Goal: Information Seeking & Learning: Learn about a topic

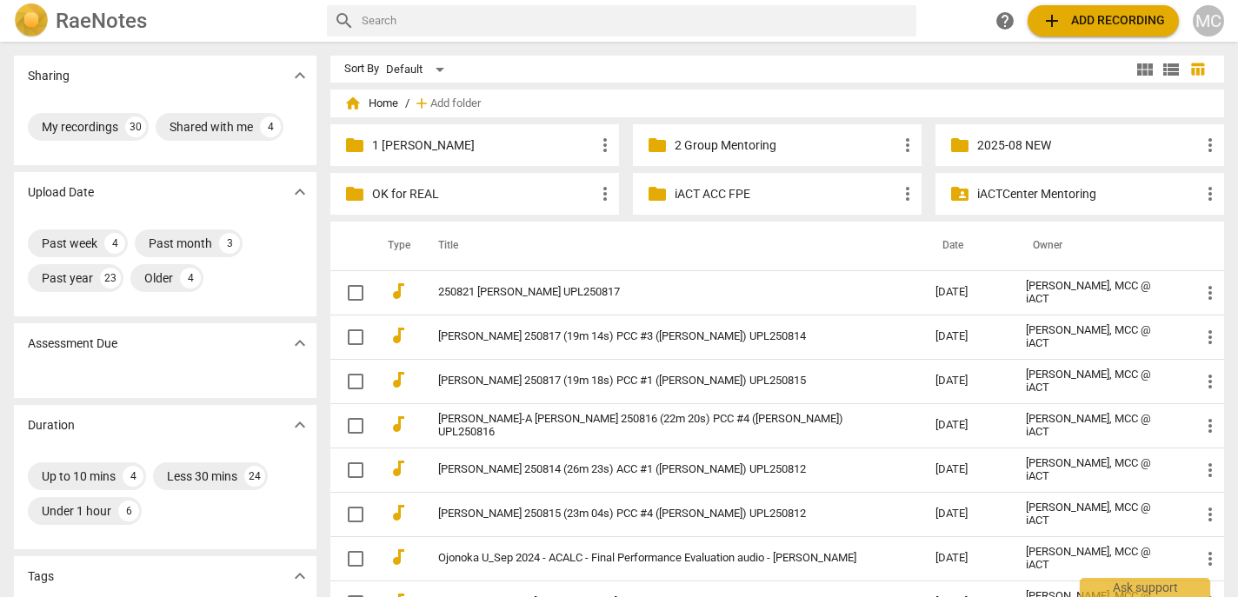
click at [1085, 13] on span "add Add recording" at bounding box center [1103, 20] width 123 height 21
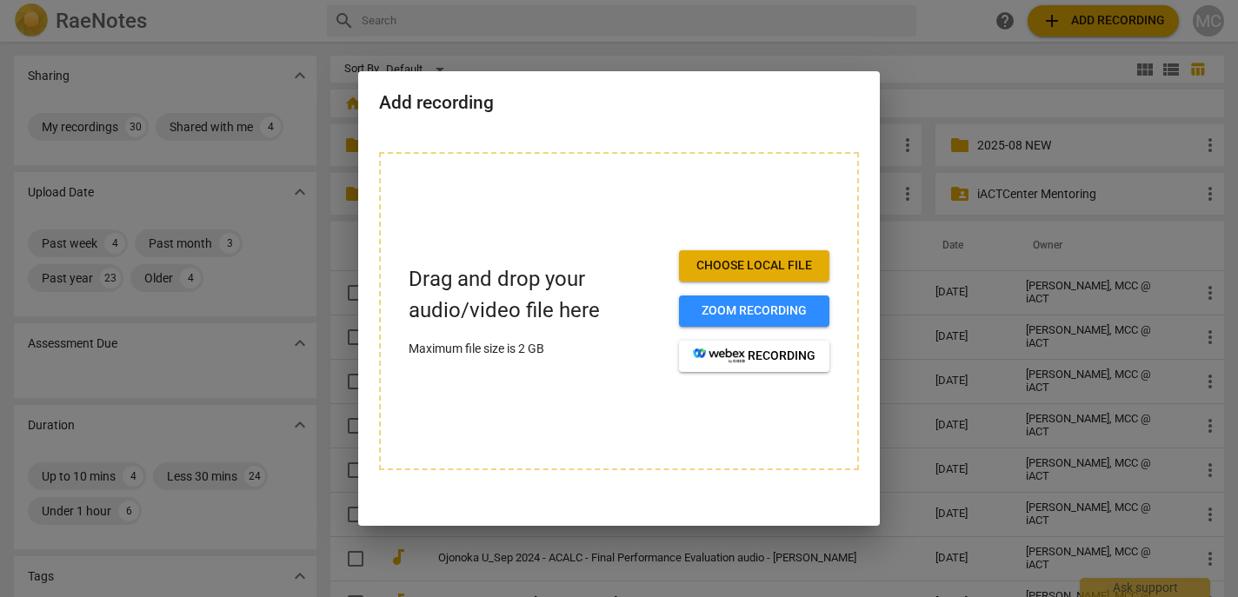
click at [787, 263] on span "Choose local file" at bounding box center [754, 265] width 123 height 17
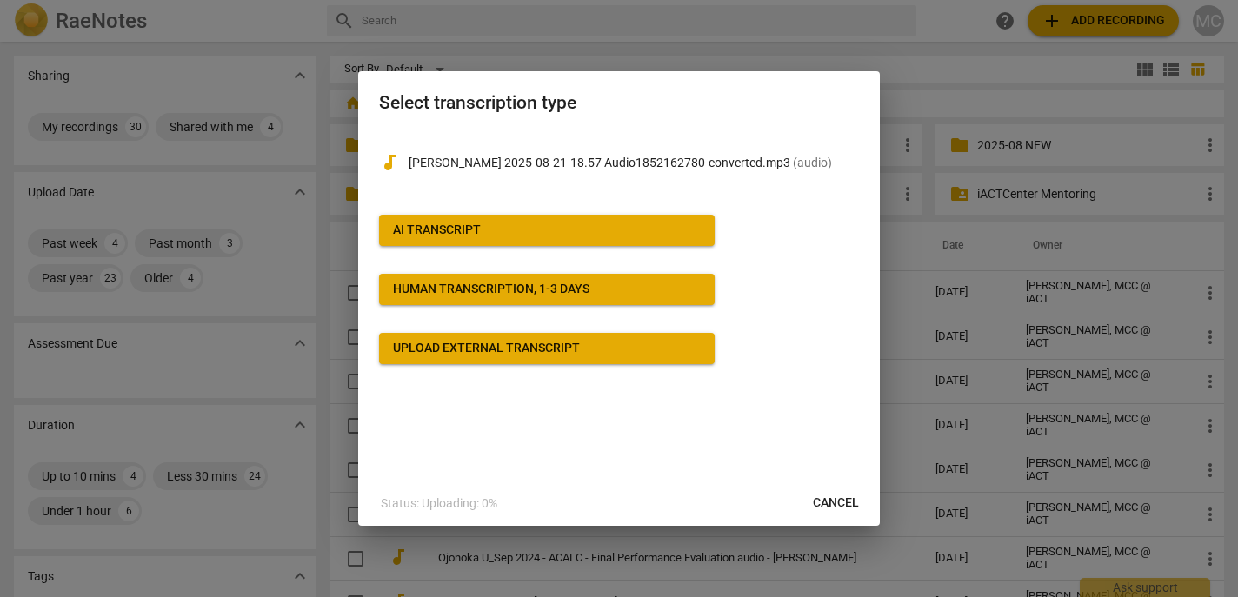
click at [654, 223] on span "AI Transcript" at bounding box center [547, 230] width 308 height 17
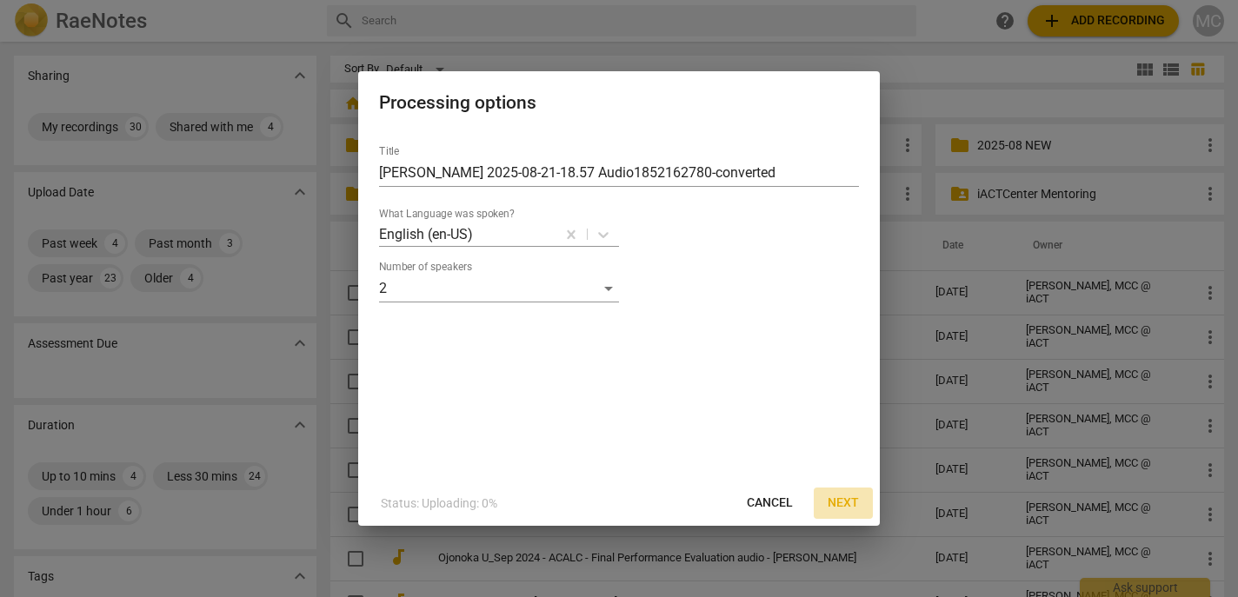
click at [844, 499] on span "Next" at bounding box center [843, 503] width 31 height 17
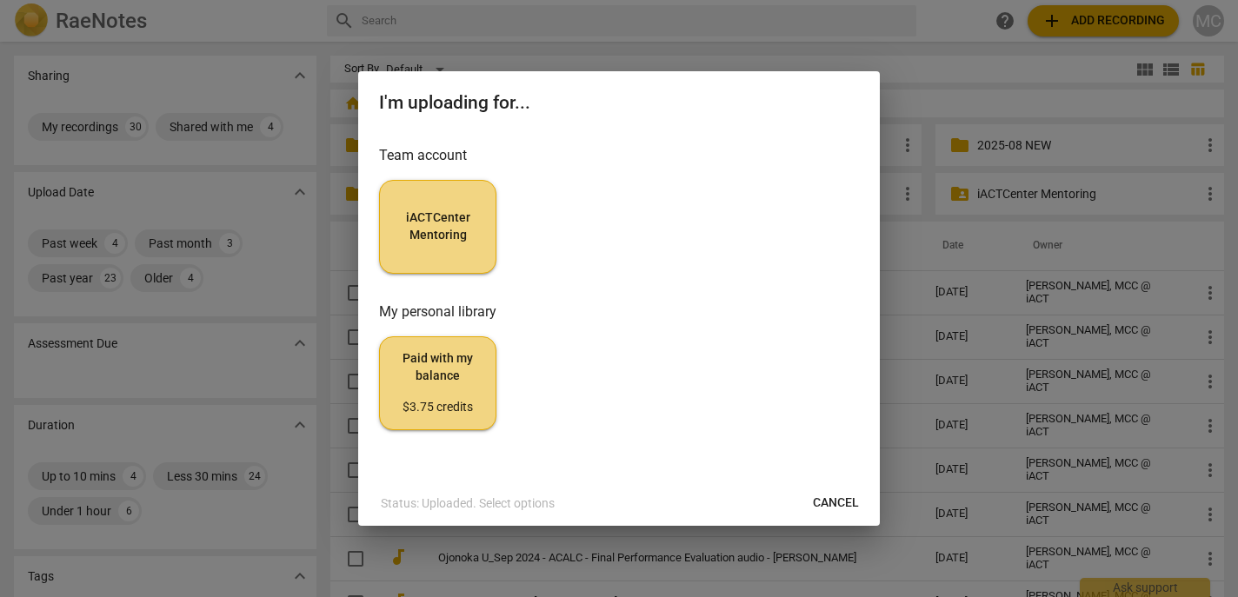
click at [469, 226] on span "iACTCenter Mentoring" at bounding box center [438, 227] width 88 height 34
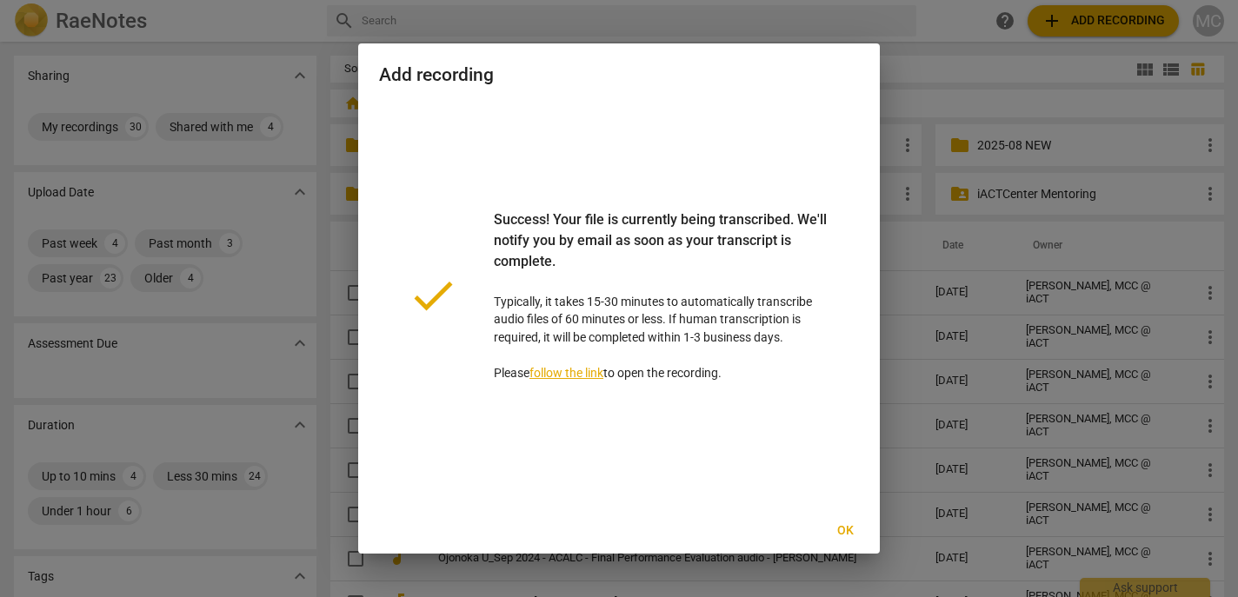
click at [841, 534] on span "Ok" at bounding box center [845, 531] width 28 height 17
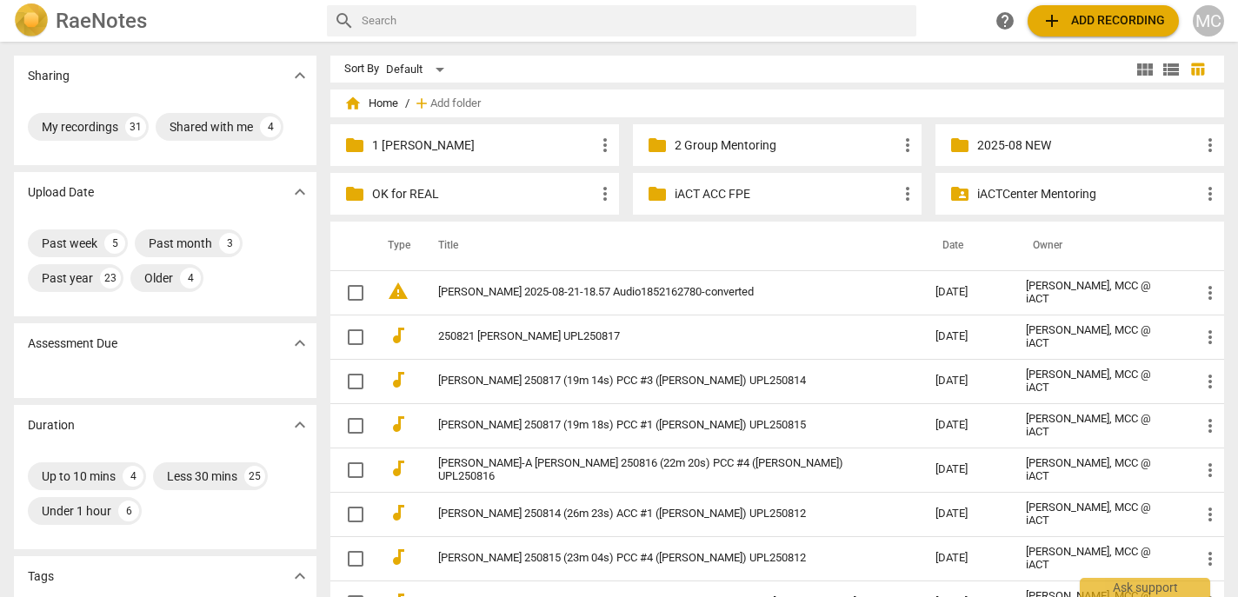
click at [1074, 13] on span "add Add recording" at bounding box center [1103, 20] width 123 height 21
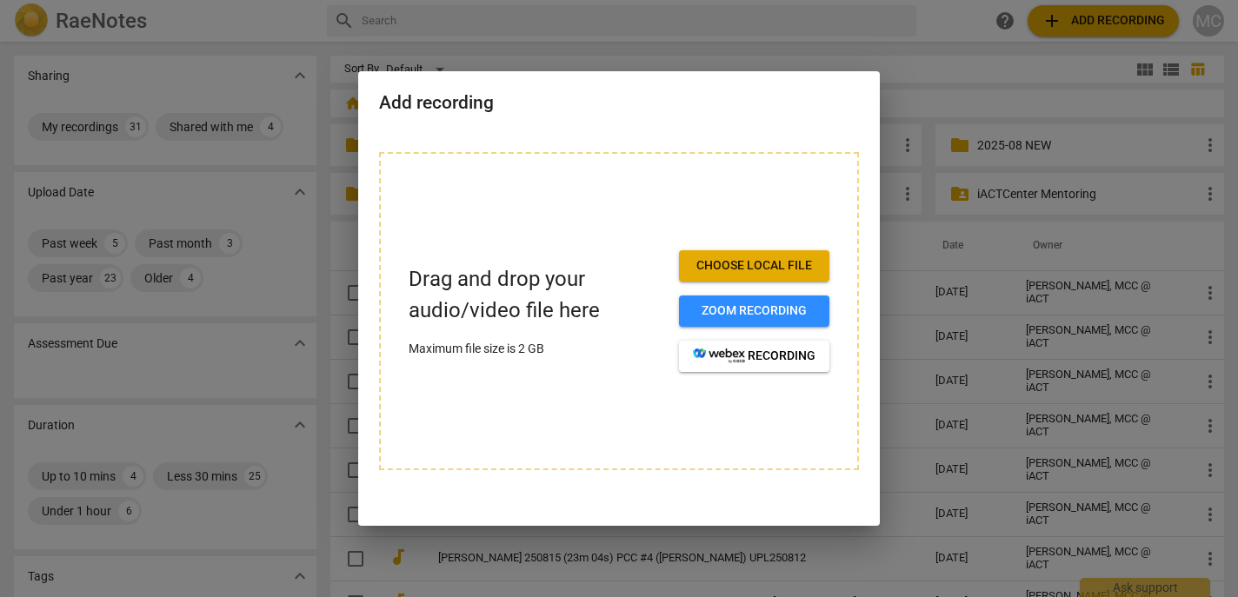
click at [744, 263] on span "Choose local file" at bounding box center [754, 265] width 123 height 17
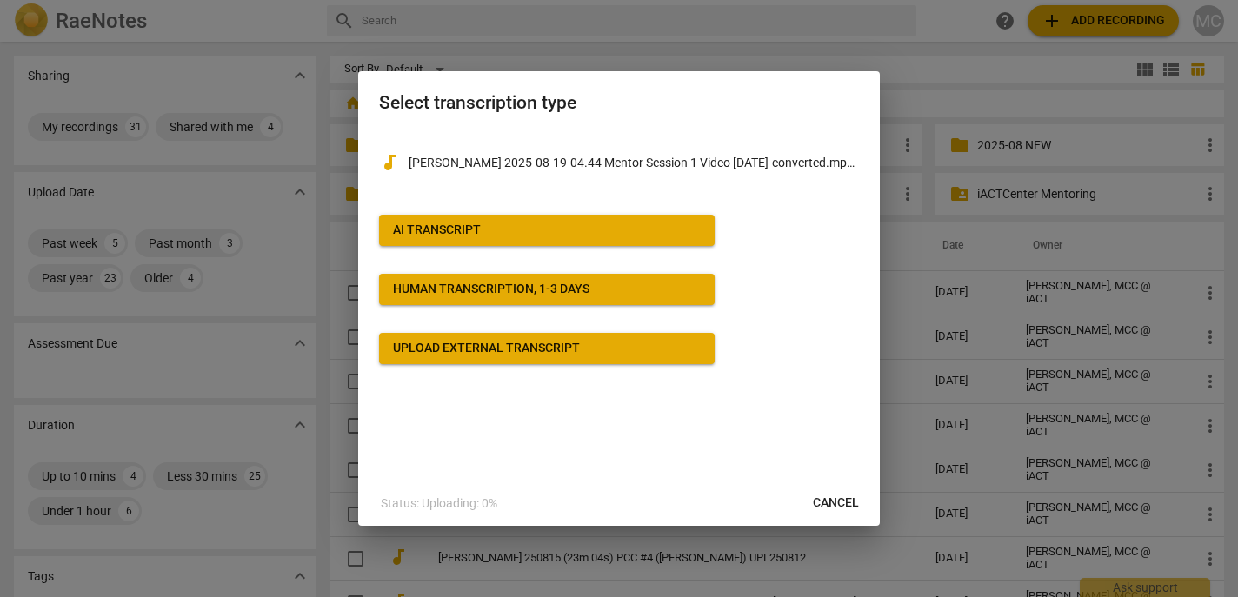
click at [542, 228] on span "AI Transcript" at bounding box center [547, 230] width 308 height 17
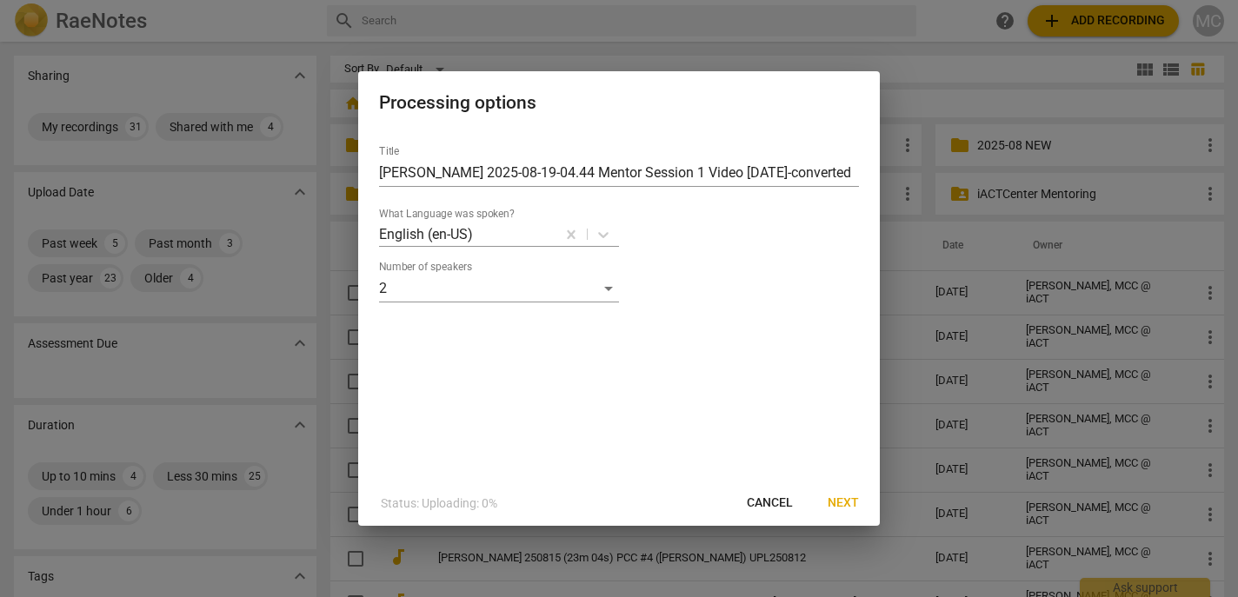
click at [836, 503] on span "Next" at bounding box center [843, 503] width 31 height 17
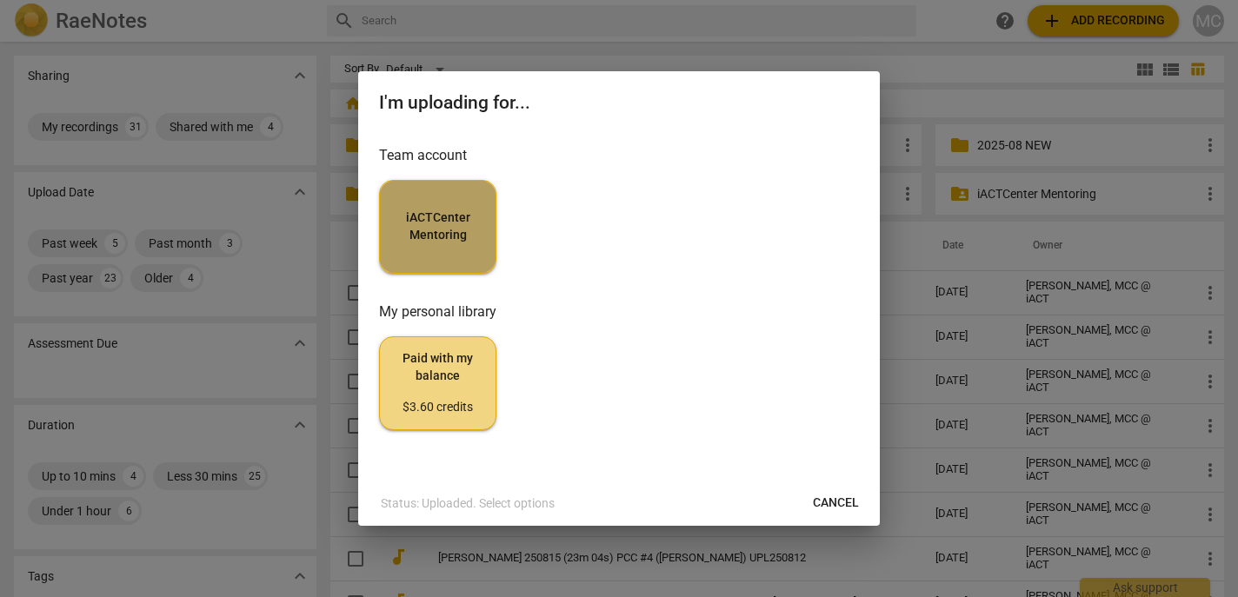
click at [431, 245] on button "iACTCenter Mentoring" at bounding box center [437, 227] width 117 height 94
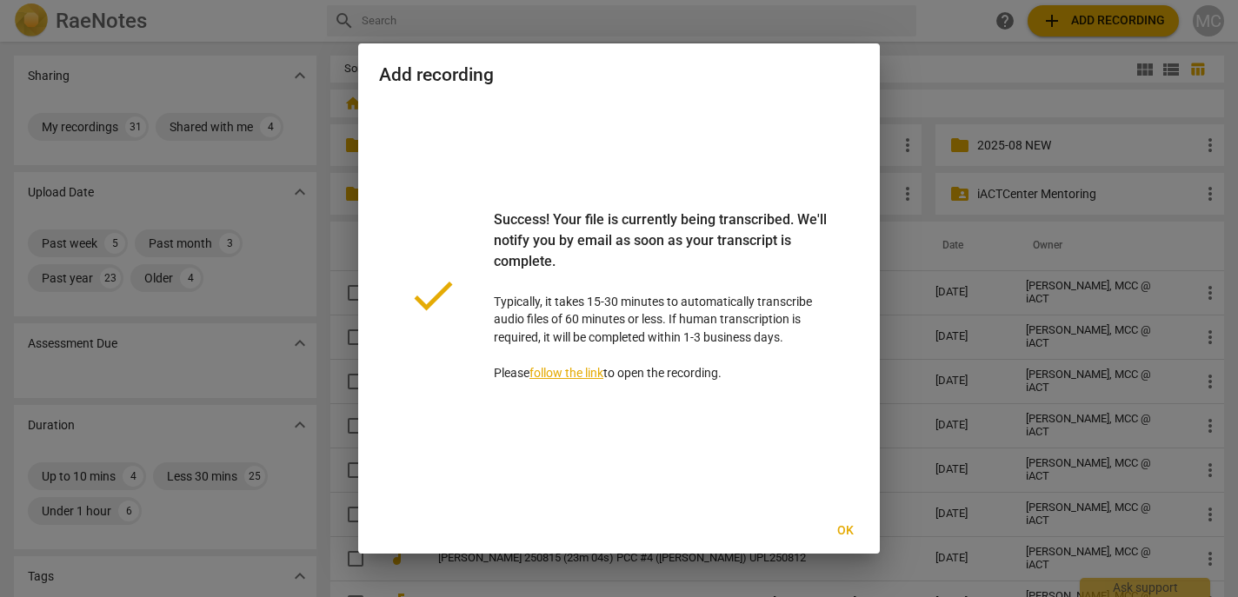
click at [842, 523] on span "Ok" at bounding box center [845, 531] width 28 height 17
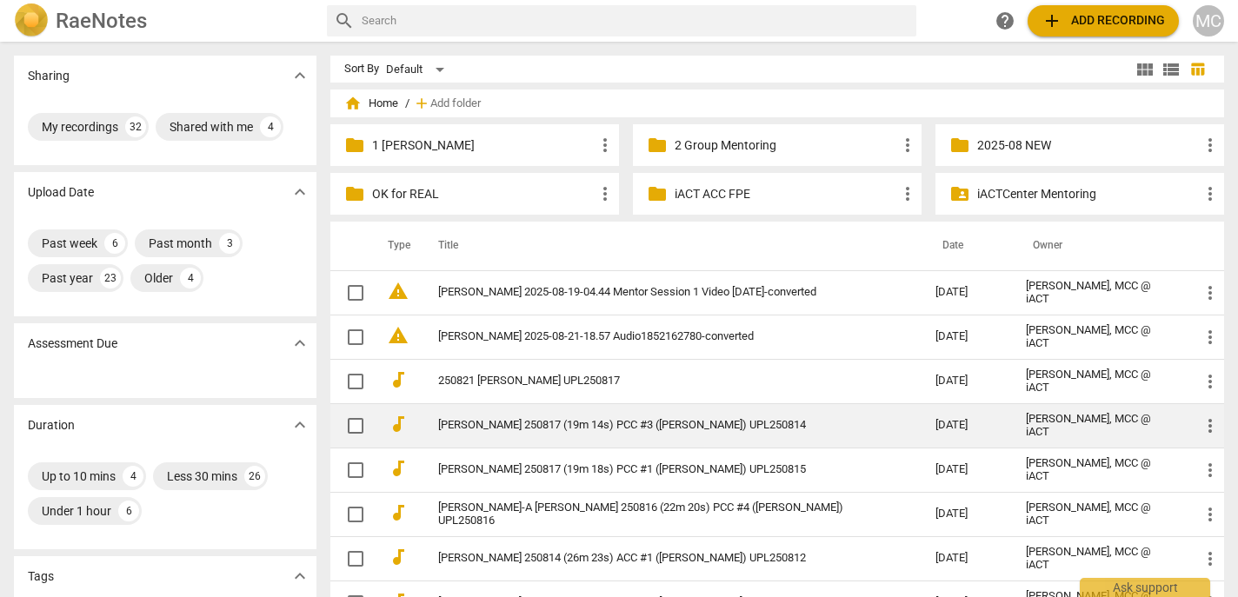
click at [589, 423] on link "[PERSON_NAME] 250817 (19m 14s) PCC #3 ([PERSON_NAME]) UPL250814" at bounding box center [655, 425] width 435 height 13
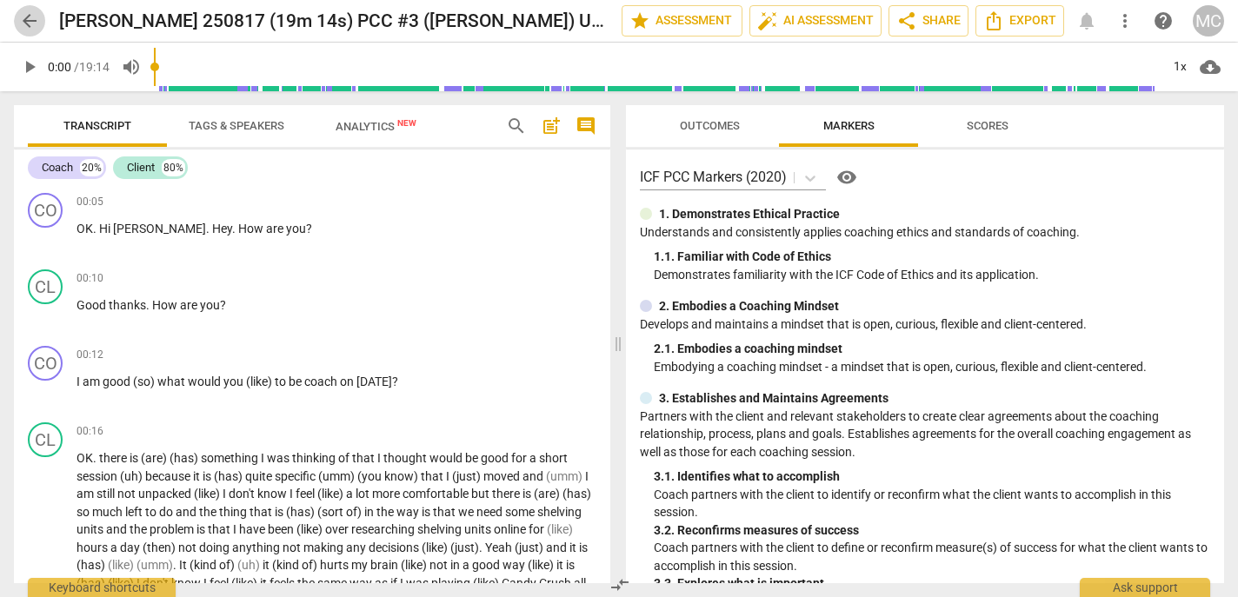
click at [26, 20] on span "arrow_back" at bounding box center [29, 20] width 21 height 21
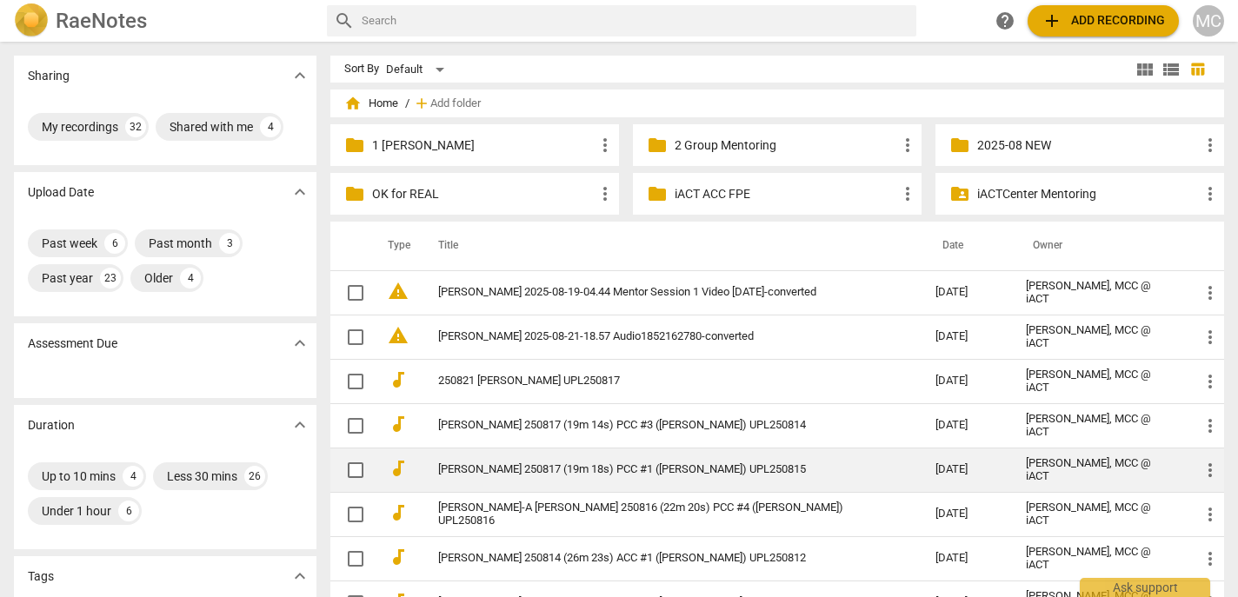
click at [488, 465] on link "[PERSON_NAME] 250817 (19m 18s) PCC #1 ([PERSON_NAME]) UPL250815" at bounding box center [655, 469] width 435 height 13
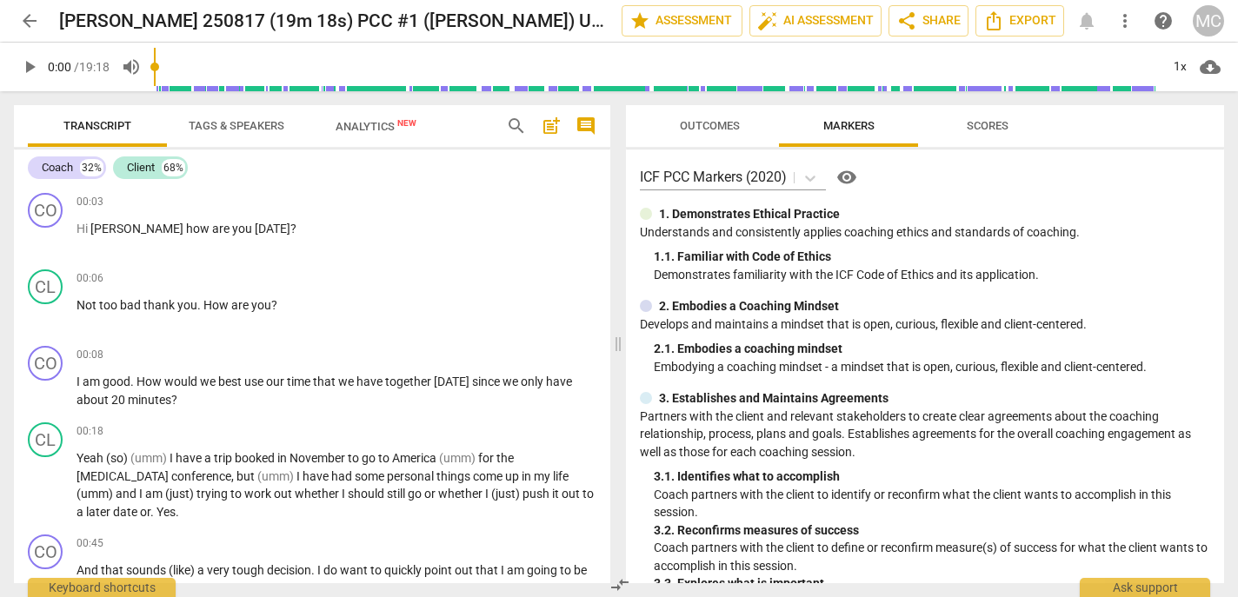
click at [30, 14] on span "arrow_back" at bounding box center [29, 20] width 21 height 21
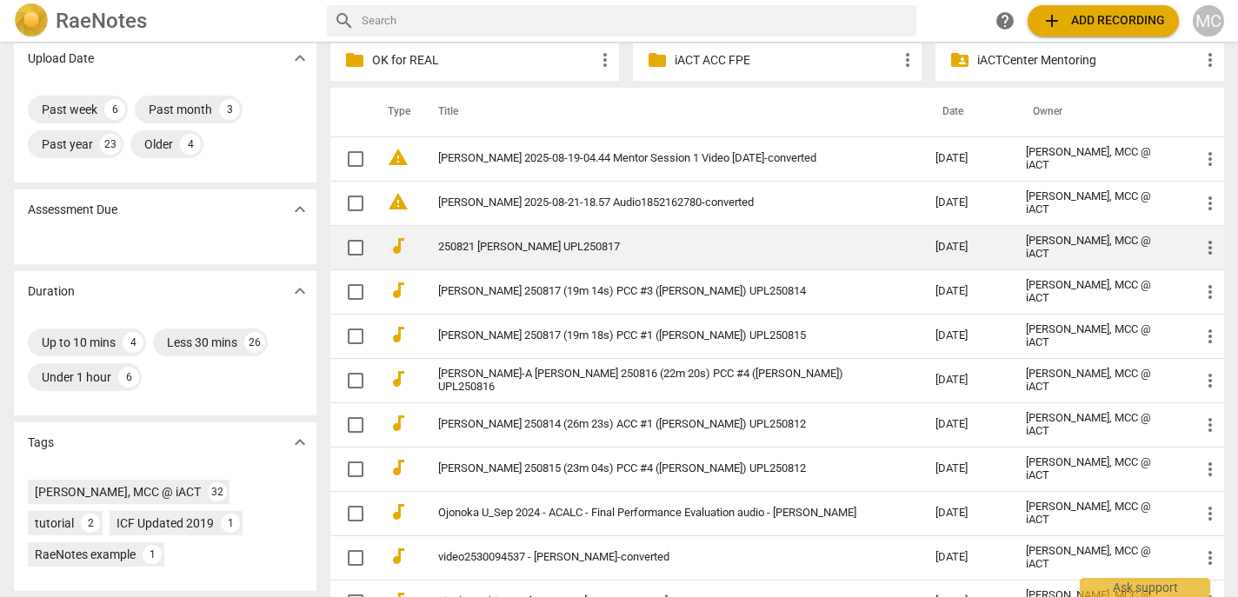
scroll to position [136, 0]
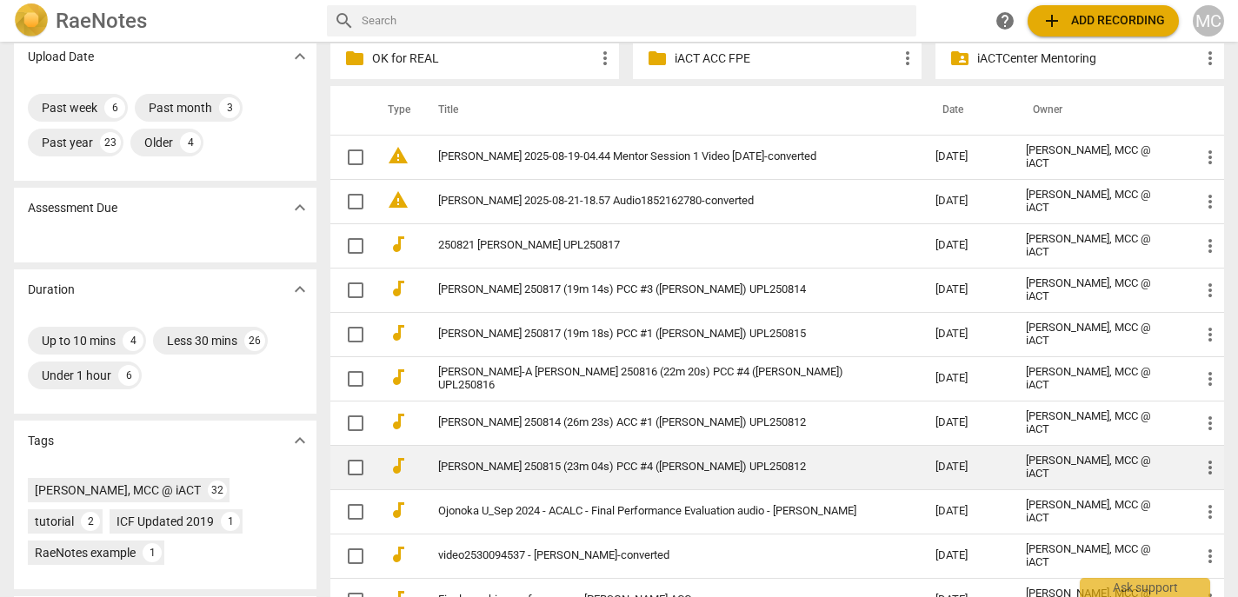
click at [529, 468] on link "[PERSON_NAME] 250815 (23m 04s) PCC #4 ([PERSON_NAME]) UPL250812" at bounding box center [655, 467] width 435 height 13
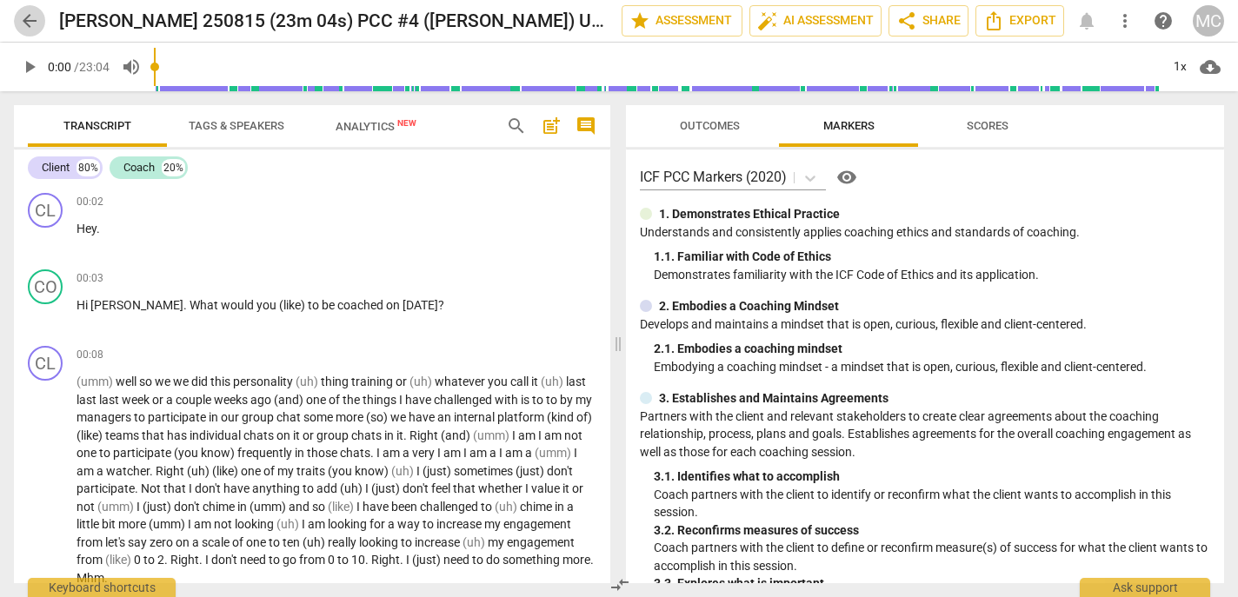
click at [40, 24] on span "arrow_back" at bounding box center [29, 20] width 31 height 21
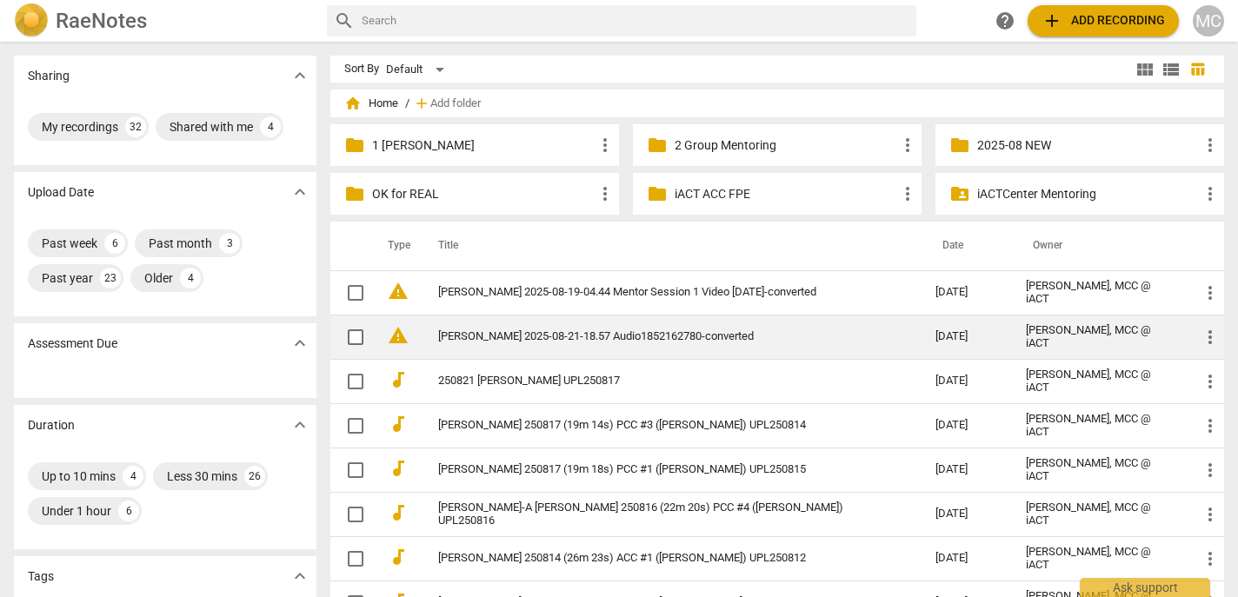
click at [712, 348] on td "[PERSON_NAME] 2025-08-21-18.57 Audio1852162780-converted" at bounding box center [669, 337] width 504 height 44
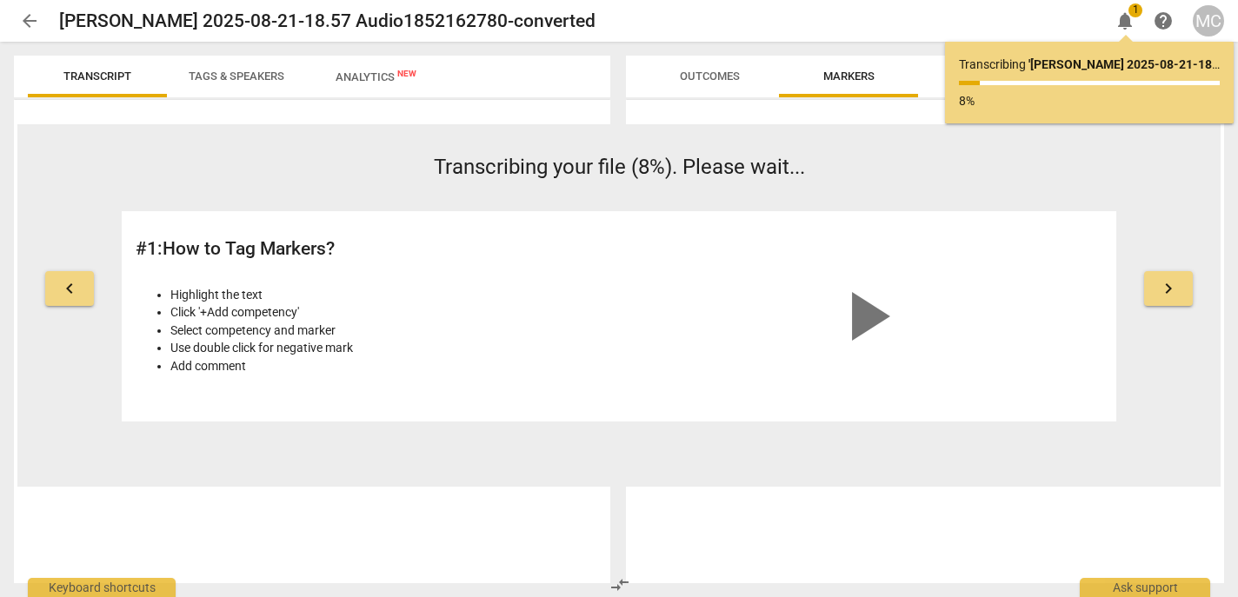
click at [42, 36] on link "arrow_back" at bounding box center [29, 20] width 31 height 31
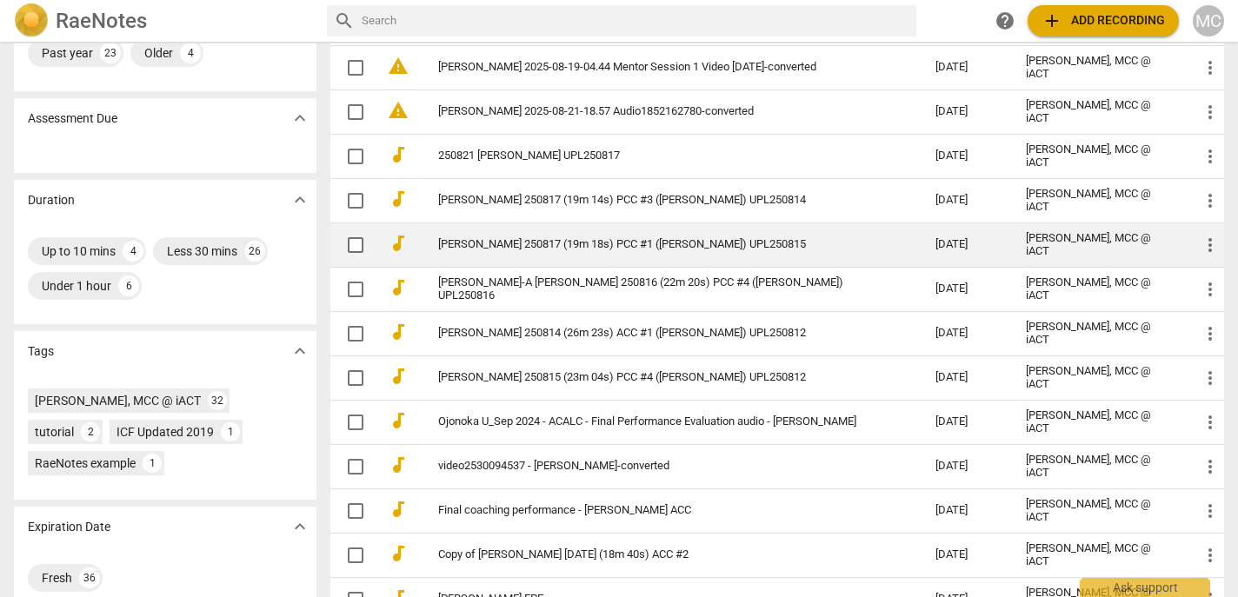
scroll to position [226, 0]
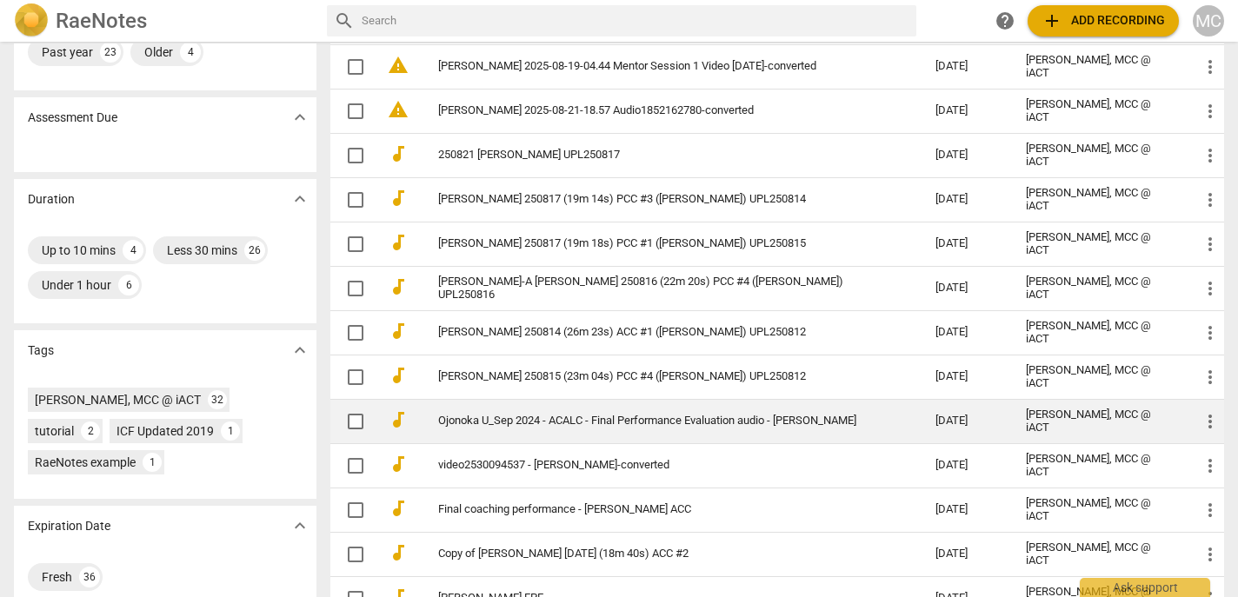
click at [501, 403] on td "Ojonoka U_Sep 2024 - ACALC - Final Performance Evaluation audio - [PERSON_NAME]" at bounding box center [669, 421] width 504 height 44
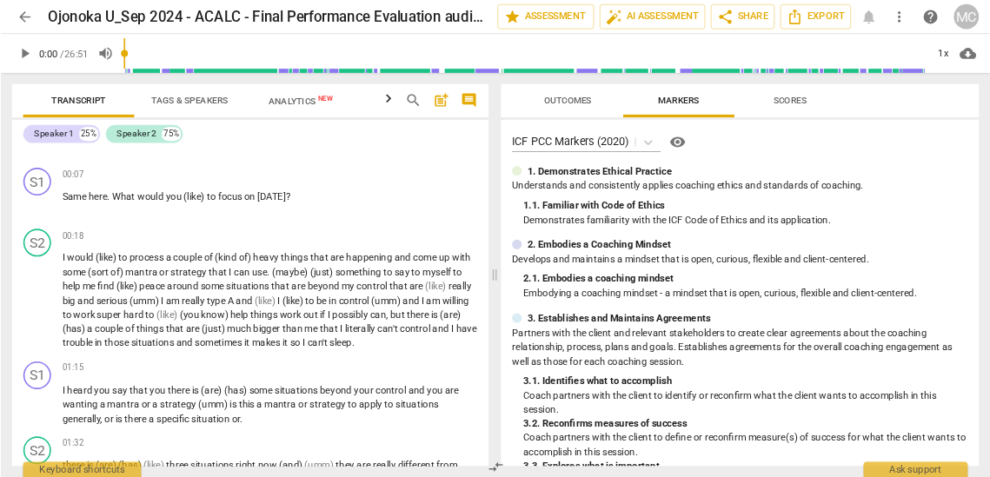
scroll to position [136, 0]
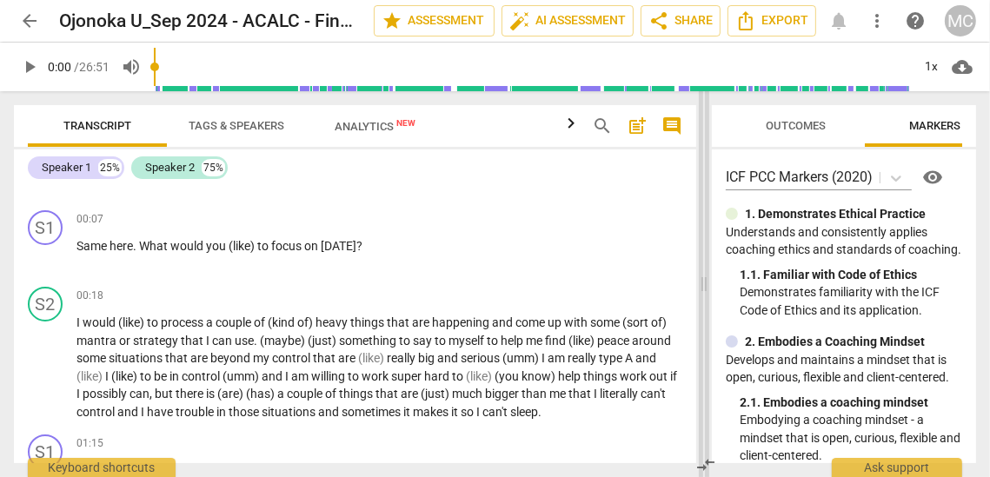
drag, startPoint x: 496, startPoint y: 284, endPoint x: 709, endPoint y: 275, distance: 213.2
click at [709, 275] on span at bounding box center [704, 284] width 10 height 386
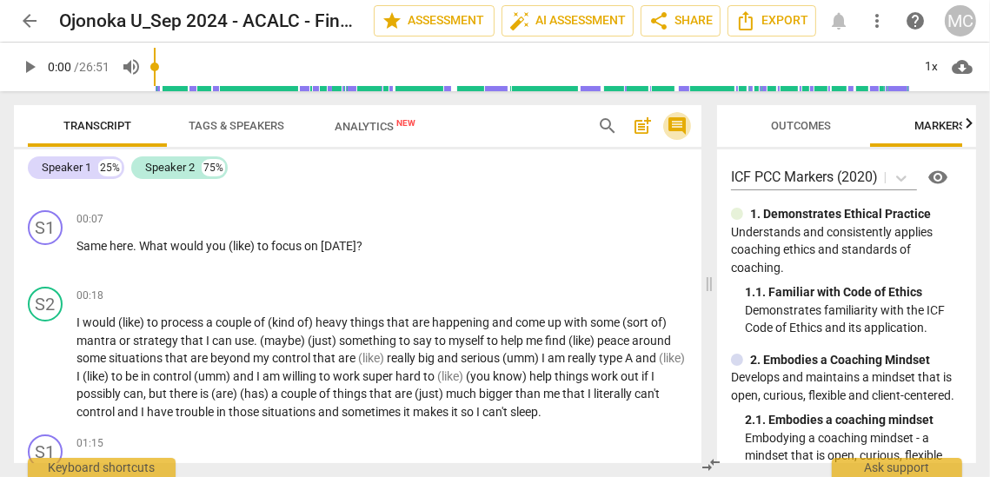
click at [676, 119] on span "comment" at bounding box center [677, 126] width 21 height 21
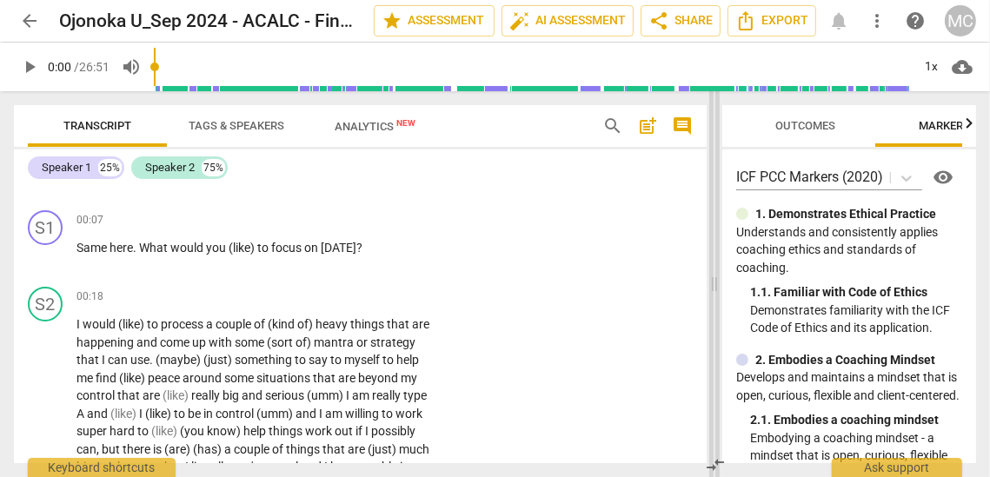
drag, startPoint x: 546, startPoint y: 284, endPoint x: 716, endPoint y: 296, distance: 169.9
click at [716, 296] on span at bounding box center [714, 284] width 10 height 386
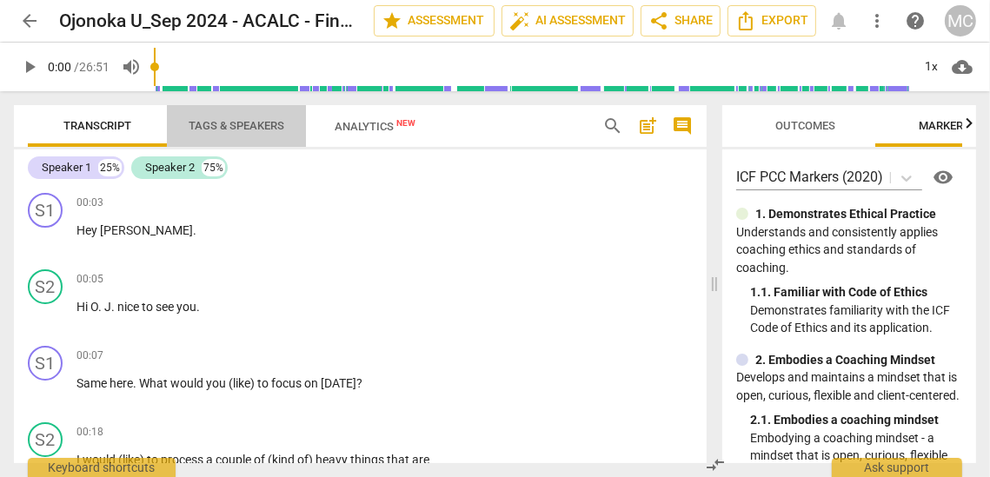
click at [231, 118] on span "Tags & Speakers" at bounding box center [236, 126] width 137 height 23
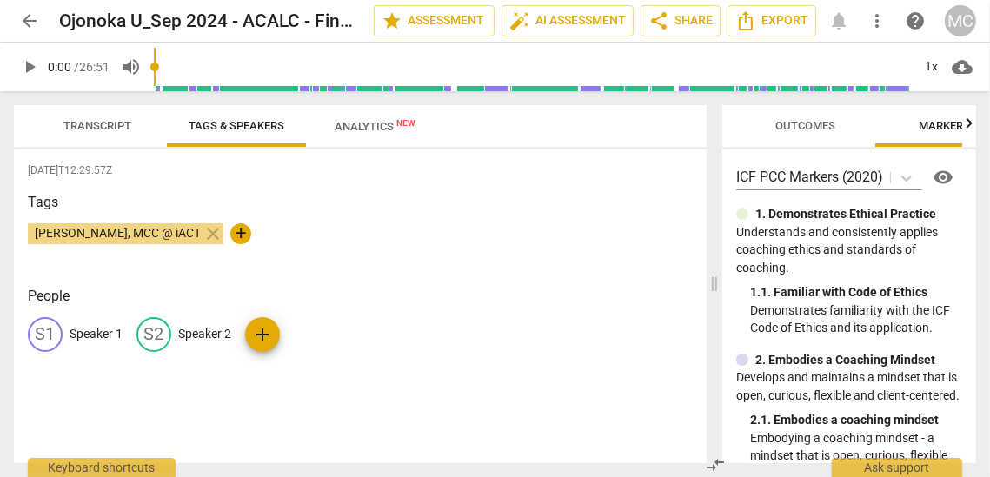
click at [71, 337] on p "Speaker 1" at bounding box center [96, 334] width 53 height 18
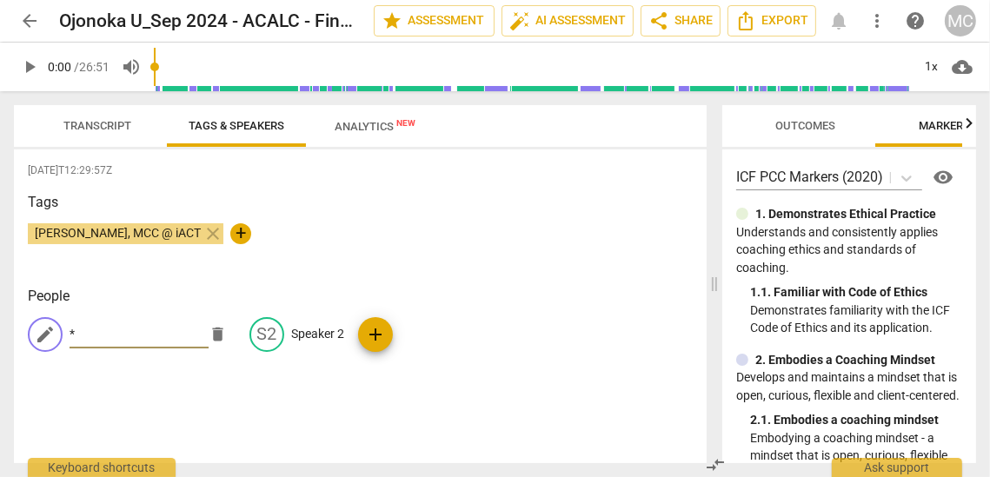
type input "*"
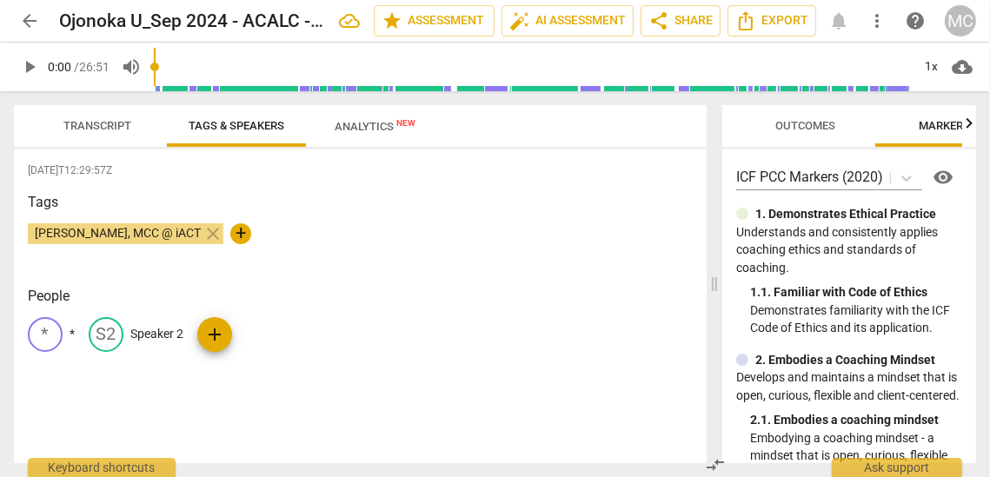
click at [29, 23] on span "arrow_back" at bounding box center [29, 20] width 21 height 21
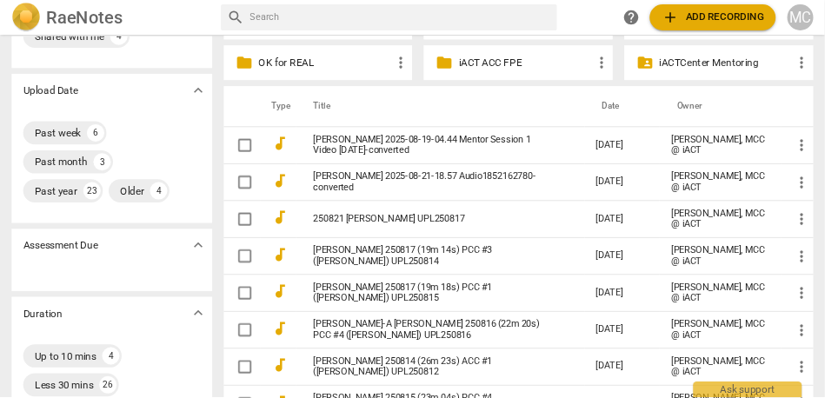
scroll to position [123, 0]
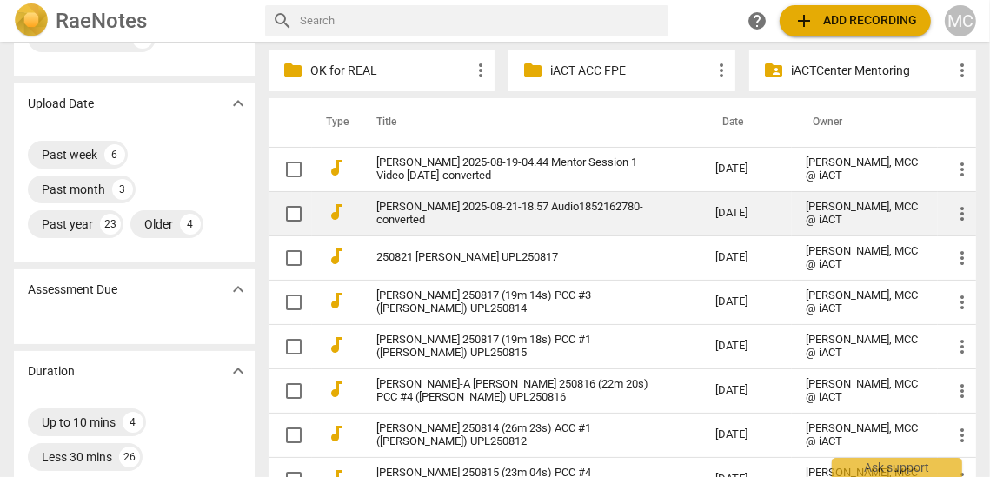
click at [428, 208] on link "[PERSON_NAME] 2025-08-21-18.57 Audio1852162780-converted" at bounding box center [514, 214] width 276 height 26
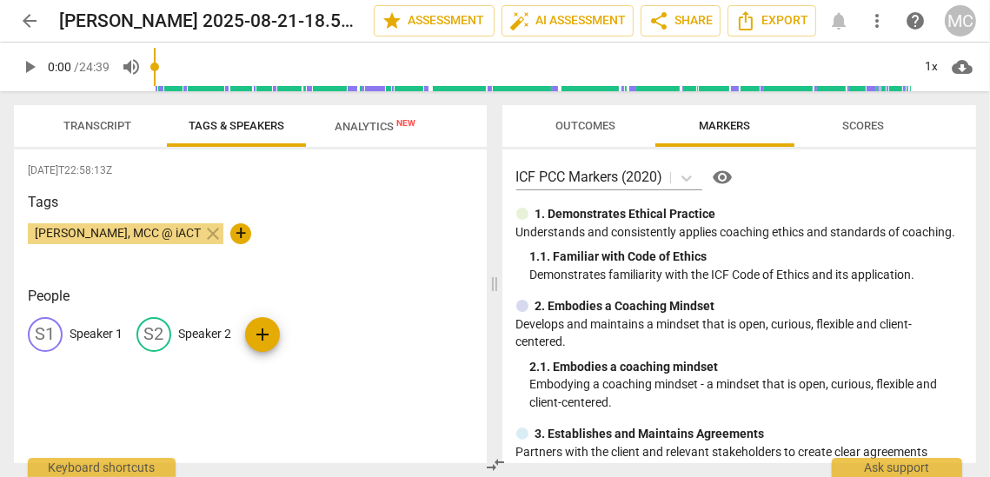
click at [125, 131] on span "Transcript" at bounding box center [97, 125] width 68 height 13
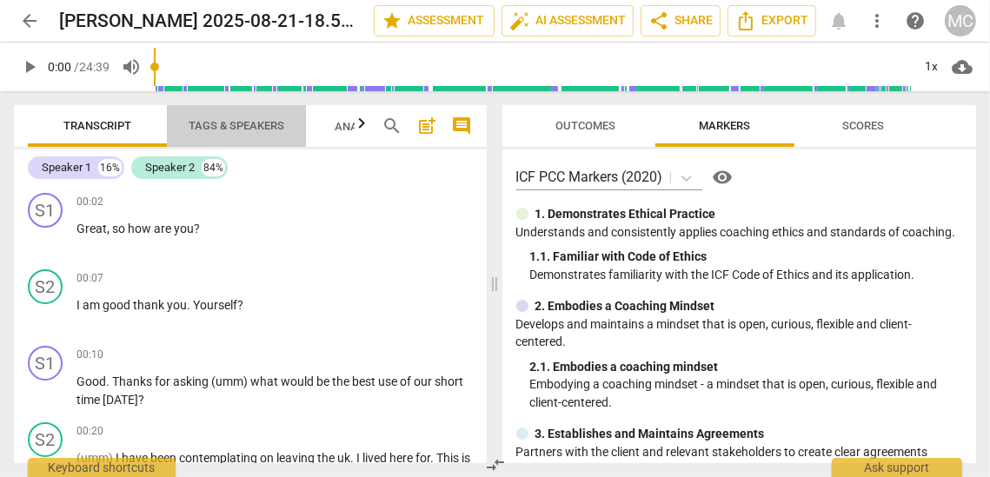
click at [204, 119] on span "Tags & Speakers" at bounding box center [237, 125] width 96 height 13
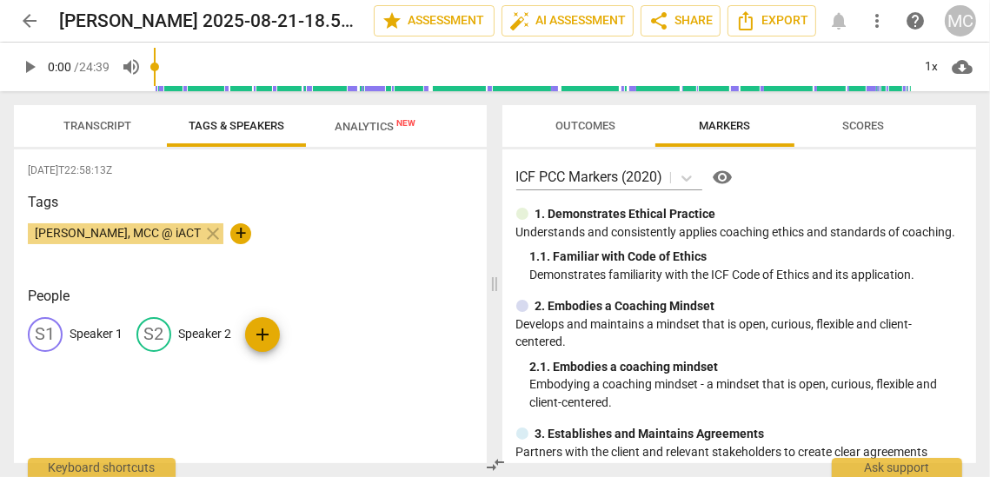
click at [85, 325] on div "S1 Speaker 1" at bounding box center [75, 334] width 95 height 35
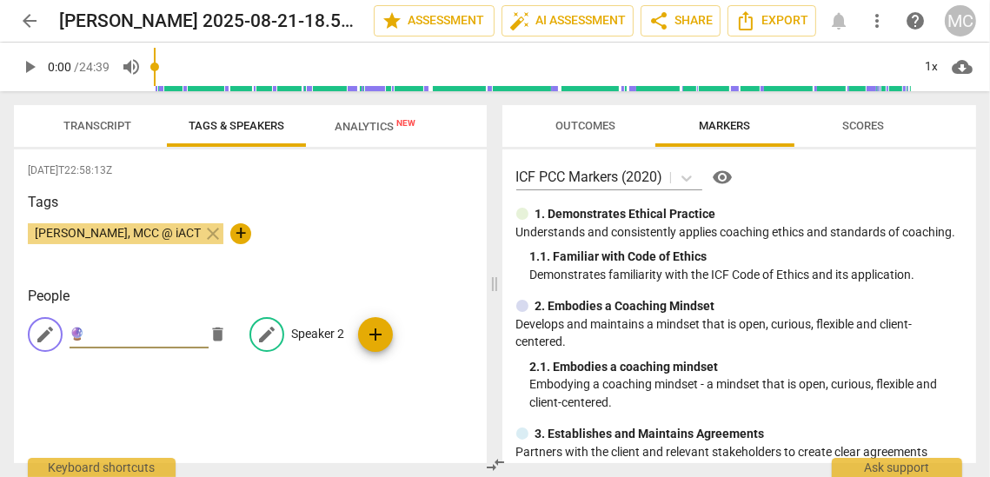
type input "🔮"
click at [306, 330] on p "Speaker 2" at bounding box center [317, 334] width 53 height 18
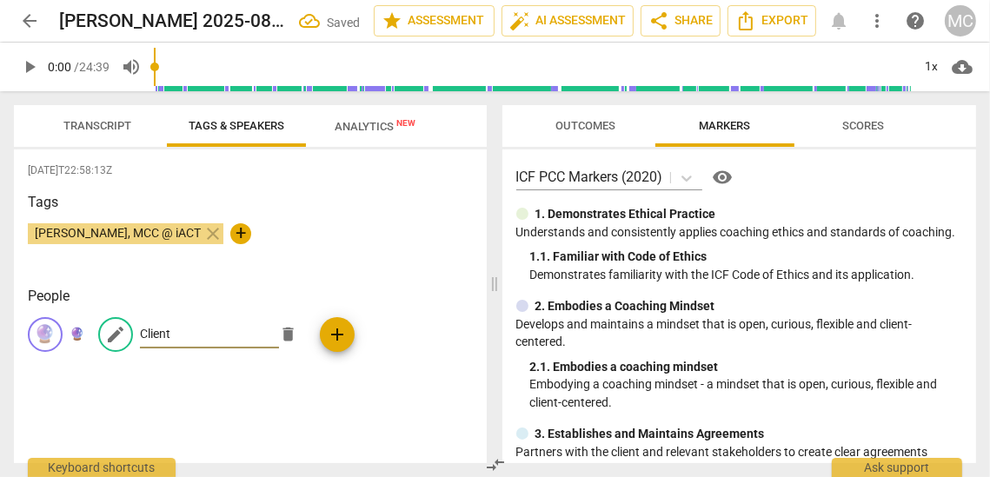
type input "Client"
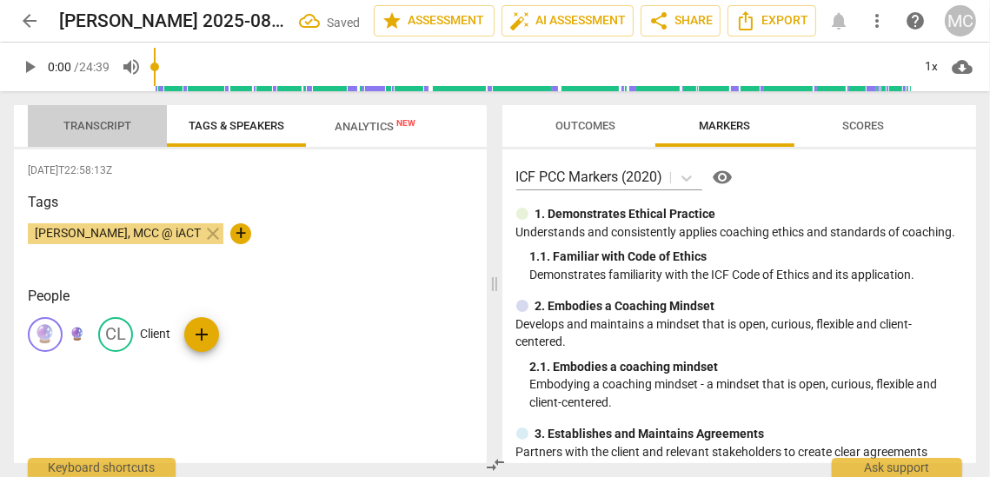
click at [107, 130] on span "Transcript" at bounding box center [97, 125] width 68 height 13
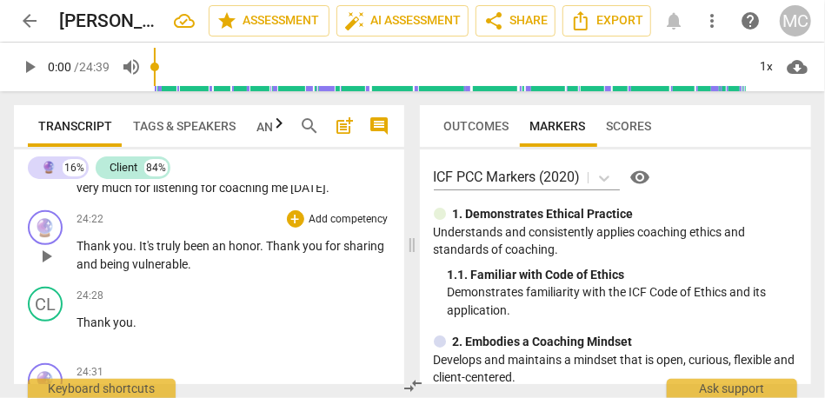
scroll to position [7770, 0]
click at [383, 126] on span "comment" at bounding box center [379, 126] width 21 height 21
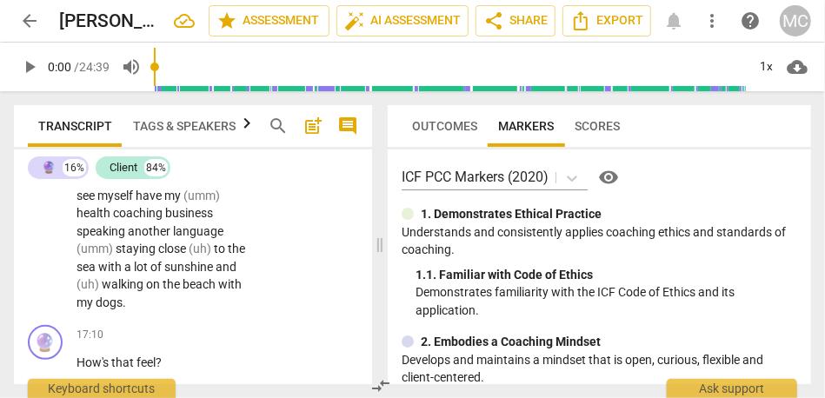
scroll to position [11640, 0]
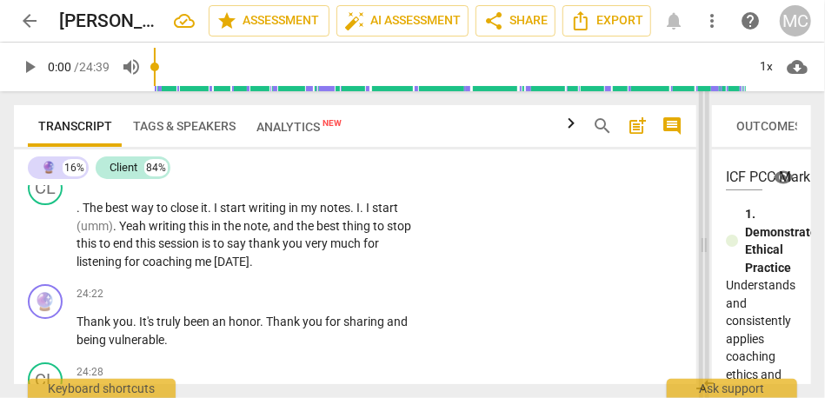
drag, startPoint x: 382, startPoint y: 242, endPoint x: 708, endPoint y: 230, distance: 326.2
click at [708, 230] on span at bounding box center [704, 244] width 10 height 307
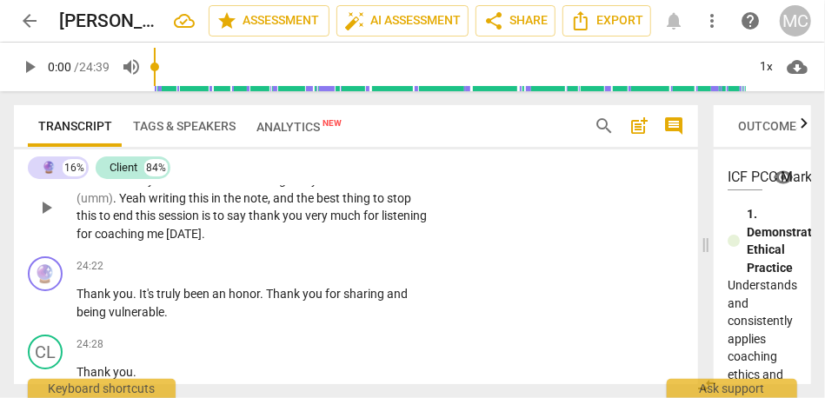
scroll to position [7384, 0]
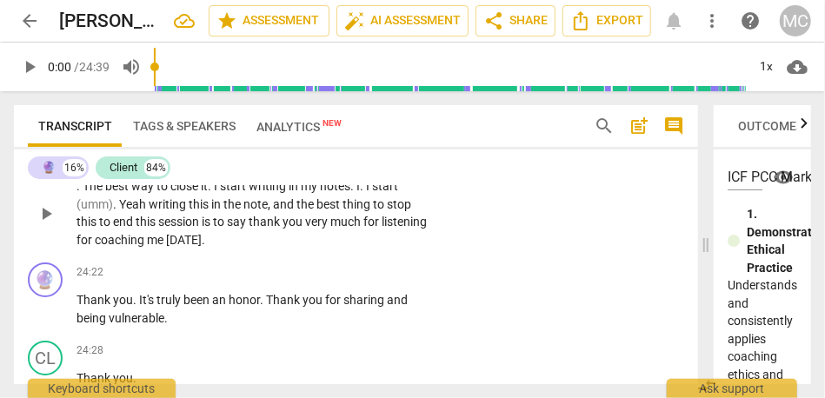
click at [382, 229] on span "listening" at bounding box center [404, 222] width 45 height 14
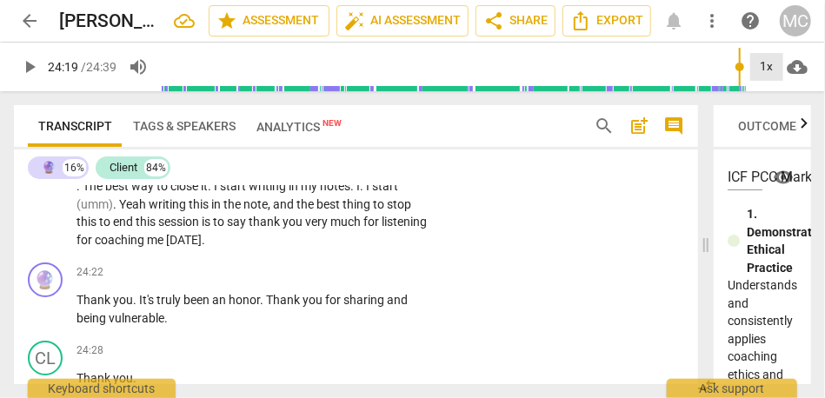
click at [760, 57] on div "1x" at bounding box center [766, 67] width 33 height 28
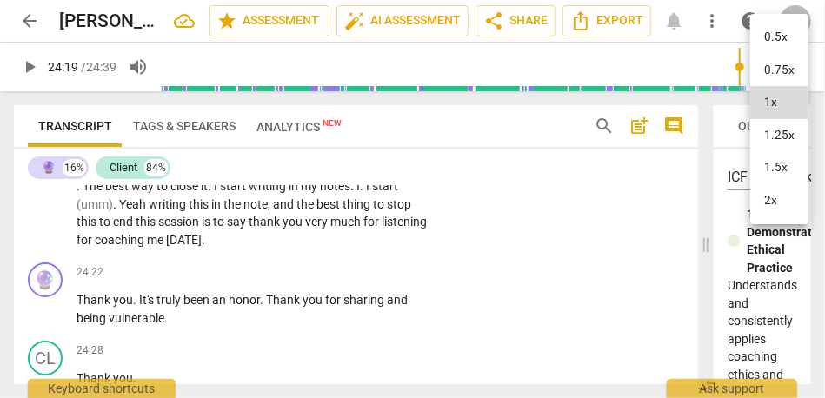
click at [783, 136] on li "1.25x" at bounding box center [779, 135] width 58 height 33
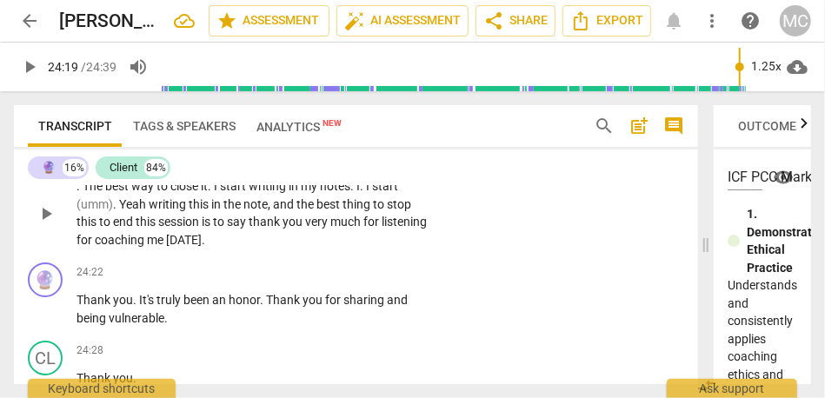
click at [147, 247] on span "coaching" at bounding box center [121, 240] width 52 height 14
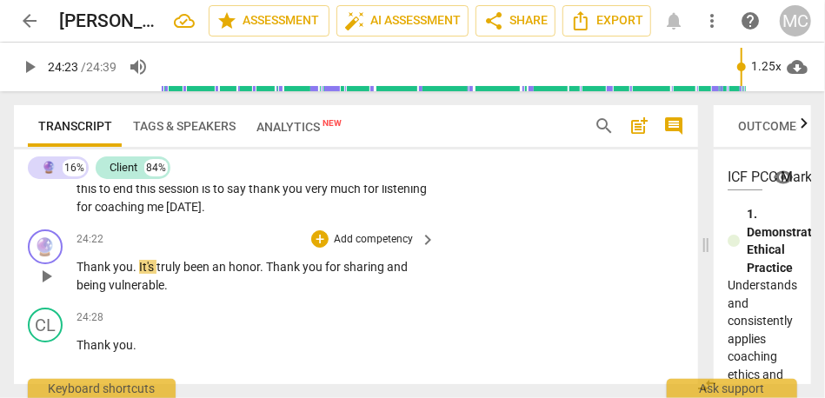
click at [93, 274] on span "Thank" at bounding box center [95, 267] width 37 height 14
click at [139, 274] on span "It's" at bounding box center [147, 267] width 17 height 14
type input "1464"
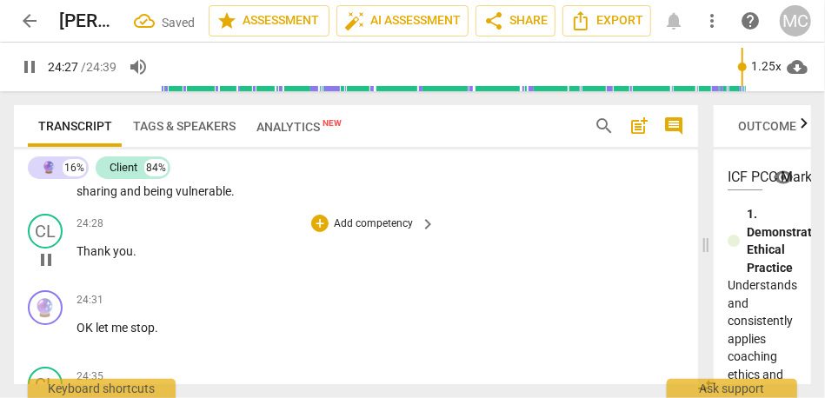
scroll to position [7512, 0]
click at [96, 334] on span "let" at bounding box center [104, 327] width 16 height 14
type input "1471"
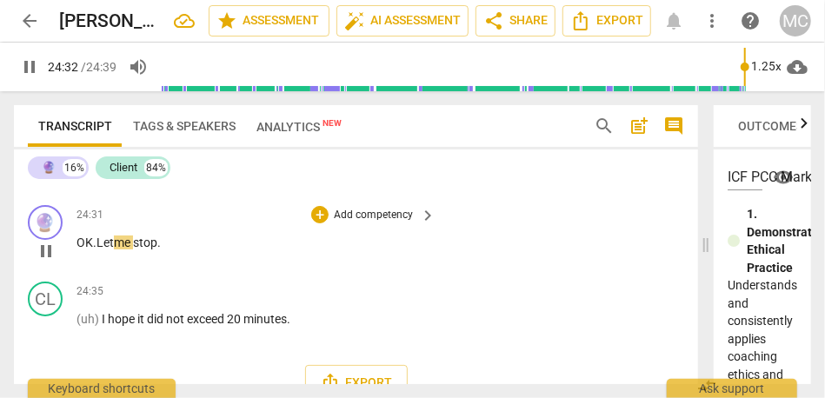
scroll to position [7645, 0]
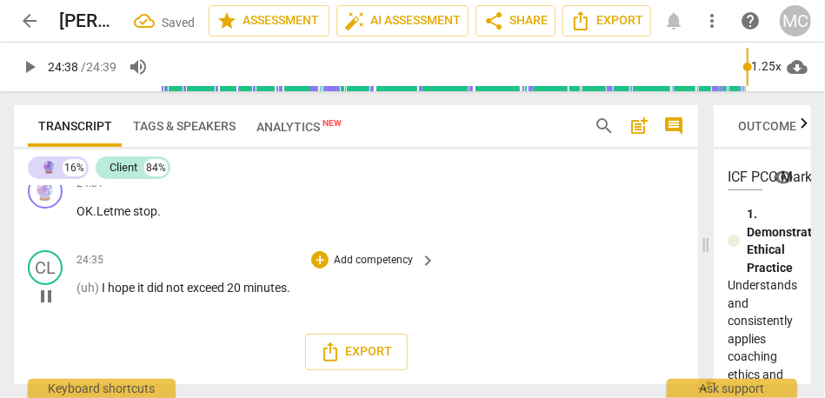
click at [102, 291] on span "I" at bounding box center [105, 288] width 6 height 14
type input "1477"
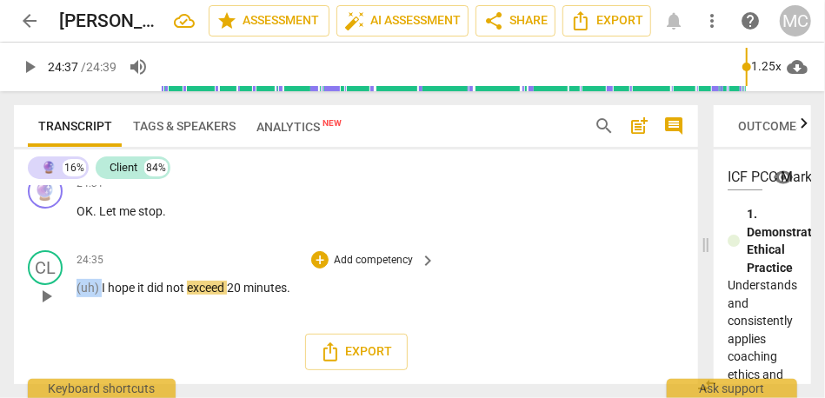
drag, startPoint x: 102, startPoint y: 290, endPoint x: 58, endPoint y: 290, distance: 43.5
click at [58, 290] on div "CL play_arrow pause 24:35 + Add competency keyboard_arrow_right (uh) I hope it …" at bounding box center [356, 281] width 684 height 77
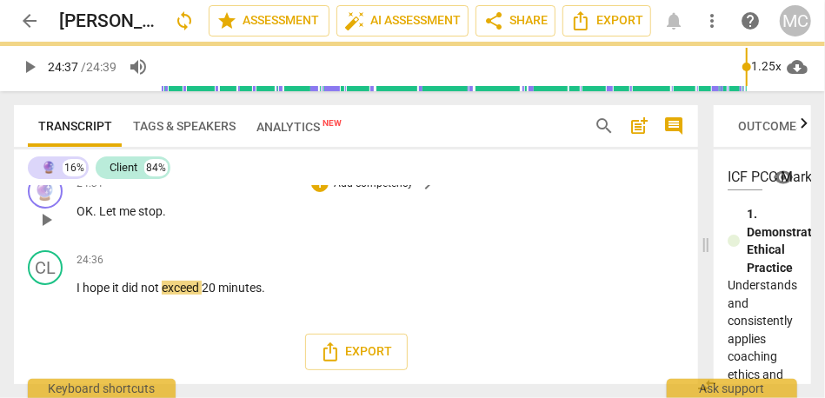
click at [542, 234] on div "🔮 play_arrow pause 24:31 + Add competency keyboard_arrow_right OK . Let me stop…" at bounding box center [356, 205] width 684 height 77
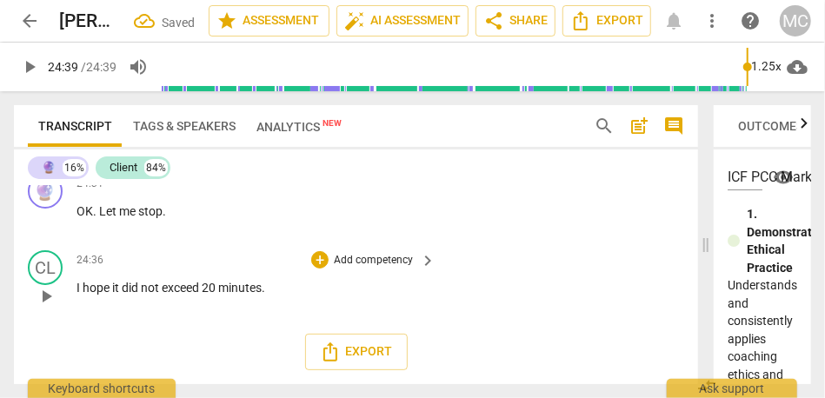
click at [366, 260] on p "Add competency" at bounding box center [373, 261] width 83 height 16
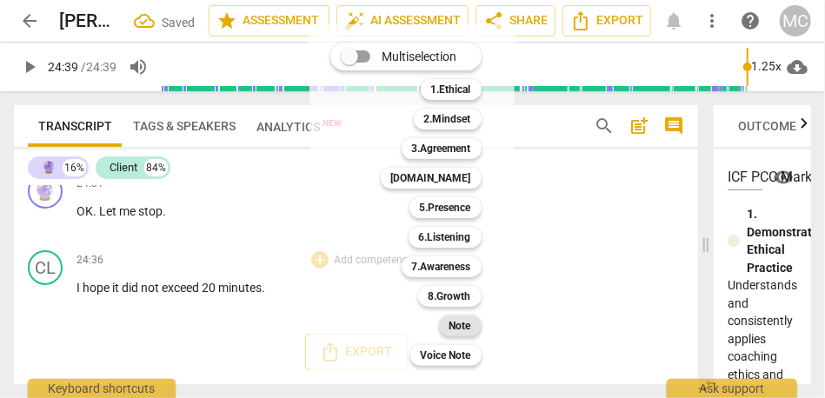
click at [457, 323] on b "Note" at bounding box center [460, 326] width 22 height 21
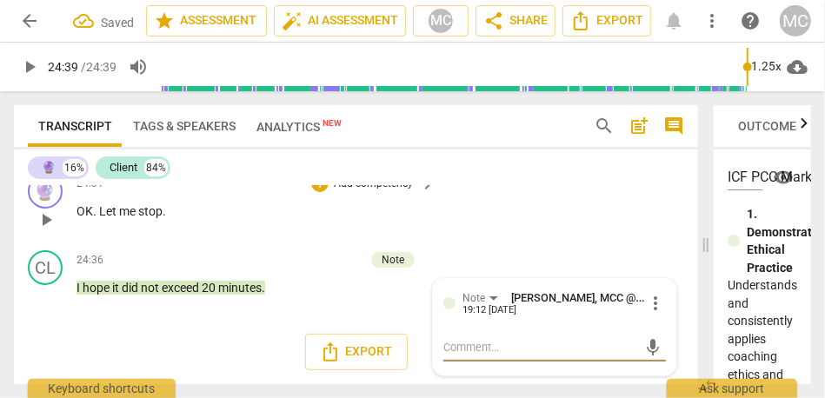
scroll to position [7605, 0]
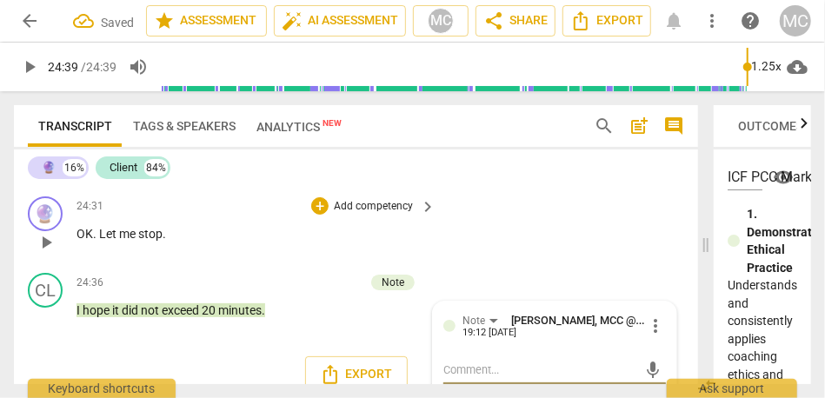
click at [365, 215] on p "Add competency" at bounding box center [373, 207] width 83 height 16
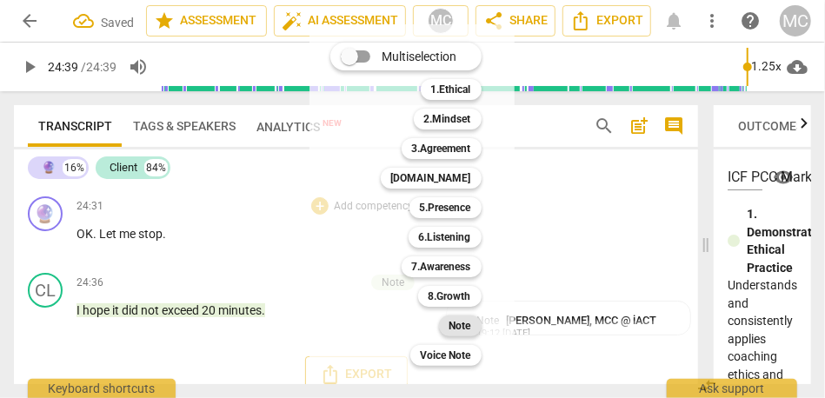
click at [465, 326] on b "Note" at bounding box center [460, 326] width 22 height 21
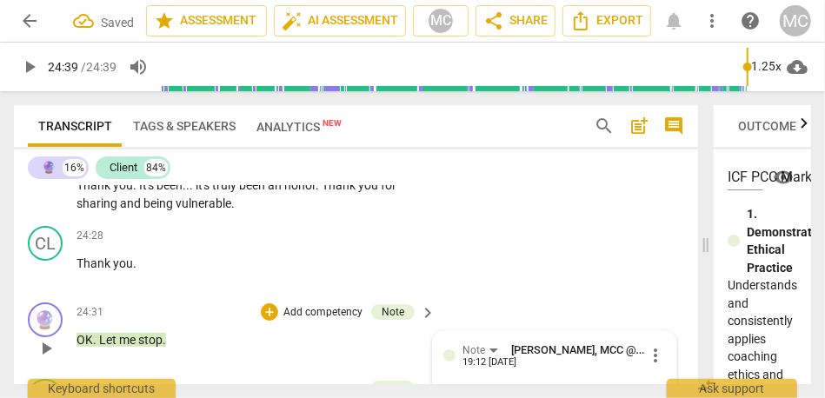
scroll to position [7490, 0]
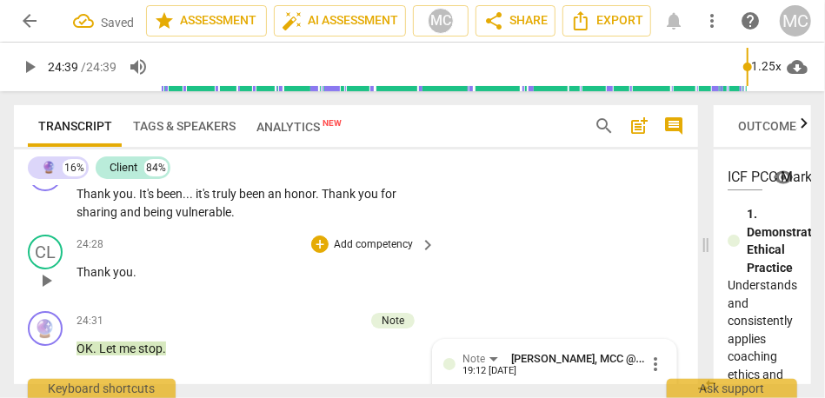
click at [380, 253] on p "Add competency" at bounding box center [373, 245] width 83 height 16
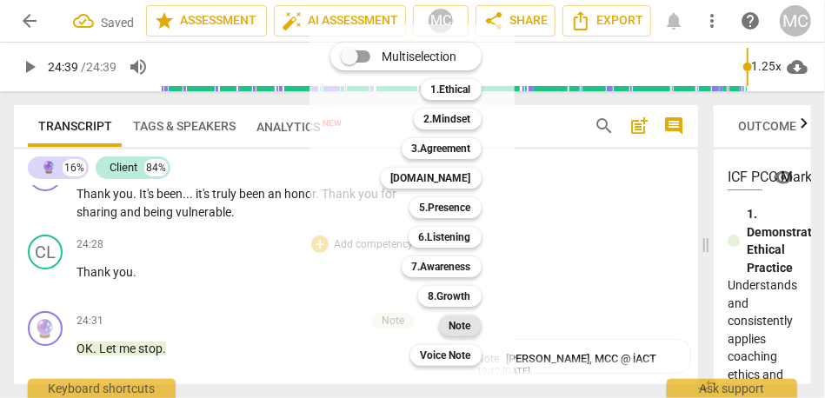
click at [459, 329] on b "Note" at bounding box center [460, 326] width 22 height 21
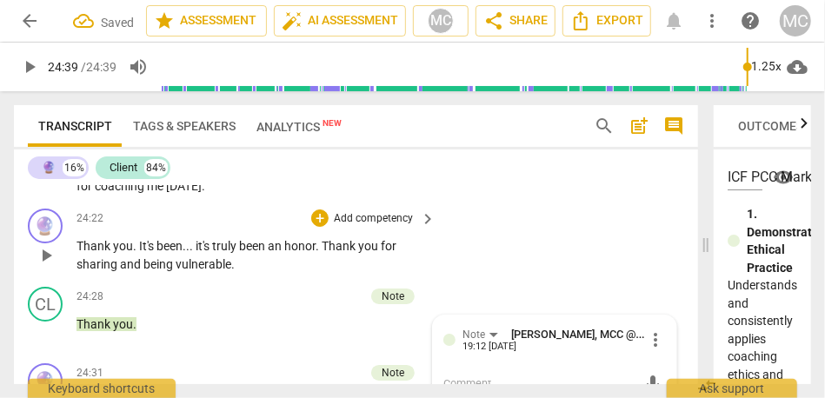
scroll to position [7429, 0]
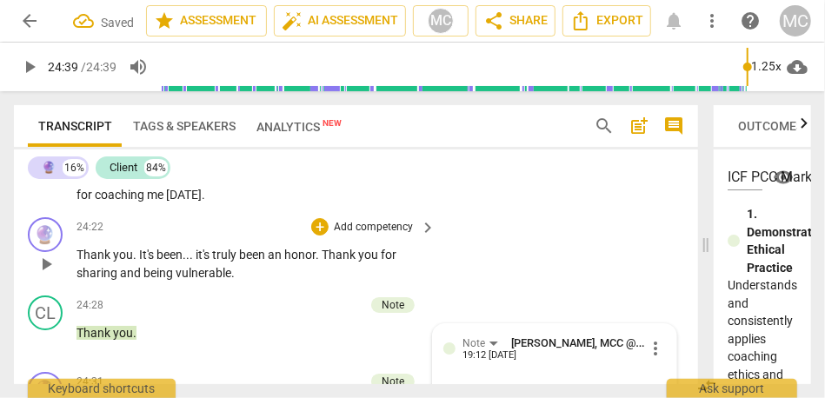
click at [361, 236] on p "Add competency" at bounding box center [373, 228] width 83 height 16
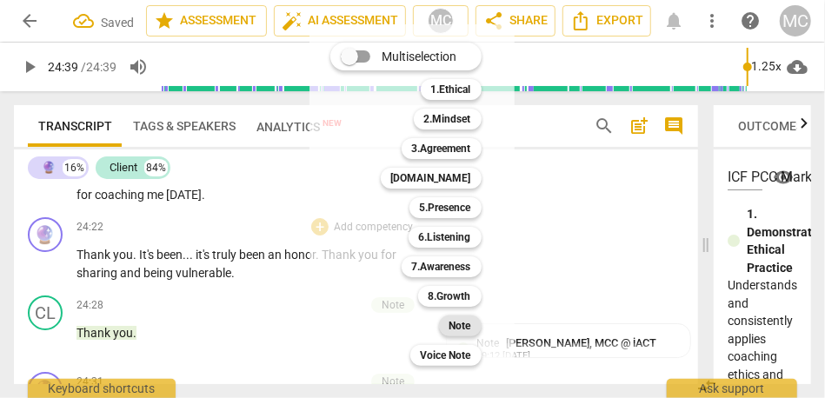
click at [468, 330] on b "Note" at bounding box center [460, 326] width 22 height 21
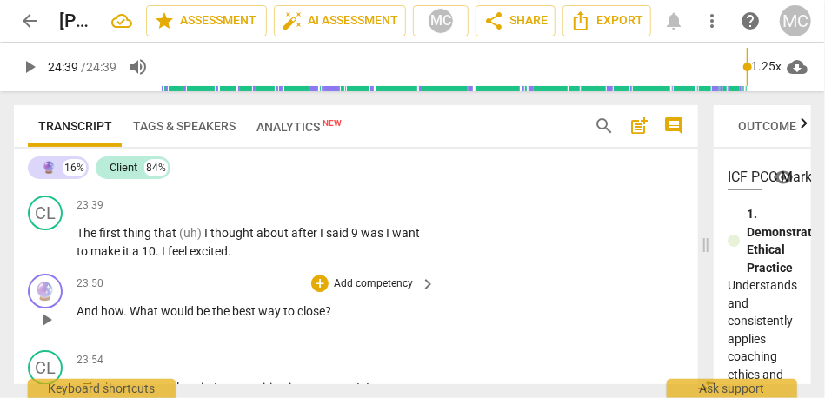
scroll to position [7178, 0]
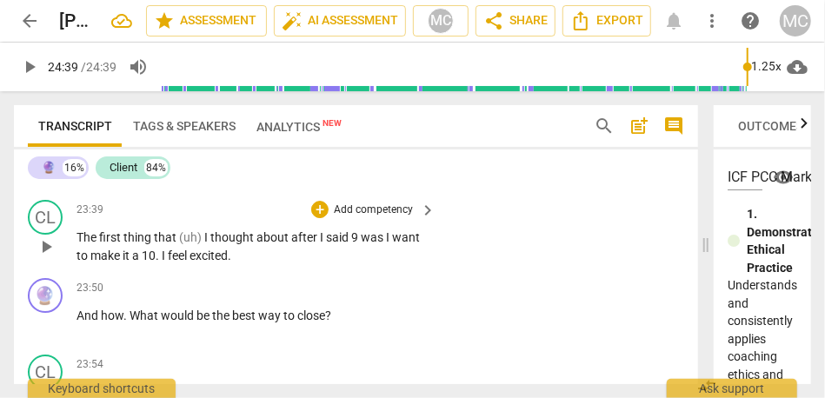
click at [158, 263] on span "." at bounding box center [159, 256] width 6 height 14
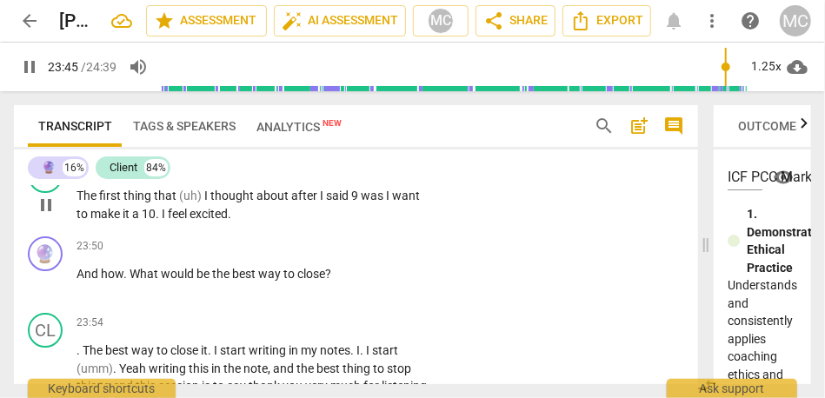
scroll to position [7237, 0]
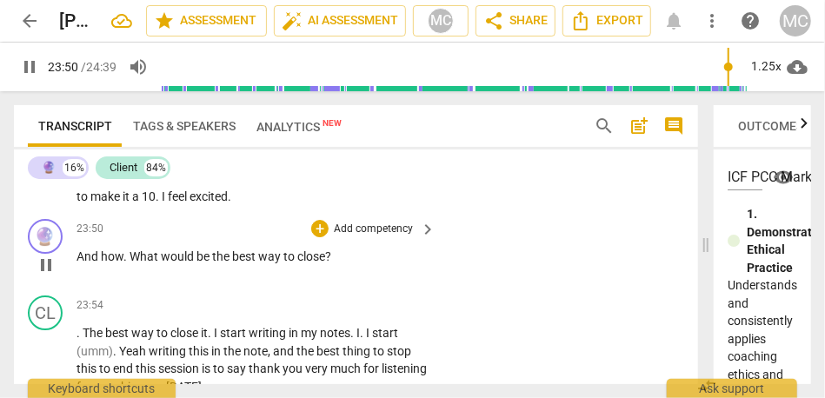
click at [77, 263] on span "And" at bounding box center [89, 257] width 24 height 14
type input "1431"
click at [170, 263] on span "how" at bounding box center [159, 257] width 23 height 14
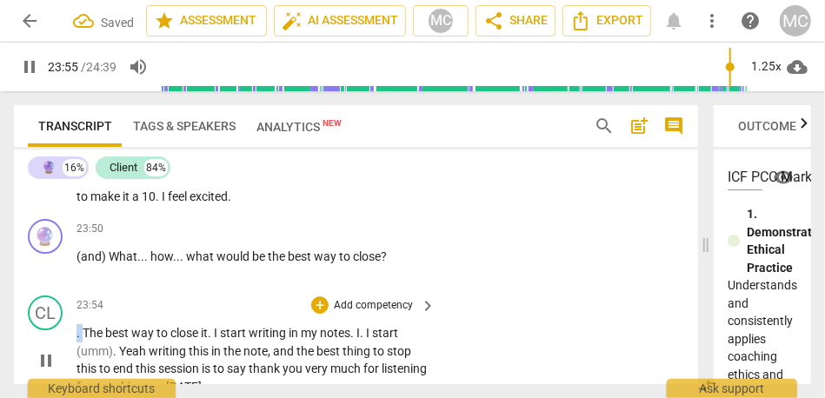
type input "1436"
drag, startPoint x: 84, startPoint y: 350, endPoint x: 67, endPoint y: 350, distance: 17.4
click at [67, 350] on div "CL play_arrow pause 23:54 + Add competency keyboard_arrow_right . The best way …" at bounding box center [356, 346] width 684 height 114
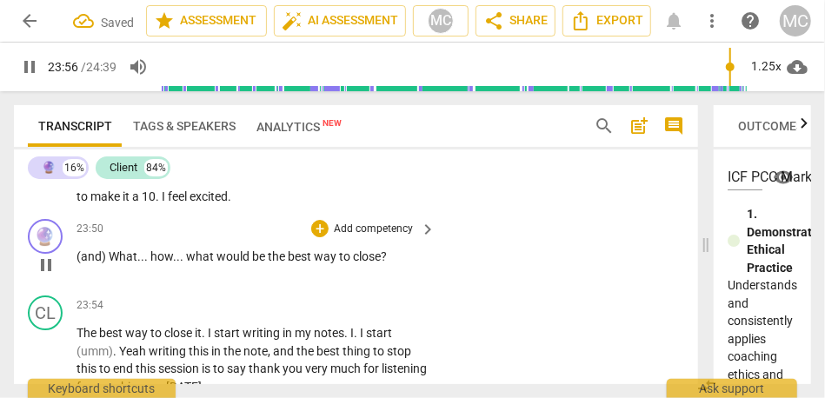
click at [142, 262] on div "23:50 + Add competency keyboard_arrow_right (and) What . . . how . . . what wou…" at bounding box center [257, 250] width 361 height 63
click at [376, 237] on p "Add competency" at bounding box center [373, 230] width 83 height 16
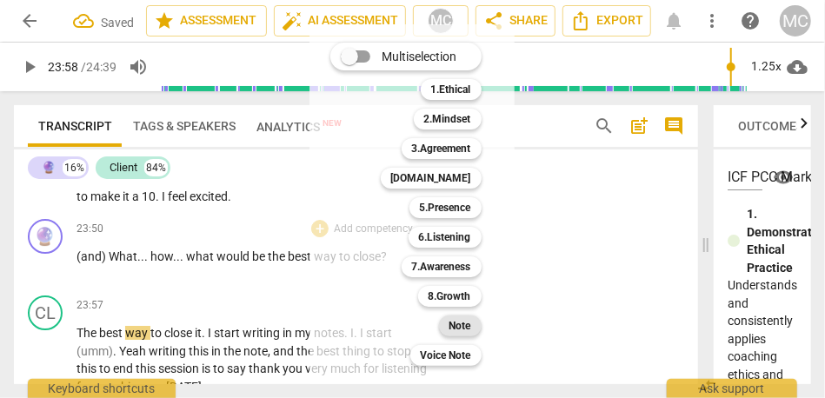
click at [469, 317] on b "Note" at bounding box center [460, 326] width 22 height 21
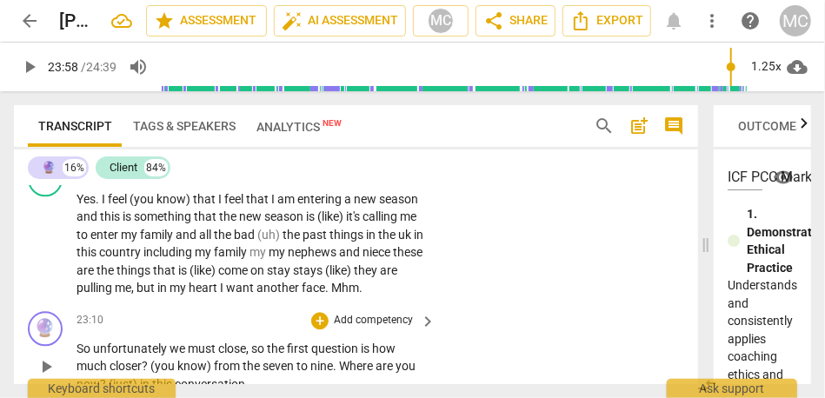
scroll to position [6504, 0]
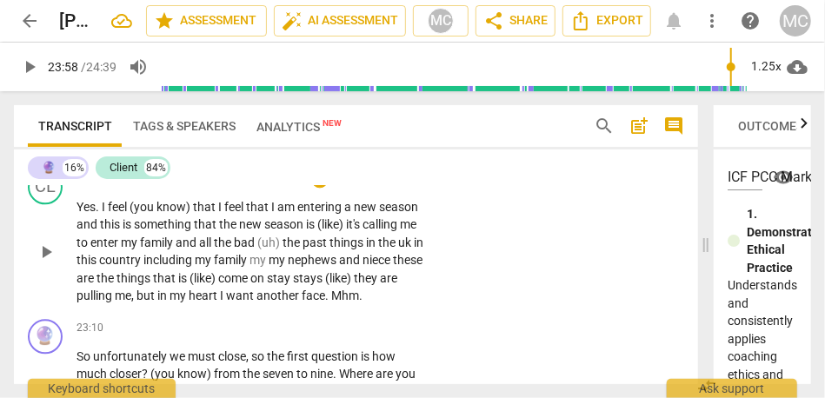
click at [298, 303] on span "another" at bounding box center [278, 296] width 45 height 14
click at [302, 303] on span "another" at bounding box center [278, 296] width 45 height 14
click at [354, 303] on span "Mhm" at bounding box center [345, 296] width 28 height 14
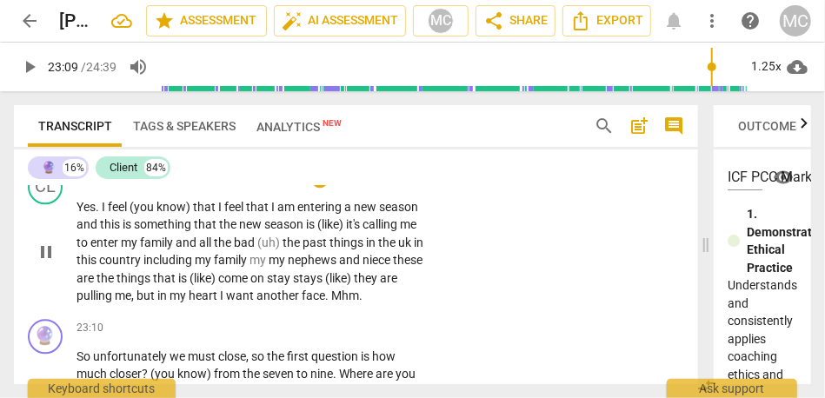
type input "1390"
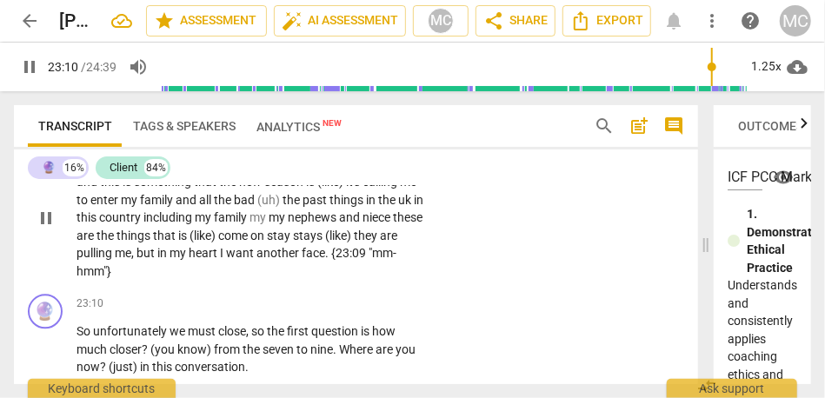
scroll to position [6553, 0]
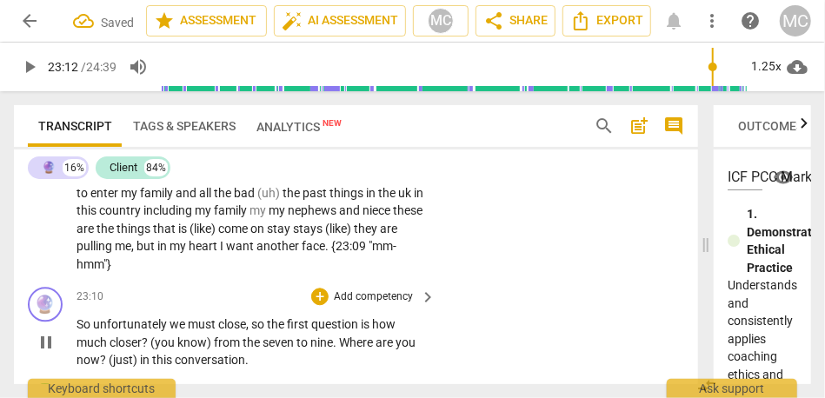
click at [79, 331] on span "So" at bounding box center [85, 324] width 17 height 14
type input "1392"
click at [181, 331] on span "we" at bounding box center [185, 324] width 18 height 14
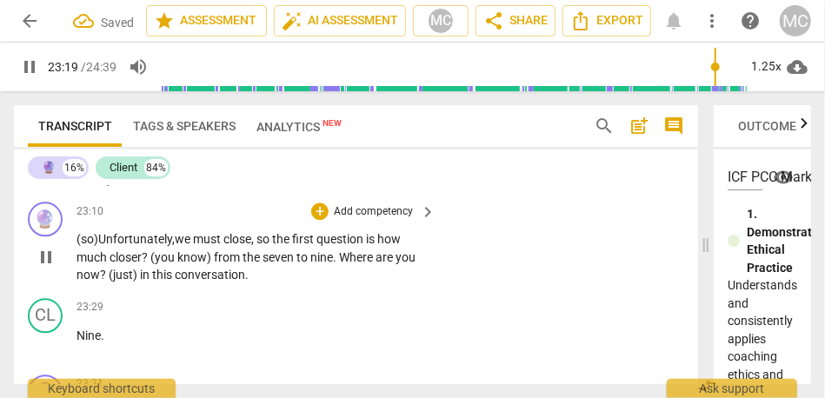
click at [387, 246] on span "how" at bounding box center [388, 239] width 23 height 14
click at [154, 264] on span "(you" at bounding box center [163, 257] width 27 height 14
click at [150, 264] on span "?" at bounding box center [146, 257] width 9 height 14
click at [343, 264] on span "Where" at bounding box center [355, 257] width 37 height 14
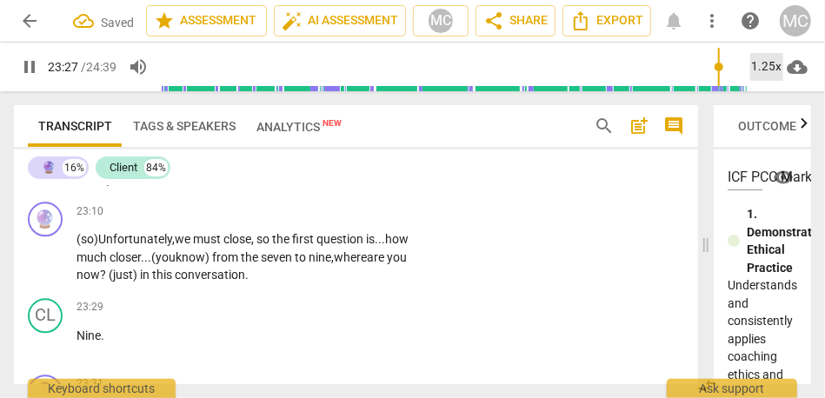
click at [766, 57] on div "1.25x" at bounding box center [766, 67] width 33 height 28
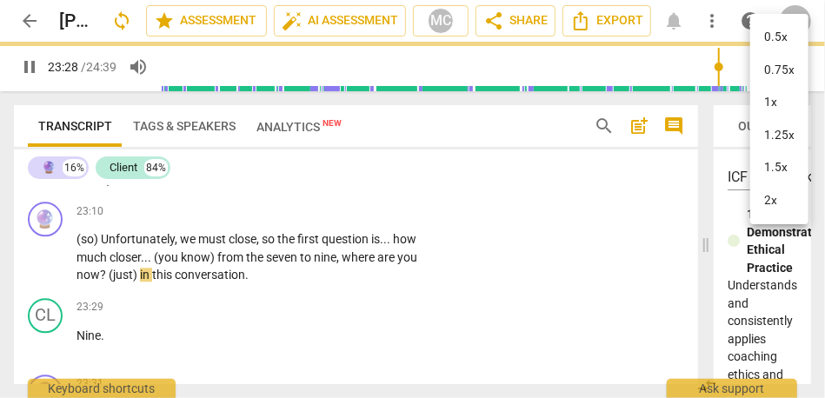
click at [773, 135] on li "1.25x" at bounding box center [779, 135] width 58 height 33
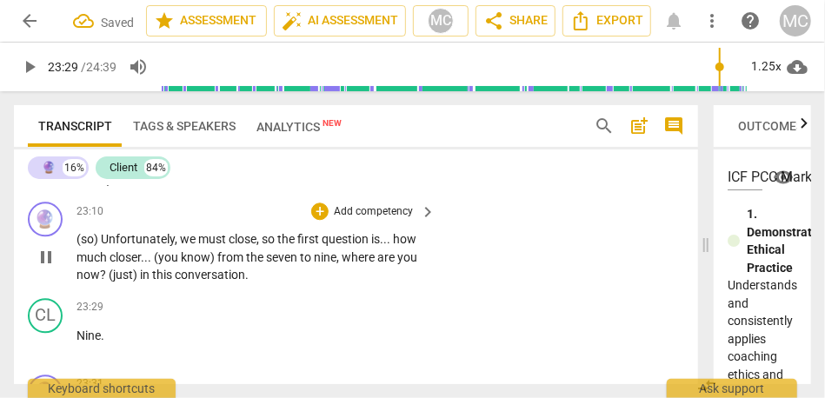
click at [342, 264] on span "," at bounding box center [338, 257] width 5 height 14
click at [349, 264] on span "where" at bounding box center [360, 257] width 36 height 14
click at [109, 282] on span "(just)" at bounding box center [124, 275] width 31 height 14
type input "1407"
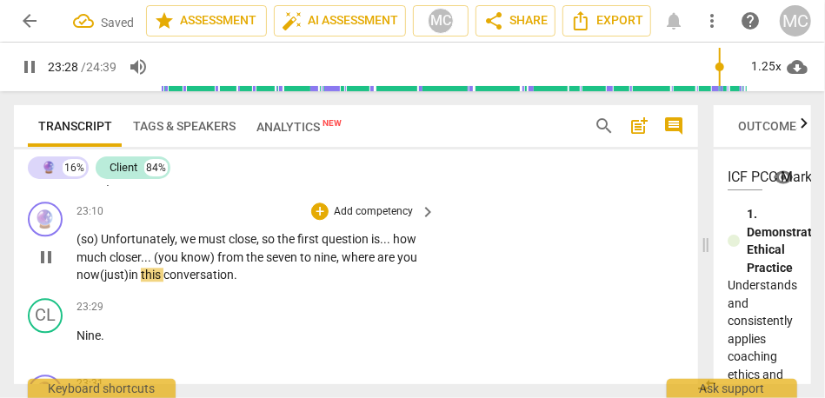
click at [266, 284] on p "(so) Unfortunately , we must close , so the first question is . . . how much cl…" at bounding box center [252, 257] width 350 height 54
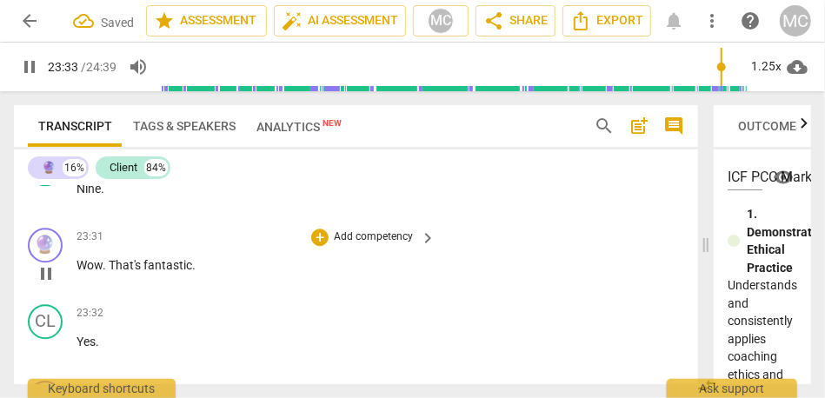
scroll to position [6780, 0]
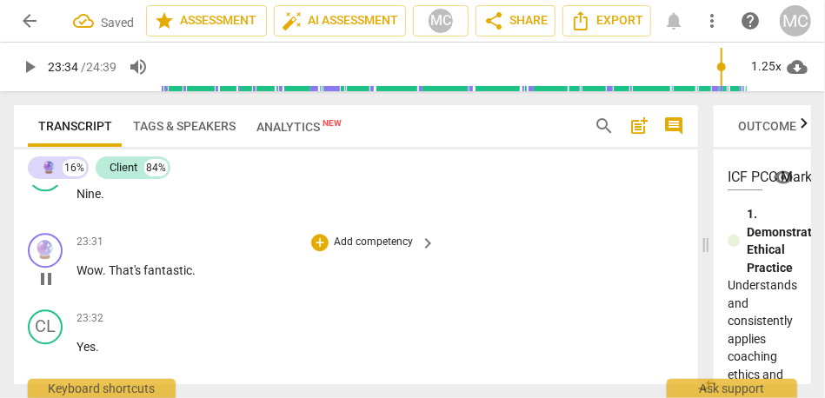
click at [153, 277] on span "fantastic" at bounding box center [167, 270] width 49 height 14
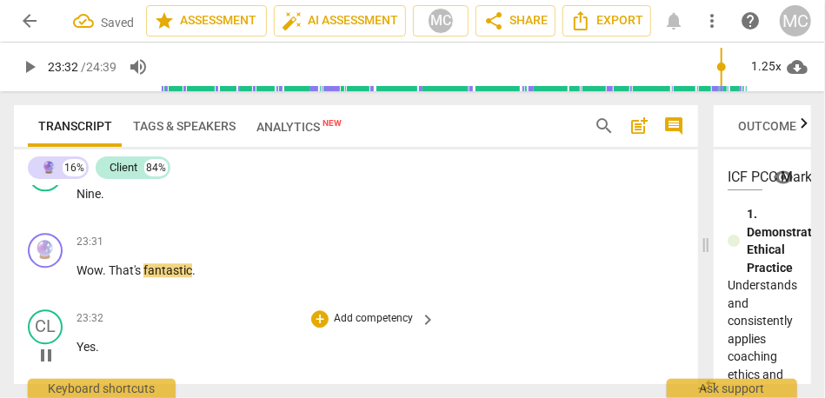
click at [77, 354] on span "Yes" at bounding box center [86, 347] width 19 height 14
type input "1413"
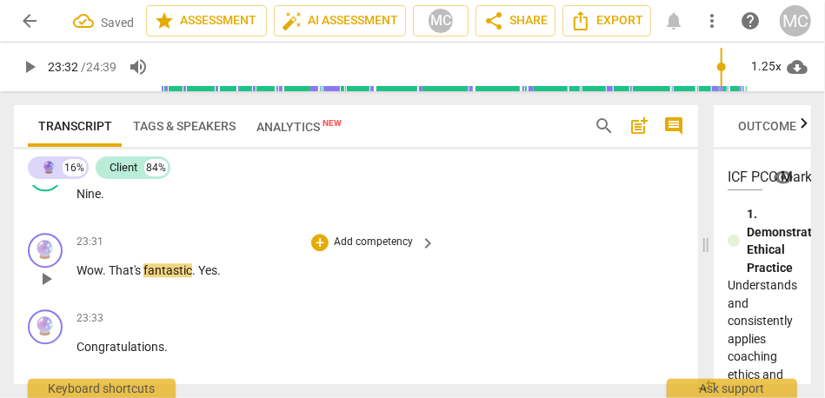
click at [197, 277] on span "." at bounding box center [195, 270] width 6 height 14
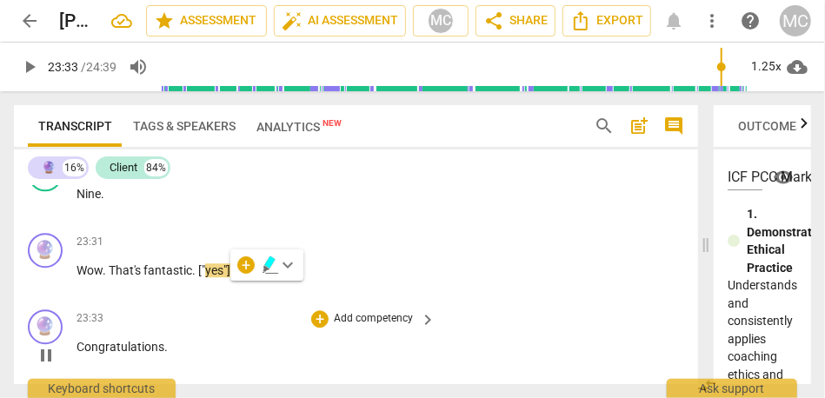
click at [77, 354] on span "Congratulations" at bounding box center [121, 347] width 88 height 14
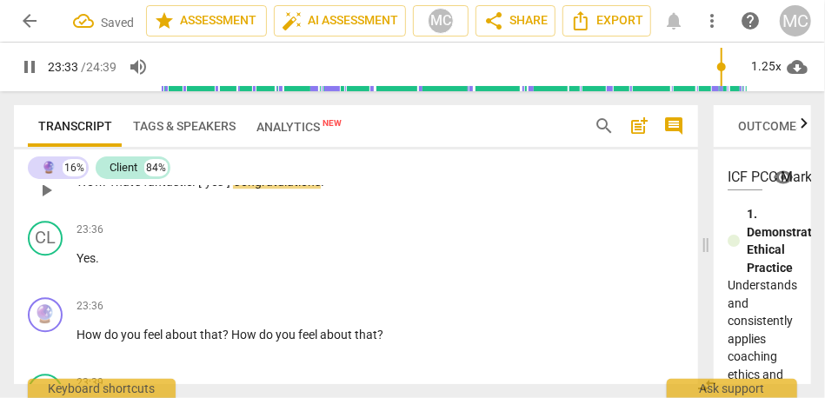
scroll to position [6869, 0]
click at [77, 265] on span "Yes" at bounding box center [86, 258] width 19 height 14
type input "1417"
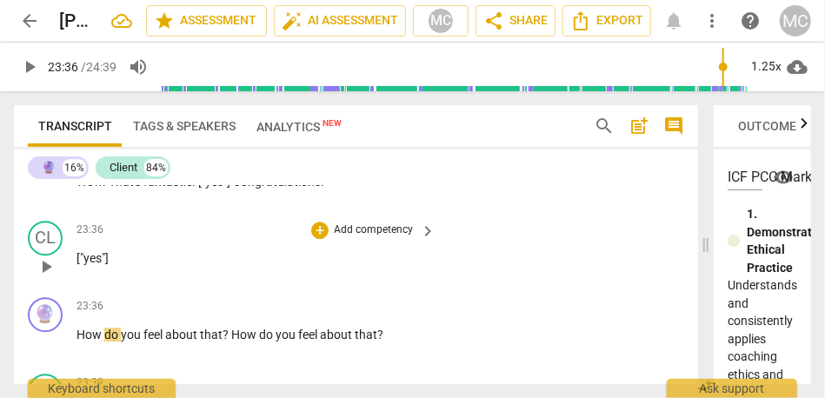
scroll to position [6793, 0]
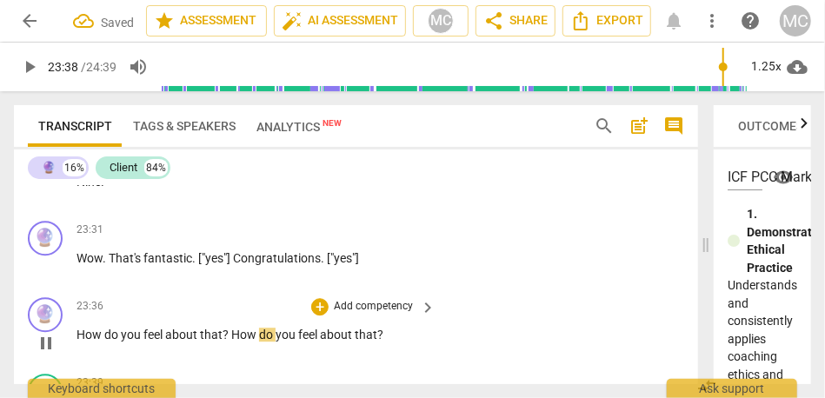
click at [83, 342] on span "How" at bounding box center [91, 335] width 28 height 14
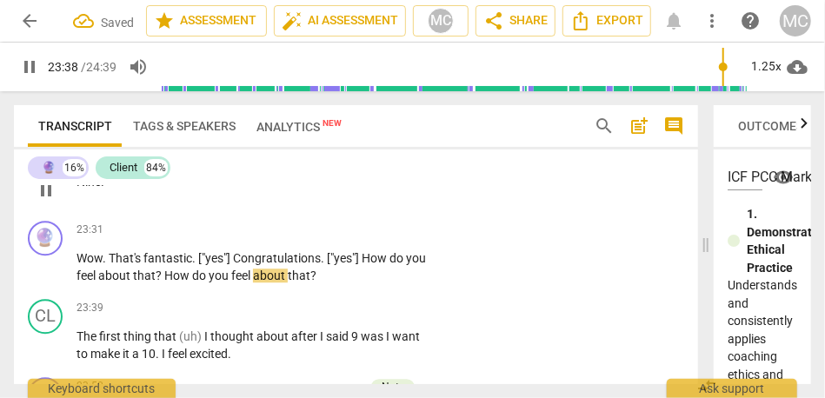
scroll to position [6813, 0]
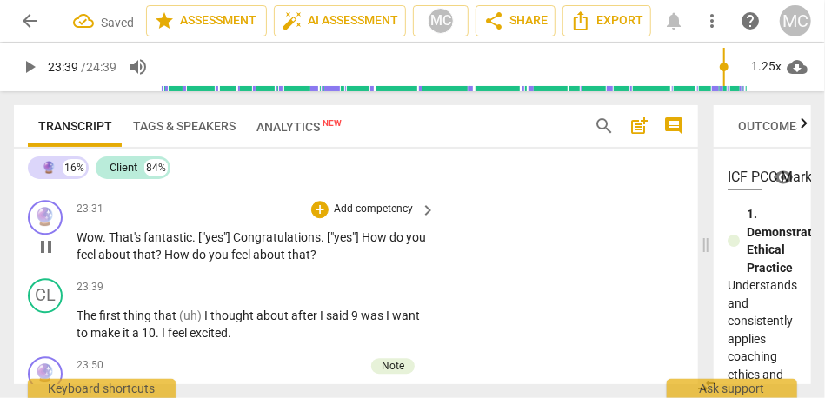
click at [380, 244] on span "How" at bounding box center [376, 237] width 28 height 14
type input "1419"
click at [230, 264] on p "Wow . That's fantastic . ["yes"] Congratulations . ["yes"] How do you feel abou…" at bounding box center [252, 247] width 350 height 36
click at [362, 217] on p "Add competency" at bounding box center [373, 210] width 83 height 16
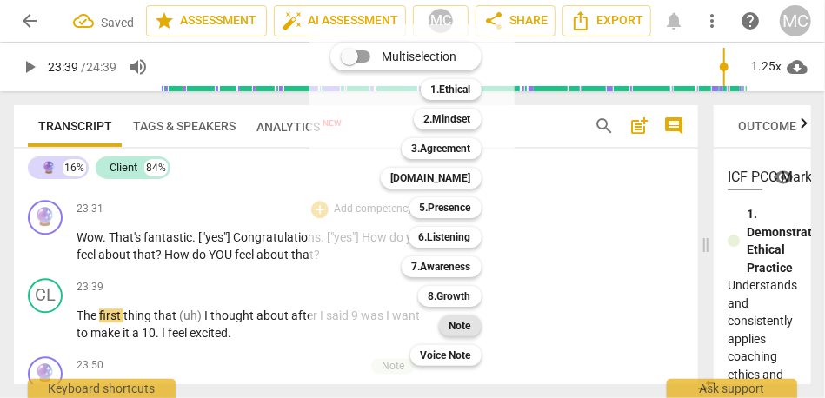
click at [463, 332] on b "Note" at bounding box center [460, 326] width 22 height 21
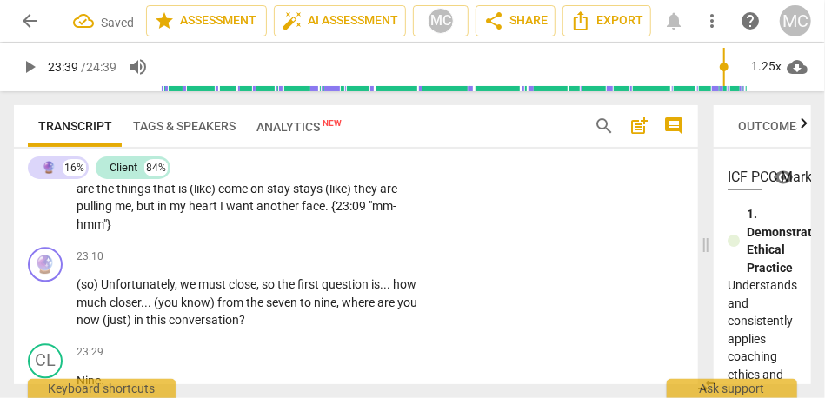
scroll to position [6589, 0]
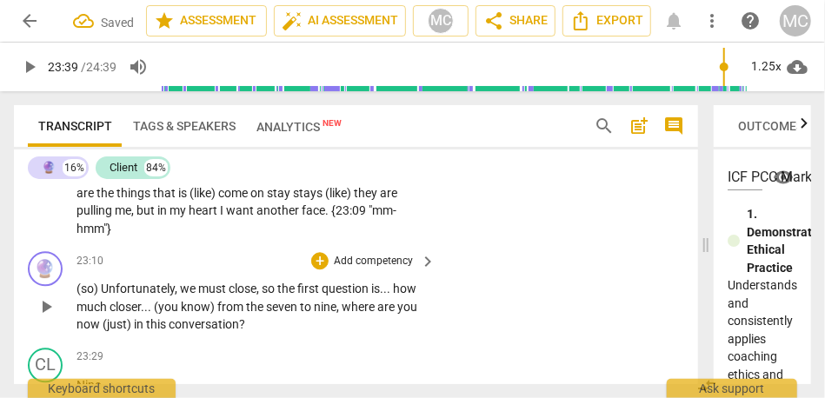
click at [376, 270] on p "Add competency" at bounding box center [373, 262] width 83 height 16
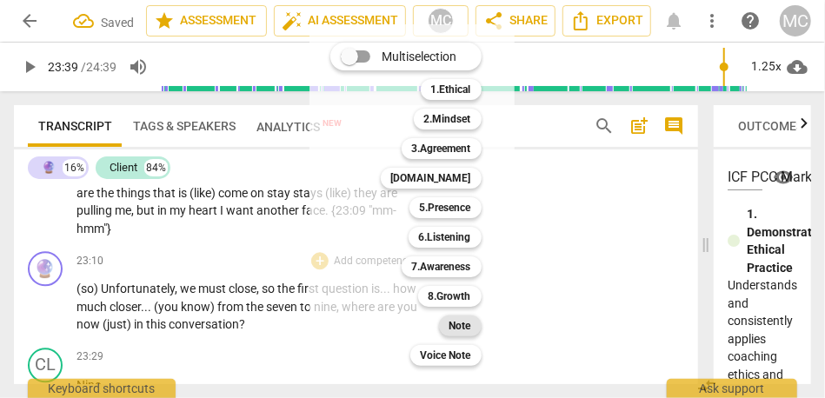
click at [469, 325] on b "Note" at bounding box center [460, 326] width 22 height 21
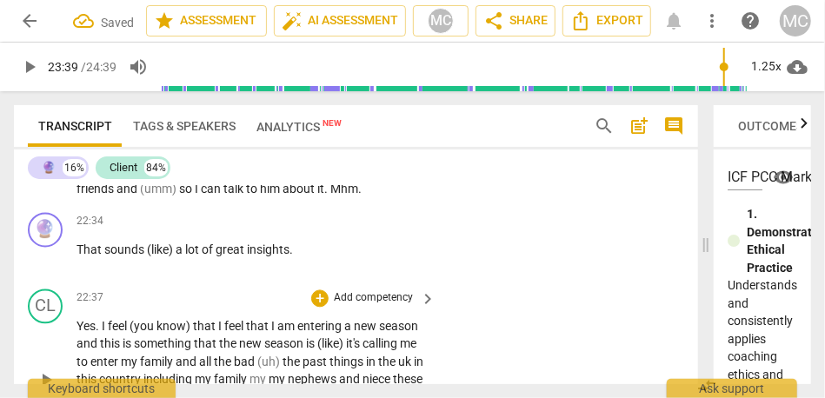
scroll to position [6279, 0]
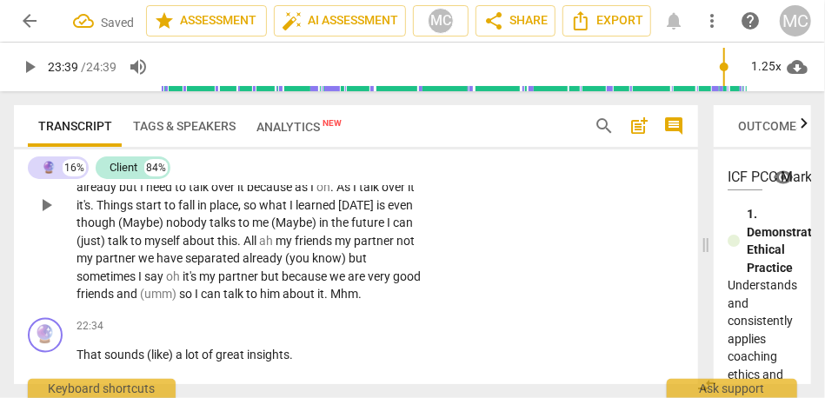
click at [223, 302] on span "can" at bounding box center [212, 295] width 23 height 14
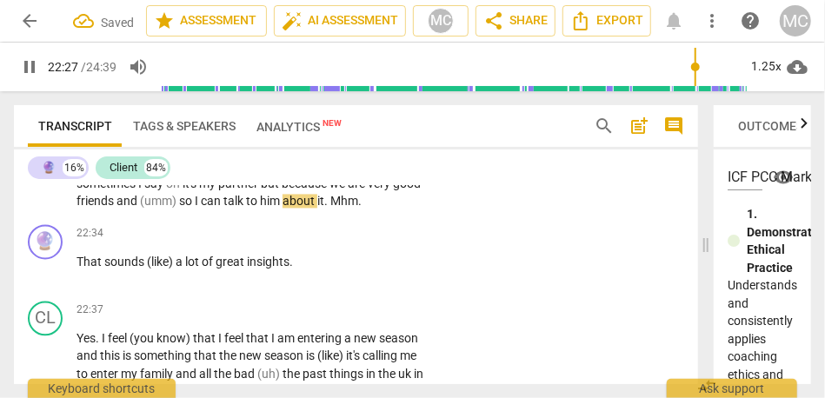
scroll to position [6373, 0]
click at [324, 208] on span "it" at bounding box center [320, 201] width 7 height 14
type input "1348"
click at [283, 208] on span "him" at bounding box center [271, 201] width 23 height 14
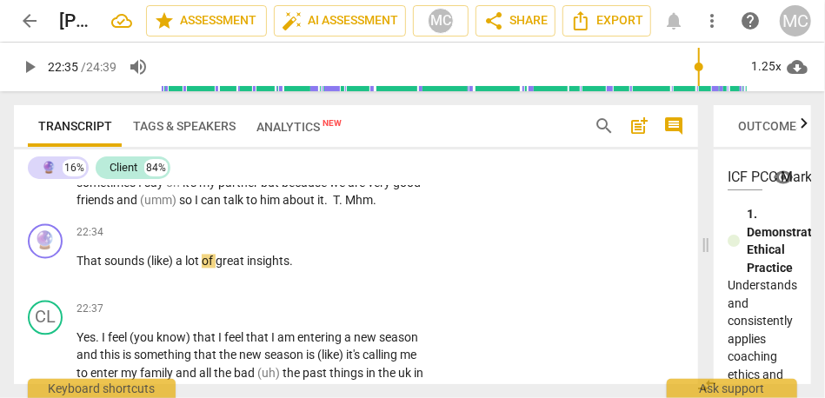
drag, startPoint x: 361, startPoint y: 221, endPoint x: 452, endPoint y: 213, distance: 91.6
click at [452, 213] on div "CL play_arrow pause 21:35 + Add competency keyboard_arrow_right (I think) talki…" at bounding box center [356, 97] width 684 height 239
click at [246, 208] on span "talk" at bounding box center [234, 201] width 23 height 14
click at [201, 208] on span "I" at bounding box center [198, 201] width 6 height 14
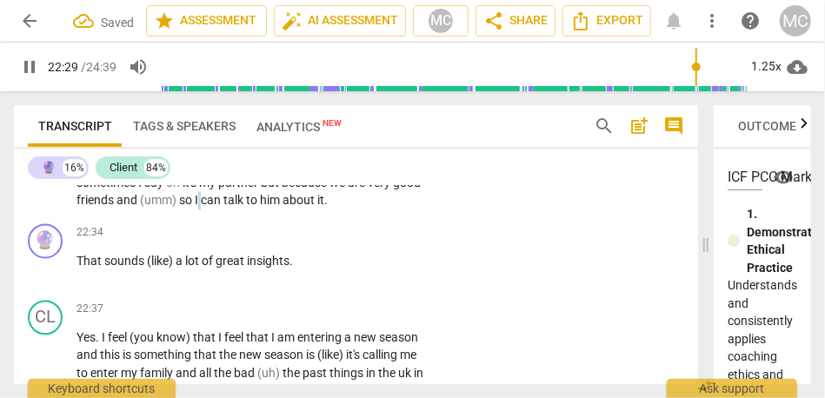
click at [201, 208] on span "I" at bounding box center [198, 201] width 6 height 14
click at [328, 208] on span "it." at bounding box center [322, 201] width 10 height 14
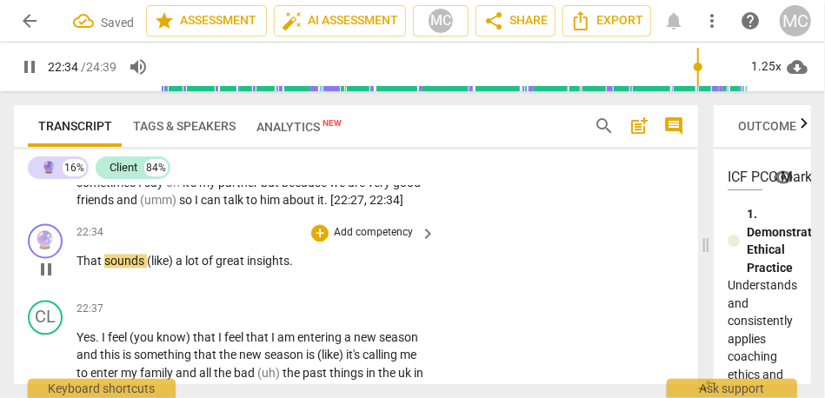
click at [149, 269] on span "(like)" at bounding box center [161, 262] width 29 height 14
type input "1355"
click at [163, 269] on span "like)" at bounding box center [159, 262] width 24 height 14
click at [356, 242] on p "Add competency" at bounding box center [373, 234] width 83 height 16
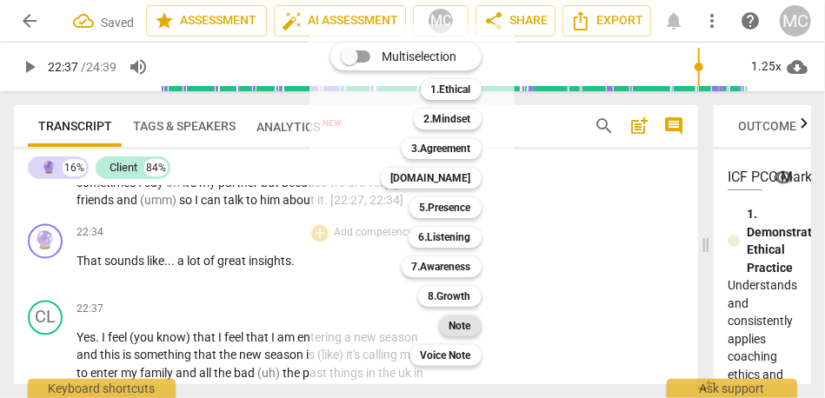
click at [466, 329] on b "Note" at bounding box center [460, 326] width 22 height 21
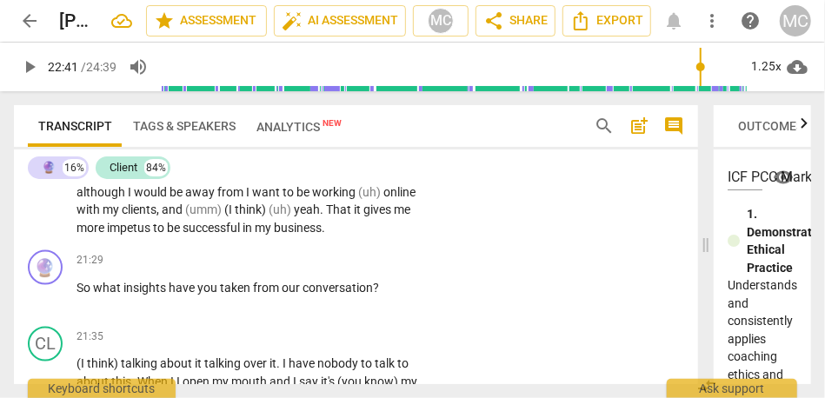
scroll to position [6014, 0]
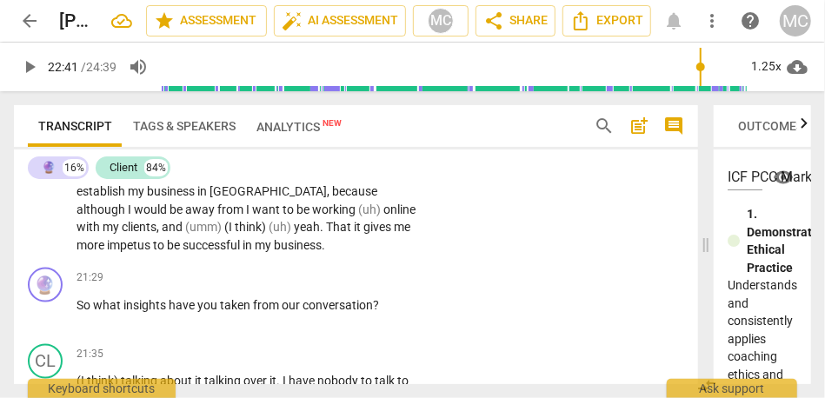
click at [274, 252] on span "business" at bounding box center [298, 245] width 48 height 14
click at [76, 325] on div "play_arrow pause" at bounding box center [54, 314] width 44 height 23
click at [77, 312] on span "So" at bounding box center [85, 305] width 17 height 14
type input "1289"
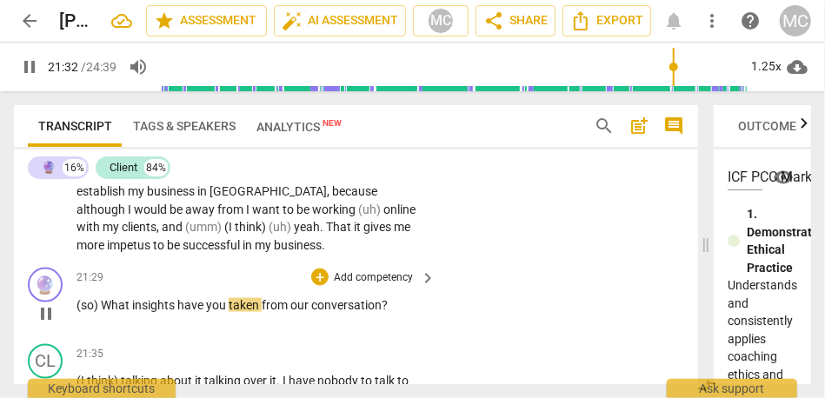
scroll to position [6040, 0]
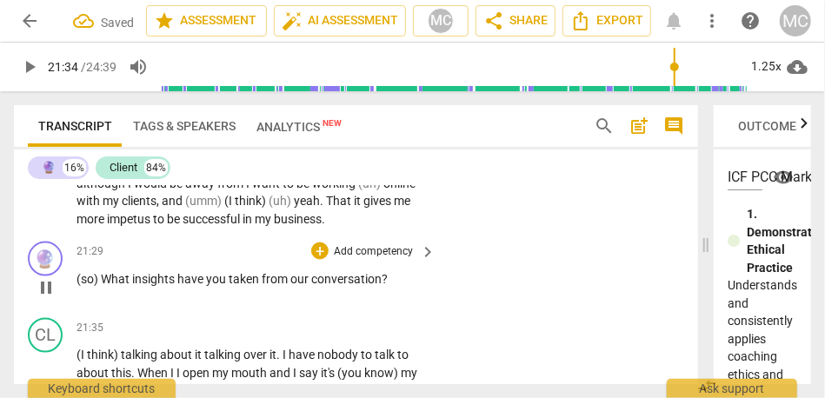
click at [380, 260] on p "Add competency" at bounding box center [373, 252] width 83 height 16
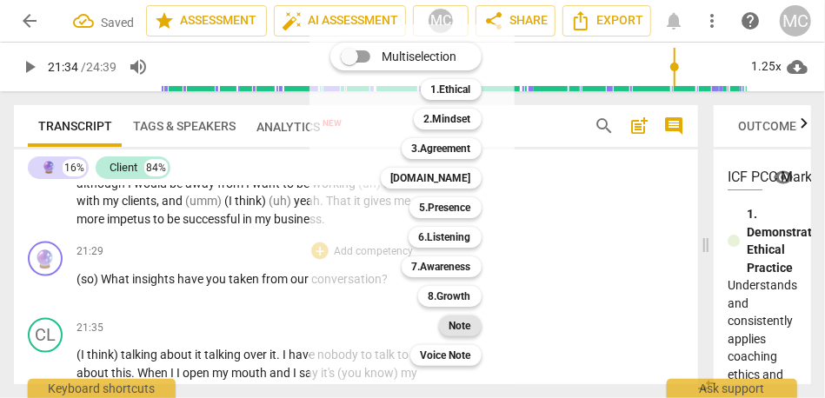
click at [464, 326] on b "Note" at bounding box center [460, 326] width 22 height 21
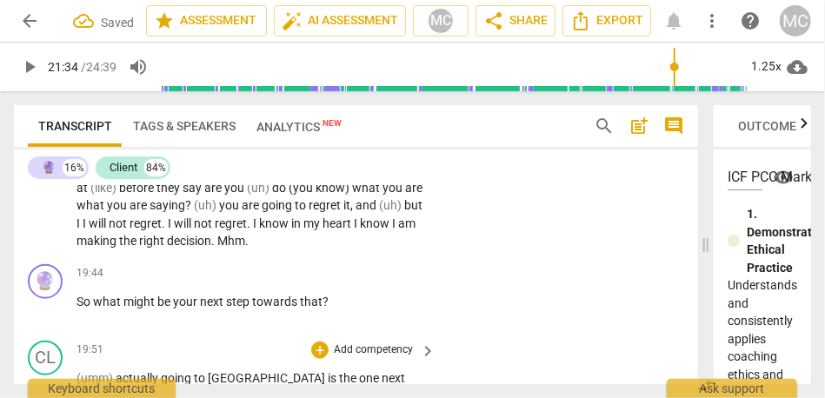
scroll to position [5588, 0]
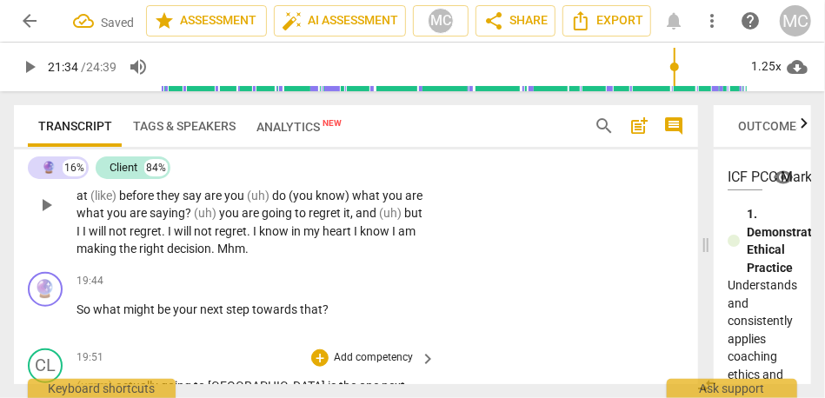
click at [151, 256] on span "right" at bounding box center [153, 249] width 28 height 14
click at [204, 256] on span "decision" at bounding box center [189, 249] width 44 height 14
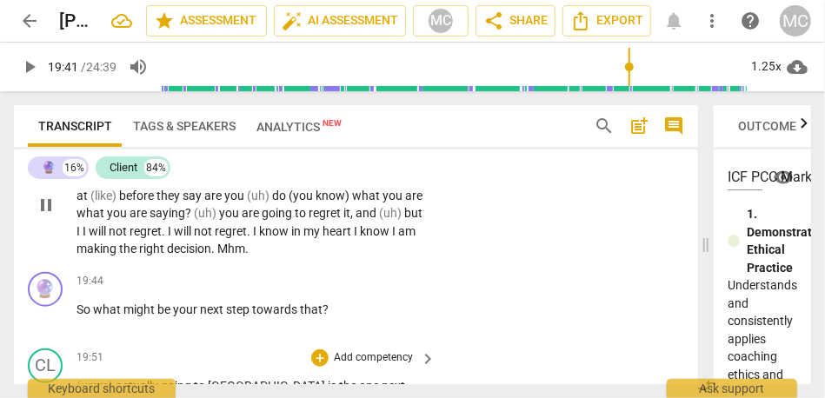
type input "1181"
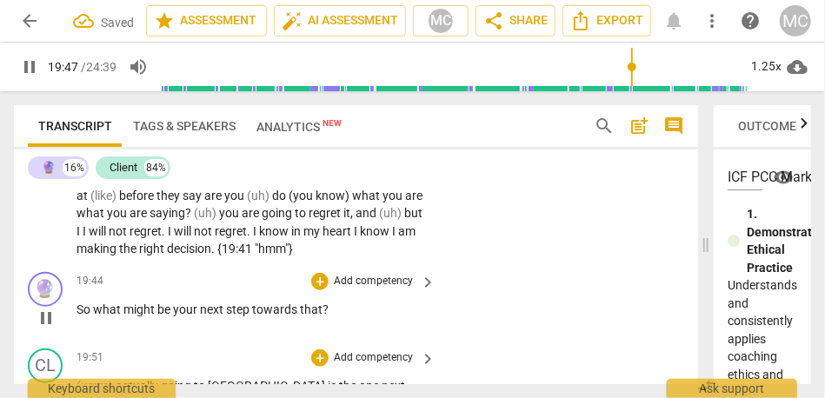
click at [77, 316] on span "So" at bounding box center [85, 310] width 17 height 14
type input "1188"
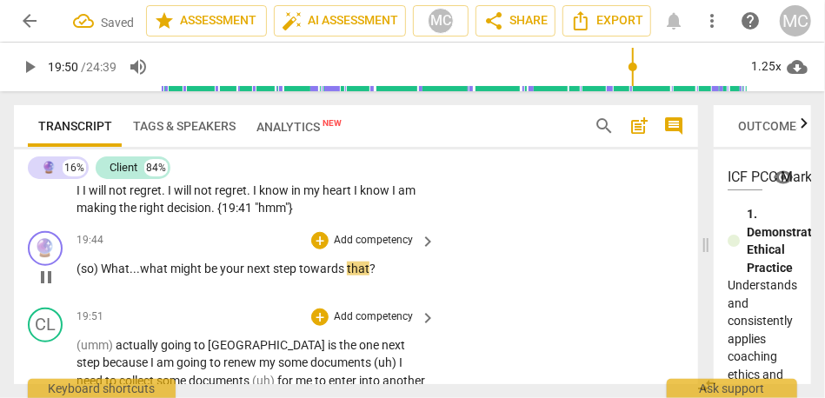
click at [212, 276] on span "be" at bounding box center [212, 269] width 16 height 14
click at [299, 276] on span "step" at bounding box center [286, 269] width 26 height 14
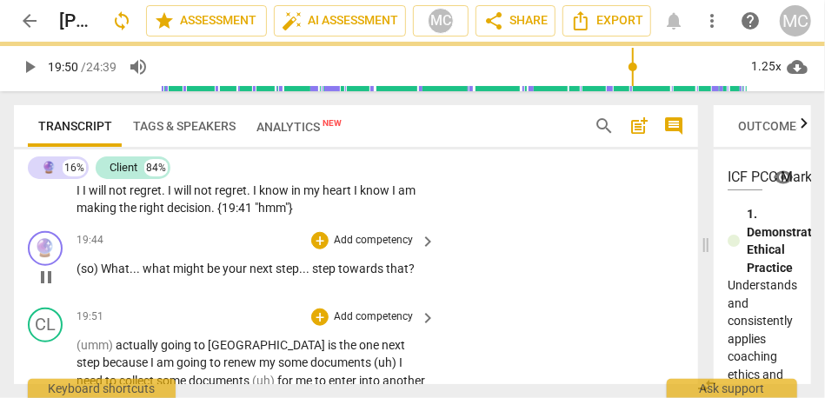
click at [377, 249] on p "Add competency" at bounding box center [373, 241] width 83 height 16
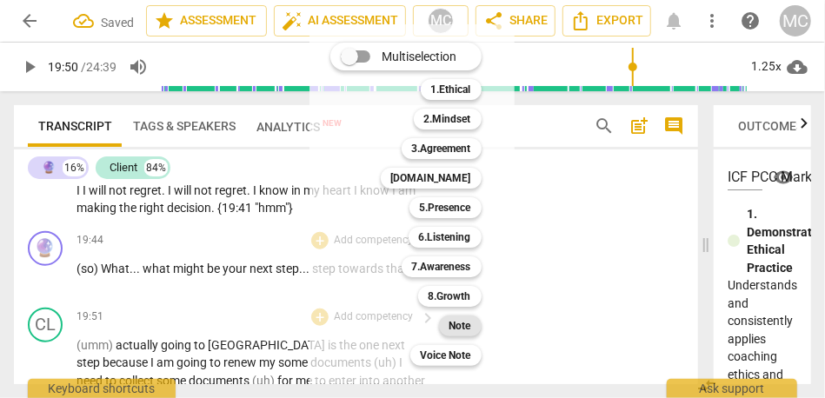
click at [468, 334] on b "Note" at bounding box center [460, 326] width 22 height 21
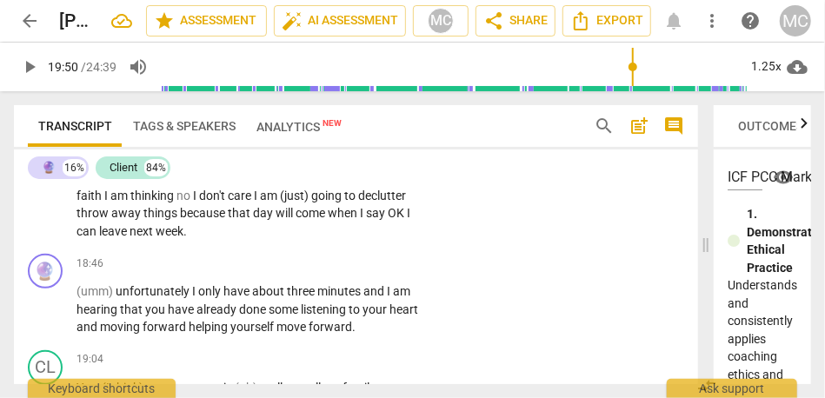
scroll to position [5359, 0]
click at [103, 239] on span "leave" at bounding box center [114, 232] width 30 height 14
click at [179, 239] on span "week" at bounding box center [170, 232] width 28 height 14
type input "1124"
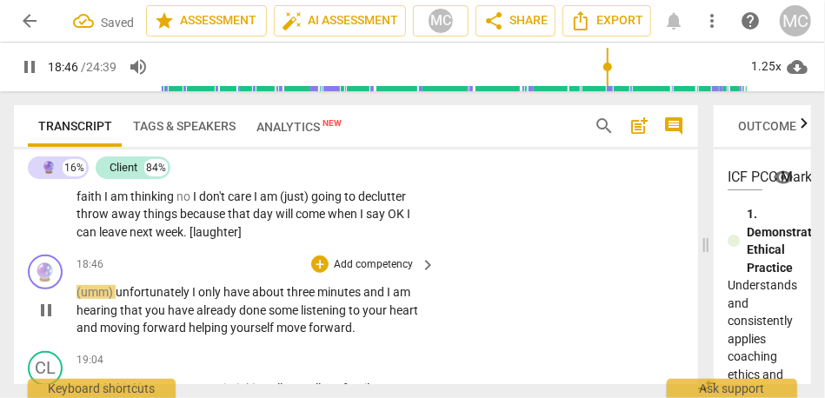
click at [122, 299] on span "unfortunately" at bounding box center [154, 292] width 77 height 14
type input "1129"
click at [121, 299] on span "(umm) U" at bounding box center [99, 292] width 44 height 14
click at [192, 299] on span "I" at bounding box center [193, 292] width 6 height 14
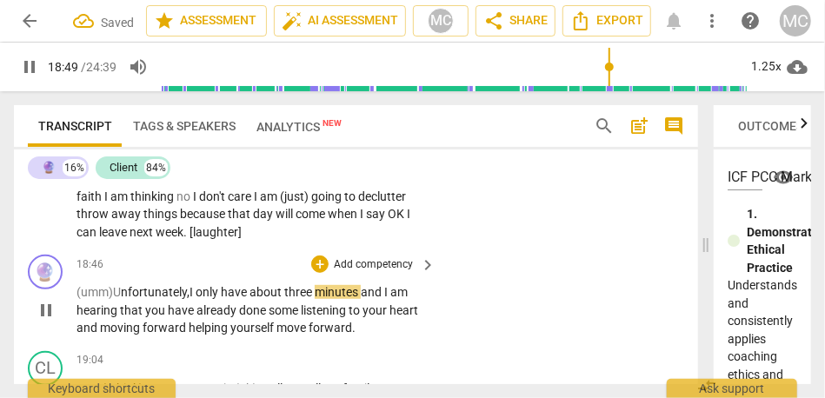
click at [361, 299] on span "minutes" at bounding box center [338, 292] width 46 height 14
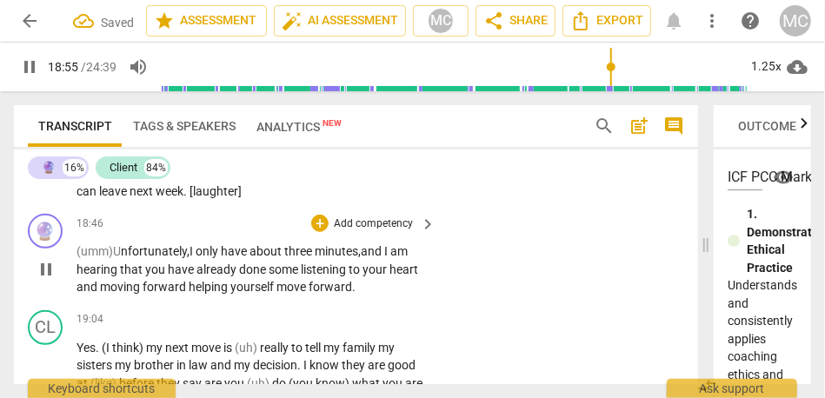
scroll to position [5402, 0]
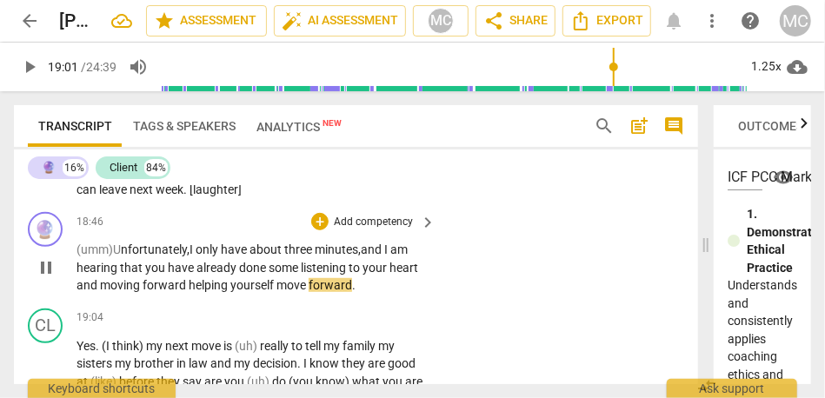
click at [184, 292] on span "forward" at bounding box center [166, 285] width 46 height 14
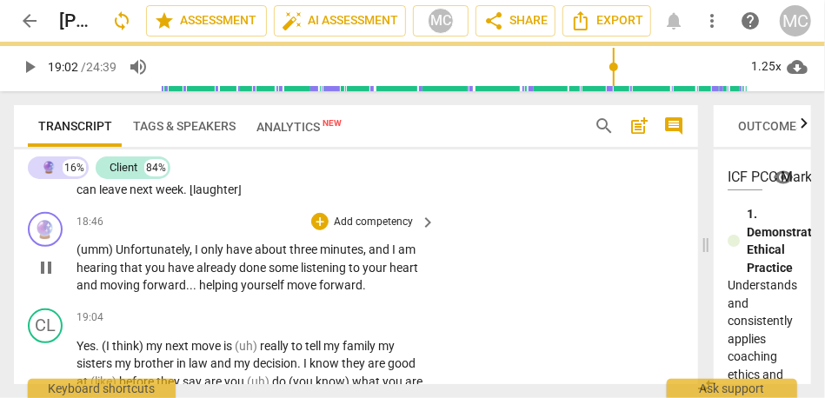
click at [372, 230] on p "Add competency" at bounding box center [373, 223] width 83 height 16
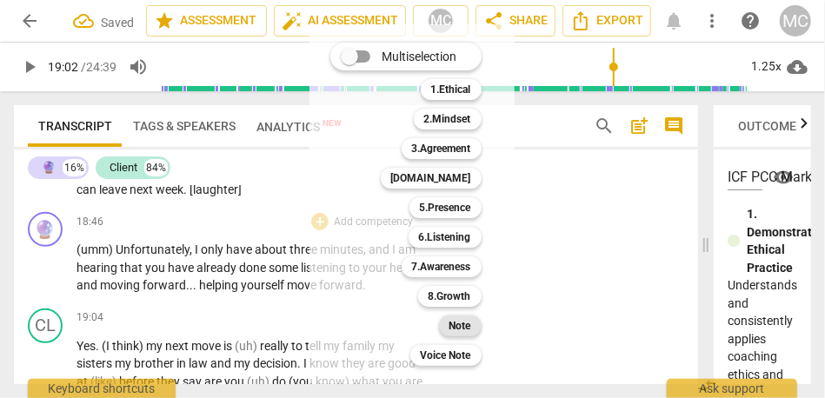
click at [459, 319] on b "Note" at bounding box center [460, 326] width 22 height 21
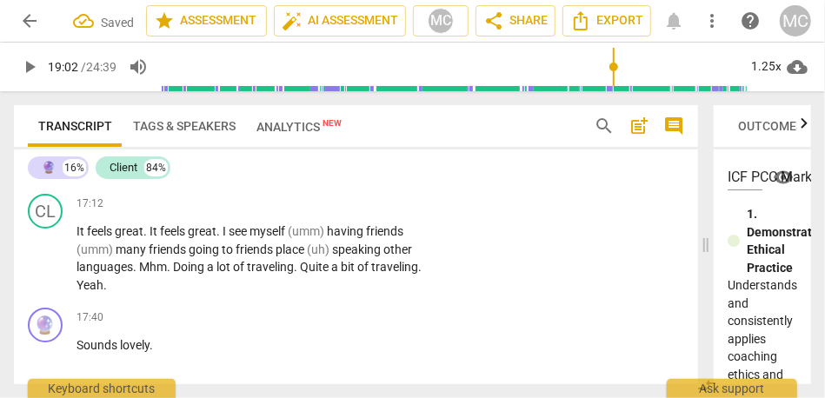
scroll to position [4972, 0]
click at [264, 275] on span "traveling" at bounding box center [270, 268] width 47 height 14
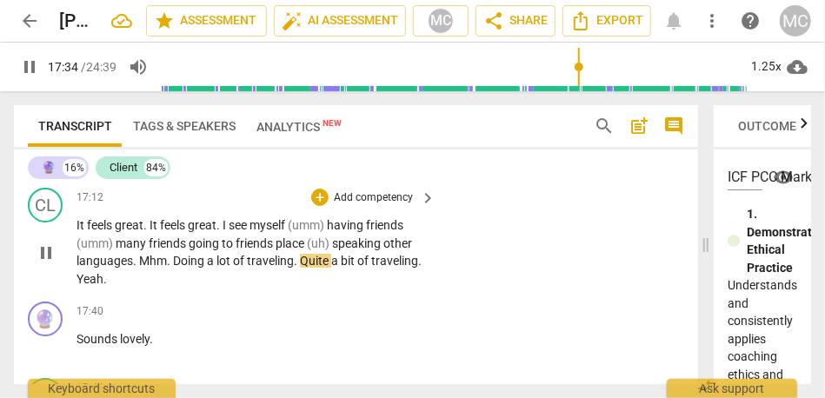
scroll to position [4980, 0]
click at [97, 285] on span "Yeah" at bounding box center [90, 278] width 27 height 14
type input "1061"
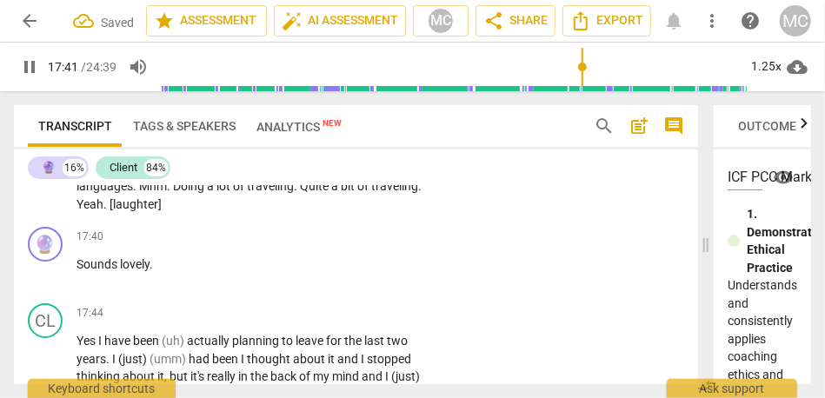
scroll to position [5089, 0]
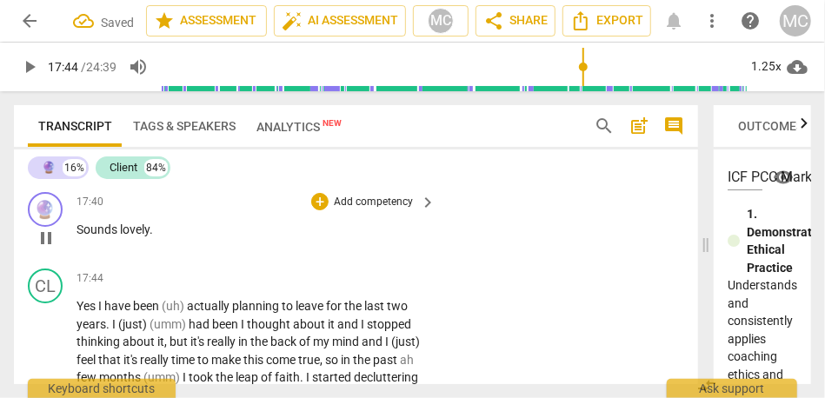
click at [367, 210] on p "Add competency" at bounding box center [373, 203] width 83 height 16
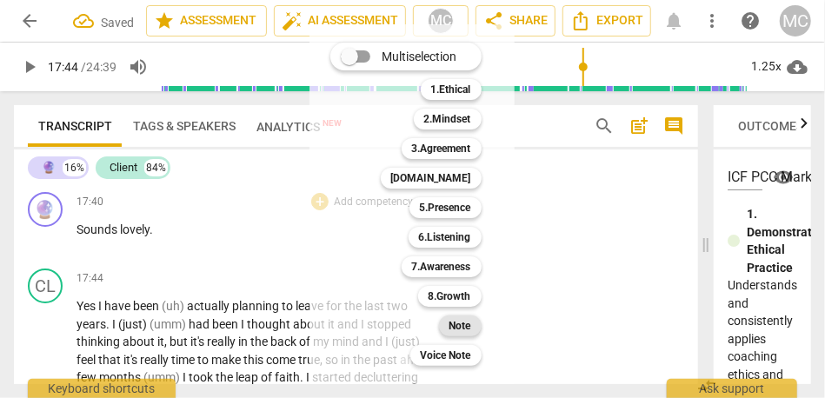
click at [443, 321] on div "Note" at bounding box center [460, 326] width 43 height 21
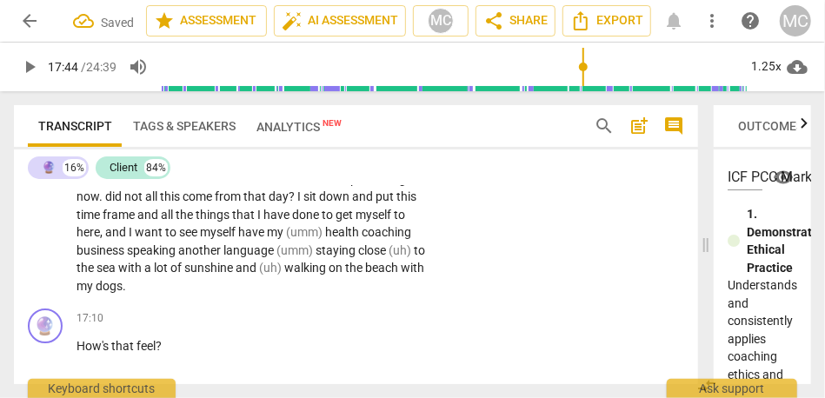
scroll to position [4774, 0]
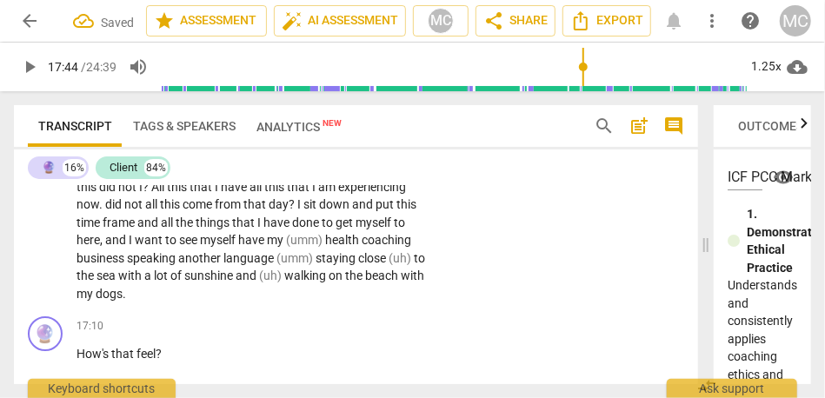
click at [365, 283] on span "beach" at bounding box center [383, 276] width 36 height 14
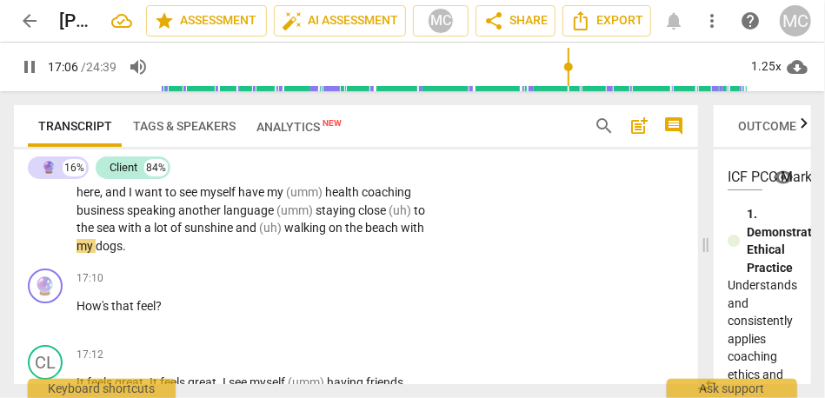
scroll to position [4840, 0]
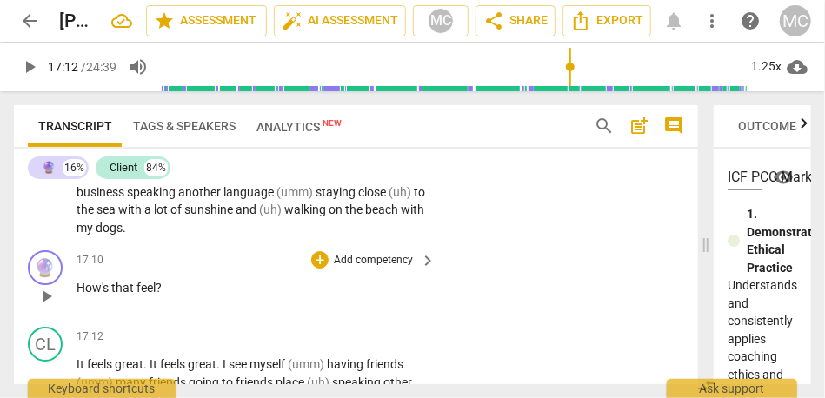
click at [363, 269] on p "Add competency" at bounding box center [373, 261] width 83 height 16
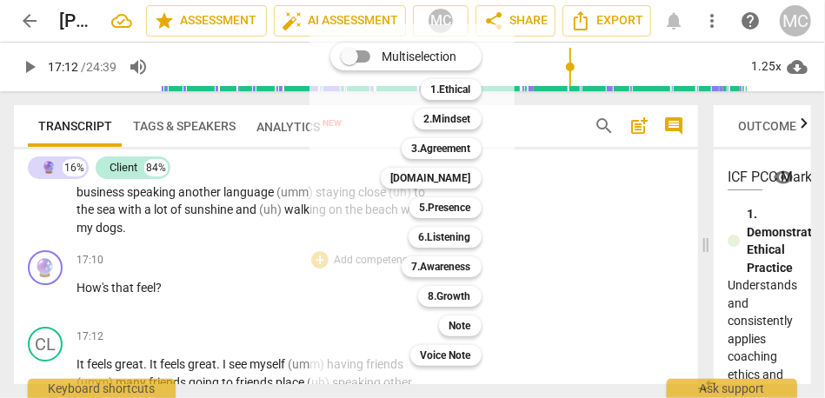
click at [82, 303] on div at bounding box center [412, 199] width 825 height 398
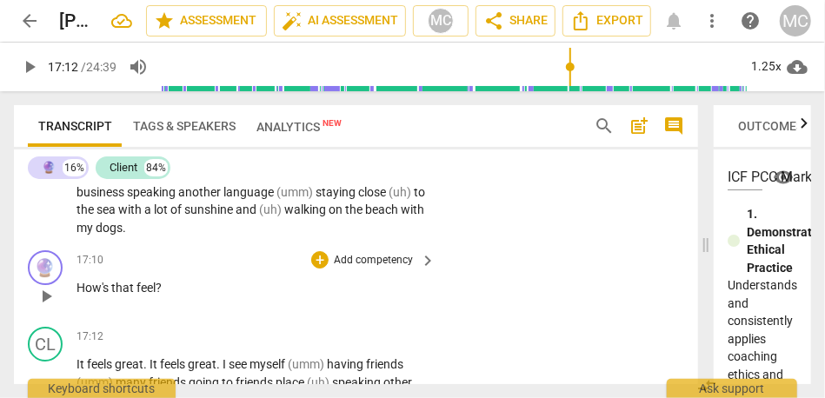
click at [79, 295] on span "How's" at bounding box center [94, 288] width 35 height 14
type input "1031"
click at [113, 295] on span "that" at bounding box center [123, 288] width 25 height 14
click at [364, 269] on p "Add competency" at bounding box center [373, 261] width 83 height 16
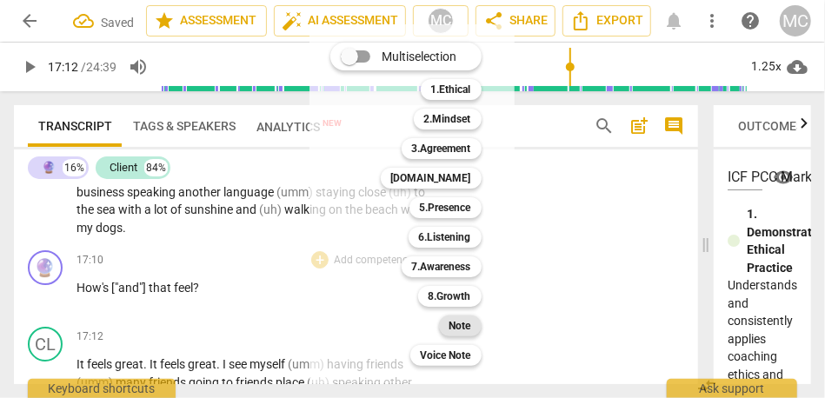
click at [458, 331] on b "Note" at bounding box center [460, 326] width 22 height 21
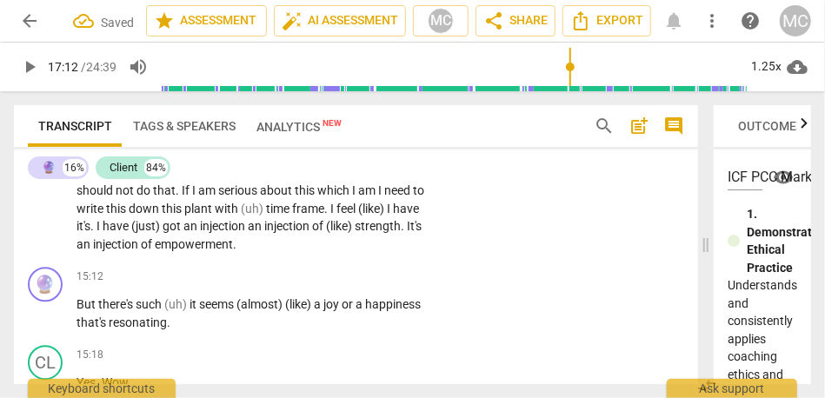
scroll to position [4256, 0]
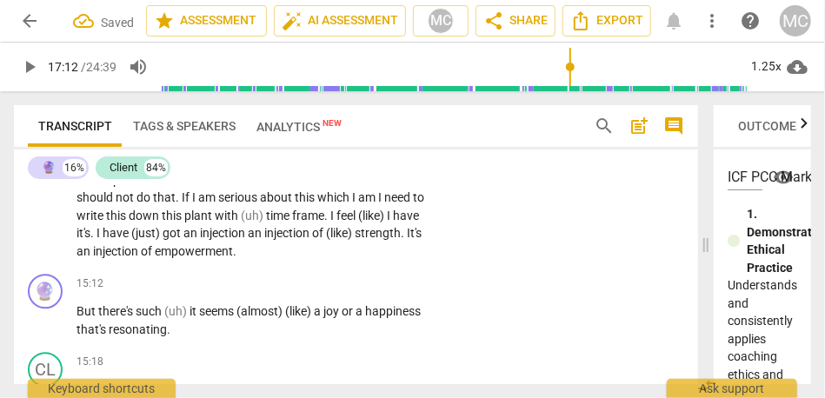
click at [114, 268] on div "CL play_arrow pause 13:15 + Add competency keyboard_arrow_right I feel more lig…" at bounding box center [356, 77] width 684 height 382
click at [108, 258] on span "injection" at bounding box center [117, 251] width 48 height 14
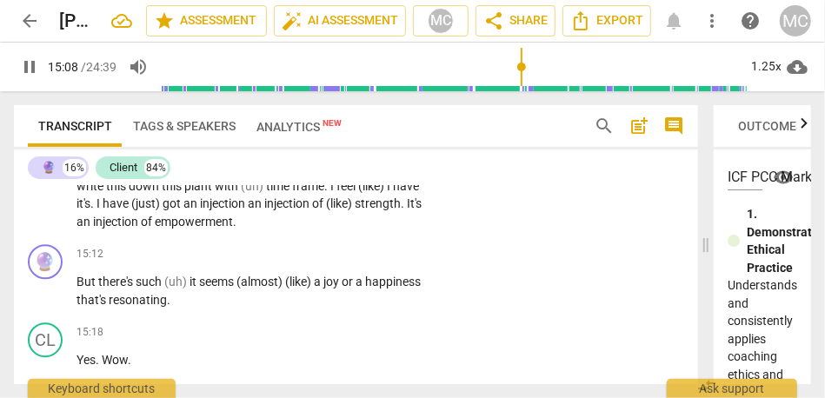
click at [155, 229] on span "empowerment" at bounding box center [194, 222] width 78 height 14
type input "907"
click at [213, 229] on span "empowerment" at bounding box center [194, 222] width 78 height 14
click at [196, 229] on span "empowerment. [15:07, 15:12]" at bounding box center [233, 222] width 157 height 14
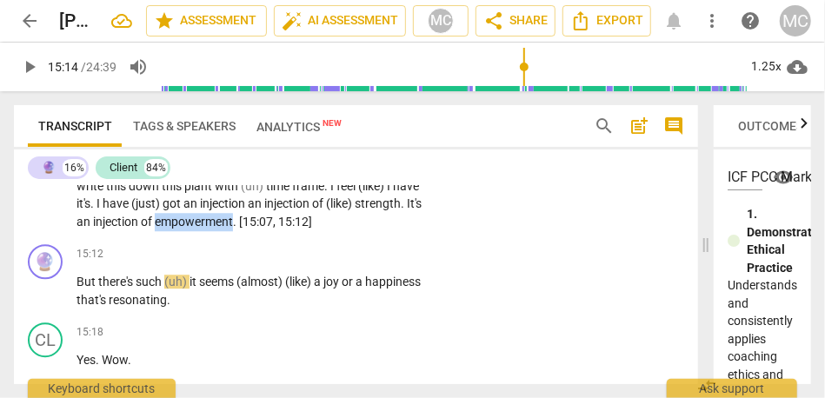
click at [196, 229] on span "empowerment. [15:07, 15:12]" at bounding box center [233, 222] width 157 height 14
click at [28, 67] on span "pause" at bounding box center [29, 67] width 21 height 21
type input "914"
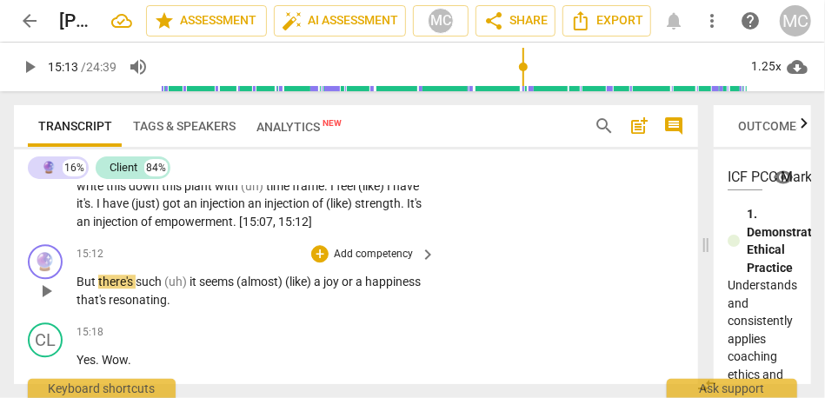
click at [79, 289] on span "But" at bounding box center [88, 282] width 22 height 14
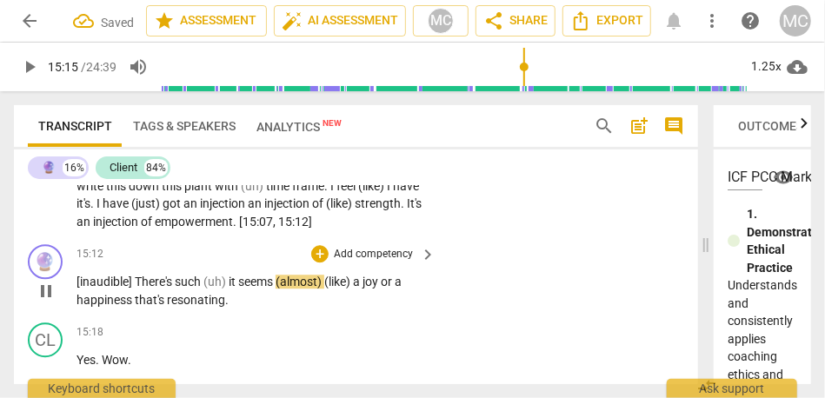
click at [175, 289] on span "here's" at bounding box center [158, 282] width 33 height 14
click at [206, 289] on span "(uh)" at bounding box center [215, 282] width 25 height 14
click at [190, 289] on span "such..." at bounding box center [193, 282] width 37 height 14
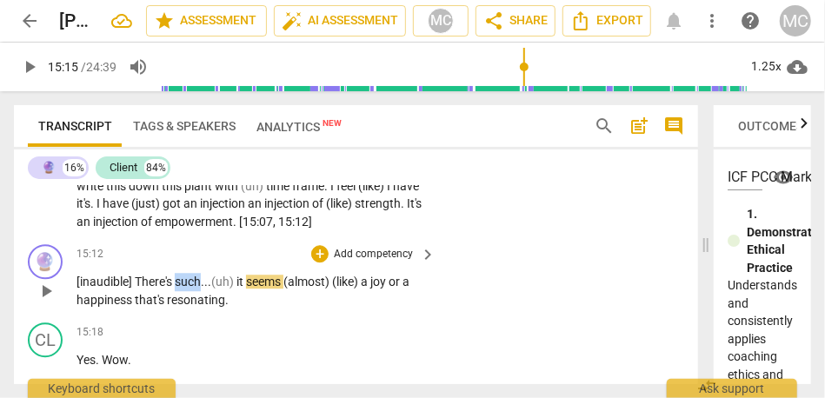
click at [190, 289] on span "such..." at bounding box center [193, 282] width 37 height 14
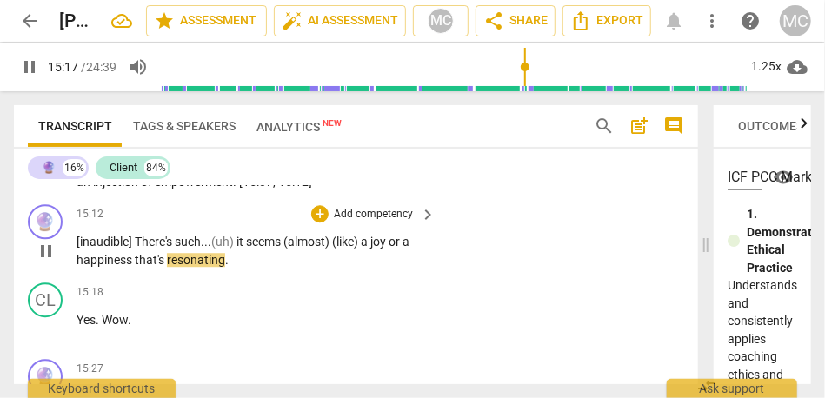
scroll to position [4331, 0]
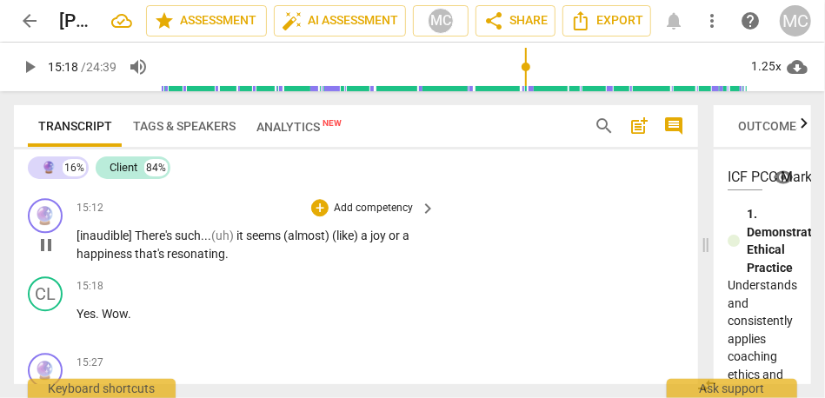
click at [123, 261] on p "[inaudible] T here's such... (uh) it seems (almost) (like) a joy or a happiness…" at bounding box center [252, 245] width 350 height 36
click at [136, 261] on span "that's" at bounding box center [151, 254] width 32 height 14
click at [220, 261] on span "resonating" at bounding box center [196, 254] width 58 height 14
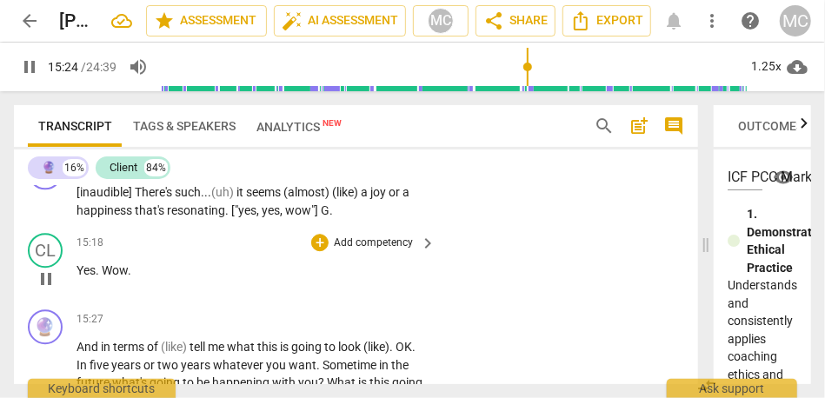
scroll to position [4390, 0]
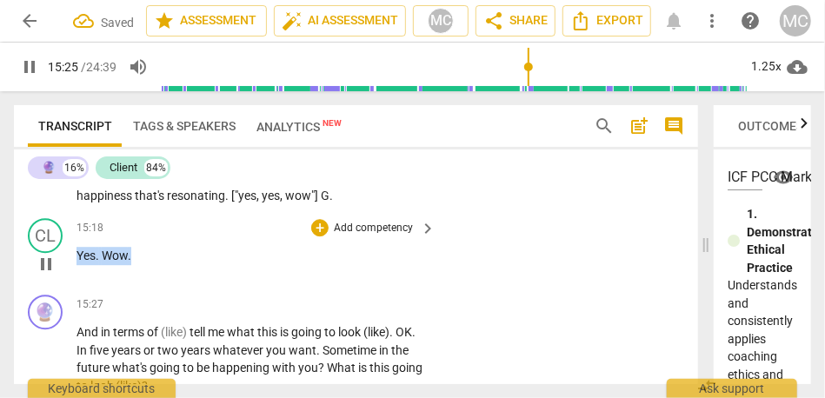
drag, startPoint x: 139, startPoint y: 274, endPoint x: 70, endPoint y: 274, distance: 69.6
click at [70, 274] on div "CL play_arrow pause 15:18 + Add competency keyboard_arrow_right Yes . Wow ." at bounding box center [356, 249] width 684 height 77
type input "926"
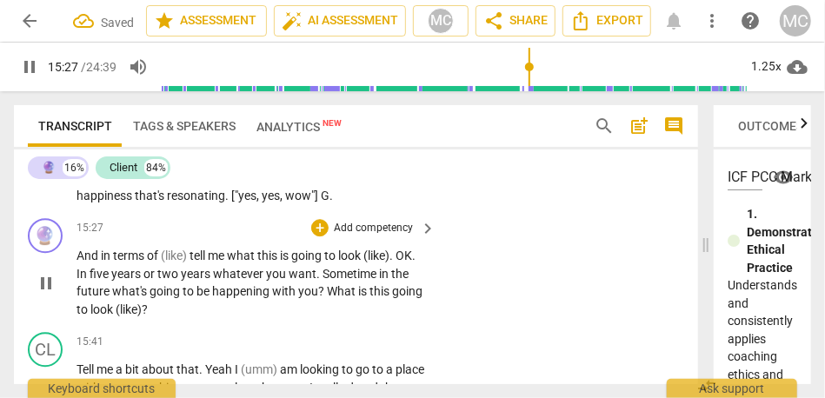
click at [77, 263] on span "And" at bounding box center [89, 256] width 24 height 14
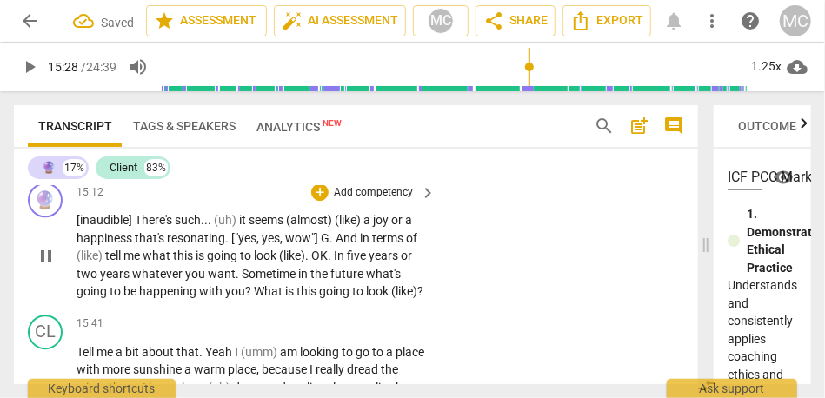
type input "929"
click at [230, 245] on span "." at bounding box center [228, 238] width 6 height 14
click at [321, 245] on span "G" at bounding box center [321, 238] width 9 height 14
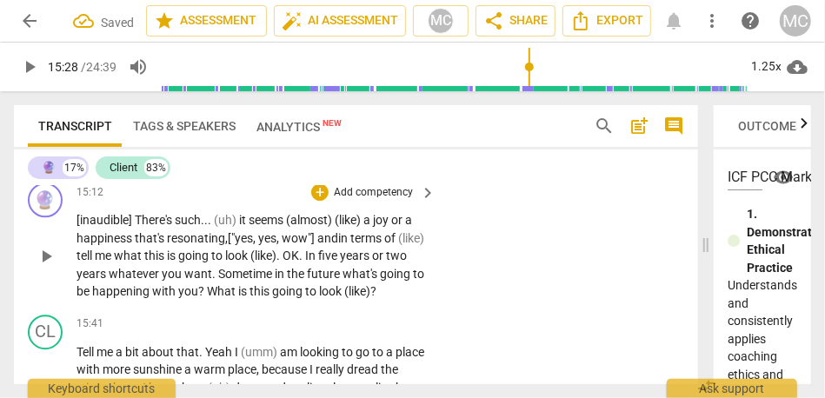
click at [190, 245] on span "resonating," at bounding box center [197, 238] width 61 height 14
click at [321, 245] on span "and" at bounding box center [327, 238] width 21 height 14
click at [328, 245] on span "and" at bounding box center [327, 238] width 21 height 14
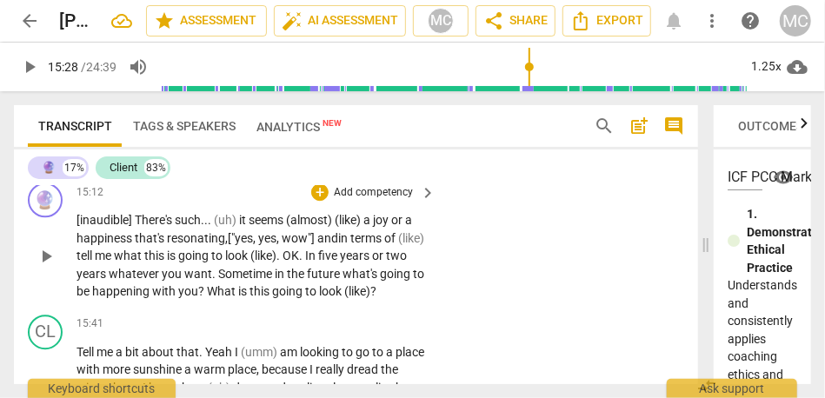
click at [332, 245] on span "and" at bounding box center [327, 238] width 21 height 14
click at [398, 245] on span "(like)" at bounding box center [411, 238] width 26 height 14
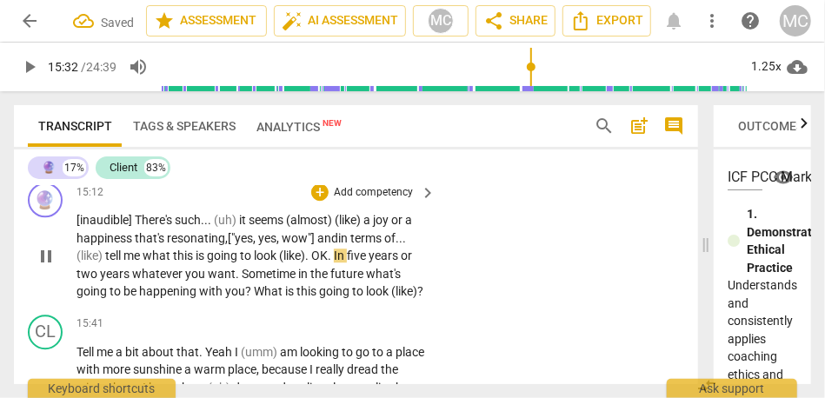
click at [279, 263] on span "look" at bounding box center [266, 256] width 25 height 14
click at [305, 263] on span "(like)" at bounding box center [292, 256] width 26 height 14
click at [301, 263] on span "like)" at bounding box center [290, 256] width 22 height 14
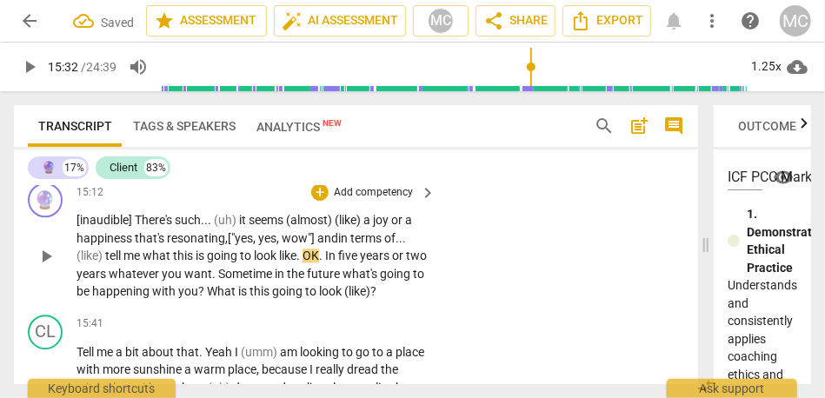
click at [240, 263] on span "going" at bounding box center [223, 256] width 33 height 14
click at [319, 263] on span "OK" at bounding box center [311, 256] width 17 height 14
click at [279, 263] on span "look" at bounding box center [266, 256] width 25 height 14
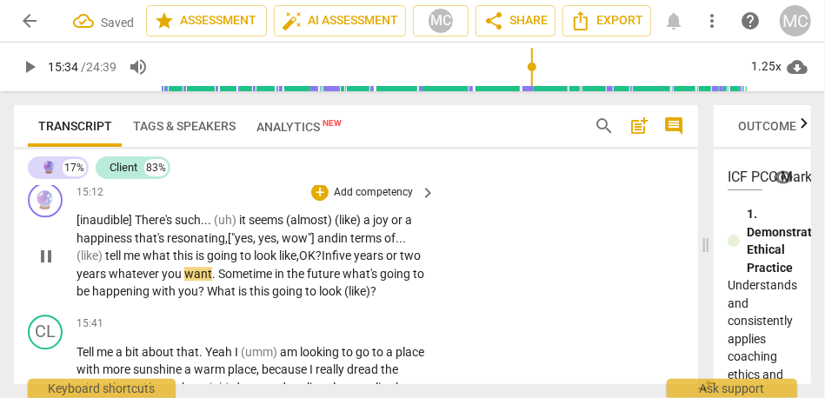
click at [150, 281] on span "whatever" at bounding box center [135, 274] width 53 height 14
click at [148, 281] on span "whatever" at bounding box center [135, 274] width 53 height 14
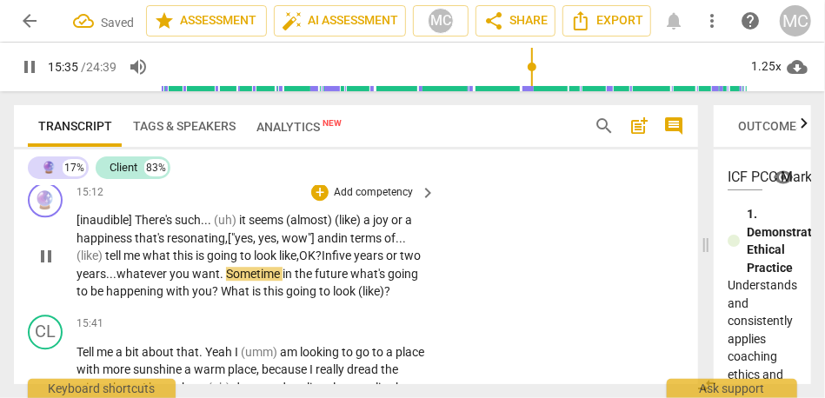
click at [265, 281] on span "Sometime" at bounding box center [254, 274] width 57 height 14
click at [156, 281] on span "whatever" at bounding box center [142, 274] width 53 height 14
click at [271, 281] on span "sometime" at bounding box center [253, 274] width 53 height 14
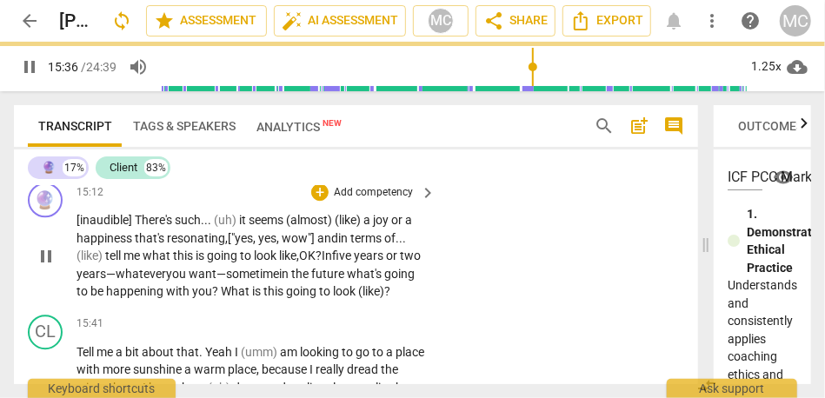
click at [384, 281] on span "what's" at bounding box center [365, 274] width 37 height 14
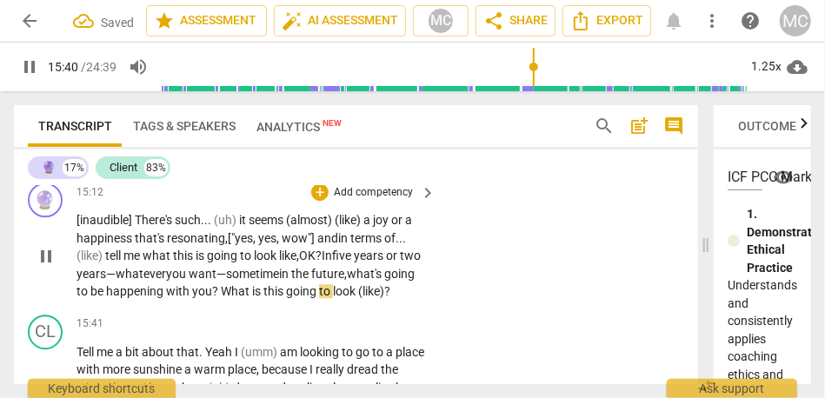
click at [157, 301] on p "[inaudible] There's such . . . (uh) it seems (almost) (like) a joy or a happine…" at bounding box center [252, 256] width 350 height 90
click at [171, 301] on p "[inaudible] There's such . . . (uh) it seems (almost) (like) a joy or a happine…" at bounding box center [252, 256] width 350 height 90
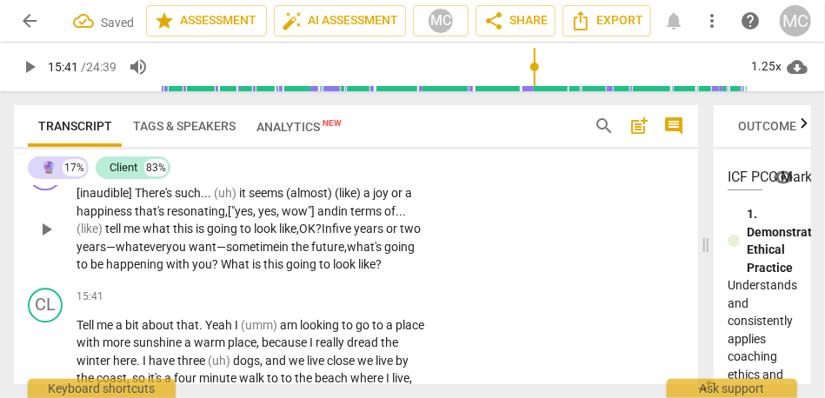
scroll to position [4391, 0]
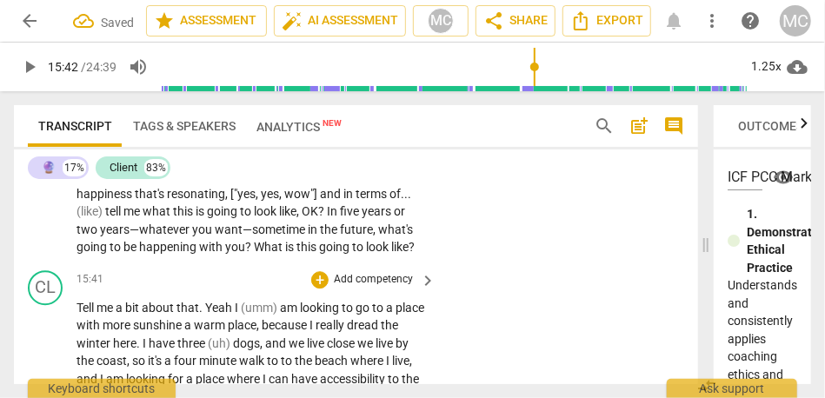
click at [77, 315] on span "Tell" at bounding box center [87, 308] width 20 height 14
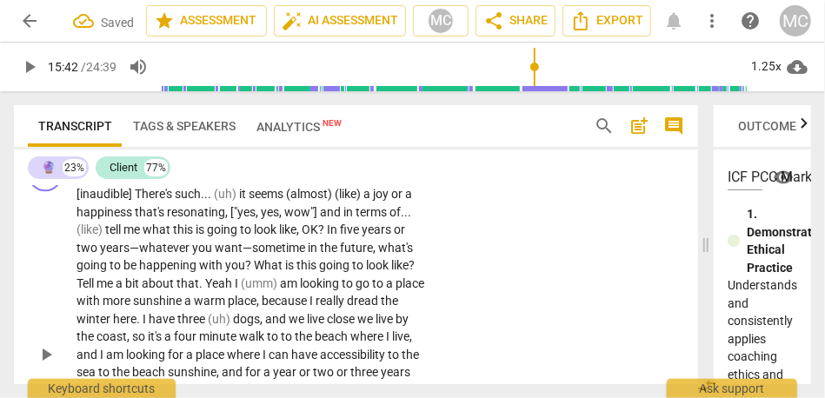
click at [354, 272] on span "to" at bounding box center [359, 265] width 14 height 14
click at [137, 290] on span "bit" at bounding box center [133, 283] width 17 height 14
type input "942"
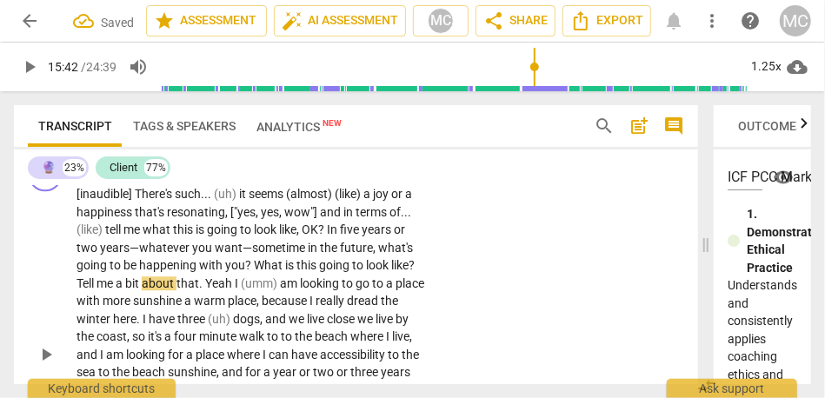
click at [142, 290] on span "bit" at bounding box center [133, 283] width 17 height 14
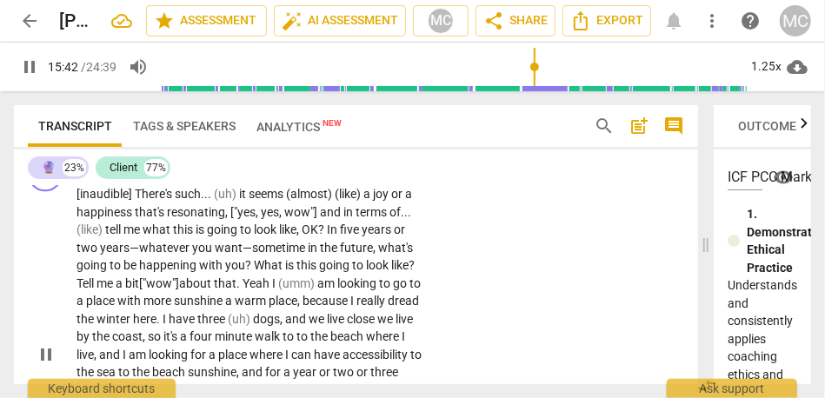
click at [251, 290] on span "Yeah" at bounding box center [258, 283] width 30 height 14
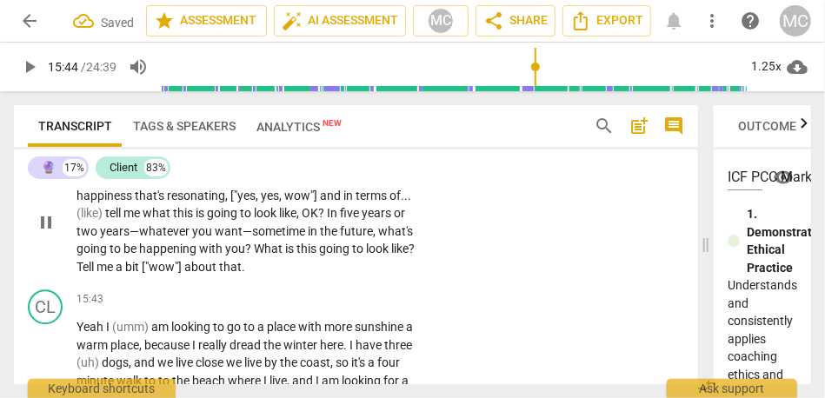
scroll to position [4321, 0]
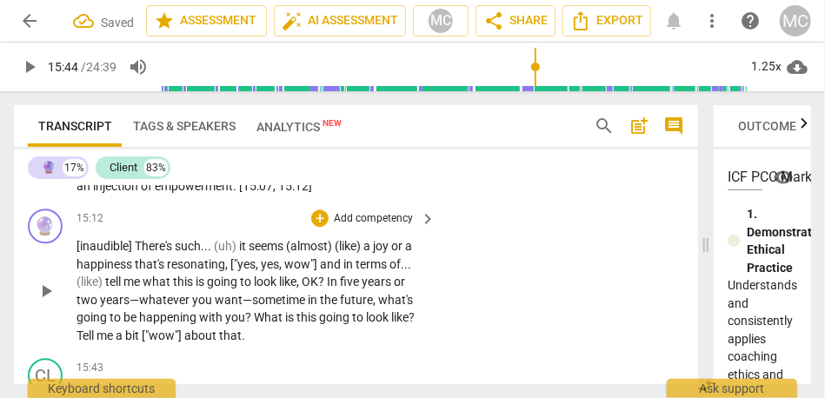
click at [384, 227] on p "Add competency" at bounding box center [373, 219] width 83 height 16
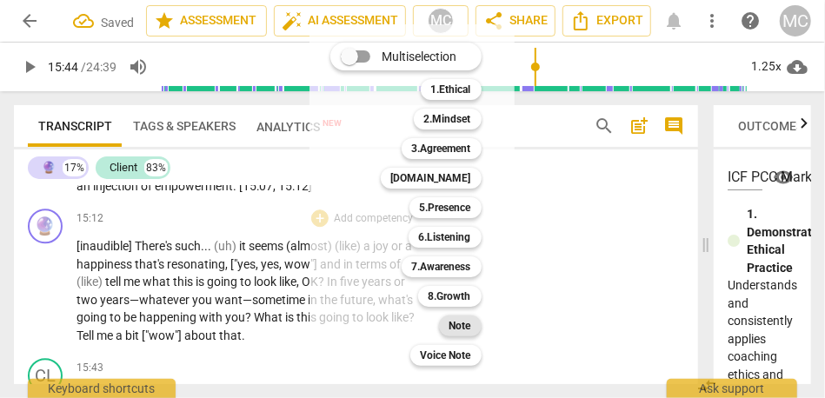
click at [466, 323] on b "Note" at bounding box center [460, 326] width 22 height 21
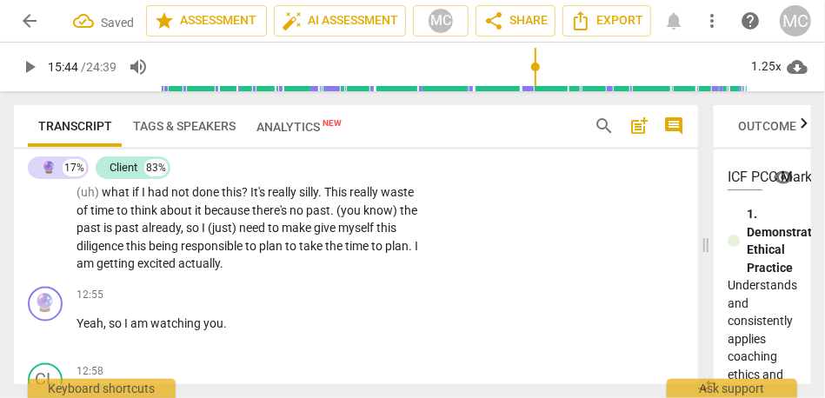
scroll to position [3631, 0]
click at [97, 270] on span "am" at bounding box center [87, 263] width 20 height 14
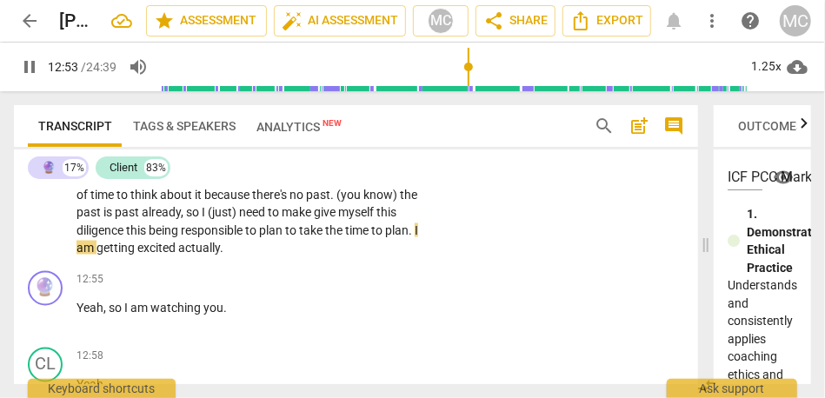
scroll to position [3680, 0]
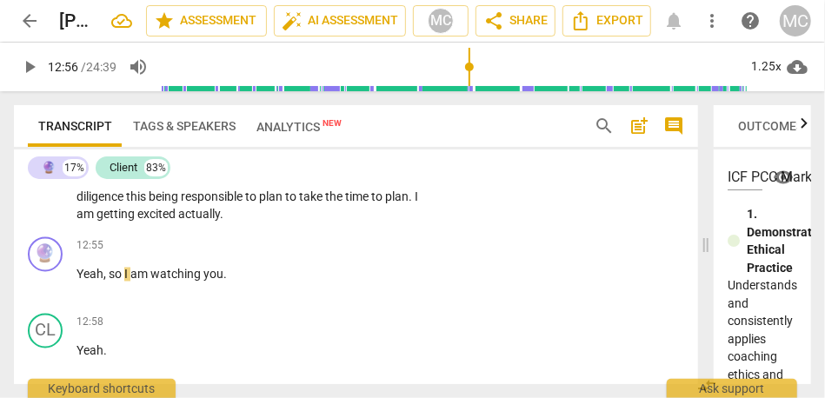
click at [178, 221] on span "excited" at bounding box center [157, 214] width 41 height 14
click at [137, 221] on span "getting" at bounding box center [117, 214] width 41 height 14
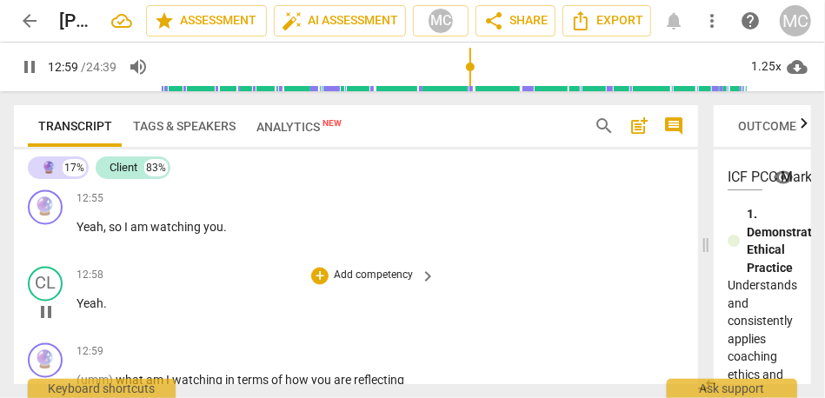
click at [78, 311] on span "Yeah" at bounding box center [90, 304] width 27 height 14
type input "780"
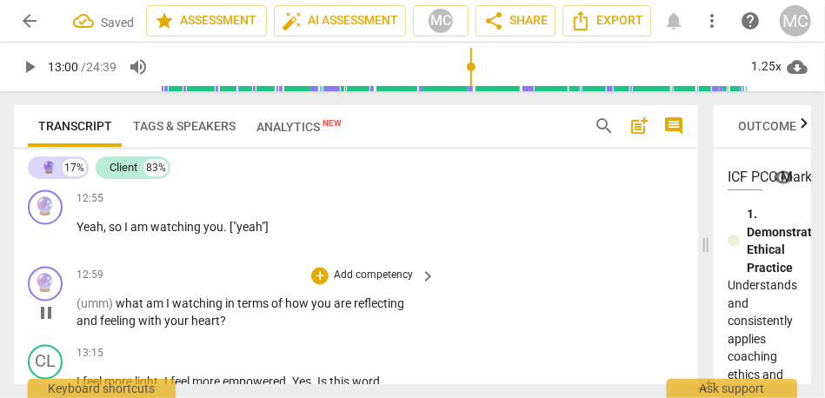
click at [80, 311] on span "(umm)" at bounding box center [96, 304] width 39 height 14
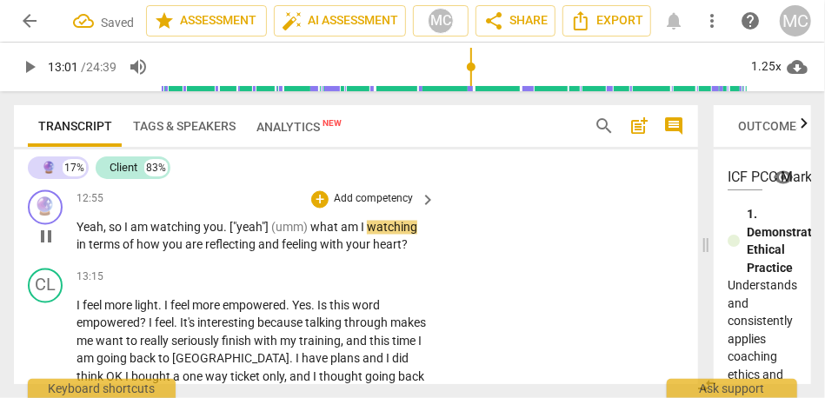
type input "782"
click at [317, 235] on span "what" at bounding box center [325, 228] width 30 height 14
click at [142, 252] on span "how" at bounding box center [149, 245] width 26 height 14
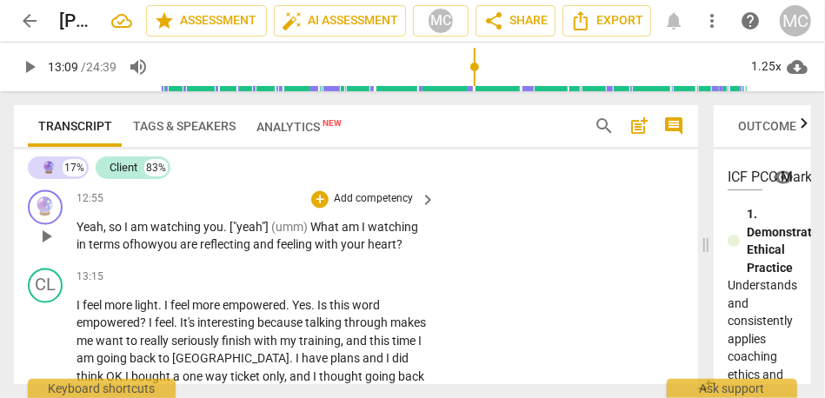
click at [393, 252] on span "heart" at bounding box center [382, 245] width 29 height 14
click at [396, 252] on span "heart" at bounding box center [382, 245] width 29 height 14
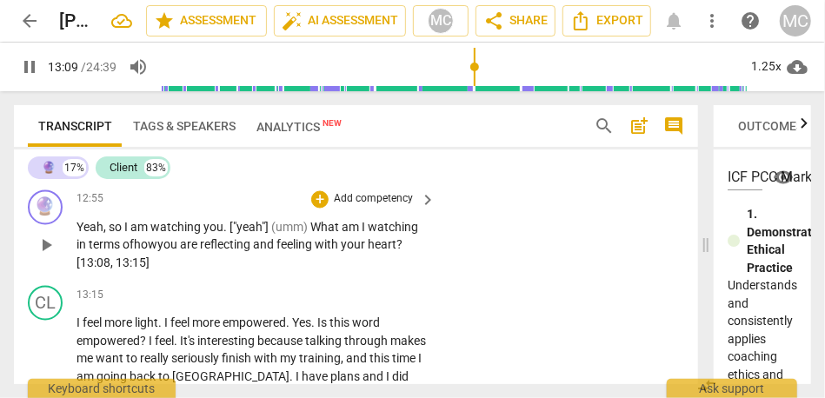
click at [370, 208] on p "Add competency" at bounding box center [373, 200] width 83 height 16
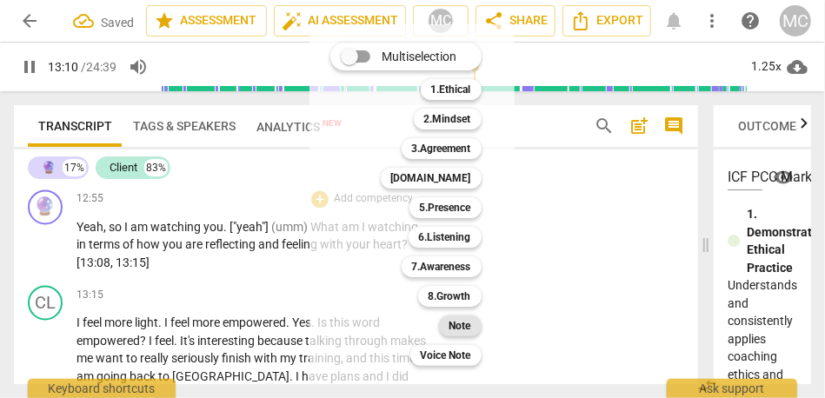
click at [445, 323] on div "Note" at bounding box center [460, 326] width 43 height 21
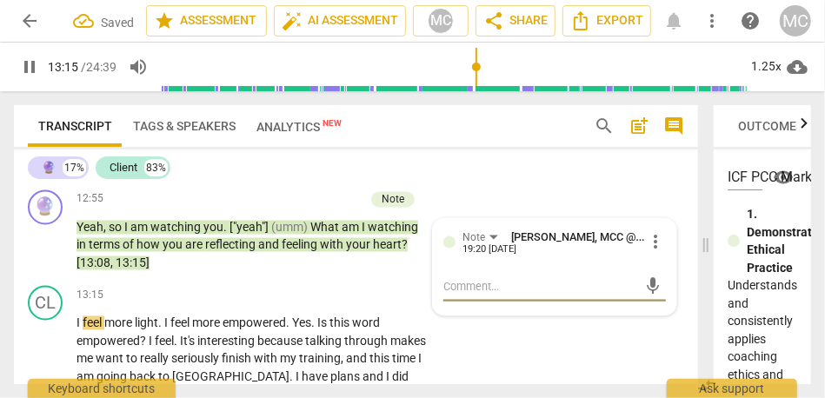
click at [35, 73] on span "pause" at bounding box center [29, 67] width 21 height 21
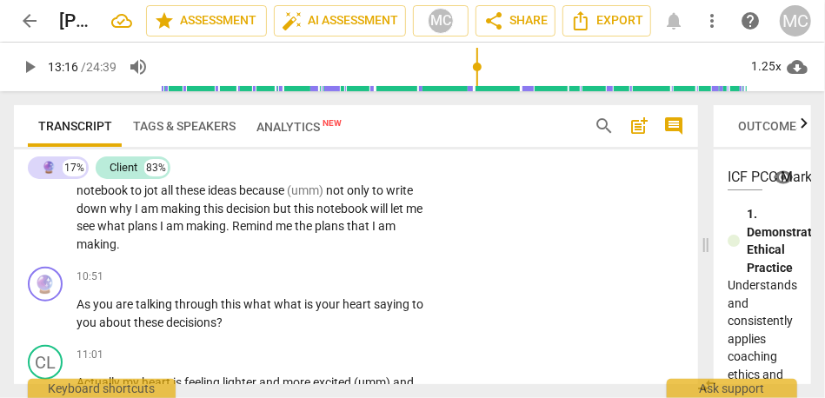
scroll to position [3191, 0]
click at [114, 251] on span "making" at bounding box center [97, 244] width 40 height 14
click at [378, 233] on span "am" at bounding box center [386, 226] width 17 height 14
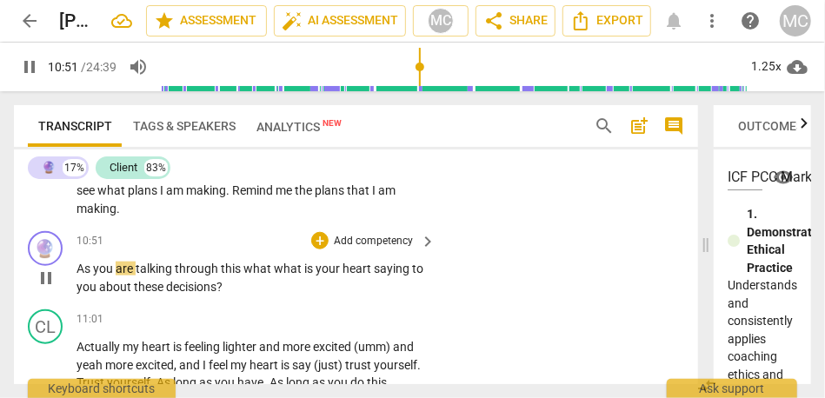
scroll to position [3227, 0]
click at [244, 275] on span "what" at bounding box center [258, 268] width 30 height 14
type input "653"
click at [279, 275] on span "what" at bounding box center [289, 268] width 30 height 14
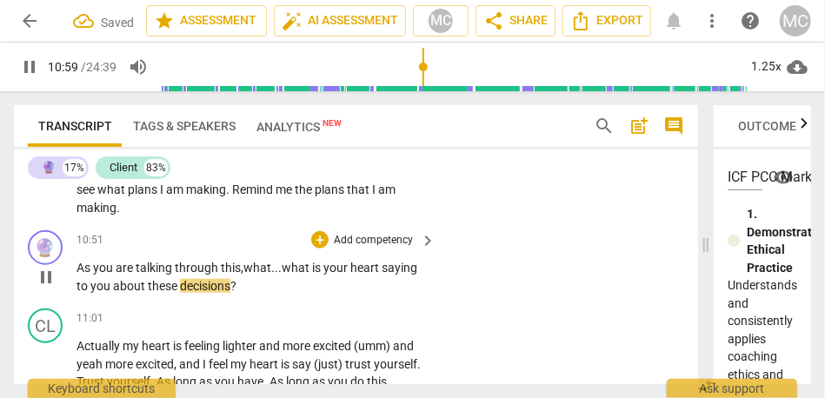
click at [366, 249] on p "Add competency" at bounding box center [373, 241] width 83 height 16
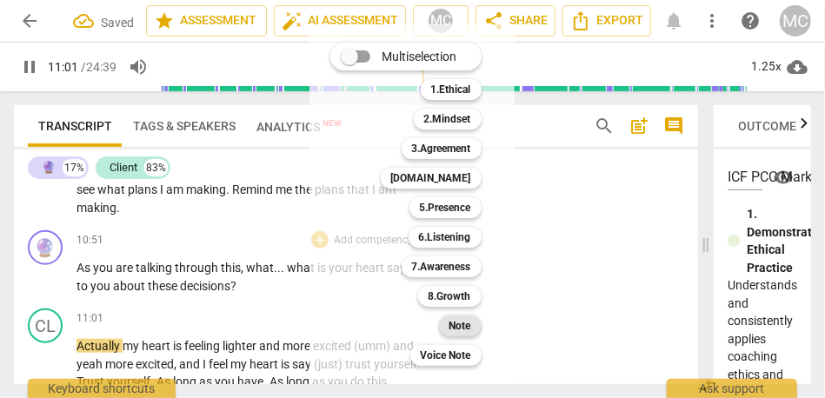
click at [454, 317] on b "Note" at bounding box center [460, 326] width 22 height 21
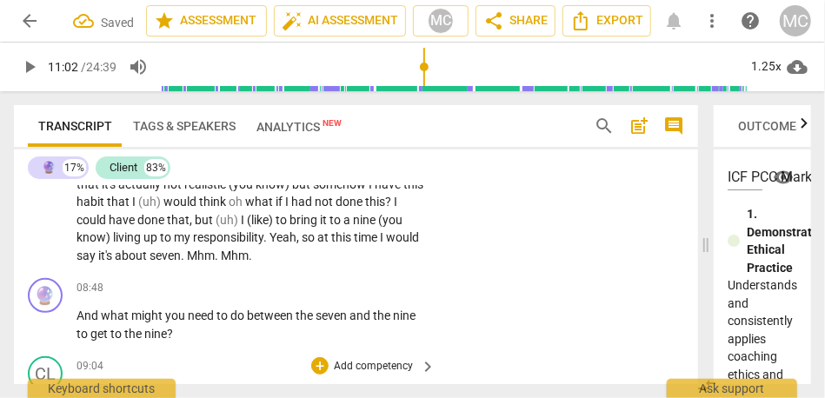
scroll to position [2735, 0]
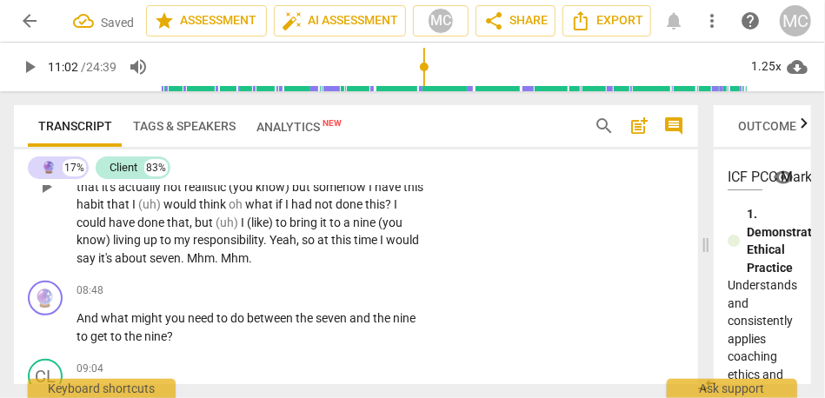
click at [150, 265] on span "about" at bounding box center [132, 258] width 35 height 14
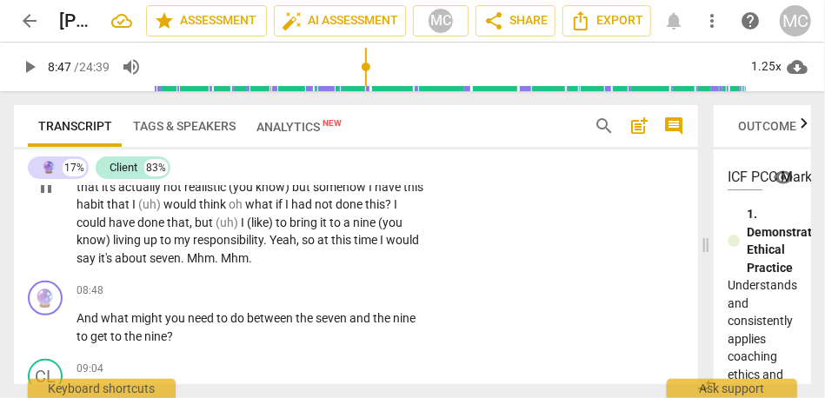
click at [150, 265] on span "about" at bounding box center [132, 258] width 35 height 14
click at [181, 265] on span "seven" at bounding box center [165, 258] width 31 height 14
type input "524"
click at [115, 265] on span "it's" at bounding box center [106, 258] width 17 height 14
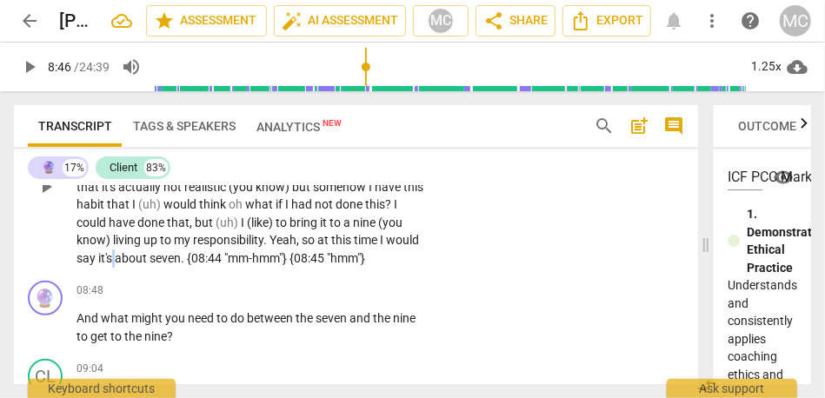
click at [115, 265] on span "it's" at bounding box center [106, 258] width 17 height 14
click at [365, 265] on span "seven. {08:44 "mm-hmm"} {08:45 "hmm"}" at bounding box center [258, 258] width 216 height 14
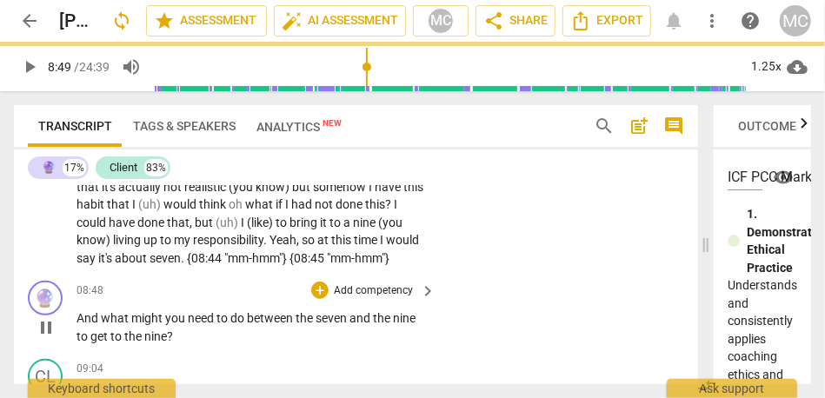
click at [77, 325] on span "And" at bounding box center [89, 318] width 24 height 14
type input "529"
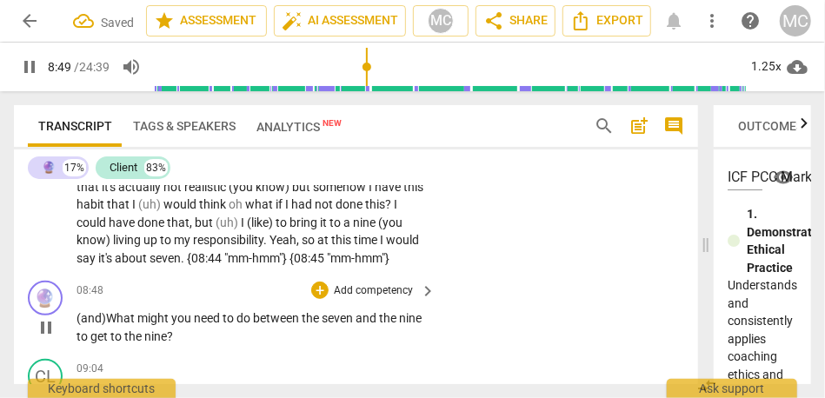
scroll to position [2815, 0]
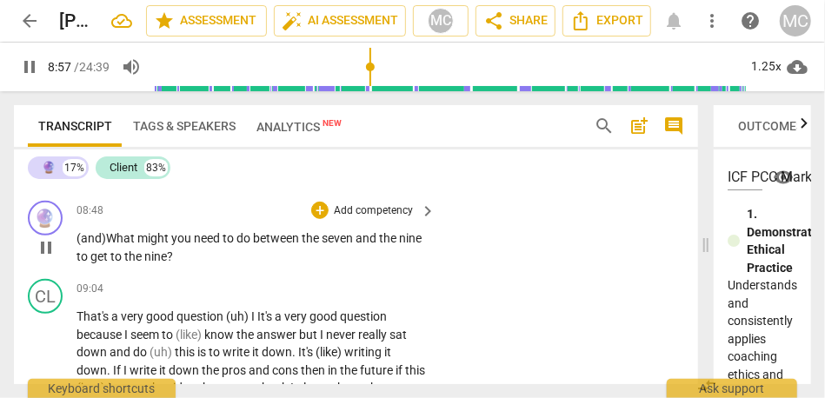
click at [36, 258] on span "pause" at bounding box center [46, 247] width 21 height 21
click at [90, 263] on span "to" at bounding box center [84, 257] width 14 height 14
click at [46, 258] on span "pause" at bounding box center [46, 247] width 21 height 21
type input "537"
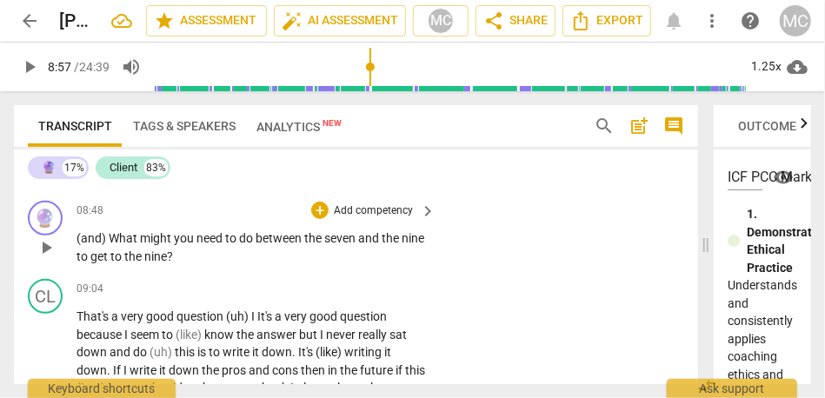
click at [167, 263] on span "nine" at bounding box center [155, 257] width 23 height 14
click at [376, 219] on p "Add competency" at bounding box center [373, 211] width 83 height 16
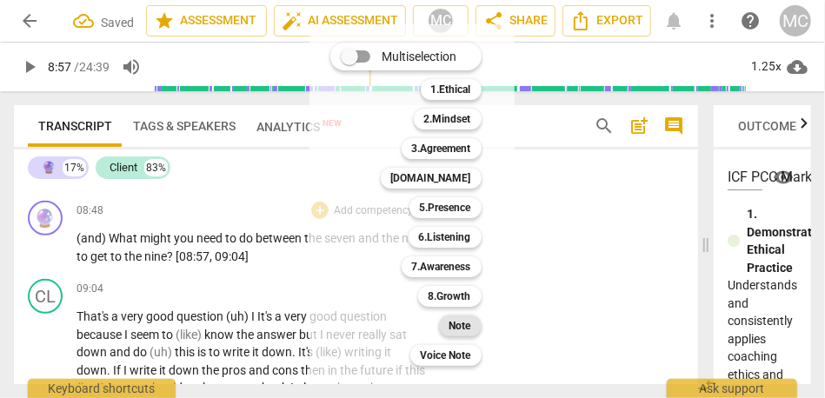
click at [469, 328] on b "Note" at bounding box center [460, 326] width 22 height 21
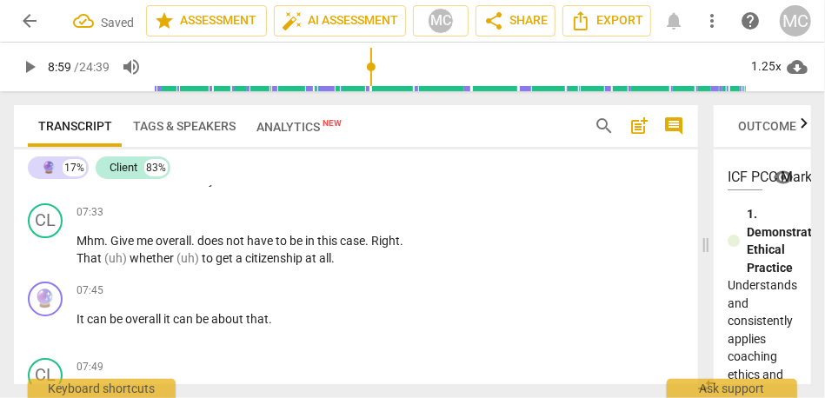
scroll to position [2453, 0]
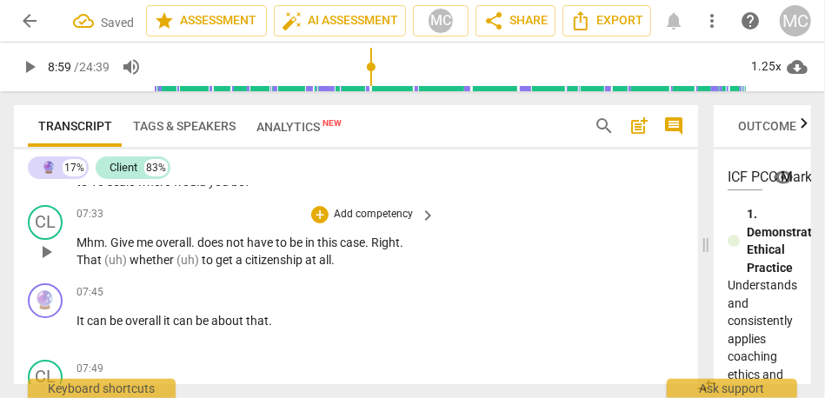
click at [231, 270] on p "Mhm . Give me overall . does not have to be in this case . Right . That (uh) wh…" at bounding box center [252, 252] width 350 height 36
click at [248, 267] on span "citizenship" at bounding box center [275, 260] width 60 height 14
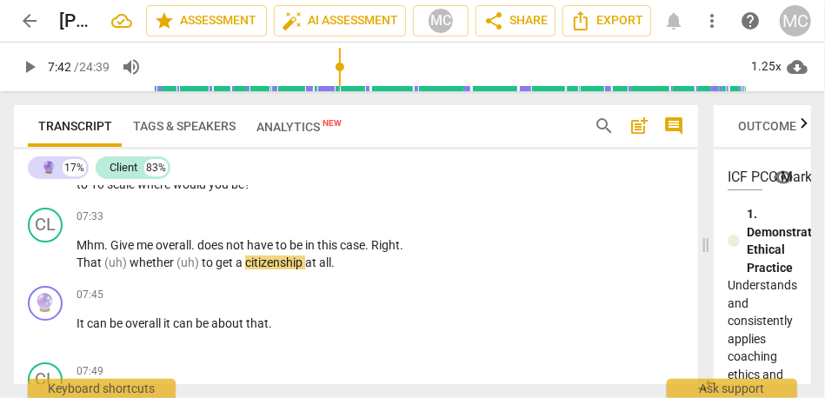
scroll to position [2453, 0]
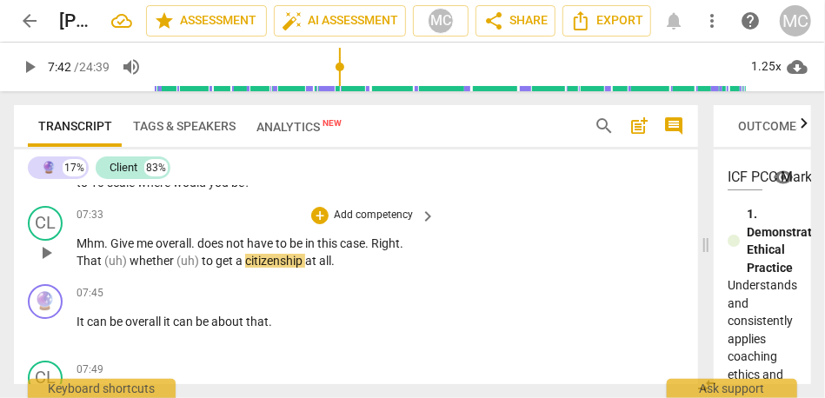
click at [219, 268] on span "get" at bounding box center [226, 261] width 20 height 14
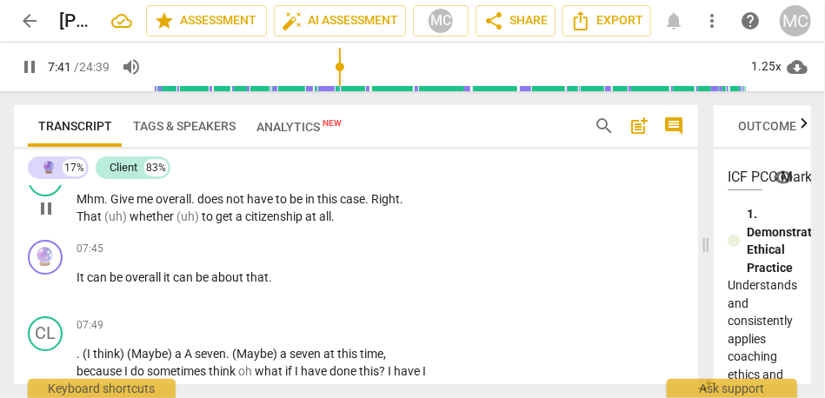
scroll to position [2507, 0]
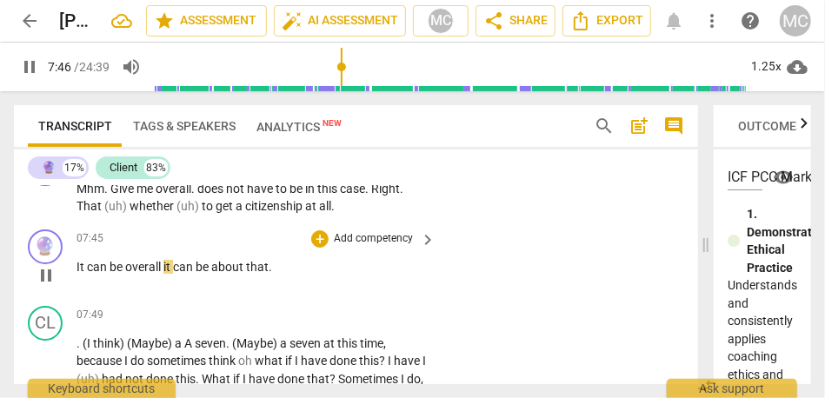
click at [163, 274] on span "it" at bounding box center [168, 267] width 10 height 14
type input "467"
click at [363, 247] on p "Add competency" at bounding box center [373, 239] width 83 height 16
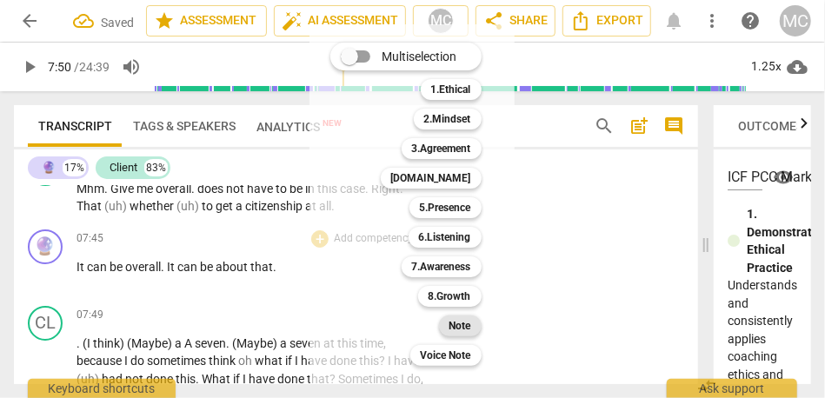
click at [454, 326] on b "Note" at bounding box center [460, 326] width 22 height 21
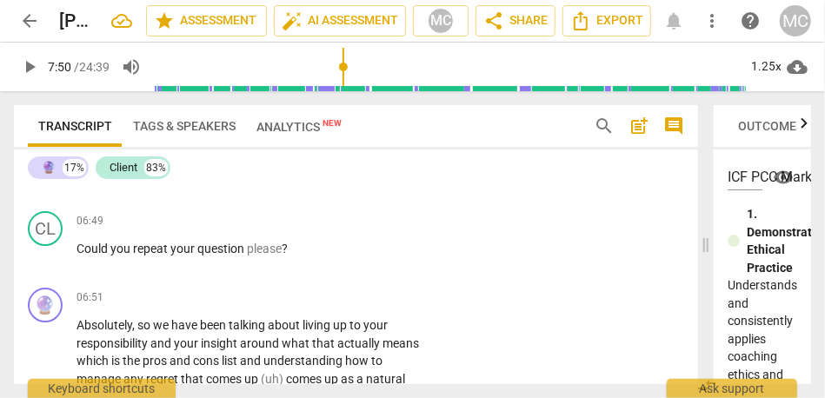
scroll to position [2198, 0]
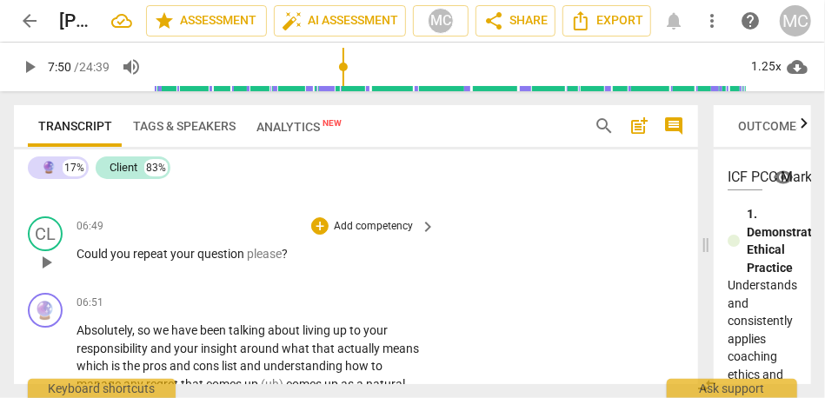
click at [176, 261] on span "your" at bounding box center [183, 254] width 27 height 14
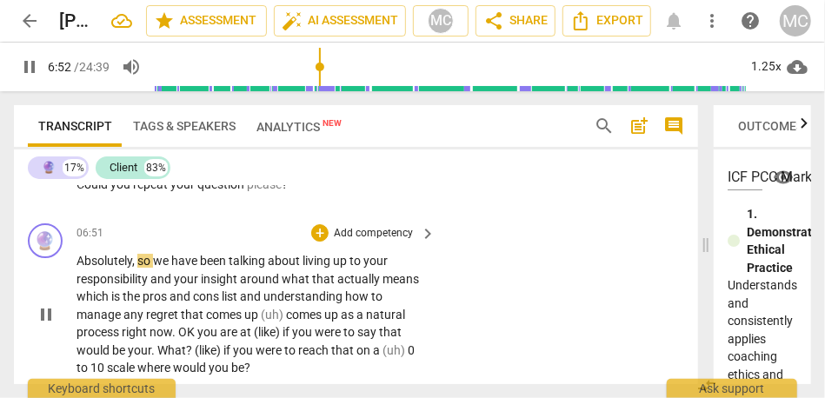
scroll to position [2295, 0]
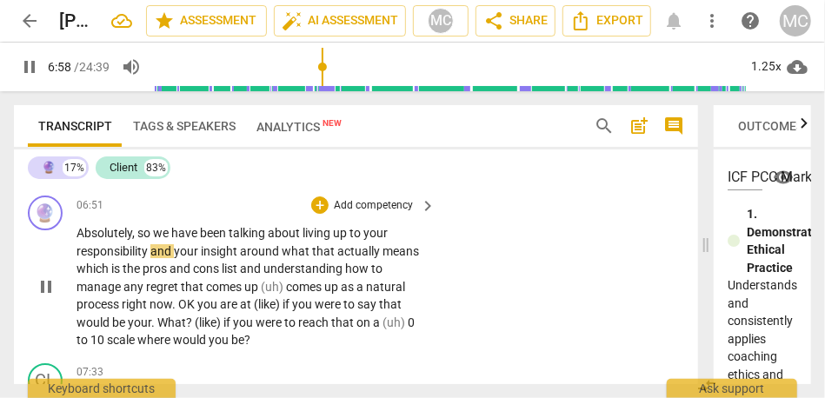
click at [151, 258] on span "and" at bounding box center [161, 251] width 23 height 14
type input "419"
click at [250, 258] on span "around" at bounding box center [260, 251] width 42 height 14
click at [283, 258] on span "what" at bounding box center [296, 251] width 30 height 14
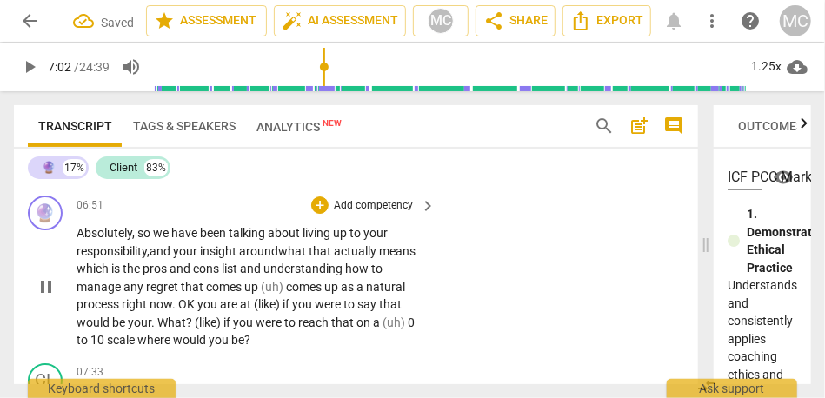
click at [222, 258] on span "insight" at bounding box center [219, 251] width 39 height 14
click at [284, 258] on span "what" at bounding box center [293, 251] width 30 height 14
click at [77, 276] on span "which" at bounding box center [94, 269] width 35 height 14
click at [127, 276] on span "which" at bounding box center [133, 269] width 35 height 14
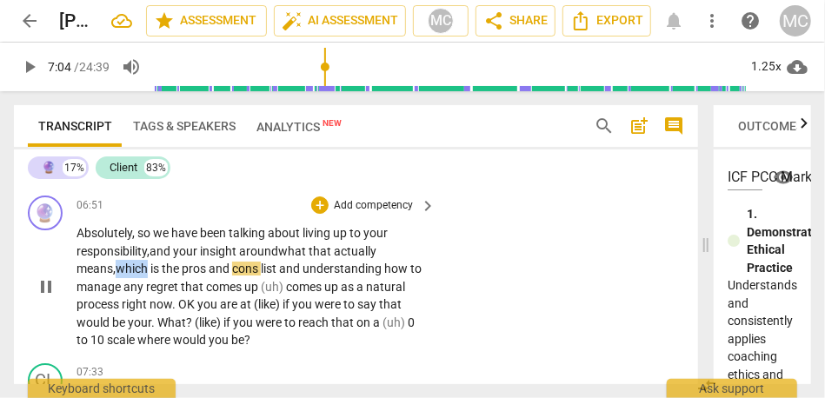
click at [127, 276] on span "which" at bounding box center [133, 269] width 35 height 14
click at [150, 276] on span "which" at bounding box center [133, 269] width 35 height 14
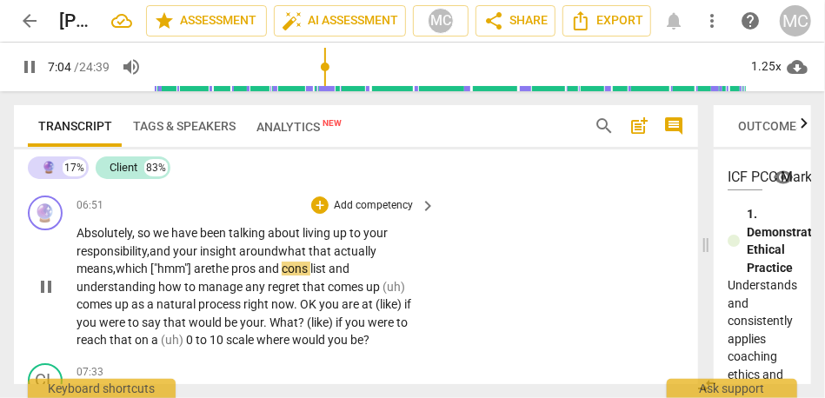
click at [340, 276] on span "and" at bounding box center [339, 269] width 21 height 14
click at [328, 294] on span "comes" at bounding box center [347, 287] width 38 height 14
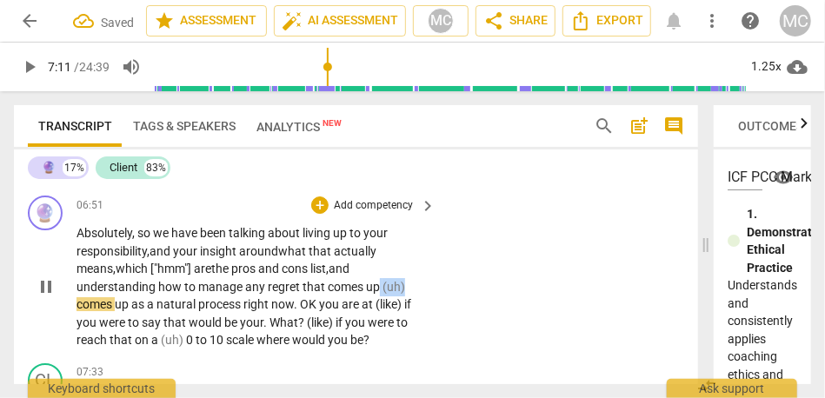
drag, startPoint x: 378, startPoint y: 304, endPoint x: 428, endPoint y: 303, distance: 49.6
click at [428, 303] on div "Absolutely , so we have been talking about living up to your responsibility, an…" at bounding box center [257, 286] width 361 height 125
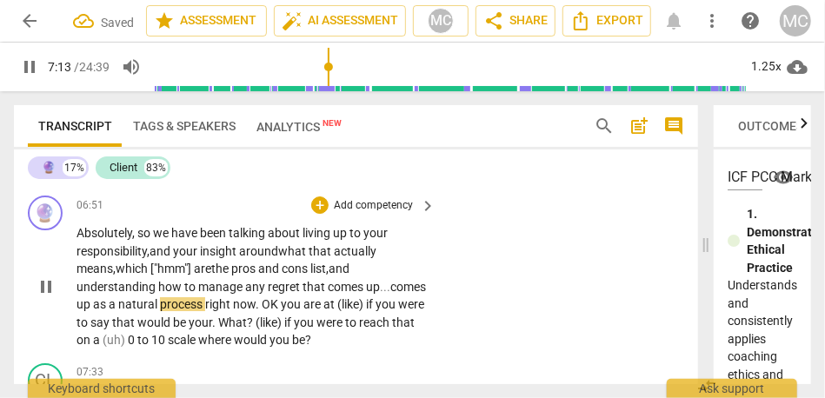
click at [390, 294] on span "comes" at bounding box center [408, 287] width 36 height 14
click at [93, 311] on span "up" at bounding box center [85, 304] width 17 height 14
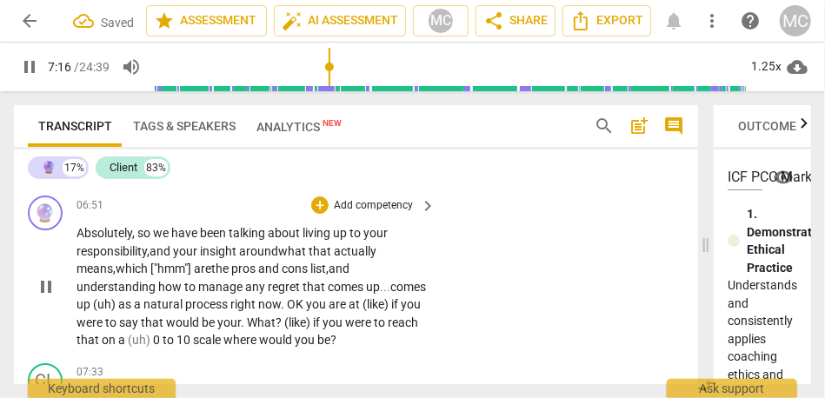
click at [258, 311] on span "right" at bounding box center [244, 304] width 28 height 14
click at [185, 311] on span "natural" at bounding box center [164, 304] width 42 height 14
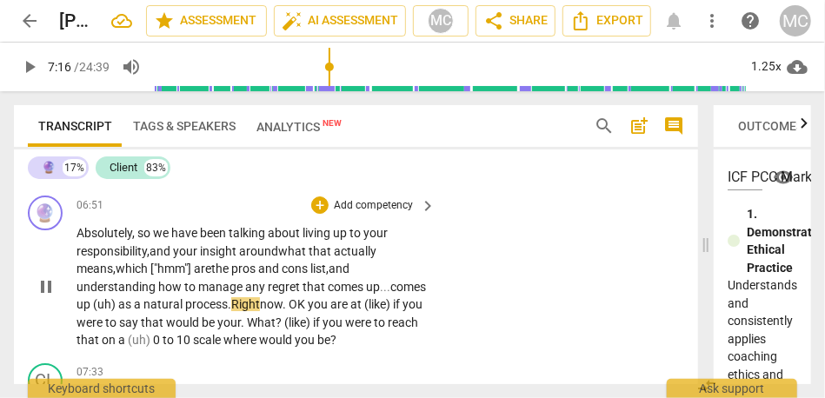
click at [231, 311] on span "process." at bounding box center [208, 304] width 46 height 14
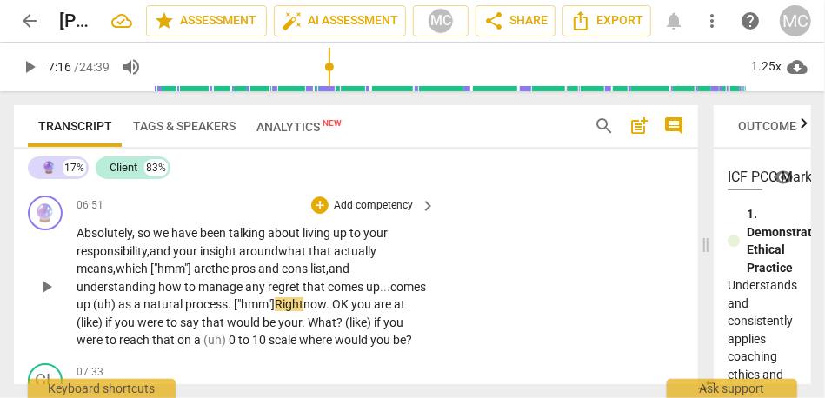
click at [303, 311] on span "Right" at bounding box center [289, 304] width 29 height 14
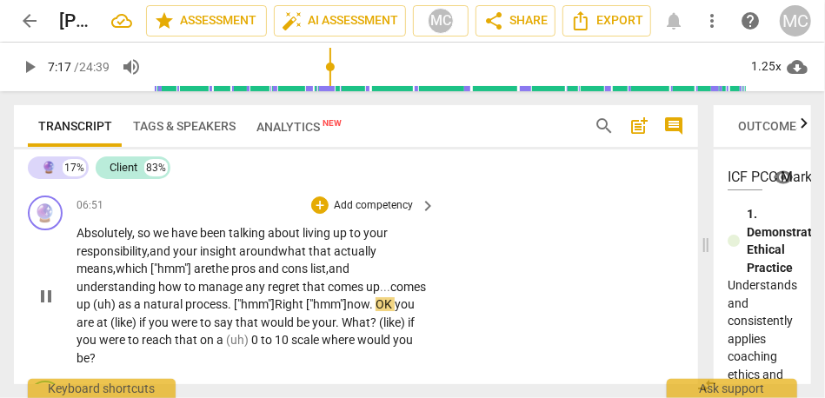
click at [150, 346] on p "Absolutely , so we have been talking about living up to your responsibility, an…" at bounding box center [252, 295] width 350 height 143
click at [399, 311] on span "you" at bounding box center [409, 304] width 20 height 14
click at [97, 329] on span "are" at bounding box center [87, 323] width 20 height 14
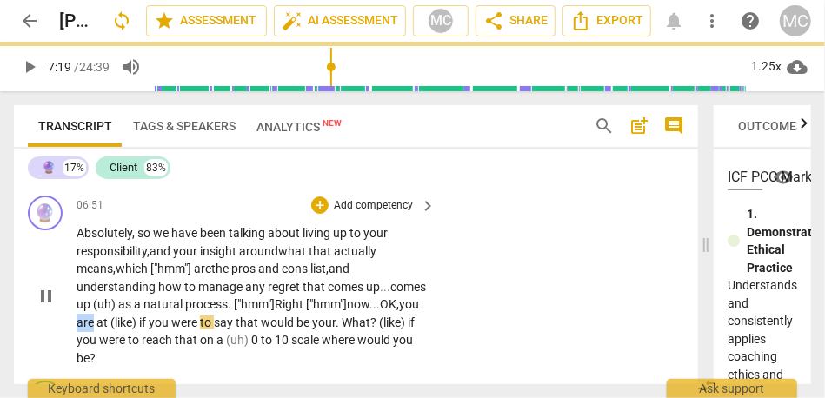
click at [97, 329] on span "are" at bounding box center [87, 323] width 20 height 14
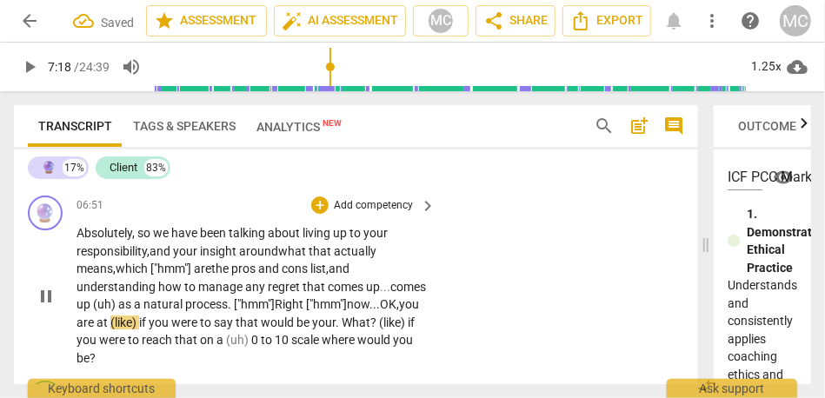
click at [110, 329] on span "at" at bounding box center [104, 323] width 14 height 14
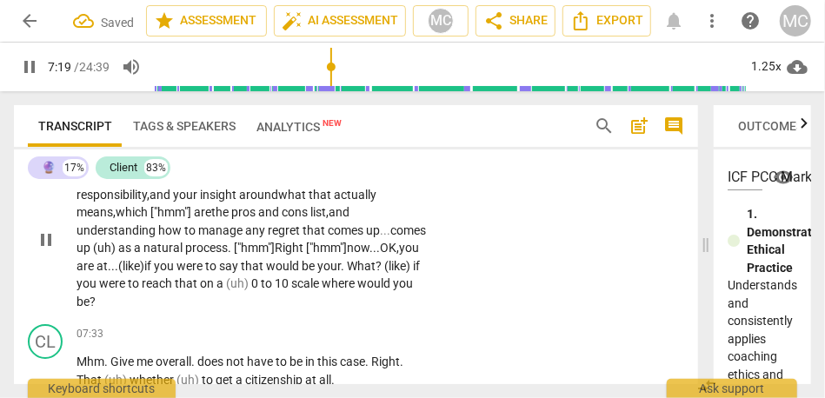
scroll to position [2353, 0]
click at [241, 272] on span "say" at bounding box center [230, 265] width 22 height 14
click at [354, 272] on span "What" at bounding box center [368, 265] width 29 height 14
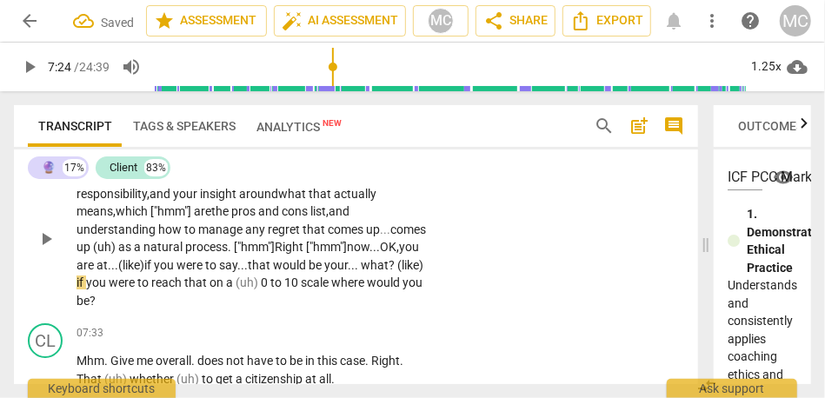
click at [86, 290] on span "if" at bounding box center [82, 283] width 10 height 14
click at [262, 290] on span "(uh)" at bounding box center [248, 283] width 25 height 14
click at [293, 290] on span "scale" at bounding box center [308, 283] width 30 height 14
click at [327, 290] on span "where" at bounding box center [345, 283] width 36 height 14
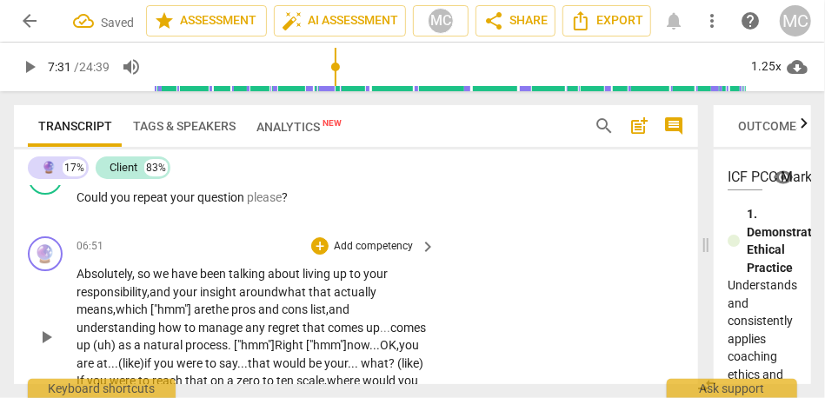
scroll to position [2253, 0]
click at [363, 256] on p "Add competency" at bounding box center [373, 248] width 83 height 16
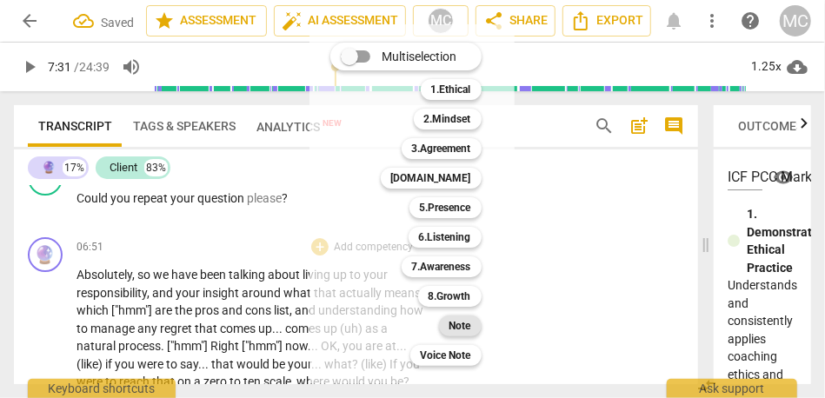
click at [471, 327] on b "Note" at bounding box center [460, 326] width 22 height 21
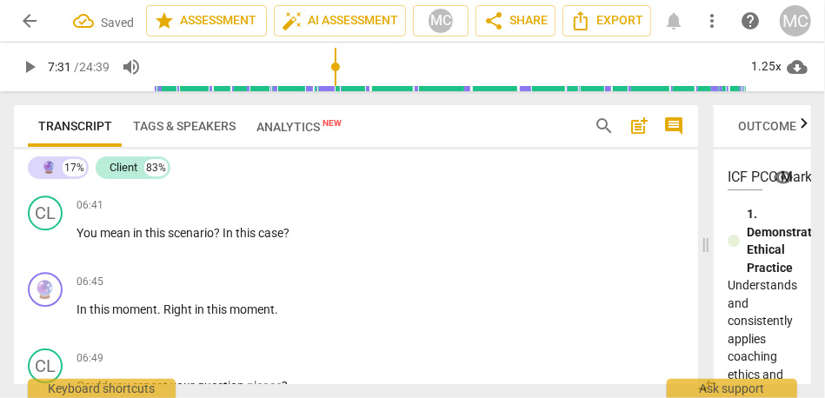
scroll to position [2060, 0]
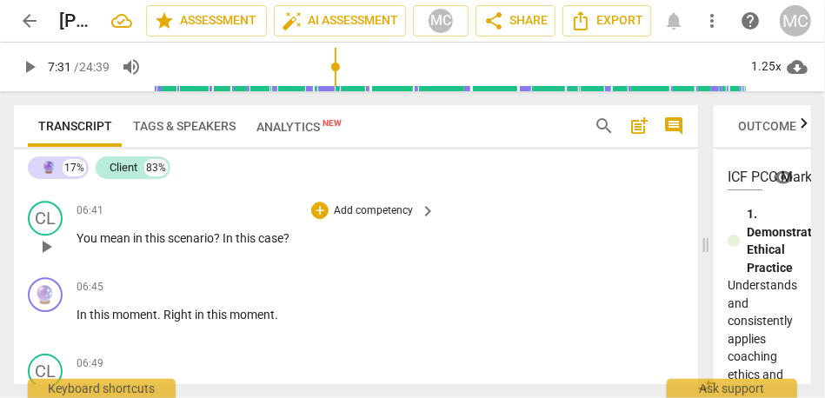
click at [170, 245] on span "scenario" at bounding box center [191, 238] width 46 height 14
click at [263, 245] on span "case" at bounding box center [270, 238] width 25 height 14
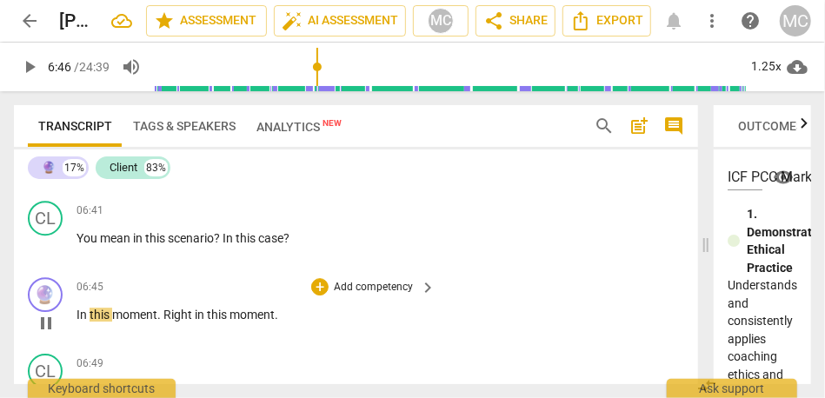
click at [77, 322] on span "In" at bounding box center [83, 315] width 13 height 14
type input "406"
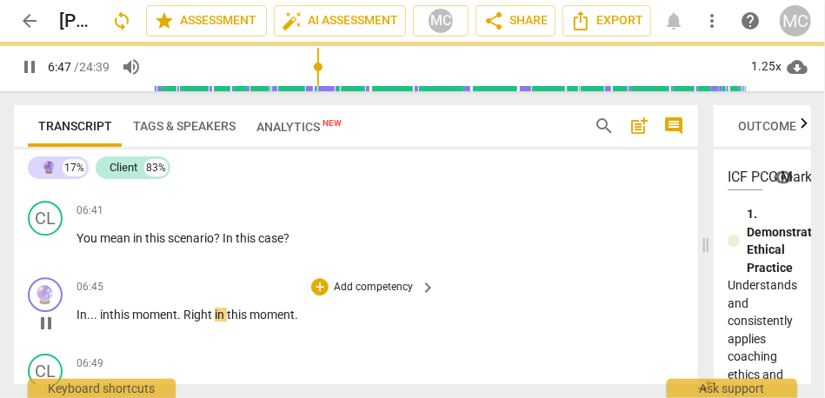
click at [186, 322] on span "Right" at bounding box center [198, 315] width 31 height 14
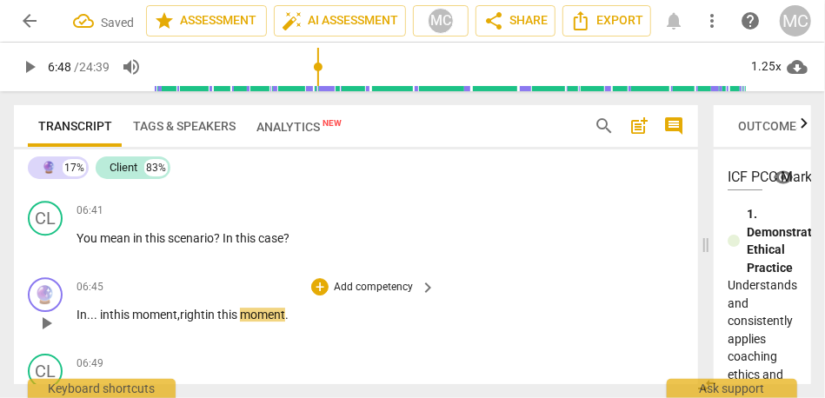
click at [166, 322] on span "moment," at bounding box center [156, 315] width 48 height 14
click at [196, 322] on span "right" at bounding box center [192, 315] width 25 height 14
click at [381, 296] on p "Add competency" at bounding box center [373, 288] width 83 height 16
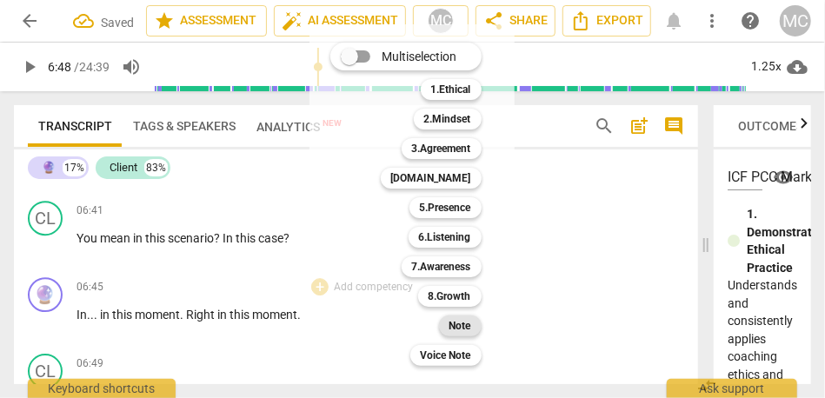
click at [452, 324] on b "Note" at bounding box center [460, 326] width 22 height 21
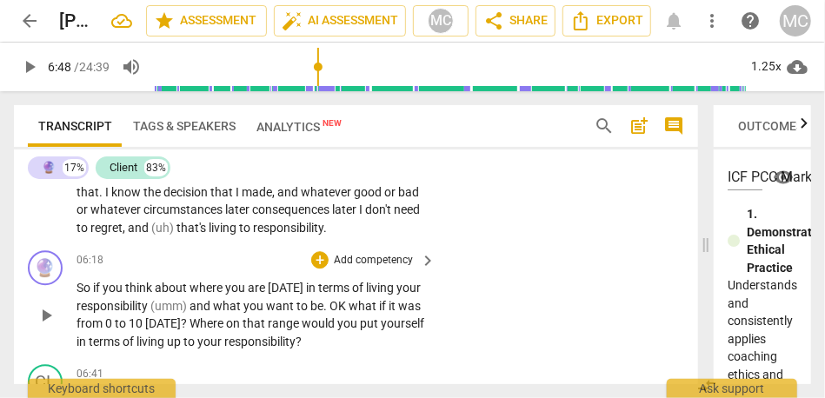
scroll to position [1860, 0]
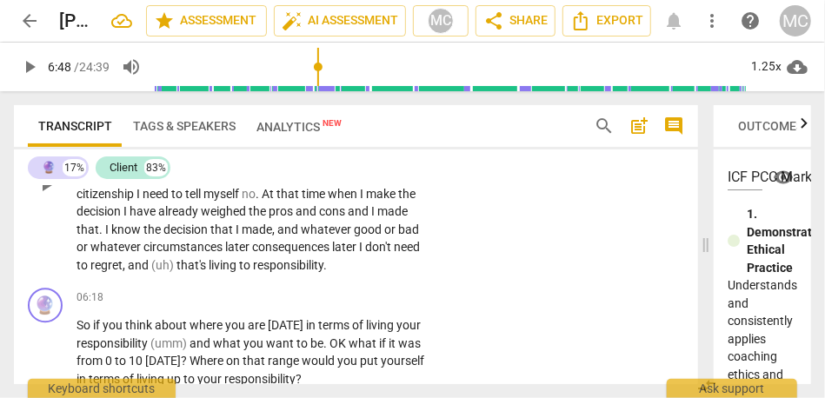
click at [239, 272] on span "living" at bounding box center [224, 265] width 30 height 14
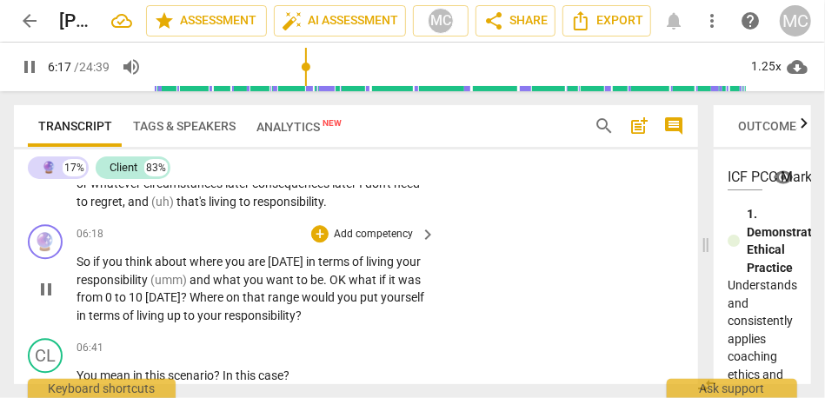
click at [79, 269] on span "So" at bounding box center [85, 262] width 17 height 14
click at [323, 209] on span "responsibility" at bounding box center [288, 202] width 70 height 14
type input "377"
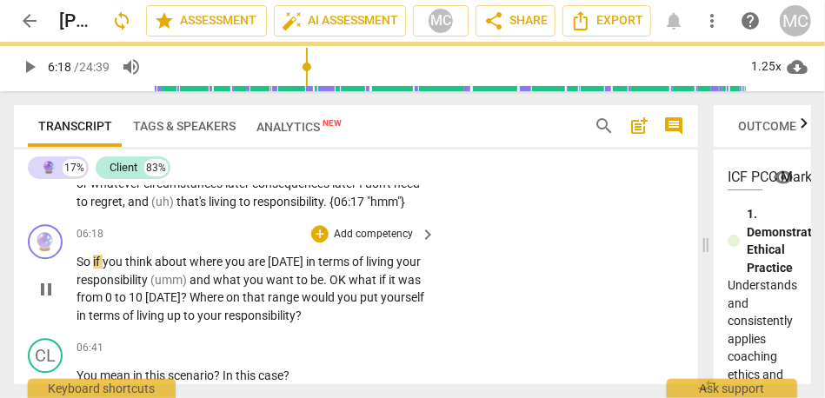
click at [75, 298] on div "play_arrow pause" at bounding box center [54, 289] width 44 height 60
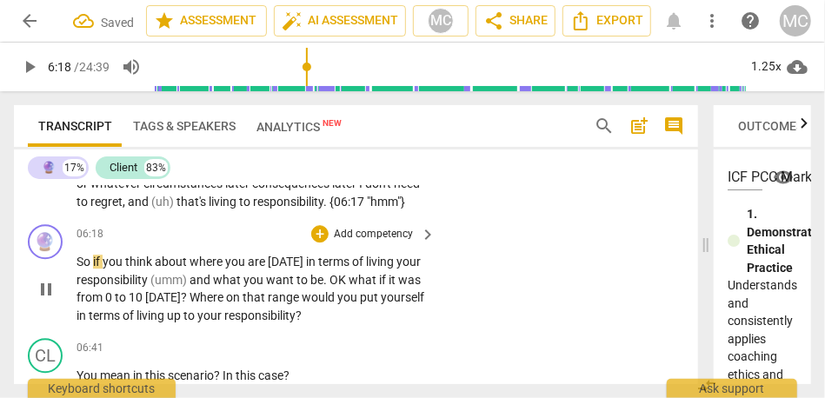
type input "379"
click at [79, 269] on span "So" at bounding box center [85, 262] width 17 height 14
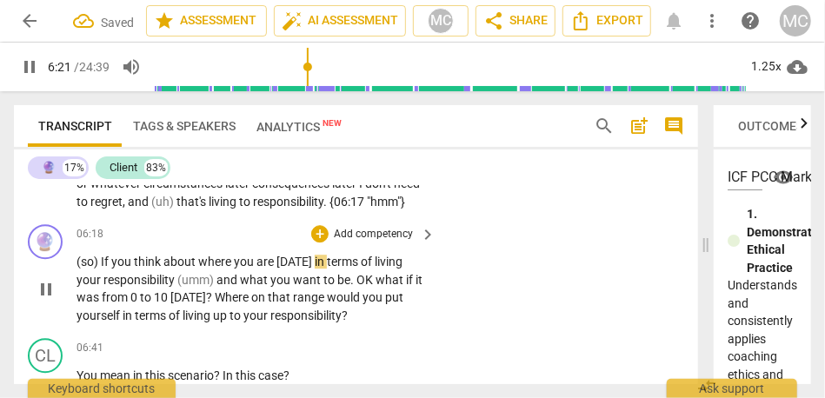
click at [306, 269] on span "[DATE]" at bounding box center [295, 262] width 38 height 14
click at [179, 287] on span "(umm)" at bounding box center [196, 280] width 39 height 14
click at [358, 287] on span "OK" at bounding box center [365, 280] width 19 height 14
click at [385, 287] on span "what" at bounding box center [394, 280] width 30 height 14
click at [415, 287] on span "if" at bounding box center [414, 280] width 10 height 14
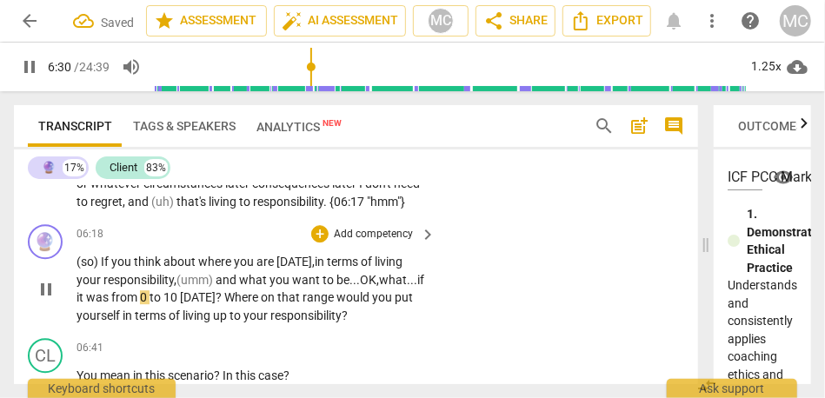
click at [140, 304] on span "from" at bounding box center [125, 297] width 29 height 14
click at [227, 304] on span "[DATE]" at bounding box center [209, 297] width 36 height 14
click at [236, 304] on span "?" at bounding box center [232, 297] width 9 height 14
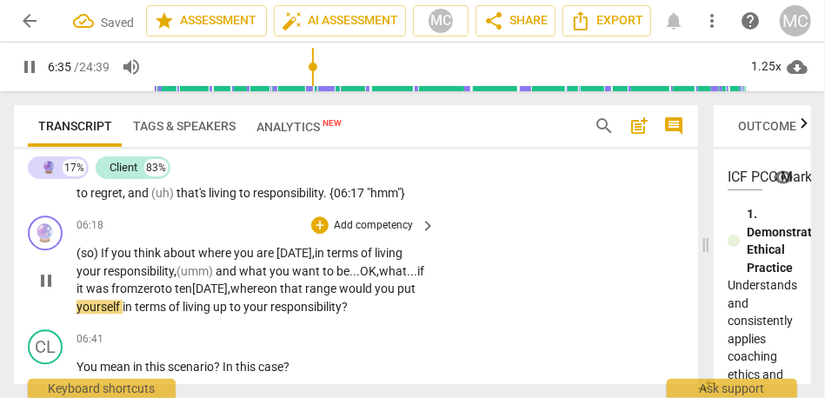
scroll to position [1946, 0]
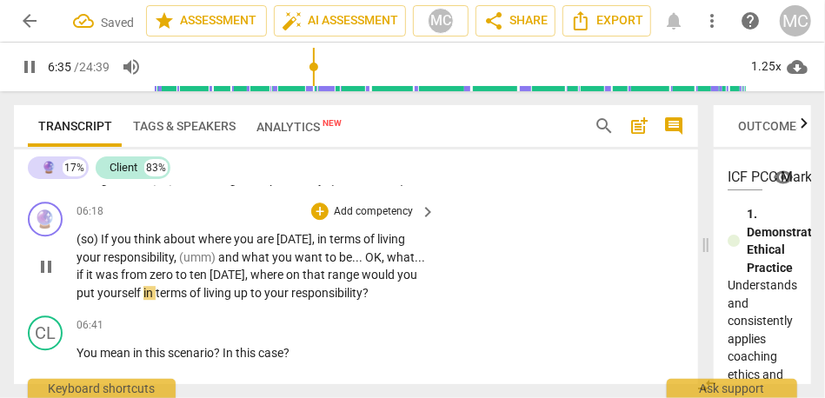
click at [477, 309] on div "🔮 play_arrow pause 06:18 + Add competency keyboard_arrow_right (so) If you thin…" at bounding box center [356, 252] width 684 height 114
click at [51, 277] on span "pause" at bounding box center [46, 266] width 21 height 21
click at [352, 220] on p "Add competency" at bounding box center [373, 212] width 83 height 16
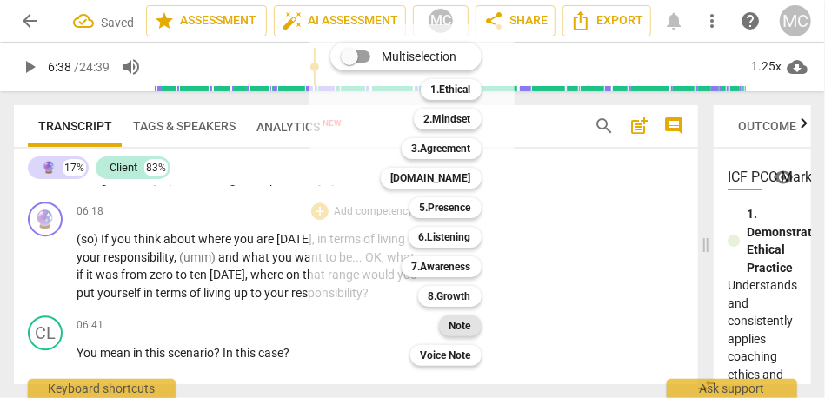
click at [456, 323] on b "Note" at bounding box center [460, 326] width 22 height 21
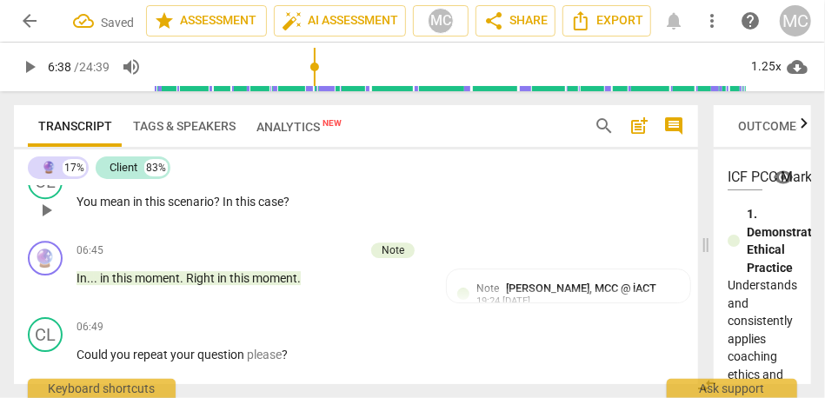
scroll to position [2075, 0]
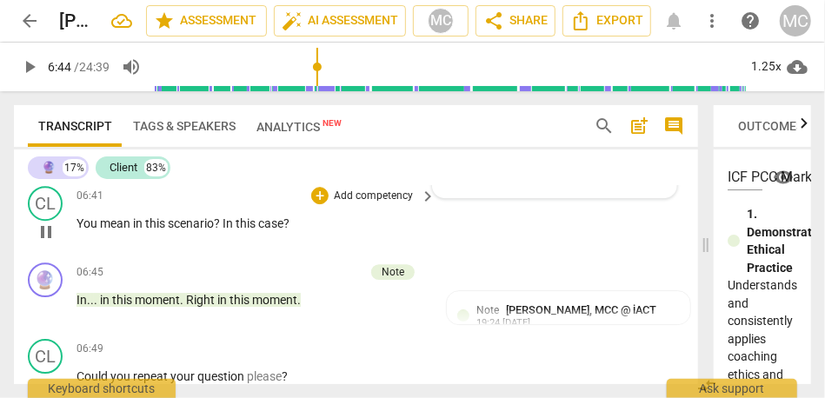
type input "405"
click at [226, 230] on span "In" at bounding box center [229, 223] width 13 height 14
click at [243, 230] on span "this" at bounding box center [237, 223] width 23 height 14
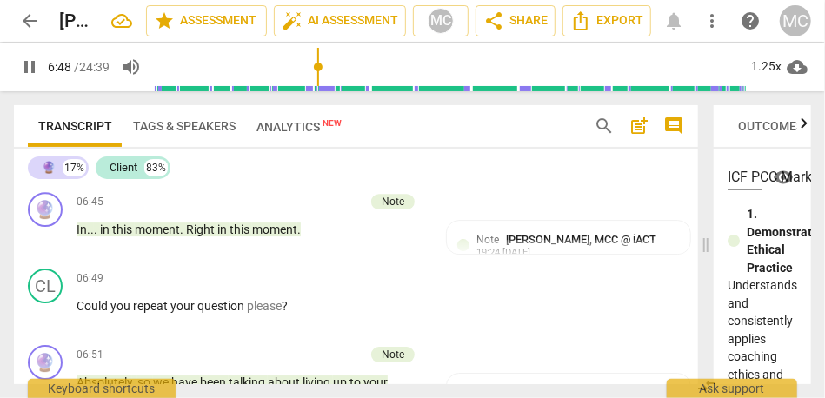
scroll to position [2210, 0]
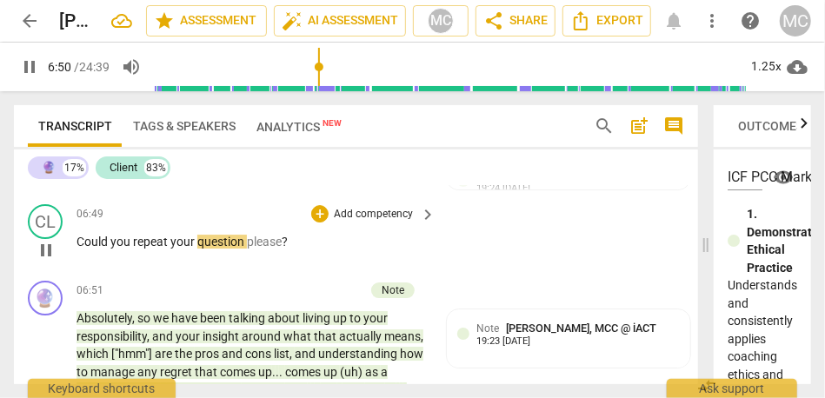
type input "411"
click at [246, 251] on p "Could you repeat your question please ?" at bounding box center [252, 242] width 350 height 18
click at [359, 223] on p "Add competency" at bounding box center [373, 215] width 83 height 16
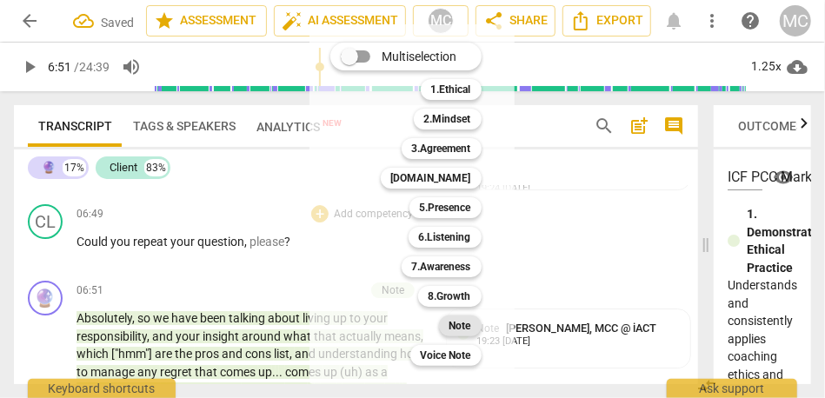
click at [463, 320] on b "Note" at bounding box center [460, 326] width 22 height 21
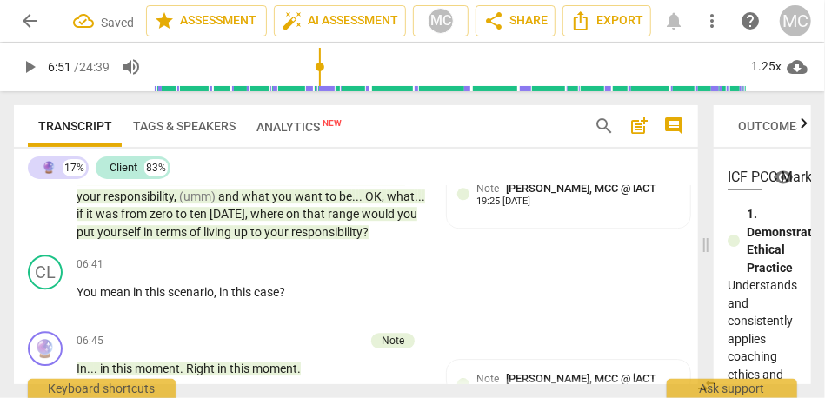
scroll to position [2002, 0]
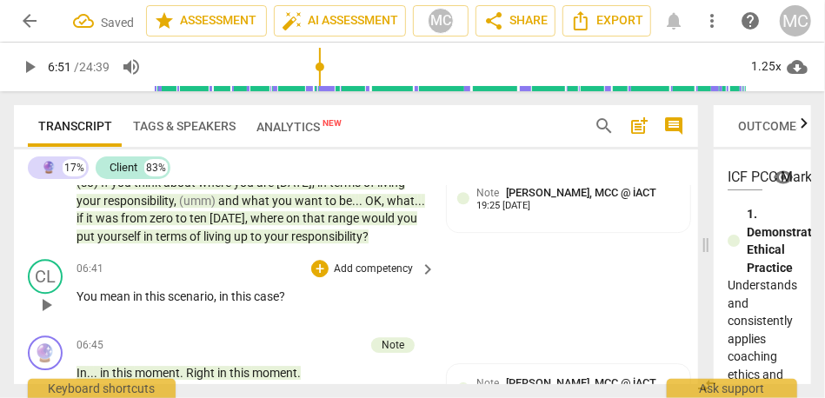
click at [340, 277] on p "Add competency" at bounding box center [373, 270] width 83 height 16
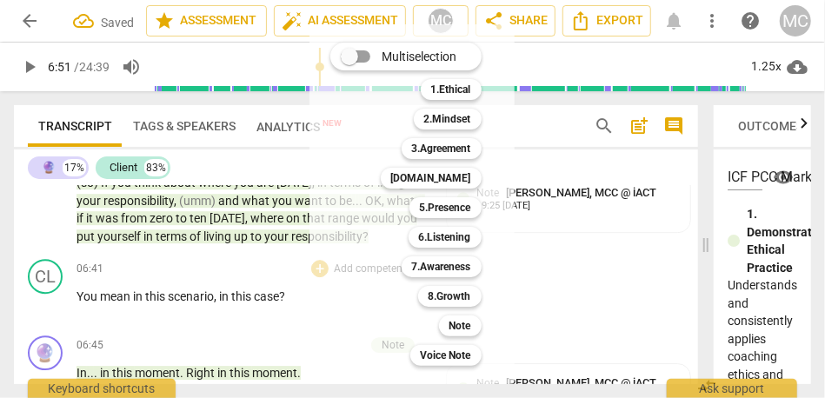
click at [460, 312] on div "Note 9" at bounding box center [470, 326] width 76 height 30
click at [460, 319] on b "Note" at bounding box center [460, 326] width 22 height 21
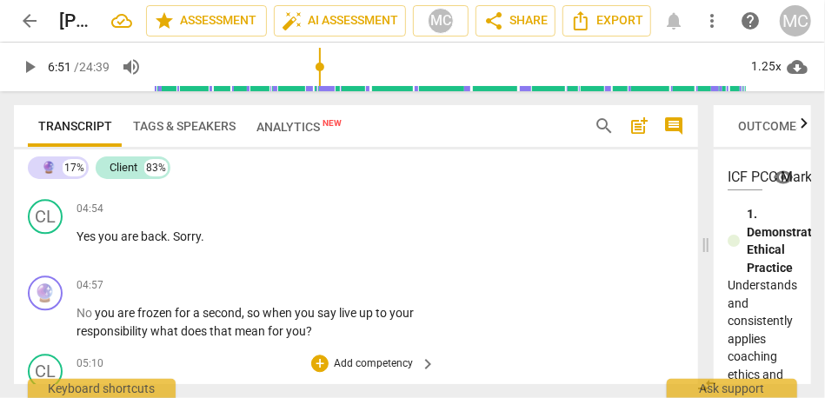
scroll to position [1572, 0]
click at [143, 244] on span "back" at bounding box center [154, 237] width 26 height 14
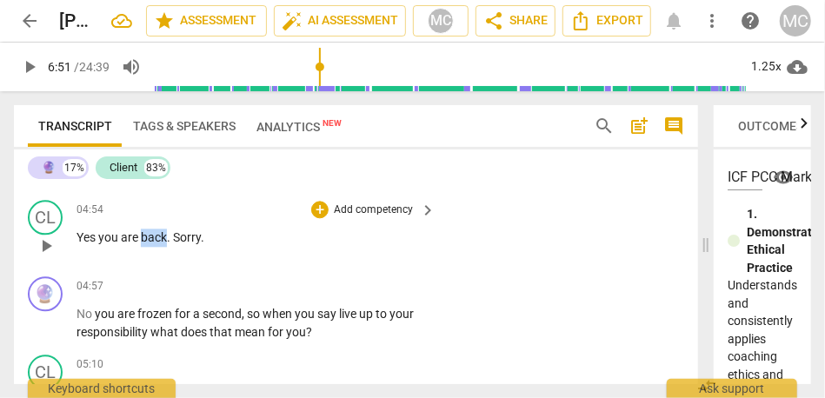
click at [143, 244] on span "back" at bounding box center [154, 237] width 26 height 14
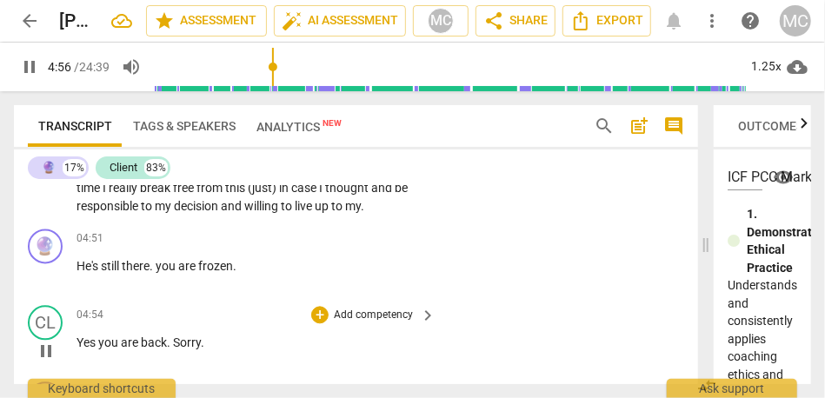
scroll to position [1588, 0]
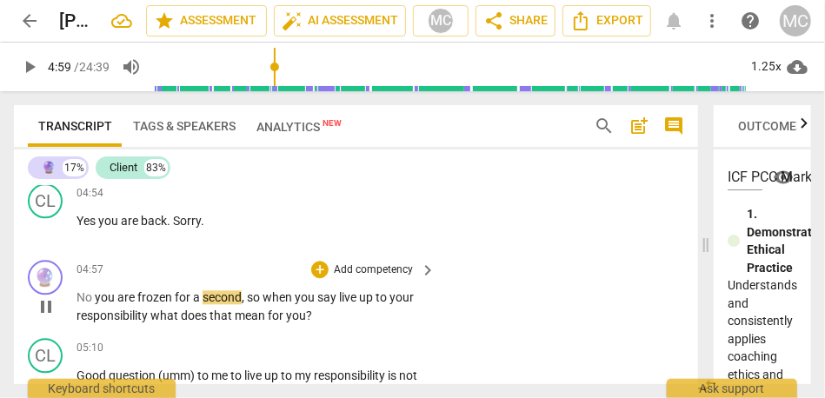
click at [82, 304] on span "No" at bounding box center [86, 297] width 18 height 14
type input "298"
click at [92, 304] on span "No" at bounding box center [86, 297] width 18 height 14
click at [122, 304] on span "are" at bounding box center [126, 297] width 20 height 14
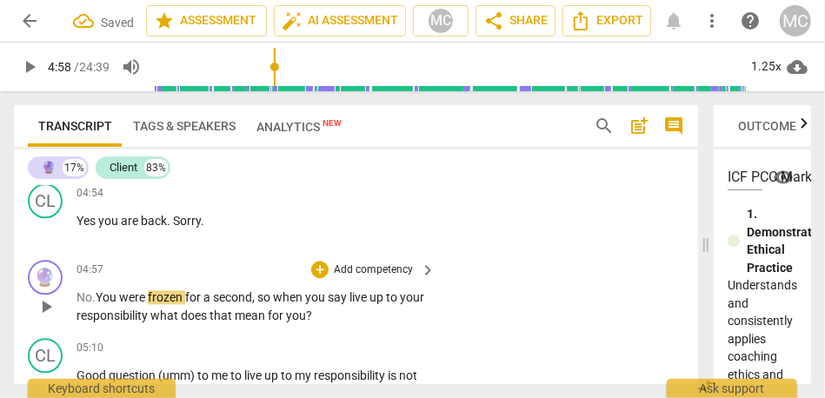
click at [96, 304] on span "No." at bounding box center [86, 297] width 19 height 14
click at [85, 304] on span "No." at bounding box center [86, 297] width 19 height 14
click at [354, 304] on span "live" at bounding box center [359, 297] width 20 height 14
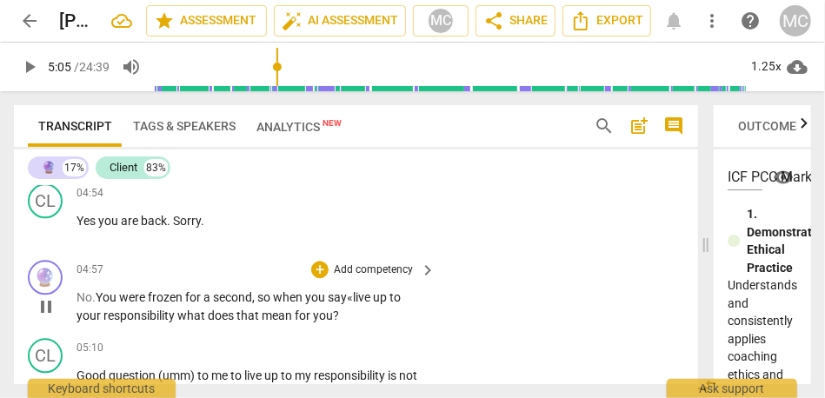
click at [176, 323] on span "responsibility" at bounding box center [140, 316] width 74 height 14
click at [366, 278] on p "Add competency" at bounding box center [373, 271] width 83 height 16
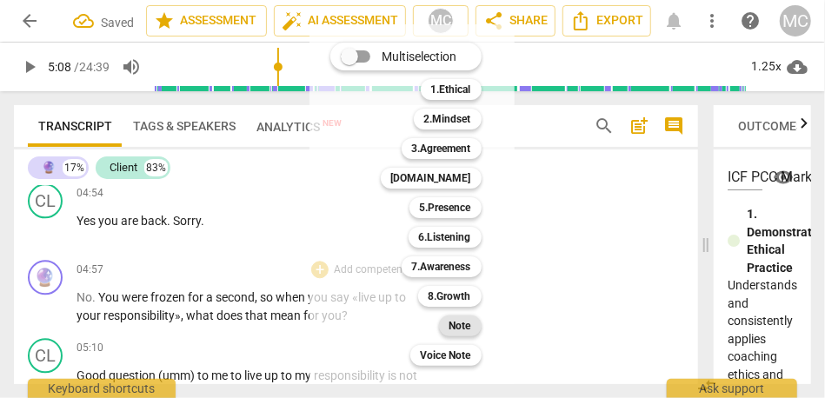
click at [456, 328] on b "Note" at bounding box center [460, 326] width 22 height 21
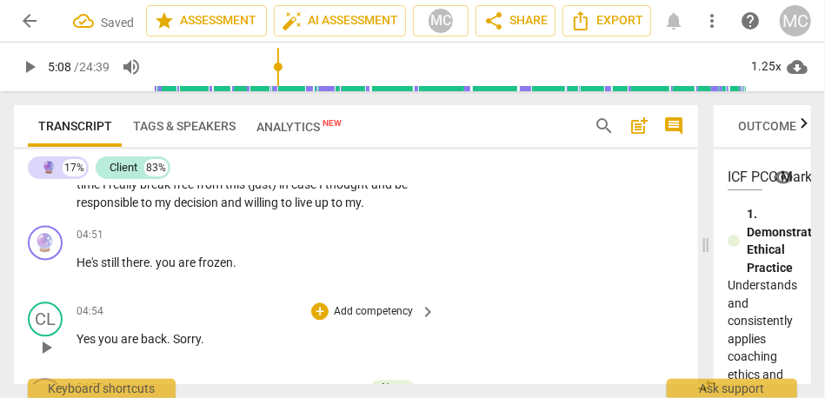
scroll to position [1468, 0]
click at [253, 211] on span "willing" at bounding box center [262, 204] width 37 height 14
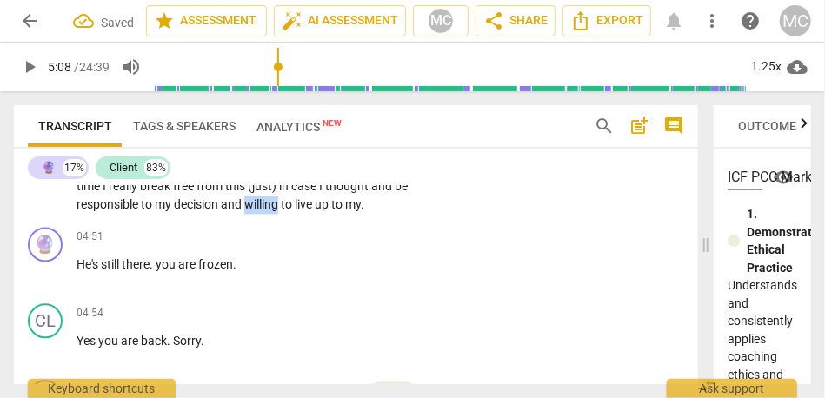
click at [253, 211] on span "willing" at bounding box center [262, 204] width 37 height 14
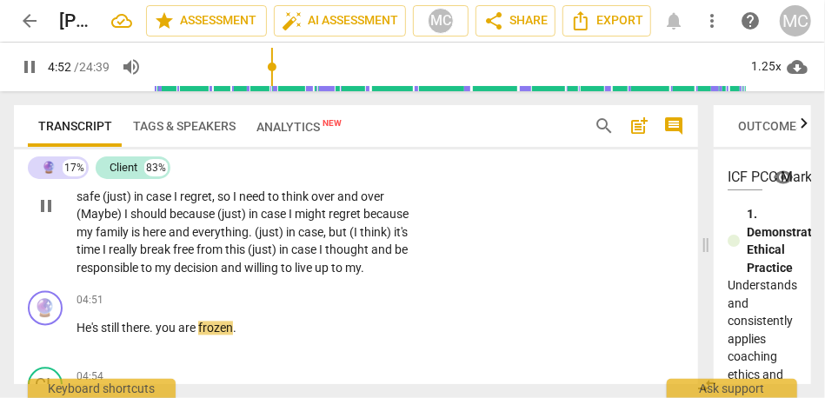
scroll to position [1399, 0]
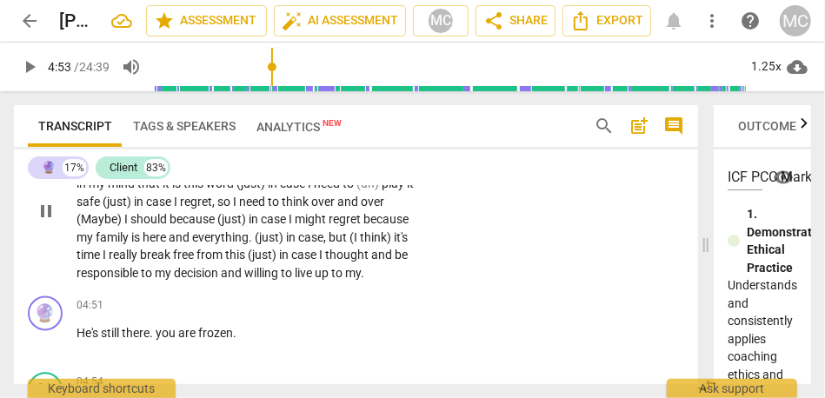
click at [309, 281] on span "live" at bounding box center [305, 274] width 20 height 14
click at [361, 281] on span "my" at bounding box center [353, 274] width 16 height 14
type input "288"
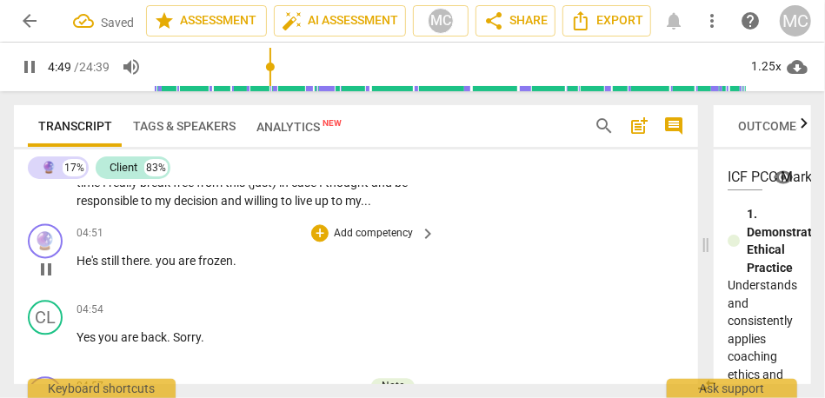
scroll to position [1477, 0]
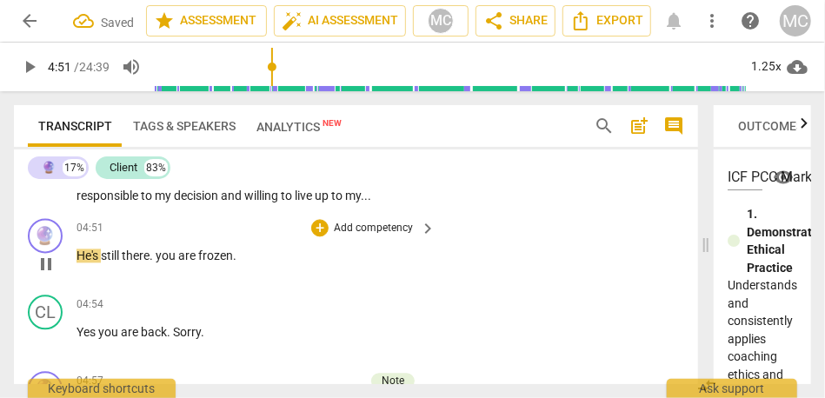
click at [83, 263] on span "He's" at bounding box center [89, 256] width 24 height 14
type input "292"
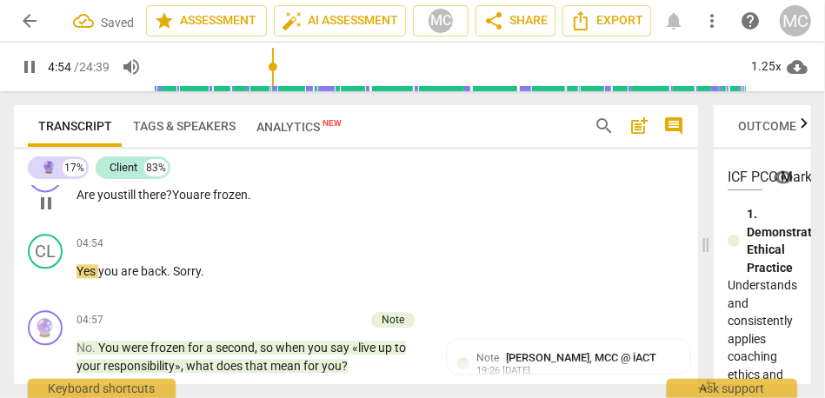
scroll to position [1552, 0]
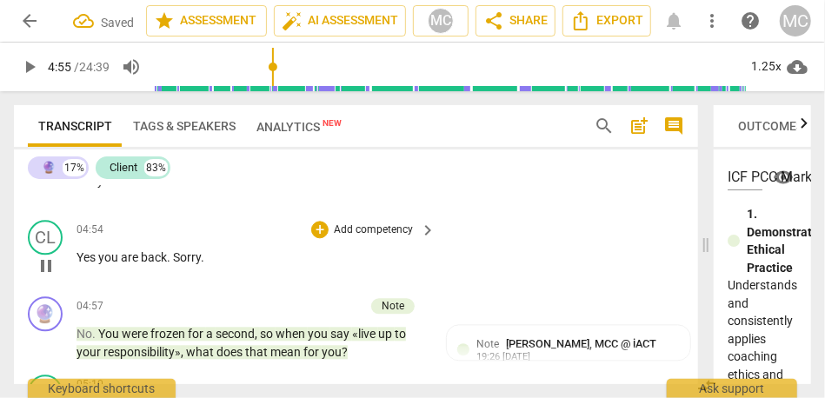
click at [101, 264] on span "you" at bounding box center [109, 257] width 23 height 14
type input "296"
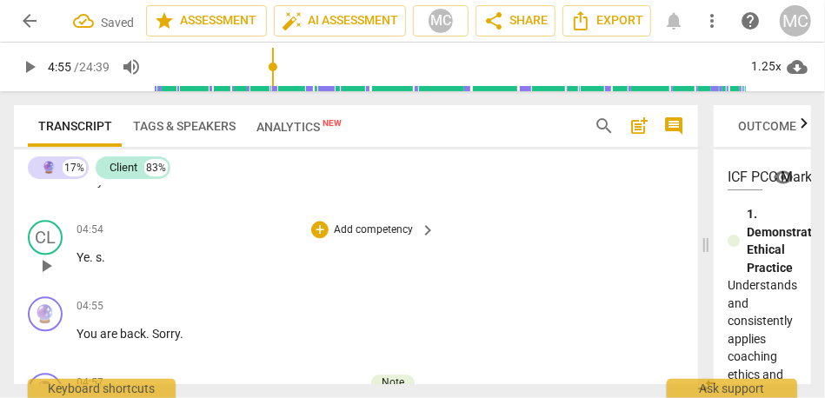
click at [110, 267] on p "Ye . s ." at bounding box center [252, 258] width 350 height 18
click at [90, 267] on p "Yes." at bounding box center [252, 258] width 350 height 18
click at [85, 264] on span "Yes." at bounding box center [88, 257] width 23 height 14
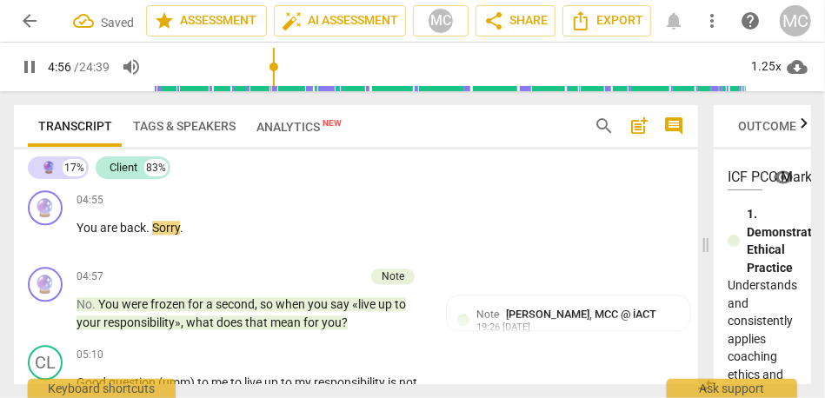
scroll to position [1674, 0]
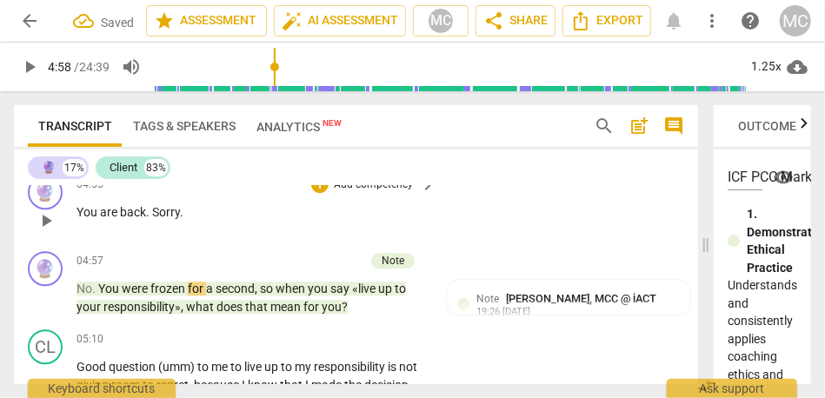
click at [122, 219] on span "back" at bounding box center [133, 212] width 26 height 14
type input "296"
click at [152, 219] on span "Sorry" at bounding box center [166, 212] width 28 height 14
type input "296"
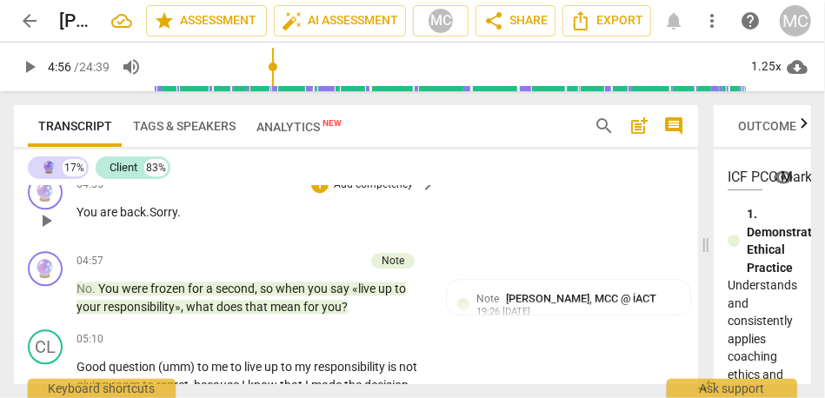
scroll to position [1750, 0]
click at [121, 222] on p "Sorry ." at bounding box center [252, 212] width 350 height 18
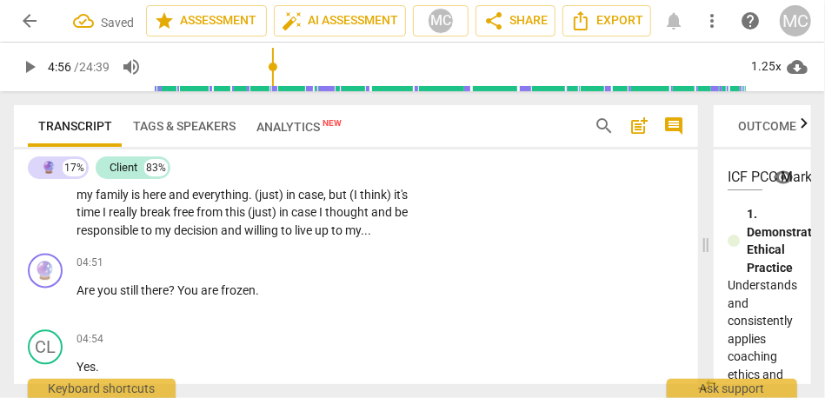
scroll to position [1439, 0]
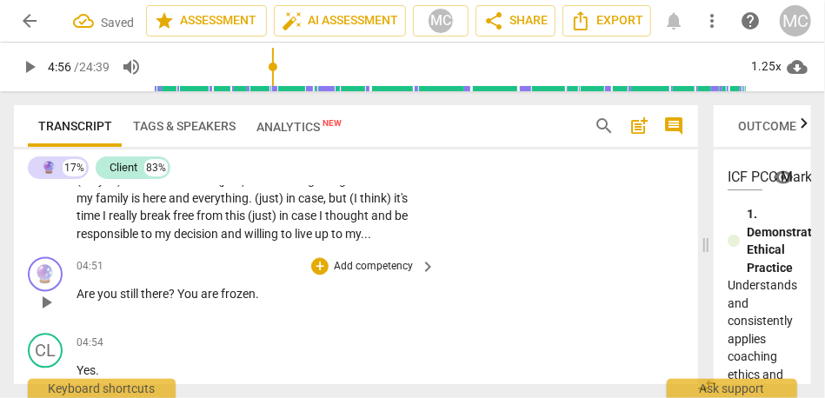
click at [370, 275] on p "Add competency" at bounding box center [373, 267] width 83 height 16
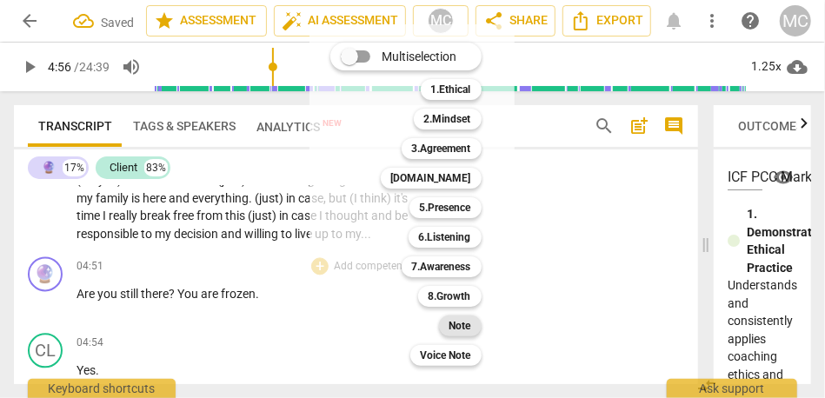
click at [448, 320] on div "Note" at bounding box center [460, 326] width 43 height 21
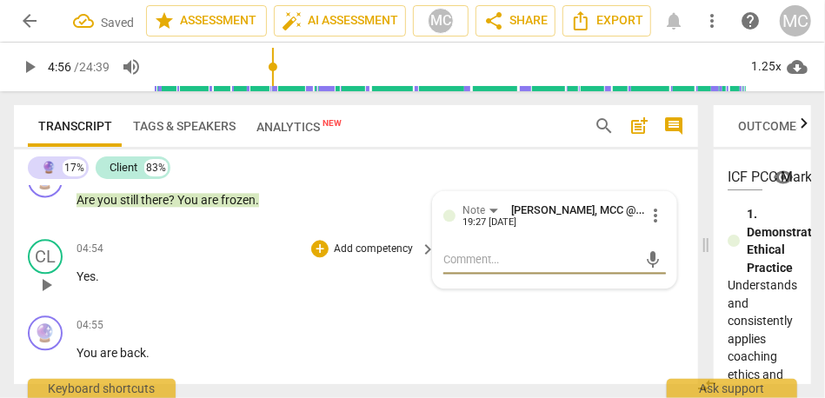
scroll to position [1534, 0]
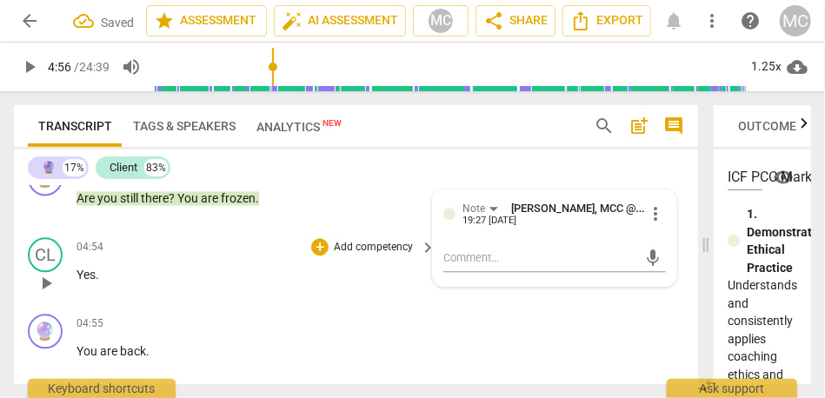
click at [349, 256] on p "Add competency" at bounding box center [373, 248] width 83 height 16
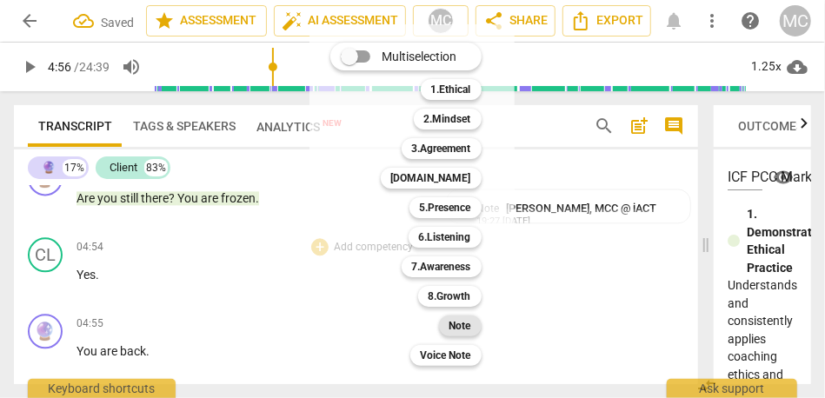
click at [447, 320] on div "Note" at bounding box center [460, 326] width 43 height 21
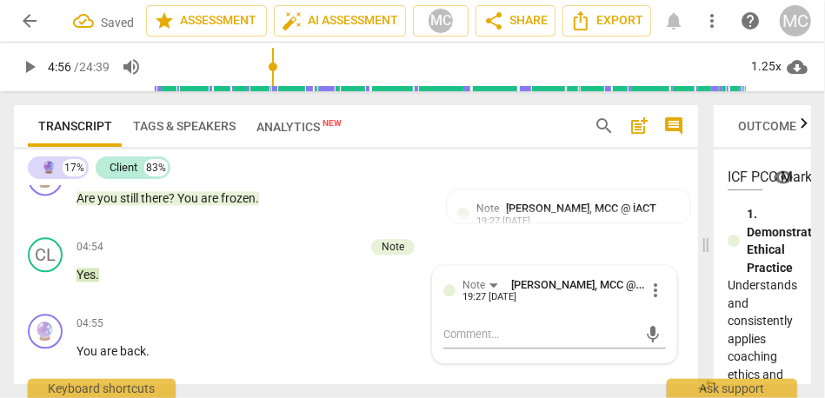
scroll to position [1573, 0]
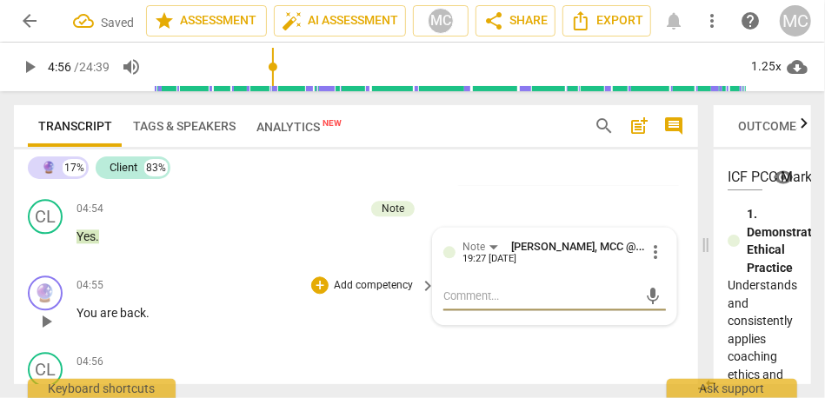
click at [336, 294] on p "Add competency" at bounding box center [373, 286] width 83 height 16
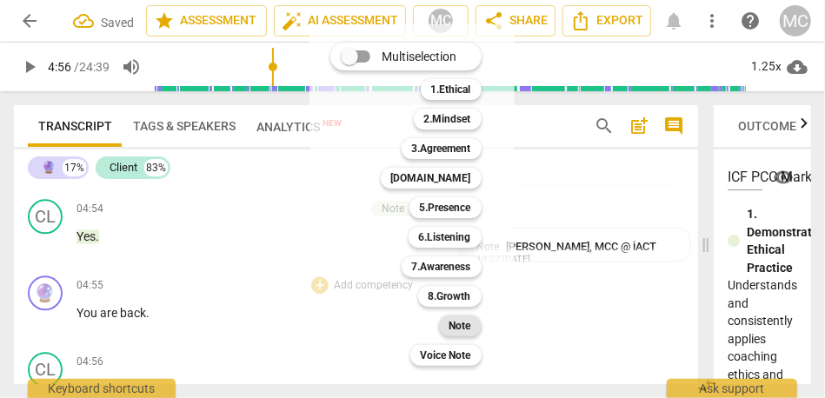
click at [448, 324] on div "Note" at bounding box center [460, 326] width 43 height 21
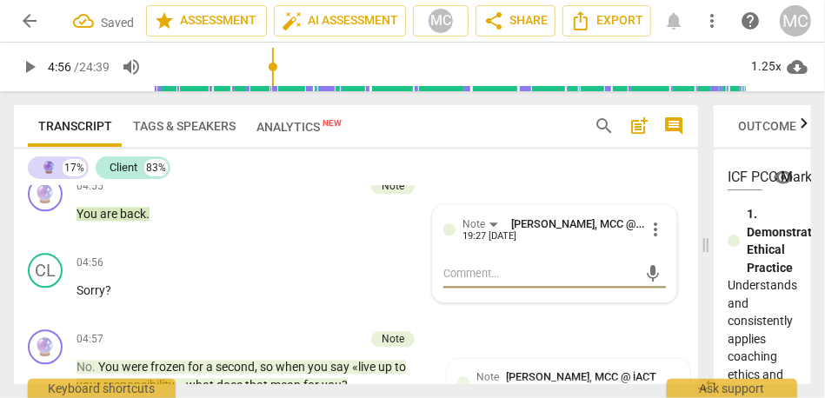
scroll to position [1687, 0]
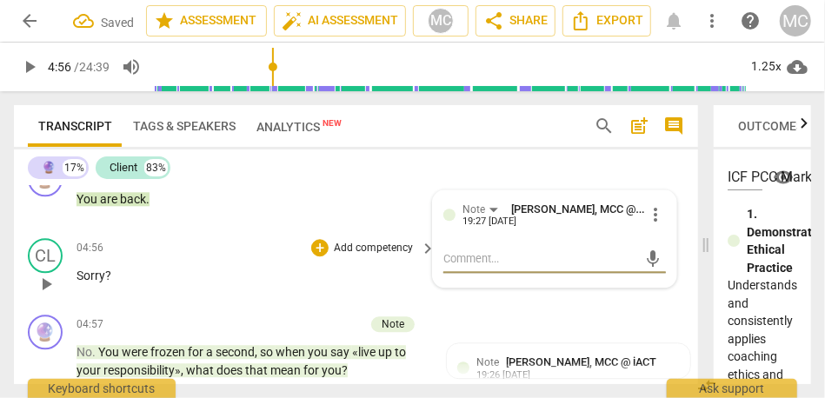
click at [360, 257] on div "+ Add competency keyboard_arrow_right" at bounding box center [373, 247] width 130 height 19
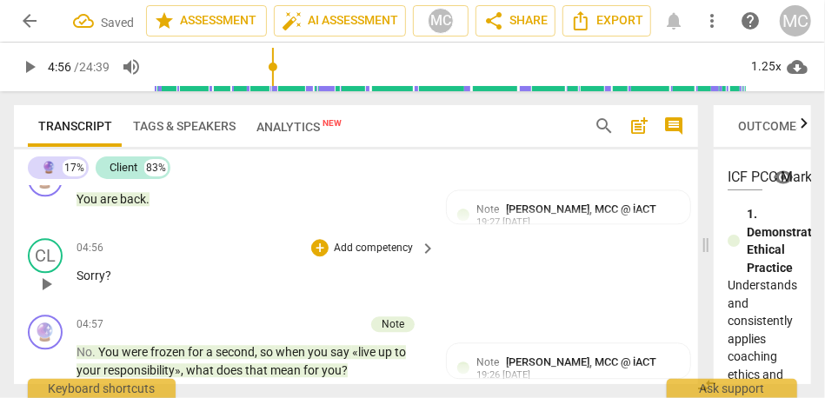
click at [362, 256] on p "Add competency" at bounding box center [373, 249] width 83 height 16
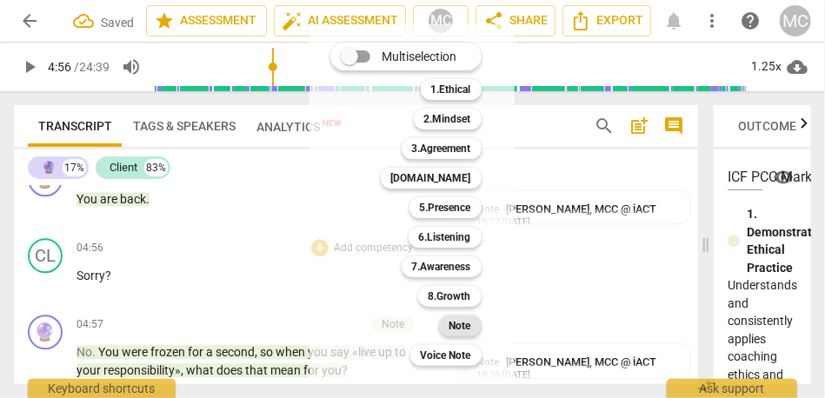
click at [456, 329] on b "Note" at bounding box center [460, 326] width 22 height 21
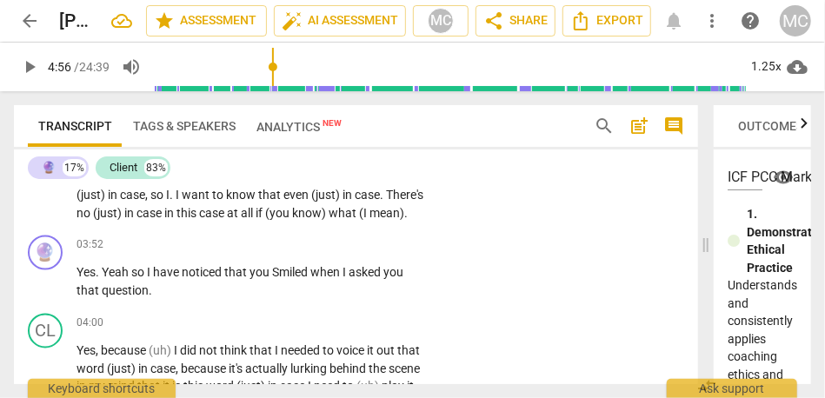
scroll to position [1195, 0]
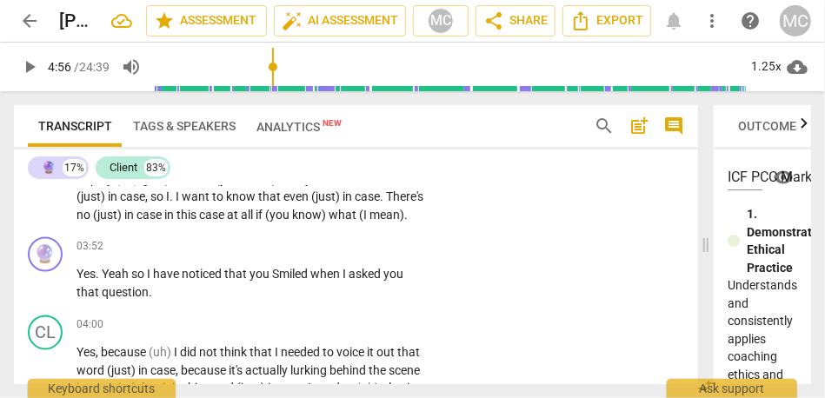
click at [256, 214] on span "all" at bounding box center [248, 215] width 15 height 14
click at [134, 282] on span "so" at bounding box center [139, 275] width 16 height 14
type input "236"
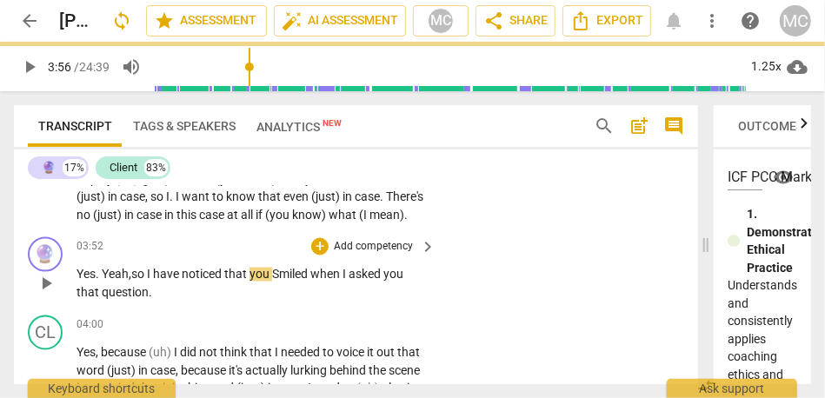
click at [100, 282] on span "." at bounding box center [99, 275] width 6 height 14
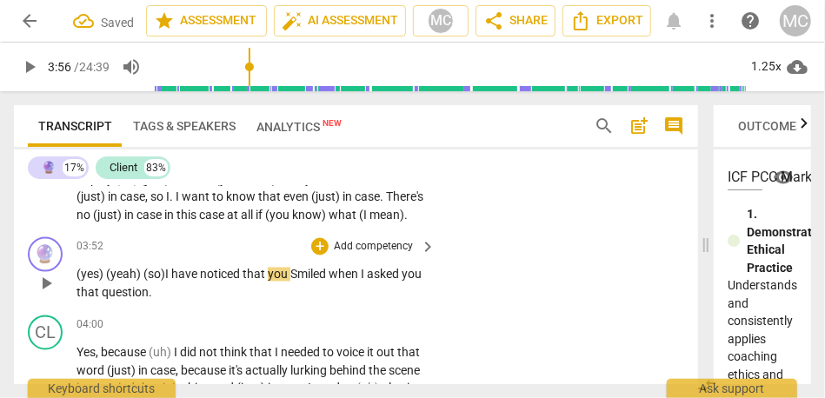
click at [177, 282] on span "have" at bounding box center [185, 275] width 29 height 14
click at [290, 282] on span "you" at bounding box center [279, 275] width 23 height 14
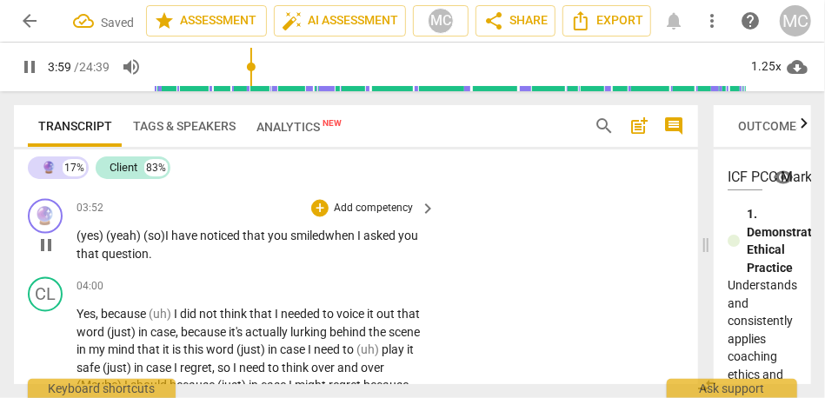
scroll to position [1235, 0]
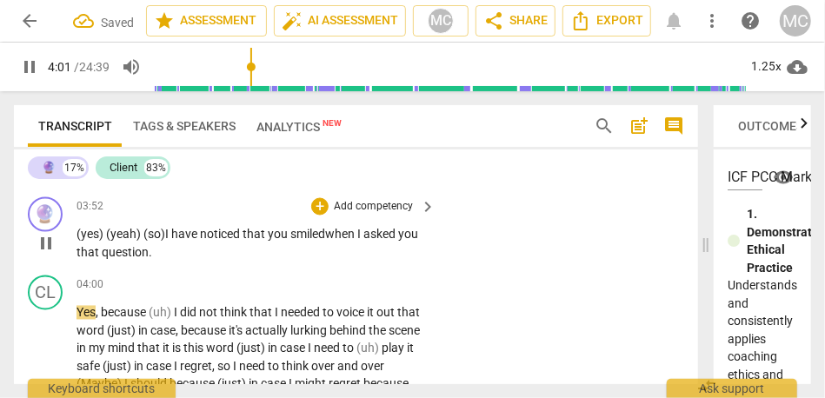
click at [362, 216] on p "Add competency" at bounding box center [373, 208] width 83 height 16
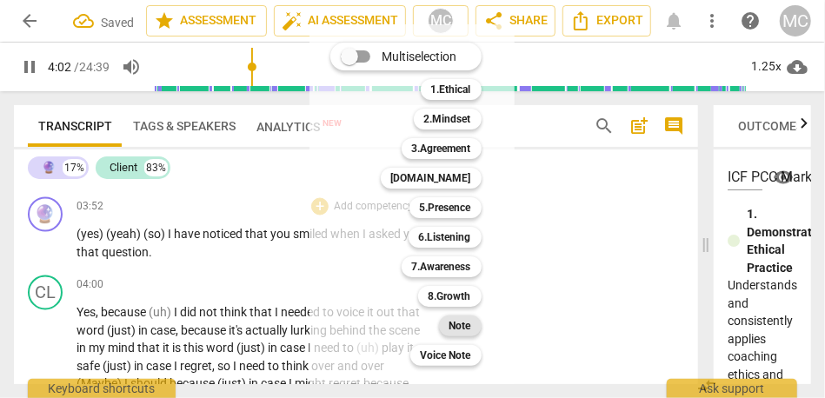
click at [462, 325] on b "Note" at bounding box center [460, 326] width 22 height 21
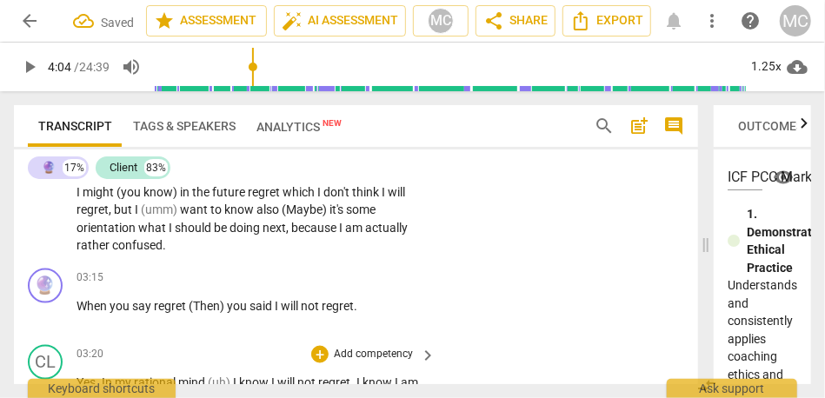
scroll to position [955, 0]
click at [112, 244] on span "rather" at bounding box center [95, 246] width 36 height 14
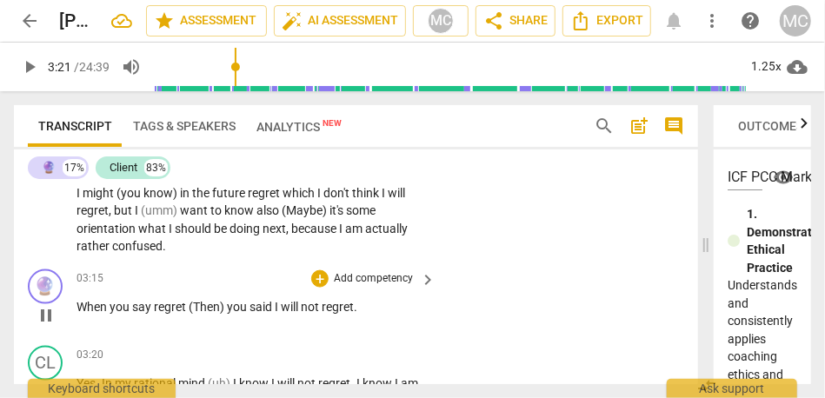
click at [148, 308] on span "say" at bounding box center [143, 307] width 22 height 14
type input "197"
click at [229, 303] on span "you" at bounding box center [238, 307] width 23 height 14
click at [301, 310] on span "I" at bounding box center [304, 307] width 6 height 14
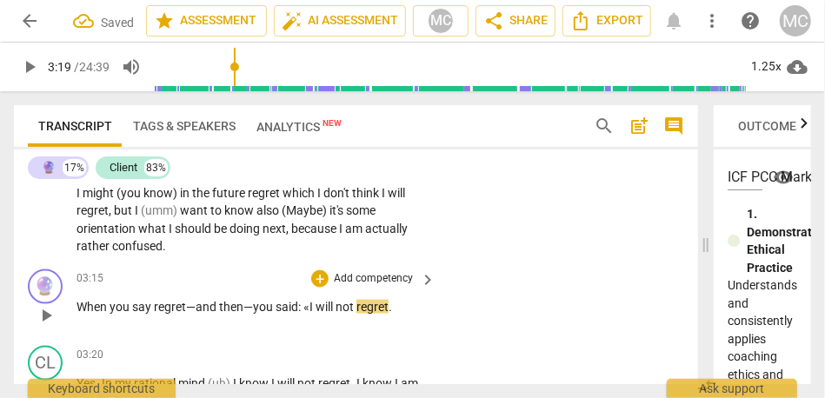
click at [398, 310] on p "When you say regret—and then— you said: « I will not regret ." at bounding box center [252, 307] width 350 height 18
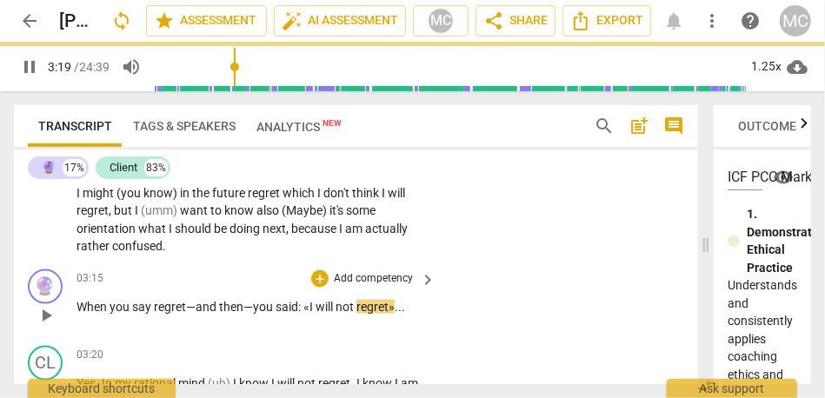
click at [498, 279] on div "🔮 play_arrow pause 03:15 + Add competency keyboard_arrow_right When you say reg…" at bounding box center [356, 301] width 684 height 77
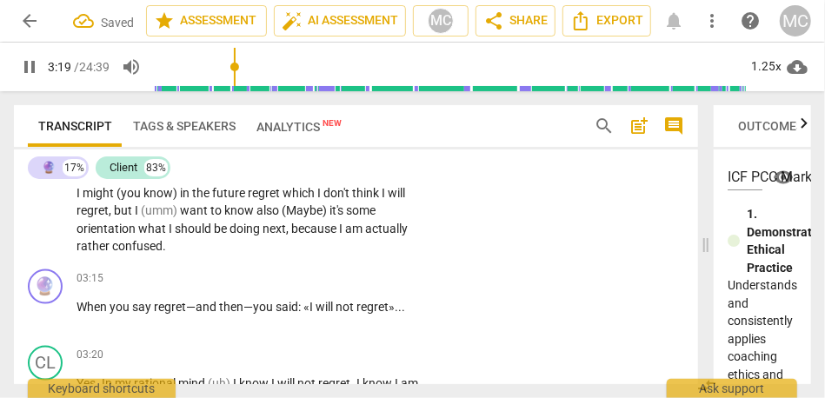
click at [376, 279] on p "Add competency" at bounding box center [373, 279] width 83 height 16
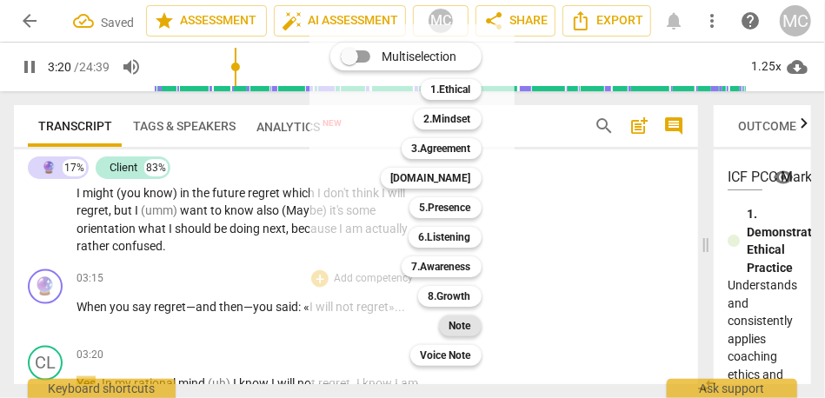
click at [453, 319] on b "Note" at bounding box center [460, 326] width 22 height 21
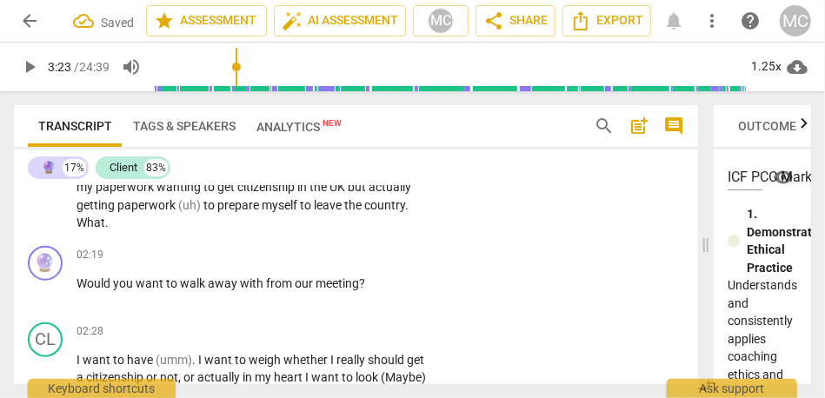
scroll to position [716, 0]
click at [262, 212] on span "myself" at bounding box center [281, 205] width 38 height 14
click at [105, 224] on span "What" at bounding box center [91, 223] width 29 height 14
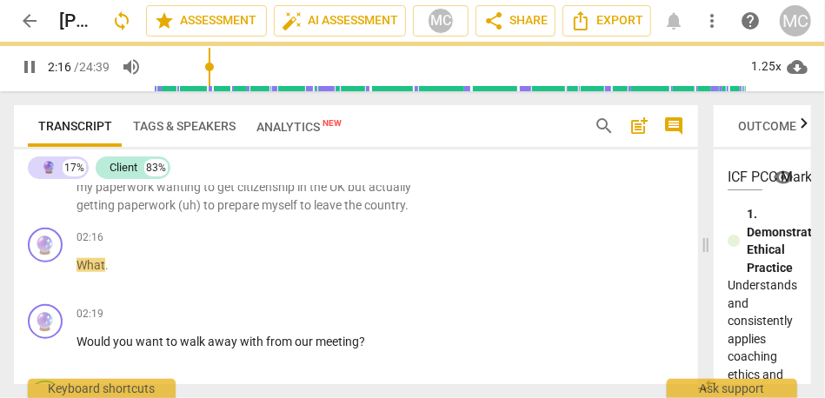
scroll to position [793, 0]
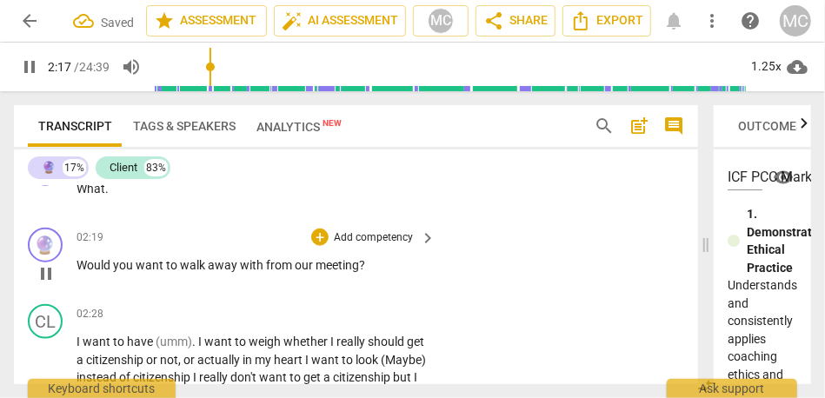
click at [77, 272] on span "Would" at bounding box center [95, 265] width 37 height 14
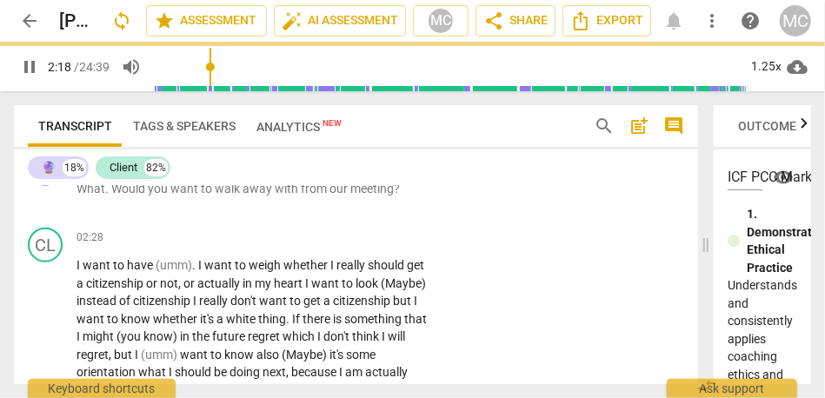
scroll to position [716, 0]
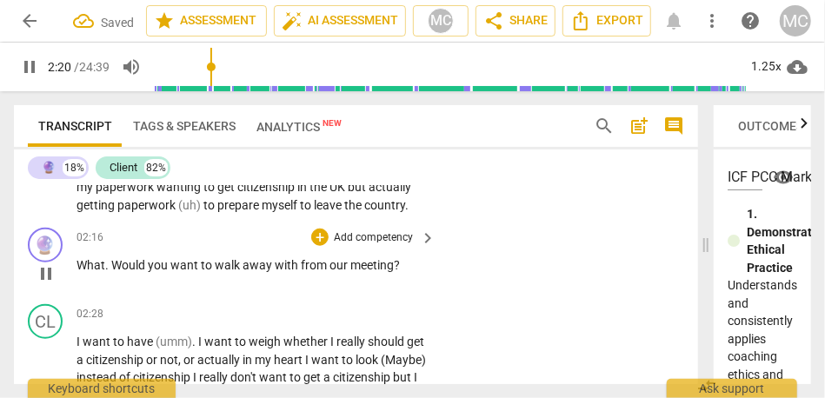
click at [115, 272] on span "Would" at bounding box center [129, 265] width 37 height 14
type input "141"
click at [149, 272] on span "would" at bounding box center [132, 265] width 33 height 14
click at [365, 246] on p "Add competency" at bounding box center [373, 238] width 83 height 16
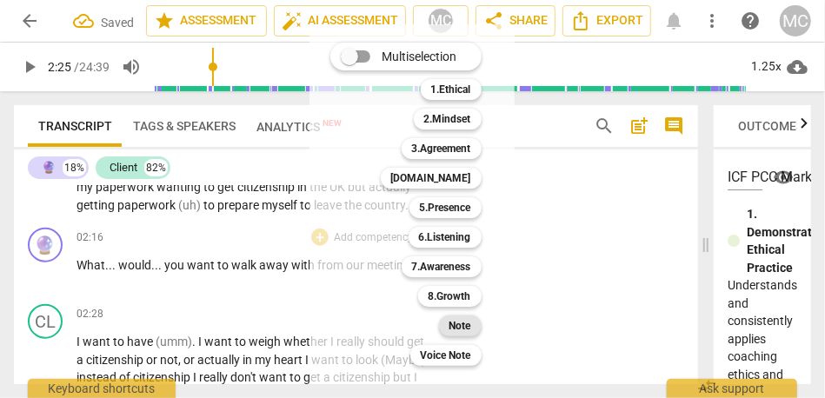
click at [463, 323] on b "Note" at bounding box center [460, 326] width 22 height 21
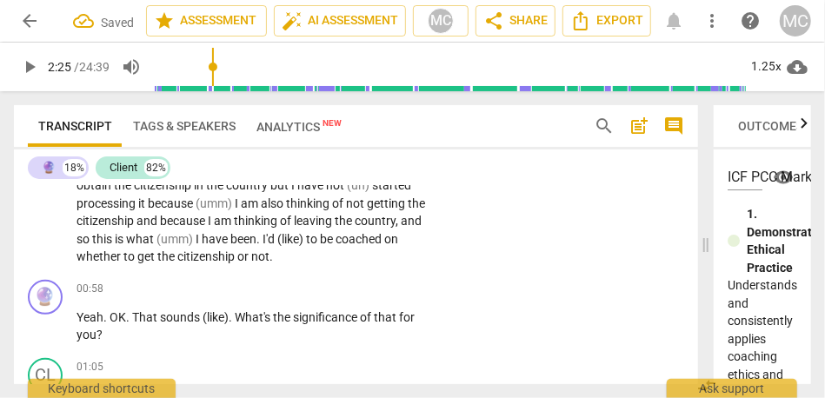
scroll to position [311, 0]
click at [216, 259] on span "citizenship" at bounding box center [207, 257] width 60 height 14
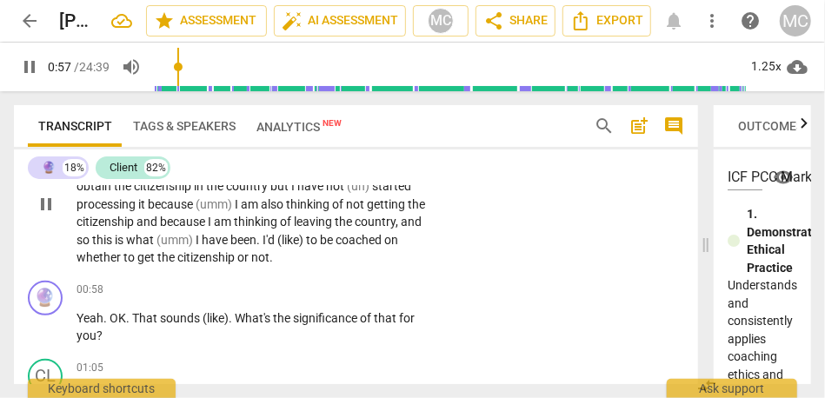
click at [216, 265] on div "CL play_arrow pause 00:20 + Add competency keyboard_arrow_right (umm) I have be…" at bounding box center [356, 190] width 684 height 168
click at [216, 265] on p "(umm) I have been contemplating on leaving the [GEOGRAPHIC_DATA] . I lived here…" at bounding box center [252, 204] width 350 height 125
click at [223, 260] on span "citizenship" at bounding box center [207, 257] width 60 height 14
click at [270, 259] on span "not" at bounding box center [260, 257] width 18 height 14
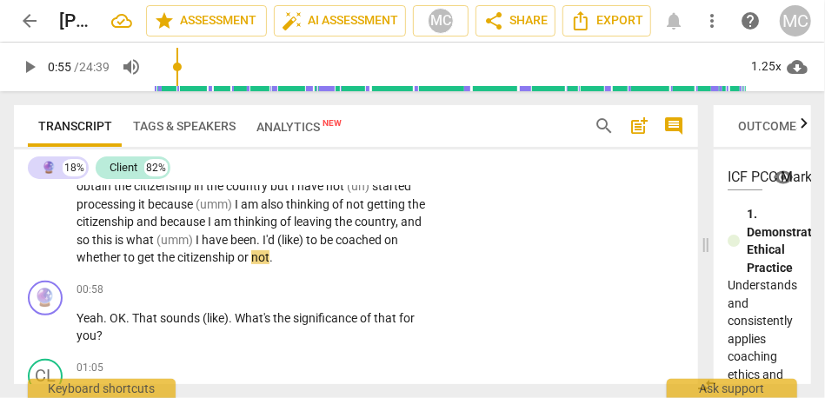
type input "56"
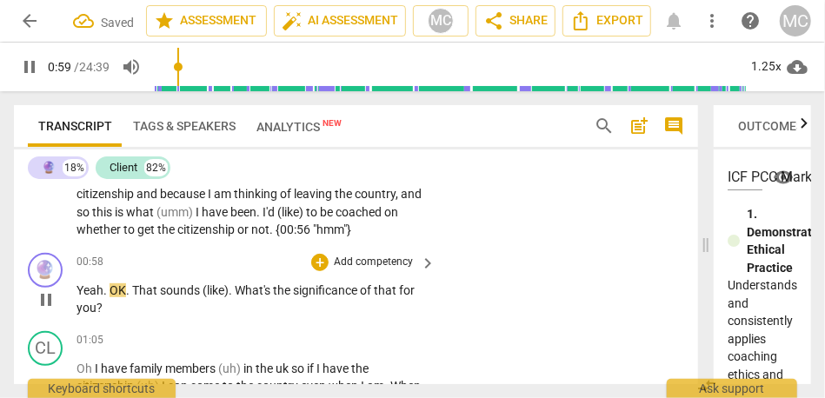
scroll to position [350, 0]
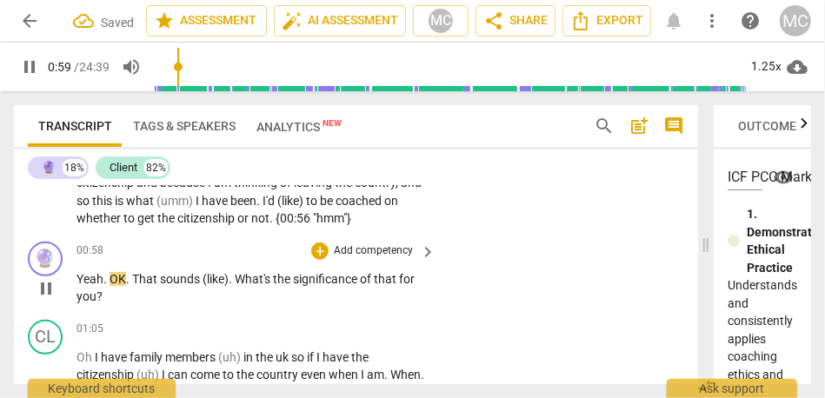
click at [147, 268] on div "00:58 + Add competency keyboard_arrow_right Yeah . OK . That sounds (like) . Wh…" at bounding box center [257, 274] width 361 height 64
click at [203, 283] on span "(like)" at bounding box center [216, 279] width 26 height 14
type input "61"
click at [175, 277] on span "sounds" at bounding box center [180, 279] width 40 height 14
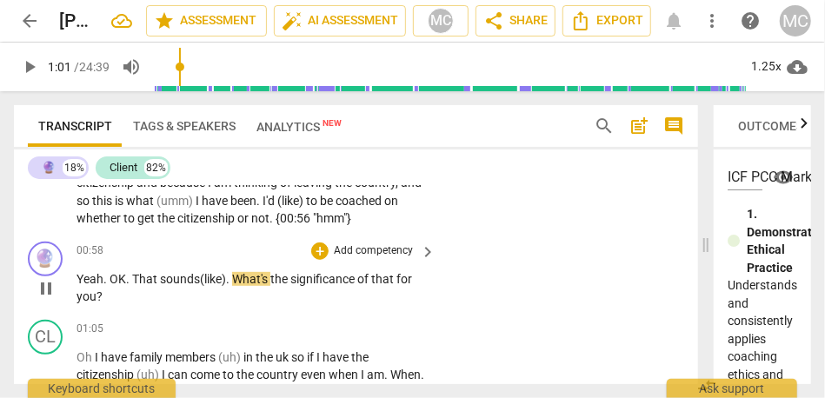
click at [205, 282] on span "(like)" at bounding box center [213, 279] width 26 height 14
click at [257, 281] on span "What's" at bounding box center [274, 279] width 38 height 14
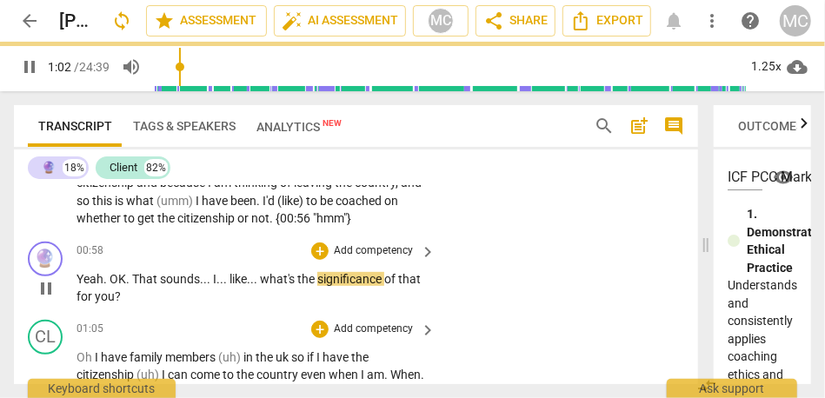
click at [174, 320] on div "01:05 + Add competency keyboard_arrow_right" at bounding box center [257, 329] width 361 height 19
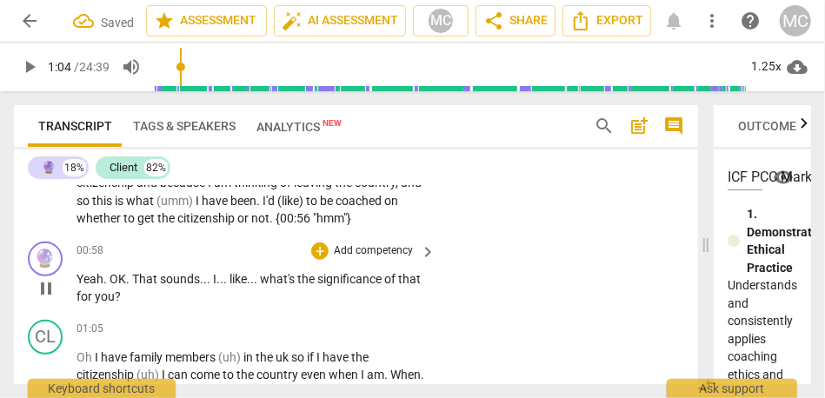
click at [363, 250] on p "Add competency" at bounding box center [373, 251] width 83 height 16
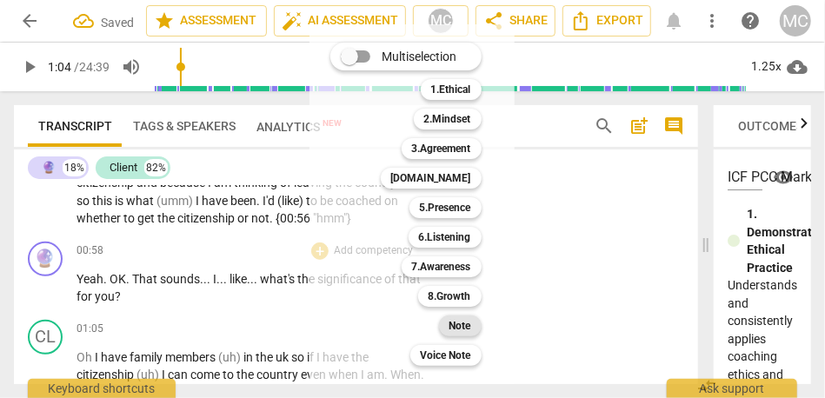
click at [477, 326] on div "Note" at bounding box center [460, 326] width 43 height 21
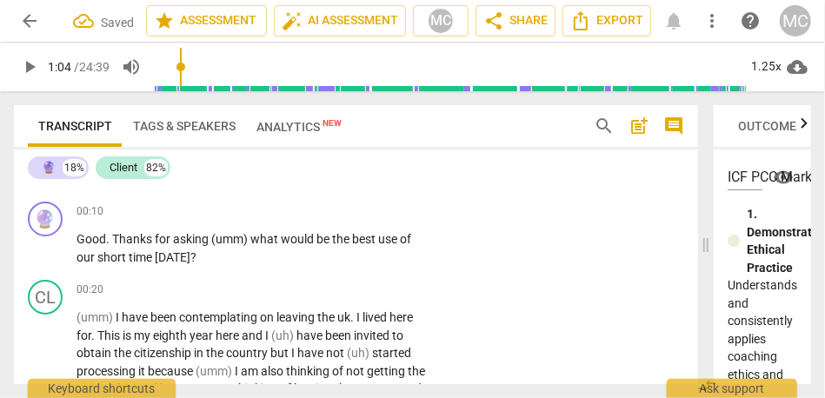
scroll to position [63, 0]
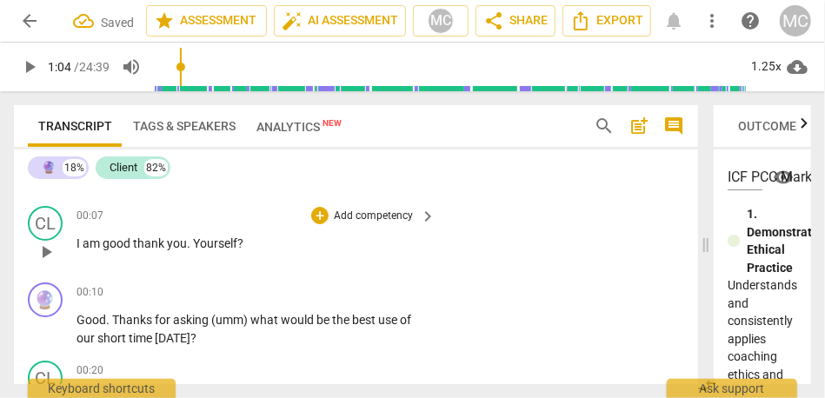
click at [210, 247] on span "Yourself" at bounding box center [215, 243] width 44 height 14
click at [210, 245] on span "Yourself" at bounding box center [215, 243] width 44 height 14
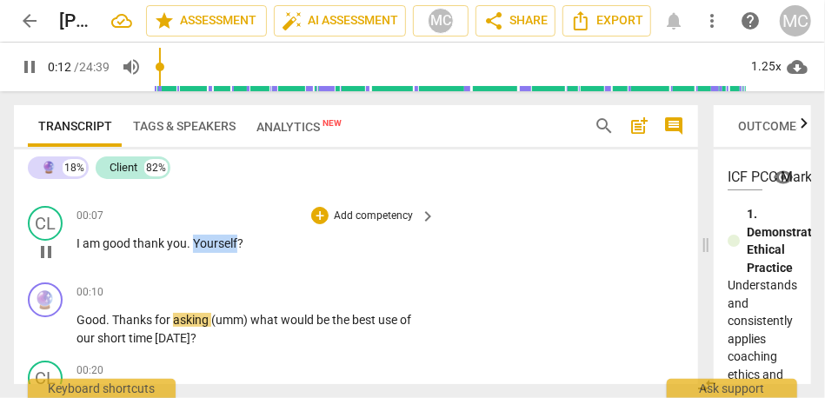
click at [210, 245] on span "Yourself" at bounding box center [215, 243] width 44 height 14
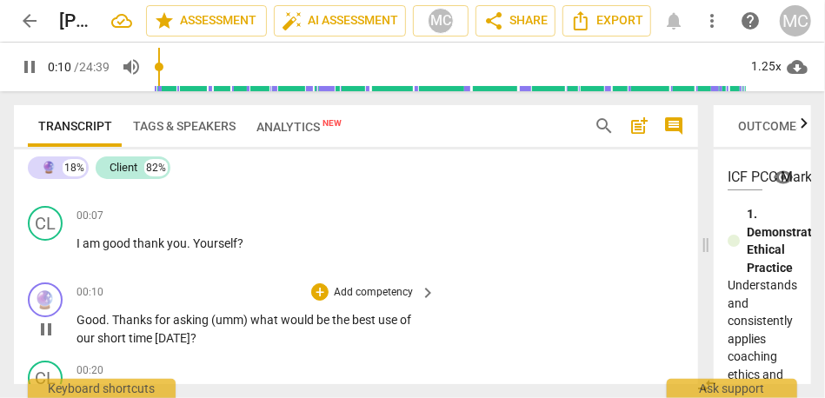
type input "11"
click at [113, 318] on span "Thanks" at bounding box center [133, 320] width 43 height 14
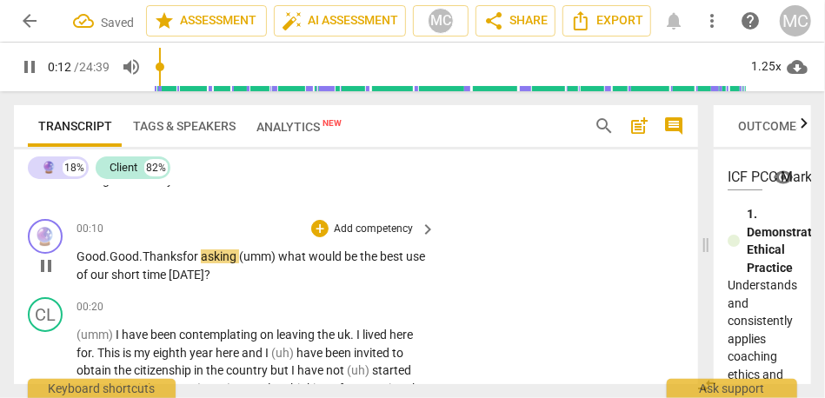
scroll to position [129, 0]
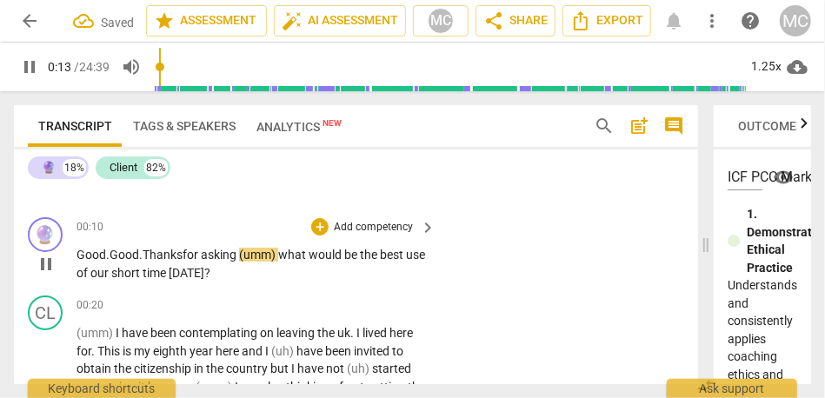
click at [248, 255] on span "(umm)" at bounding box center [258, 255] width 39 height 14
click at [304, 255] on span "what" at bounding box center [291, 255] width 30 height 14
click at [371, 209] on div "CL play_arrow pause 00:07 + Add competency keyboard_arrow_right I am good thank…" at bounding box center [356, 172] width 684 height 77
click at [362, 231] on p "Add competency" at bounding box center [373, 228] width 83 height 16
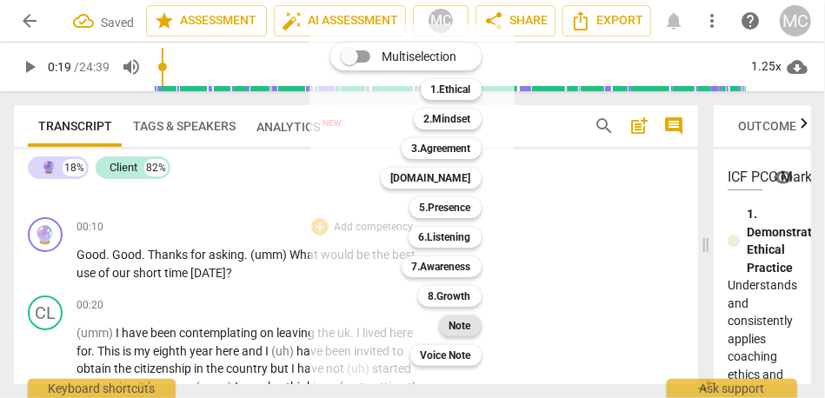
click at [466, 323] on b "Note" at bounding box center [460, 326] width 22 height 21
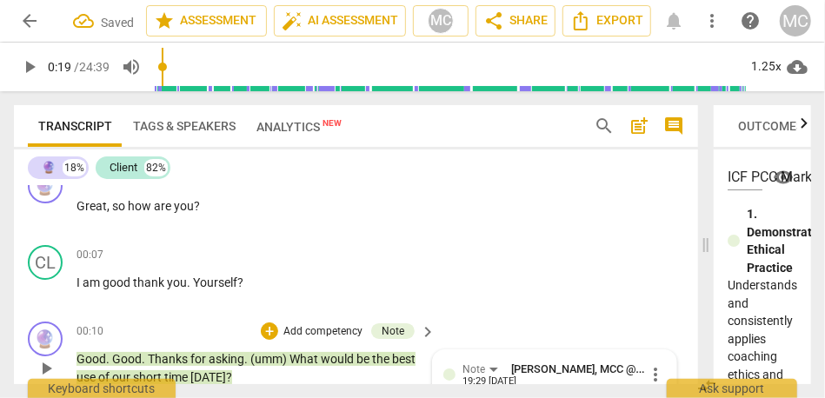
scroll to position [0, 0]
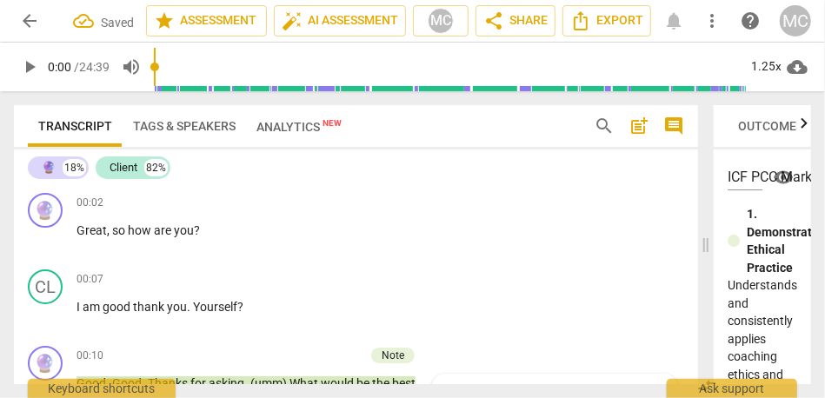
drag, startPoint x: 165, startPoint y: 68, endPoint x: 135, endPoint y: 68, distance: 30.4
click at [154, 68] on input "range" at bounding box center [450, 67] width 593 height 56
click at [40, 63] on span "play_arrow" at bounding box center [29, 67] width 31 height 21
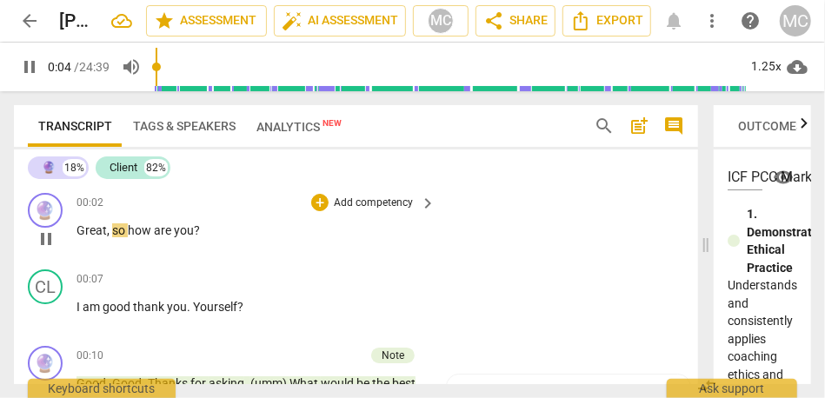
click at [112, 230] on span "so" at bounding box center [120, 230] width 16 height 14
type input "7"
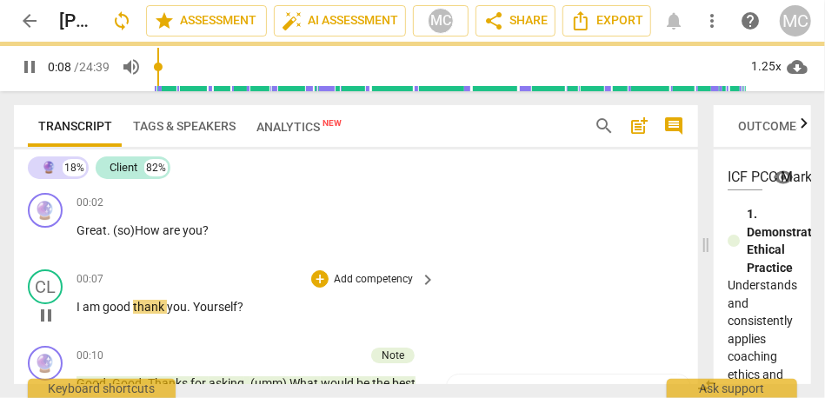
scroll to position [2, 0]
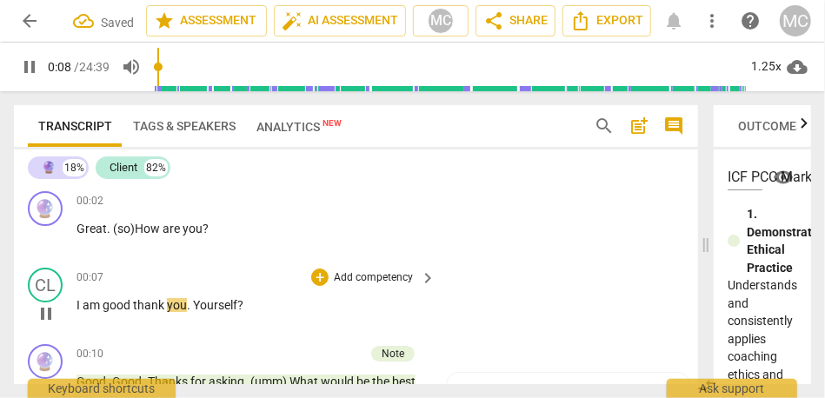
click at [135, 298] on span "thank" at bounding box center [150, 305] width 34 height 14
type input "9"
click at [377, 276] on p "Add competency" at bounding box center [373, 278] width 83 height 16
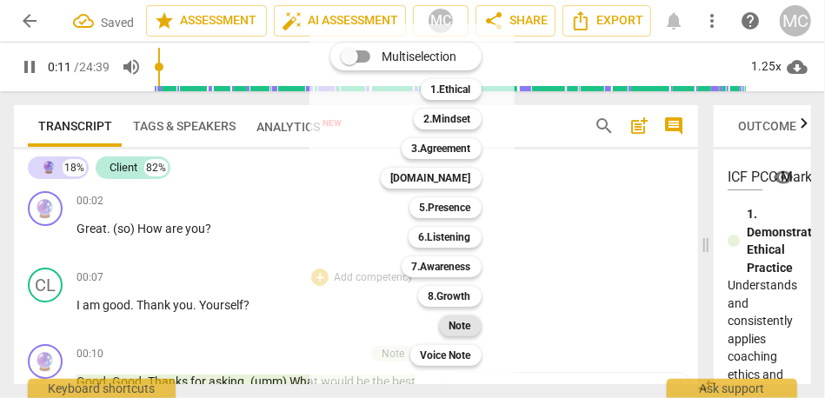
click at [469, 324] on b "Note" at bounding box center [460, 326] width 22 height 21
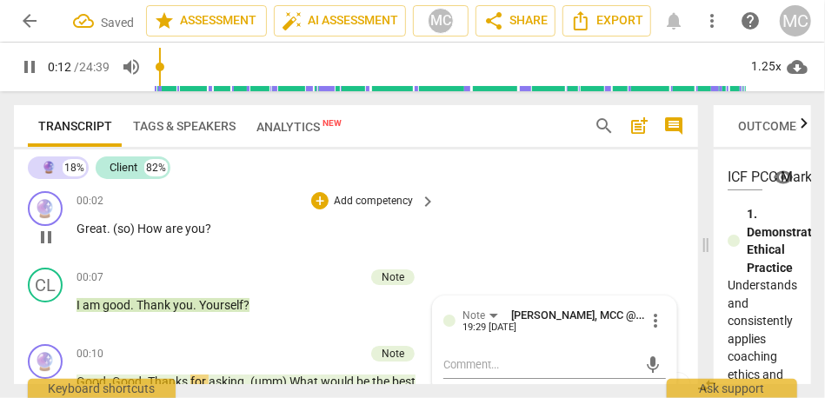
click at [343, 196] on p "Add competency" at bounding box center [373, 202] width 83 height 16
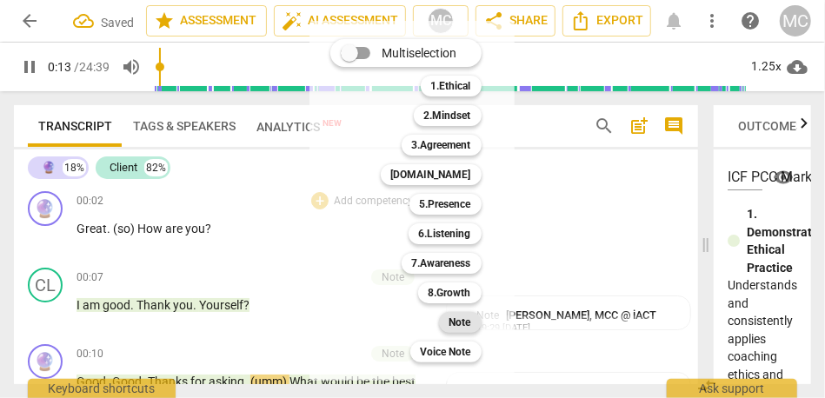
click at [448, 319] on div "Note" at bounding box center [460, 322] width 43 height 21
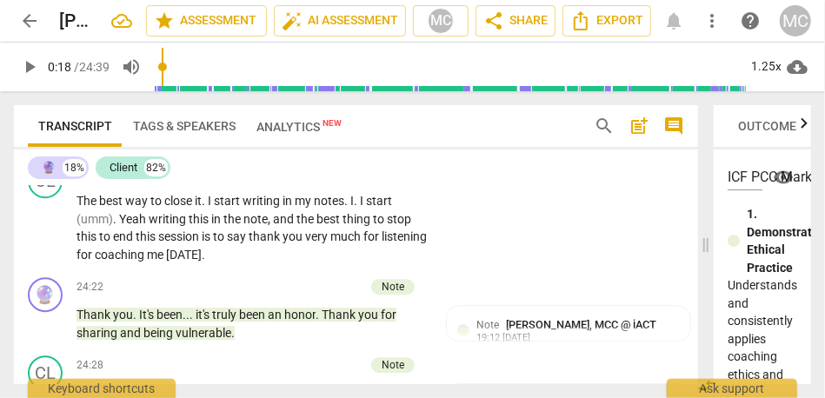
scroll to position [6946, 0]
click at [354, 131] on span "close" at bounding box center [367, 124] width 28 height 14
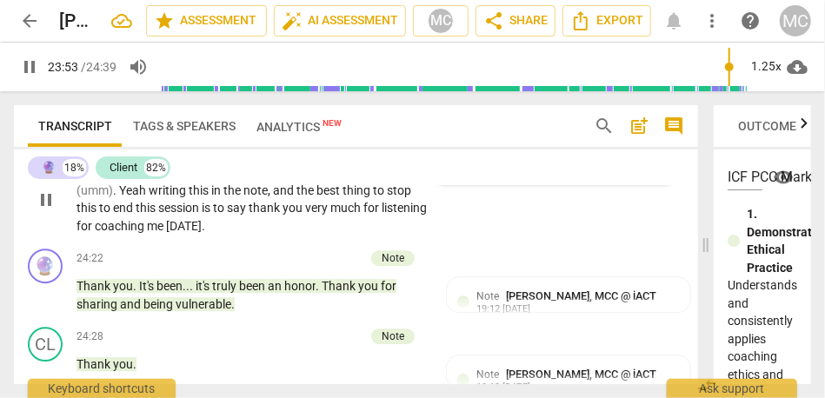
scroll to position [6979, 0]
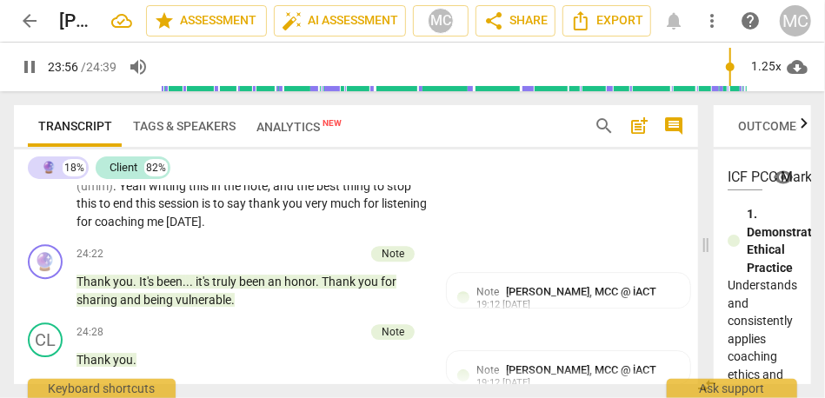
click at [367, 98] on span "close" at bounding box center [367, 91] width 28 height 14
click at [211, 175] on span "I" at bounding box center [211, 168] width 6 height 14
type input "1442"
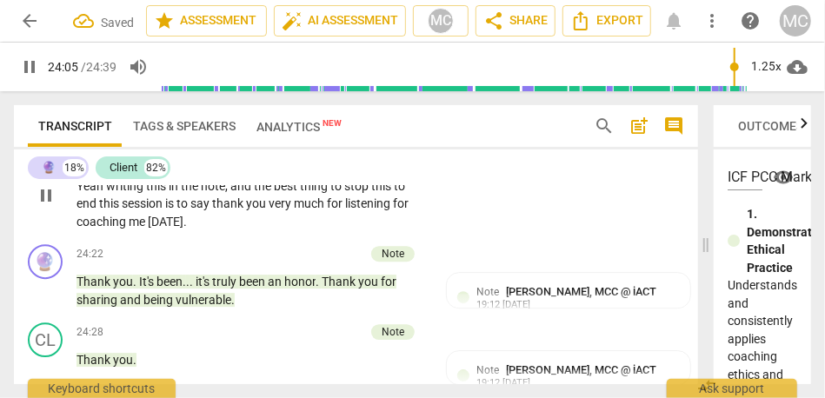
click at [353, 175] on span "I" at bounding box center [350, 168] width 6 height 14
click at [378, 175] on span "(umm)" at bounding box center [390, 168] width 37 height 14
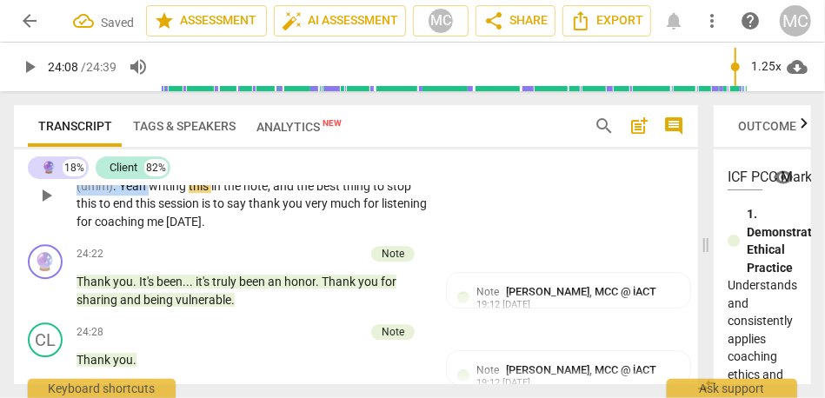
drag, startPoint x: 149, startPoint y: 292, endPoint x: 56, endPoint y: 291, distance: 93.0
click at [56, 237] on div "CL play_arrow pause 23:57 + Add competency keyboard_arrow_right The best way to…" at bounding box center [356, 180] width 684 height 114
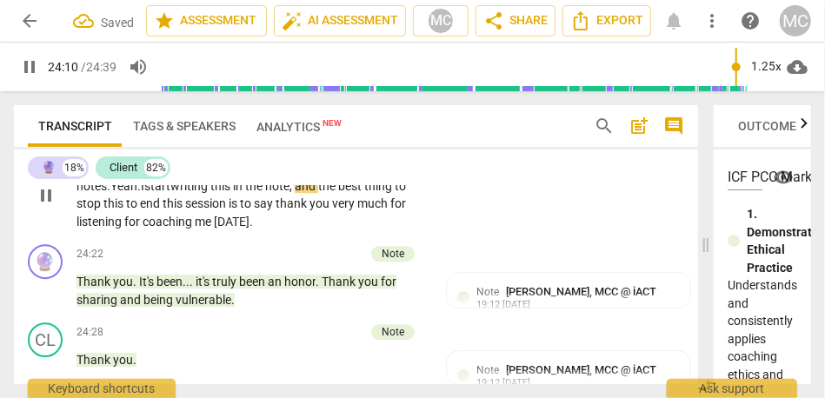
click at [170, 193] on span "writing" at bounding box center [190, 186] width 40 height 14
click at [290, 193] on span "," at bounding box center [292, 186] width 5 height 14
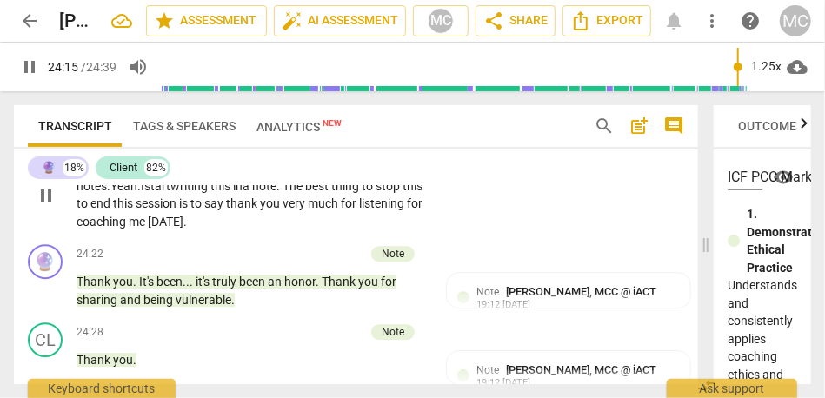
click at [305, 193] on span "best" at bounding box center [318, 186] width 26 height 14
click at [90, 210] on span "to" at bounding box center [84, 203] width 14 height 14
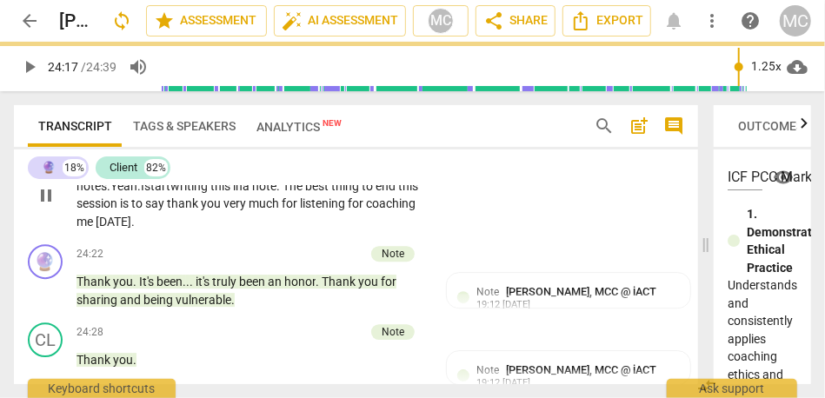
click at [145, 210] on span "say" at bounding box center [156, 203] width 22 height 14
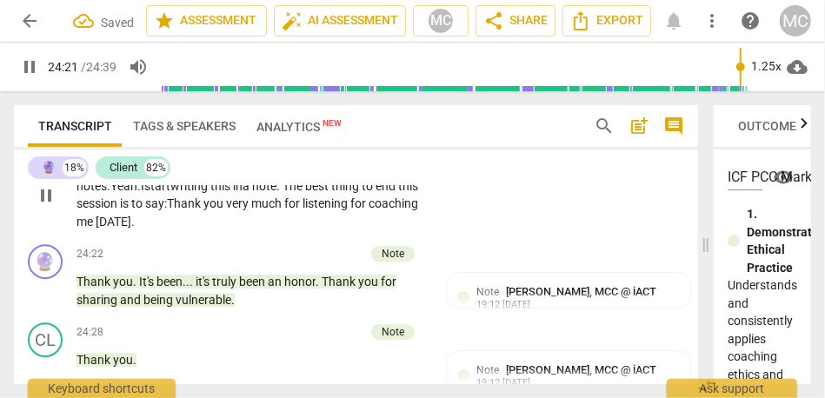
click at [363, 149] on p "Add competency" at bounding box center [373, 141] width 83 height 16
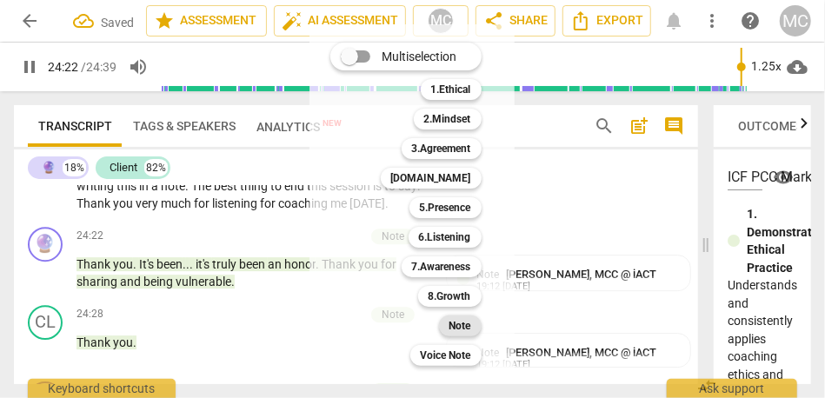
click at [454, 327] on b "Note" at bounding box center [460, 326] width 22 height 21
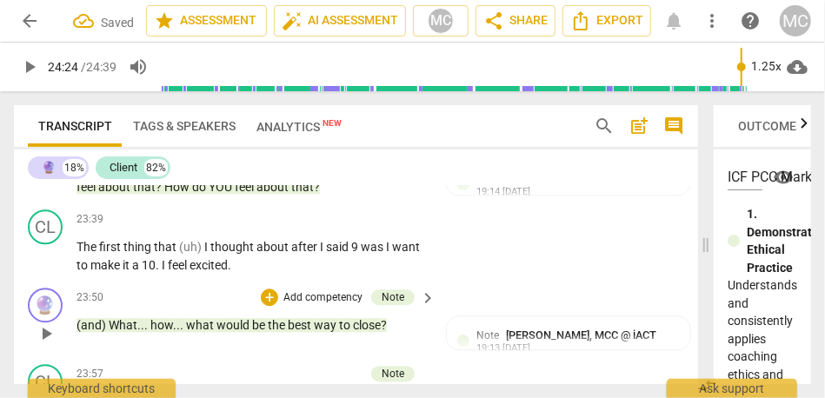
scroll to position [6790, 0]
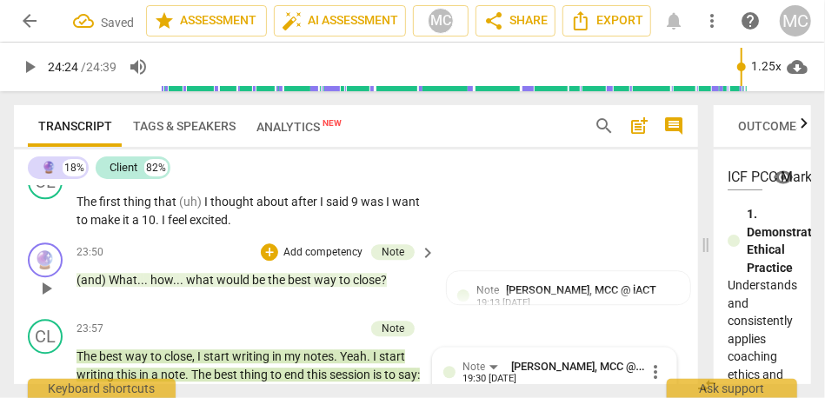
click at [291, 149] on span "about" at bounding box center [273, 142] width 35 height 14
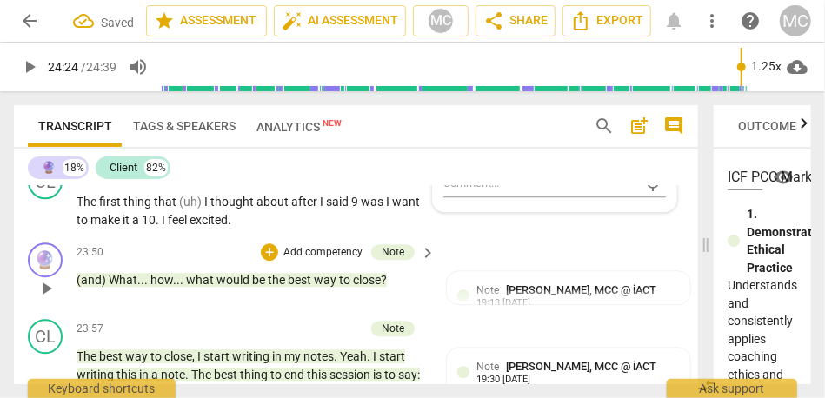
click at [291, 149] on span "about" at bounding box center [273, 142] width 35 height 14
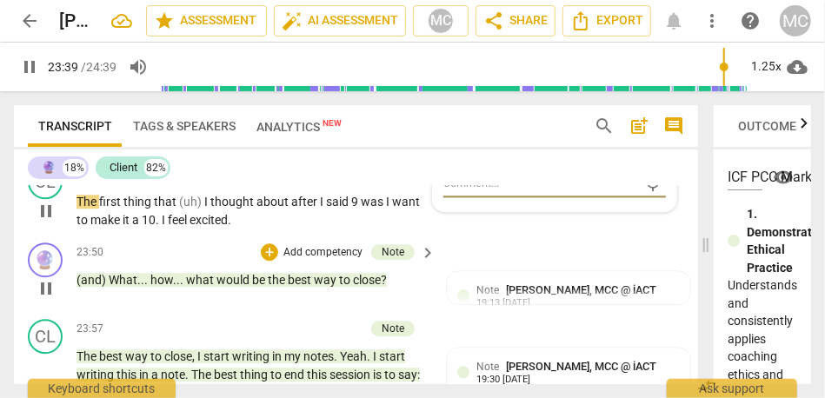
scroll to position [6847, 0]
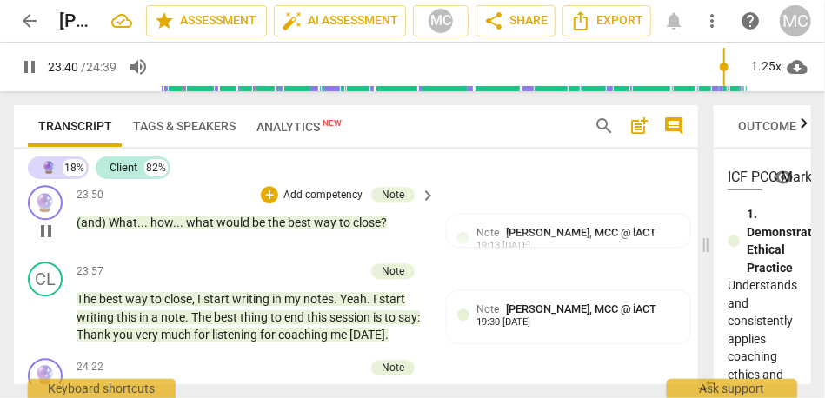
click at [86, 151] on span "The" at bounding box center [88, 144] width 23 height 14
click at [204, 151] on span "I" at bounding box center [207, 144] width 6 height 14
type input "1422"
click at [326, 151] on span "9" at bounding box center [331, 144] width 10 height 14
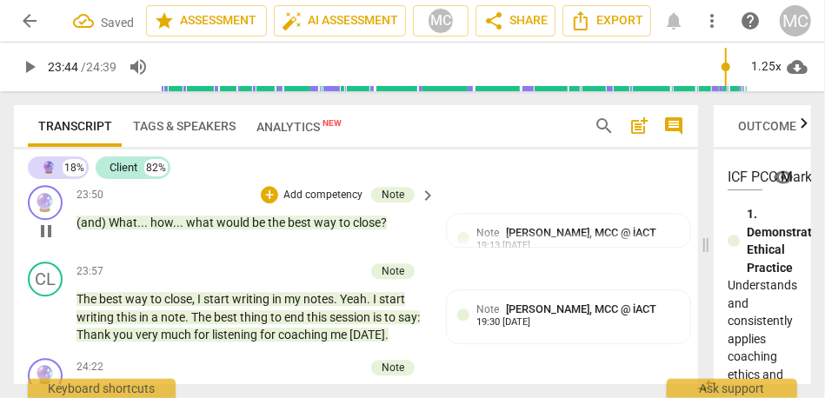
click at [155, 170] on span "10" at bounding box center [149, 163] width 14 height 14
click at [378, 125] on p "Add competency" at bounding box center [373, 118] width 83 height 16
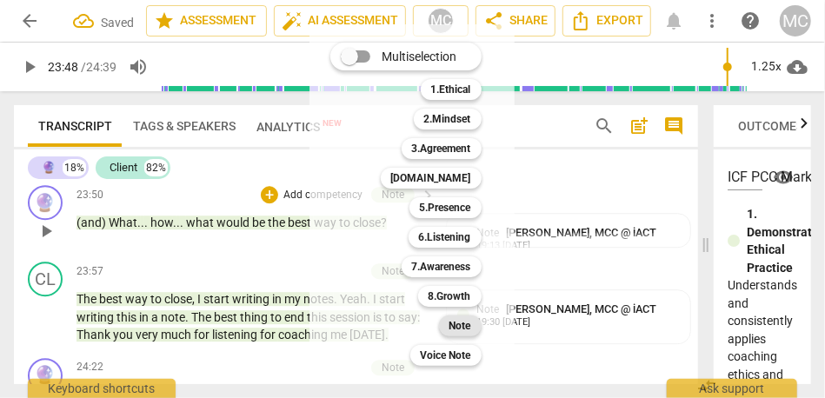
click at [462, 319] on b "Note" at bounding box center [460, 326] width 22 height 21
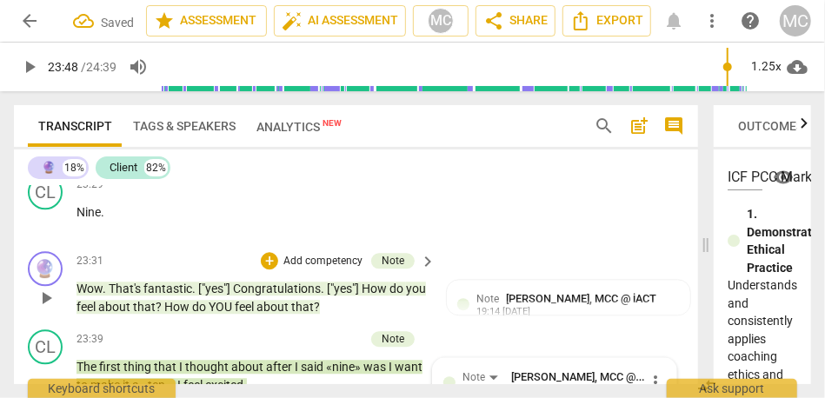
scroll to position [6625, 0]
click at [388, 193] on p "Add competency" at bounding box center [373, 185] width 83 height 16
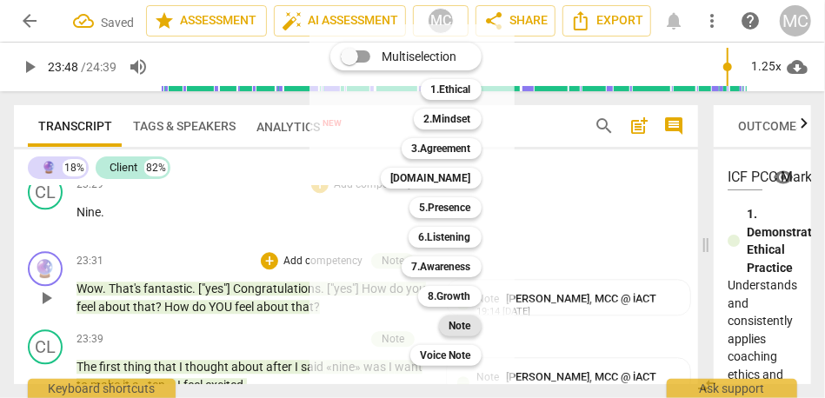
click at [462, 329] on b "Note" at bounding box center [460, 326] width 22 height 21
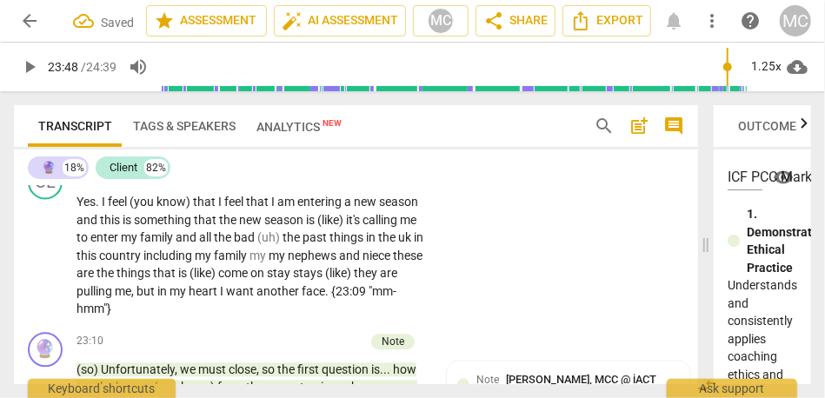
scroll to position [6370, 0]
click at [276, 134] on span "insights" at bounding box center [270, 127] width 43 height 14
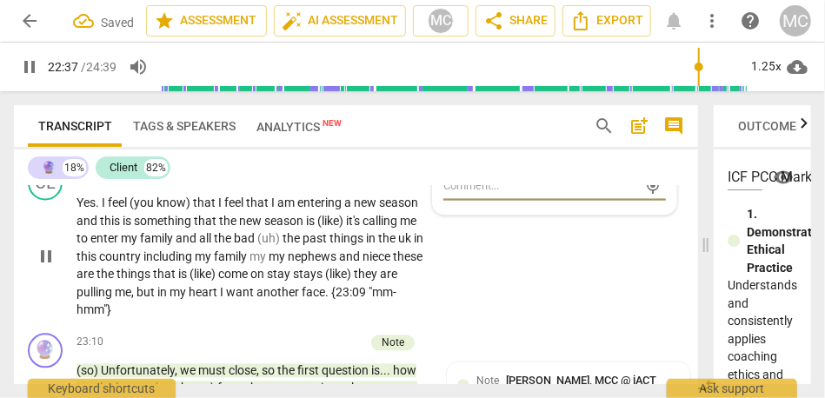
scroll to position [6411, 0]
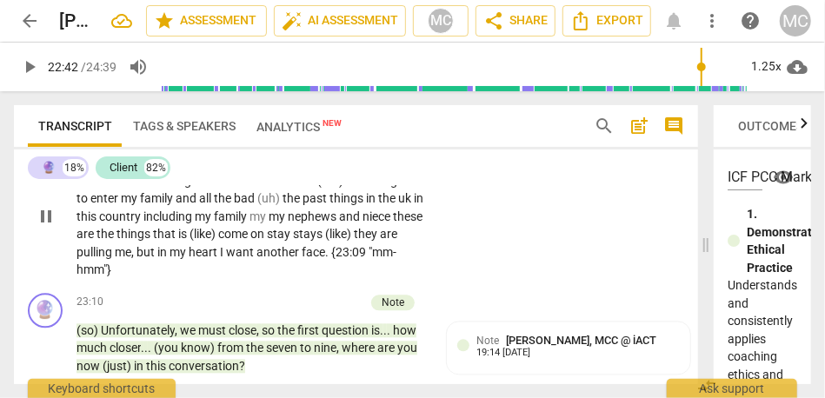
type input "1362"
drag, startPoint x: 272, startPoint y: 270, endPoint x: 127, endPoint y: 267, distance: 145.2
click at [127, 267] on p "Yes . I feel (you know) that I feel that I am entering a new season and this is…" at bounding box center [252, 216] width 350 height 125
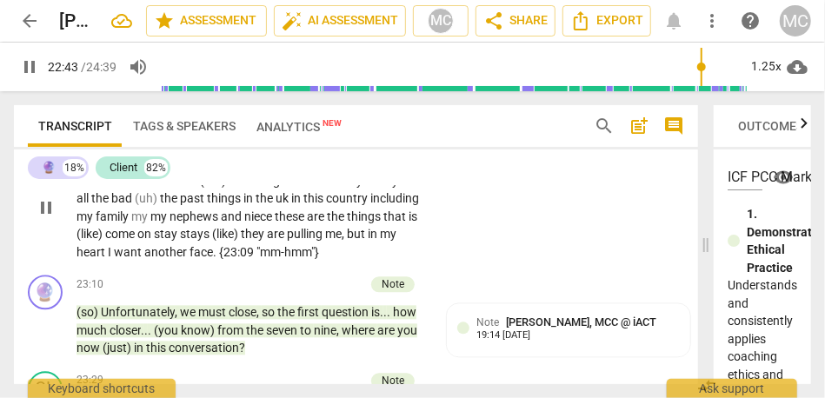
click at [333, 170] on span "this" at bounding box center [336, 163] width 23 height 14
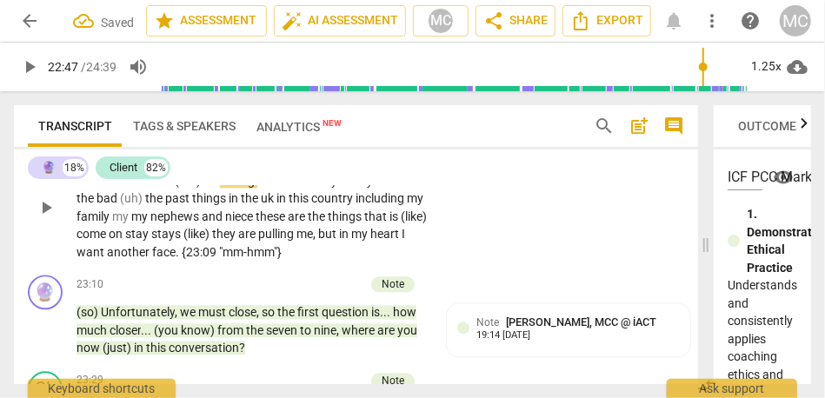
click at [396, 170] on span "that" at bounding box center [407, 163] width 23 height 14
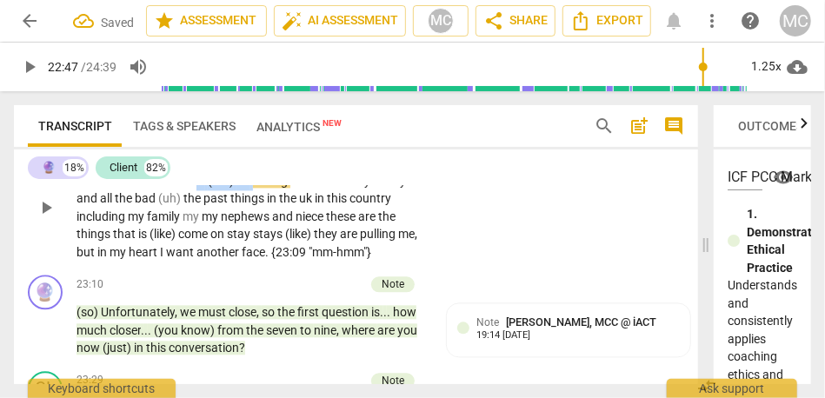
drag, startPoint x: 196, startPoint y: 290, endPoint x: 257, endPoint y: 294, distance: 61.0
click at [257, 261] on p "Yes . I feel that I am entering a new season. This is something that... the new…" at bounding box center [252, 207] width 350 height 107
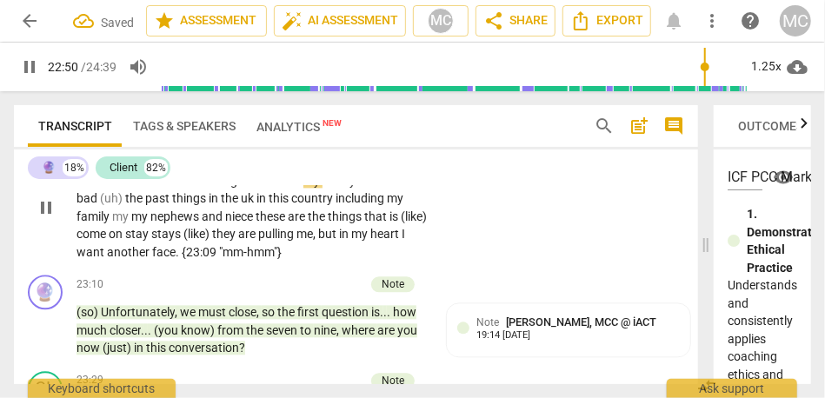
click at [316, 188] on span "my" at bounding box center [312, 181] width 19 height 14
click at [327, 188] on span "my" at bounding box center [318, 181] width 17 height 14
click at [145, 205] on span "the" at bounding box center [135, 198] width 20 height 14
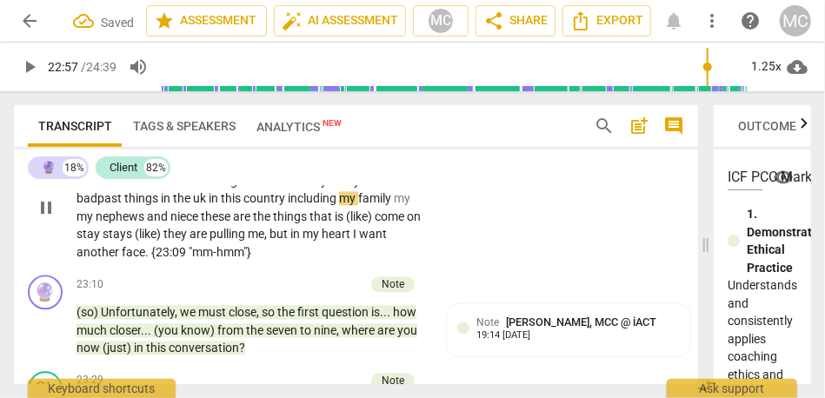
click at [161, 205] on span "things" at bounding box center [142, 198] width 37 height 14
click at [193, 205] on span "the" at bounding box center [183, 198] width 20 height 14
click at [297, 205] on span "country" at bounding box center [275, 198] width 44 height 14
click at [96, 223] on span "my" at bounding box center [86, 217] width 19 height 14
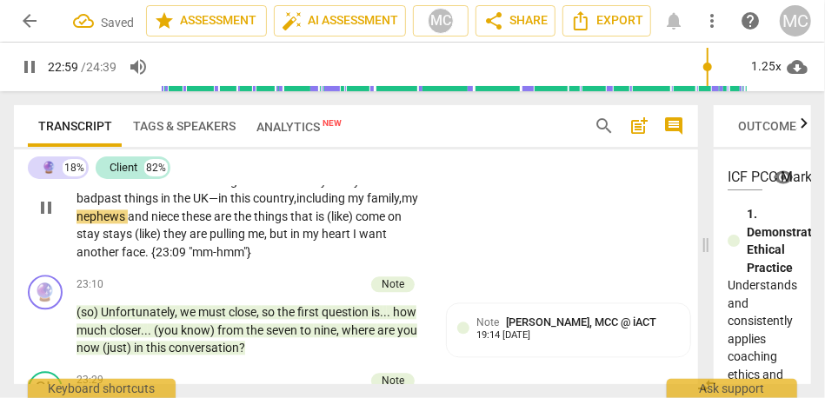
click at [151, 223] on span "and" at bounding box center [139, 217] width 23 height 14
click at [214, 223] on span "these" at bounding box center [198, 217] width 32 height 14
click at [323, 223] on span "that" at bounding box center [309, 217] width 25 height 14
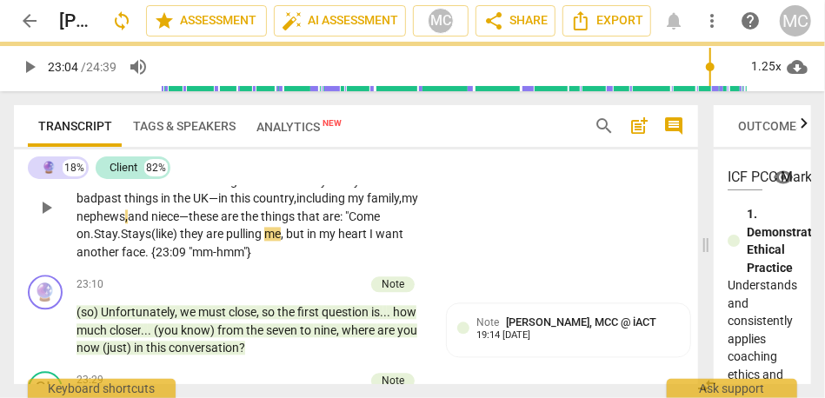
click at [356, 223] on span "ome" at bounding box center [367, 217] width 23 height 14
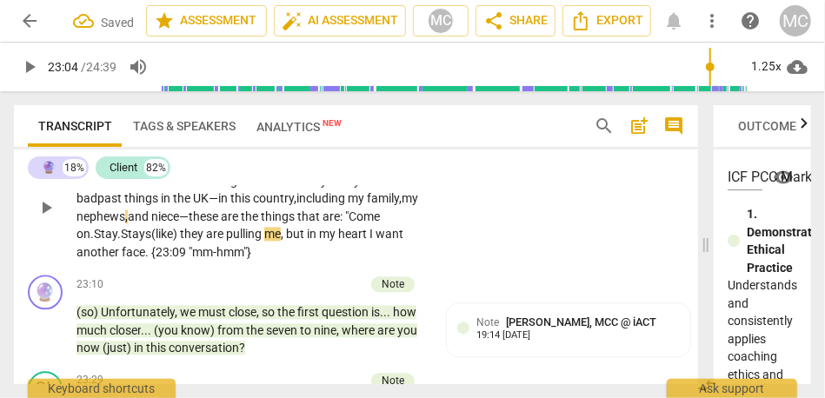
click at [356, 223] on span "ome" at bounding box center [367, 217] width 23 height 14
click at [151, 241] on span "Stays" at bounding box center [136, 234] width 30 height 14
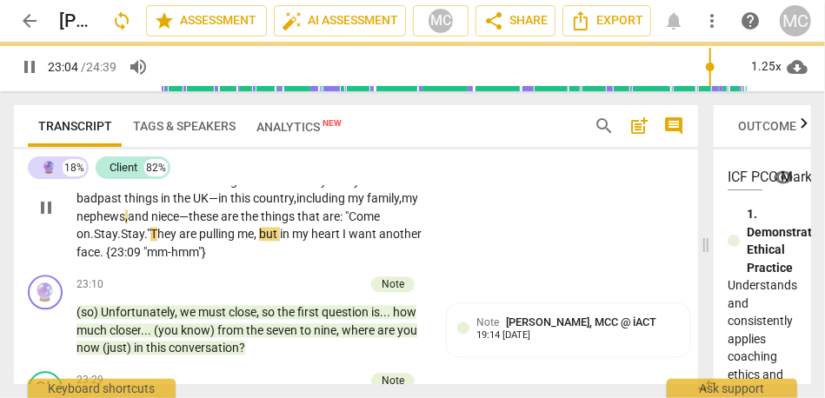
click at [349, 241] on span "I" at bounding box center [346, 234] width 6 height 14
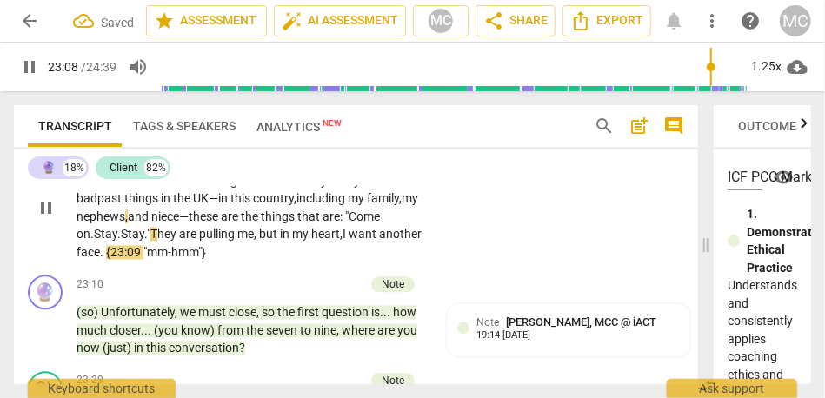
click at [179, 241] on span "hey" at bounding box center [168, 234] width 22 height 14
click at [254, 241] on span "me" at bounding box center [245, 234] width 17 height 14
click at [280, 241] on span "but" at bounding box center [269, 234] width 21 height 14
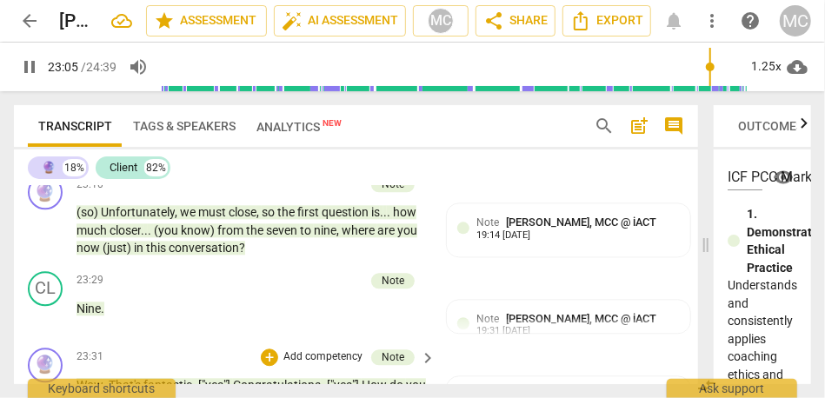
scroll to position [6513, 0]
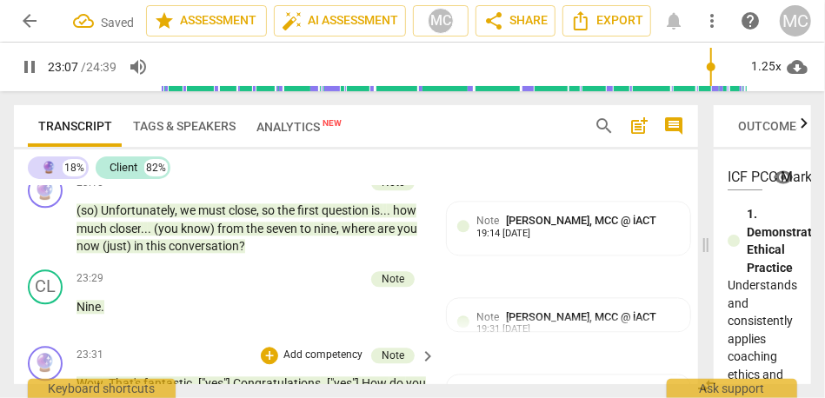
click at [55, 116] on span "pause" at bounding box center [46, 106] width 21 height 21
click at [147, 157] on span "want" at bounding box center [131, 150] width 30 height 14
type input "1387"
click at [147, 157] on span "want" at bounding box center [131, 150] width 30 height 14
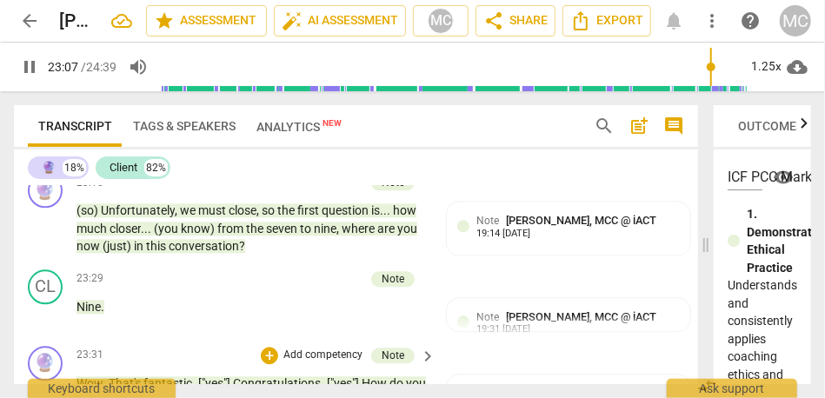
click at [540, 166] on div "CL play_arrow pause 22:37 + Add competency keyboard_arrow_right Yes . I feel th…" at bounding box center [356, 92] width 684 height 150
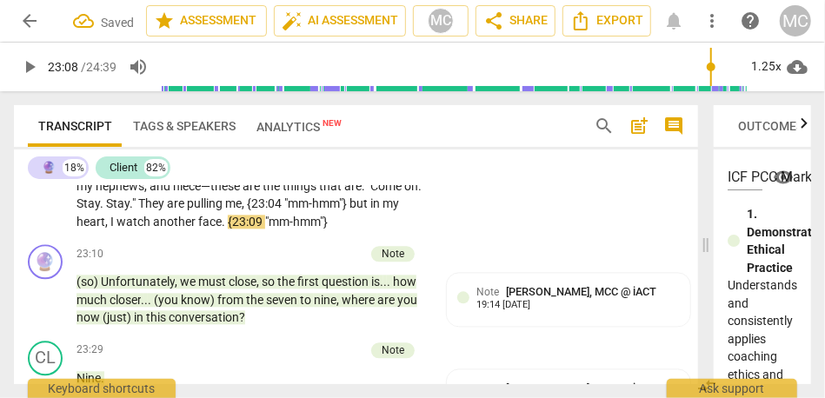
scroll to position [6431, 0]
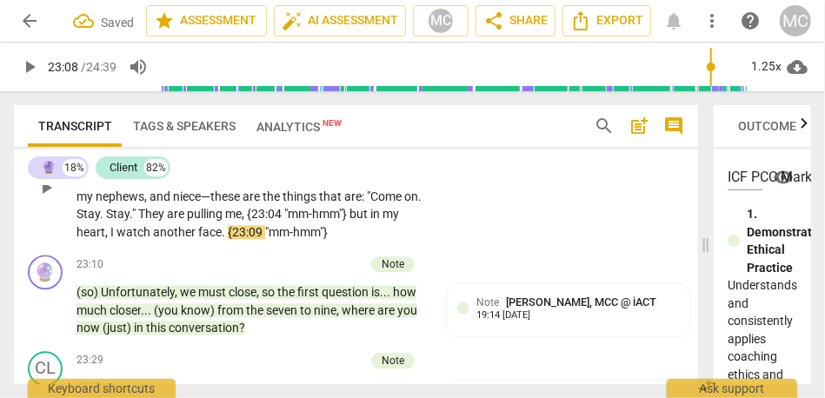
click at [382, 123] on div "+ Add competency" at bounding box center [362, 114] width 103 height 17
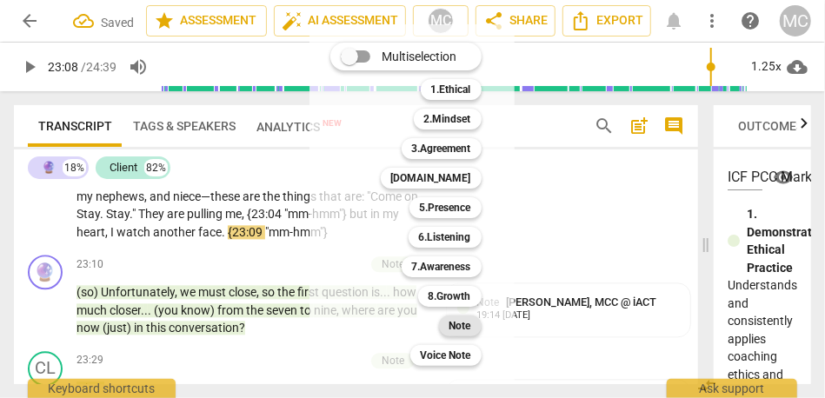
click at [469, 326] on b "Note" at bounding box center [460, 326] width 22 height 21
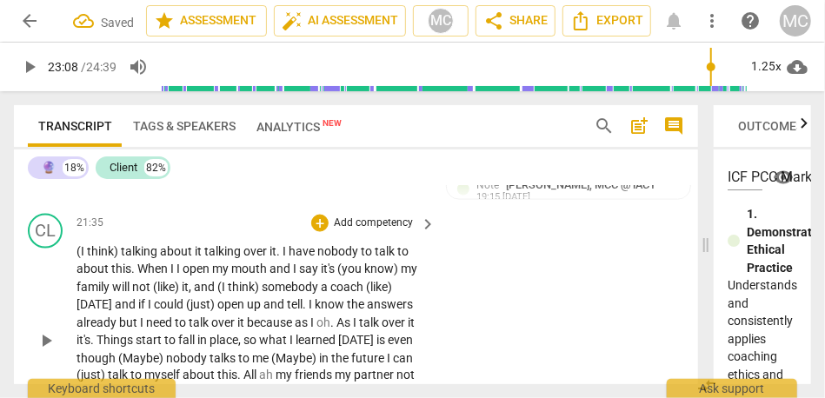
scroll to position [5980, 0]
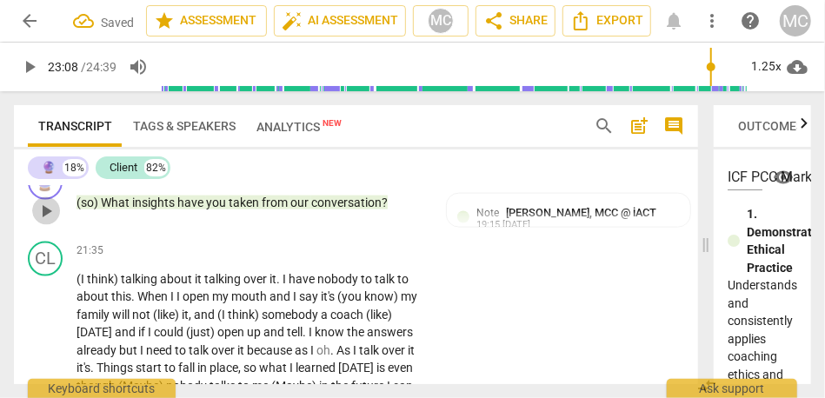
click at [56, 222] on span "play_arrow" at bounding box center [46, 211] width 21 height 21
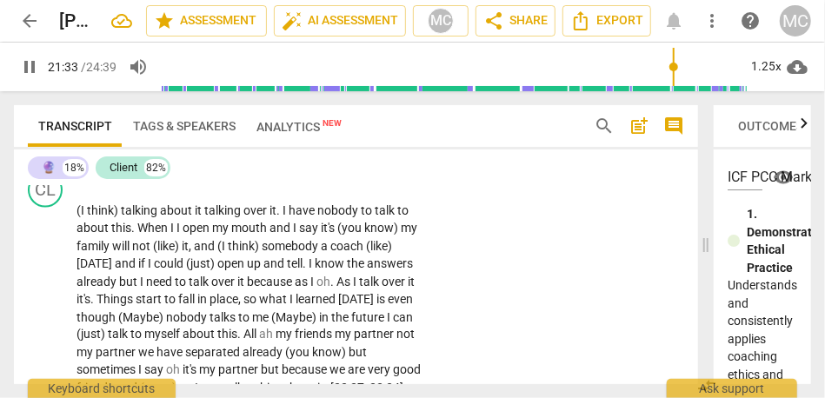
scroll to position [6047, 0]
drag, startPoint x: 123, startPoint y: 301, endPoint x: 46, endPoint y: 304, distance: 76.6
click at [46, 304] on div "CL play_arrow pause 21:35 + Add competency keyboard_arrow_right (I think) talki…" at bounding box center [356, 286] width 684 height 239
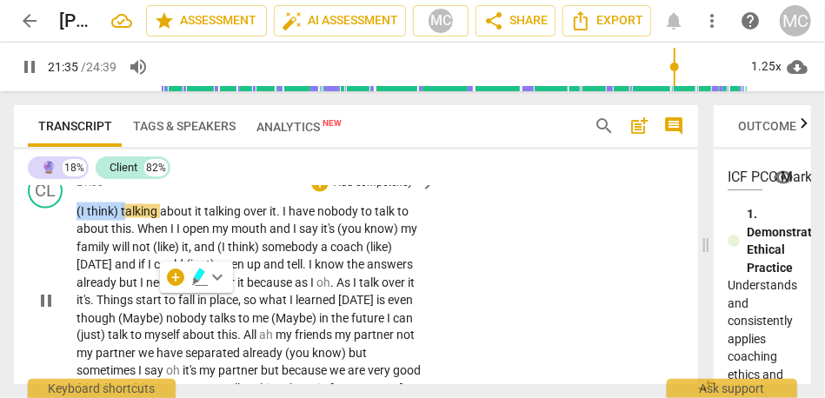
type input "1296"
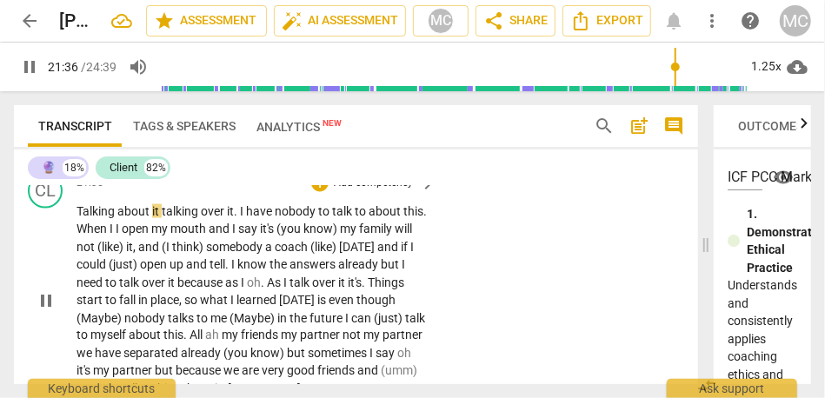
click at [503, 336] on div "CL play_arrow pause 21:35 + Add competency keyboard_arrow_right T alking about …" at bounding box center [356, 286] width 684 height 239
click at [83, 218] on span "Talking" at bounding box center [97, 211] width 41 height 14
click at [163, 218] on span "talking" at bounding box center [181, 211] width 39 height 14
type input "1297"
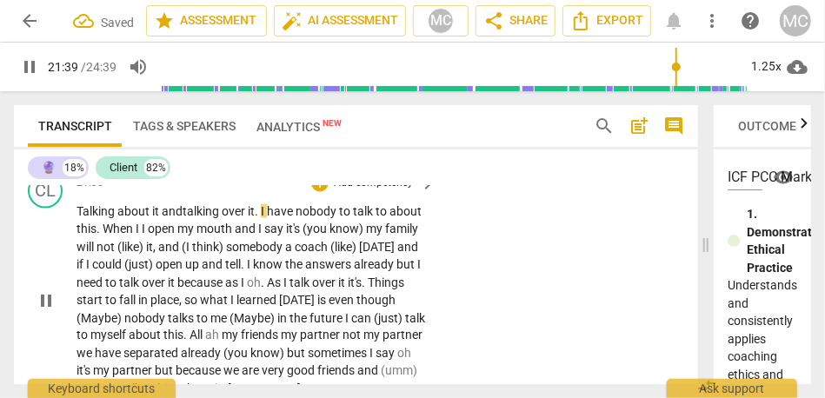
click at [265, 218] on span "I" at bounding box center [264, 211] width 6 height 14
click at [113, 218] on span "Talking" at bounding box center [97, 211] width 41 height 14
click at [240, 218] on span "over" at bounding box center [235, 211] width 26 height 14
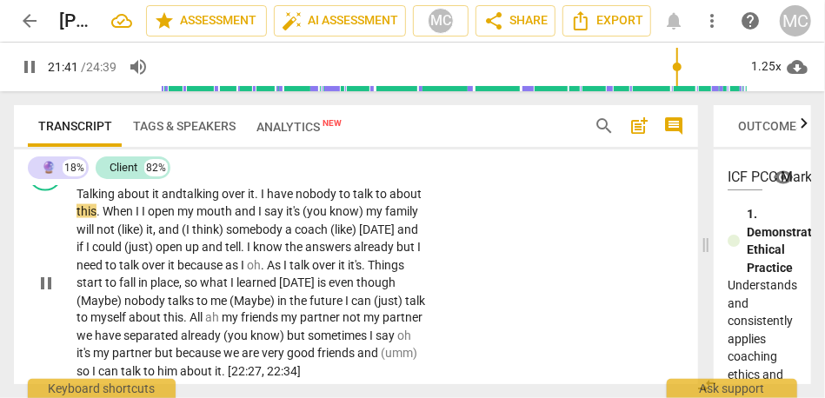
scroll to position [6065, 0]
click at [150, 218] on span "open" at bounding box center [163, 211] width 30 height 14
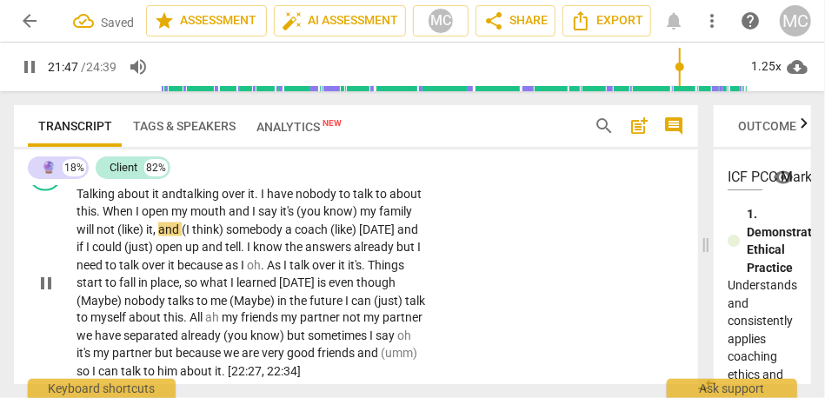
click at [152, 218] on span "open" at bounding box center [157, 211] width 30 height 14
click at [262, 218] on span "say" at bounding box center [269, 211] width 22 height 14
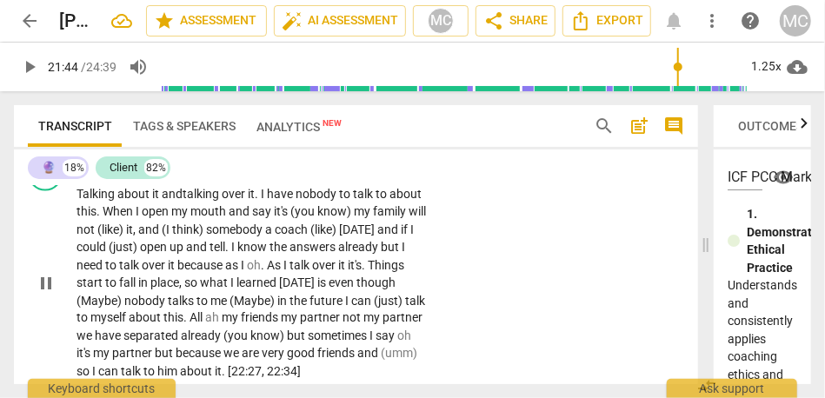
click at [272, 218] on span "say" at bounding box center [263, 211] width 22 height 14
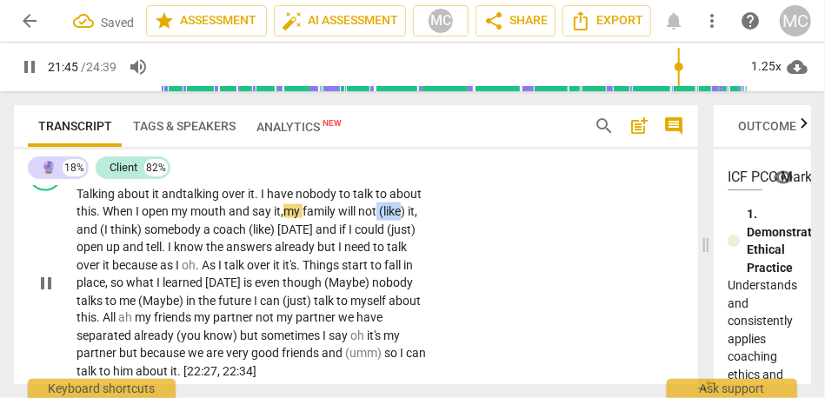
drag, startPoint x: 382, startPoint y: 304, endPoint x: 427, endPoint y: 303, distance: 45.2
click at [427, 303] on div "Talking about it and talking over it . I have nobody to talk to about this . Wh…" at bounding box center [257, 283] width 361 height 196
drag, startPoint x: 150, startPoint y: 319, endPoint x: 65, endPoint y: 319, distance: 84.3
click at [65, 319] on div "CL play_arrow pause 21:35 + Add competency keyboard_arrow_right Talking about i…" at bounding box center [356, 269] width 684 height 239
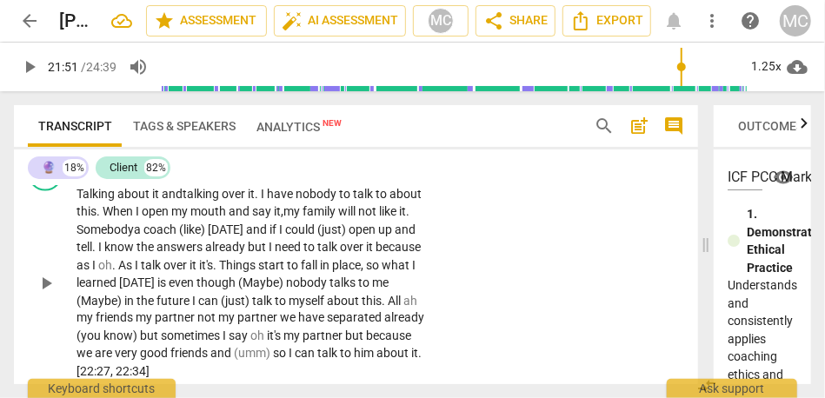
click at [138, 236] on span "a" at bounding box center [139, 230] width 10 height 14
click at [188, 236] on span "(like)" at bounding box center [195, 230] width 29 height 14
click at [216, 236] on span "[DATE]" at bounding box center [231, 230] width 38 height 14
click at [245, 236] on span "and" at bounding box center [254, 230] width 23 height 14
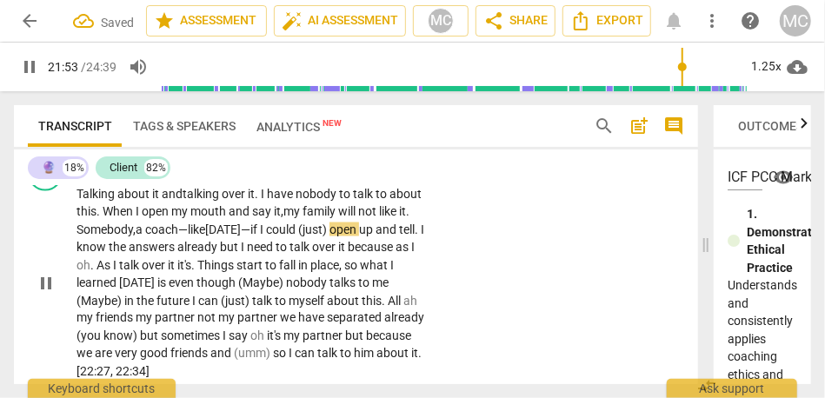
click at [310, 218] on span "family" at bounding box center [321, 211] width 36 height 14
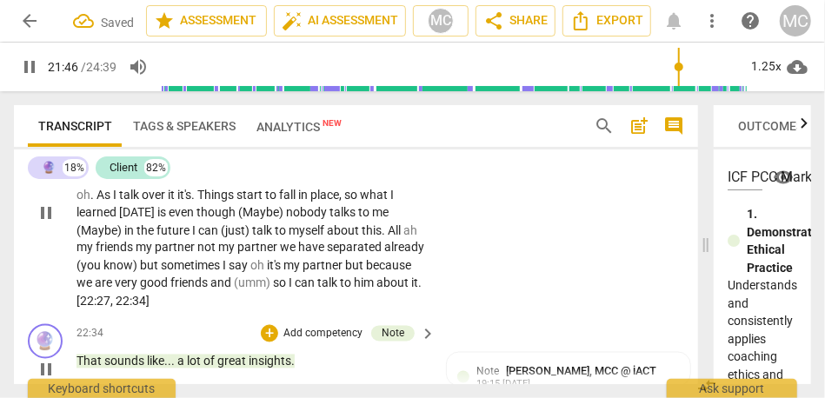
scroll to position [6138, 0]
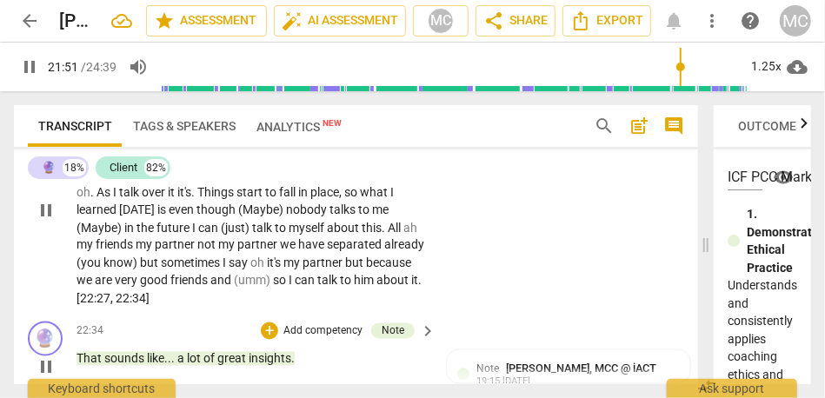
click at [335, 163] on span "open" at bounding box center [344, 157] width 30 height 14
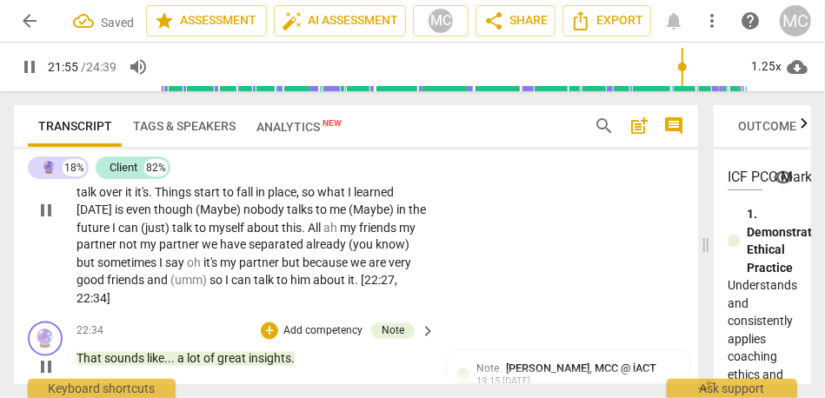
click at [283, 163] on span "could" at bounding box center [282, 157] width 32 height 14
click at [389, 163] on span "." at bounding box center [386, 157] width 6 height 14
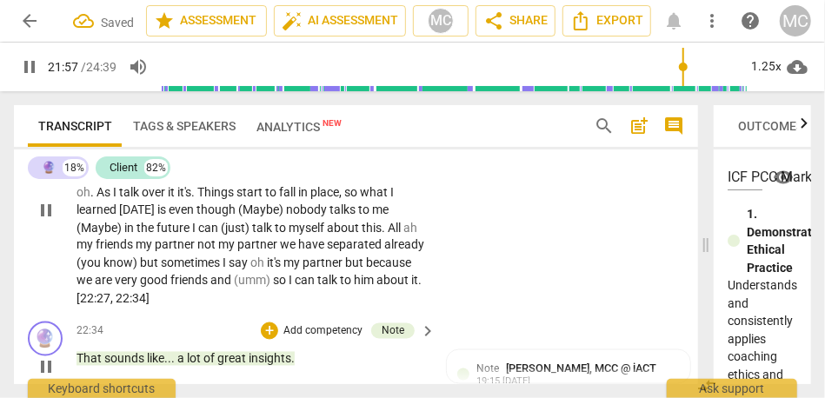
click at [221, 270] on p "Talking about it and talking over it . I have nobody to talk to about this . Wh…" at bounding box center [252, 210] width 350 height 196
drag, startPoint x: 398, startPoint y: 263, endPoint x: 102, endPoint y: 282, distance: 297.1
click at [102, 282] on p "Talking about it and talking over it . I have nobody to talk to about this . Wh…" at bounding box center [252, 210] width 350 height 196
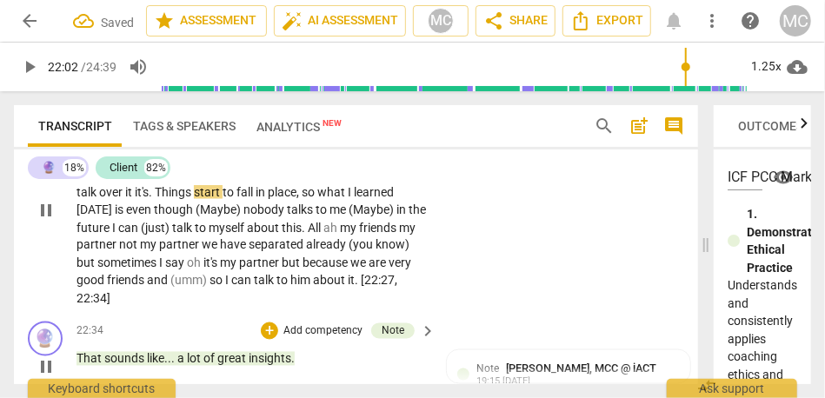
click at [391, 181] on span "because a" at bounding box center [373, 174] width 52 height 14
click at [158, 199] on span "Things" at bounding box center [174, 192] width 39 height 14
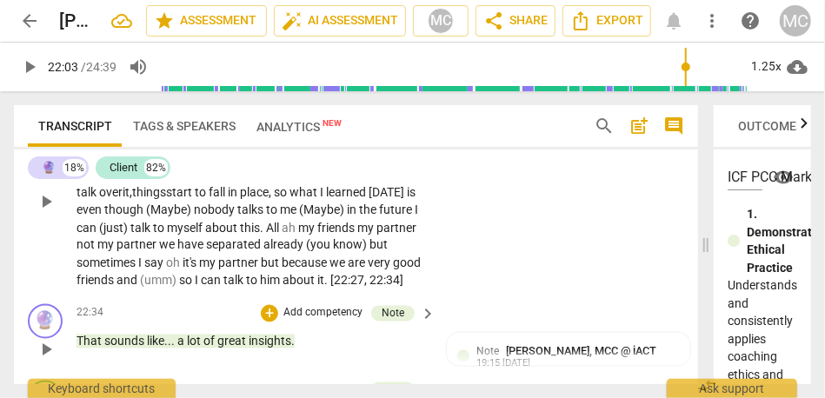
click at [155, 199] on span "things" at bounding box center [149, 192] width 34 height 14
click at [290, 199] on span "so" at bounding box center [282, 192] width 16 height 14
click at [303, 199] on span "what" at bounding box center [305, 192] width 30 height 14
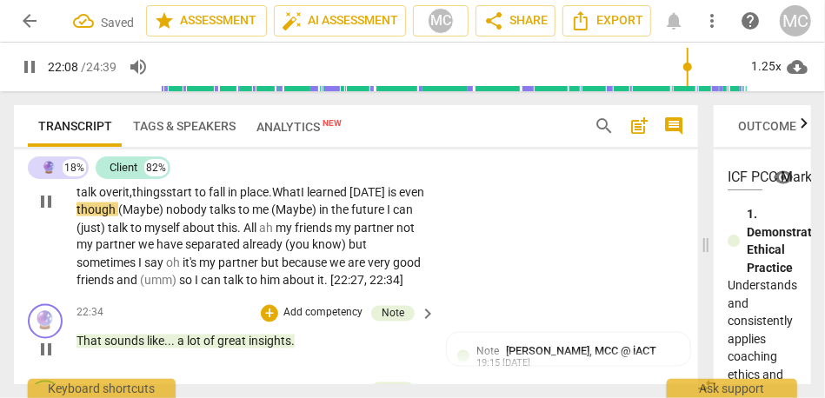
click at [297, 199] on span "What" at bounding box center [286, 192] width 29 height 14
click at [410, 281] on p "Talking about it and talking over it . I have nobody to talk to about this . Wh…" at bounding box center [252, 201] width 350 height 178
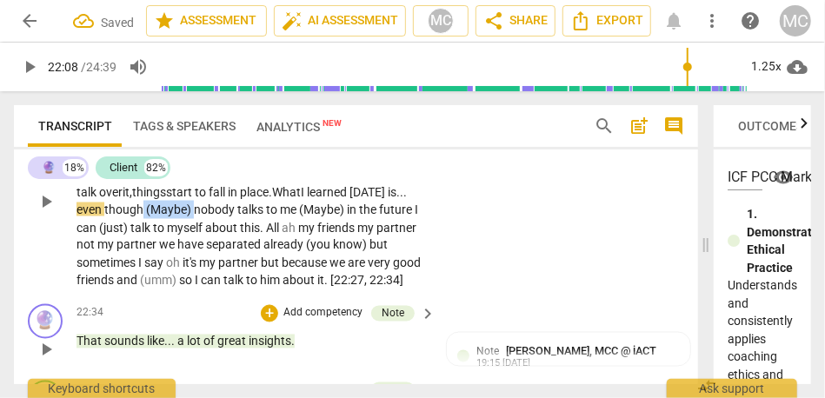
drag, startPoint x: 194, startPoint y: 301, endPoint x: 143, endPoint y: 297, distance: 50.5
click at [143, 290] on p "Talking about it and talking over it . I have nobody to talk to about this . Wh…" at bounding box center [252, 201] width 350 height 178
click at [352, 216] on span "in" at bounding box center [358, 210] width 12 height 14
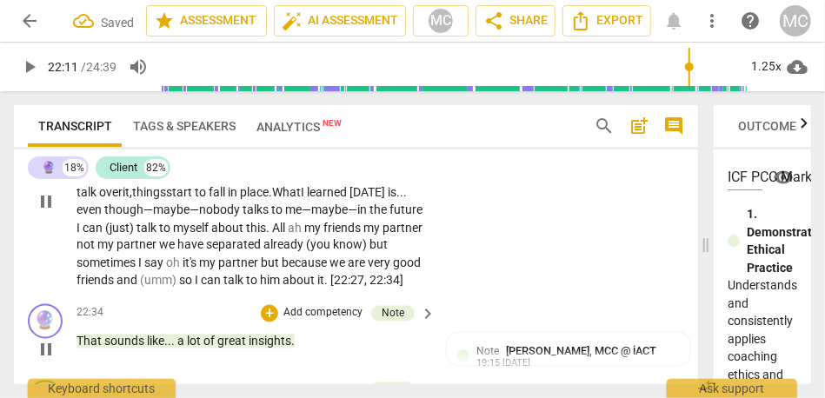
click at [421, 216] on span "future" at bounding box center [405, 210] width 33 height 14
click at [135, 235] on span "(just)" at bounding box center [120, 228] width 31 height 14
click at [273, 235] on span "ah" at bounding box center [264, 228] width 17 height 14
click at [245, 235] on span "All" at bounding box center [249, 228] width 16 height 14
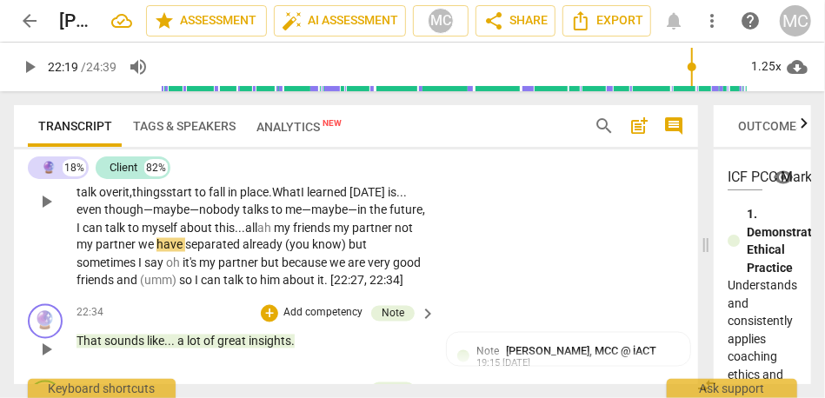
click at [274, 235] on span "ah" at bounding box center [265, 228] width 17 height 14
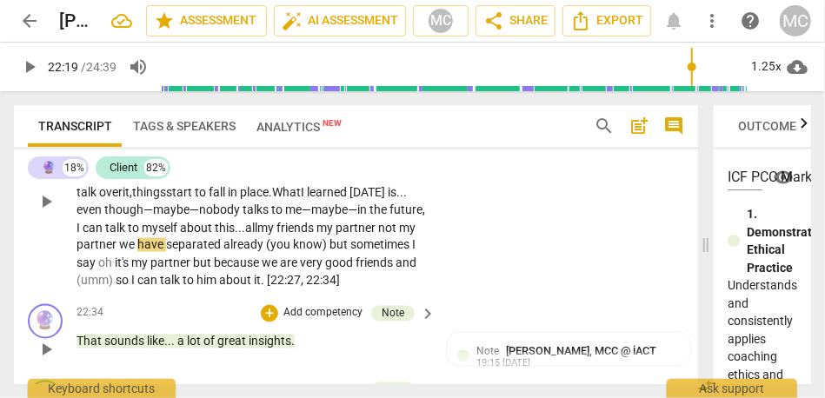
click at [324, 235] on span "my" at bounding box center [325, 228] width 19 height 14
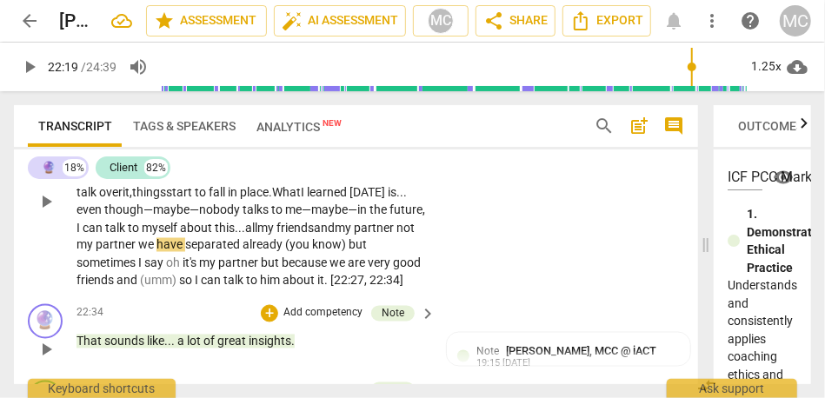
click at [396, 235] on span "partner" at bounding box center [375, 228] width 43 height 14
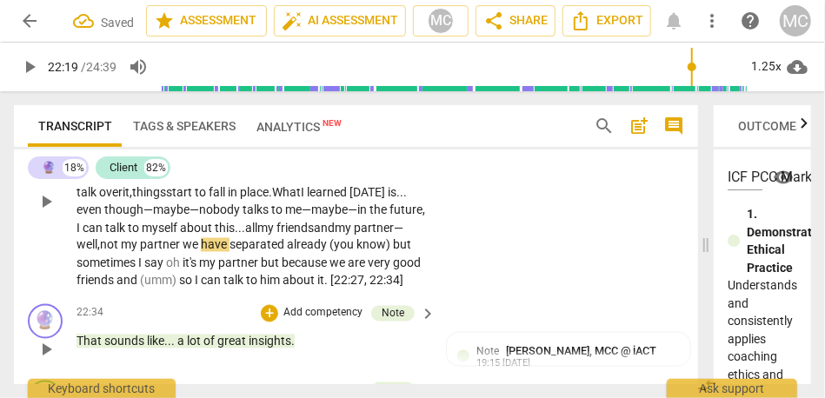
click at [182, 252] on span "partner" at bounding box center [161, 245] width 43 height 14
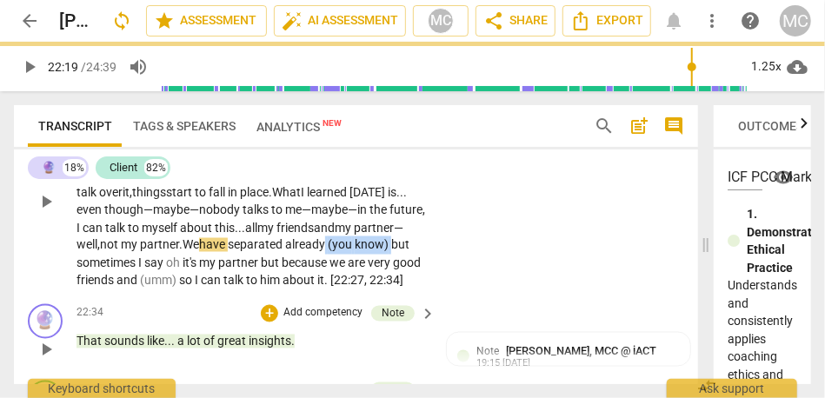
drag, startPoint x: 402, startPoint y: 335, endPoint x: 332, endPoint y: 335, distance: 69.6
click at [332, 290] on p "Talking about it and talking over it . I have nobody to talk to about this . Wh…" at bounding box center [252, 201] width 350 height 178
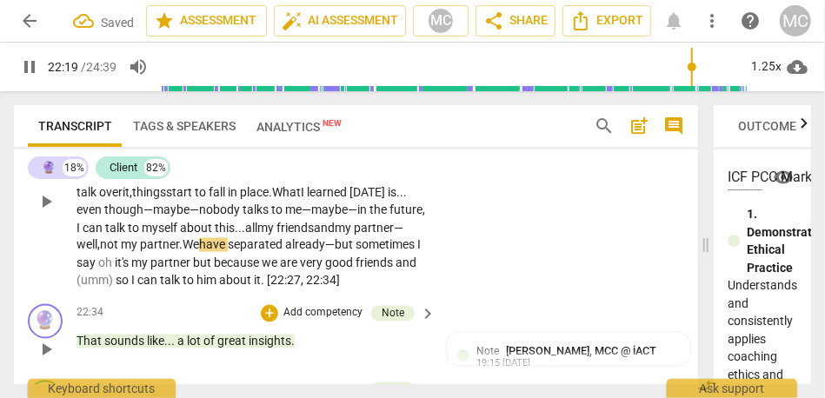
click at [508, 297] on div "CL play_arrow pause 21:35 + Add competency keyboard_arrow_right Talking about i…" at bounding box center [356, 187] width 684 height 221
type input "1342"
click at [363, 252] on span "sometimes" at bounding box center [392, 245] width 59 height 14
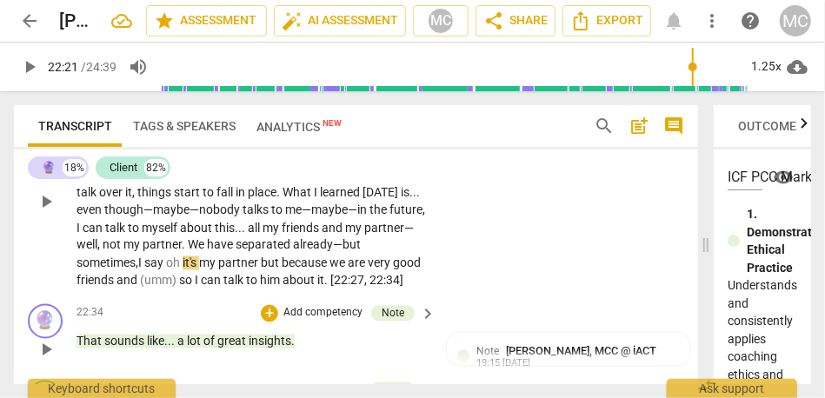
click at [163, 270] on span "say" at bounding box center [155, 263] width 22 height 14
click at [249, 270] on span "partner" at bounding box center [227, 263] width 43 height 14
click at [287, 270] on span "because" at bounding box center [274, 263] width 48 height 14
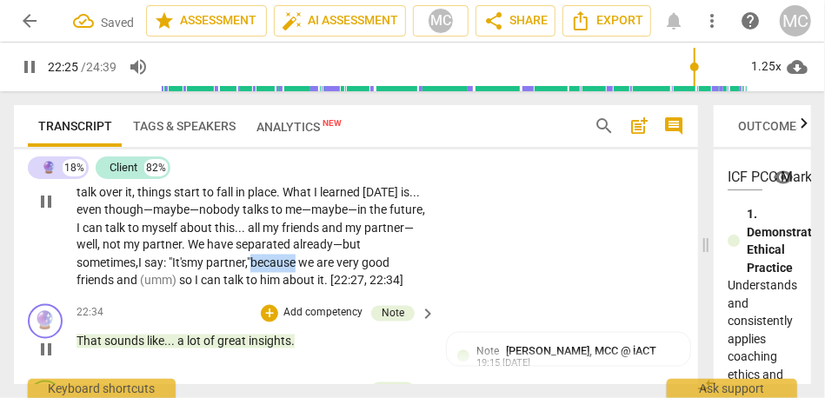
click at [287, 270] on span "because" at bounding box center [274, 263] width 48 height 14
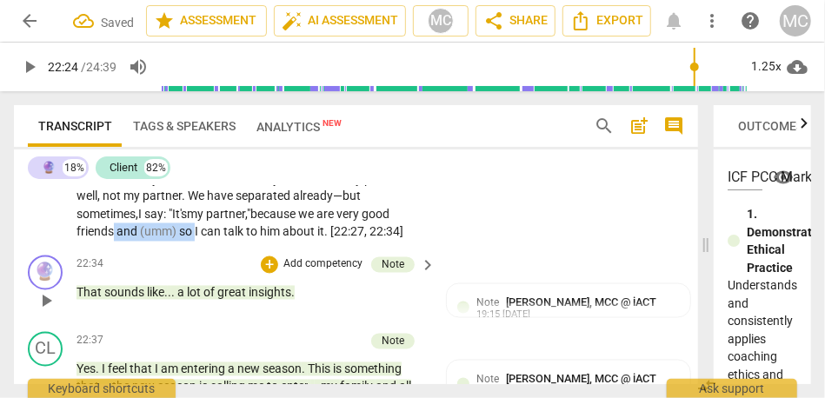
drag, startPoint x: 196, startPoint y: 322, endPoint x: 113, endPoint y: 320, distance: 83.5
click at [113, 242] on p "Talking about it and talking over it . I have nobody to talk to about this . Wh…" at bounding box center [252, 152] width 350 height 178
click at [504, 249] on div "CL play_arrow pause 21:35 + Add competency keyboard_arrow_right Talking about i…" at bounding box center [356, 138] width 684 height 221
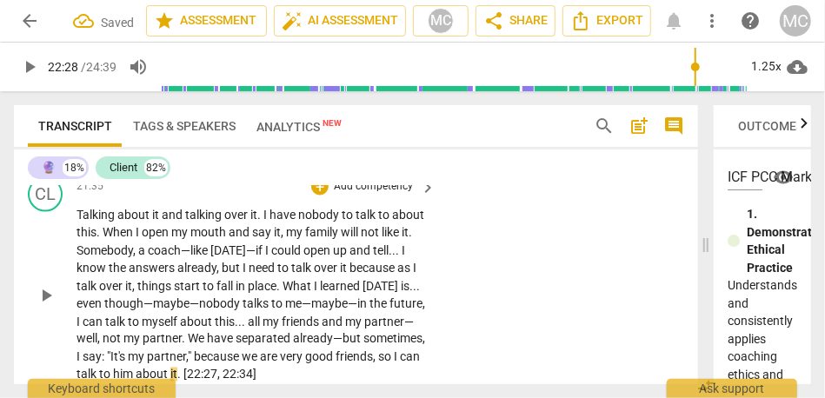
scroll to position [6045, 0]
click at [377, 194] on p "Add competency" at bounding box center [373, 186] width 83 height 16
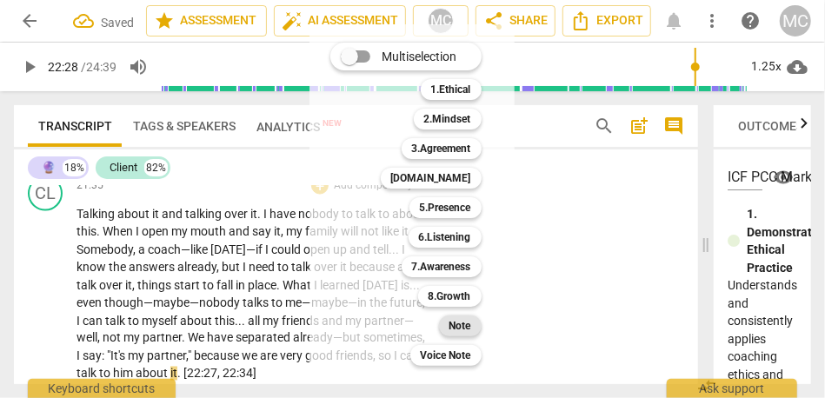
click at [463, 330] on b "Note" at bounding box center [460, 326] width 22 height 21
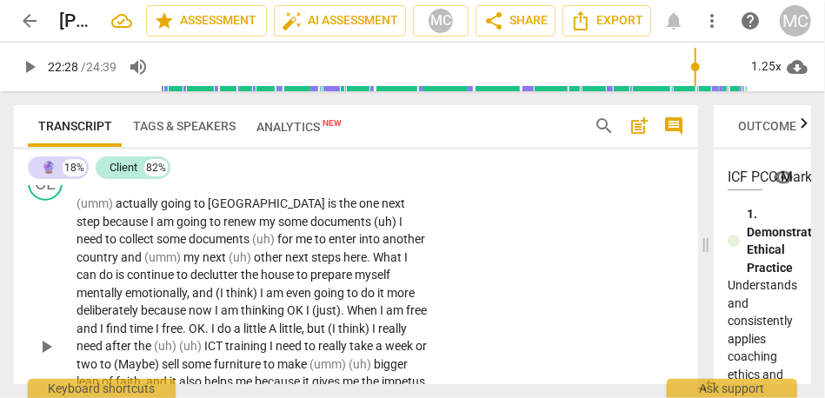
scroll to position [5631, 0]
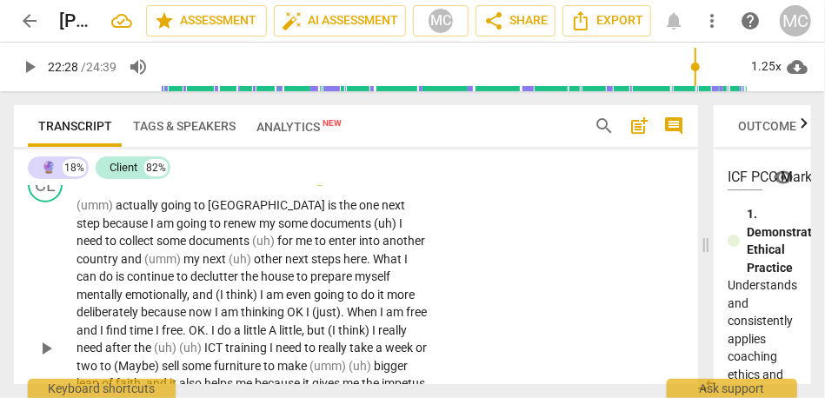
click at [52, 148] on span "play_arrow" at bounding box center [46, 137] width 21 height 21
drag, startPoint x: 122, startPoint y: 291, endPoint x: 63, endPoint y: 291, distance: 59.1
click at [63, 291] on div "CL play_arrow pause 19:51 + Add competency keyboard_arrow_right (umm) actually …" at bounding box center [356, 334] width 684 height 346
type input "1196"
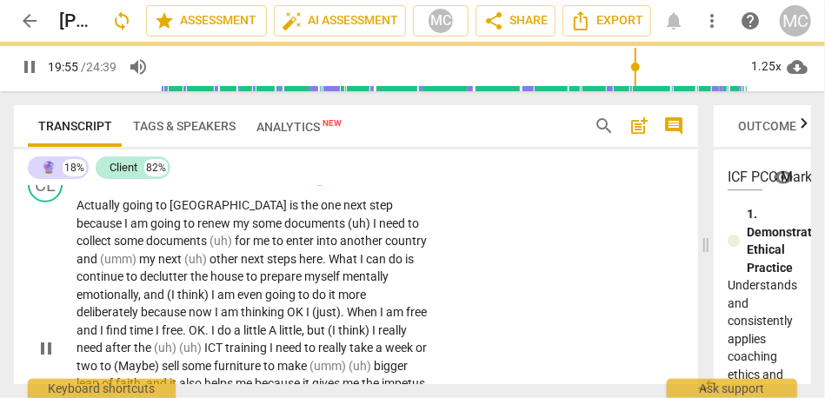
click at [130, 255] on div "CL play_arrow pause 19:52 + Add competency keyboard_arrow_right Actually going …" at bounding box center [356, 334] width 684 height 346
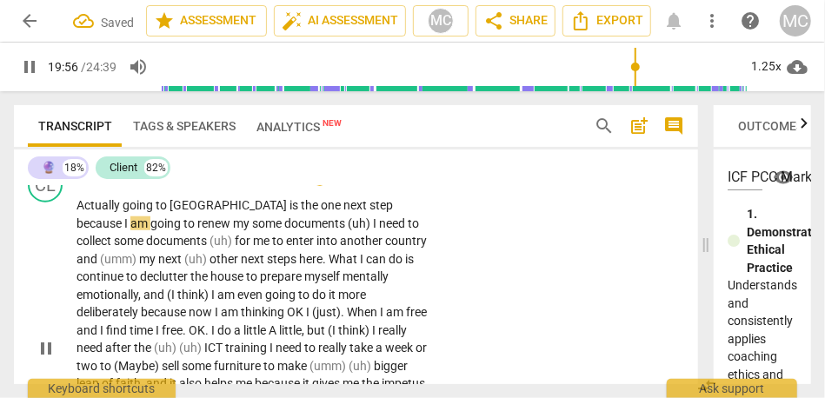
click at [121, 212] on span "Actually" at bounding box center [100, 205] width 46 height 14
type input "1197"
click at [143, 212] on span "going" at bounding box center [138, 205] width 33 height 14
click at [130, 230] on span "I" at bounding box center [127, 223] width 6 height 14
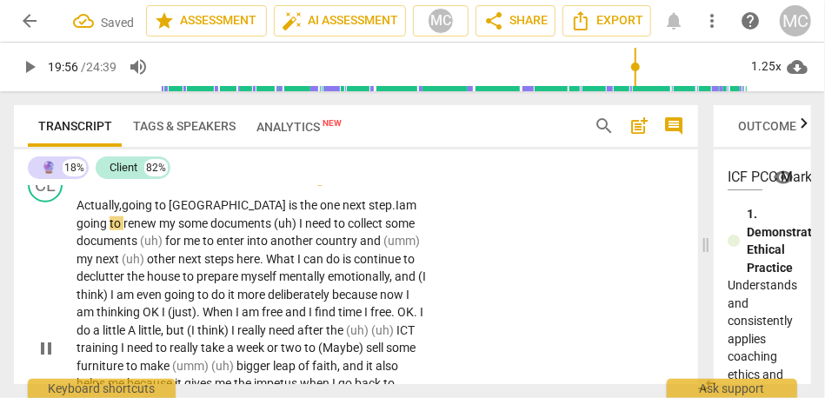
click at [320, 212] on span "one" at bounding box center [331, 205] width 23 height 14
click at [90, 230] on span "to" at bounding box center [84, 223] width 14 height 14
drag, startPoint x: 96, startPoint y: 314, endPoint x: 56, endPoint y: 314, distance: 40.0
click at [56, 314] on div "CL play_arrow pause 19:52 + Add competency keyboard_arrow_right Actually, going…" at bounding box center [356, 334] width 684 height 346
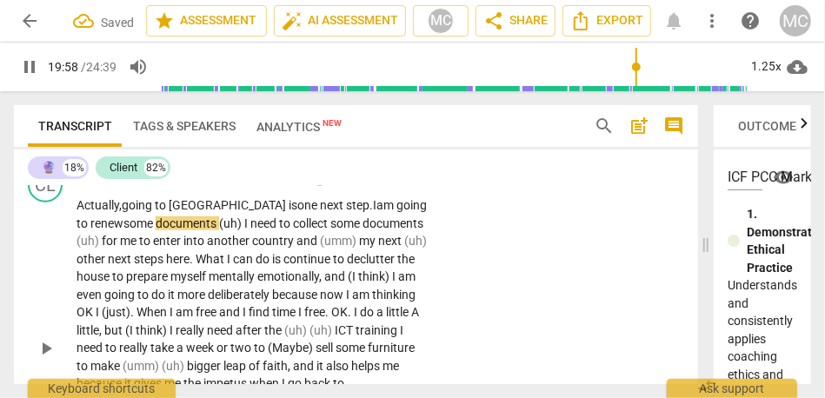
click at [233, 230] on span "(uh)" at bounding box center [231, 223] width 25 height 14
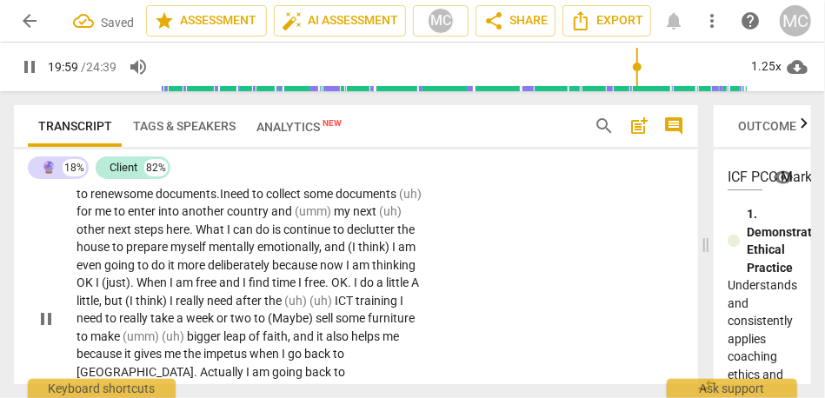
scroll to position [5664, 0]
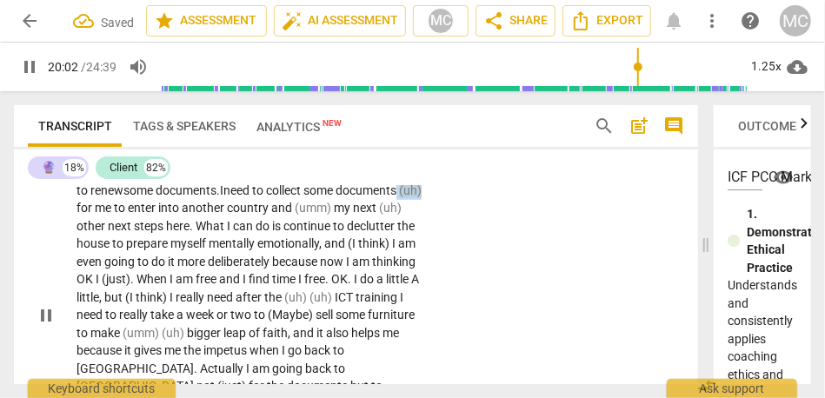
drag, startPoint x: 395, startPoint y: 277, endPoint x: 446, endPoint y: 283, distance: 51.6
click at [446, 283] on div "CL play_arrow pause 19:52 + Add competency keyboard_arrow_right Actually, going…" at bounding box center [356, 301] width 684 height 346
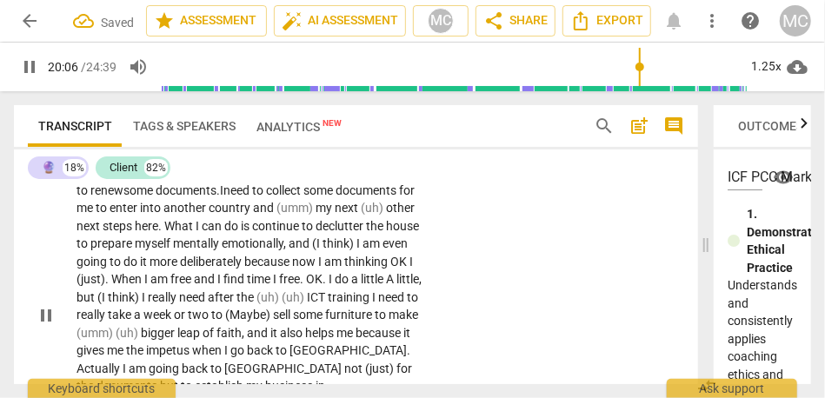
click at [312, 215] on span "(umm)" at bounding box center [295, 208] width 39 height 14
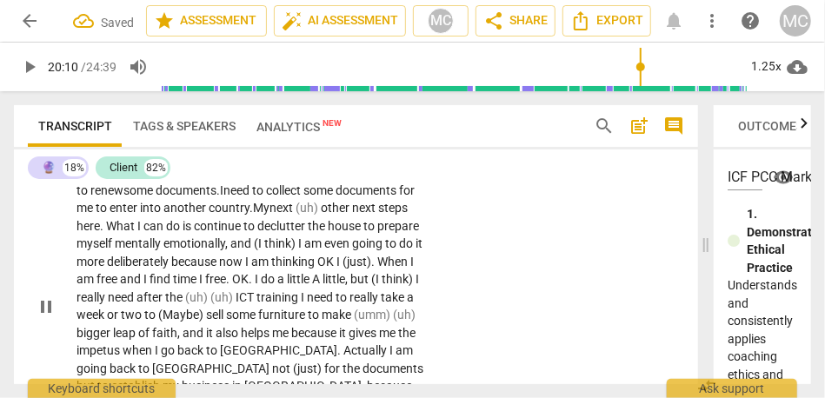
click at [233, 215] on span "country." at bounding box center [231, 208] width 44 height 14
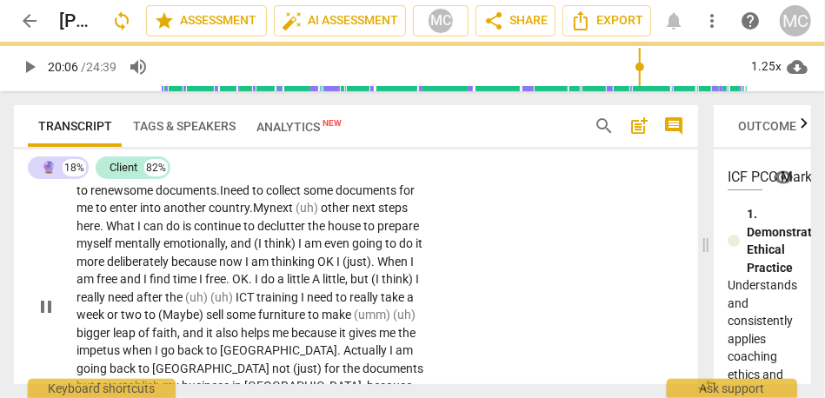
click at [243, 215] on span "country." at bounding box center [231, 208] width 44 height 14
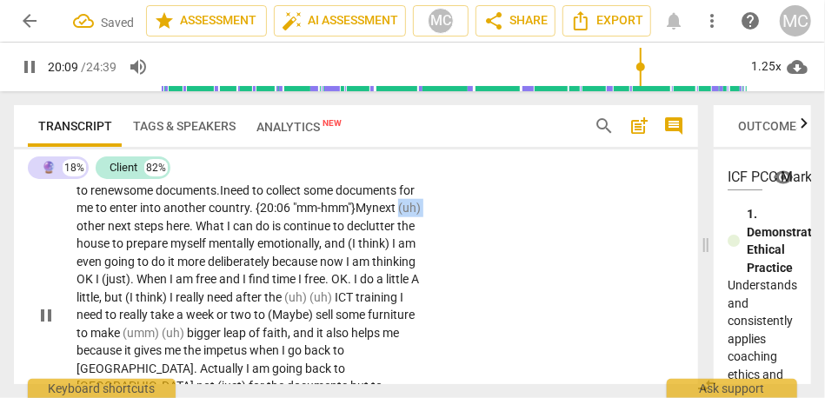
drag, startPoint x: 103, startPoint y: 317, endPoint x: 66, endPoint y: 315, distance: 36.6
click at [66, 315] on div "CL play_arrow pause 19:52 + Add competency keyboard_arrow_right Actually, going…" at bounding box center [356, 301] width 684 height 346
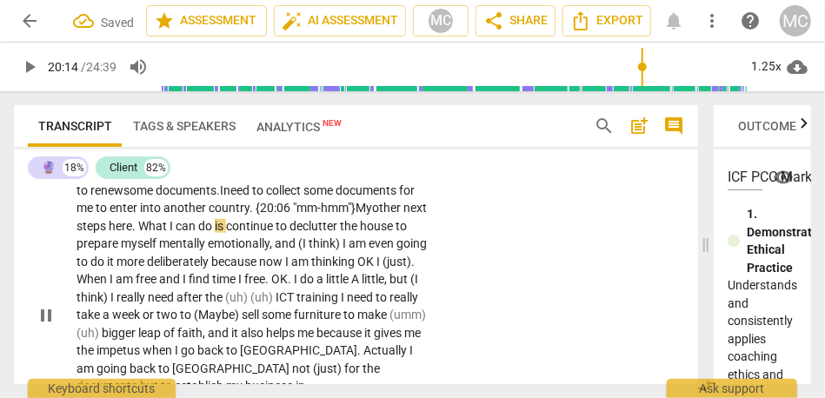
click at [138, 233] on span "." at bounding box center [135, 226] width 6 height 14
click at [396, 233] on span "to" at bounding box center [401, 226] width 11 height 14
click at [361, 233] on span "house," at bounding box center [379, 226] width 36 height 14
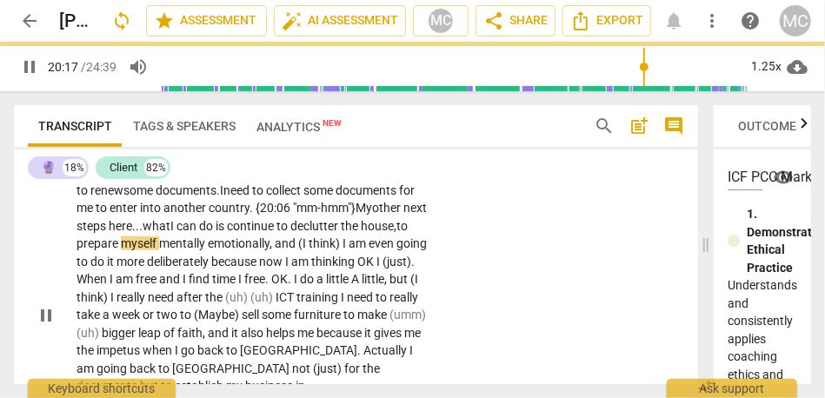
click at [264, 250] on span "emotionally" at bounding box center [239, 243] width 62 height 14
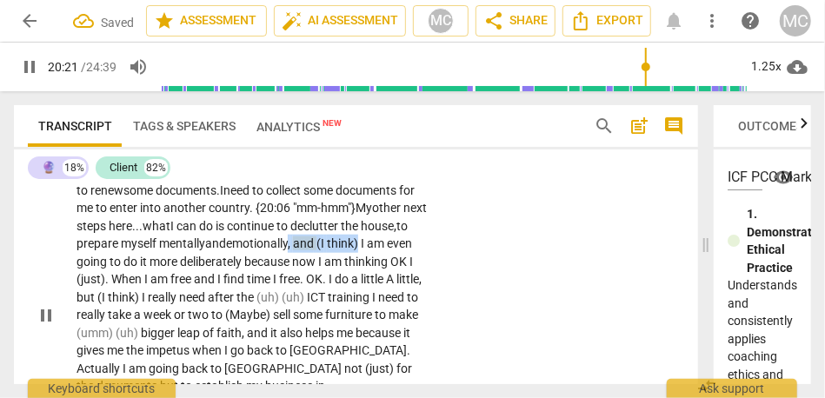
drag, startPoint x: 346, startPoint y: 336, endPoint x: 431, endPoint y: 336, distance: 85.2
click at [431, 336] on div "Actually, going to [GEOGRAPHIC_DATA] is one next step. I am going to renew some…" at bounding box center [257, 314] width 361 height 303
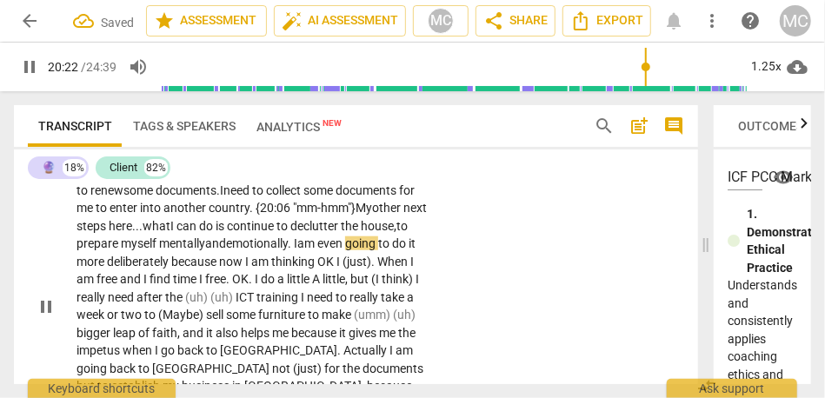
click at [291, 250] on span "emotionally." at bounding box center [258, 243] width 65 height 14
click at [317, 250] on span "am" at bounding box center [307, 243] width 20 height 14
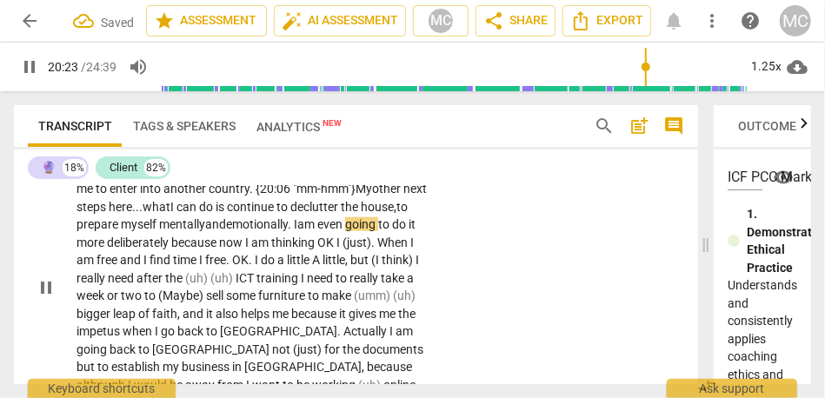
scroll to position [5703, 0]
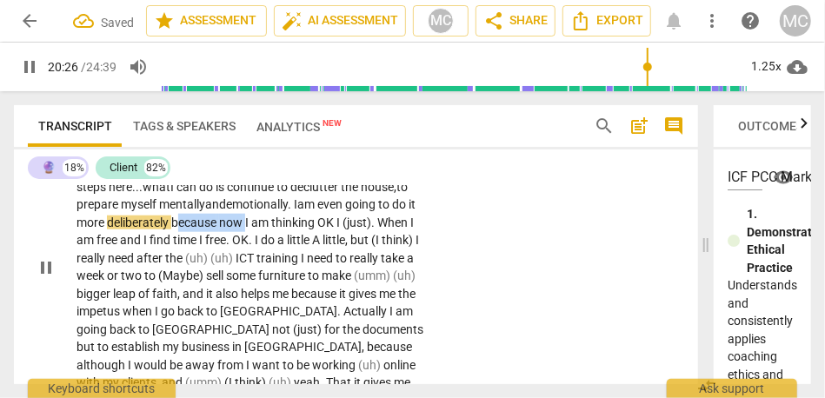
drag, startPoint x: 320, startPoint y: 310, endPoint x: 250, endPoint y: 309, distance: 69.6
click at [250, 309] on p "Actually, going to [GEOGRAPHIC_DATA] is one next step. I am going to renew some…" at bounding box center [252, 266] width 350 height 285
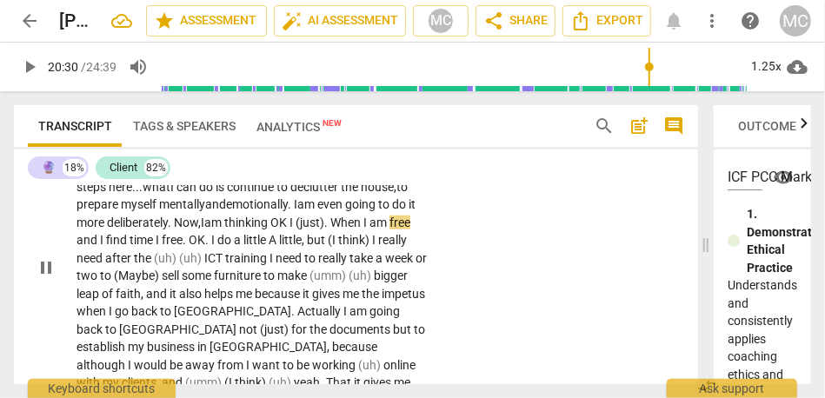
click at [270, 230] on span "thinking" at bounding box center [247, 223] width 46 height 14
click at [290, 230] on span "OK" at bounding box center [279, 223] width 19 height 14
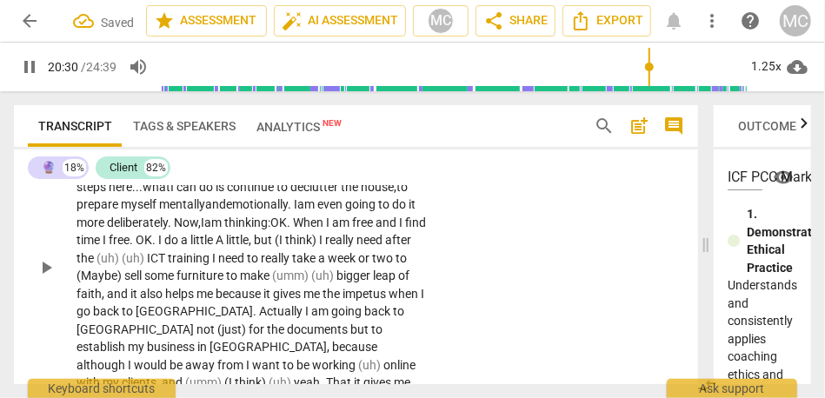
click at [465, 301] on div "CL play_arrow pause 19:52 + Add competency keyboard_arrow_right Actually, going…" at bounding box center [356, 253] width 684 height 328
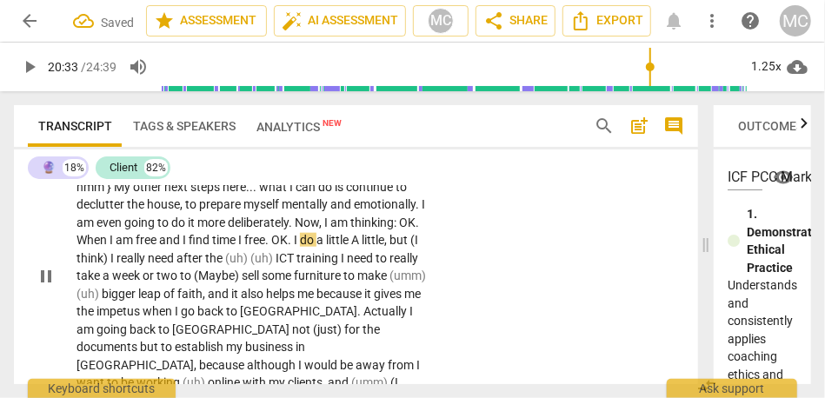
type input "1234"
click at [183, 247] on span "and" at bounding box center [170, 240] width 23 height 14
click at [212, 247] on span "time" at bounding box center [225, 240] width 26 height 14
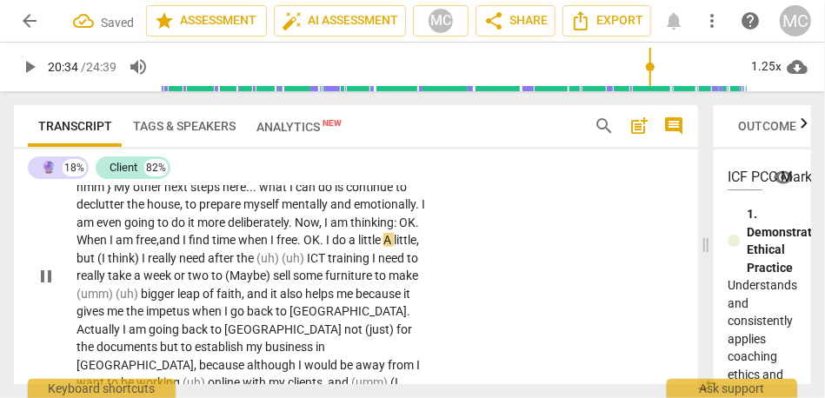
click at [303, 247] on span "OK" at bounding box center [311, 240] width 17 height 14
click at [320, 247] on span "." at bounding box center [323, 240] width 6 height 14
click at [330, 247] on span "I" at bounding box center [333, 240] width 6 height 14
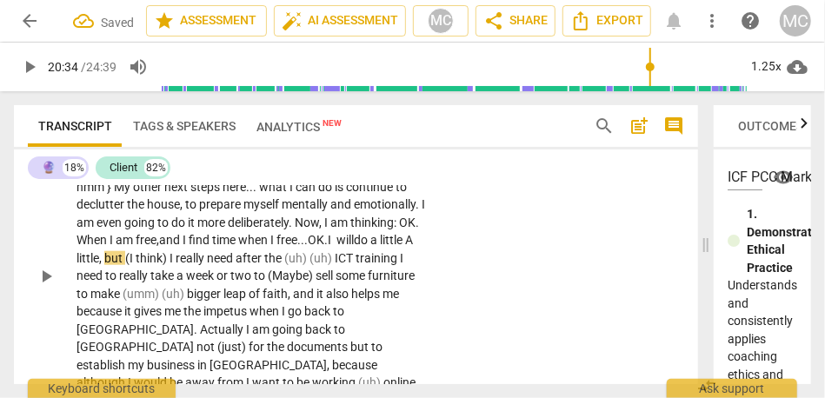
click at [212, 247] on span "time when" at bounding box center [241, 240] width 58 height 14
drag, startPoint x: 313, startPoint y: 329, endPoint x: 349, endPoint y: 329, distance: 36.5
click at [349, 329] on p "Actually , going to [GEOGRAPHIC_DATA] is one next step . I am going to renew so…" at bounding box center [252, 275] width 350 height 303
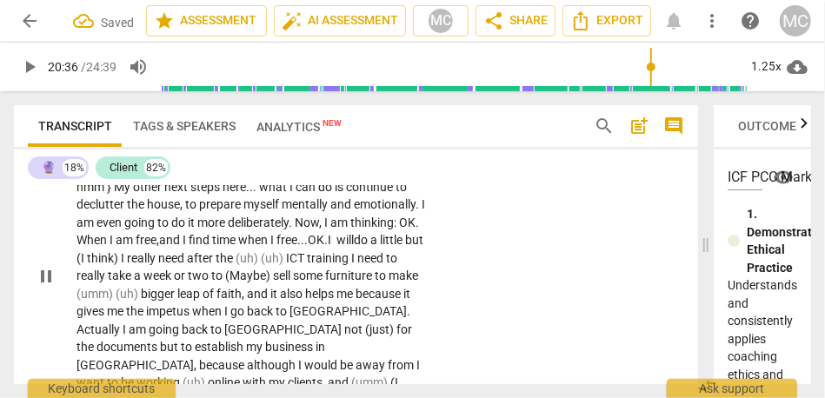
type input "1236"
click at [471, 318] on div "CL play_arrow pause 19:52 + Add competency keyboard_arrow_right Actually , goin…" at bounding box center [356, 262] width 684 height 346
drag, startPoint x: 371, startPoint y: 329, endPoint x: 334, endPoint y: 330, distance: 37.4
click at [334, 330] on p "Actually , going to [GEOGRAPHIC_DATA] is one next step . I am going to renew so…" at bounding box center [252, 275] width 350 height 303
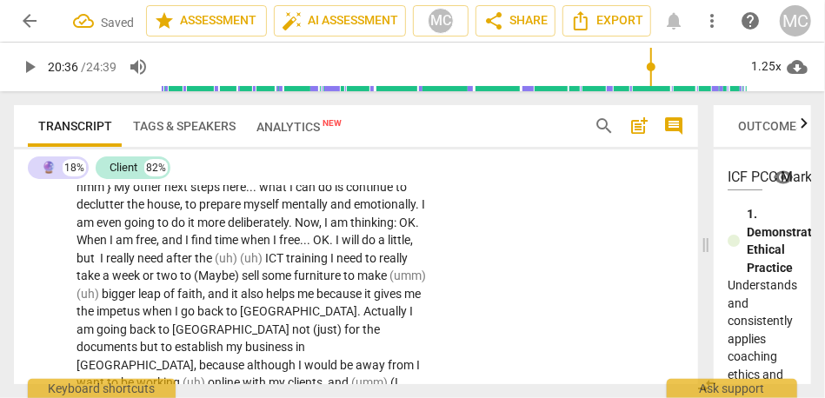
click at [106, 265] on span "I" at bounding box center [103, 258] width 6 height 14
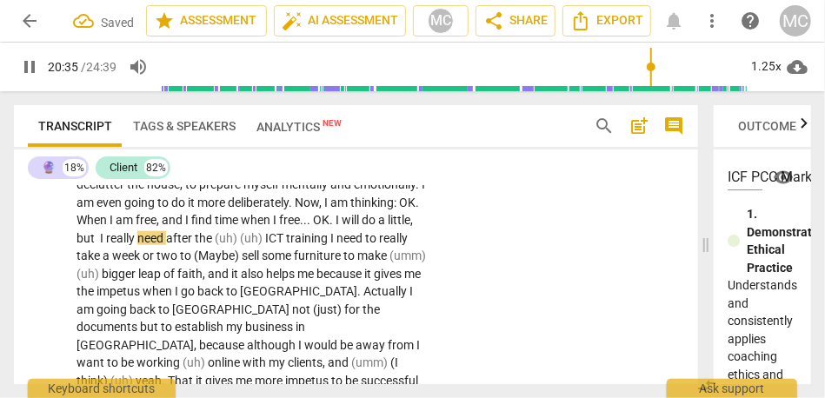
scroll to position [5726, 0]
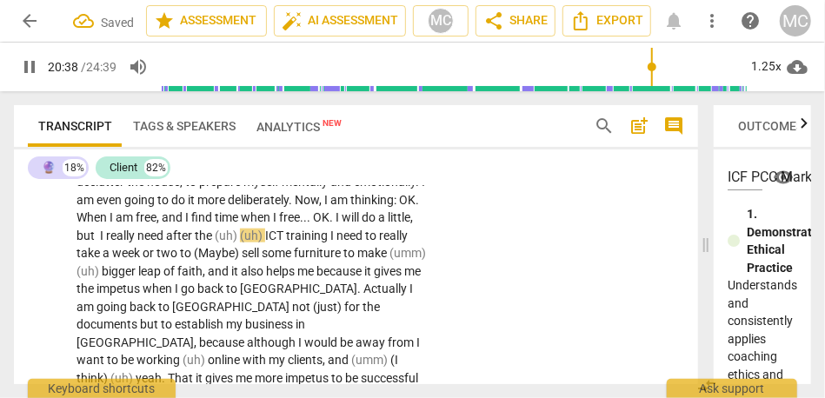
click at [137, 243] on span "really" at bounding box center [121, 236] width 31 height 14
click at [166, 243] on span "after" at bounding box center [180, 236] width 29 height 14
click at [522, 282] on div "CL play_arrow pause 19:52 + Add competency keyboard_arrow_right Actually , goin…" at bounding box center [356, 239] width 684 height 346
drag, startPoint x: 173, startPoint y: 323, endPoint x: 119, endPoint y: 323, distance: 53.9
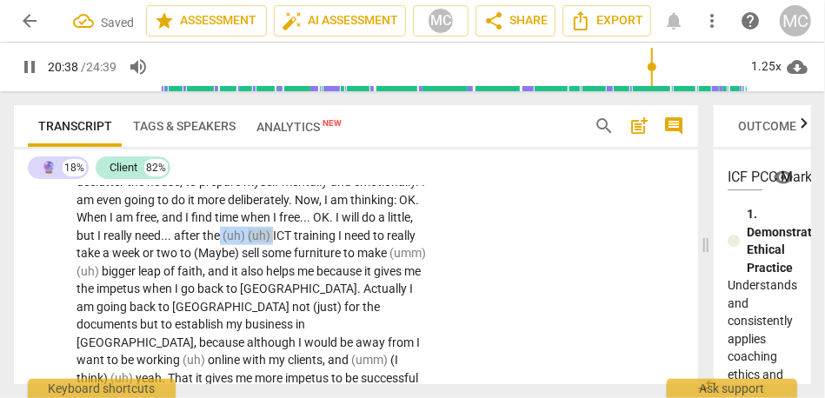
click at [119, 323] on p "Actually , going to [GEOGRAPHIC_DATA] is one next step . I am going to renew so…" at bounding box center [252, 253] width 350 height 303
type input "1239"
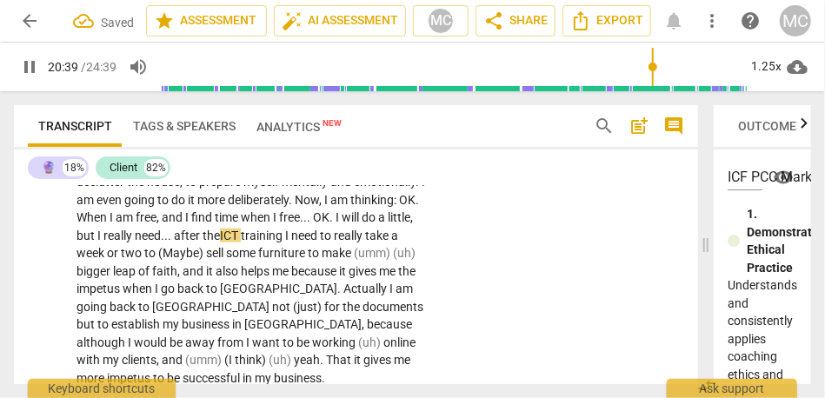
click at [467, 299] on div "CL play_arrow pause 19:52 + Add competency keyboard_arrow_right Actually , goin…" at bounding box center [356, 230] width 684 height 328
click at [161, 243] on span "need" at bounding box center [148, 236] width 26 height 14
click at [223, 243] on span "ICT" at bounding box center [233, 236] width 21 height 14
type input "1238"
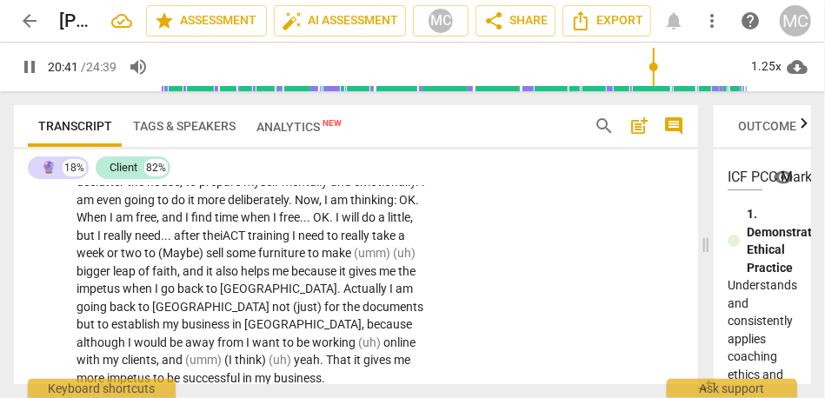
click at [97, 243] on span "but" at bounding box center [87, 236] width 21 height 14
click at [248, 243] on span "training" at bounding box center [270, 236] width 44 height 14
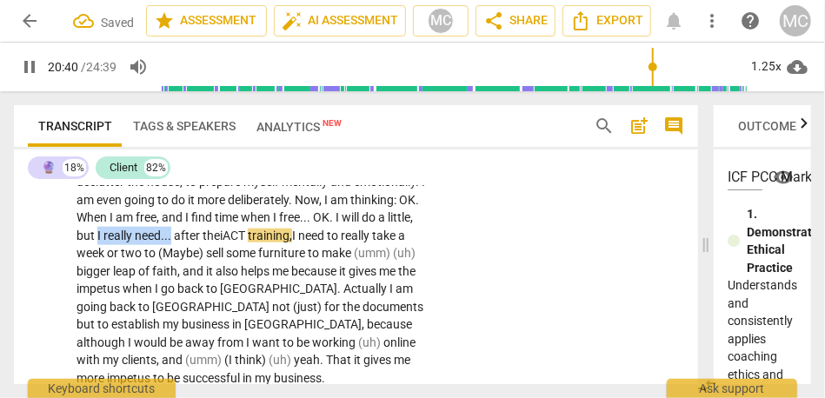
drag, startPoint x: 330, startPoint y: 308, endPoint x: 466, endPoint y: 304, distance: 135.7
click at [466, 304] on div "CL play_arrow pause 19:52 + Add competency keyboard_arrow_right Actually , goin…" at bounding box center [356, 230] width 684 height 328
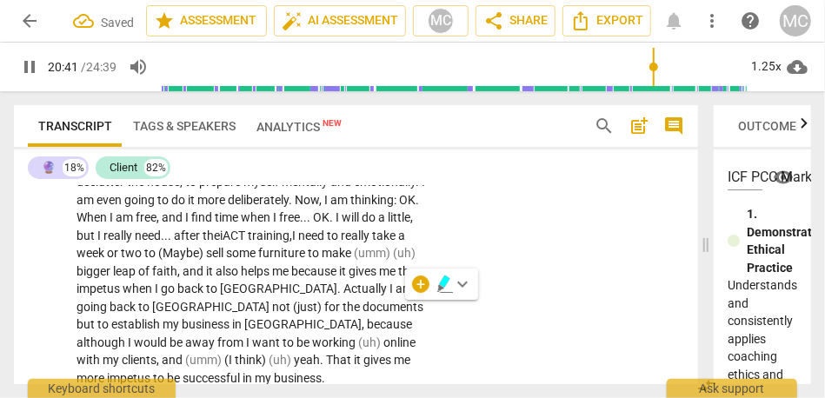
click at [484, 334] on div "CL play_arrow pause 19:52 + Add competency keyboard_arrow_right Actually , goin…" at bounding box center [356, 230] width 684 height 328
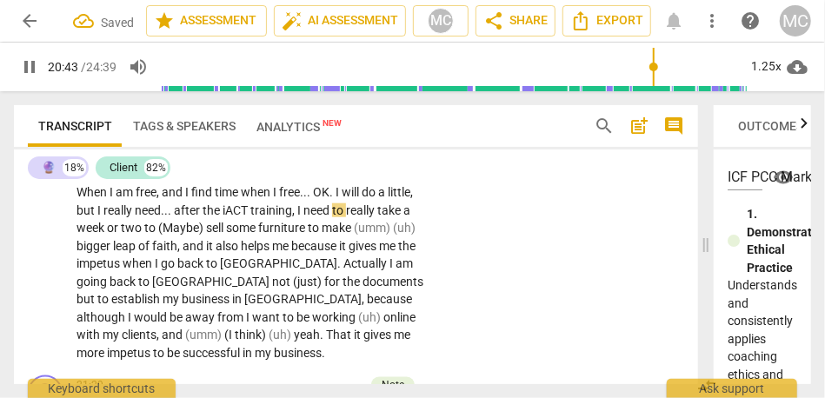
scroll to position [5766, 0]
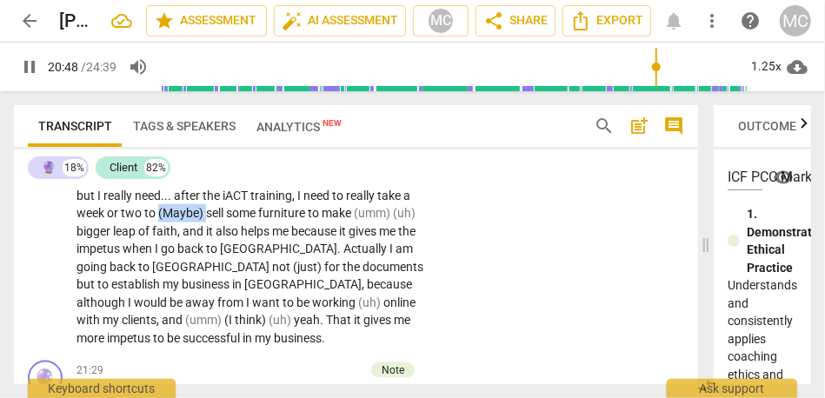
drag, startPoint x: 124, startPoint y: 303, endPoint x: 48, endPoint y: 303, distance: 76.5
click at [48, 303] on div "CL play_arrow pause 19:52 + Add competency keyboard_arrow_right Actually , goin…" at bounding box center [356, 190] width 684 height 328
type input "1248"
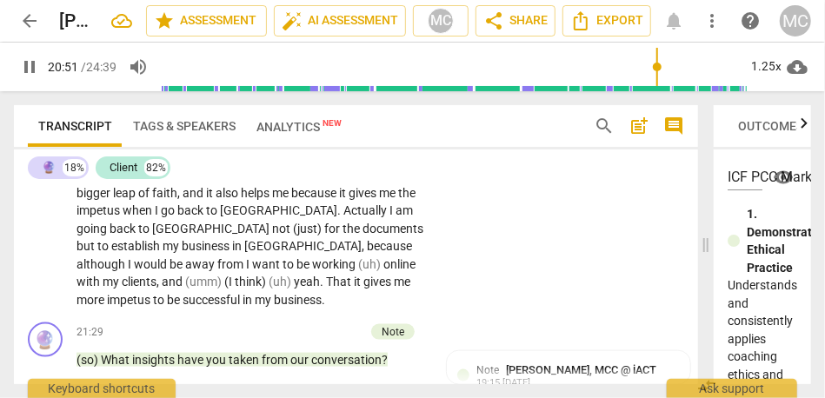
scroll to position [5805, 0]
drag, startPoint x: 336, startPoint y: 259, endPoint x: 271, endPoint y: 259, distance: 64.3
click at [271, 259] on p "Actually , going to [GEOGRAPHIC_DATA] is one next step . I am going to renew so…" at bounding box center [252, 165] width 350 height 285
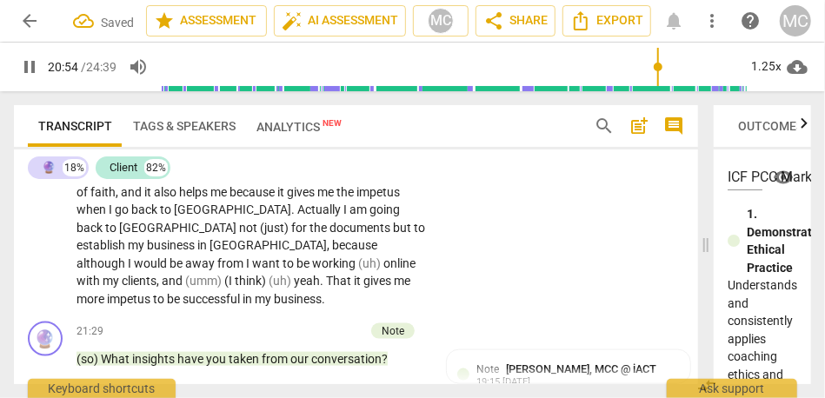
click at [473, 267] on div "CL play_arrow pause 19:52 + Add competency keyboard_arrow_right Actually , goin…" at bounding box center [356, 151] width 684 height 328
click at [359, 181] on span "bigger" at bounding box center [377, 174] width 37 height 14
type input "1257"
click at [144, 199] on span "and" at bounding box center [132, 192] width 23 height 14
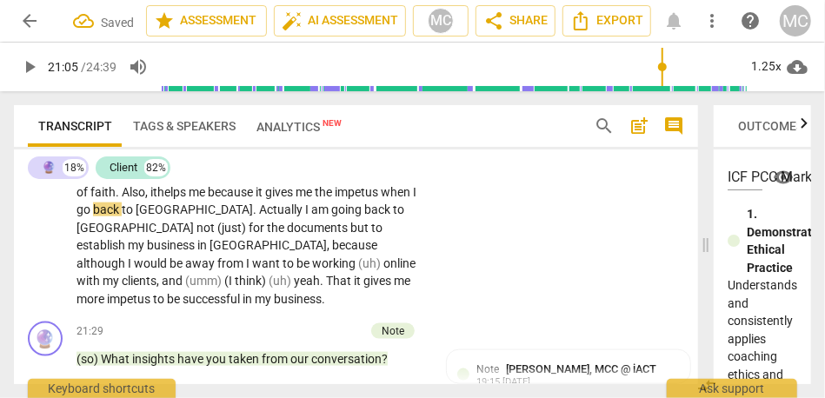
click at [157, 199] on span "helps" at bounding box center [172, 192] width 31 height 14
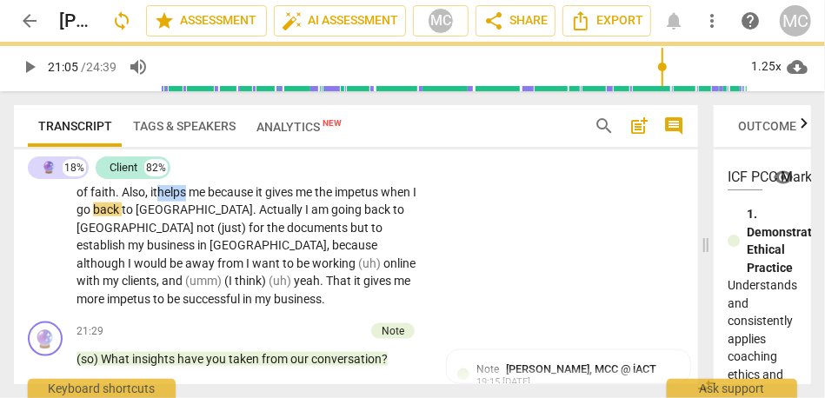
click at [157, 199] on span "helps" at bounding box center [172, 192] width 31 height 14
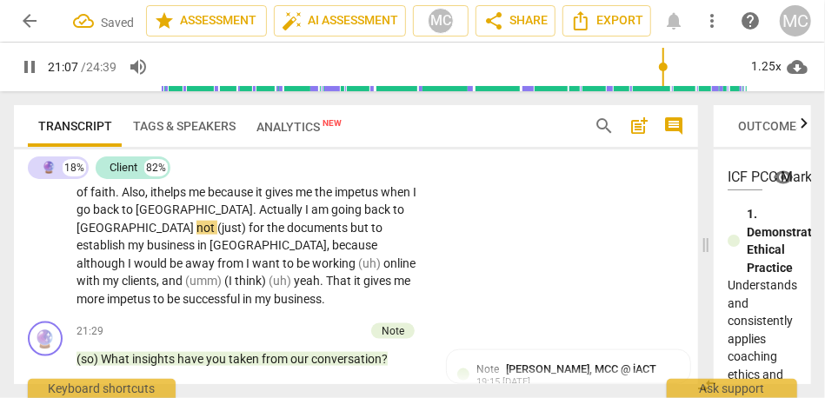
click at [136, 216] on span "[GEOGRAPHIC_DATA]" at bounding box center [194, 210] width 117 height 14
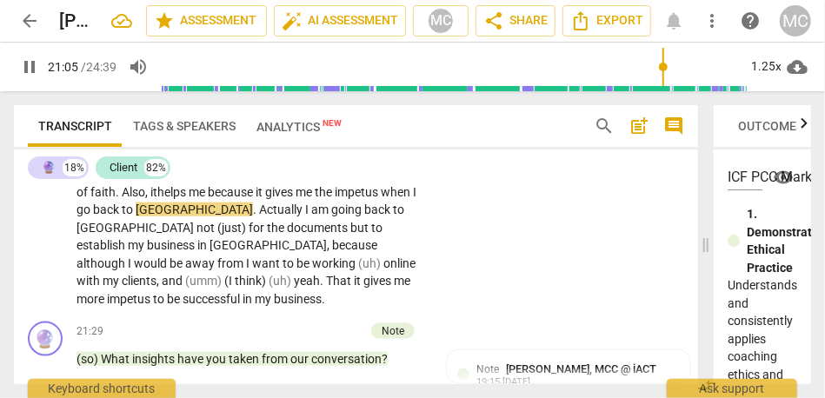
click at [259, 216] on span "Actually" at bounding box center [282, 210] width 46 height 14
click at [302, 216] on span "I" at bounding box center [305, 210] width 6 height 14
click at [301, 216] on span "I" at bounding box center [304, 210] width 6 height 14
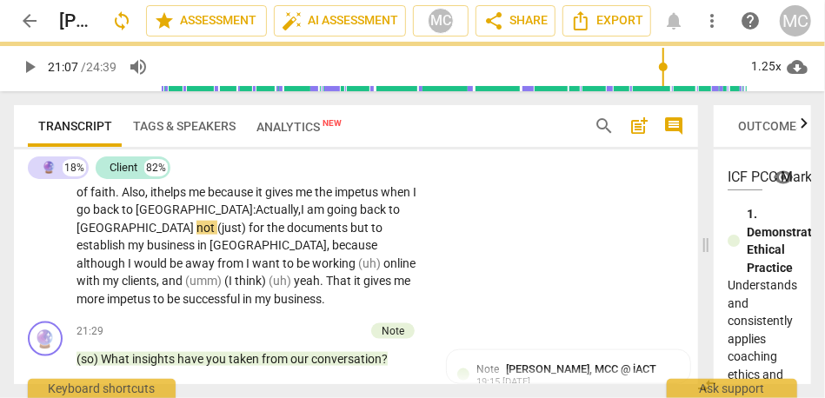
click at [217, 235] on span "not" at bounding box center [206, 228] width 21 height 14
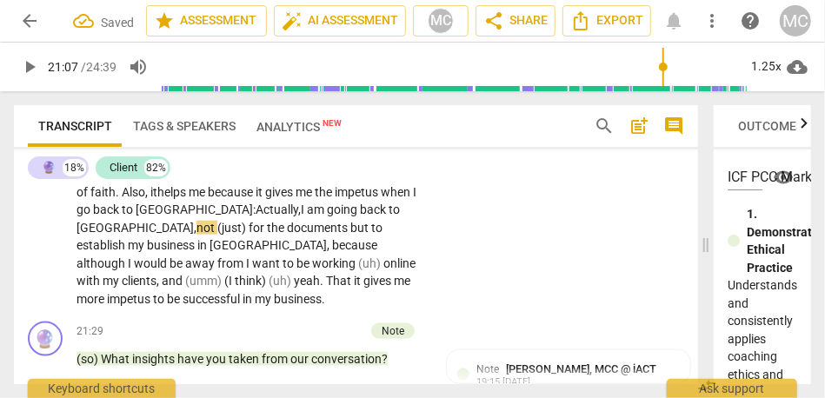
click at [249, 235] on span "(just)" at bounding box center [232, 228] width 31 height 14
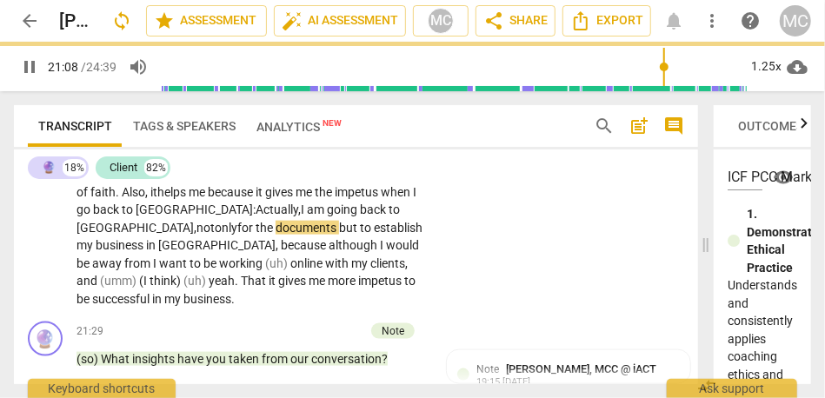
click at [339, 235] on span "but" at bounding box center [349, 228] width 21 height 14
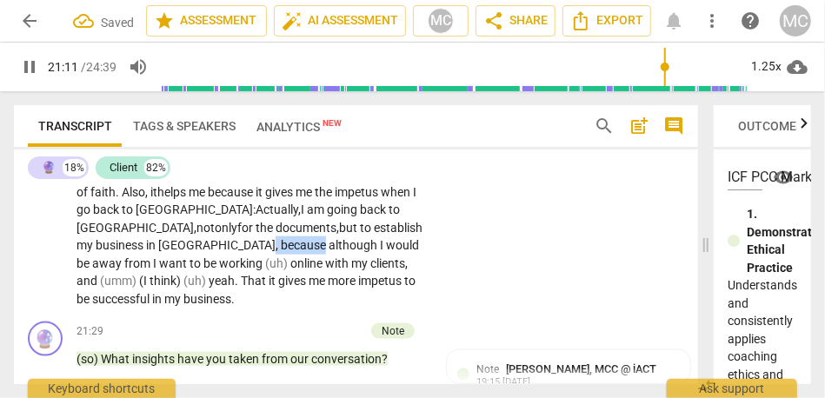
drag, startPoint x: 350, startPoint y: 315, endPoint x: 423, endPoint y: 315, distance: 72.2
click at [423, 308] on p "Actually , going to [GEOGRAPHIC_DATA] is one next step . I am going to renew so…" at bounding box center [252, 165] width 350 height 285
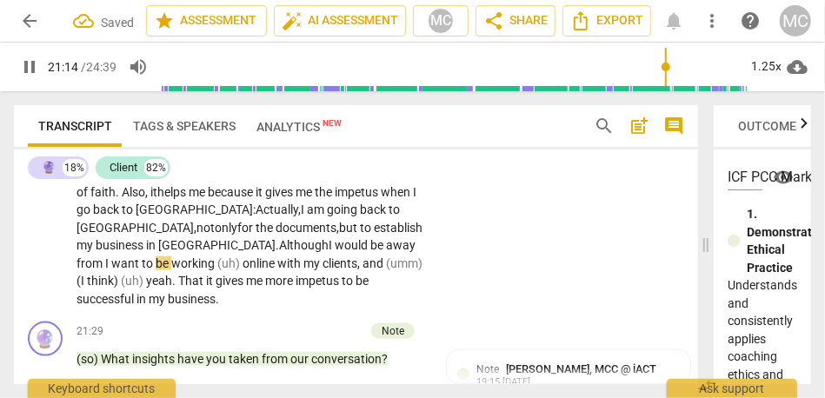
click at [329, 252] on span "Although" at bounding box center [304, 245] width 50 height 14
click at [386, 252] on span "away" at bounding box center [401, 245] width 30 height 14
click at [105, 270] on span "from" at bounding box center [91, 263] width 29 height 14
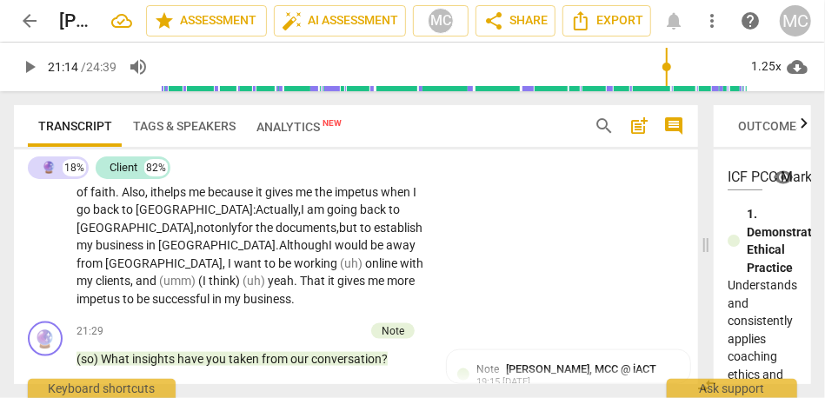
click at [241, 270] on span "want" at bounding box center [249, 263] width 30 height 14
click at [336, 270] on span "working" at bounding box center [317, 263] width 46 height 14
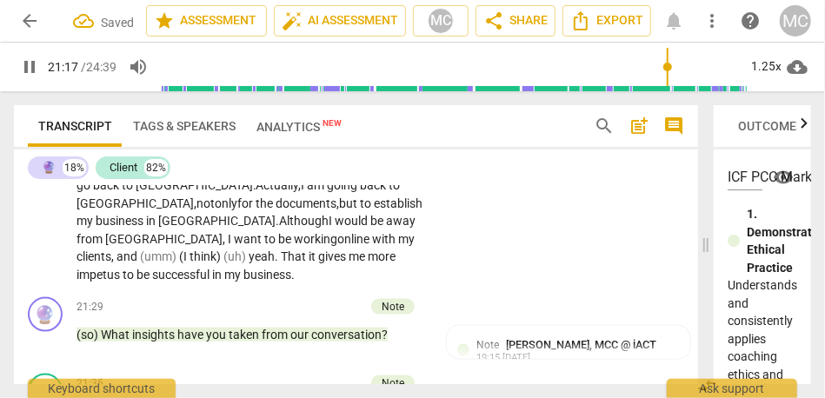
scroll to position [5836, 0]
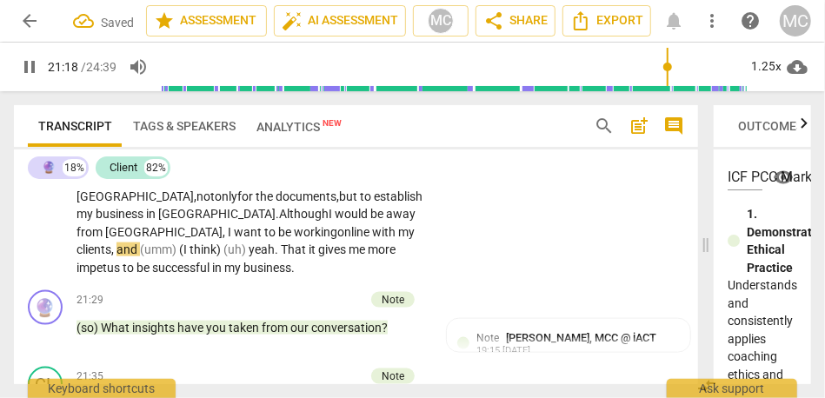
click at [500, 283] on div "CL play_arrow pause 19:52 + Add competency keyboard_arrow_right Actually , goin…" at bounding box center [356, 120] width 684 height 328
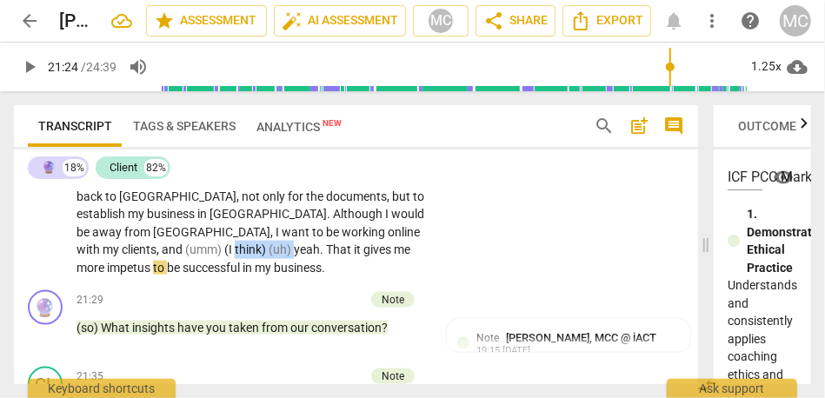
type input "1285"
drag, startPoint x: 250, startPoint y: 323, endPoint x: 112, endPoint y: 316, distance: 137.5
click at [112, 276] on p "Actually , going to [GEOGRAPHIC_DATA] is one next step . I am going to renew so…" at bounding box center [252, 133] width 350 height 285
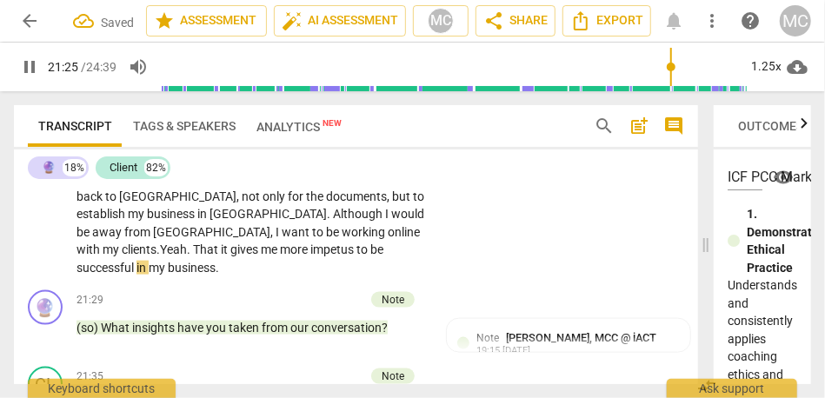
click at [480, 270] on div "CL play_arrow pause 19:52 + Add competency keyboard_arrow_right Actually , goin…" at bounding box center [356, 120] width 684 height 328
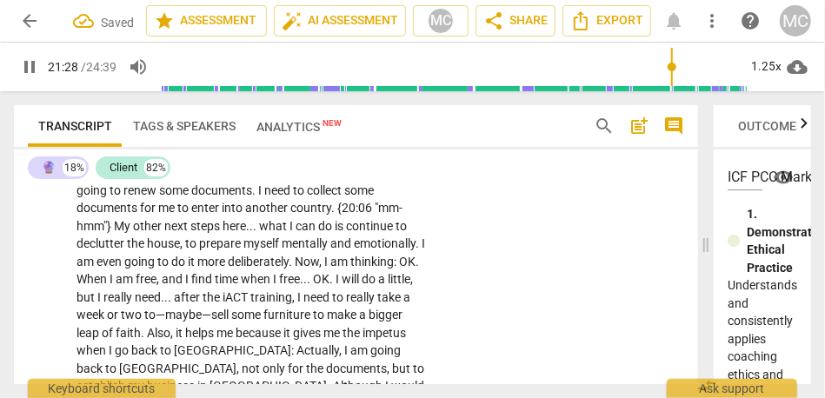
scroll to position [5663, 0]
click at [380, 154] on p "Add competency" at bounding box center [373, 146] width 83 height 16
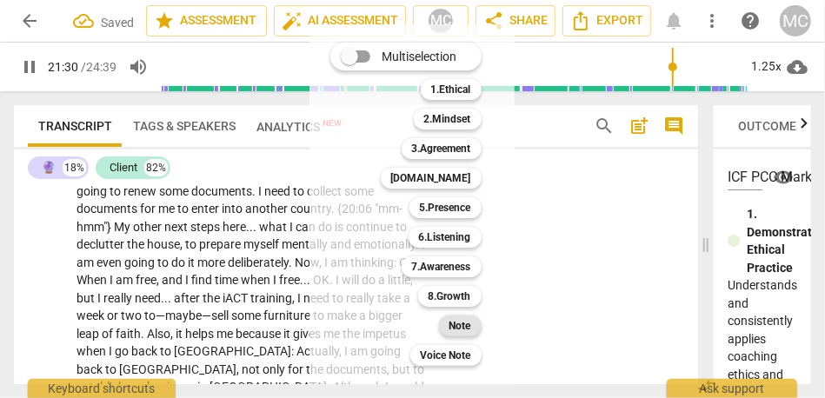
click at [470, 323] on b "Note" at bounding box center [460, 326] width 22 height 21
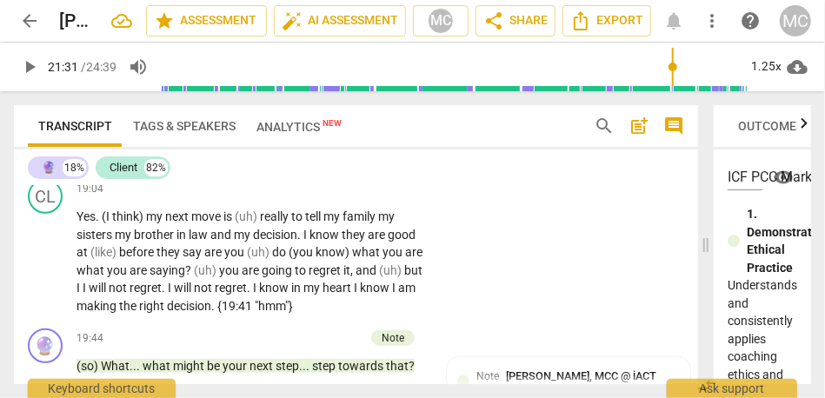
scroll to position [5394, 0]
click at [319, 163] on span "forward" at bounding box center [340, 157] width 43 height 14
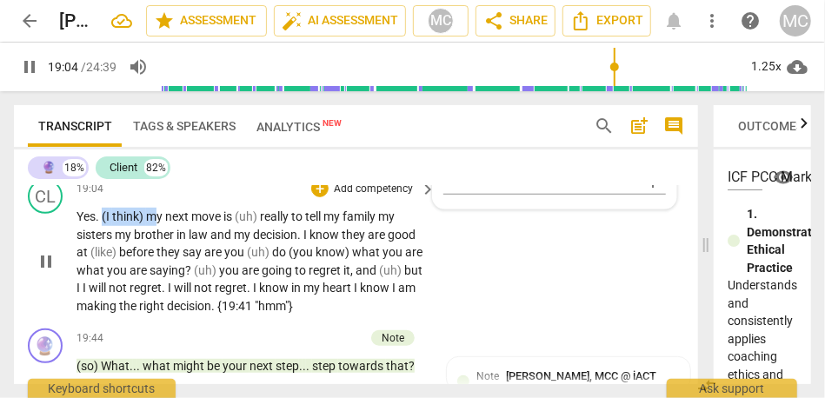
drag, startPoint x: 156, startPoint y: 308, endPoint x: 103, endPoint y: 308, distance: 53.0
click at [103, 308] on p "Yes . (I think) my next move is (uh) really to tell my family my sisters my bro…" at bounding box center [252, 261] width 350 height 107
type input "1145"
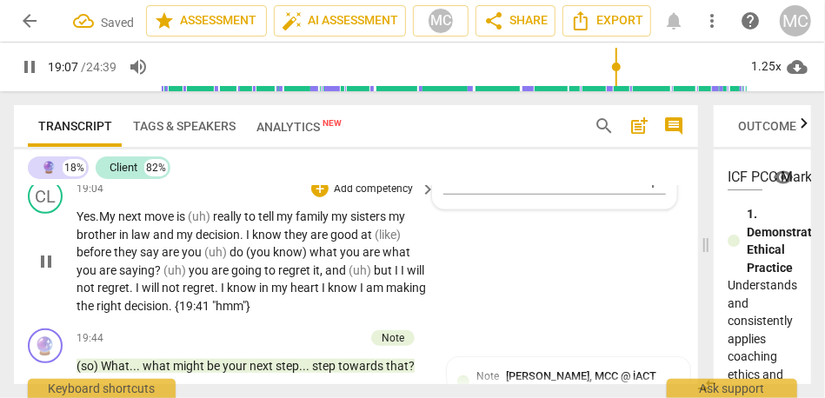
click at [220, 223] on span "really" at bounding box center [228, 217] width 31 height 14
click at [91, 313] on p "Yes . M y next move is to really to tell my family my sisters my brother in law…" at bounding box center [252, 261] width 350 height 107
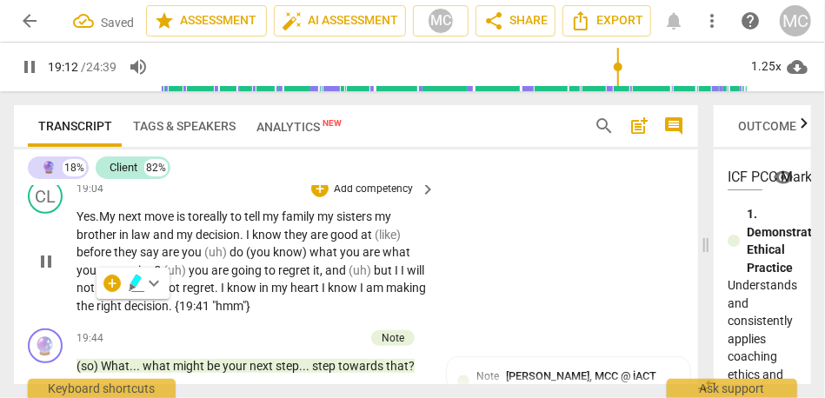
click at [107, 223] on span ". M" at bounding box center [103, 217] width 14 height 14
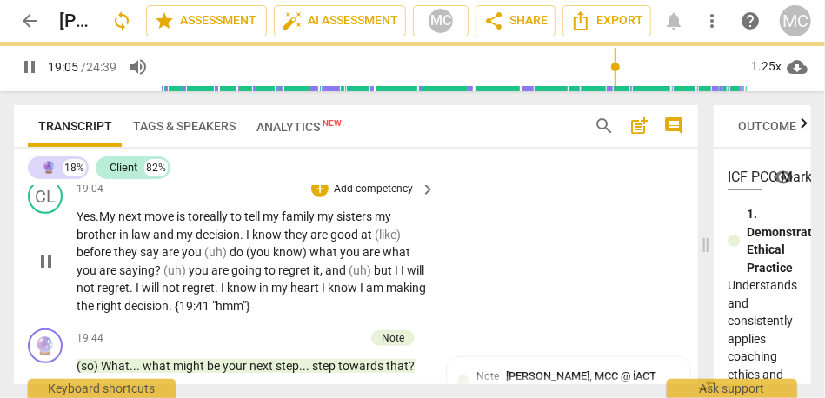
click at [88, 223] on span "Yes" at bounding box center [86, 217] width 19 height 14
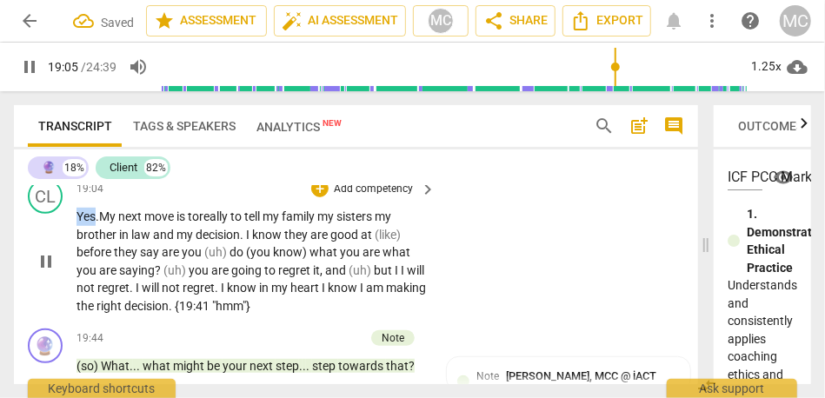
click at [88, 223] on span "Yes" at bounding box center [86, 217] width 19 height 14
click at [129, 223] on span "next" at bounding box center [131, 217] width 26 height 14
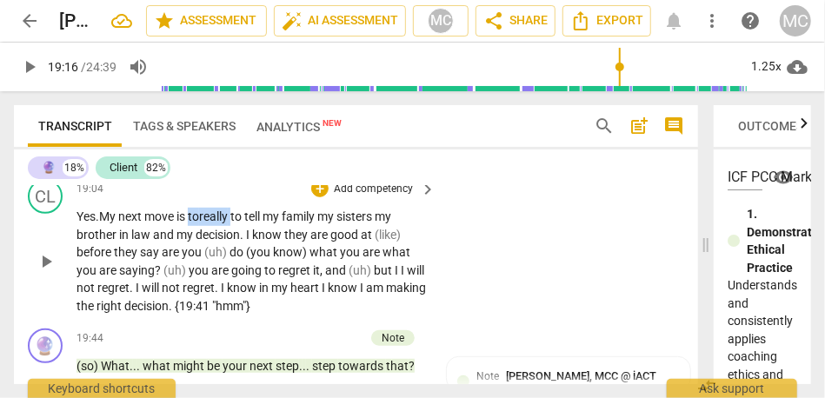
drag, startPoint x: 238, startPoint y: 308, endPoint x: 191, endPoint y: 308, distance: 46.9
click at [191, 308] on p "Yes . M y next move is to really to tell my family my sisters my brother in law…" at bounding box center [252, 261] width 350 height 107
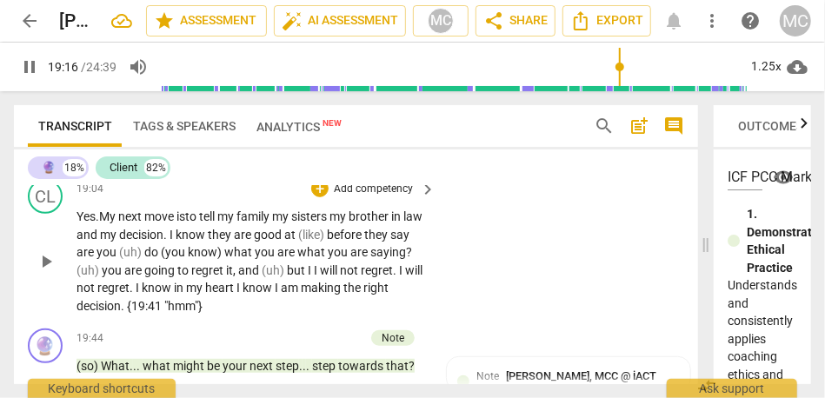
click at [234, 223] on span "my" at bounding box center [226, 217] width 19 height 14
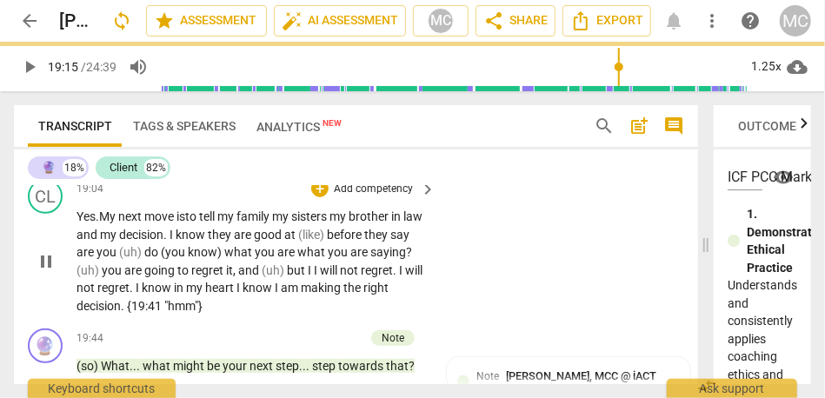
click at [282, 223] on span "my" at bounding box center [281, 217] width 19 height 14
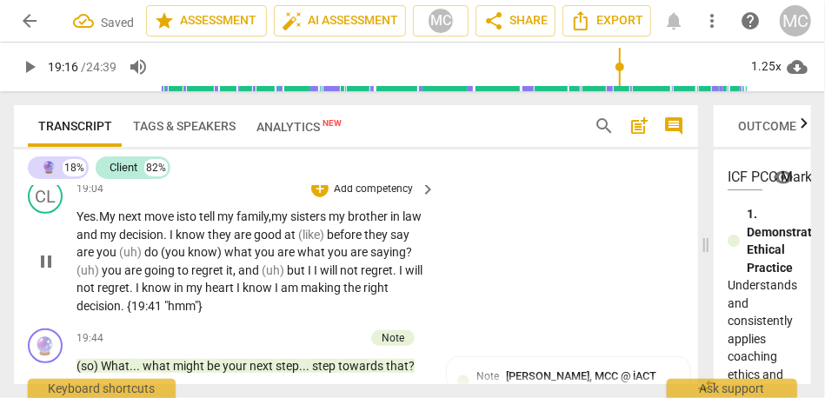
click at [346, 223] on span "my" at bounding box center [338, 217] width 19 height 14
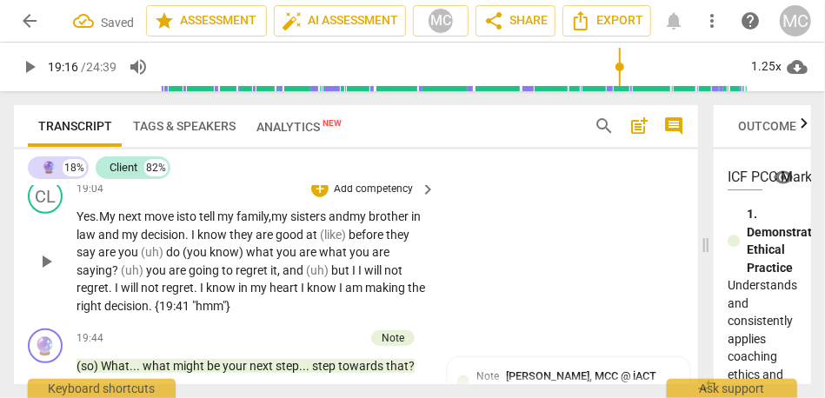
click at [284, 223] on span "my" at bounding box center [280, 217] width 19 height 14
click at [348, 223] on span "sisters and" at bounding box center [327, 217] width 59 height 14
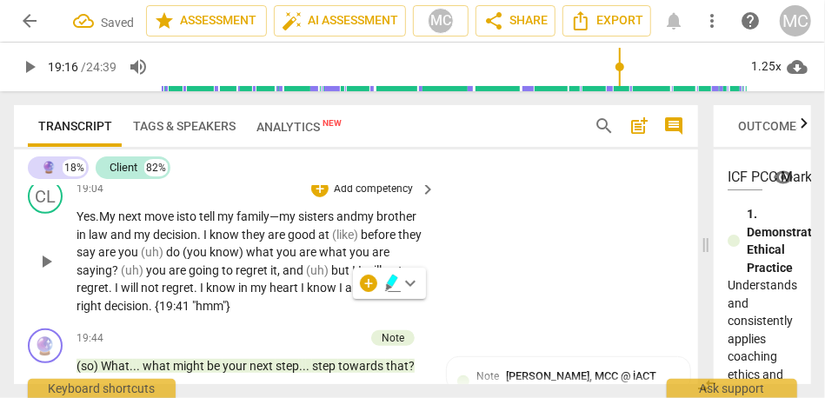
click at [210, 223] on span "tell" at bounding box center [208, 217] width 18 height 14
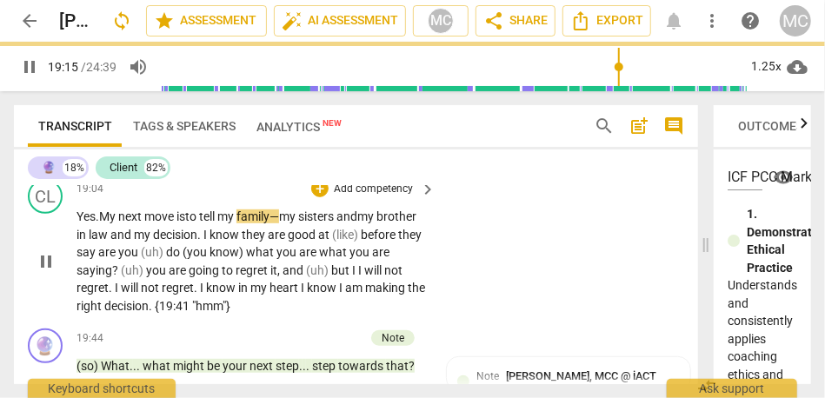
click at [279, 223] on span "family—" at bounding box center [257, 217] width 43 height 14
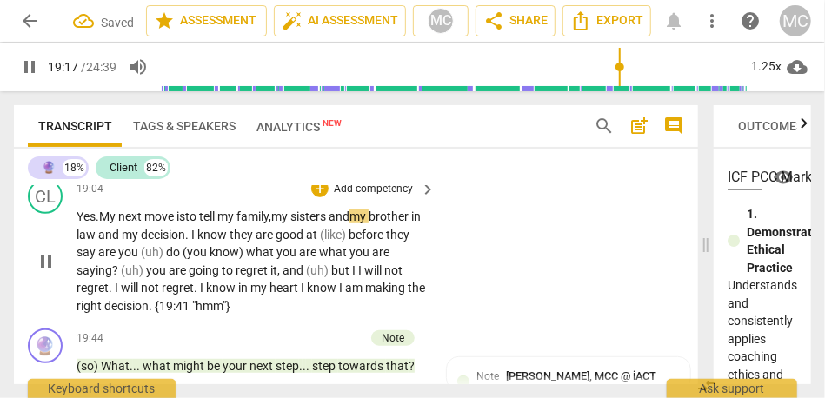
click at [347, 223] on span "sisters and" at bounding box center [319, 217] width 59 height 14
click at [388, 303] on p "Yes . M y next move is to tell my family, my sisters, and my brother in law and…" at bounding box center [252, 261] width 350 height 107
click at [371, 223] on span "my" at bounding box center [361, 217] width 19 height 14
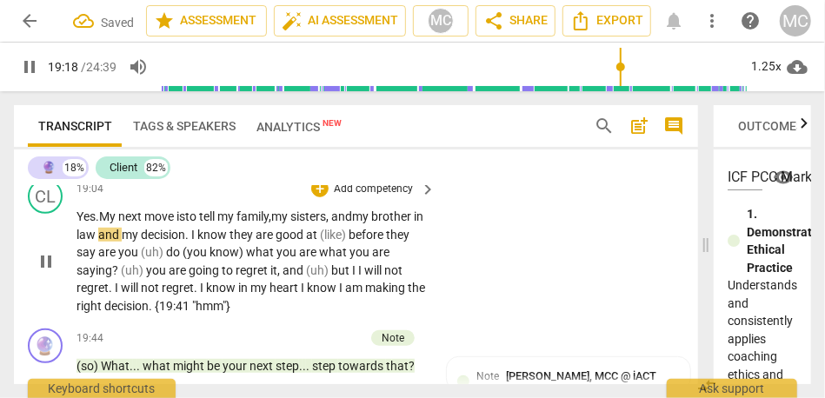
click at [271, 223] on span "family," at bounding box center [253, 217] width 35 height 14
click at [414, 223] on span "in" at bounding box center [419, 217] width 10 height 14
click at [154, 242] on span "my" at bounding box center [144, 235] width 19 height 14
click at [90, 242] on span "in-" at bounding box center [83, 235] width 13 height 14
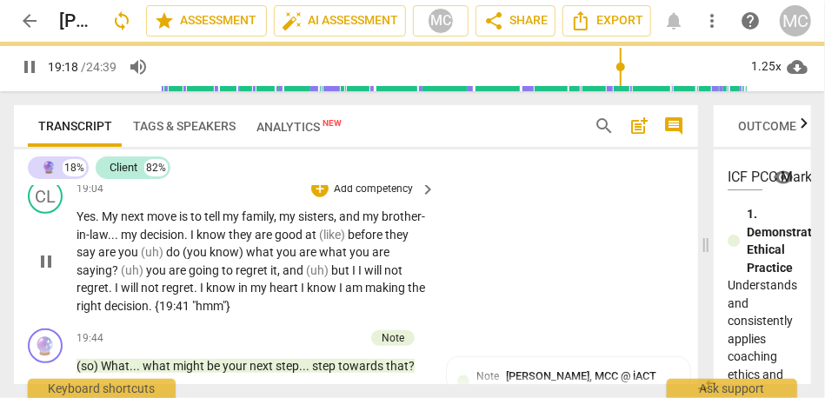
click at [513, 322] on div "CL play_arrow pause 19:04 + Add competency keyboard_arrow_right Yes . My next m…" at bounding box center [356, 247] width 684 height 150
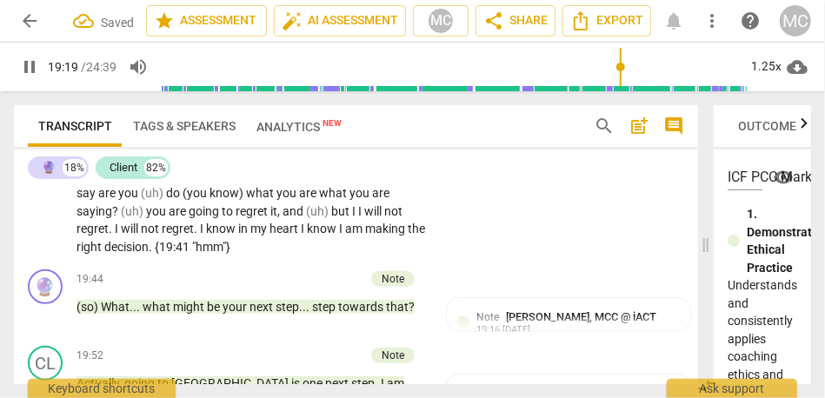
scroll to position [5453, 0]
type input "1164"
drag, startPoint x: 359, startPoint y: 263, endPoint x: 399, endPoint y: 263, distance: 40.0
click at [399, 256] on p "Yes . My next move is to tell my family , my sisters , and my brother-in-law . …" at bounding box center [252, 202] width 350 height 107
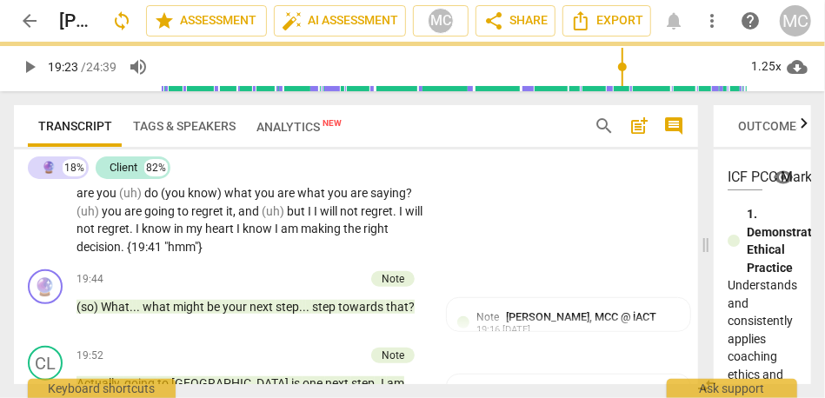
click at [421, 256] on p "Yes . My next move is to tell my family , my sisters , and my brother-in-law . …" at bounding box center [252, 202] width 350 height 107
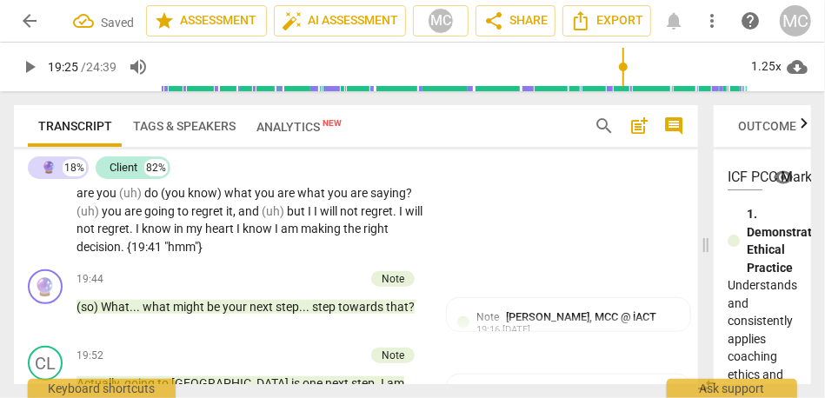
click at [382, 183] on span "they" at bounding box center [395, 176] width 26 height 14
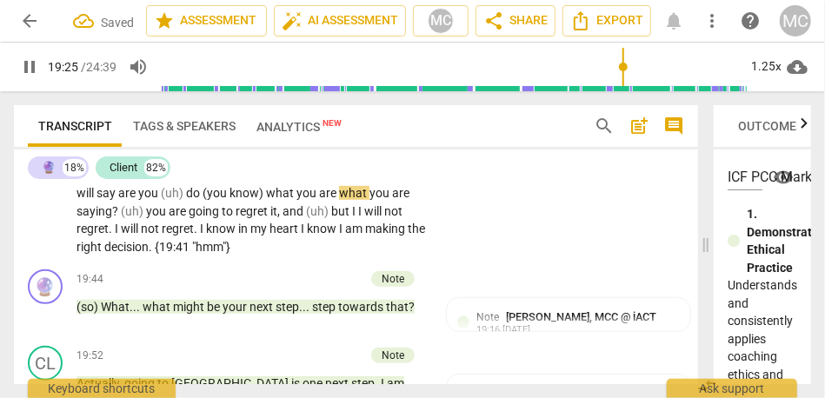
click at [82, 201] on span "they will" at bounding box center [241, 185] width 329 height 32
click at [305, 183] on span "good" at bounding box center [290, 176] width 30 height 14
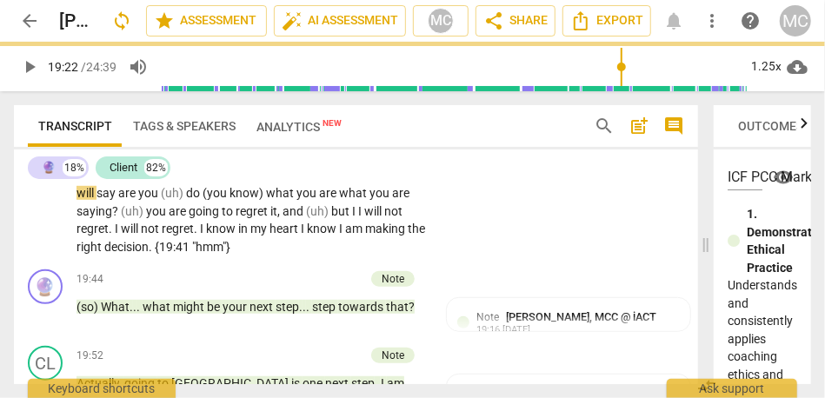
click at [305, 183] on span "good" at bounding box center [290, 176] width 30 height 14
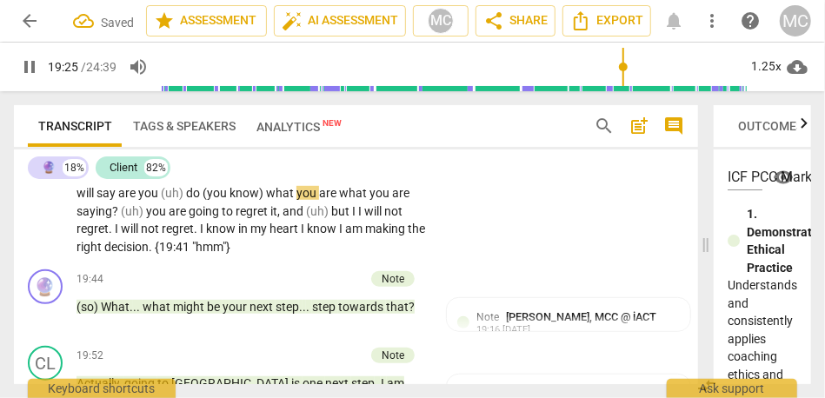
click at [118, 200] on span "say" at bounding box center [108, 193] width 22 height 14
click at [121, 201] on span "they will" at bounding box center [241, 185] width 329 height 32
click at [144, 200] on span "are" at bounding box center [134, 193] width 20 height 14
drag, startPoint x: 301, startPoint y: 284, endPoint x: 191, endPoint y: 285, distance: 109.5
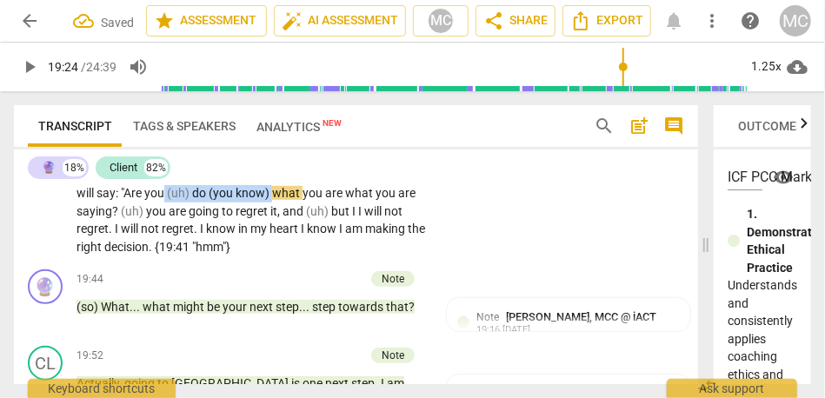
click at [191, 256] on p "Yes . My next move is to tell my family , my sisters , and my brother-in-law . …" at bounding box center [252, 202] width 350 height 107
click at [349, 200] on span "what" at bounding box center [334, 193] width 30 height 14
click at [167, 218] on span "you" at bounding box center [157, 211] width 23 height 14
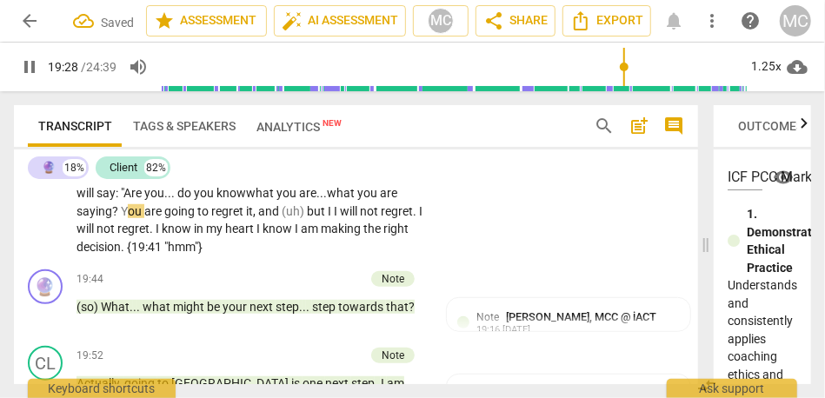
click at [258, 218] on span "," at bounding box center [255, 211] width 5 height 14
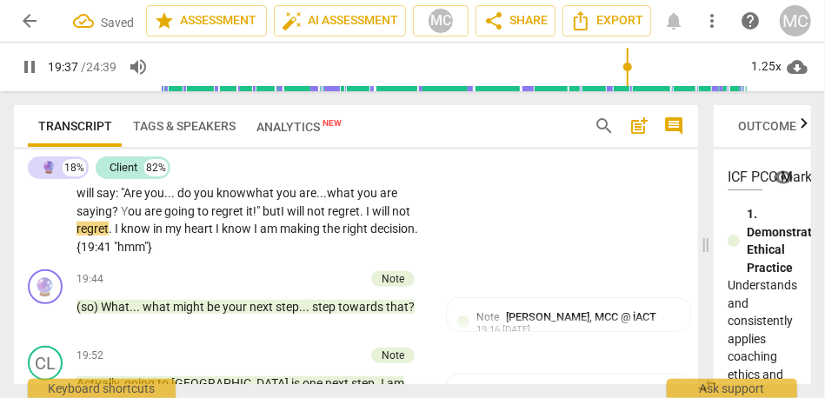
click at [307, 218] on span "will" at bounding box center [297, 211] width 20 height 14
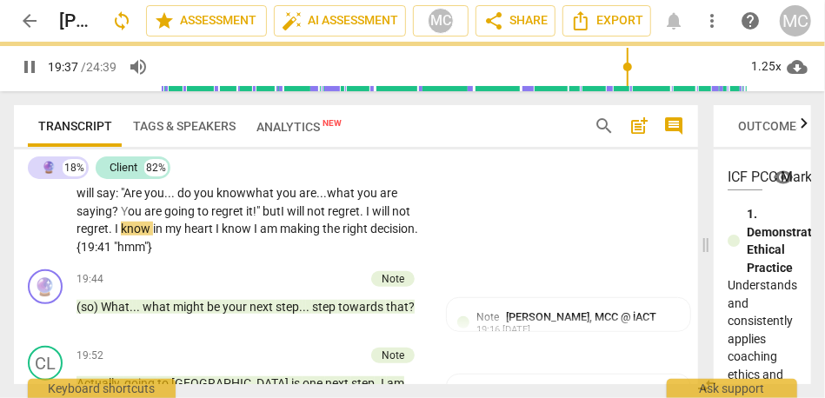
click at [307, 218] on span "will" at bounding box center [297, 211] width 20 height 14
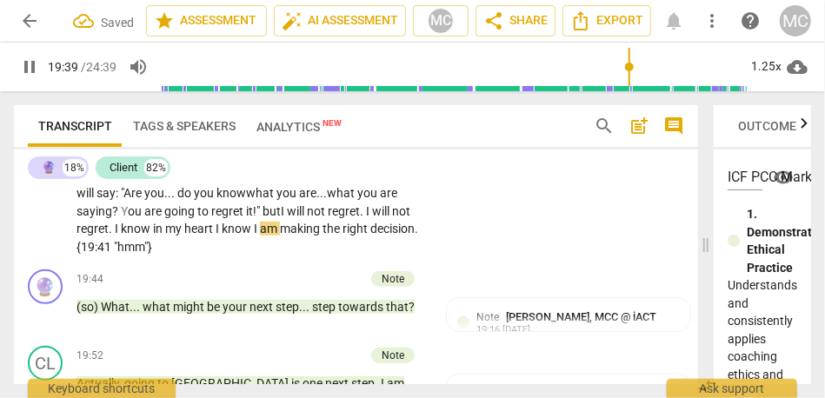
click at [165, 236] on span "in" at bounding box center [159, 229] width 12 height 14
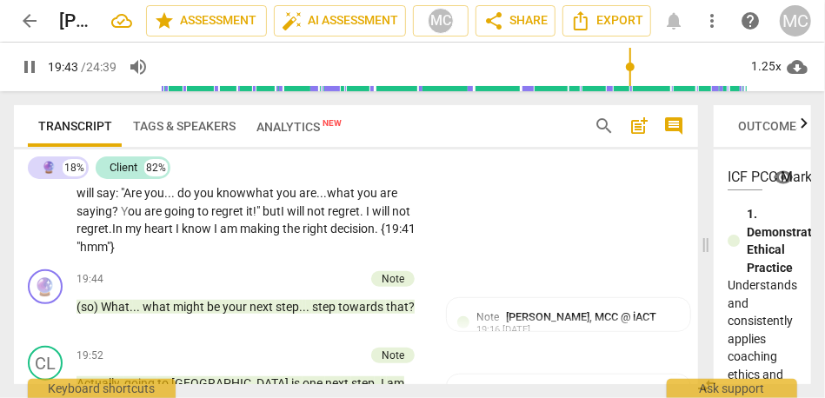
click at [176, 236] on span "heart" at bounding box center [159, 229] width 31 height 14
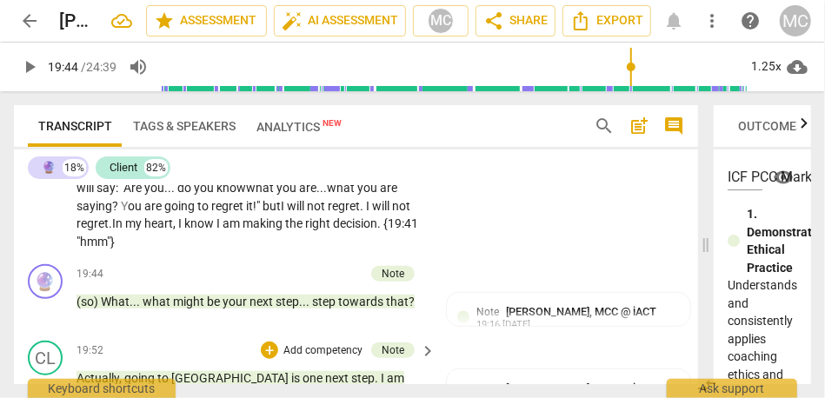
scroll to position [5458, 0]
click at [246, 195] on span "you... do you know" at bounding box center [195, 188] width 102 height 14
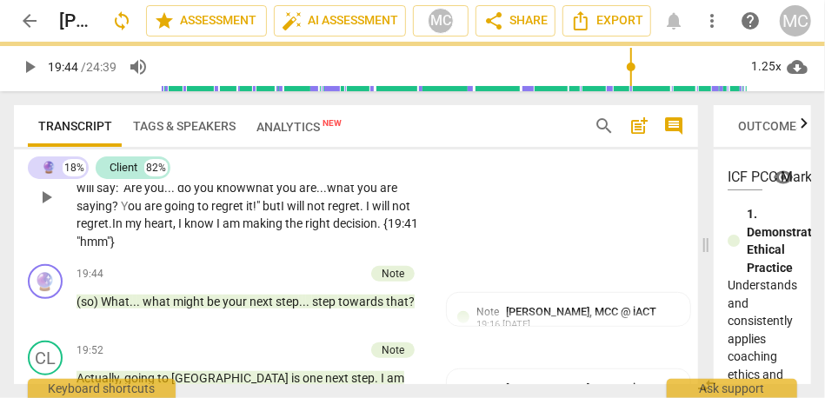
click at [215, 230] on span "know" at bounding box center [200, 223] width 32 height 14
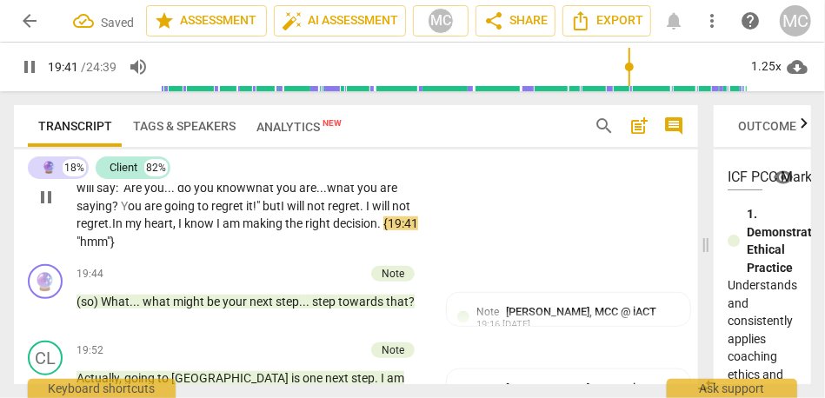
click at [38, 208] on span "pause" at bounding box center [46, 197] width 21 height 21
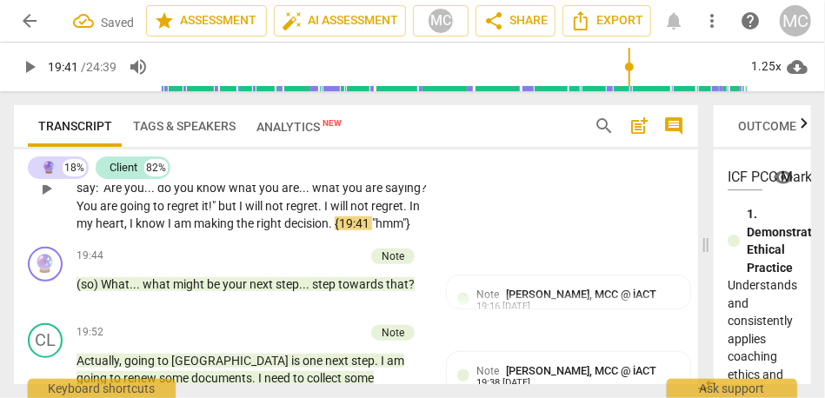
click at [353, 133] on p "Add competency" at bounding box center [373, 125] width 83 height 16
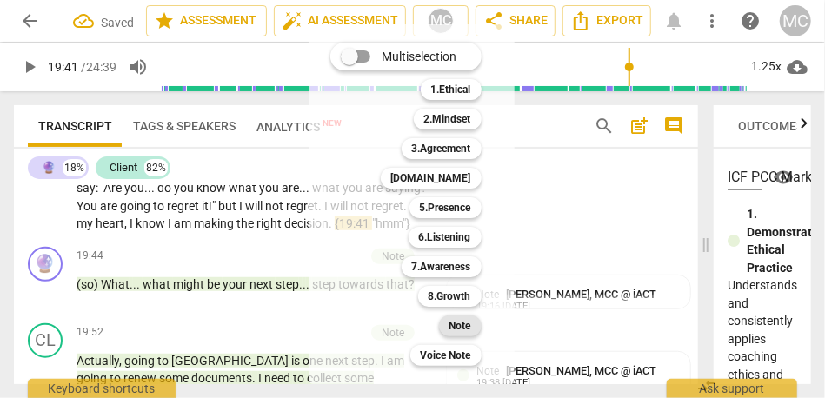
click at [463, 331] on b "Note" at bounding box center [460, 326] width 22 height 21
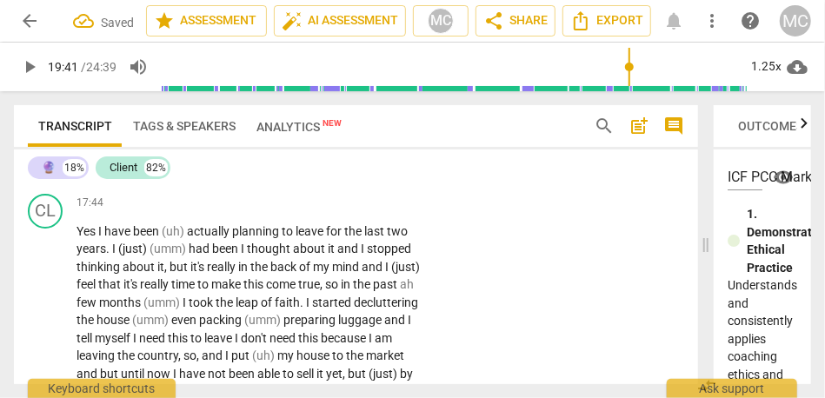
scroll to position [5024, 0]
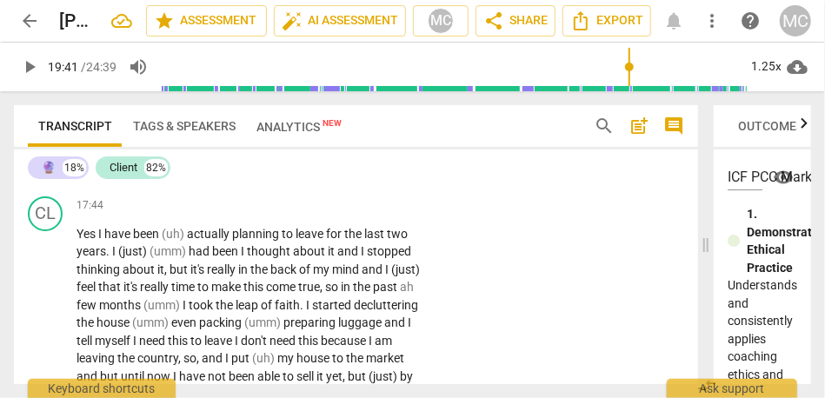
click at [50, 176] on span "play_arrow" at bounding box center [46, 166] width 21 height 21
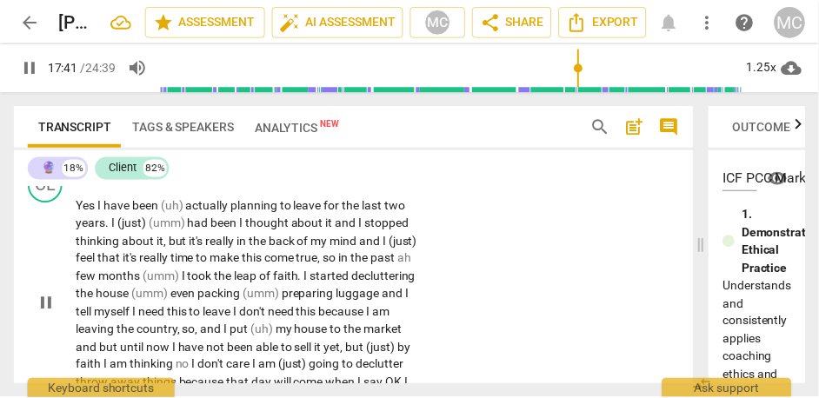
scroll to position [5061, 0]
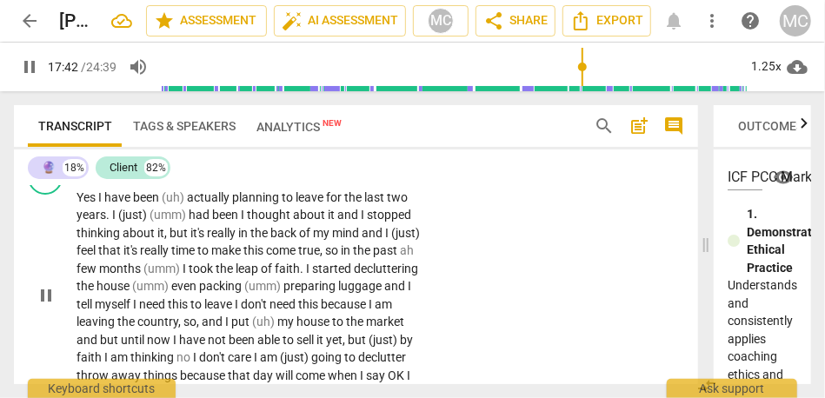
click at [95, 204] on span "Yes" at bounding box center [88, 197] width 22 height 14
type input "1064"
click at [185, 204] on span "(uh)" at bounding box center [172, 197] width 25 height 14
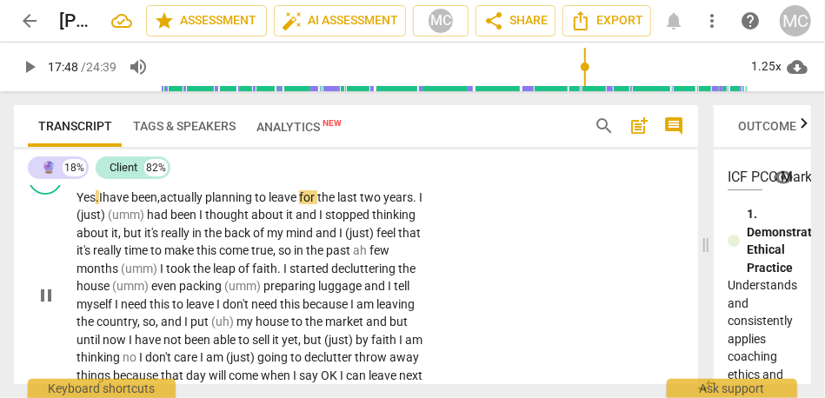
click at [131, 204] on span "have" at bounding box center [117, 197] width 29 height 14
click at [220, 204] on span "planning" at bounding box center [230, 197] width 50 height 14
drag, startPoint x: 193, startPoint y: 304, endPoint x: 116, endPoint y: 307, distance: 76.6
click at [116, 307] on p "Yes . I have been, actually, planning to leave for the last two years . I (just…" at bounding box center [252, 296] width 350 height 214
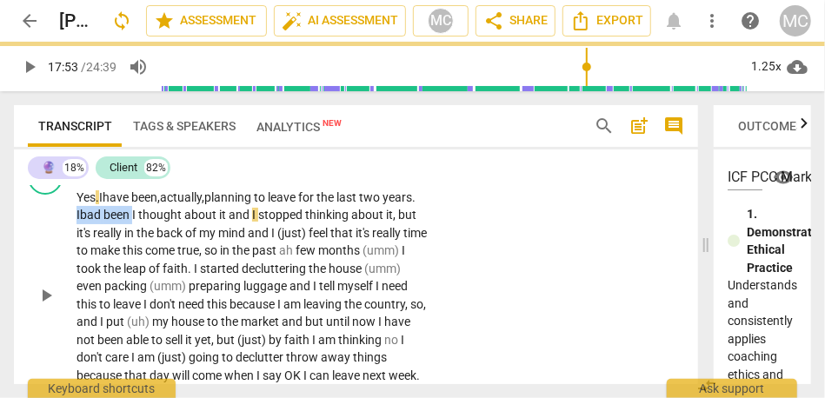
drag, startPoint x: 171, startPoint y: 303, endPoint x: 112, endPoint y: 303, distance: 59.1
click at [112, 303] on p "Yes . I have been, actually, planning to leave for the last two years . I b ad …" at bounding box center [252, 296] width 350 height 214
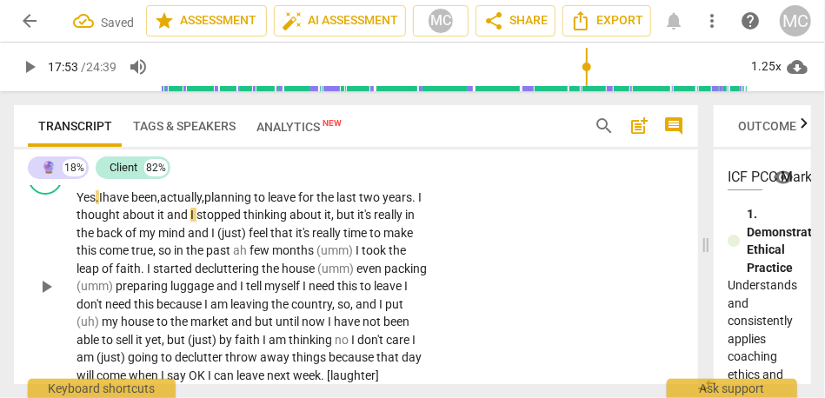
click at [281, 204] on span "leave" at bounding box center [283, 197] width 30 height 14
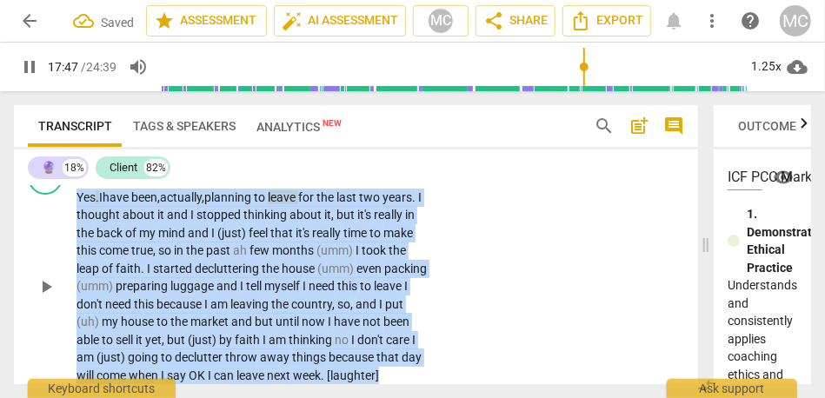
scroll to position [5115, 0]
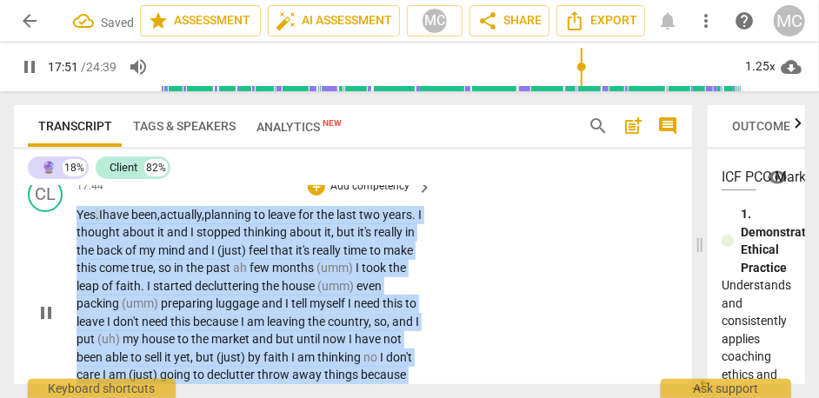
click at [280, 222] on span "leave" at bounding box center [283, 215] width 30 height 14
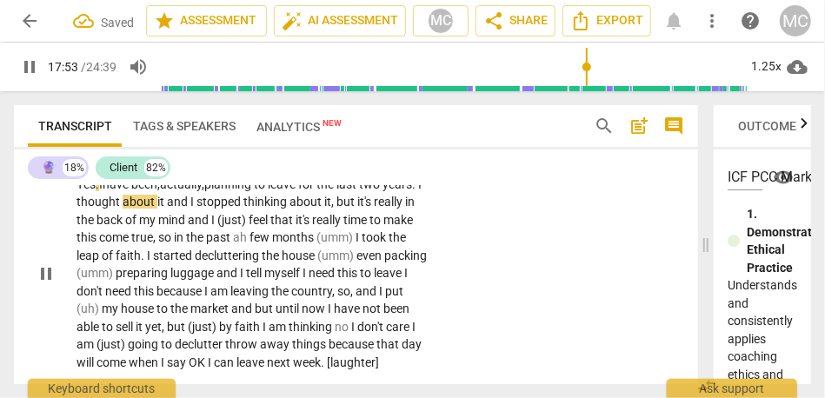
scroll to position [5074, 0]
click at [196, 209] on span "I" at bounding box center [193, 202] width 6 height 14
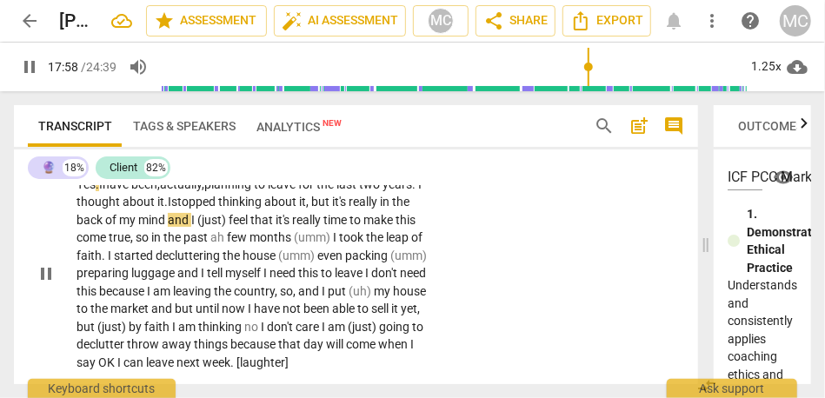
click at [218, 209] on span "stopped" at bounding box center [194, 202] width 47 height 14
drag, startPoint x: 225, startPoint y: 308, endPoint x: 205, endPoint y: 308, distance: 20.0
click at [205, 308] on p "Yes . I have been, actually, planning to leave for the last two years . I thoug…" at bounding box center [252, 274] width 350 height 196
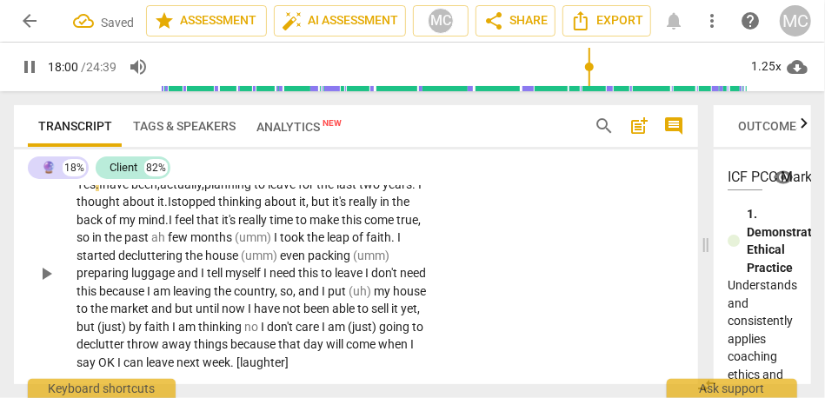
click at [218, 233] on div "CL play_arrow pause 17:44 + Add competency keyboard_arrow_right Yes . I have be…" at bounding box center [356, 259] width 684 height 239
click at [199, 227] on span "feel" at bounding box center [188, 220] width 22 height 14
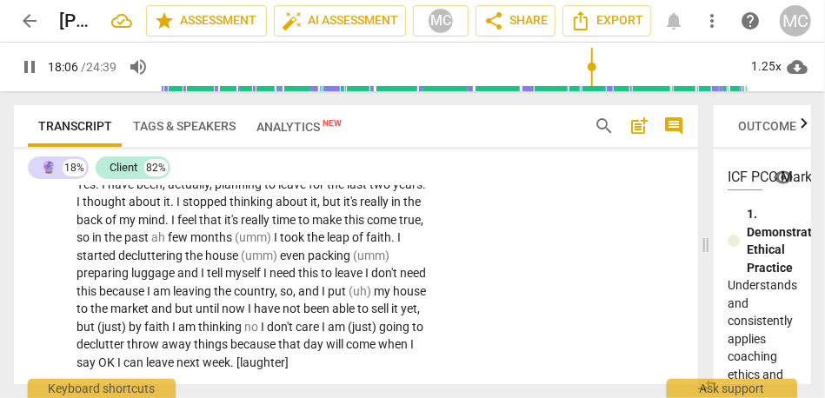
click at [190, 244] on span "few" at bounding box center [179, 237] width 23 height 14
type input "1087"
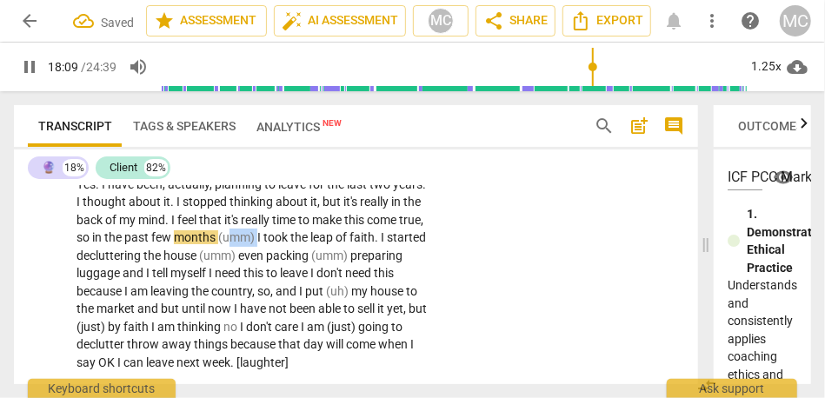
drag, startPoint x: 320, startPoint y: 324, endPoint x: 287, endPoint y: 324, distance: 33.0
click at [287, 324] on p "Yes . I have been , actually , planning to leave for the last two years . I tho…" at bounding box center [252, 274] width 350 height 196
click at [490, 331] on div "CL play_arrow pause 17:44 + Add competency keyboard_arrow_right Yes . I have be…" at bounding box center [356, 259] width 684 height 239
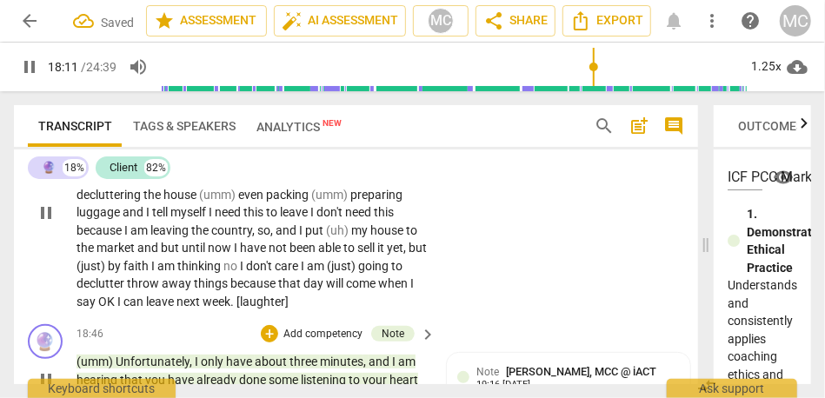
scroll to position [5136, 0]
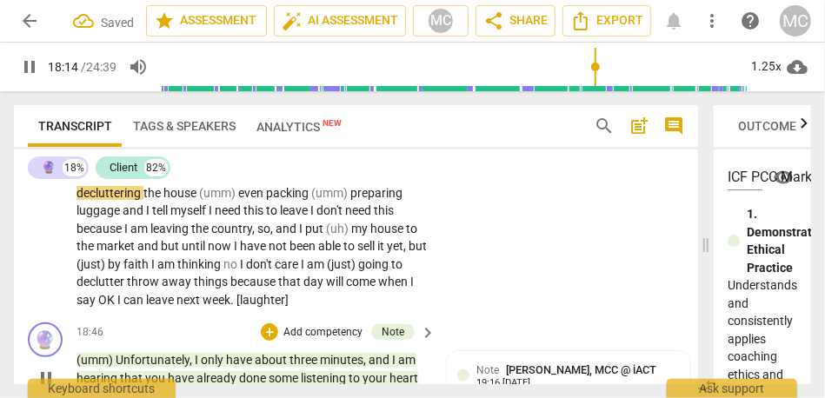
click at [238, 200] on span "(umm)" at bounding box center [218, 193] width 39 height 14
type input "1095"
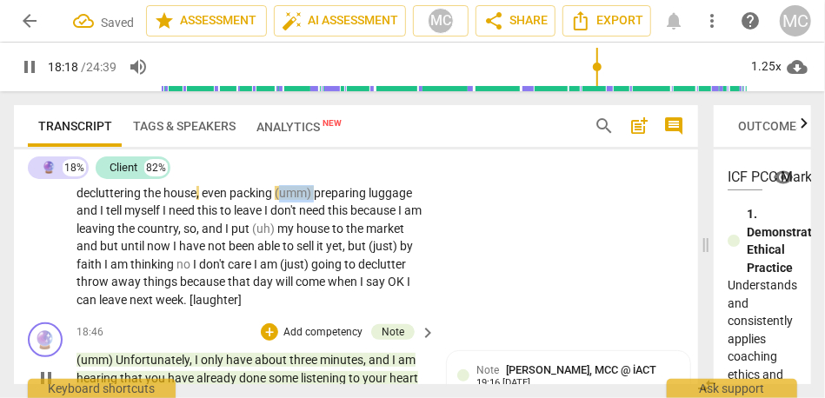
drag, startPoint x: 357, startPoint y: 282, endPoint x: 322, endPoint y: 283, distance: 35.7
click at [322, 283] on p "Yes . I have been , actually , planning to leave for the last two years . I tho…" at bounding box center [252, 211] width 350 height 196
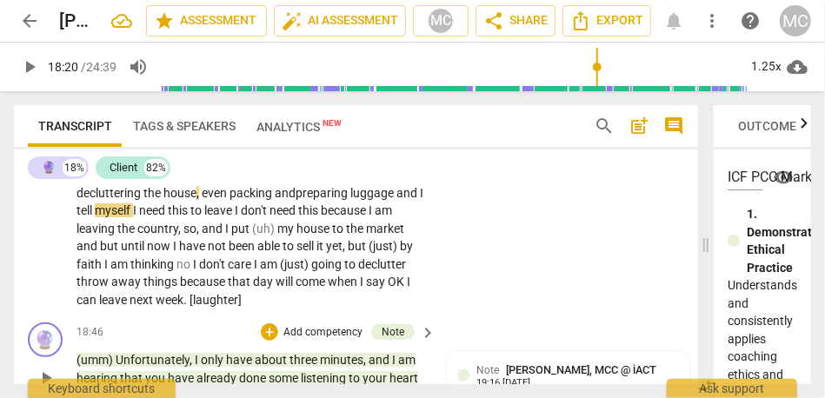
click at [296, 200] on span "packing and" at bounding box center [263, 193] width 66 height 14
click at [396, 200] on span "and" at bounding box center [407, 193] width 23 height 14
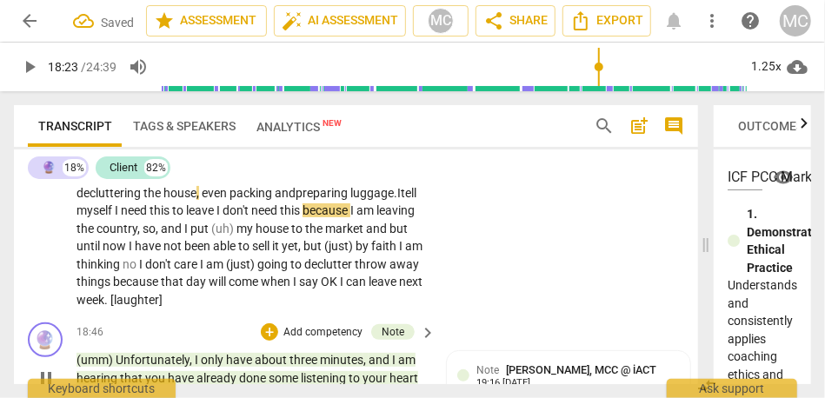
click at [350, 200] on span "luggage." at bounding box center [373, 193] width 47 height 14
click at [115, 217] on span "myself" at bounding box center [96, 210] width 38 height 14
drag, startPoint x: 303, startPoint y: 301, endPoint x: 252, endPoint y: 300, distance: 50.4
click at [252, 300] on p "Yes . I have been , actually , planning to leave for the last two years . I tho…" at bounding box center [252, 211] width 350 height 196
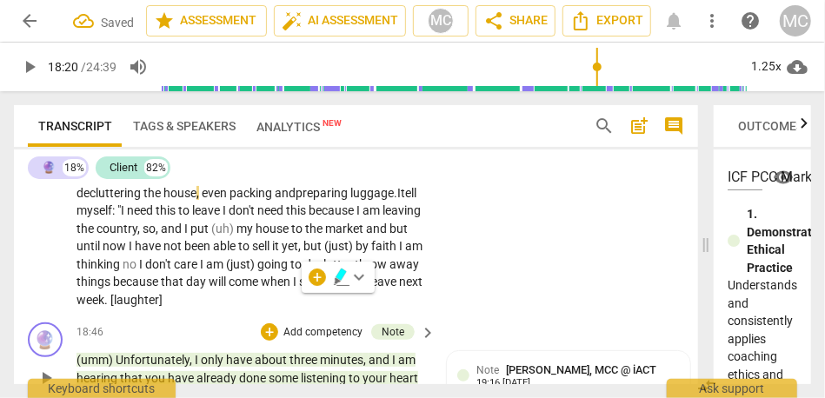
click at [233, 300] on p "Yes . I have been , actually , planning to leave for the last two years . I tho…" at bounding box center [252, 211] width 350 height 196
click at [156, 217] on span "need" at bounding box center [141, 210] width 29 height 14
click at [229, 217] on span "I" at bounding box center [226, 210] width 6 height 14
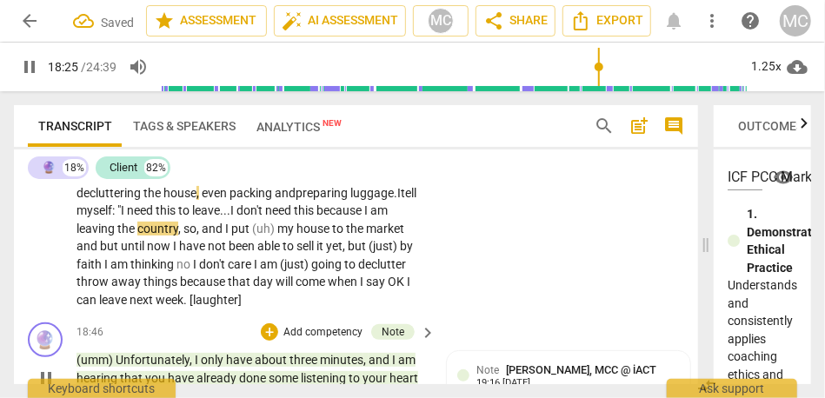
click at [196, 236] on span "so" at bounding box center [189, 229] width 13 height 14
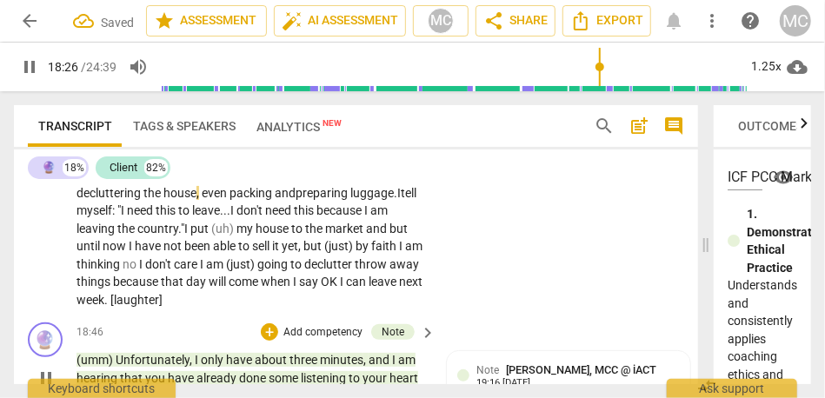
click at [256, 236] on span "my" at bounding box center [245, 229] width 19 height 14
click at [266, 236] on span "house" at bounding box center [248, 229] width 36 height 14
click at [417, 310] on p "Yes . I have been , actually , planning to leave for the last two years . I tho…" at bounding box center [252, 211] width 350 height 196
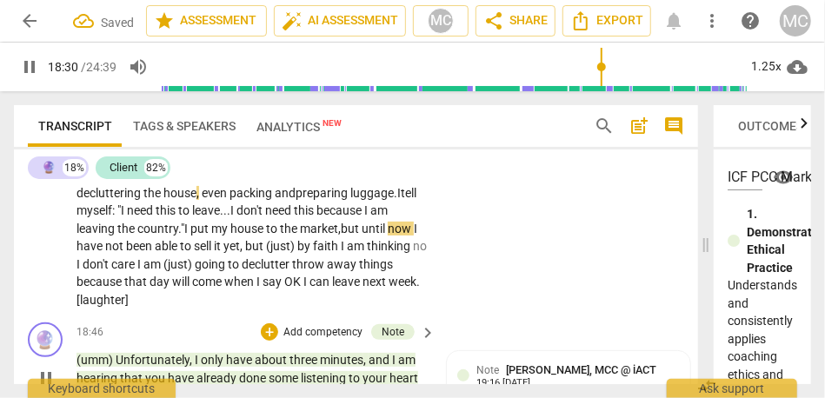
click at [414, 236] on span "I" at bounding box center [415, 229] width 3 height 14
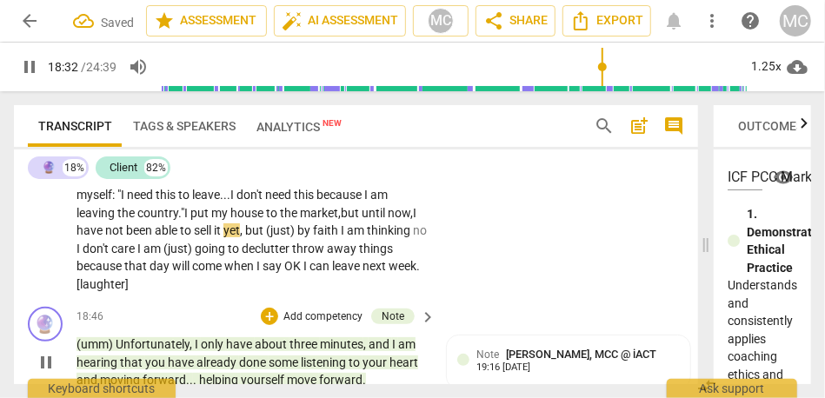
scroll to position [5158, 0]
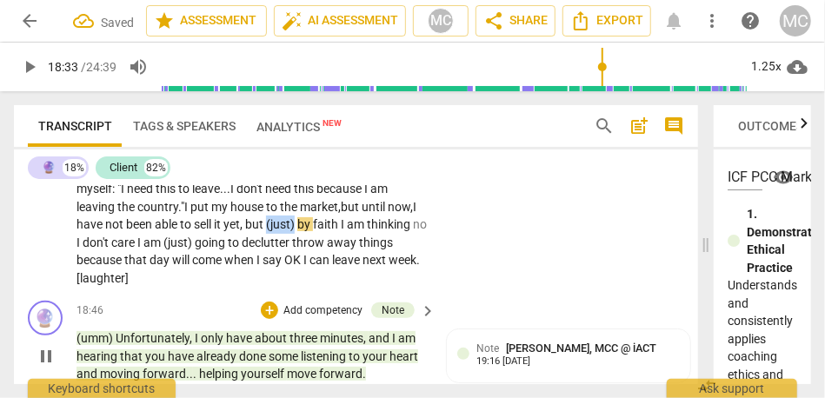
drag, startPoint x: 392, startPoint y: 315, endPoint x: 440, endPoint y: 315, distance: 47.8
click at [440, 295] on div "CL play_arrow pause 17:44 + Add competency keyboard_arrow_right Yes . I have be…" at bounding box center [356, 175] width 684 height 239
click at [483, 289] on div "CL play_arrow pause 17:44 + Add competency keyboard_arrow_right Yes . I have be…" at bounding box center [356, 175] width 684 height 239
type input "1115"
click at [310, 231] on span "faith" at bounding box center [296, 224] width 28 height 14
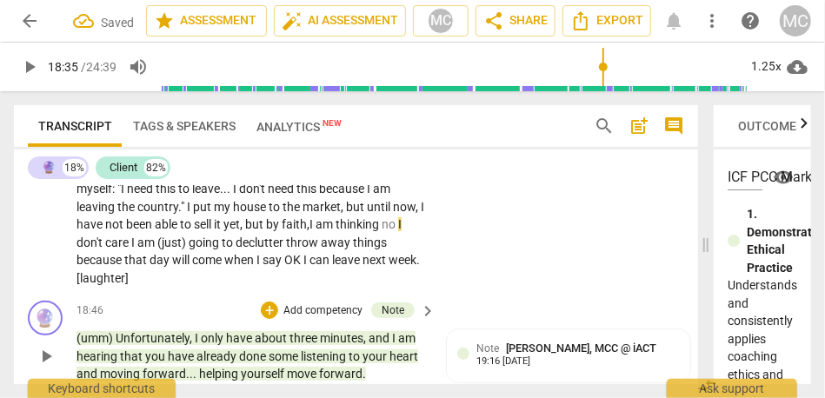
click at [336, 231] on span "thinking" at bounding box center [359, 224] width 46 height 14
click at [233, 214] on span "my" at bounding box center [223, 207] width 19 height 14
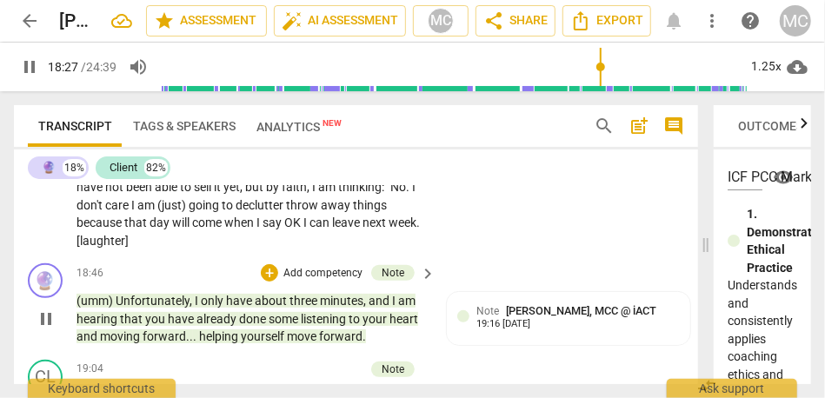
scroll to position [5198, 0]
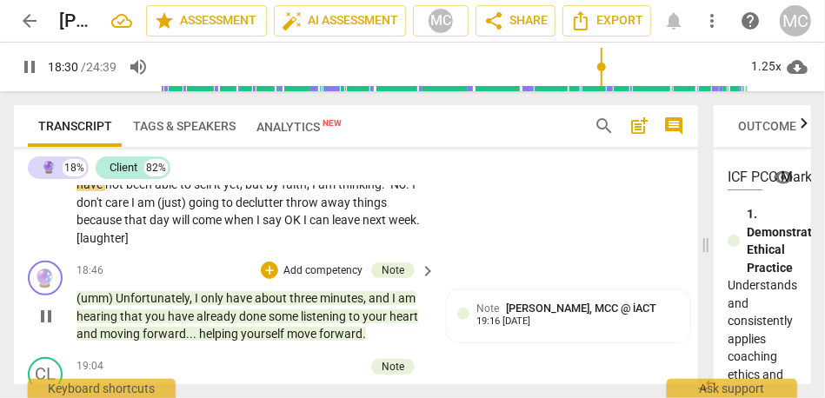
click at [214, 174] on span "put" at bounding box center [203, 167] width 21 height 14
click at [137, 210] on span "I" at bounding box center [134, 203] width 6 height 14
type input "1116"
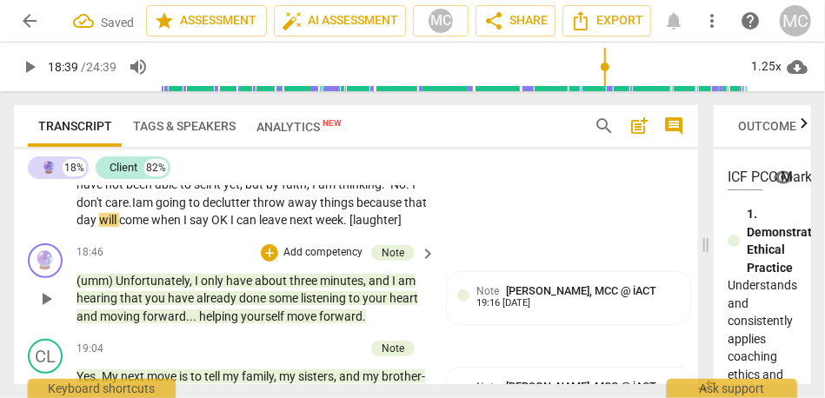
click at [288, 210] on span "throw" at bounding box center [270, 203] width 35 height 14
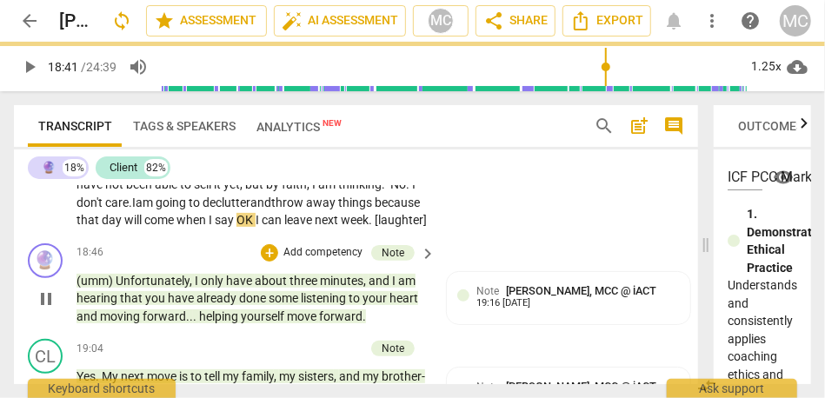
click at [306, 210] on span "throw" at bounding box center [288, 203] width 35 height 14
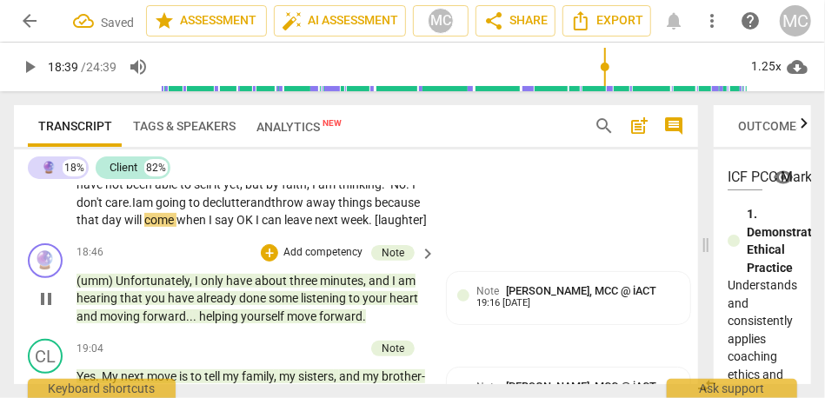
click at [271, 210] on span "declutter and" at bounding box center [237, 203] width 69 height 14
click at [144, 227] on span "will" at bounding box center [134, 220] width 20 height 14
click at [209, 227] on span "when" at bounding box center [192, 220] width 32 height 14
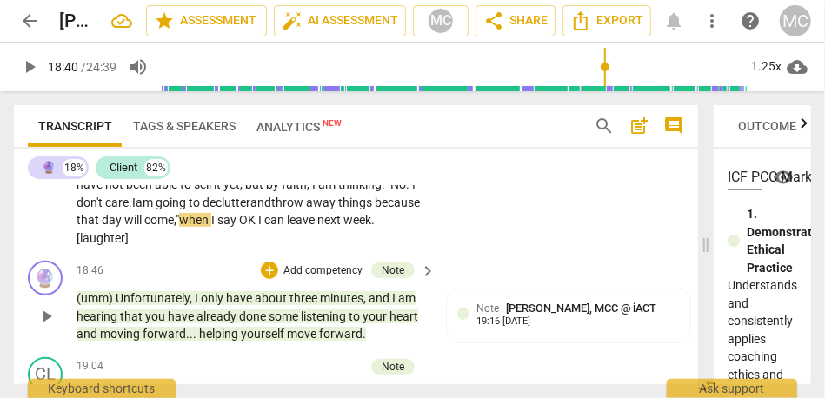
click at [356, 248] on p "Yes . I have been , actually , planning to leave for the last two years . I tho…" at bounding box center [252, 149] width 350 height 196
click at [129, 245] on span "[laughter]" at bounding box center [103, 238] width 52 height 14
click at [478, 255] on div "CL play_arrow pause 17:44 + Add competency keyboard_arrow_right Yes . I have be…" at bounding box center [356, 135] width 684 height 239
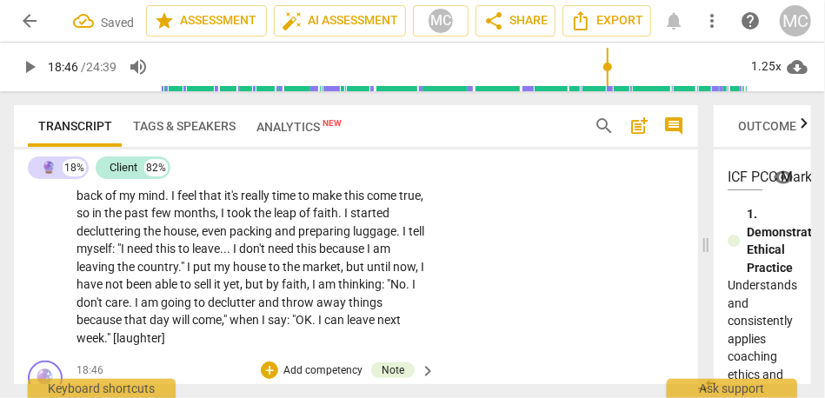
scroll to position [5092, 0]
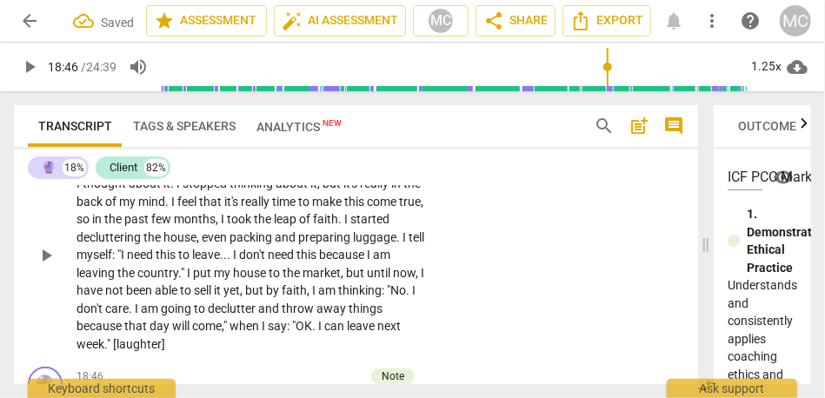
click at [393, 146] on p "Add competency" at bounding box center [373, 138] width 83 height 16
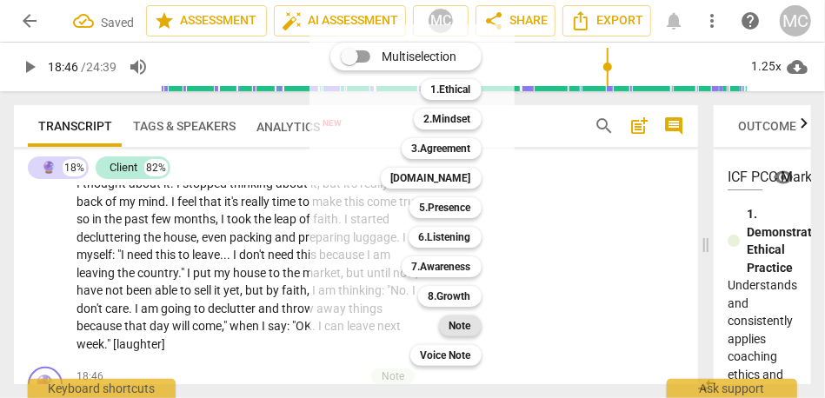
click at [467, 327] on b "Note" at bounding box center [460, 326] width 22 height 21
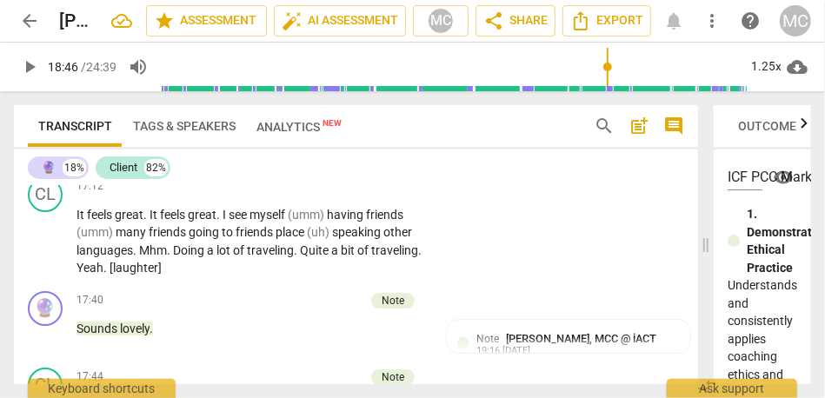
scroll to position [4852, 0]
click at [49, 158] on span "play_arrow" at bounding box center [46, 147] width 21 height 21
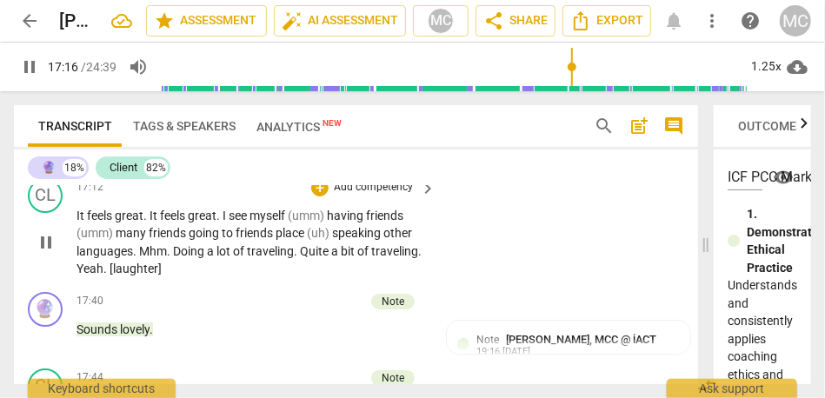
click at [334, 223] on span "having" at bounding box center [346, 216] width 39 height 14
type input "1037"
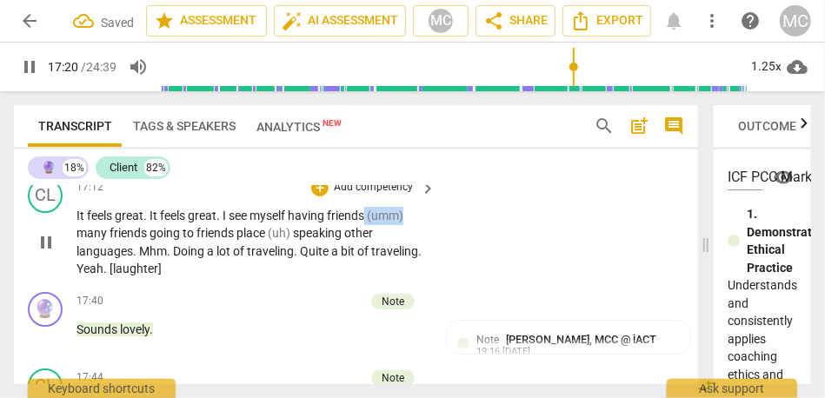
drag, startPoint x: 368, startPoint y: 305, endPoint x: 436, endPoint y: 307, distance: 68.7
click at [436, 285] on div "CL play_arrow pause 17:12 + Add competency keyboard_arrow_right It feels great …" at bounding box center [356, 228] width 684 height 114
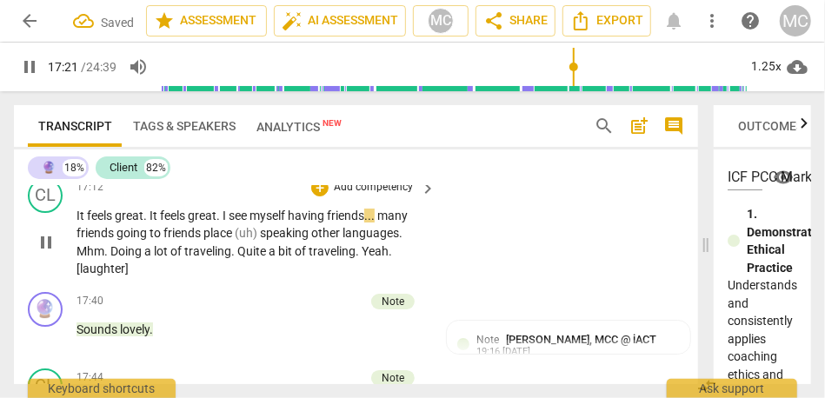
click at [447, 285] on div "CL play_arrow pause 17:12 + Add competency keyboard_arrow_right It feels great …" at bounding box center [356, 228] width 684 height 114
click at [118, 240] on span "going" at bounding box center [132, 233] width 33 height 14
type input "1044"
click at [234, 240] on span "place" at bounding box center [242, 233] width 31 height 14
click at [140, 240] on span "friends, and" at bounding box center [108, 233] width 63 height 14
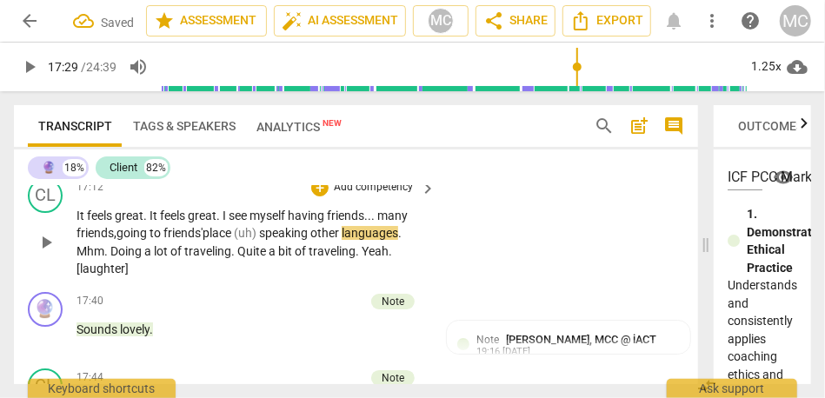
click at [267, 240] on span "speaking" at bounding box center [284, 233] width 51 height 14
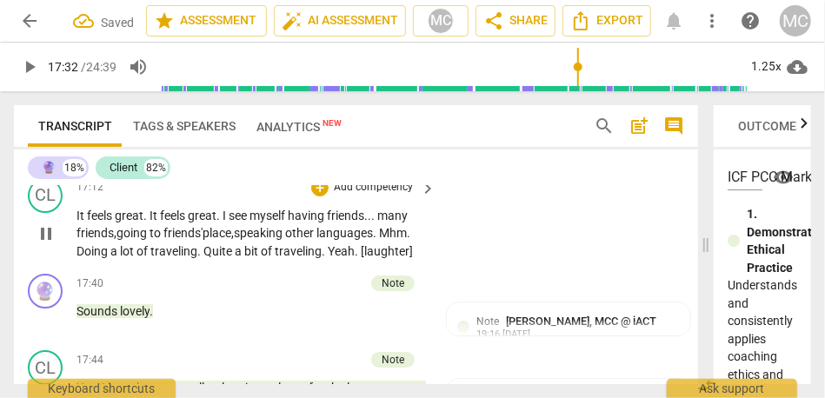
click at [391, 240] on span "Mhm" at bounding box center [393, 233] width 28 height 14
click at [171, 258] on span "Quite" at bounding box center [175, 251] width 31 height 14
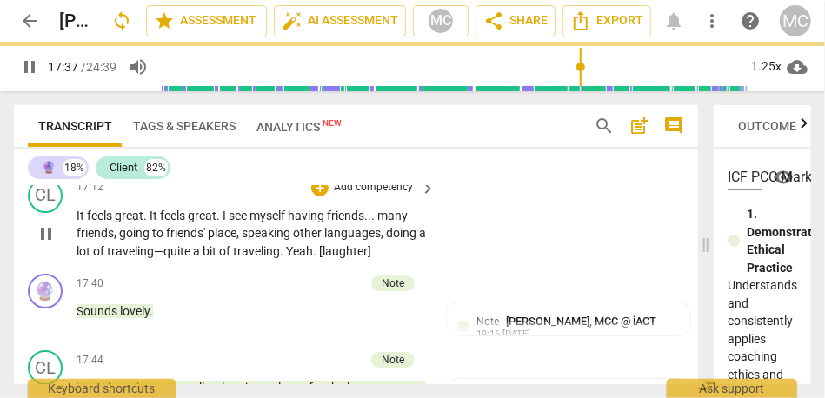
click at [474, 268] on div "CL play_arrow pause 17:12 + Add competency keyboard_arrow_right It feels great …" at bounding box center [356, 219] width 684 height 97
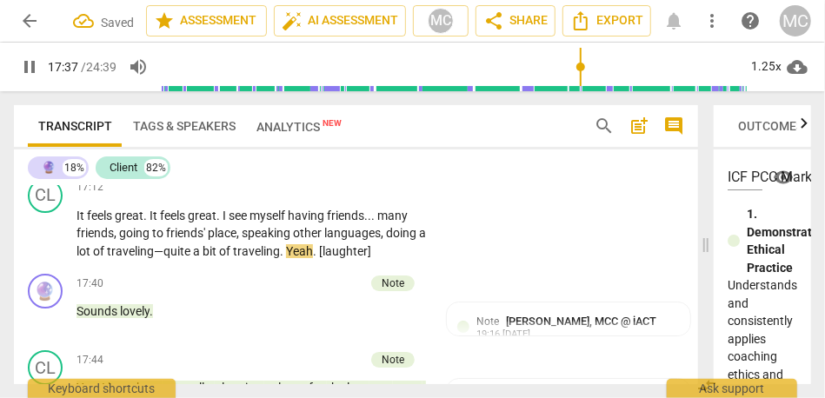
click at [390, 240] on span "doing" at bounding box center [402, 233] width 33 height 14
type input "1059"
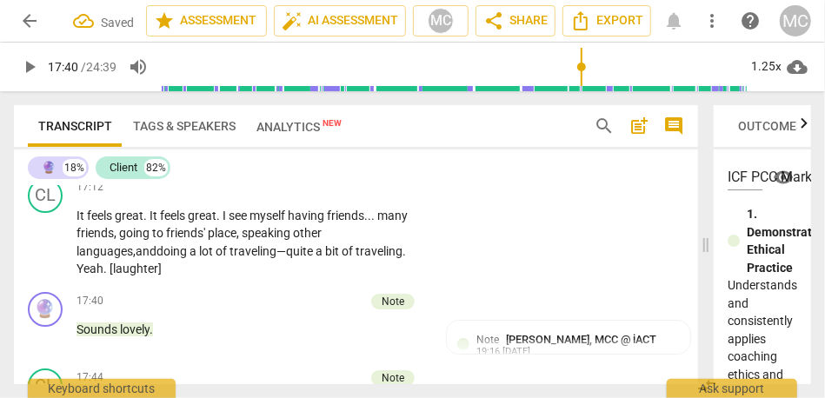
click at [368, 196] on p "Add competency" at bounding box center [373, 188] width 83 height 16
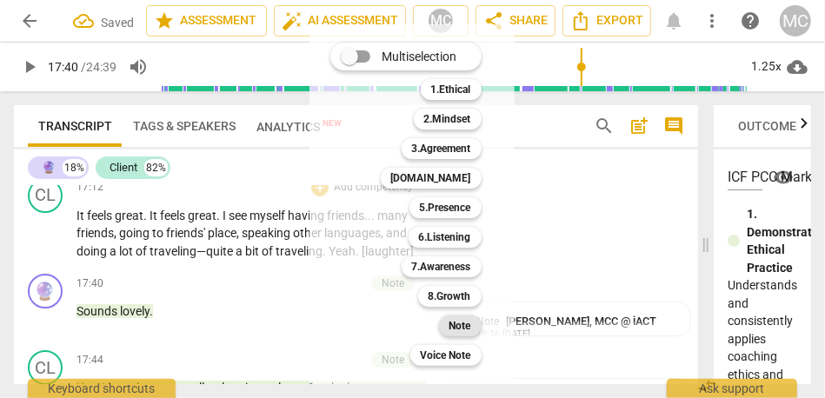
click at [452, 328] on b "Note" at bounding box center [460, 326] width 22 height 21
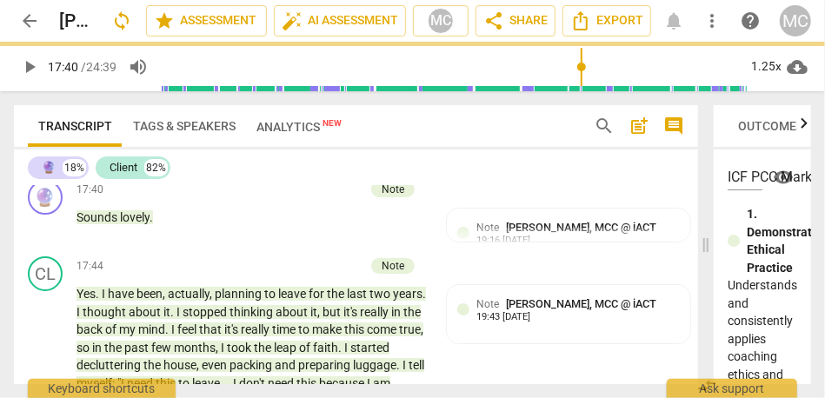
scroll to position [4952, 0]
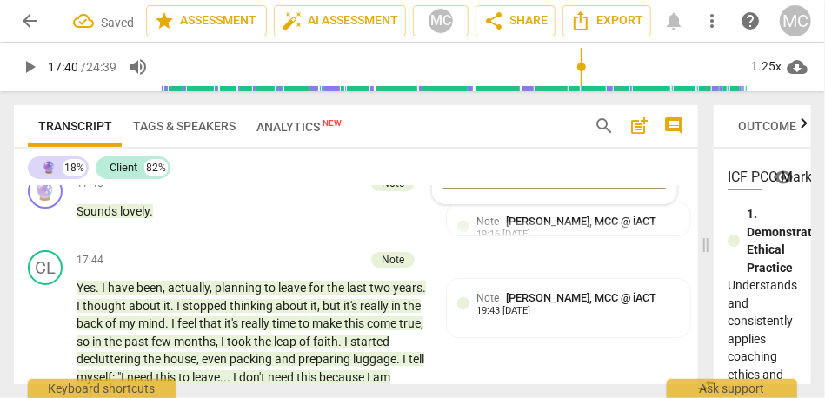
click at [514, 131] on div "Transcript Tags & Speakers Analytics New" at bounding box center [297, 126] width 538 height 42
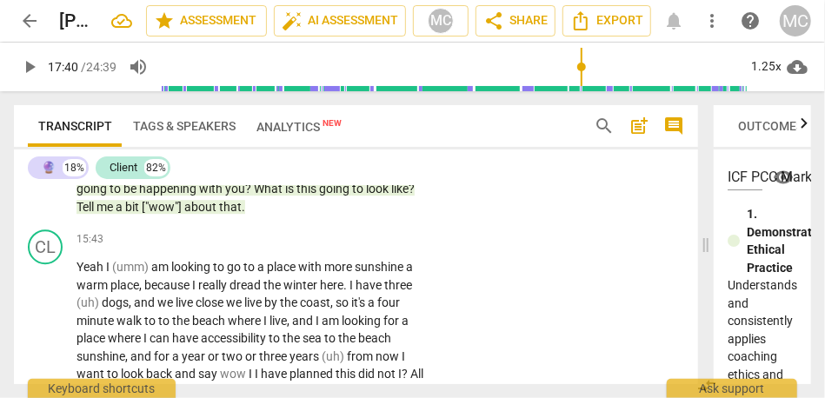
scroll to position [4445, 0]
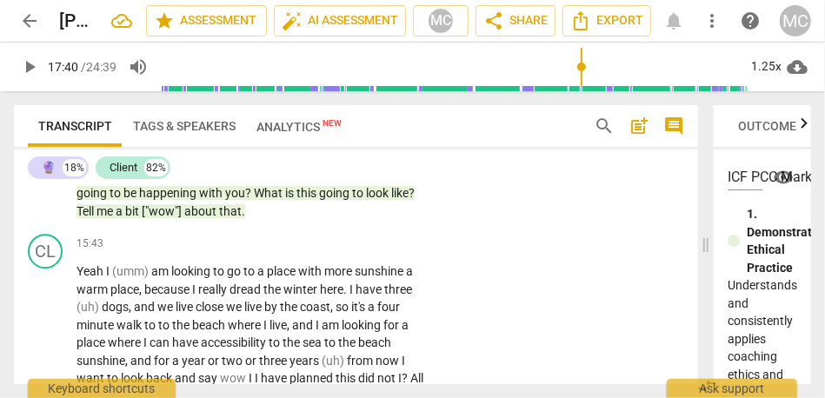
click at [208, 218] on span "about" at bounding box center [201, 211] width 35 height 14
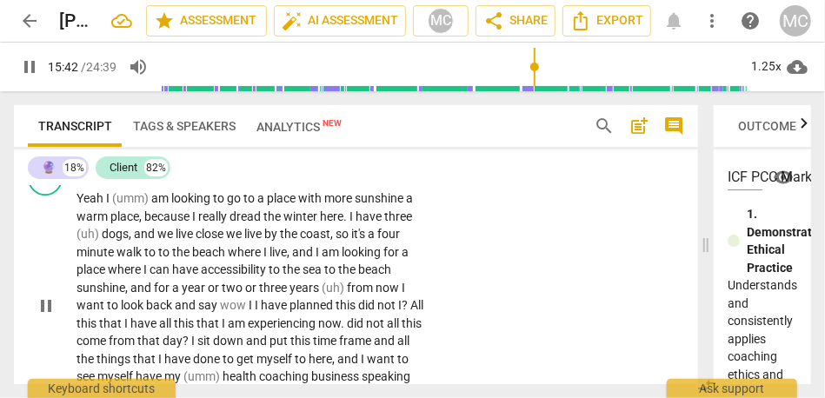
scroll to position [4519, 0]
drag, startPoint x: 152, startPoint y: 266, endPoint x: 102, endPoint y: 266, distance: 50.4
click at [102, 266] on p "Yeah I (umm) am looking to go to a place with more sunshine a warm place , beca…" at bounding box center [252, 305] width 350 height 232
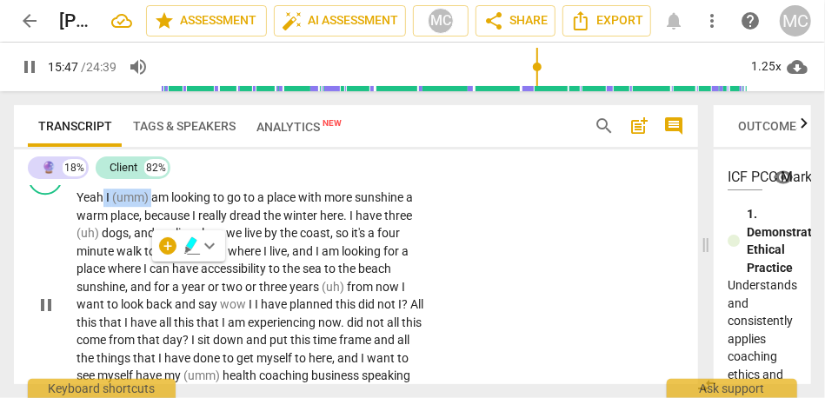
type input "948"
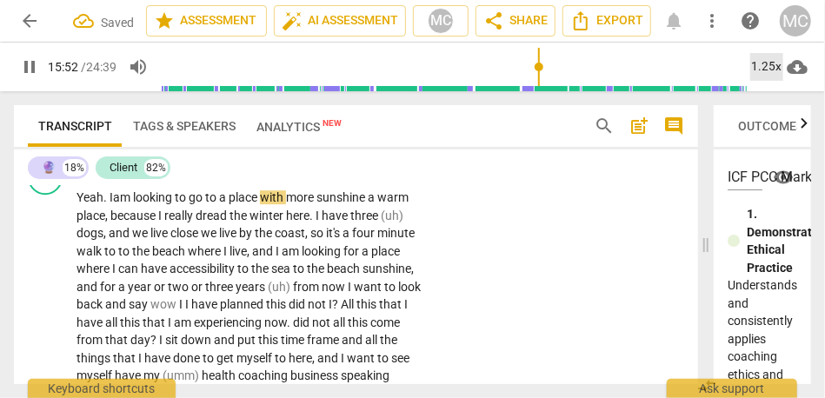
click at [762, 69] on div "1.25x" at bounding box center [766, 67] width 33 height 28
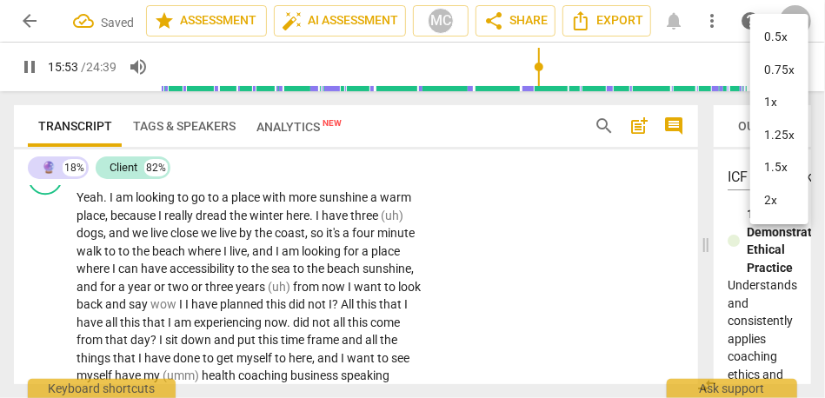
click at [782, 136] on li "1.25x" at bounding box center [779, 135] width 58 height 33
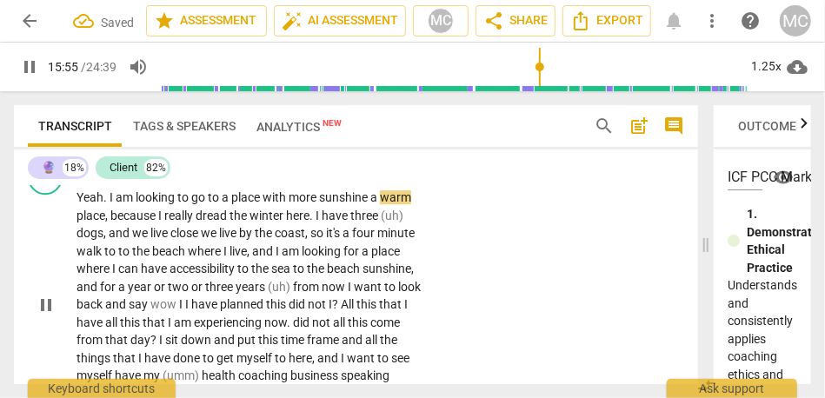
click at [374, 204] on span "a" at bounding box center [375, 197] width 10 height 14
type input "957"
drag, startPoint x: 161, startPoint y: 287, endPoint x: 102, endPoint y: 285, distance: 59.1
click at [102, 285] on p "Yeah . I am looking to go to a place with more sunshine— a warm place , because…" at bounding box center [252, 305] width 350 height 232
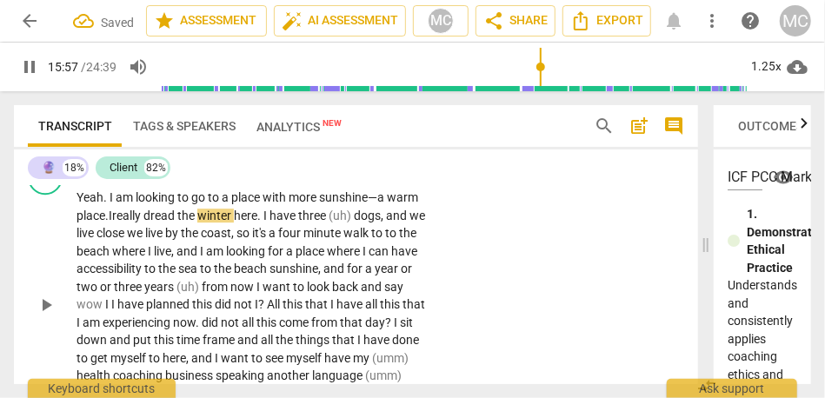
click at [577, 274] on div "CL play_arrow pause 15:43 + Add competency keyboard_arrow_right Yeah . I am loo…" at bounding box center [356, 290] width 684 height 275
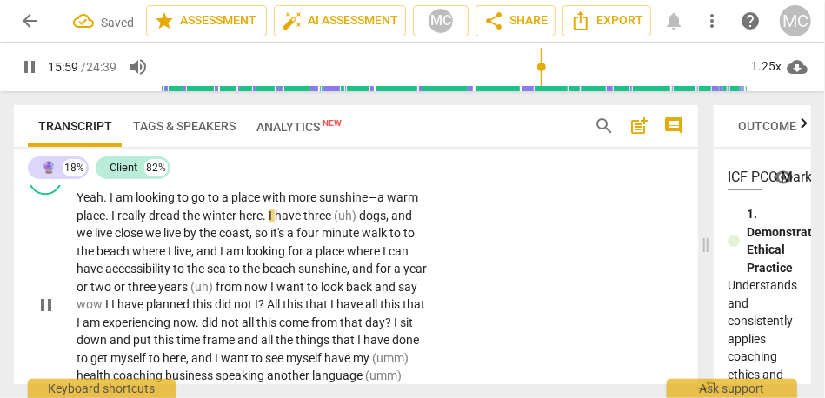
click at [362, 223] on span "dogs" at bounding box center [372, 216] width 27 height 14
type input "961"
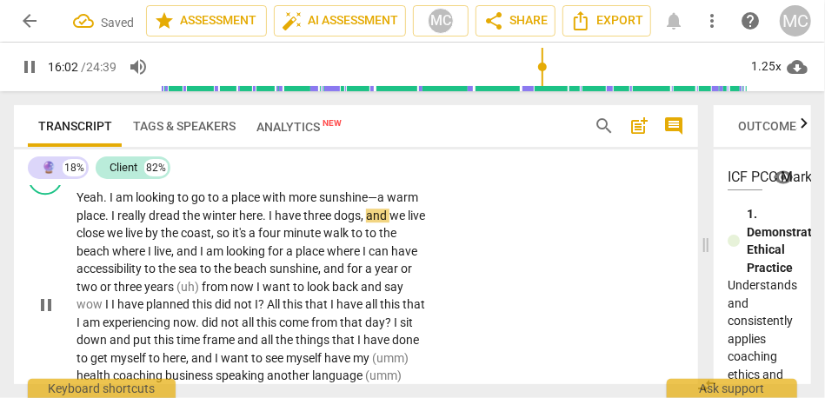
click at [389, 223] on span "and" at bounding box center [377, 216] width 23 height 14
drag, startPoint x: 108, startPoint y: 305, endPoint x: 373, endPoint y: 290, distance: 265.6
click at [374, 290] on p "Yeah . I am looking to go to a place with more sunshine—a warm place . I really…" at bounding box center [252, 305] width 350 height 232
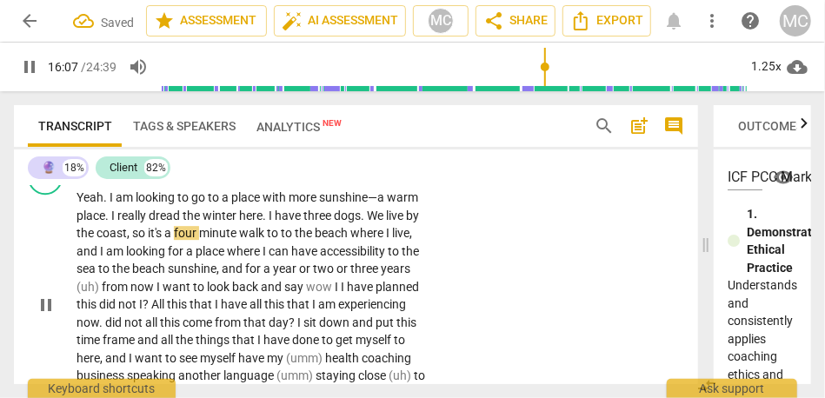
click at [203, 240] on span "minute" at bounding box center [219, 233] width 40 height 14
click at [299, 240] on span "the" at bounding box center [306, 233] width 20 height 14
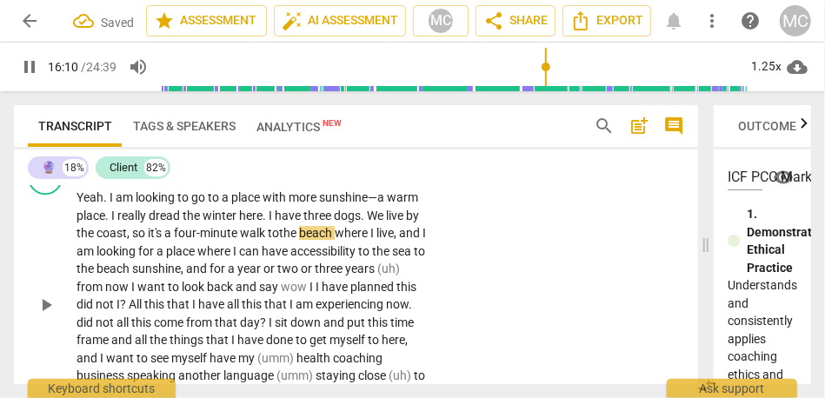
click at [451, 310] on div "CL play_arrow pause 15:43 + Add competency keyboard_arrow_right Yeah . I am loo…" at bounding box center [356, 290] width 684 height 275
type input "972"
drag, startPoint x: 99, startPoint y: 321, endPoint x: 50, endPoint y: 321, distance: 48.7
click at [50, 321] on div "CL play_arrow pause 15:43 + Add competency keyboard_arrow_right Yeah . I am loo…" at bounding box center [356, 290] width 684 height 275
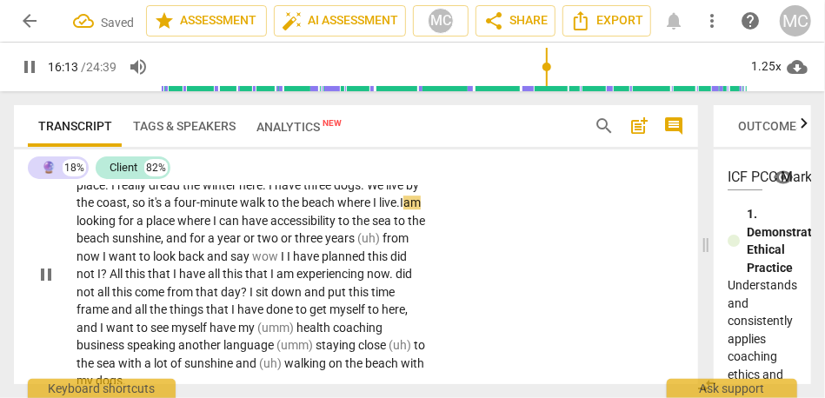
scroll to position [4553, 0]
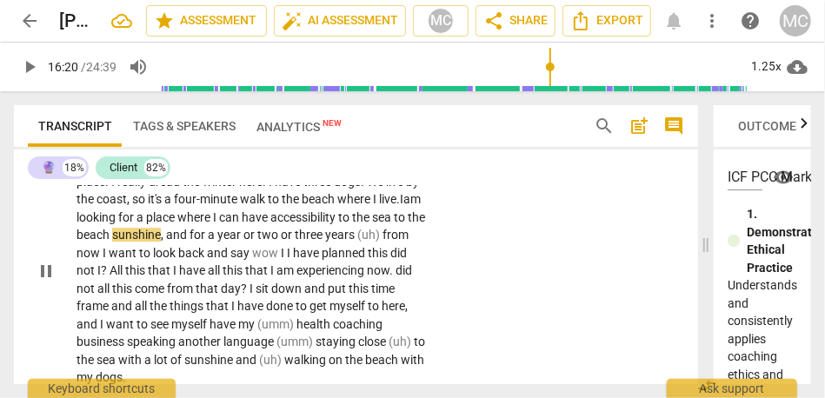
click at [352, 224] on span "to" at bounding box center [345, 217] width 14 height 14
click at [416, 291] on p "Yeah . I am looking to go to a place with more sunshine—a warm place . I really…" at bounding box center [252, 271] width 350 height 232
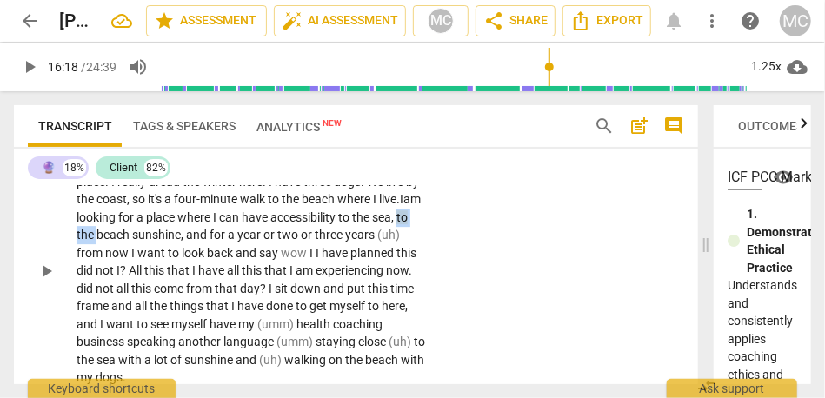
drag, startPoint x: 112, startPoint y: 306, endPoint x: 47, endPoint y: 300, distance: 65.5
click at [47, 300] on div "CL play_arrow pause 15:43 + Add competency keyboard_arrow_right Yeah . I am loo…" at bounding box center [356, 256] width 684 height 275
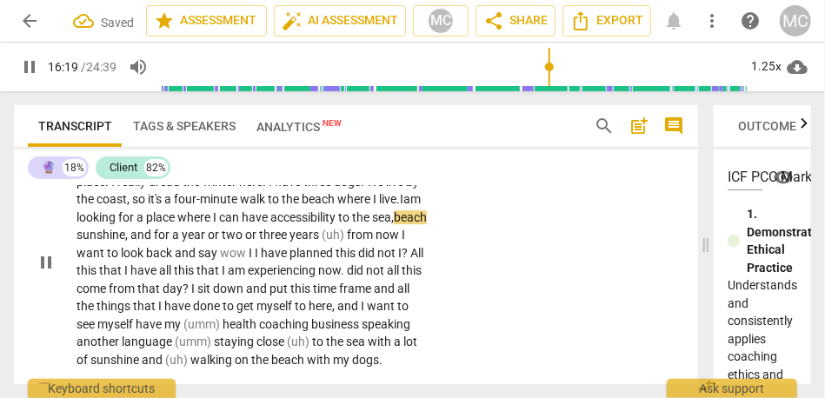
click at [125, 242] on span "sunshine" at bounding box center [101, 235] width 49 height 14
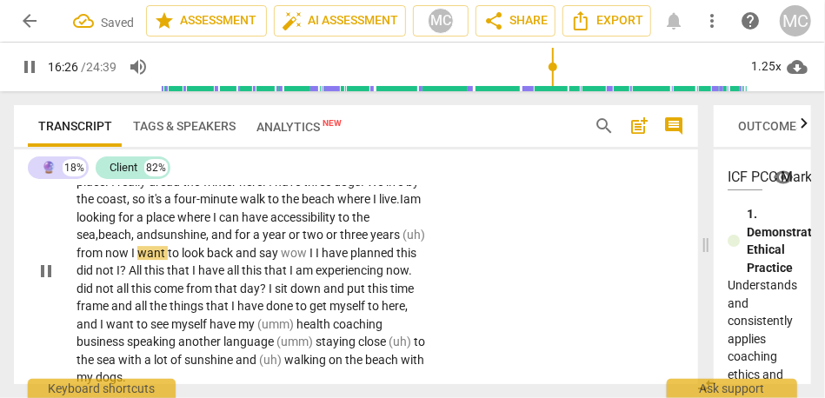
click at [220, 242] on span "and" at bounding box center [222, 235] width 23 height 14
click at [224, 242] on span "and" at bounding box center [222, 235] width 23 height 14
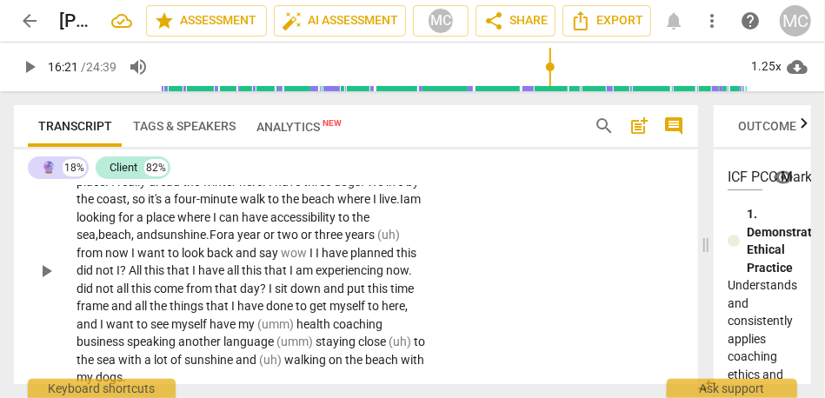
click at [228, 242] on span "For" at bounding box center [219, 235] width 18 height 14
click at [237, 242] on span "a" at bounding box center [233, 235] width 10 height 14
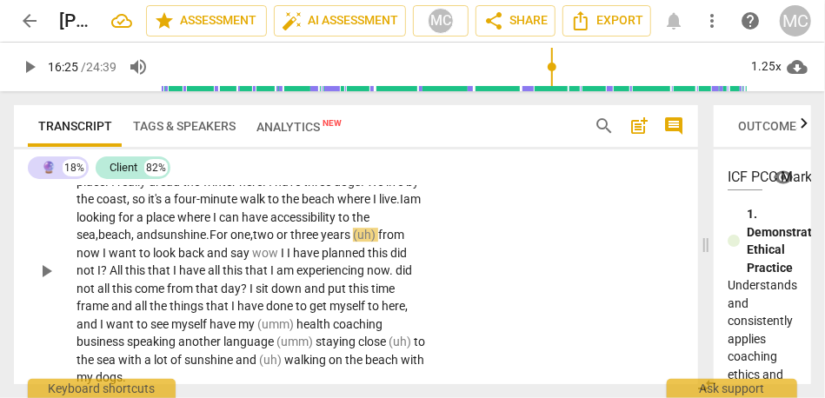
click at [276, 242] on span "two" at bounding box center [264, 235] width 23 height 14
click at [381, 242] on span "(uh)" at bounding box center [368, 235] width 25 height 14
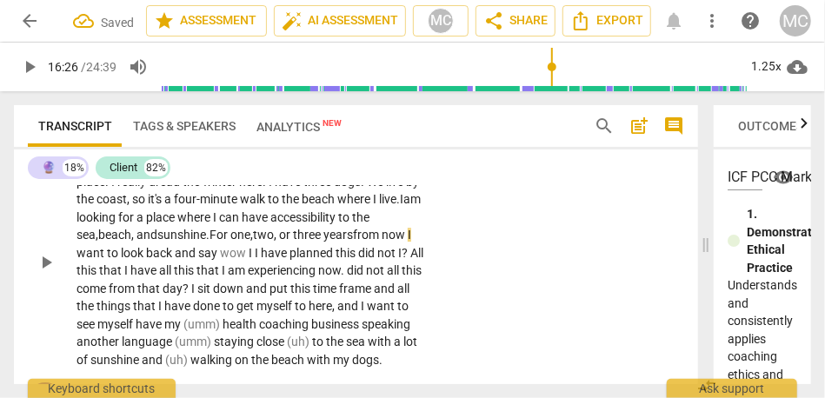
click at [378, 242] on span "from" at bounding box center [367, 235] width 29 height 14
click at [347, 242] on span "years" at bounding box center [338, 235] width 30 height 14
click at [418, 306] on p "Yeah . I am looking to go to a place with more sunshine—a warm place . I really…" at bounding box center [252, 262] width 350 height 214
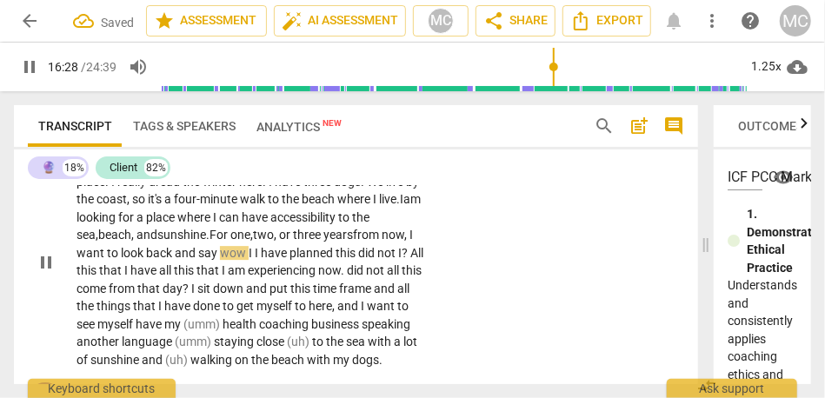
click at [229, 260] on span "wow" at bounding box center [234, 253] width 29 height 14
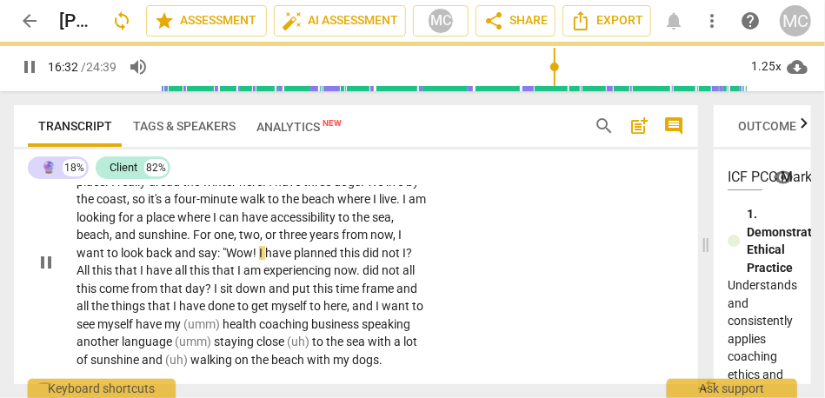
click at [482, 303] on div "CL play_arrow pause 15:43 + Add competency keyboard_arrow_right Yeah . I am loo…" at bounding box center [356, 247] width 684 height 256
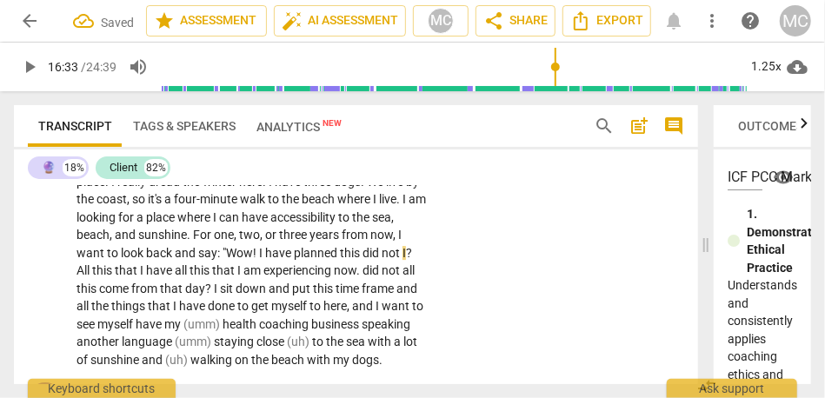
type input "994"
click at [300, 260] on span "planned" at bounding box center [317, 253] width 46 height 14
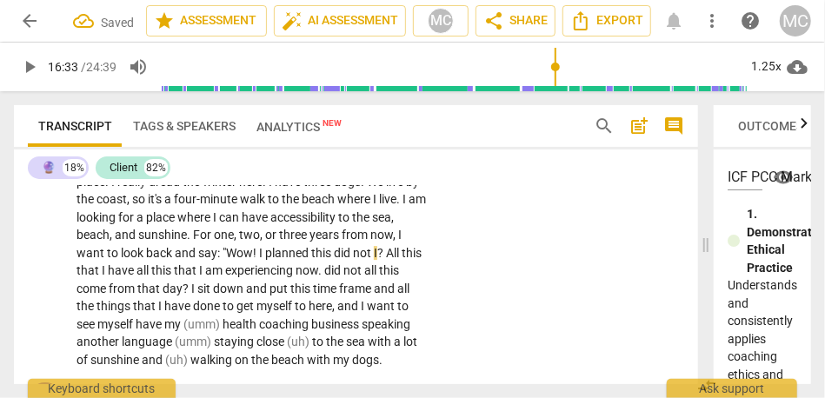
click at [338, 260] on span "did" at bounding box center [343, 253] width 19 height 14
click at [468, 298] on div "CL play_arrow pause 15:43 + Add competency keyboard_arrow_right Yeah . I am loo…" at bounding box center [356, 247] width 684 height 256
click at [392, 260] on span "All" at bounding box center [391, 253] width 16 height 14
click at [383, 260] on span """ at bounding box center [380, 253] width 6 height 14
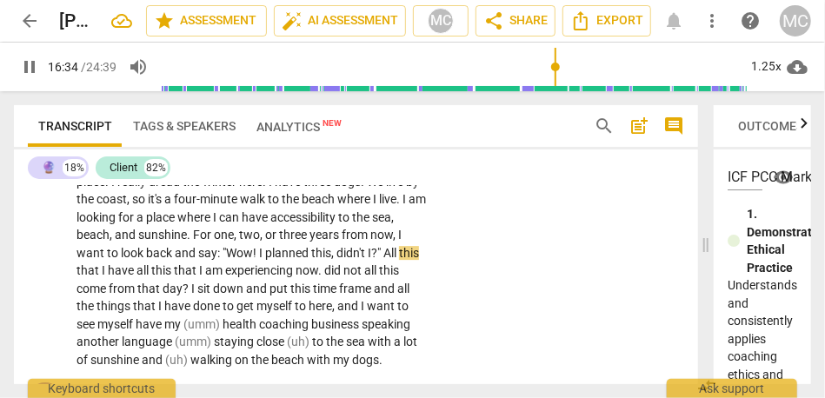
type input "995"
click at [408, 323] on p "Yeah . I am looking to go to a place with more sunshine—a warm place . I really…" at bounding box center [252, 262] width 350 height 214
click at [391, 260] on span "All" at bounding box center [391, 253] width 16 height 14
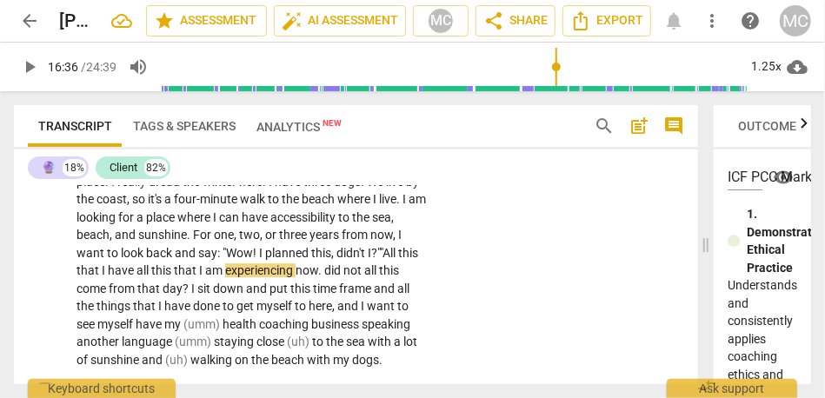
click at [151, 277] on span "all" at bounding box center [143, 270] width 15 height 14
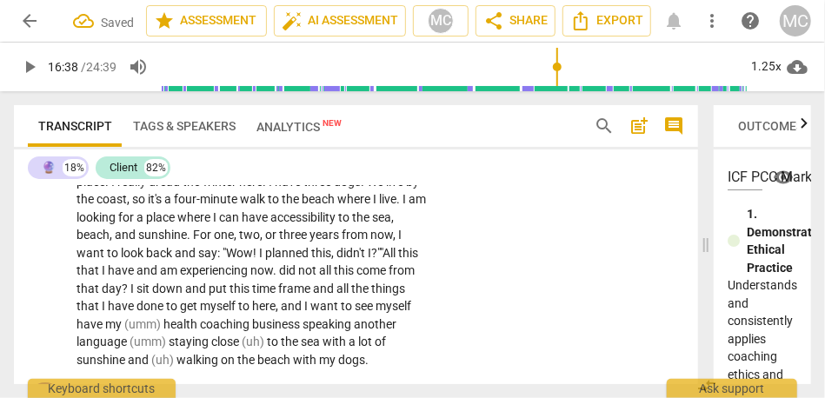
click at [298, 277] on span "did" at bounding box center [288, 270] width 19 height 14
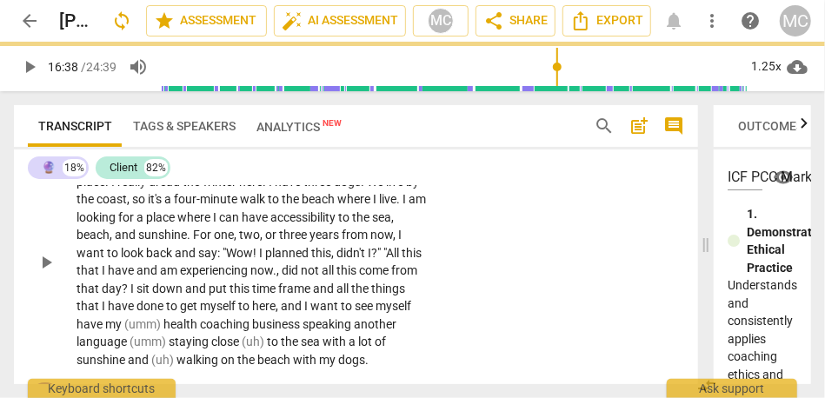
click at [603, 266] on div "CL play_arrow pause 15:43 + Add competency keyboard_arrow_right Yeah . I am loo…" at bounding box center [356, 247] width 684 height 256
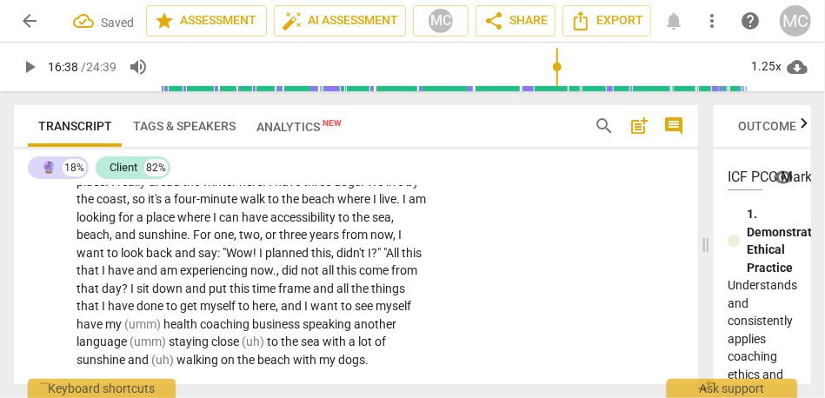
click at [396, 260] on span ""All" at bounding box center [392, 253] width 18 height 14
click at [400, 260] on span ""All" at bounding box center [392, 253] width 18 height 14
type input "998"
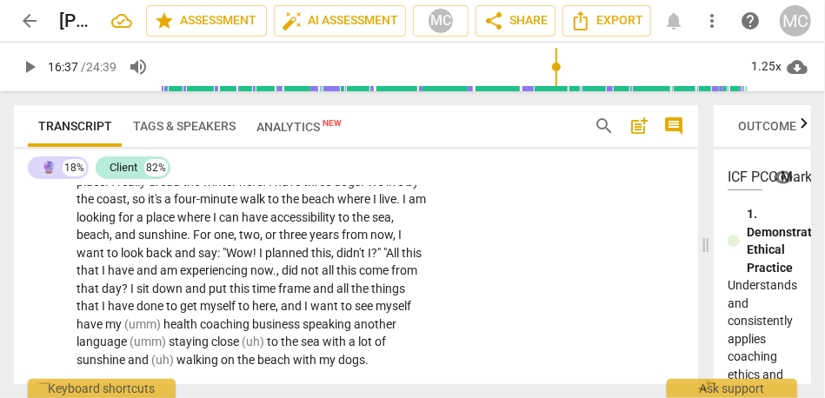
click at [301, 277] on span "did" at bounding box center [291, 270] width 19 height 14
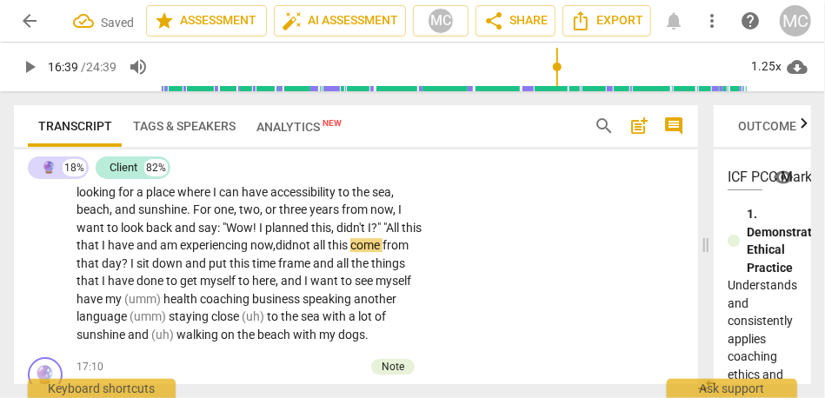
click at [328, 252] on span "all" at bounding box center [320, 245] width 15 height 14
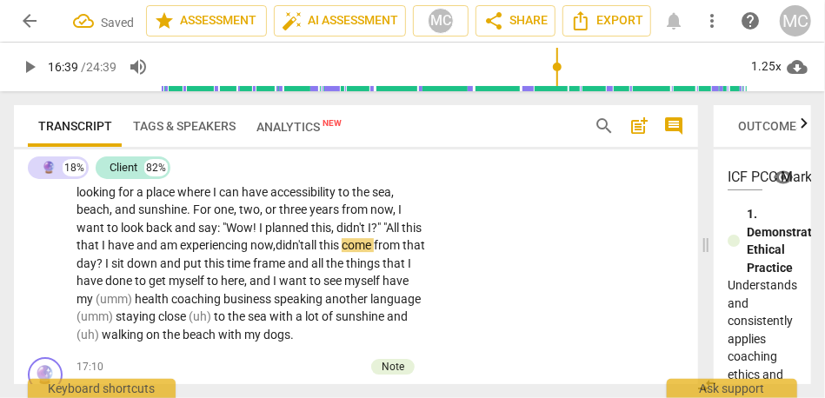
click at [304, 252] on span "didn't" at bounding box center [290, 245] width 29 height 14
click at [156, 342] on p "Yeah . I am looking to go to a place with more sunshine—a warm place . I really…" at bounding box center [252, 237] width 350 height 214
click at [374, 252] on span "from" at bounding box center [388, 245] width 29 height 14
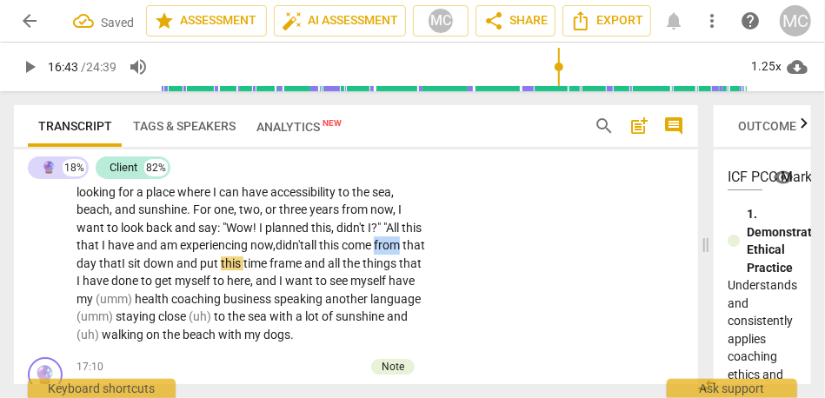
click at [374, 252] on span "from" at bounding box center [388, 245] width 29 height 14
click at [176, 270] on span "down" at bounding box center [159, 263] width 33 height 14
click at [223, 270] on span "put" at bounding box center [212, 263] width 21 height 14
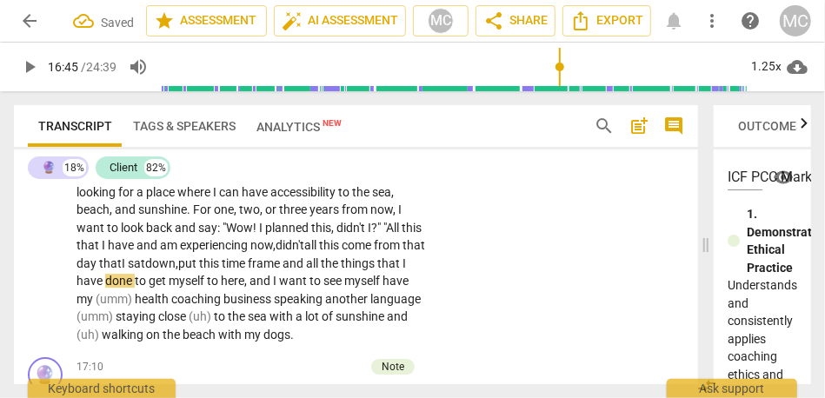
click at [306, 270] on span "and" at bounding box center [294, 263] width 23 height 14
click at [222, 270] on span "this" at bounding box center [210, 263] width 23 height 14
click at [341, 270] on span "things" at bounding box center [359, 263] width 37 height 14
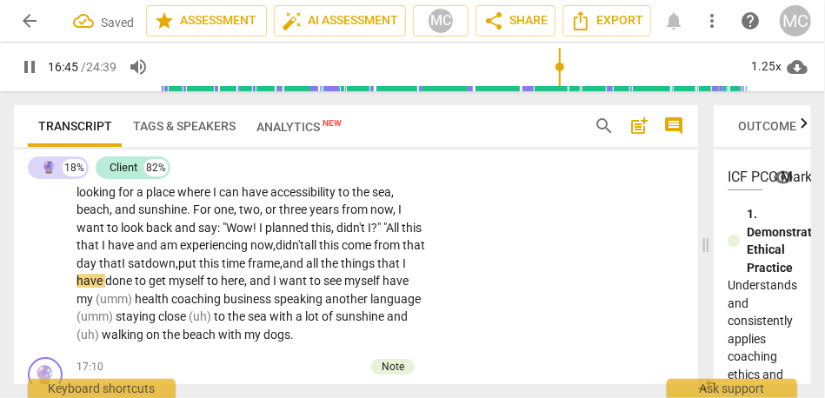
click at [273, 288] on span "and" at bounding box center [261, 281] width 23 height 14
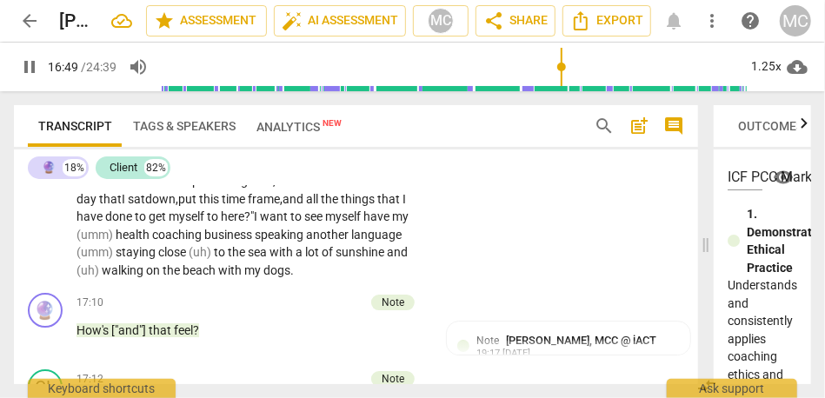
scroll to position [4654, 0]
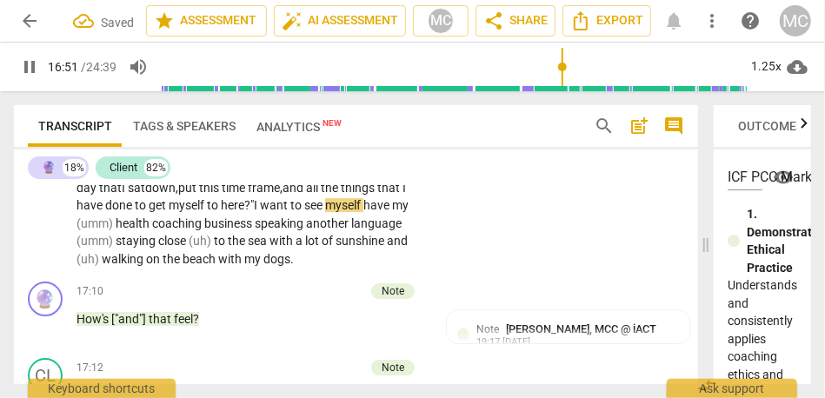
click at [116, 230] on span "(umm)" at bounding box center [96, 223] width 39 height 14
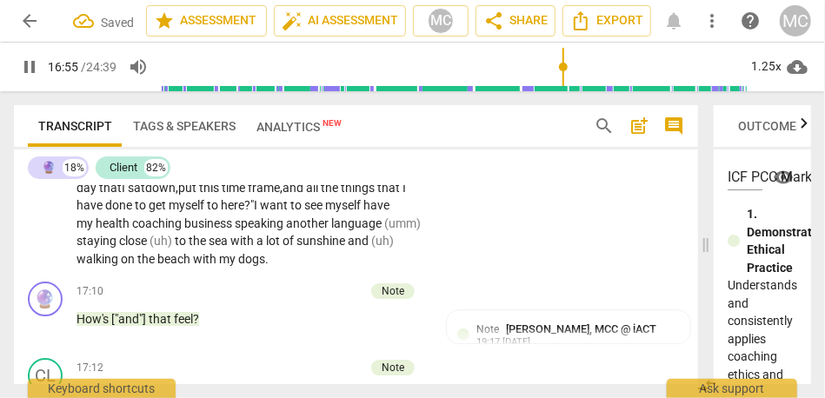
click at [363, 212] on span "have" at bounding box center [376, 205] width 26 height 14
click at [235, 230] on span "business" at bounding box center [209, 223] width 50 height 14
drag, startPoint x: 170, startPoint y: 313, endPoint x: 131, endPoint y: 313, distance: 38.3
click at [131, 268] on p "Yeah . I am looking to go to a place with more sunshine—a warm place . I really…" at bounding box center [252, 161] width 350 height 214
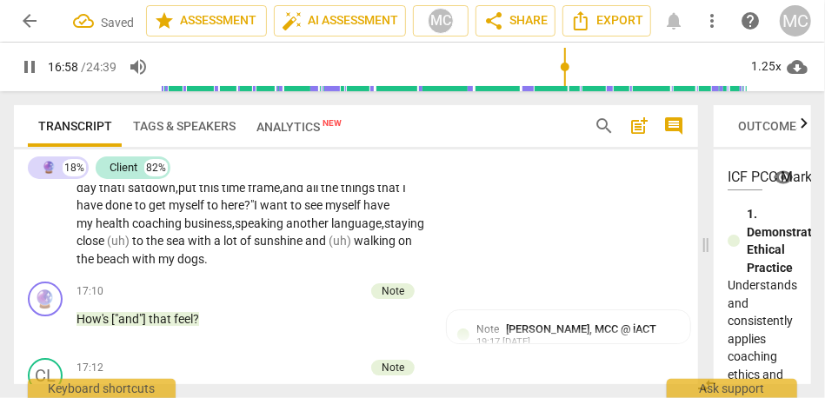
click at [146, 248] on span "to" at bounding box center [139, 241] width 14 height 14
click at [301, 248] on span "and" at bounding box center [288, 241] width 23 height 14
click at [381, 248] on span "walking" at bounding box center [402, 241] width 42 height 14
click at [582, 247] on div "CL play_arrow pause 15:43 + Add competency keyboard_arrow_right Yeah . I am loo…" at bounding box center [356, 146] width 684 height 256
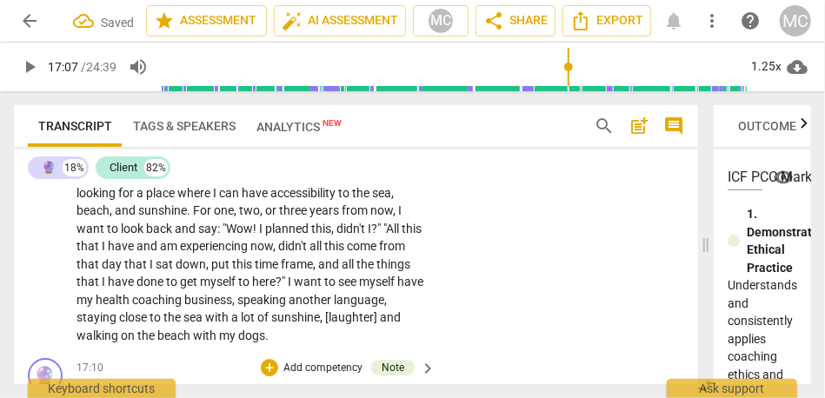
scroll to position [4560, 0]
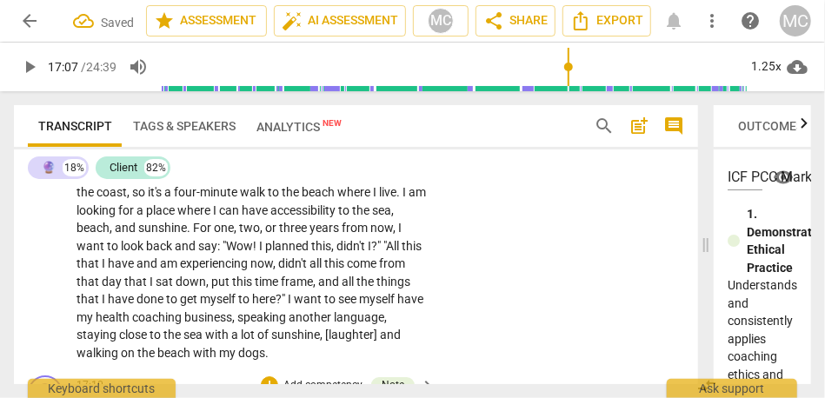
click at [461, 267] on div "CL play_arrow pause 15:43 + Add competency keyboard_arrow_right Yeah . I am loo…" at bounding box center [356, 240] width 684 height 256
click at [363, 137] on p "Add competency" at bounding box center [373, 130] width 83 height 16
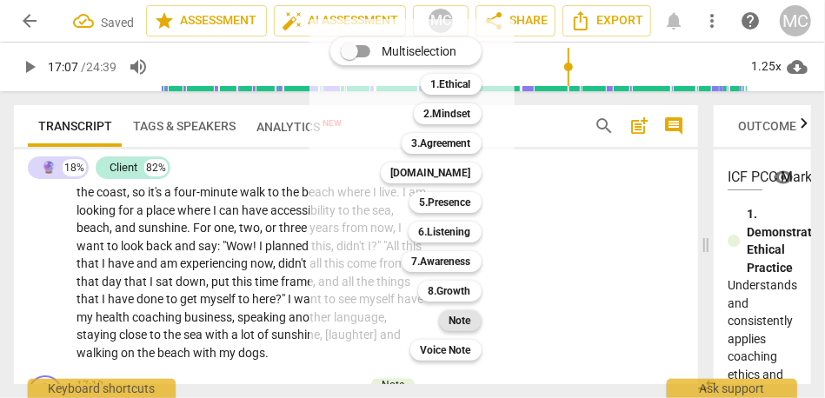
click at [462, 316] on b "Note" at bounding box center [460, 320] width 22 height 21
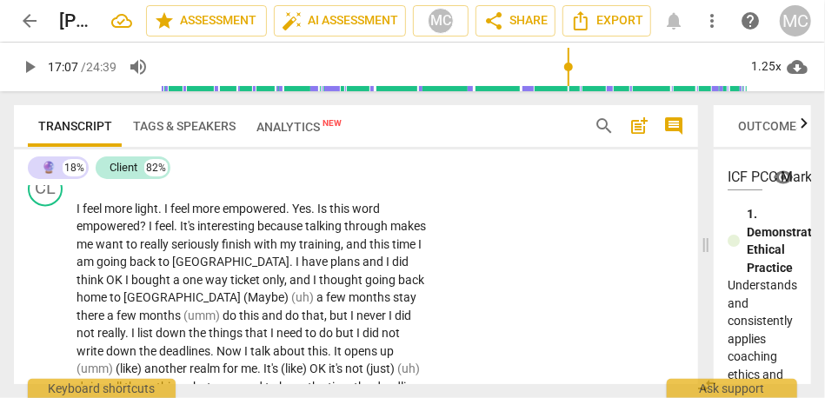
scroll to position [3977, 0]
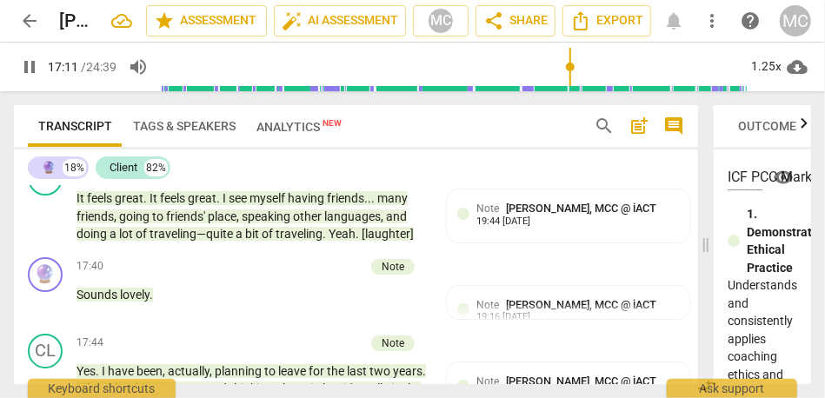
click at [129, 147] on div "17:10 + Add competency Note keyboard_arrow_right How's ["and"] that feel ?" at bounding box center [257, 115] width 361 height 63
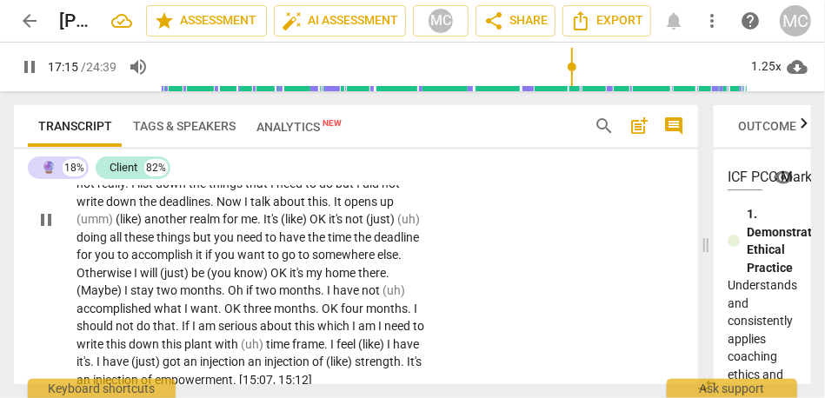
click at [214, 244] on span "you" at bounding box center [225, 237] width 23 height 14
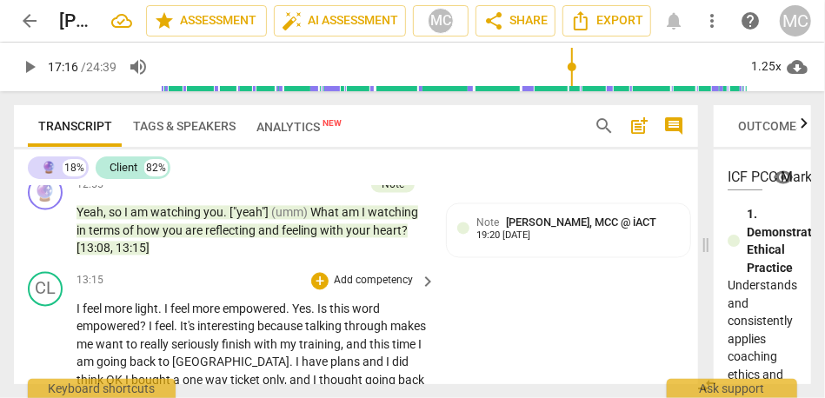
scroll to position [3873, 0]
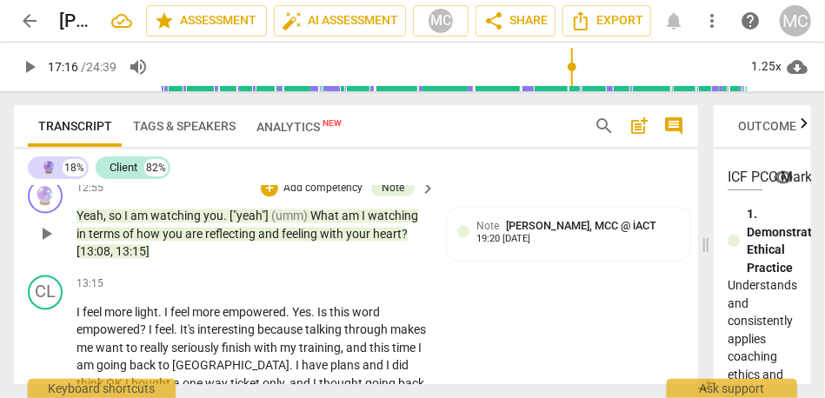
click at [128, 259] on span "13:15]" at bounding box center [133, 252] width 34 height 14
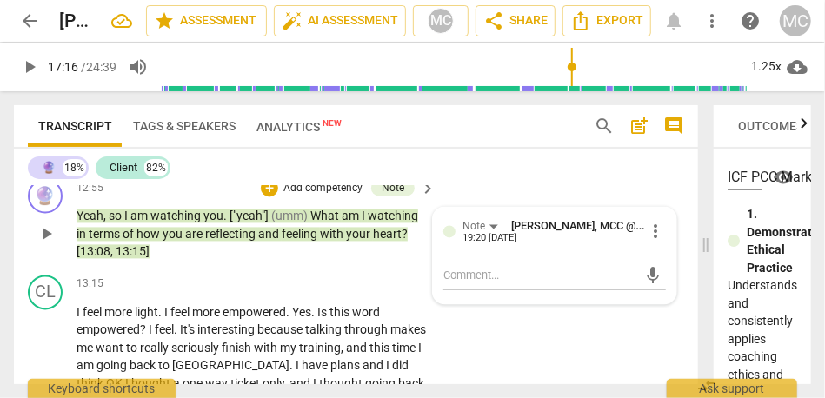
click at [128, 259] on span "13:15]" at bounding box center [133, 252] width 34 height 14
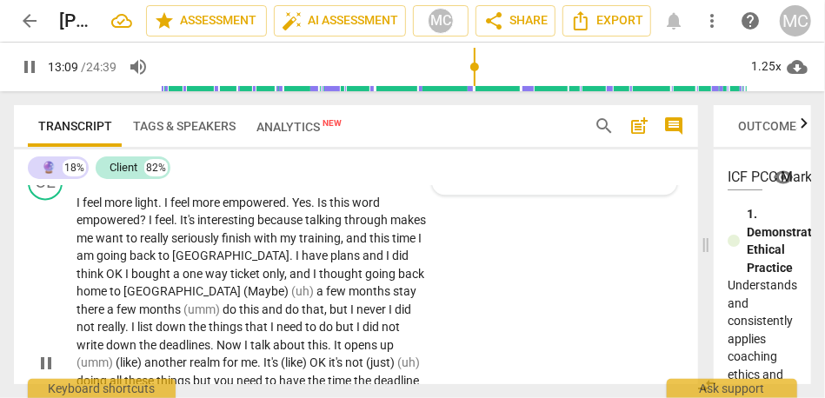
scroll to position [3987, 0]
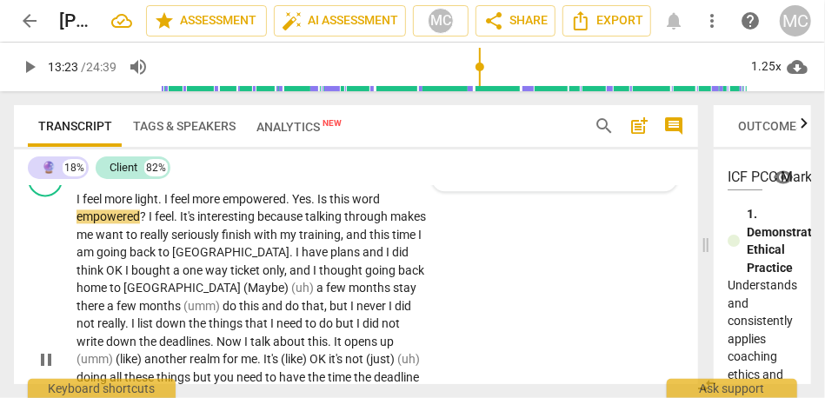
type input "803"
click at [276, 206] on span "empowered" at bounding box center [254, 199] width 63 height 14
click at [326, 206] on span "Is" at bounding box center [323, 199] width 12 height 14
click at [390, 223] on span "makes" at bounding box center [408, 217] width 36 height 14
click at [77, 223] on span "empowered" at bounding box center [108, 217] width 63 height 14
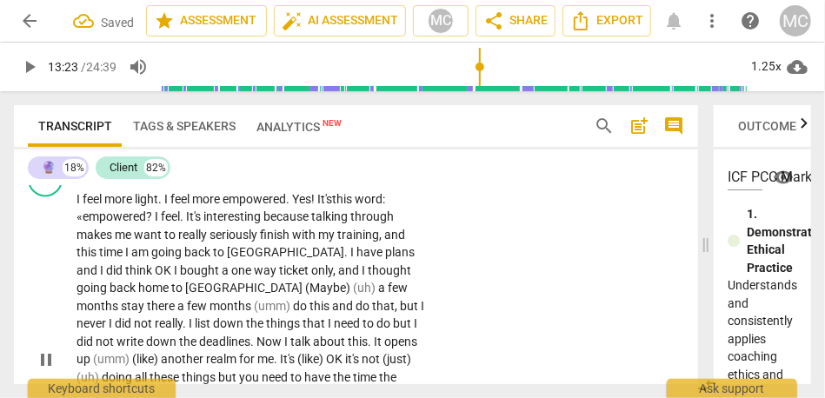
click at [143, 223] on span "empowered" at bounding box center [114, 217] width 63 height 14
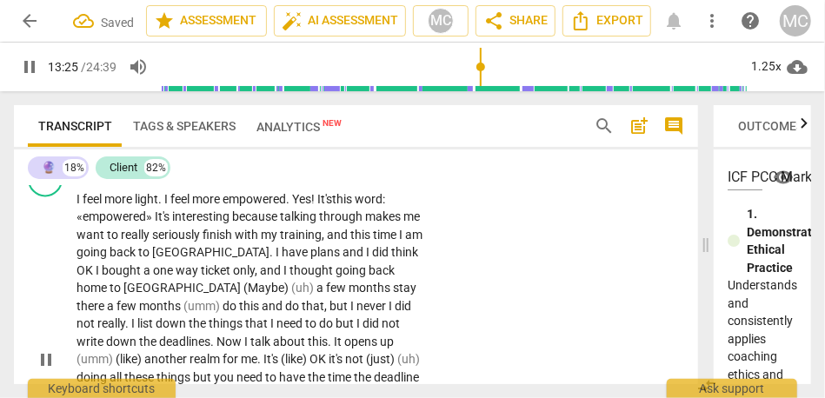
click at [467, 327] on div "CL play_arrow pause 13:15 + Add competency keyboard_arrow_right I feel more lig…" at bounding box center [356, 346] width 684 height 382
click at [116, 223] on span "«empowered»" at bounding box center [116, 217] width 78 height 14
click at [170, 223] on span "It's" at bounding box center [163, 217] width 17 height 14
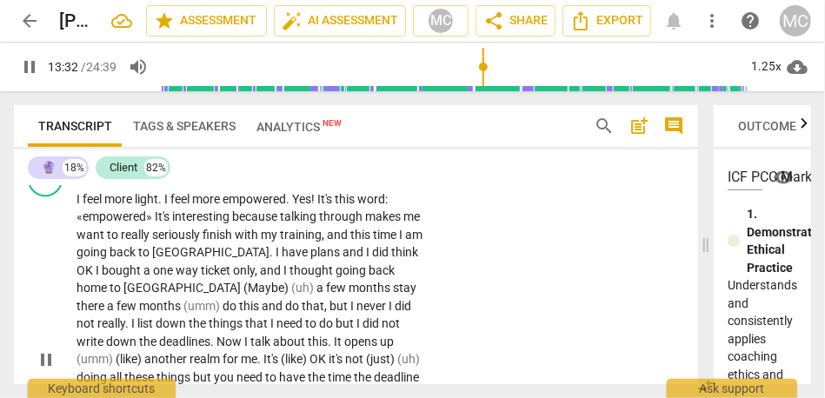
click at [280, 223] on span "because" at bounding box center [256, 217] width 48 height 14
type input "813"
paste p
click at [316, 223] on span "talking" at bounding box center [306, 217] width 37 height 14
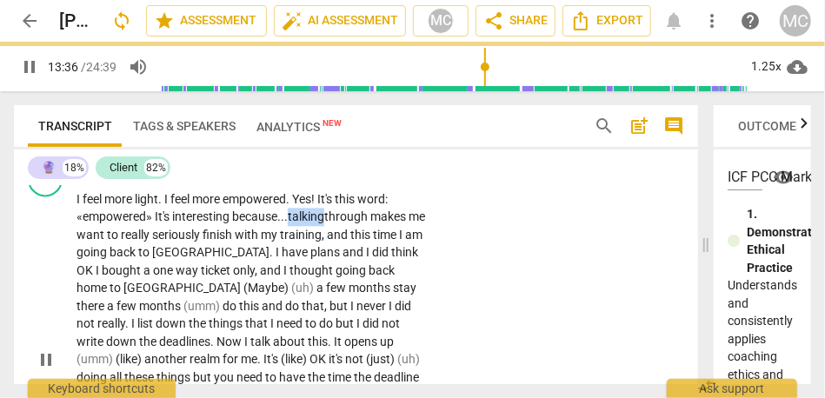
click at [316, 223] on span "talking" at bounding box center [306, 217] width 37 height 14
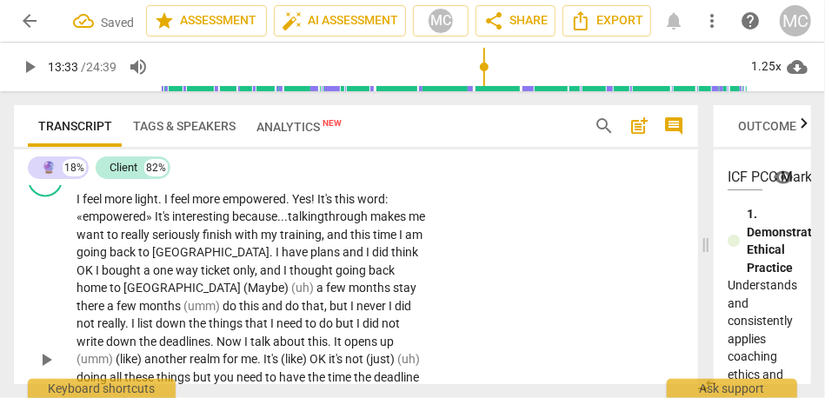
click at [293, 223] on span "talking" at bounding box center [306, 217] width 37 height 14
click at [344, 223] on span "through" at bounding box center [337, 217] width 46 height 14
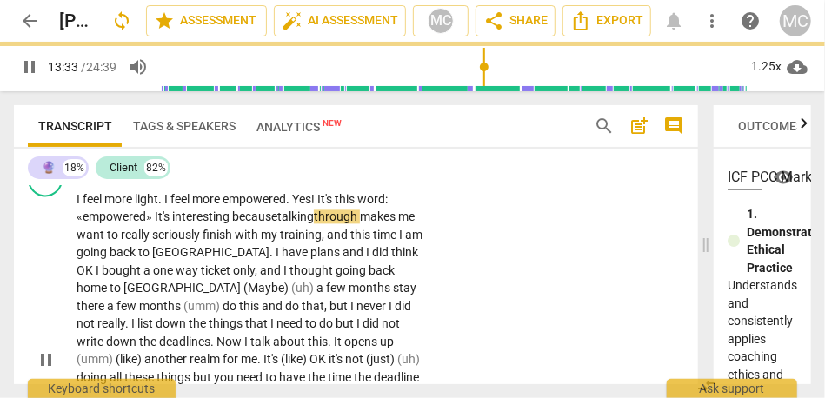
click at [360, 223] on span "through" at bounding box center [337, 217] width 46 height 14
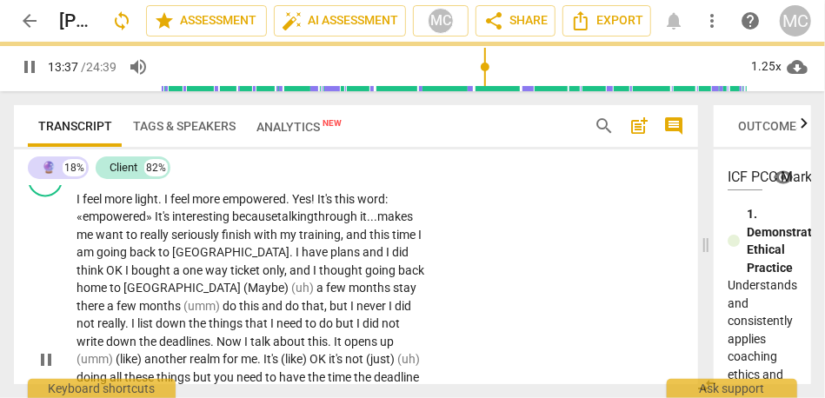
scroll to position [4000, 0]
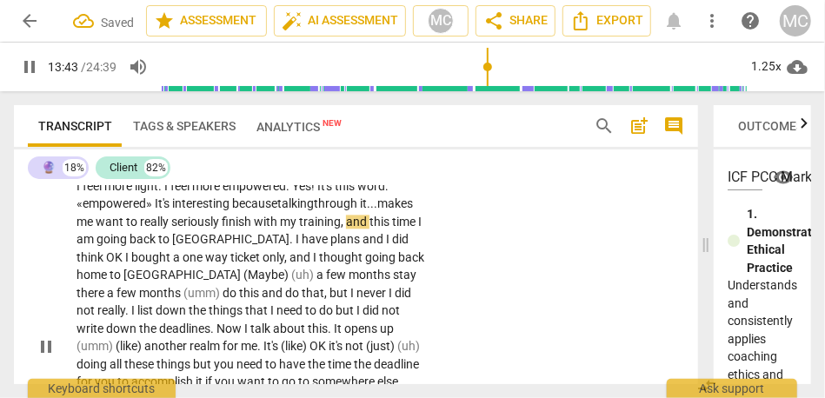
click at [319, 229] on span "training" at bounding box center [320, 222] width 42 height 14
click at [336, 229] on span "training" at bounding box center [320, 222] width 42 height 14
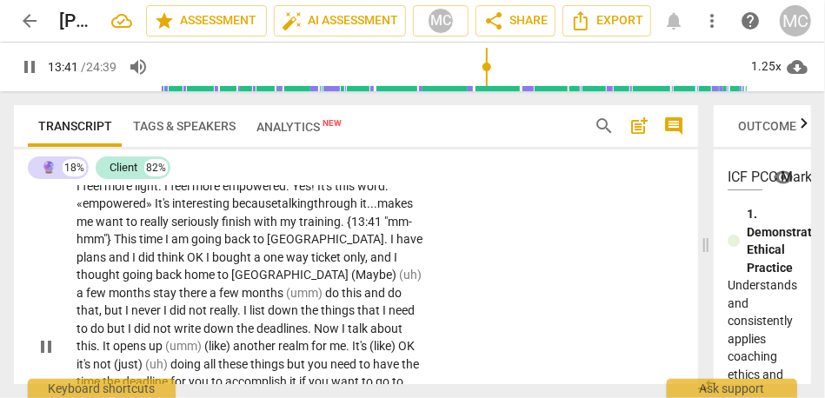
click at [163, 246] on span "time" at bounding box center [152, 239] width 26 height 14
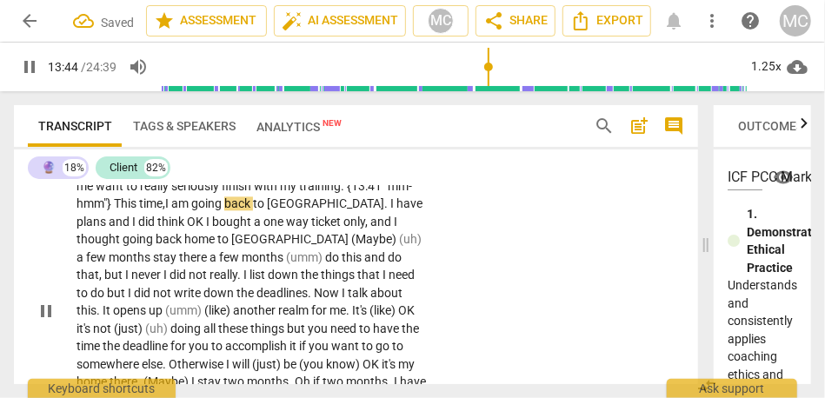
scroll to position [4055, 0]
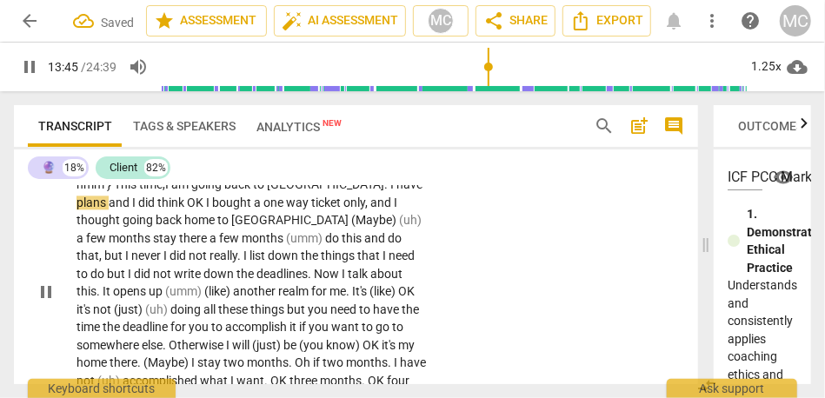
click at [109, 210] on span "plans" at bounding box center [93, 203] width 32 height 14
click at [132, 210] on span "and" at bounding box center [120, 203] width 23 height 14
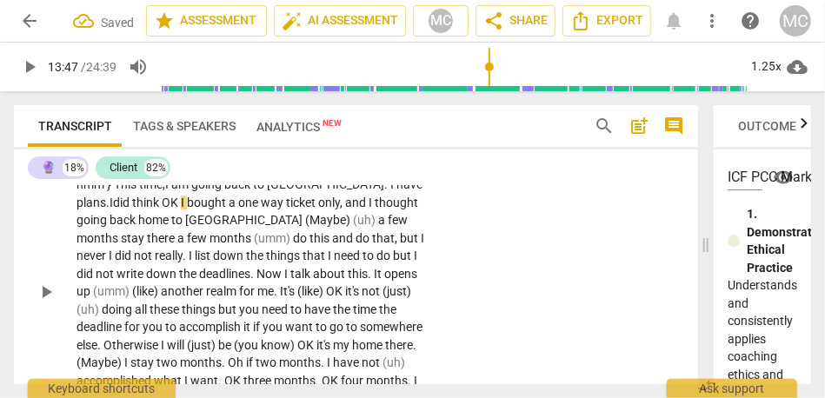
click at [162, 210] on span "OK" at bounding box center [171, 203] width 19 height 14
click at [265, 210] on span "way" at bounding box center [277, 203] width 25 height 14
click at [350, 210] on span "and" at bounding box center [361, 203] width 23 height 14
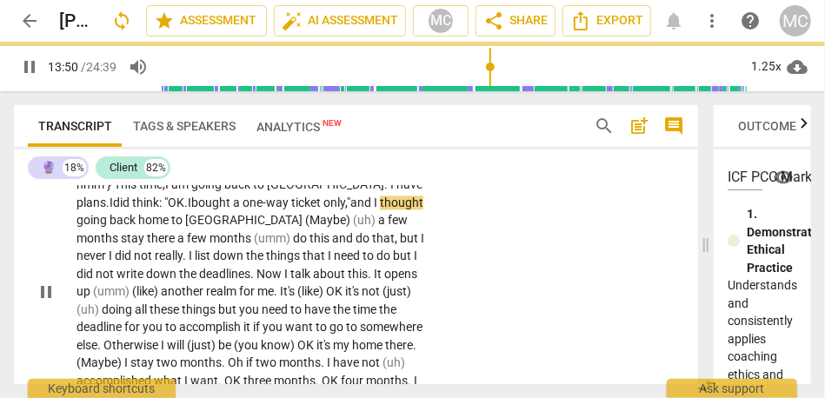
click at [110, 227] on span "going" at bounding box center [93, 220] width 33 height 14
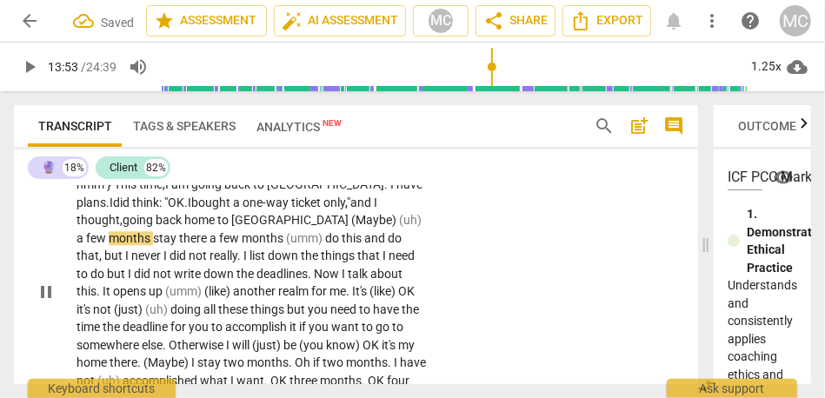
click at [351, 227] on span "(Maybe)" at bounding box center [375, 220] width 48 height 14
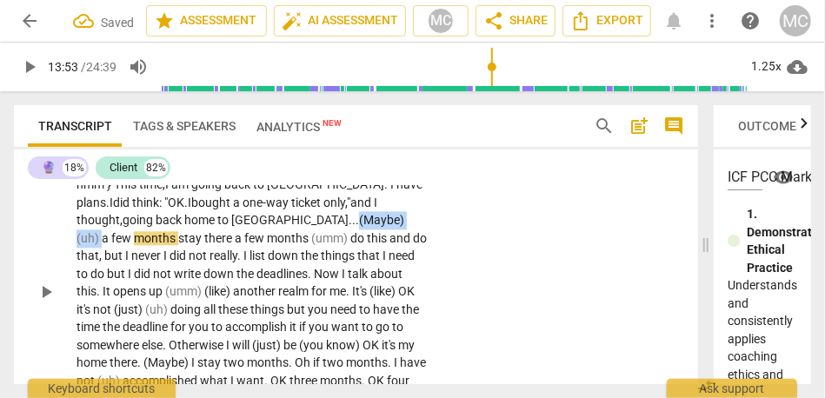
drag, startPoint x: 276, startPoint y: 290, endPoint x: 203, endPoint y: 290, distance: 72.2
click at [203, 290] on p "I feel more light . I feel more empowered . Yes ! It's this word : «empowered» …" at bounding box center [252, 292] width 350 height 339
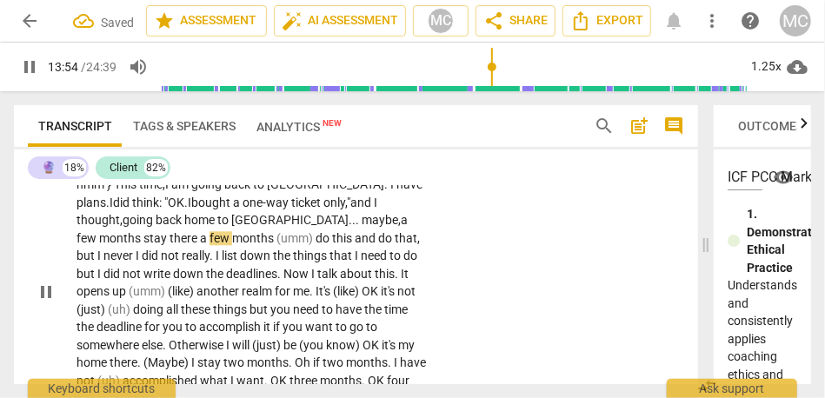
click at [234, 227] on span "[GEOGRAPHIC_DATA]... maybe," at bounding box center [316, 220] width 170 height 14
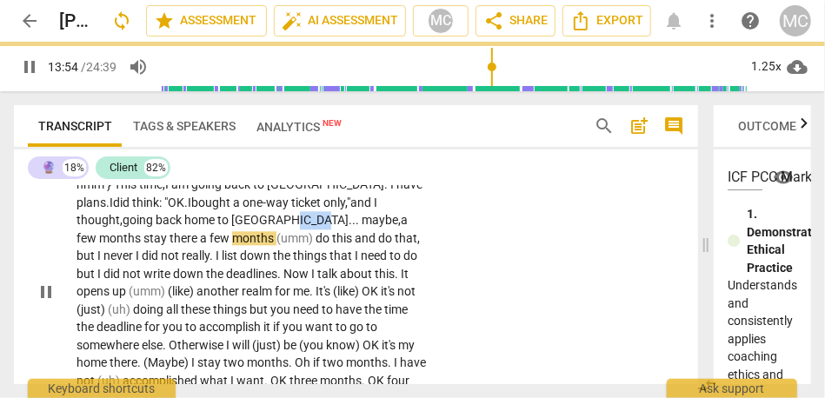
click at [234, 227] on span "[GEOGRAPHIC_DATA]... maybe," at bounding box center [316, 220] width 170 height 14
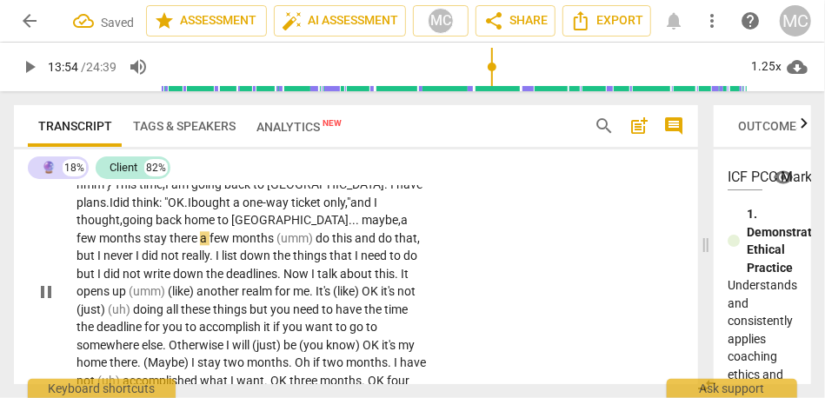
click at [170, 245] on span "stay" at bounding box center [156, 238] width 26 height 14
click at [401, 227] on span "a" at bounding box center [404, 220] width 7 height 14
click at [170, 245] on span "stay" at bounding box center [156, 238] width 26 height 14
click at [176, 245] on span "stay" at bounding box center [163, 238] width 26 height 14
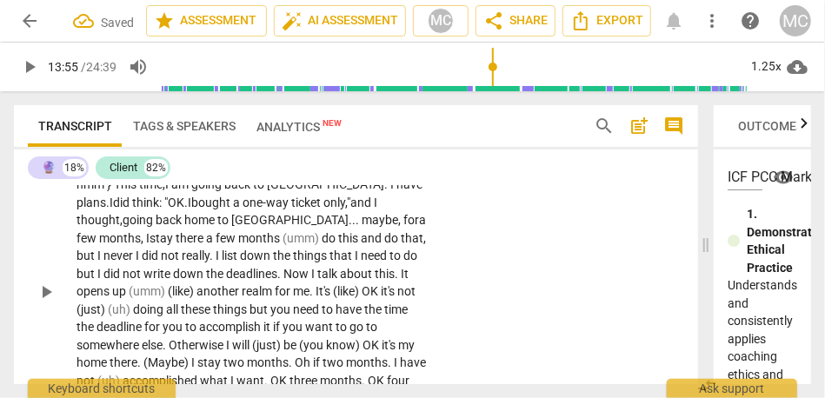
click at [176, 245] on span "stay" at bounding box center [163, 238] width 26 height 14
click at [216, 245] on span "a" at bounding box center [211, 238] width 10 height 14
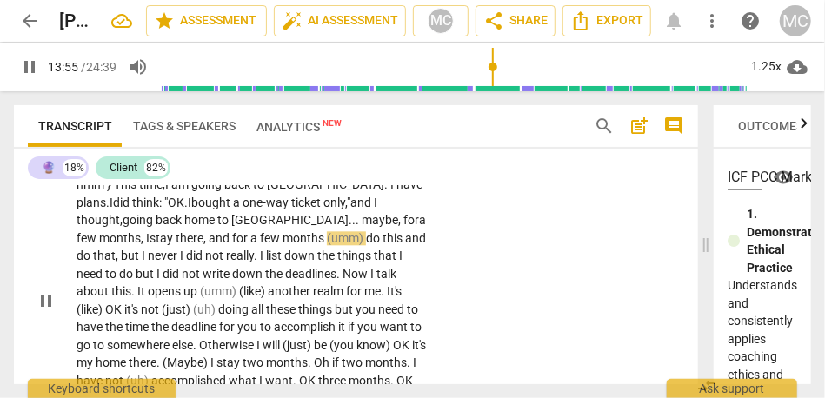
click at [366, 245] on span "do" at bounding box center [374, 238] width 17 height 14
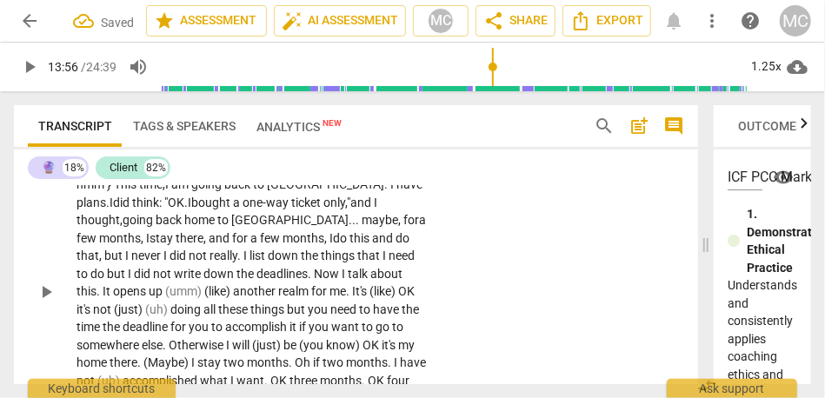
click at [372, 245] on span "and" at bounding box center [383, 238] width 23 height 14
click at [396, 245] on span "do" at bounding box center [403, 238] width 14 height 14
click at [478, 322] on div "CL play_arrow pause 13:15 + Add competency keyboard_arrow_right I feel more lig…" at bounding box center [356, 278] width 684 height 382
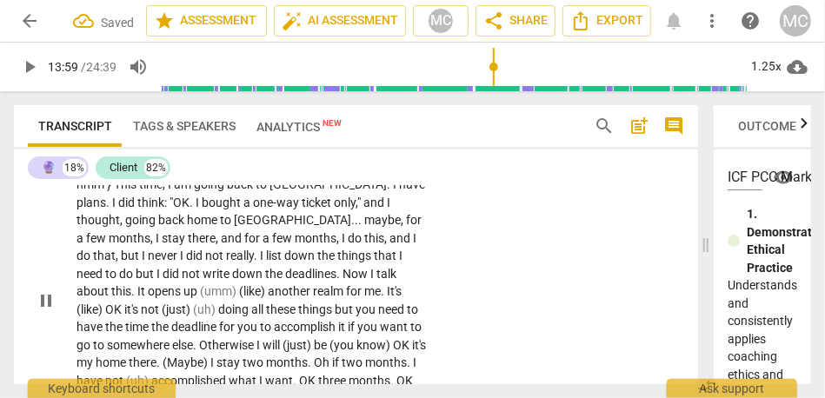
click at [180, 263] on span "never" at bounding box center [164, 256] width 32 height 14
type input "840"
click at [205, 263] on span "did" at bounding box center [195, 256] width 19 height 14
click at [267, 263] on span "I" at bounding box center [270, 256] width 6 height 14
click at [421, 328] on p "I feel more light . I feel more empowered . Yes ! It's this word : «empowered» …" at bounding box center [252, 301] width 350 height 356
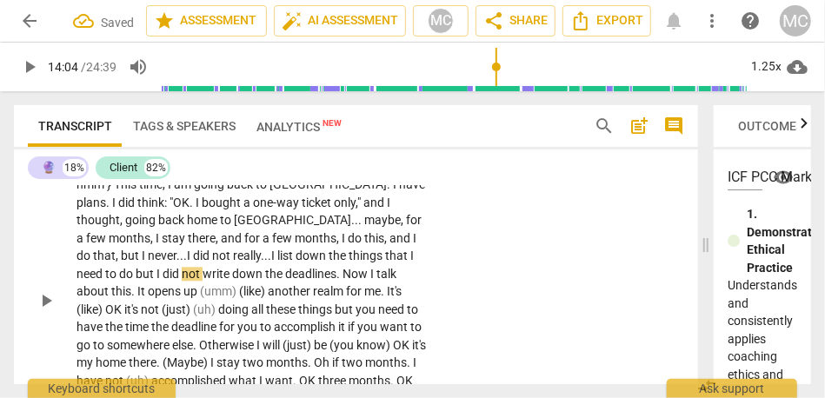
click at [387, 301] on p "I feel more light . I feel more empowered . Yes ! It's this word : «empowered» …" at bounding box center [252, 301] width 350 height 356
click at [389, 245] on span "and" at bounding box center [400, 238] width 23 height 14
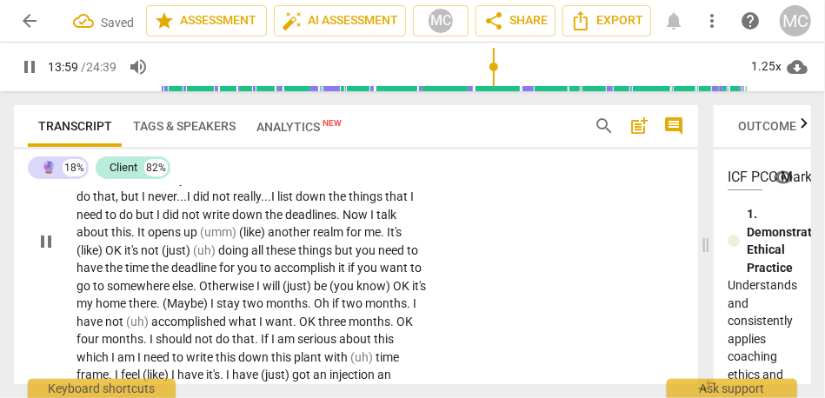
scroll to position [4116, 0]
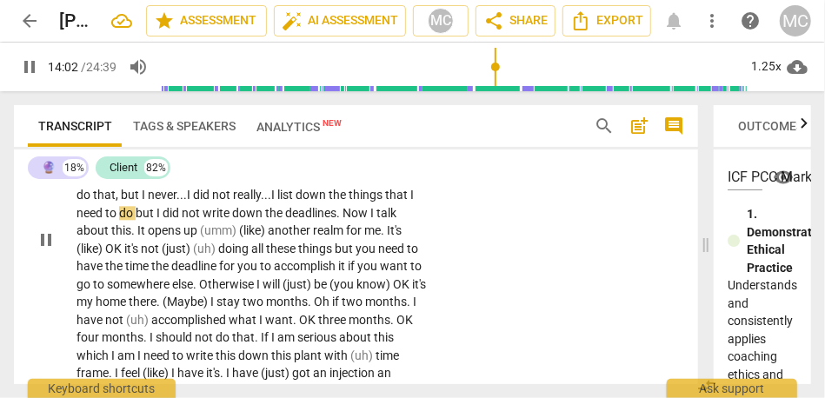
click at [156, 220] on span "but" at bounding box center [146, 213] width 21 height 14
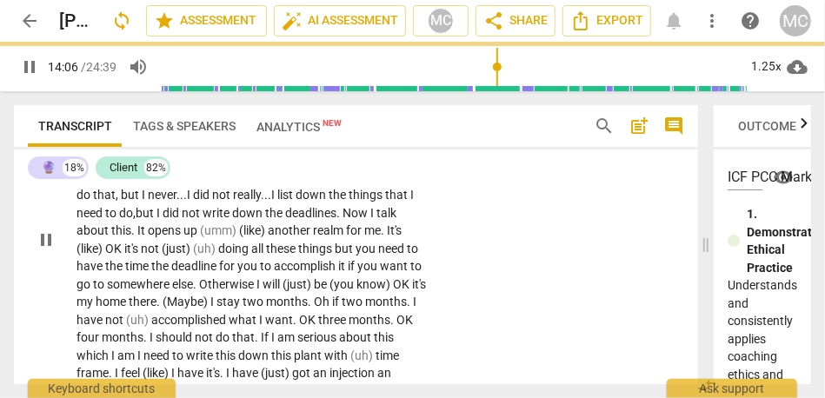
click at [244, 283] on p "I feel more light . I feel more empowered . Yes ! It's this word : «empowered» …" at bounding box center [252, 240] width 350 height 356
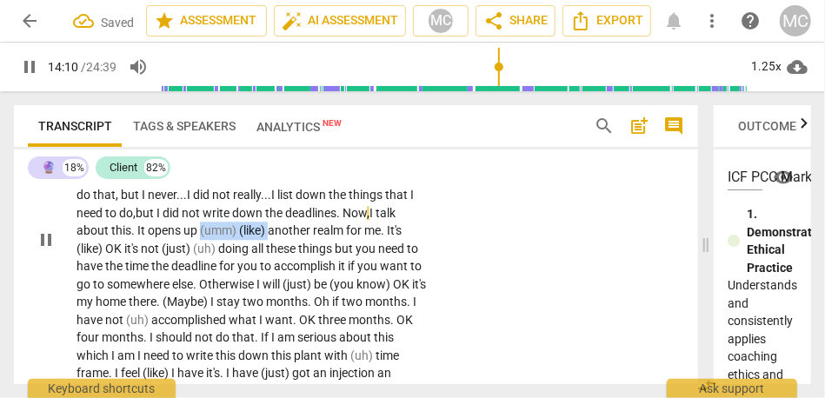
drag, startPoint x: 144, startPoint y: 302, endPoint x: 46, endPoint y: 303, distance: 98.2
click at [46, 303] on div "CL play_arrow pause 13:15 + Add competency keyboard_arrow_right I feel more lig…" at bounding box center [356, 225] width 684 height 399
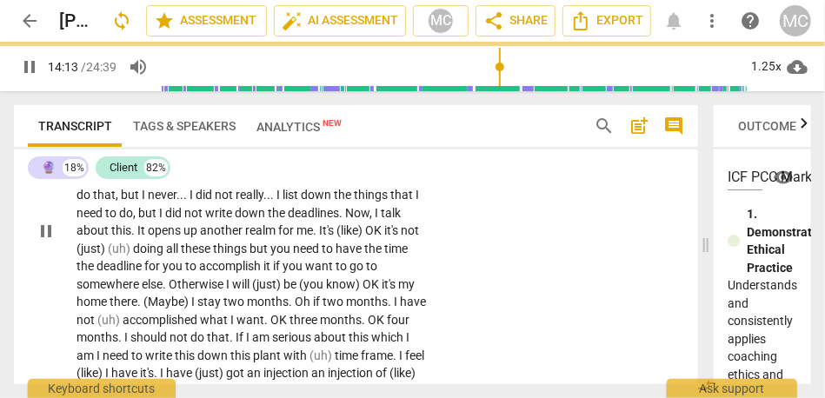
click at [521, 322] on div "CL play_arrow pause 13:15 + Add competency keyboard_arrow_right I feel more lig…" at bounding box center [356, 217] width 684 height 382
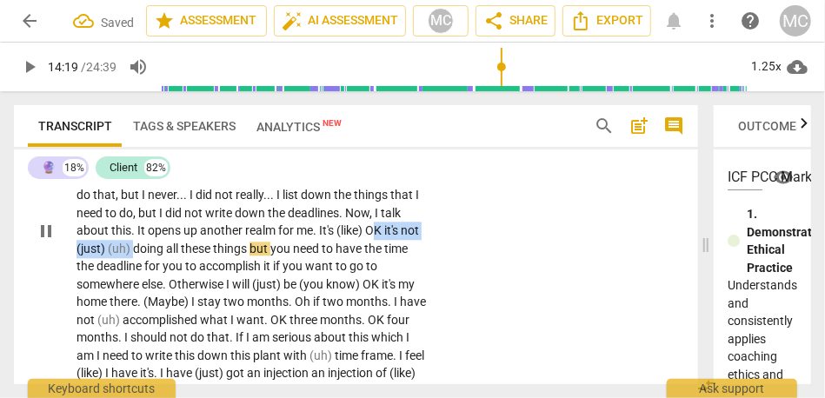
type input "859"
drag, startPoint x: 357, startPoint y: 301, endPoint x: 194, endPoint y: 302, distance: 163.4
click at [194, 302] on p "I feel more light . I feel more empowered . Yes ! It's this word : «empowered» …" at bounding box center [252, 231] width 350 height 339
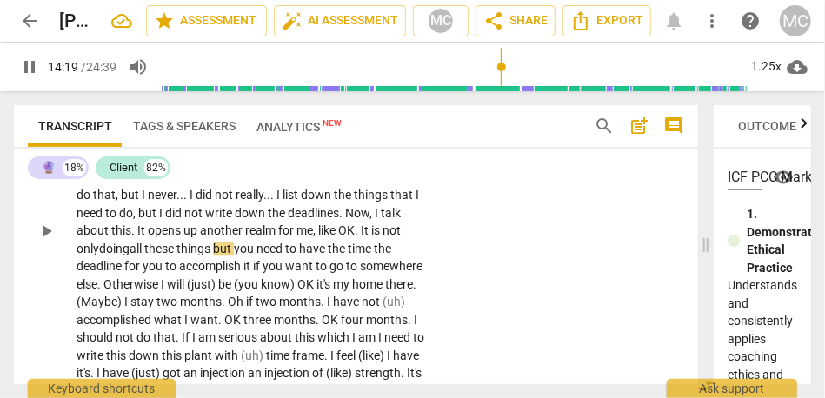
click at [552, 282] on div "CL play_arrow pause 13:15 + Add competency keyboard_arrow_right I feel more lig…" at bounding box center [356, 217] width 684 height 382
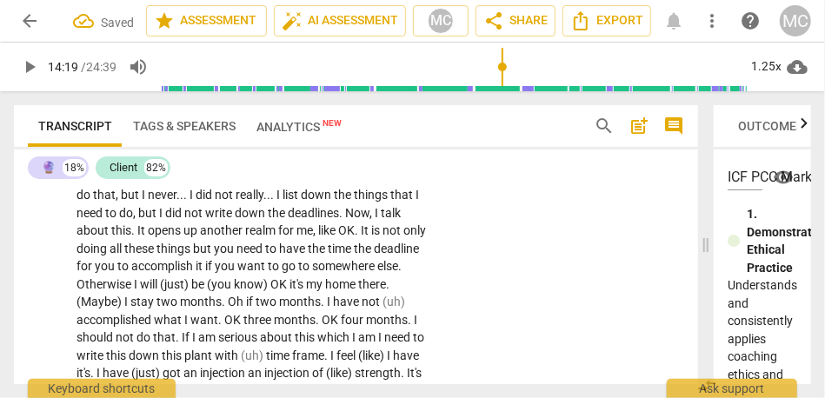
click at [183, 237] on span "opens" at bounding box center [166, 230] width 36 height 14
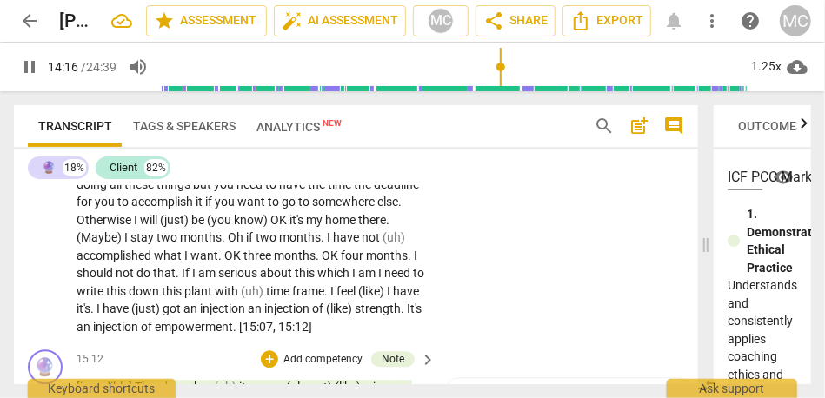
scroll to position [4181, 0]
click at [423, 235] on p "I feel more light . I feel more empowered . Yes ! It's this word : «empowered» …" at bounding box center [252, 166] width 350 height 339
type input "861"
click at [231, 244] on p "I feel more light . I feel more empowered . Yes ! It's this word : «empowered» …" at bounding box center [252, 166] width 350 height 339
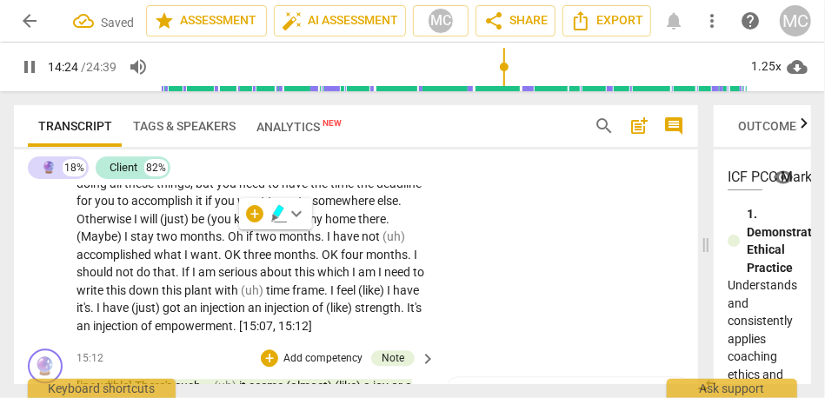
click at [310, 190] on span "the" at bounding box center [320, 183] width 20 height 14
click at [376, 190] on span "deadline" at bounding box center [398, 183] width 45 height 14
click at [527, 255] on div "CL play_arrow pause 13:15 + Add competency keyboard_arrow_right I feel more lig…" at bounding box center [356, 152] width 684 height 382
click at [196, 208] on span "it" at bounding box center [201, 201] width 10 height 14
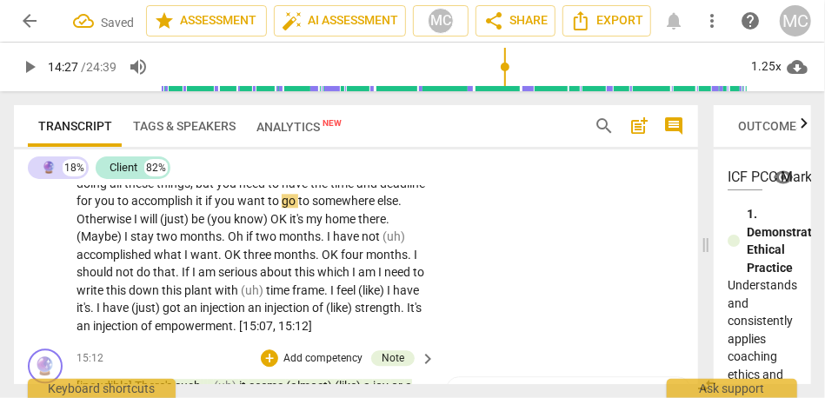
type input "868"
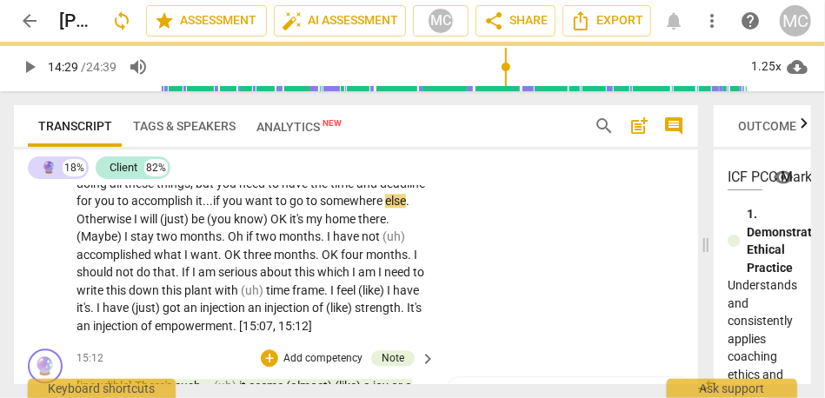
click at [223, 208] on span "you" at bounding box center [234, 201] width 23 height 14
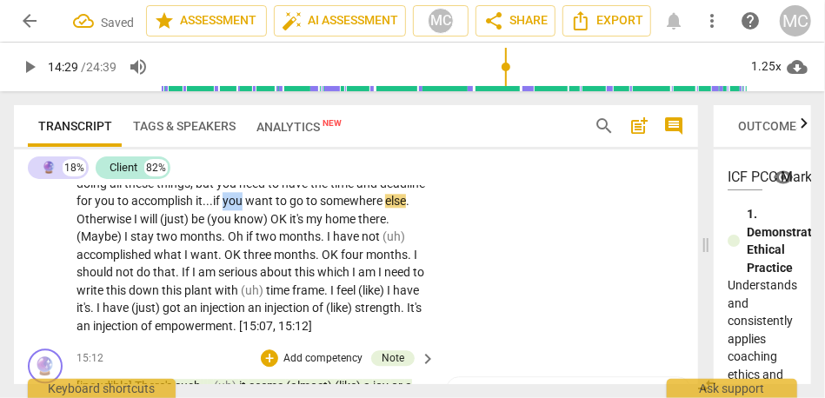
click at [223, 208] on span "you" at bounding box center [234, 201] width 23 height 14
click at [140, 226] on span "I" at bounding box center [137, 219] width 6 height 14
click at [159, 226] on span "will" at bounding box center [150, 219] width 20 height 14
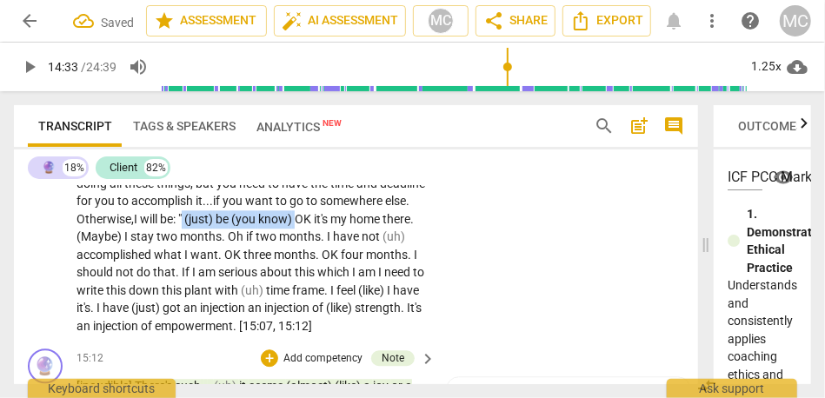
click at [303, 226] on span "OK" at bounding box center [304, 219] width 19 height 14
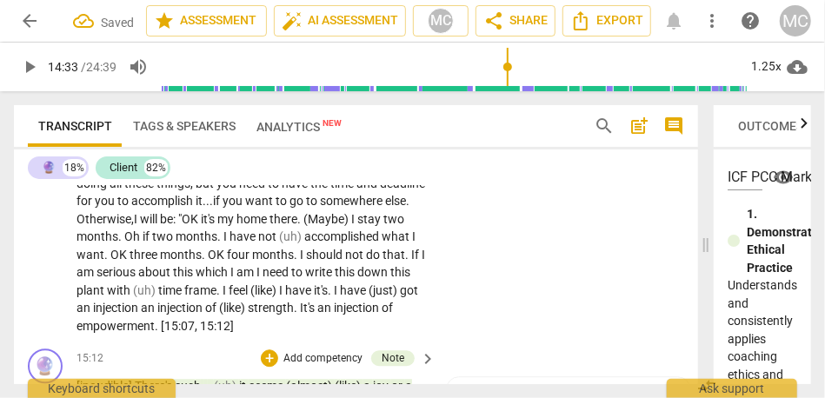
click at [207, 226] on span "it's" at bounding box center [209, 219] width 17 height 14
click at [264, 262] on span "months" at bounding box center [273, 255] width 42 height 14
click at [216, 226] on span "It's" at bounding box center [209, 219] width 15 height 14
click at [317, 226] on span "(Maybe)" at bounding box center [327, 219] width 48 height 14
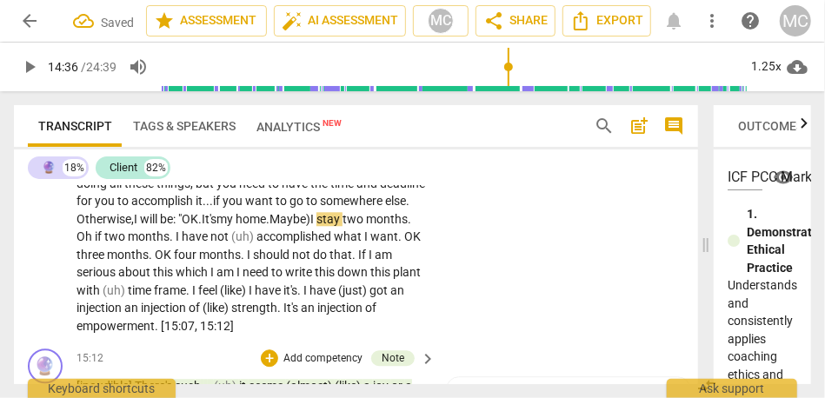
click at [316, 226] on span "I" at bounding box center [313, 219] width 6 height 14
click at [315, 226] on span "I" at bounding box center [312, 219] width 6 height 14
click at [364, 226] on span "months" at bounding box center [385, 219] width 42 height 14
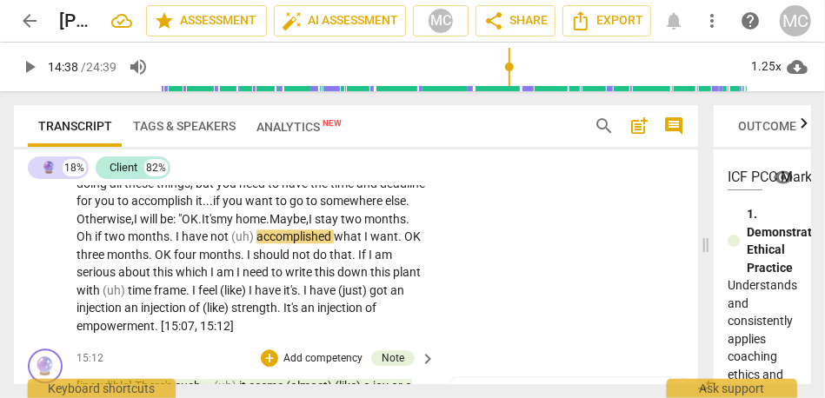
click at [406, 226] on span "." at bounding box center [407, 219] width 3 height 14
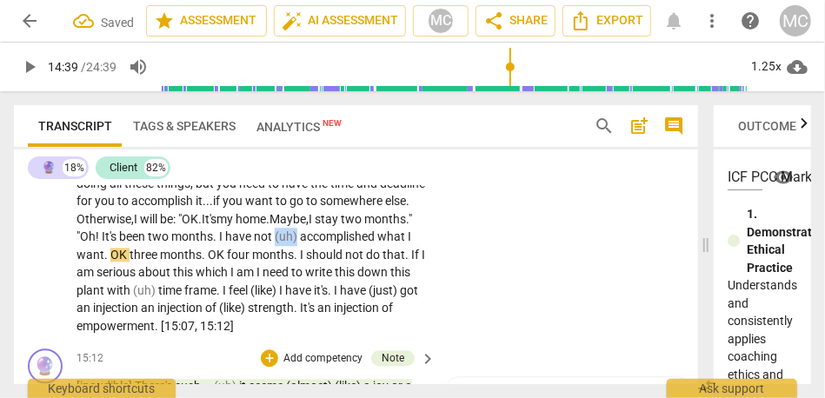
drag, startPoint x: 326, startPoint y: 307, endPoint x: 383, endPoint y: 304, distance: 56.6
click at [383, 304] on p "I feel more light . I feel more empowered . Yes ! It's this word : «empowered» …" at bounding box center [252, 166] width 350 height 339
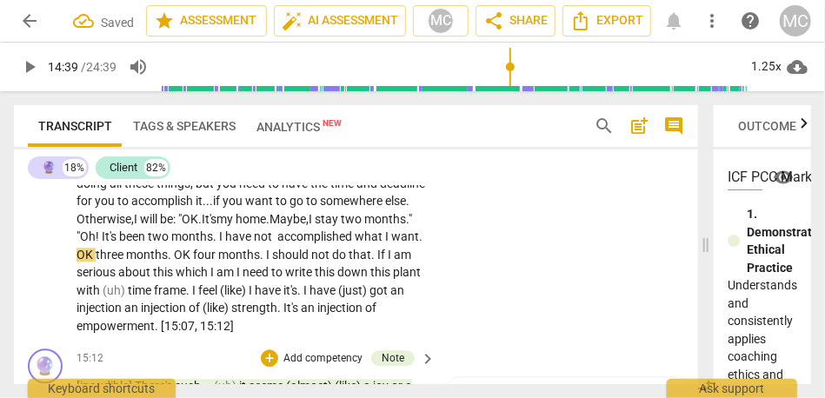
click at [254, 243] on span "have" at bounding box center [239, 237] width 29 height 14
click at [126, 262] on span "three" at bounding box center [111, 255] width 30 height 14
click at [209, 262] on span "OK" at bounding box center [199, 255] width 19 height 14
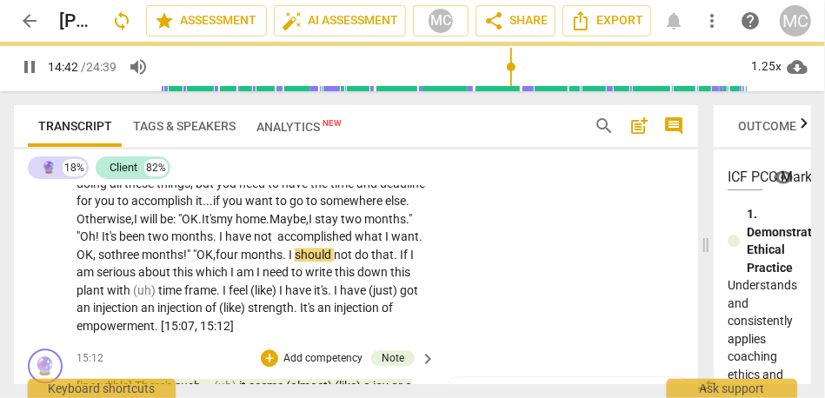
click at [289, 262] on span "." at bounding box center [286, 255] width 6 height 14
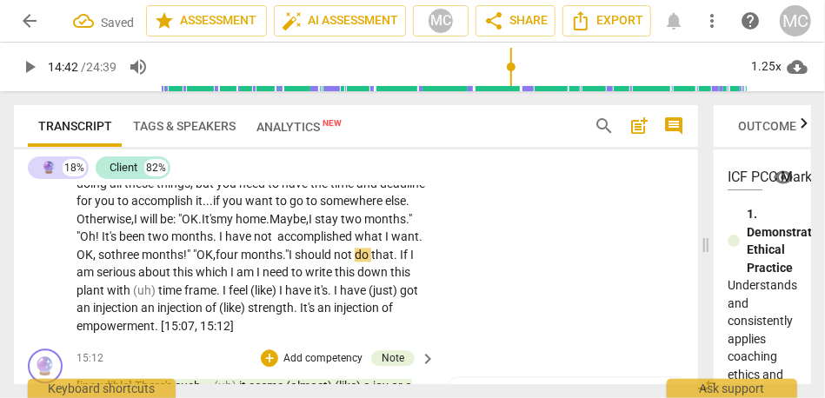
click at [334, 262] on span "should" at bounding box center [314, 255] width 39 height 14
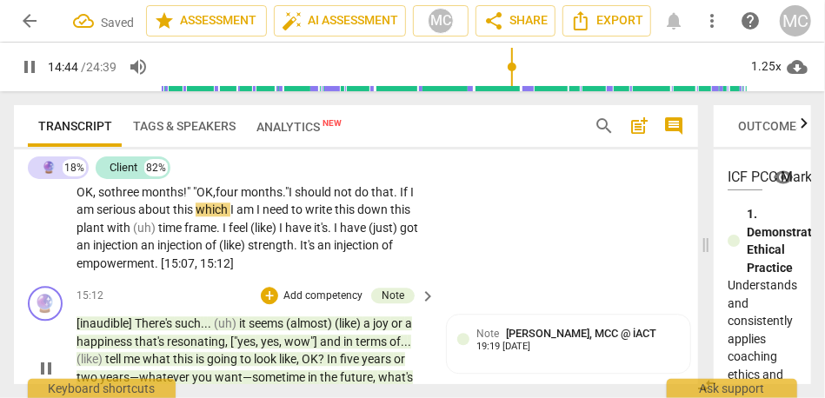
click at [196, 216] on span "this" at bounding box center [184, 210] width 23 height 14
click at [270, 216] on span "I" at bounding box center [266, 210] width 6 height 14
click at [404, 216] on span "this" at bounding box center [414, 210] width 20 height 14
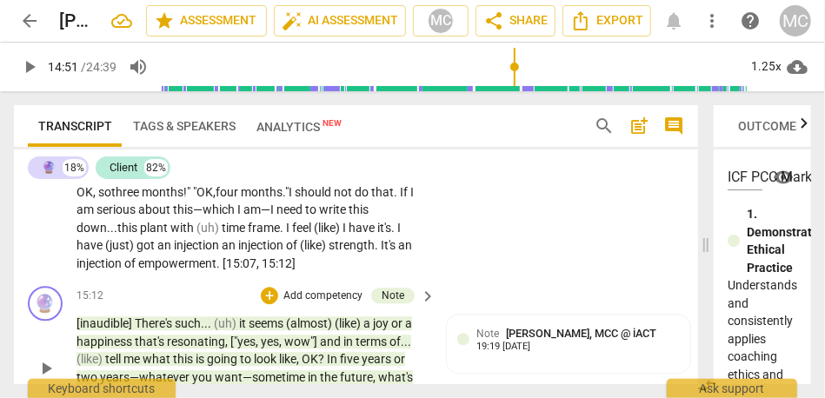
click at [140, 235] on span "this" at bounding box center [128, 228] width 23 height 14
click at [243, 235] on span "time" at bounding box center [230, 228] width 26 height 14
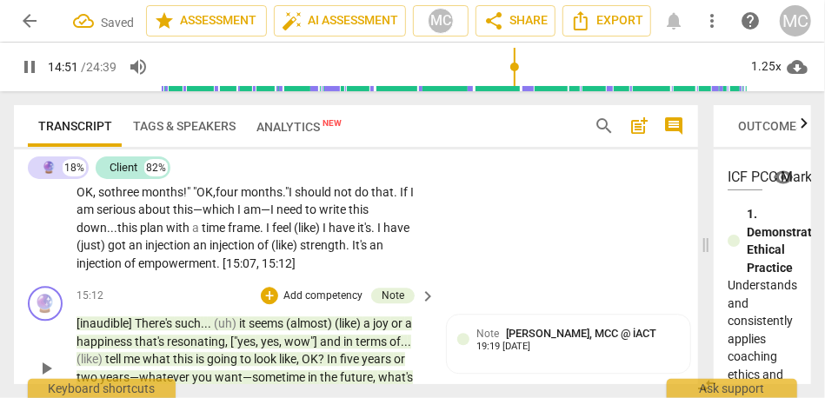
click at [453, 280] on div "CL play_arrow pause 13:15 + Add competency keyboard_arrow_right I feel more lig…" at bounding box center [356, 89] width 684 height 382
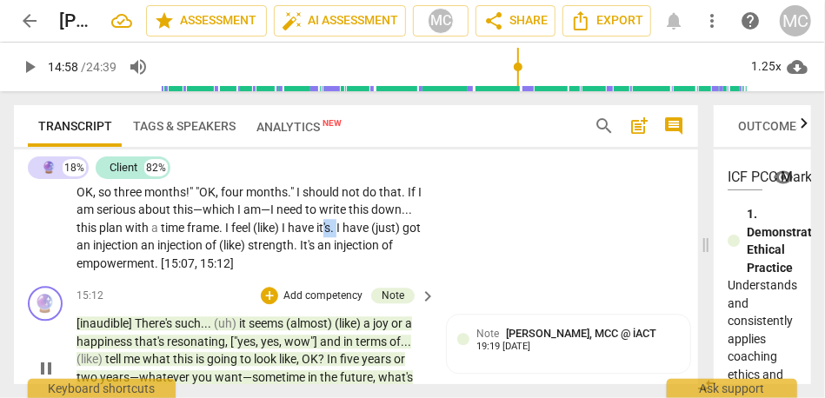
type input "899"
drag, startPoint x: 318, startPoint y: 296, endPoint x: 235, endPoint y: 290, distance: 83.7
click at [235, 273] on p "I feel more light . I feel more empowered . Yes ! It's this word : «empowered» …" at bounding box center [252, 103] width 350 height 339
click at [161, 235] on span "time" at bounding box center [174, 228] width 26 height 14
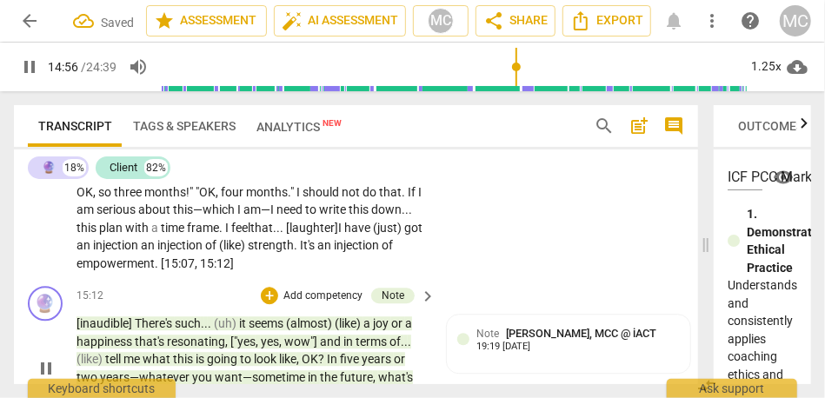
click at [404, 235] on span "got" at bounding box center [413, 228] width 18 height 14
click at [344, 235] on span "have" at bounding box center [358, 228] width 29 height 14
click at [373, 235] on span "got" at bounding box center [383, 228] width 21 height 14
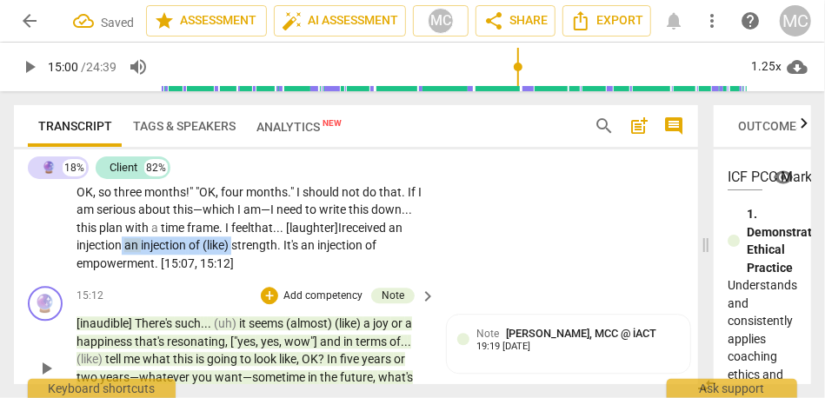
drag, startPoint x: 234, startPoint y: 316, endPoint x: 123, endPoint y: 316, distance: 111.3
click at [123, 273] on p "I feel more light . I feel more empowered . Yes ! It's this word : «empowered» …" at bounding box center [252, 103] width 350 height 339
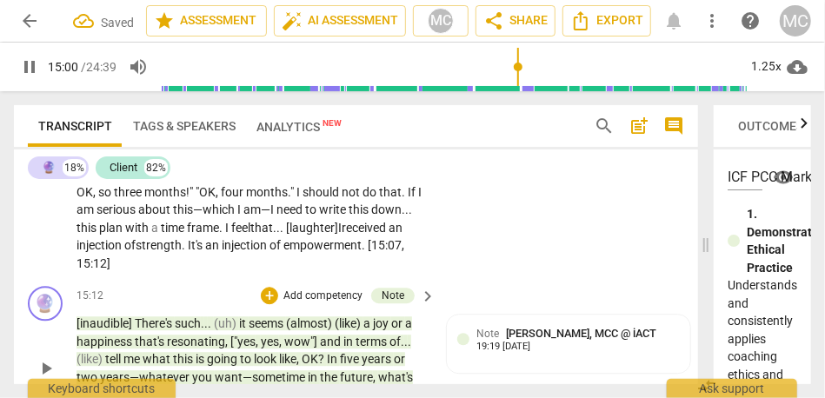
click at [486, 280] on div "CL play_arrow pause 13:15 + Add competency keyboard_arrow_right I feel more lig…" at bounding box center [356, 89] width 684 height 382
click at [190, 252] on span "." at bounding box center [187, 245] width 6 height 14
type input "904"
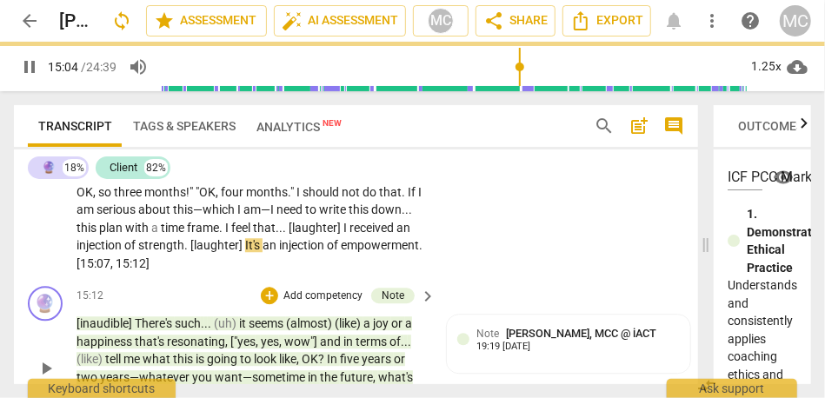
click at [490, 280] on div "CL play_arrow pause 13:15 + Add competency keyboard_arrow_right I feel more lig…" at bounding box center [356, 89] width 684 height 382
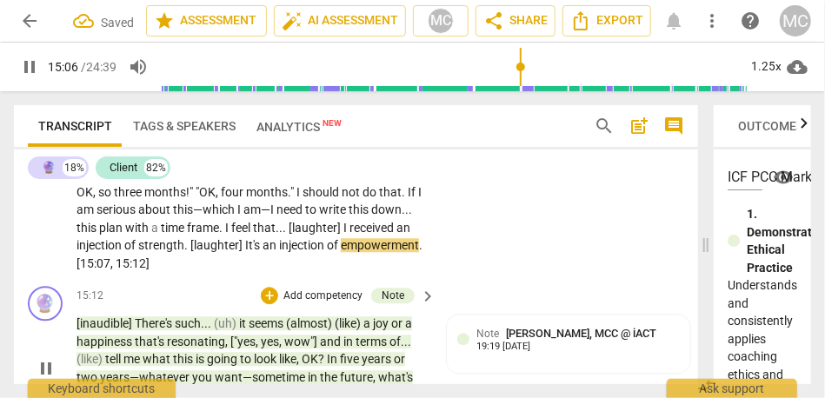
type input "907"
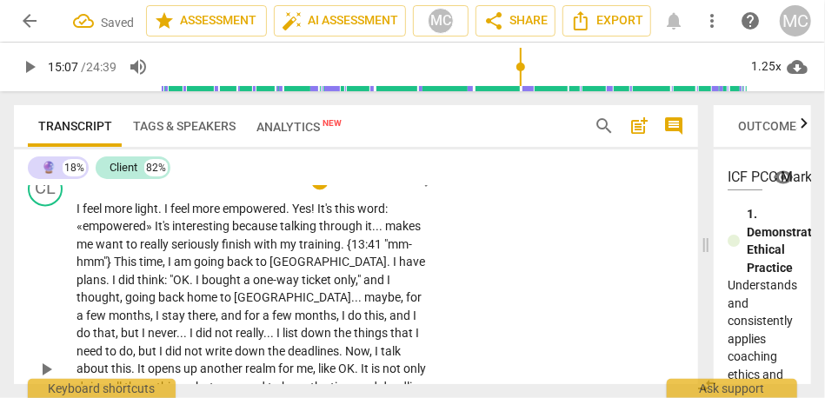
scroll to position [3975, 0]
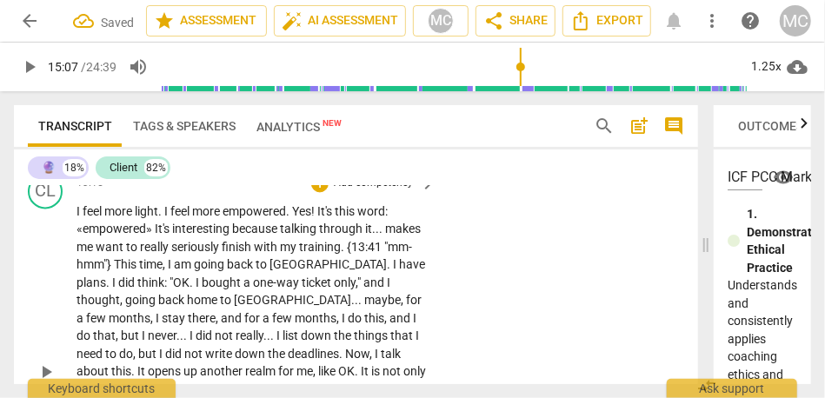
click at [385, 191] on p "Add competency" at bounding box center [373, 184] width 83 height 16
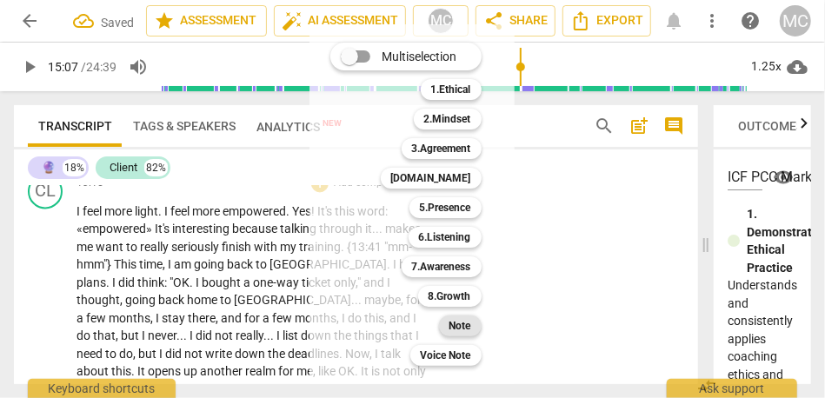
click at [474, 329] on div "Note" at bounding box center [460, 326] width 43 height 21
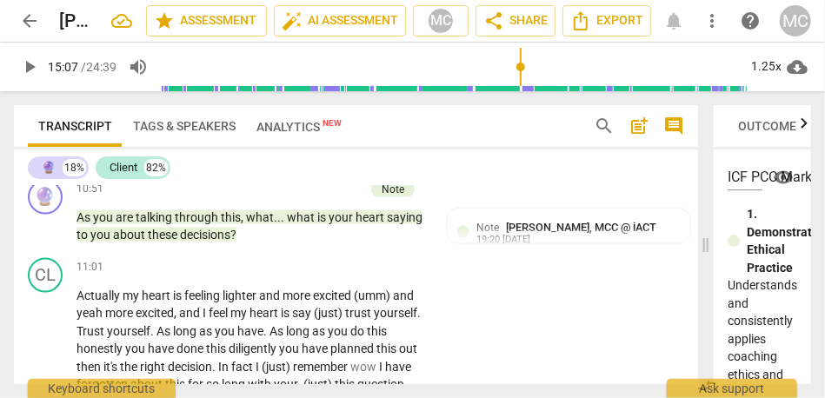
scroll to position [3405, 0]
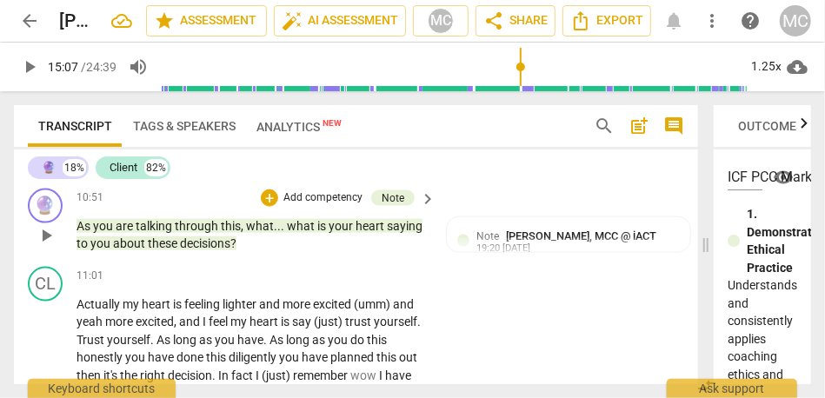
click at [205, 250] on span "decisions" at bounding box center [205, 243] width 50 height 14
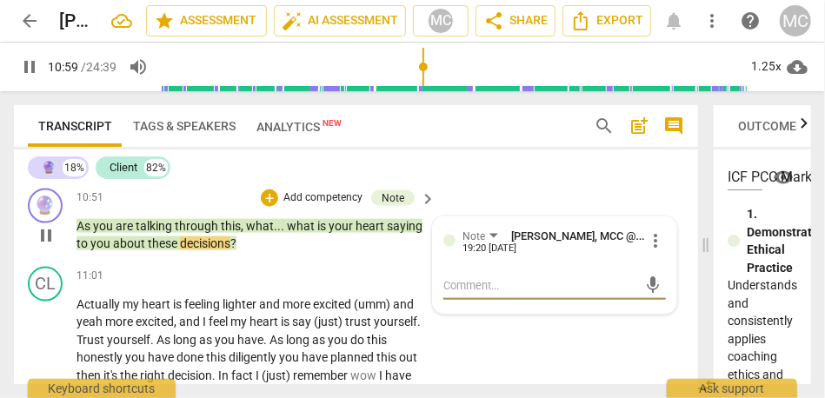
scroll to position [3485, 0]
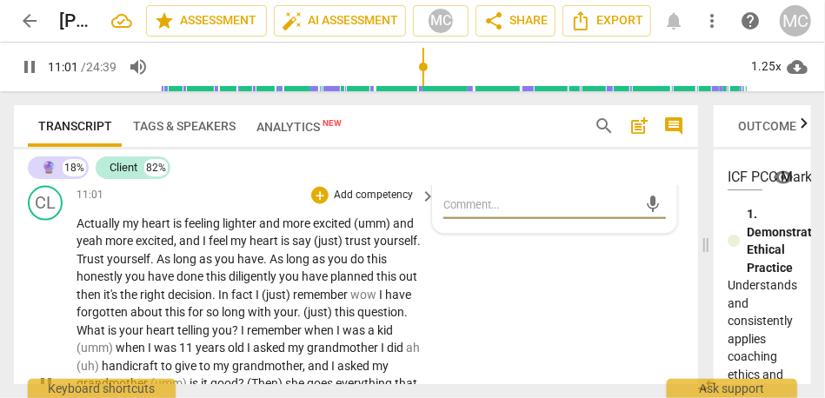
click at [126, 230] on span "my" at bounding box center [132, 223] width 19 height 14
type input "662"
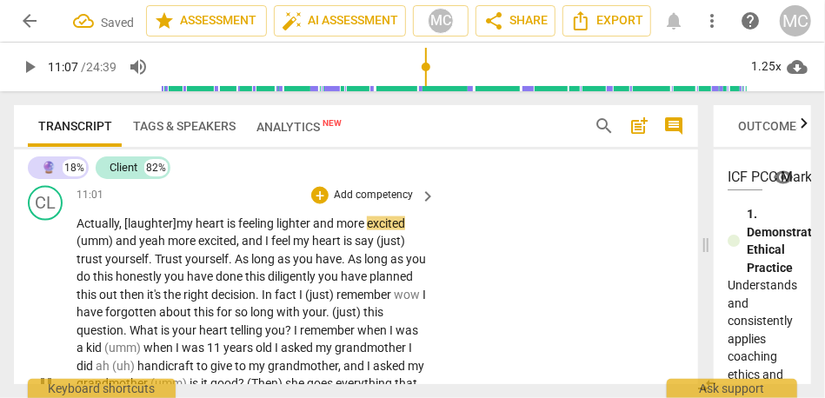
click at [288, 230] on span "lighter" at bounding box center [294, 223] width 37 height 14
click at [313, 230] on span "lighter" at bounding box center [294, 223] width 37 height 14
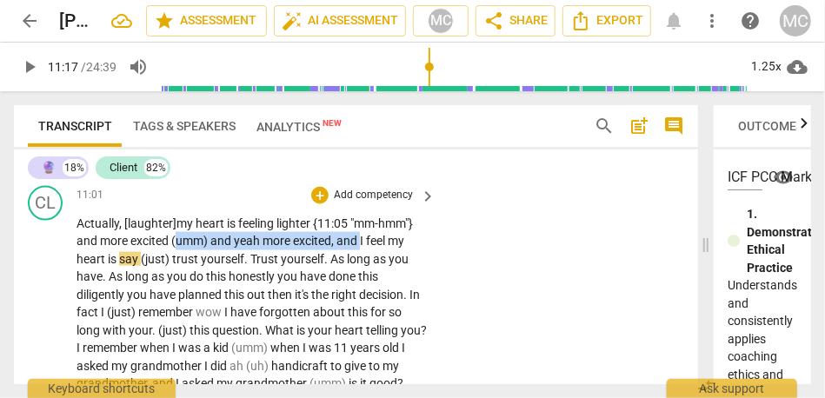
drag, startPoint x: 361, startPoint y: 311, endPoint x: 176, endPoint y: 310, distance: 185.2
click at [176, 310] on p "Actually, [laughter] my heart is feeling lighter {11:05 "mm-hmm"} and more exci…" at bounding box center [252, 393] width 350 height 356
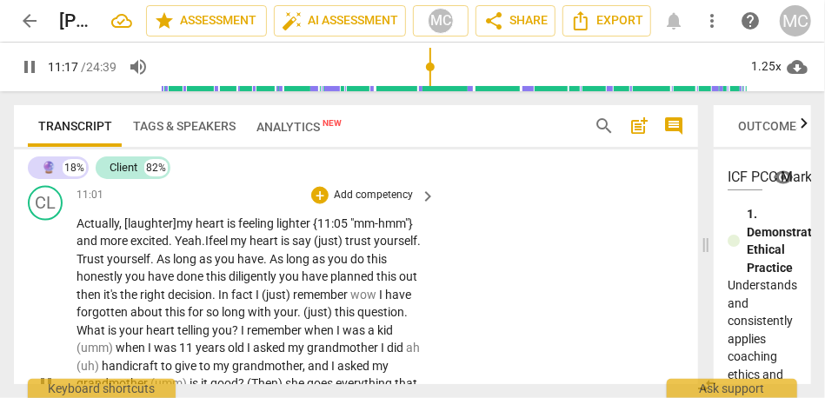
click at [140, 248] on span "excited. Yeah." at bounding box center [167, 241] width 75 height 14
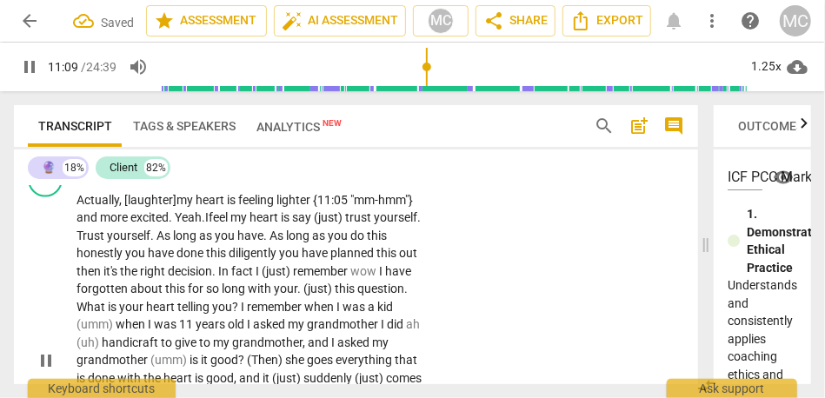
scroll to position [3510, 0]
click at [242, 223] on span "my" at bounding box center [239, 217] width 19 height 14
click at [311, 223] on span "say" at bounding box center [303, 217] width 22 height 14
click at [336, 223] on span "saying "T" at bounding box center [316, 217] width 48 height 14
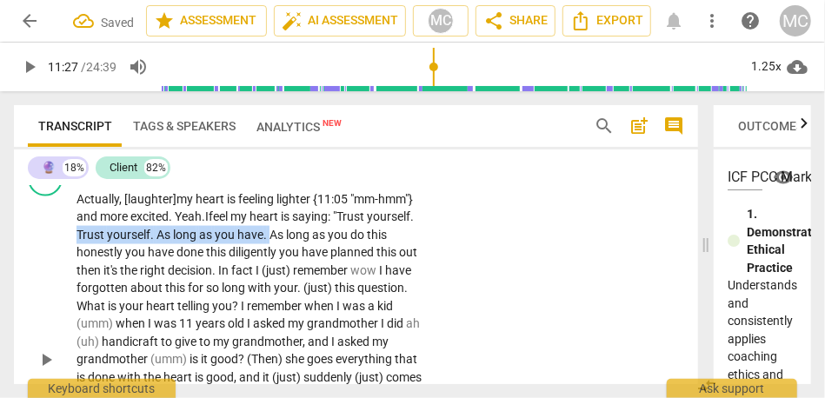
drag, startPoint x: 272, startPoint y: 306, endPoint x: 18, endPoint y: 301, distance: 253.9
click at [18, 301] on div "CL play_arrow pause 11:01 + Add competency keyboard_arrow_right Actually, [laug…" at bounding box center [356, 346] width 684 height 382
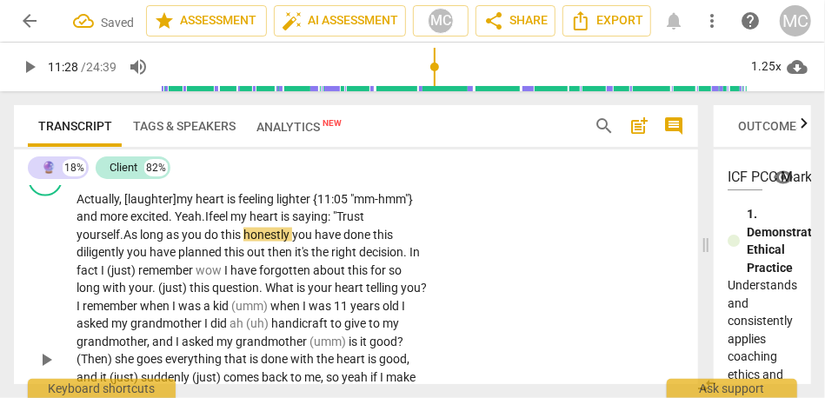
click at [174, 242] on span "as" at bounding box center [174, 235] width 16 height 14
click at [292, 242] on span "honestly" at bounding box center [267, 235] width 49 height 14
click at [216, 242] on span "do" at bounding box center [212, 235] width 17 height 14
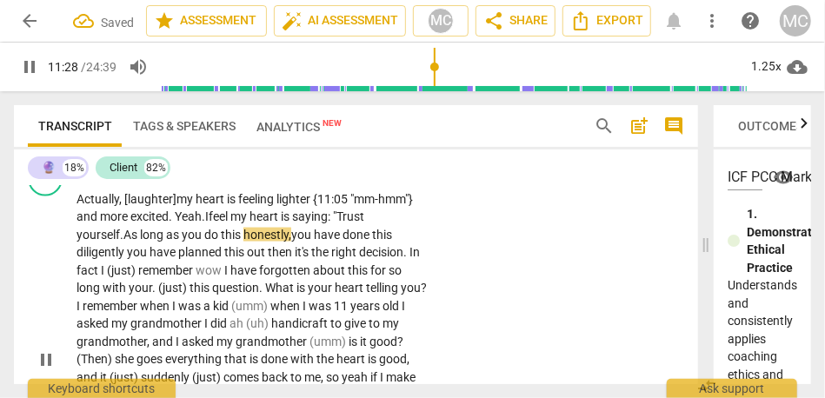
click at [291, 242] on span "honestly," at bounding box center [267, 235] width 48 height 14
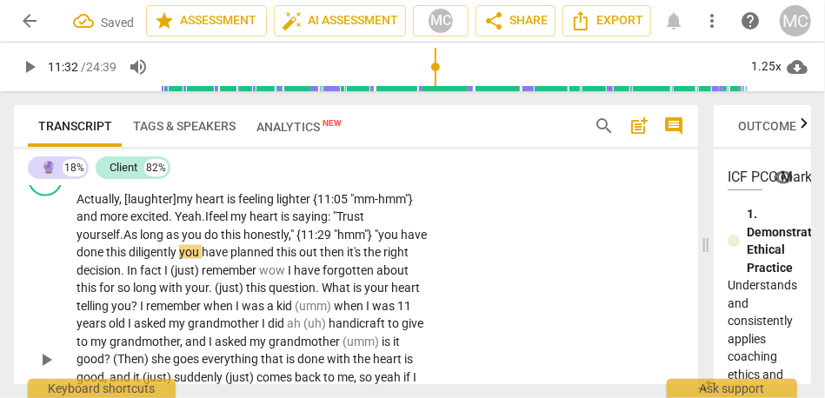
click at [202, 259] on span "you" at bounding box center [190, 252] width 23 height 14
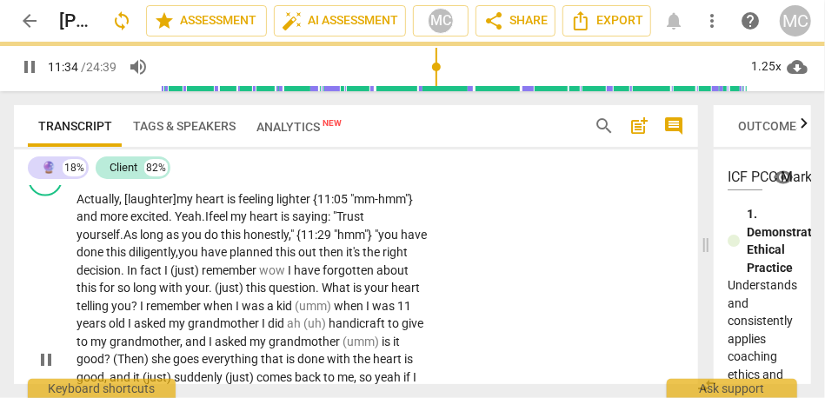
click at [319, 259] on span "out" at bounding box center [308, 252] width 21 height 14
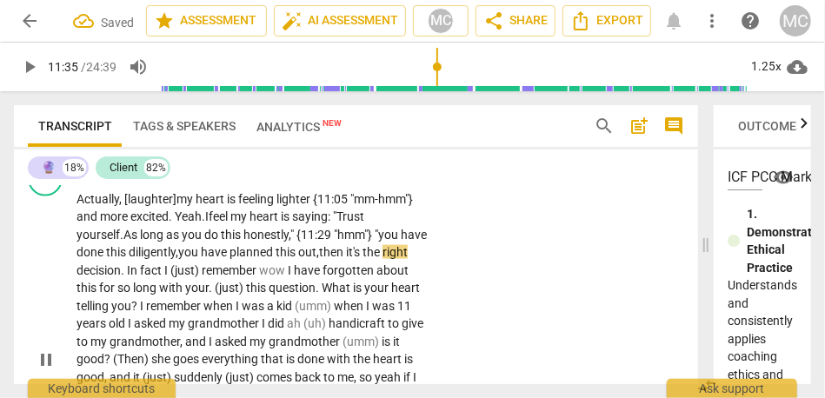
click at [346, 259] on span "then" at bounding box center [332, 252] width 27 height 14
click at [127, 277] on span "." at bounding box center [124, 270] width 6 height 14
click at [234, 277] on span "remember" at bounding box center [230, 270] width 57 height 14
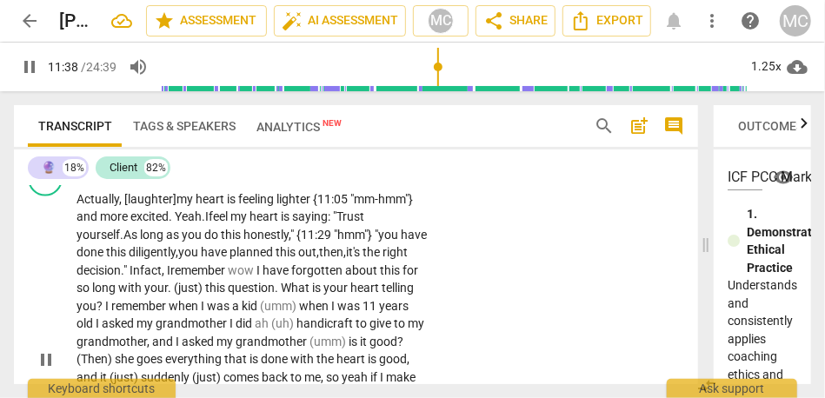
click at [228, 277] on span "remember" at bounding box center [198, 270] width 57 height 14
click at [270, 277] on span "I" at bounding box center [266, 270] width 6 height 14
click at [299, 277] on span "have" at bounding box center [284, 270] width 29 height 14
click at [295, 277] on span "haD" at bounding box center [282, 270] width 24 height 14
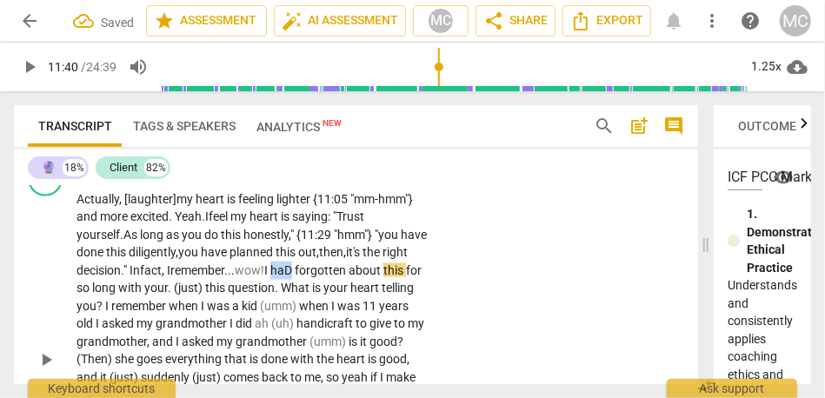
click at [295, 277] on span "haD" at bounding box center [282, 270] width 24 height 14
click at [338, 277] on span "forgotten" at bounding box center [322, 270] width 54 height 14
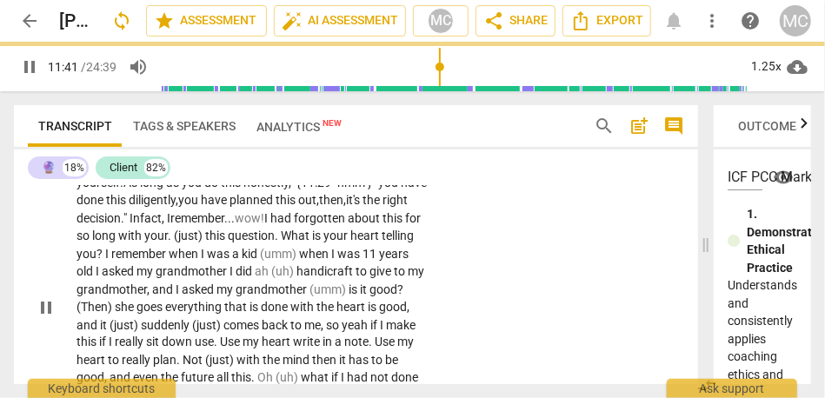
scroll to position [3566, 0]
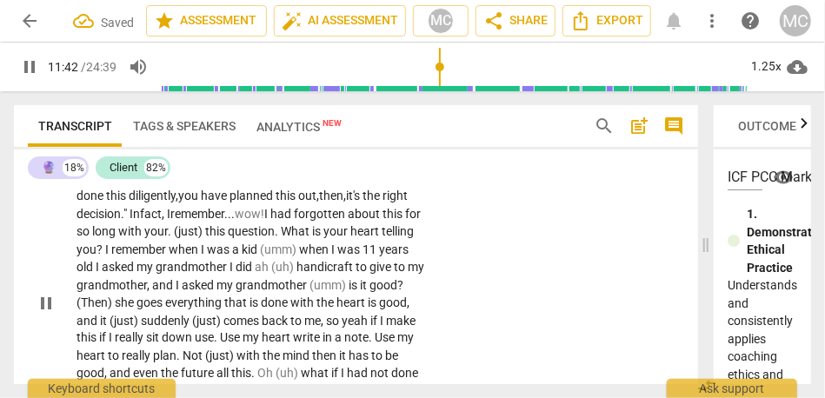
click at [348, 221] on span "forgotten" at bounding box center [321, 214] width 54 height 14
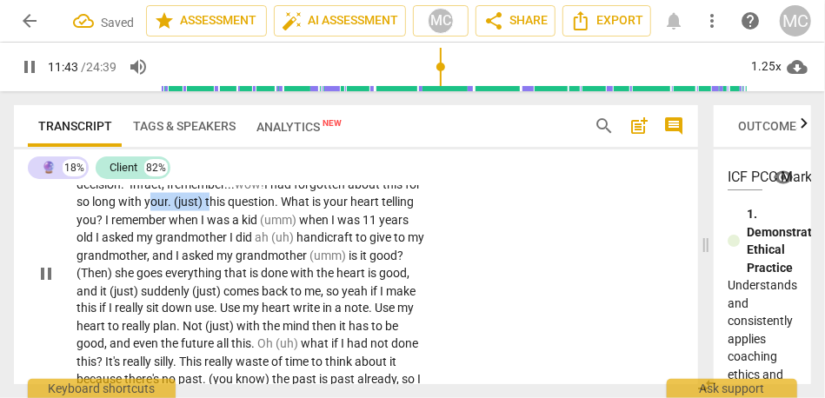
drag, startPoint x: 249, startPoint y: 274, endPoint x: 190, endPoint y: 273, distance: 59.1
click at [190, 273] on p "Actually, [laughter] my heart is feeling lighter {11:05 "mm-hmm"} and more exci…" at bounding box center [252, 273] width 350 height 339
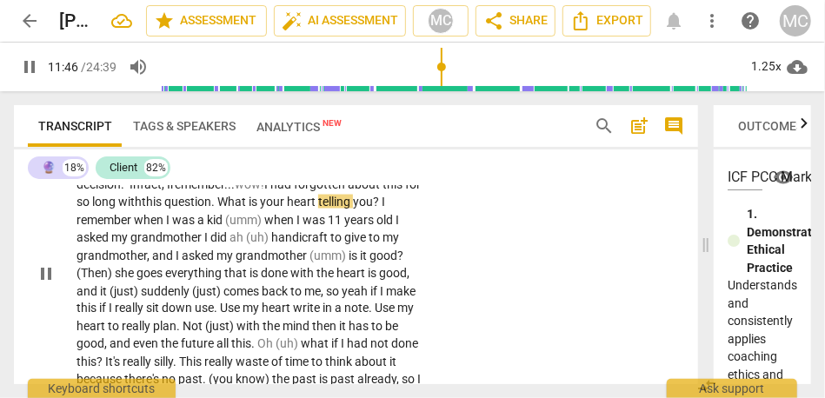
click at [164, 209] on span "his" at bounding box center [155, 202] width 18 height 14
click at [249, 209] on span "What" at bounding box center [232, 202] width 31 height 14
click at [243, 209] on span "What" at bounding box center [228, 202] width 29 height 14
click at [384, 209] on span "I" at bounding box center [385, 202] width 3 height 14
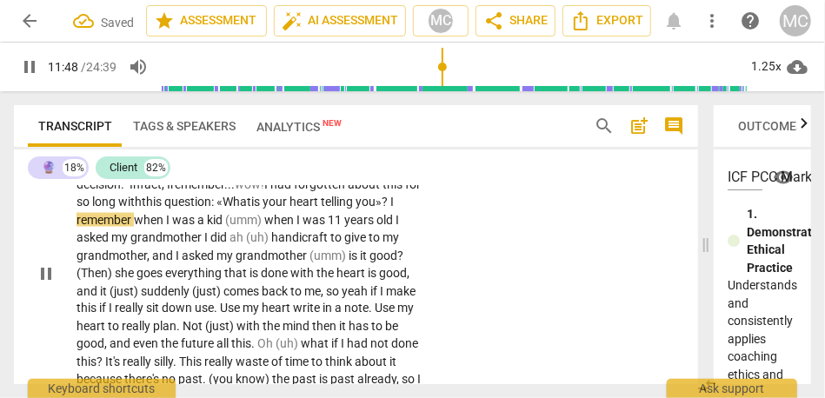
click at [166, 227] on span "when" at bounding box center [150, 220] width 32 height 14
drag, startPoint x: 312, startPoint y: 293, endPoint x: 261, endPoint y: 297, distance: 51.5
click at [261, 297] on p "Actually, [laughter] my heart is feeling lighter {11:05 "mm-hmm"} and more exci…" at bounding box center [252, 273] width 350 height 339
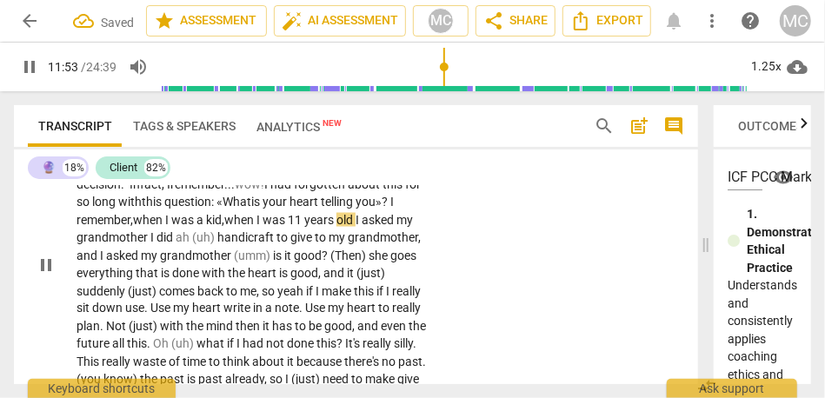
click at [304, 227] on span "11" at bounding box center [296, 220] width 17 height 14
click at [256, 227] on span "when" at bounding box center [240, 220] width 32 height 14
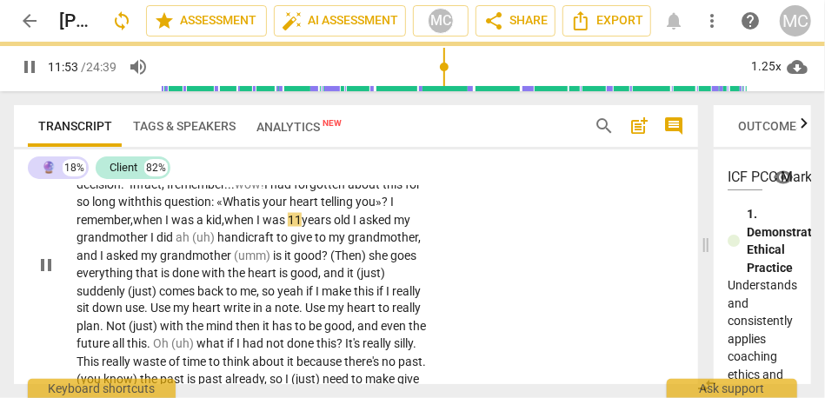
click at [359, 227] on span "I" at bounding box center [356, 220] width 6 height 14
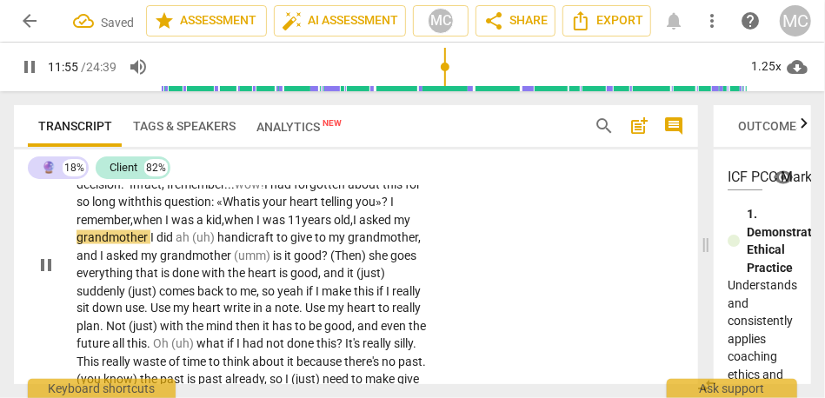
click at [156, 244] on span "I" at bounding box center [153, 237] width 6 height 14
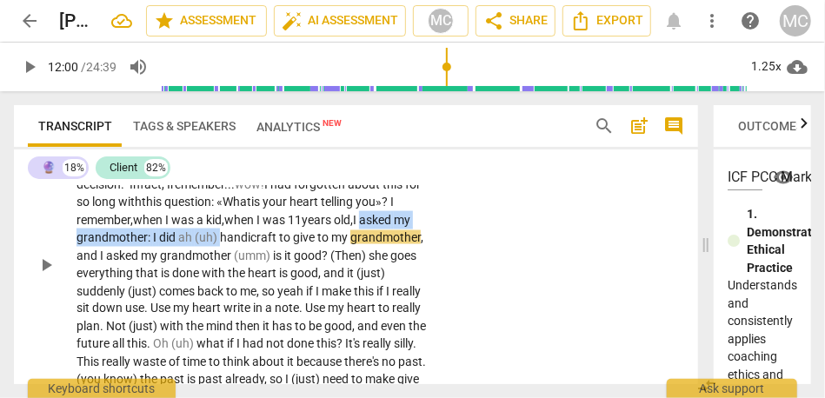
drag, startPoint x: 276, startPoint y: 310, endPoint x: 60, endPoint y: 305, distance: 215.7
click at [60, 305] on div "CL play_arrow pause 11:01 + Add competency keyboard_arrow_right Actually, [laug…" at bounding box center [356, 250] width 684 height 363
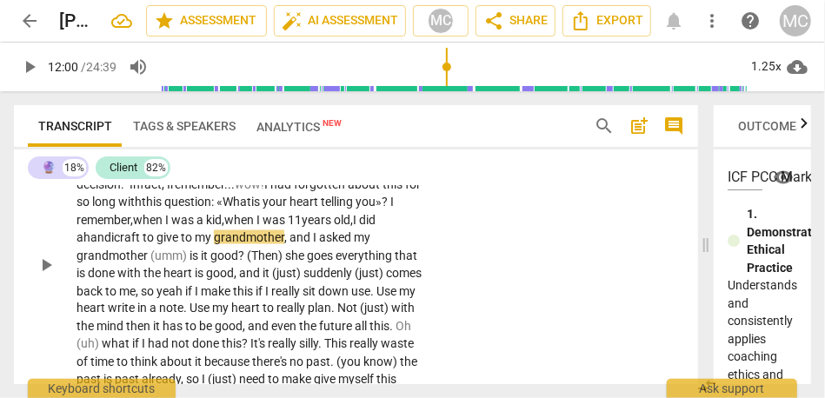
click at [143, 244] on span "handicraft" at bounding box center [112, 237] width 59 height 14
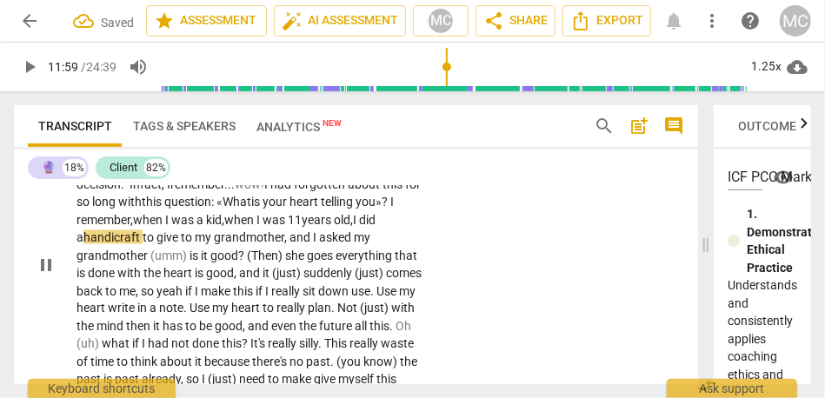
click at [141, 244] on span "handicraft" at bounding box center [112, 237] width 59 height 14
click at [114, 244] on span "handcraft" at bounding box center [111, 237] width 57 height 14
click at [149, 263] on span "grandmother" at bounding box center [114, 256] width 74 height 14
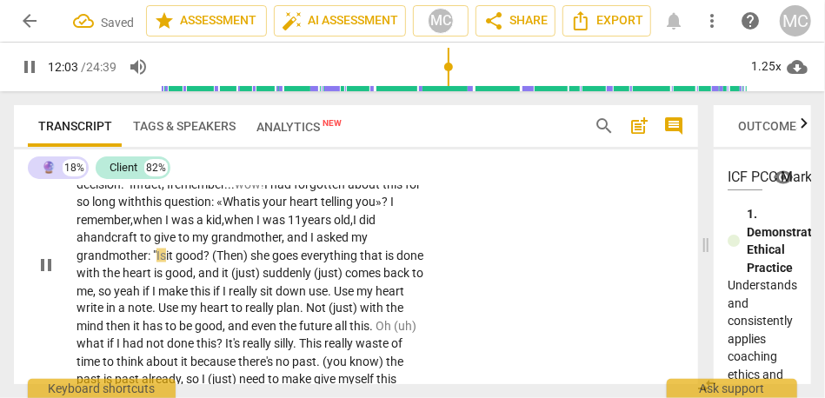
click at [212, 263] on span "?" at bounding box center [207, 256] width 9 height 14
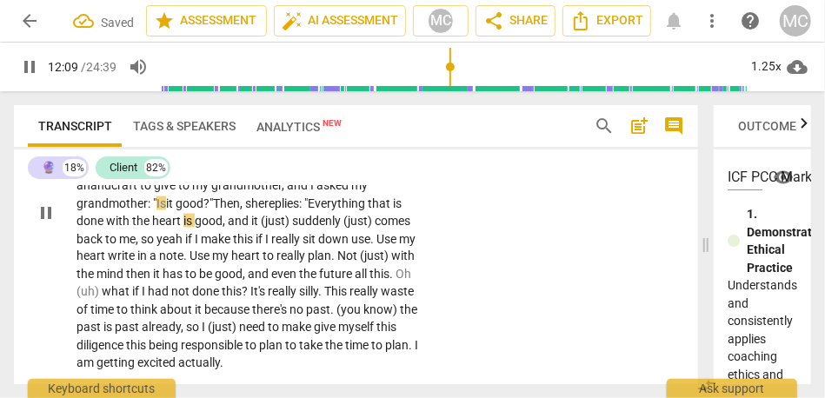
scroll to position [3656, 0]
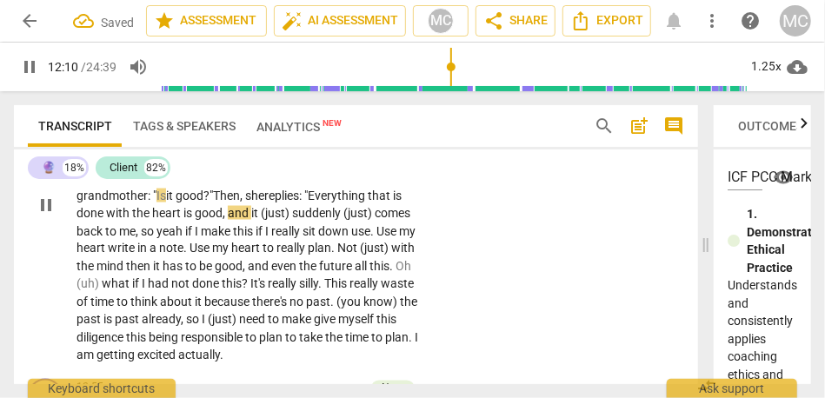
click at [226, 220] on span "," at bounding box center [225, 213] width 5 height 14
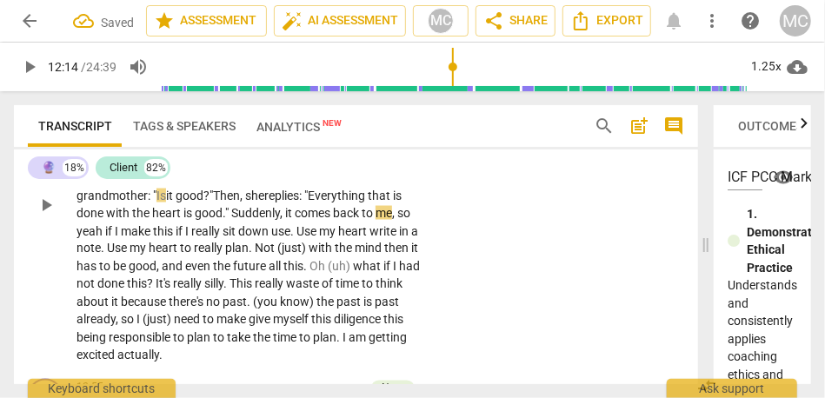
click at [485, 268] on div "CL play_arrow pause 11:01 + Add competency keyboard_arrow_right Actually, [laug…" at bounding box center [356, 190] width 684 height 363
click at [269, 220] on span "Suddenly" at bounding box center [255, 213] width 49 height 14
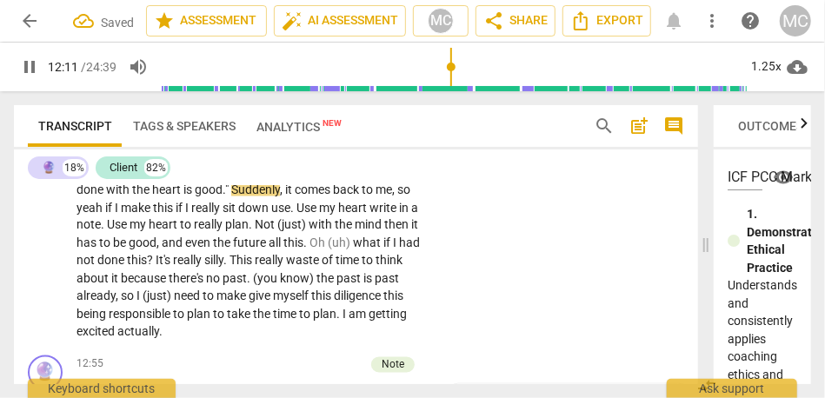
scroll to position [3679, 0]
drag, startPoint x: 398, startPoint y: 260, endPoint x: 427, endPoint y: 260, distance: 28.7
click at [427, 260] on div "Actually , [laughter] my heart is feeling lighter {11:05 "mm-hmm"} and more exc…" at bounding box center [257, 181] width 361 height 321
type input "737"
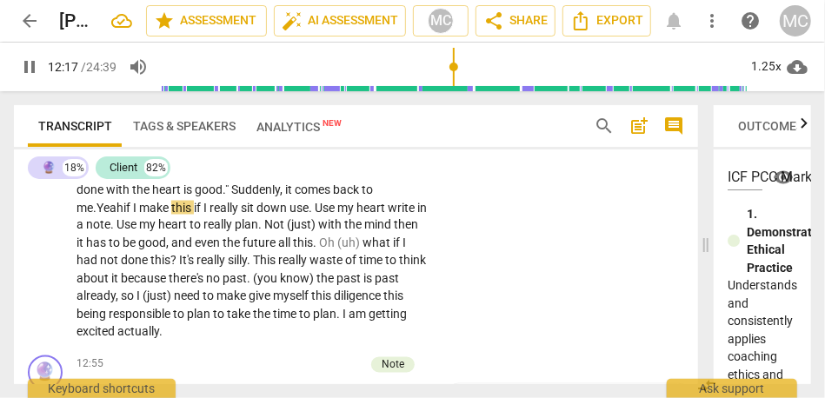
click at [123, 215] on span "Yeah" at bounding box center [110, 208] width 27 height 14
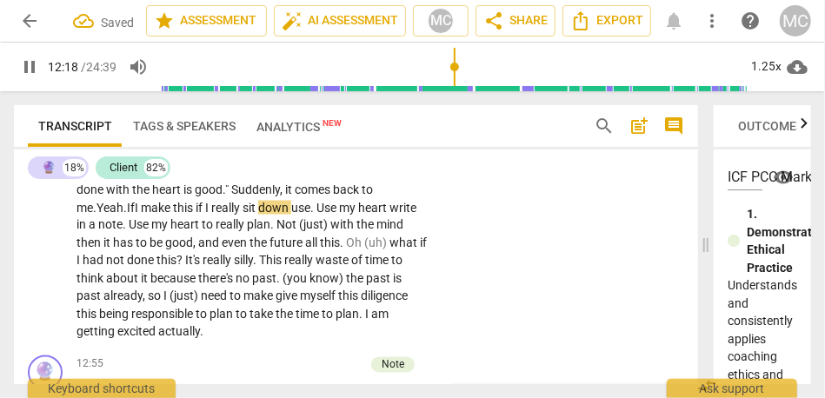
click at [97, 215] on span "me." at bounding box center [87, 208] width 20 height 14
click at [196, 215] on span "this" at bounding box center [184, 208] width 23 height 14
click at [173, 215] on span "make" at bounding box center [157, 208] width 32 height 14
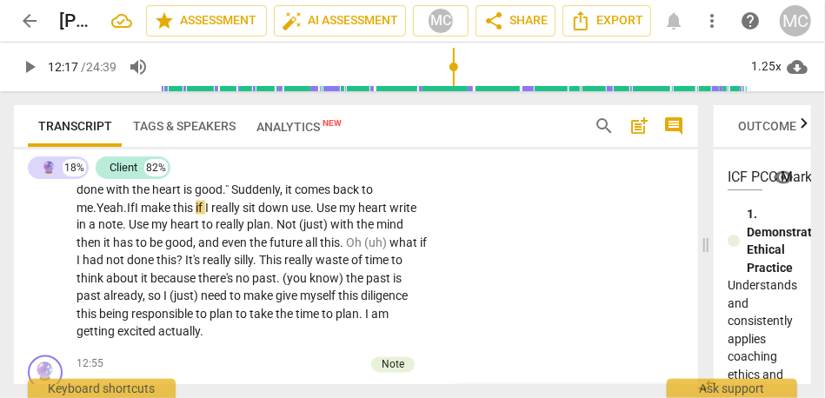
click at [205, 215] on span "if" at bounding box center [201, 208] width 10 height 14
click at [166, 215] on span "make" at bounding box center [157, 208] width 32 height 14
click at [214, 215] on span "I" at bounding box center [211, 208] width 6 height 14
click at [322, 215] on span "." at bounding box center [319, 208] width 6 height 14
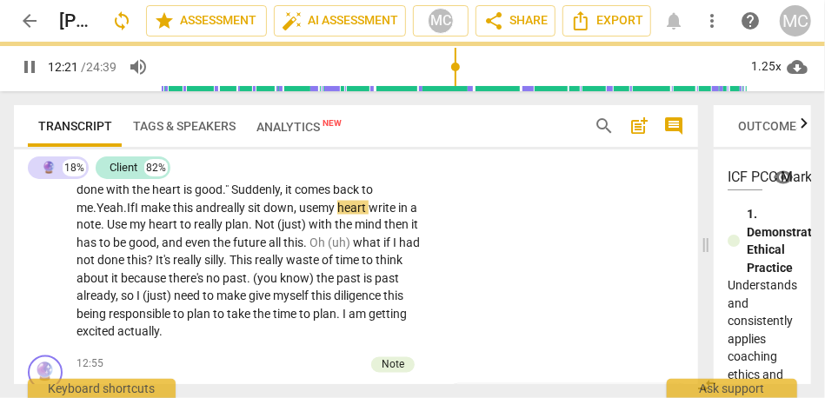
click at [369, 215] on span "heart" at bounding box center [352, 208] width 31 height 14
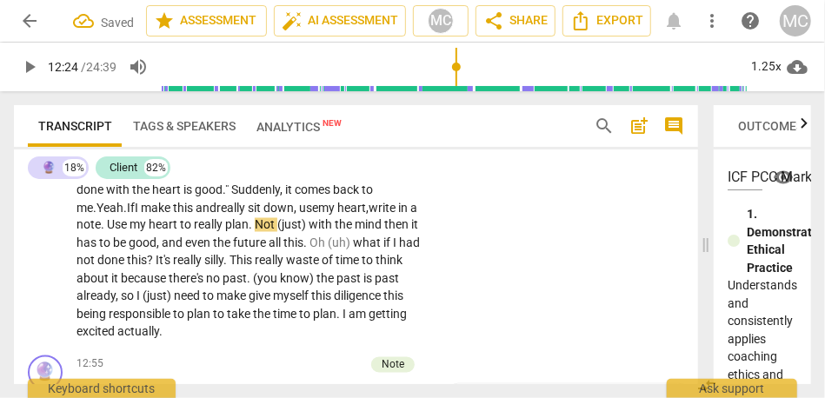
click at [130, 232] on span "Use" at bounding box center [118, 225] width 23 height 14
click at [278, 232] on span "Not" at bounding box center [267, 225] width 23 height 14
click at [335, 232] on span "with" at bounding box center [322, 225] width 26 height 14
click at [409, 292] on p "Actually , [laughter] my heart is feeling lighter {11:05 "mm-hmm"} and more exc…" at bounding box center [252, 181] width 350 height 321
click at [412, 232] on span "it" at bounding box center [415, 225] width 7 height 14
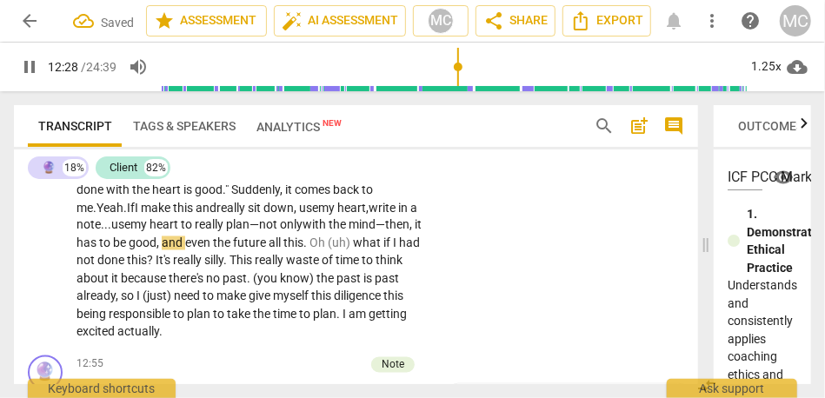
click at [185, 250] on span "and" at bounding box center [173, 243] width 23 height 14
click at [213, 250] on span "even" at bounding box center [199, 243] width 28 height 14
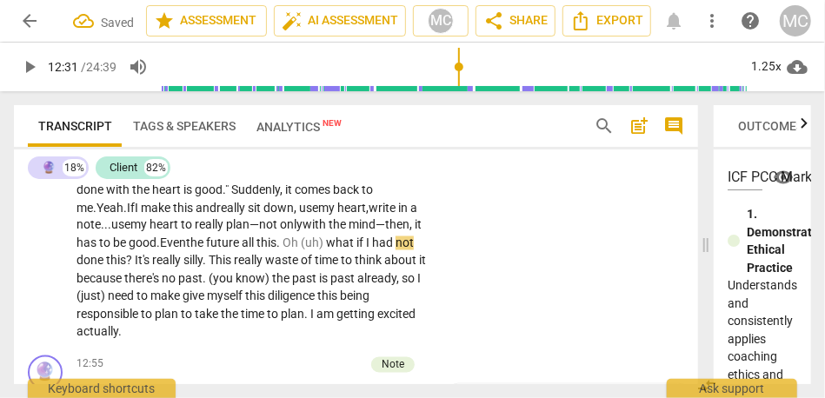
click at [186, 250] on span "Even" at bounding box center [173, 243] width 26 height 14
click at [269, 250] on span "all" at bounding box center [261, 243] width 15 height 14
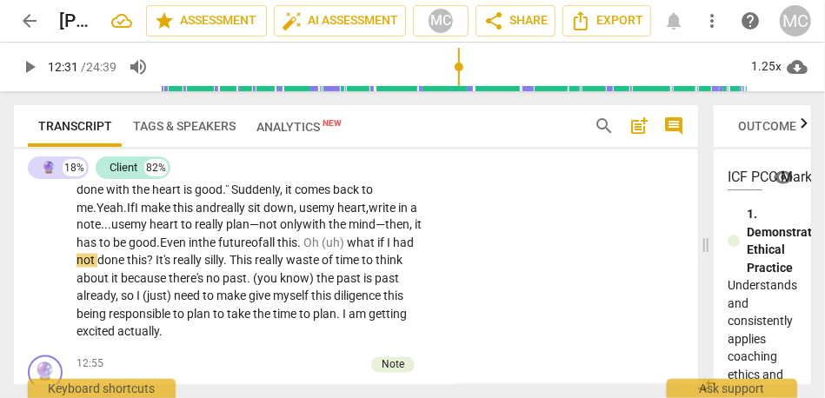
click at [297, 250] on span "this" at bounding box center [287, 243] width 20 height 14
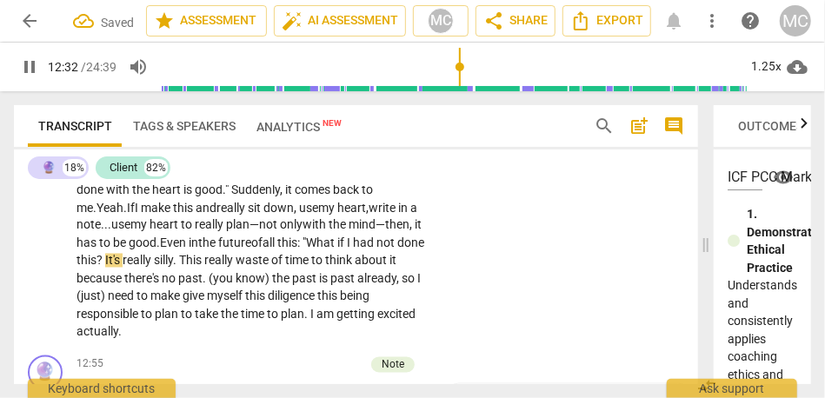
click at [316, 250] on span "this: "W" at bounding box center [296, 243] width 39 height 14
click at [105, 268] on span "?" at bounding box center [101, 261] width 9 height 14
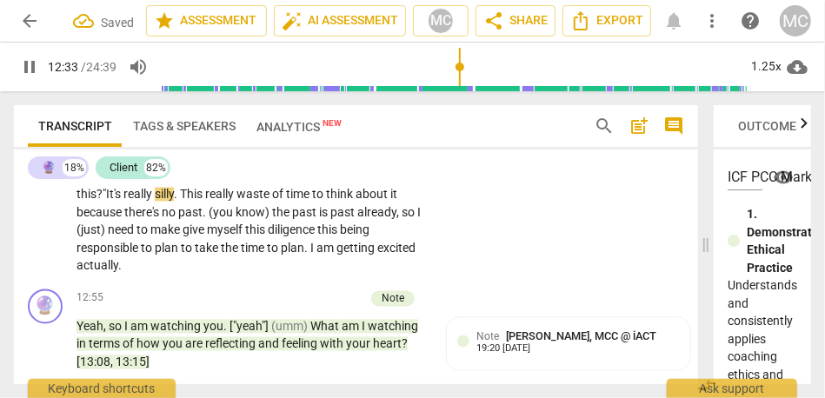
scroll to position [3752, 0]
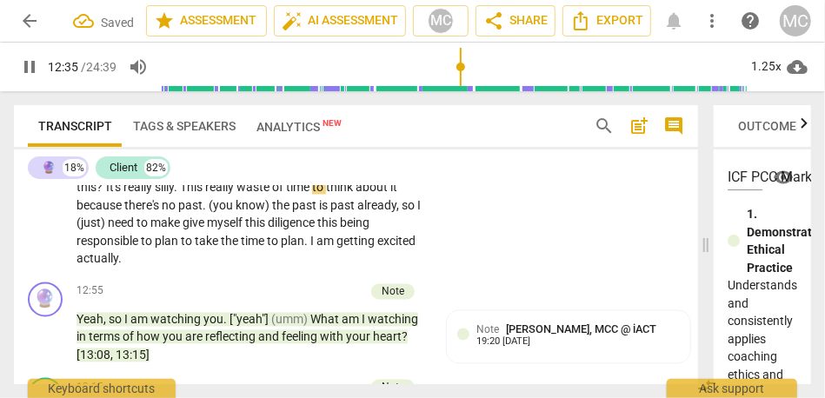
click at [174, 195] on span "silly" at bounding box center [164, 188] width 19 height 14
click at [205, 195] on span "This" at bounding box center [192, 188] width 25 height 14
click at [123, 195] on span "It's" at bounding box center [114, 188] width 17 height 14
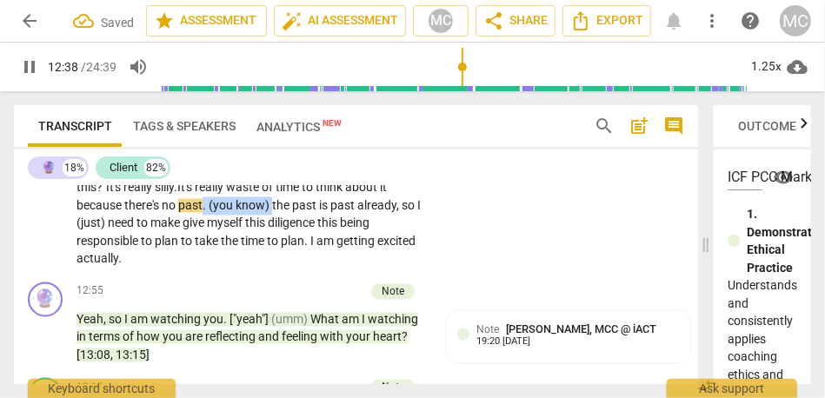
drag, startPoint x: 347, startPoint y: 276, endPoint x: 278, endPoint y: 273, distance: 68.7
click at [278, 269] on p "Actually , [laughter] my heart is feeling lighter {11:05 "mm-hmm"} and more exc…" at bounding box center [252, 108] width 350 height 321
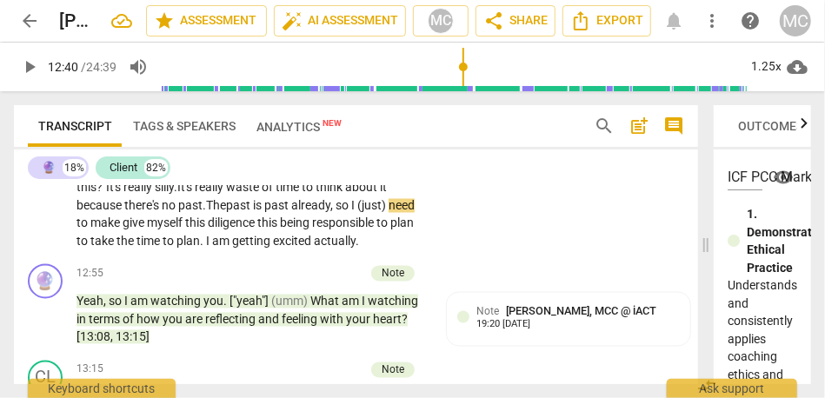
click at [226, 213] on span "The" at bounding box center [216, 206] width 20 height 14
drag, startPoint x: 128, startPoint y: 296, endPoint x: 64, endPoint y: 296, distance: 63.5
click at [64, 258] on div "CL play_arrow pause 11:01 + Add competency keyboard_arrow_right Actually , [lau…" at bounding box center [356, 85] width 684 height 346
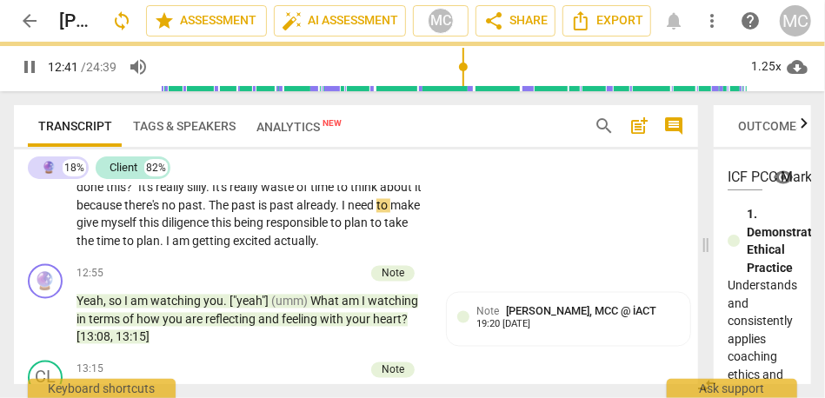
click at [457, 250] on div "CL play_arrow pause 11:01 + Add competency keyboard_arrow_right Actually , [lau…" at bounding box center [356, 85] width 684 height 346
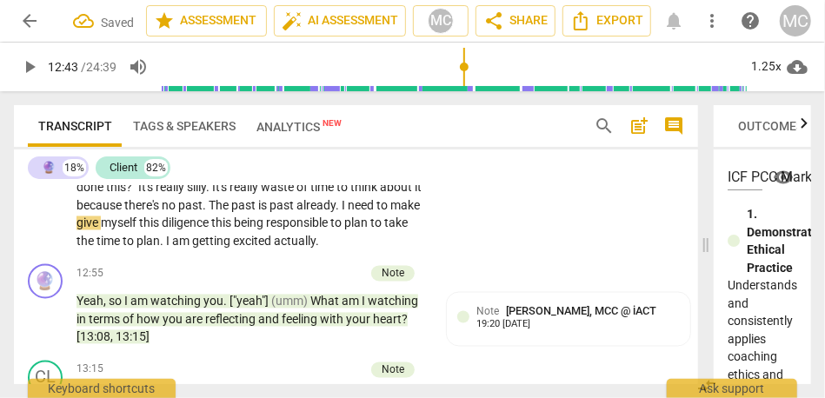
click at [376, 213] on span "need" at bounding box center [362, 206] width 29 height 14
type input "765"
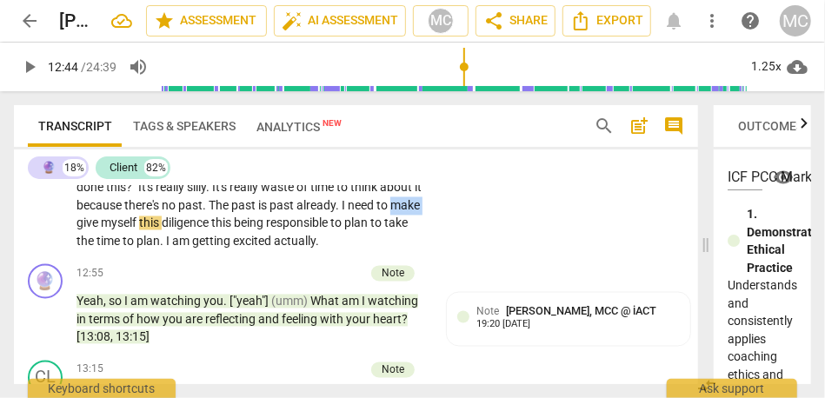
drag, startPoint x: 110, startPoint y: 294, endPoint x: 39, endPoint y: 293, distance: 70.4
click at [39, 258] on div "CL play_arrow pause 11:01 + Add competency keyboard_arrow_right Actually , [lau…" at bounding box center [356, 85] width 684 height 346
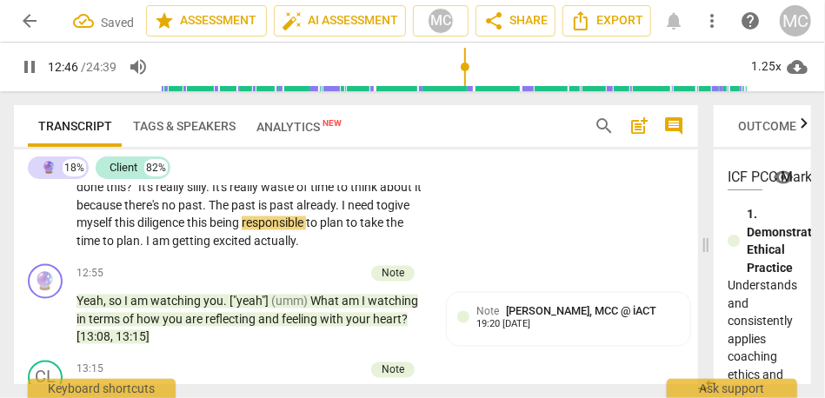
click at [242, 230] on span "being" at bounding box center [226, 223] width 32 height 14
click at [199, 230] on span "diligence and" at bounding box center [172, 223] width 70 height 14
click at [344, 230] on span "plan" at bounding box center [331, 223] width 26 height 14
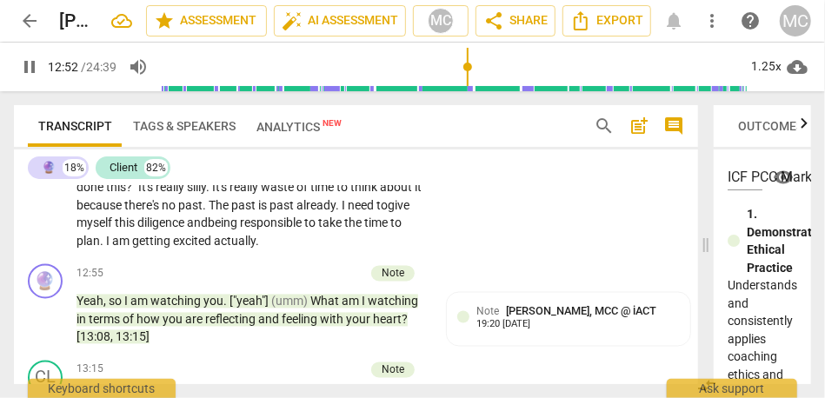
click at [407, 251] on p "Actually , [laughter] my heart is feeling lighter {11:05 "mm-hmm"} and more exc…" at bounding box center [252, 99] width 350 height 303
click at [256, 249] on span "actually" at bounding box center [235, 242] width 42 height 14
click at [100, 249] on span "plan" at bounding box center [88, 242] width 23 height 14
click at [173, 249] on span "getting" at bounding box center [152, 242] width 41 height 14
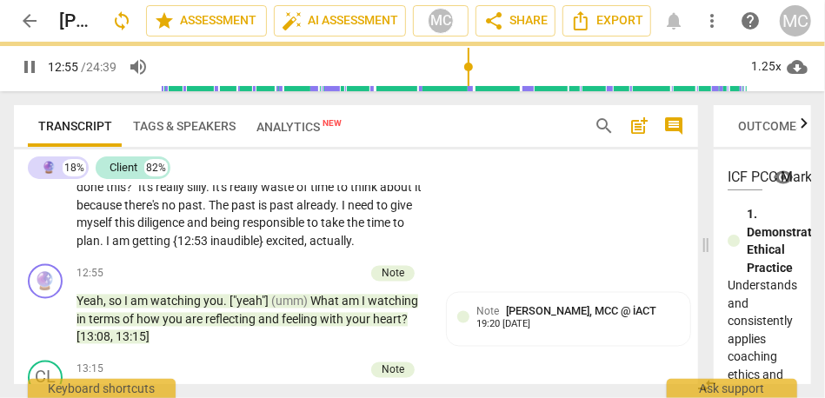
click at [474, 258] on div "CL play_arrow pause 11:01 + Add competency keyboard_arrow_right Actually , [lau…" at bounding box center [356, 85] width 684 height 346
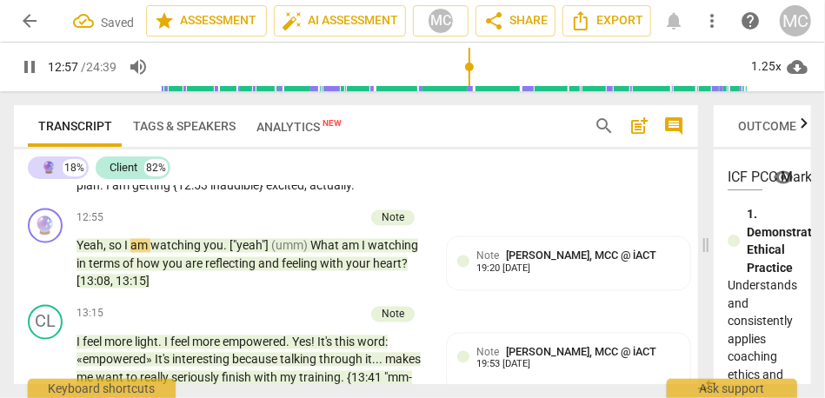
scroll to position [3836, 0]
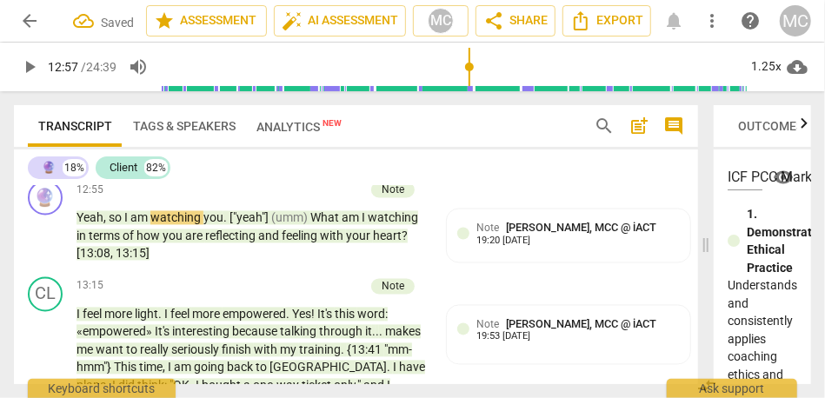
click at [301, 165] on span "excited" at bounding box center [285, 158] width 38 height 14
click at [338, 165] on span "actually" at bounding box center [331, 158] width 42 height 14
click at [351, 165] on span "actually" at bounding box center [331, 158] width 42 height 14
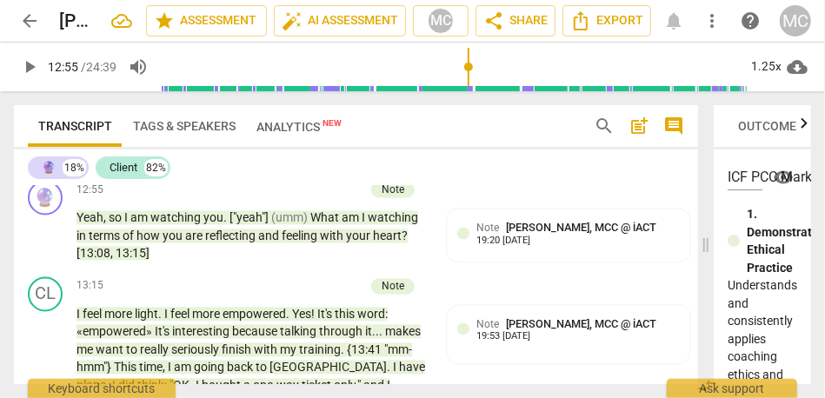
type input "775"
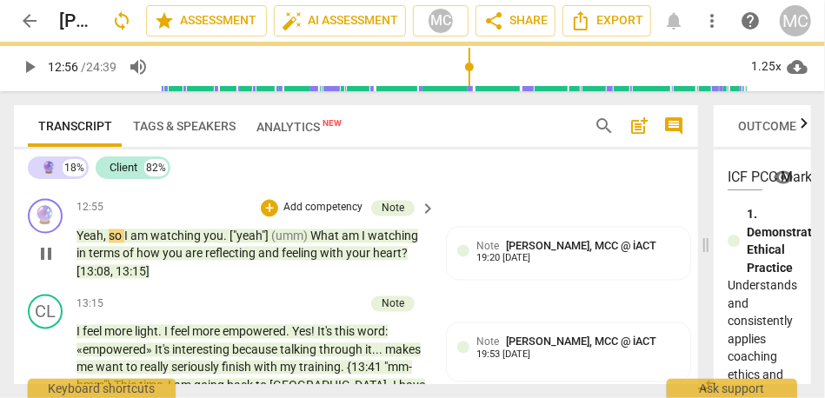
type input "777"
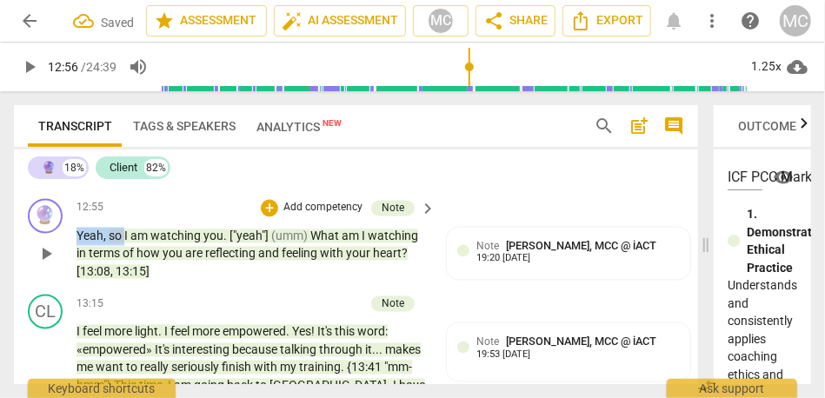
drag, startPoint x: 124, startPoint y: 308, endPoint x: 77, endPoint y: 309, distance: 47.0
click at [77, 282] on p "Yeah , so I am watching you . ["yeah"] (umm) What am I watching in terms of how…" at bounding box center [252, 255] width 350 height 54
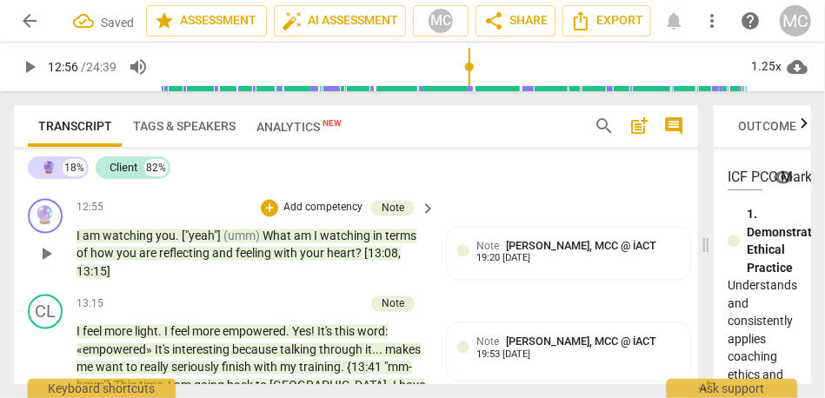
click at [132, 165] on span "am" at bounding box center [122, 158] width 20 height 14
click at [83, 243] on span "am" at bounding box center [93, 237] width 20 height 14
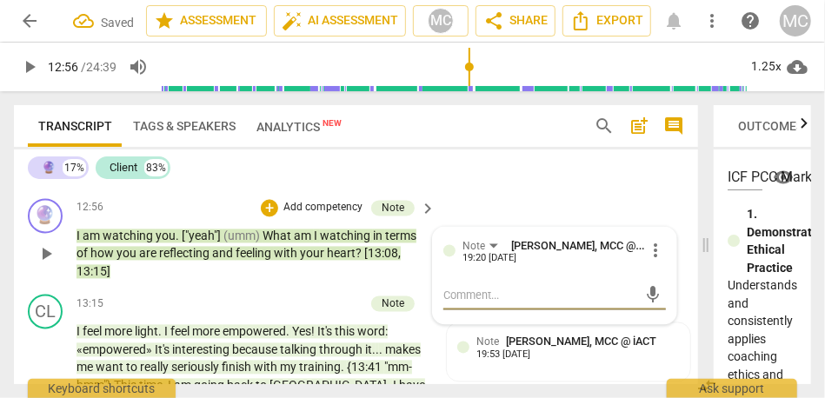
click at [83, 243] on span "am" at bounding box center [93, 237] width 20 height 14
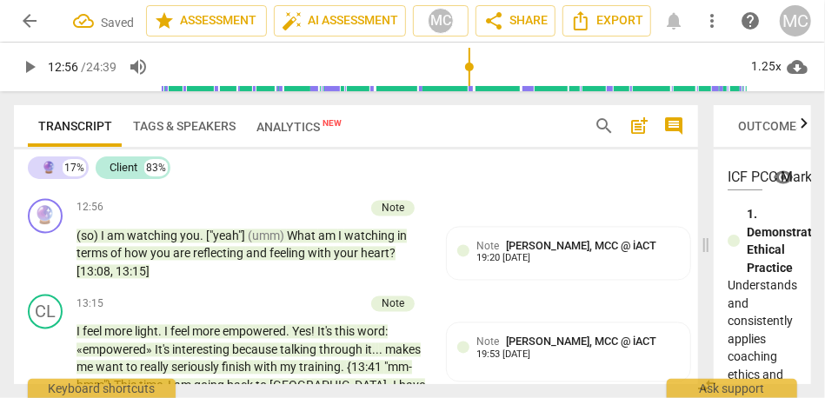
click at [243, 185] on p "Actually , [laughter] my heart is feeling lighter {11:05 "mm-hmm"} and more exc…" at bounding box center [252, 24] width 350 height 321
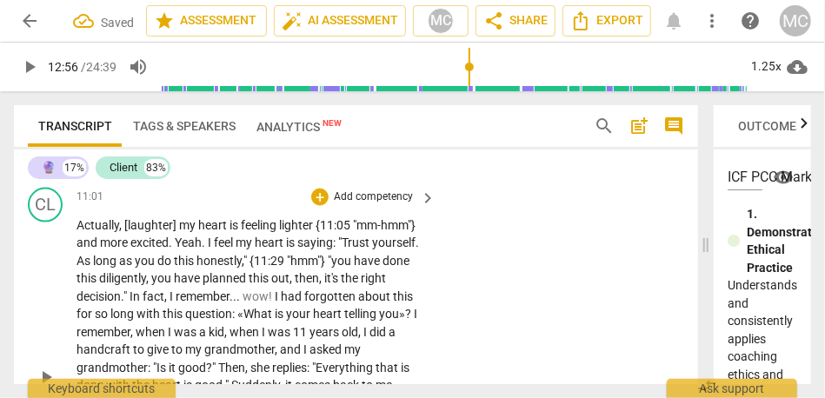
scroll to position [3479, 0]
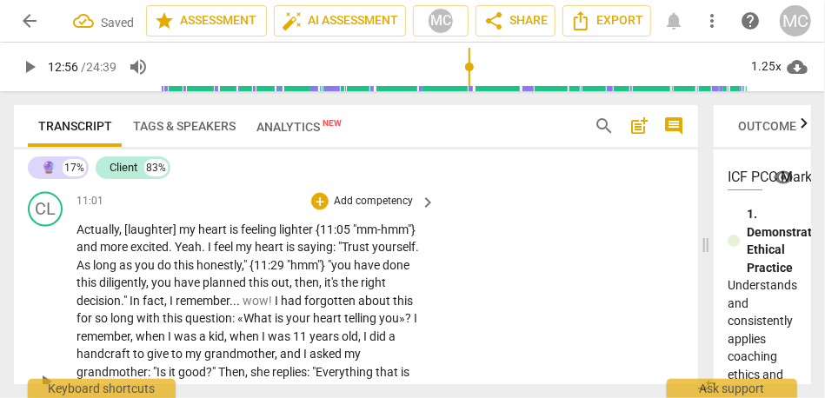
click at [374, 210] on p "Add competency" at bounding box center [373, 202] width 83 height 16
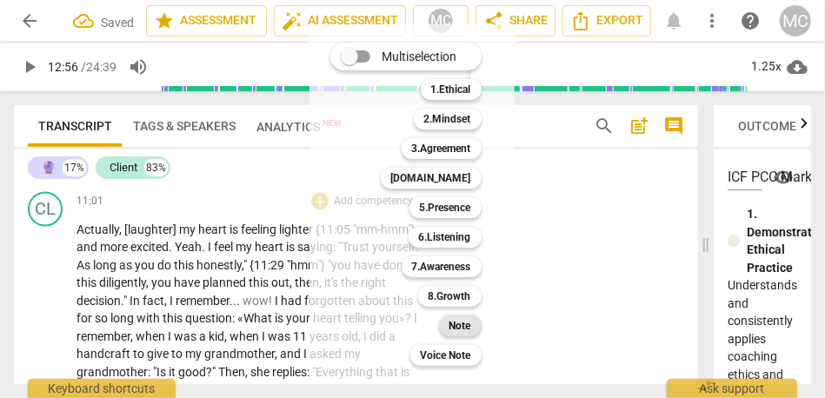
click at [446, 324] on div "Note" at bounding box center [460, 326] width 43 height 21
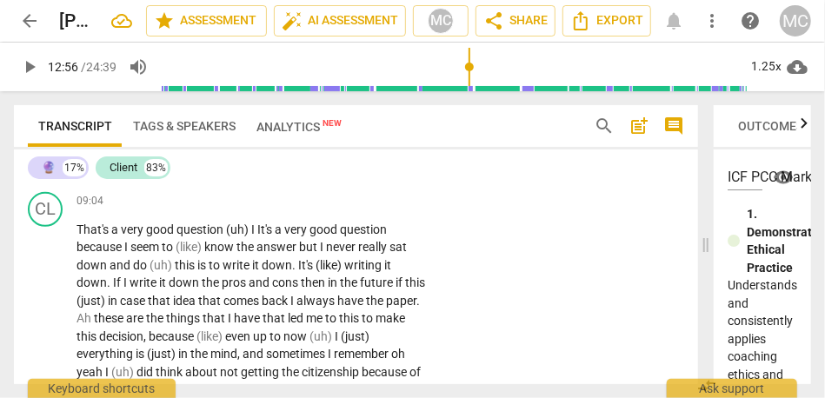
scroll to position [3032, 0]
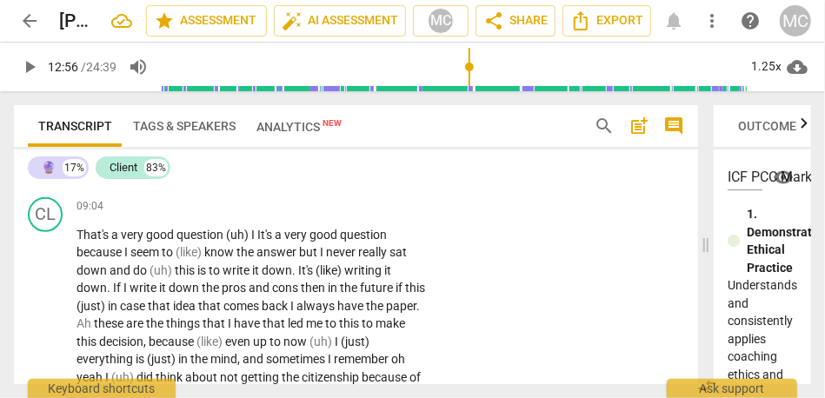
click at [167, 181] on span "nine" at bounding box center [155, 174] width 23 height 14
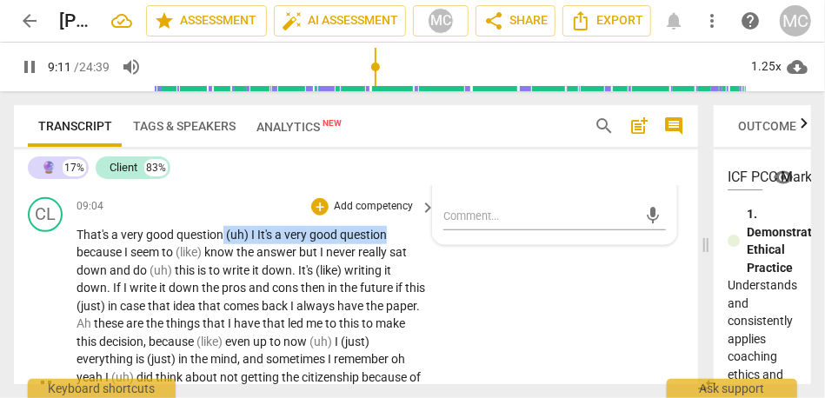
drag, startPoint x: 393, startPoint y: 303, endPoint x: 223, endPoint y: 299, distance: 169.6
click at [223, 299] on p "That's a very good question (uh) I It's a very good question because I seem to …" at bounding box center [252, 386] width 350 height 321
type input "552"
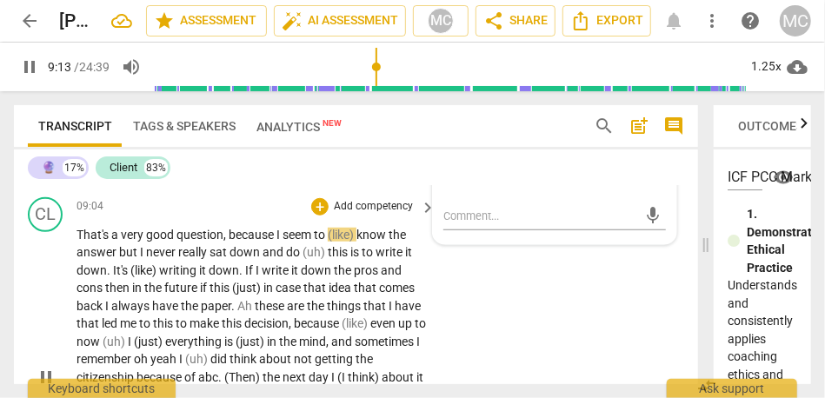
click at [271, 266] on div "CL play_arrow pause 09:04 + Add competency keyboard_arrow_right That's a very g…" at bounding box center [356, 363] width 684 height 346
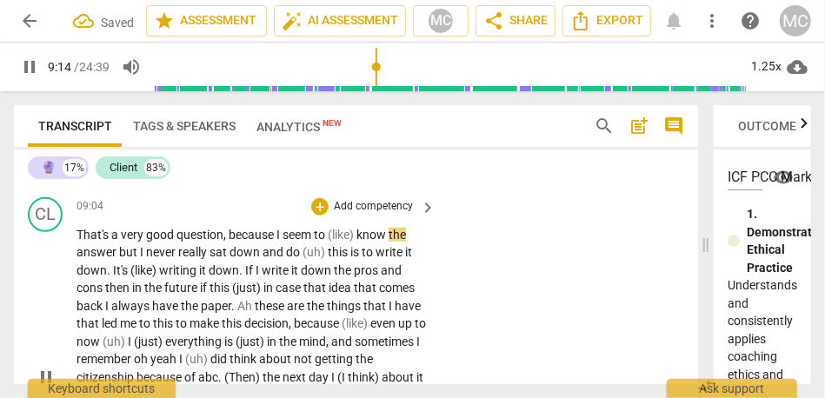
click at [356, 242] on span "(like)" at bounding box center [342, 235] width 29 height 14
type input "555"
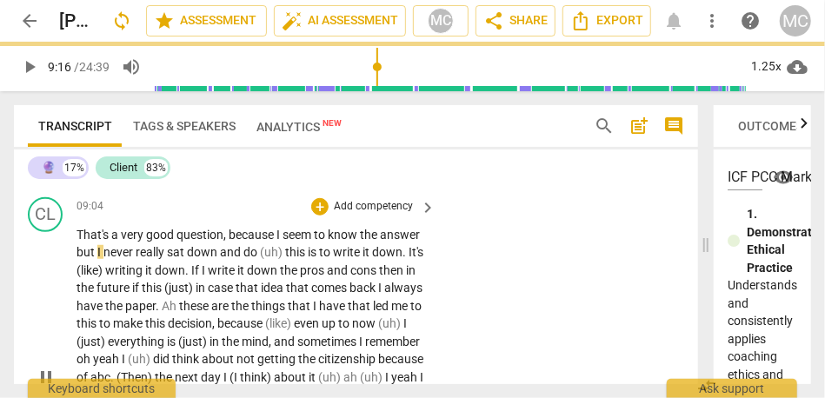
click at [426, 306] on div "That's a very good question , because I seem to know the answer but I never rea…" at bounding box center [257, 377] width 361 height 303
type input "556"
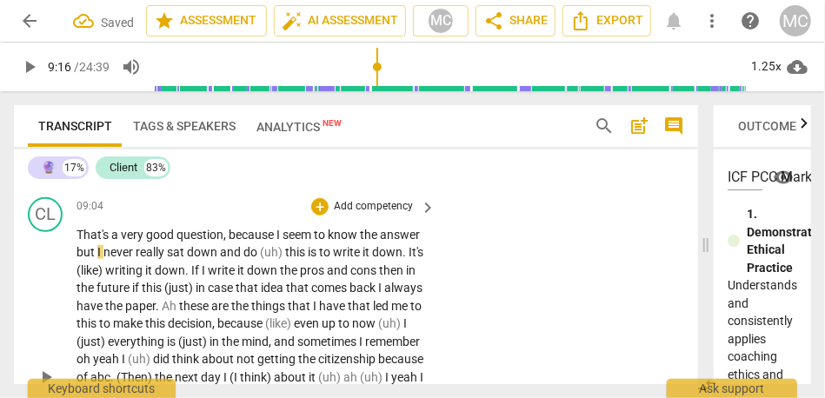
click at [420, 242] on span "answer" at bounding box center [400, 235] width 40 height 14
click at [167, 259] on span "really" at bounding box center [151, 252] width 31 height 14
click at [308, 259] on span "this" at bounding box center [296, 252] width 23 height 14
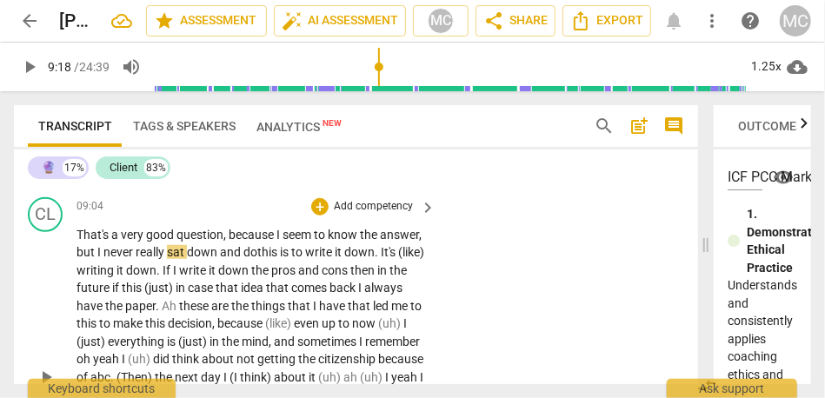
click at [305, 259] on span "to" at bounding box center [298, 252] width 14 height 14
click at [116, 277] on span "writing" at bounding box center [97, 270] width 40 height 14
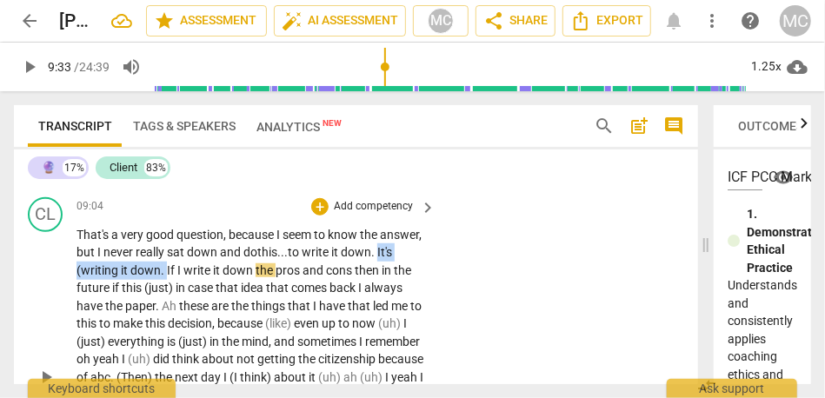
drag, startPoint x: 185, startPoint y: 342, endPoint x: 45, endPoint y: 343, distance: 140.0
click at [45, 343] on div "CL play_arrow pause 09:04 + Add competency keyboard_arrow_right That's a very g…" at bounding box center [356, 363] width 684 height 346
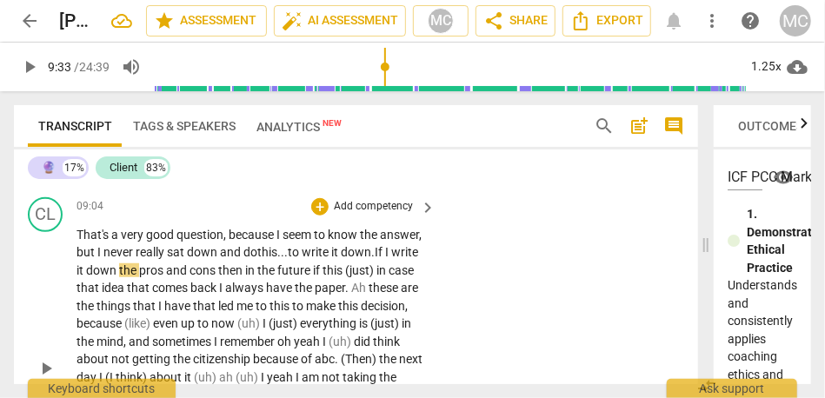
click at [187, 259] on span "sat" at bounding box center [177, 252] width 20 height 14
click at [257, 259] on span "do" at bounding box center [250, 252] width 14 height 14
click at [341, 259] on span "down" at bounding box center [356, 252] width 30 height 14
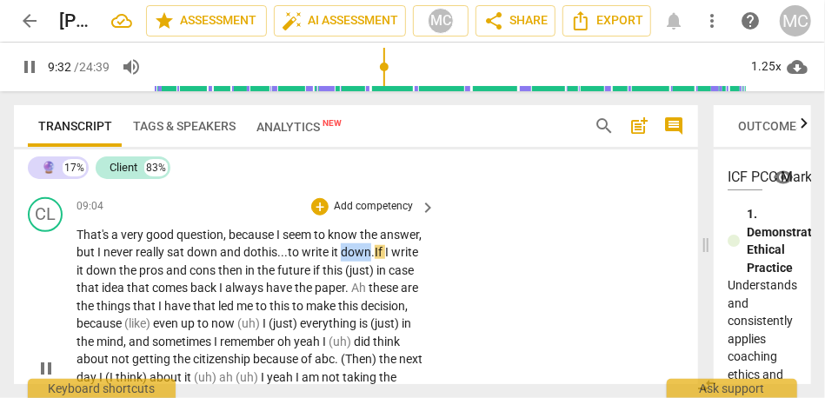
click at [341, 259] on span "down" at bounding box center [356, 252] width 30 height 14
click at [139, 277] on span "the" at bounding box center [129, 270] width 20 height 14
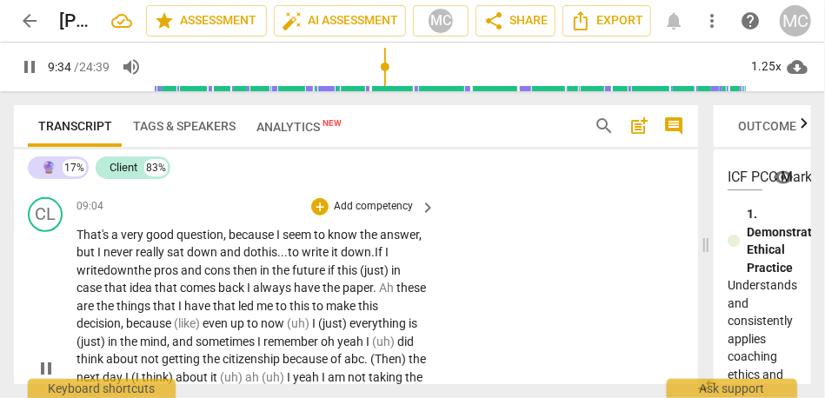
click at [260, 277] on span "then" at bounding box center [246, 270] width 27 height 14
click at [272, 277] on span "in" at bounding box center [266, 270] width 12 height 14
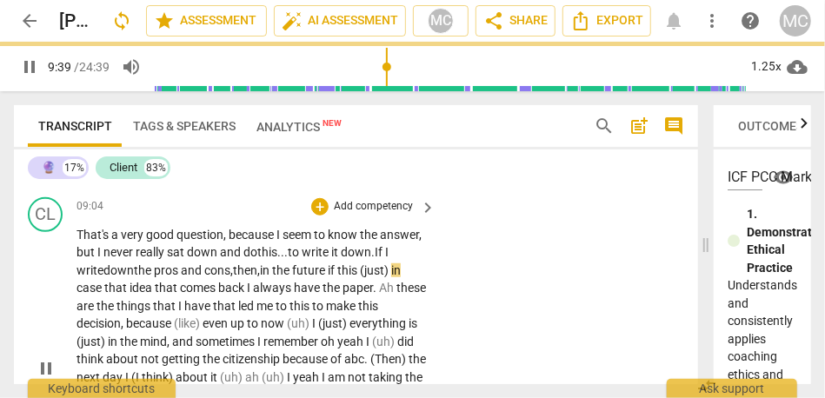
drag, startPoint x: 389, startPoint y: 343, endPoint x: 445, endPoint y: 343, distance: 55.6
click at [445, 343] on div "CL play_arrow pause 09:04 + Add competency keyboard_arrow_right That's a very g…" at bounding box center [356, 354] width 684 height 328
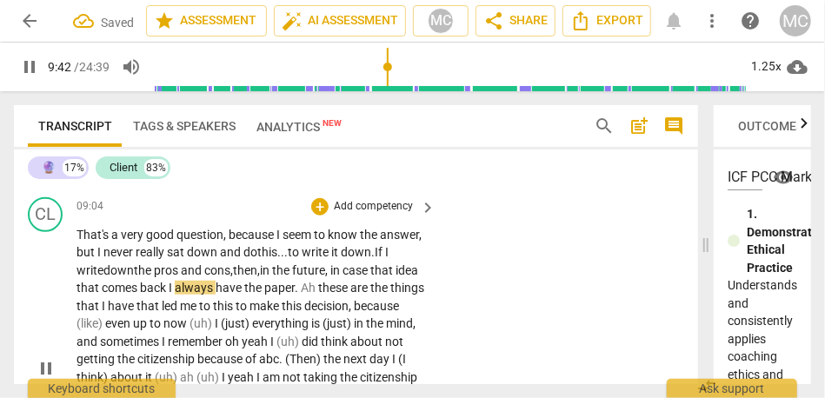
click at [330, 277] on span at bounding box center [329, 270] width 3 height 14
click at [140, 295] on span "comes" at bounding box center [121, 288] width 38 height 14
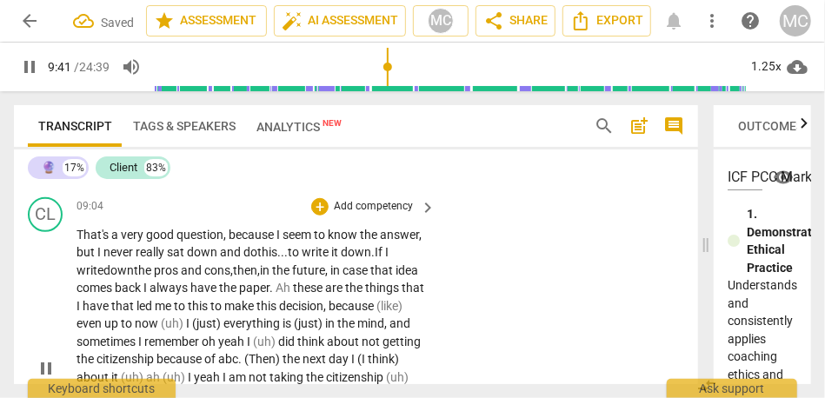
click at [143, 295] on span "back" at bounding box center [129, 288] width 29 height 14
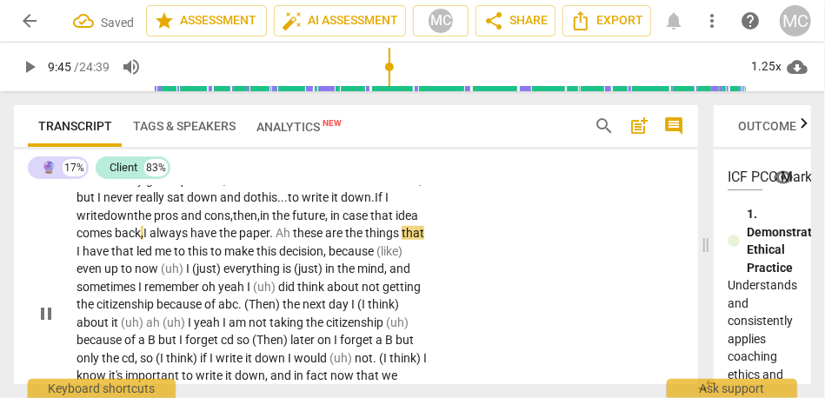
click at [325, 240] on span "these" at bounding box center [309, 233] width 32 height 14
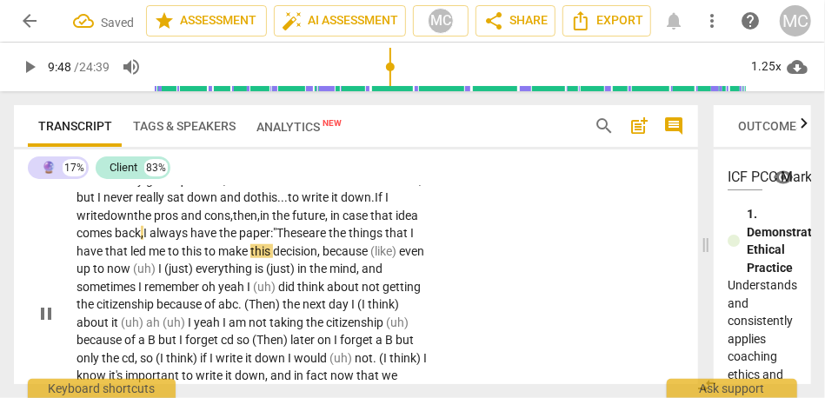
click at [218, 258] on span "to" at bounding box center [211, 251] width 14 height 14
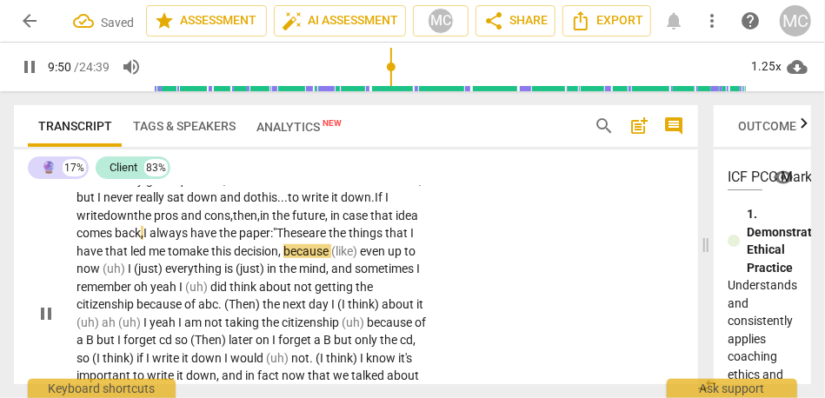
click at [372, 331] on p "That's a very good question , because I seem to know the answer, but I never re…" at bounding box center [252, 313] width 350 height 285
click at [234, 258] on span "this" at bounding box center [222, 251] width 23 height 14
click at [211, 258] on span "make" at bounding box center [195, 251] width 32 height 14
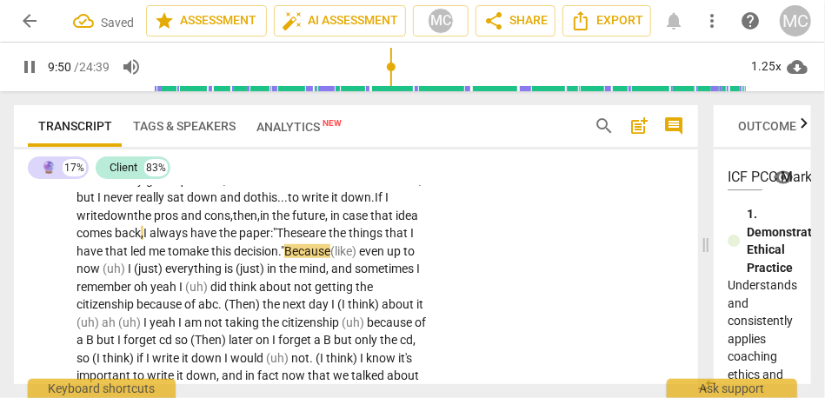
click at [29, 70] on span "pause" at bounding box center [29, 67] width 21 height 21
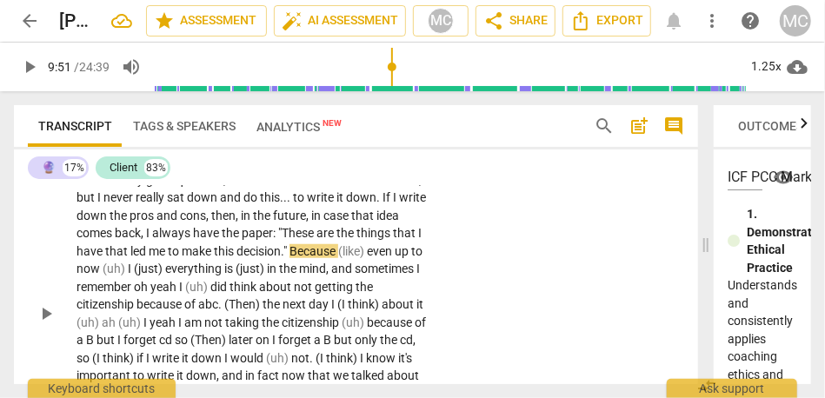
click at [288, 329] on p "That's a very good question , because I seem to know the answer , but I never r…" at bounding box center [252, 313] width 350 height 285
click at [281, 258] on span "decision" at bounding box center [258, 251] width 44 height 14
click at [277, 258] on span "decision" at bounding box center [258, 251] width 44 height 14
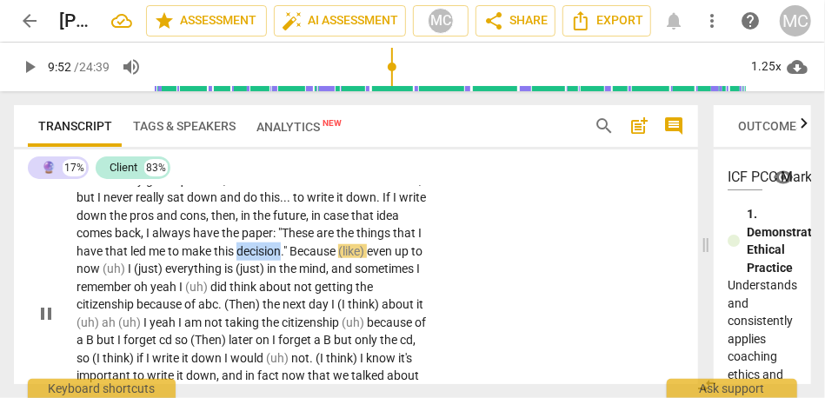
click at [277, 258] on span "decision" at bounding box center [258, 251] width 44 height 14
click at [290, 258] on span """ at bounding box center [286, 251] width 6 height 14
type input "591"
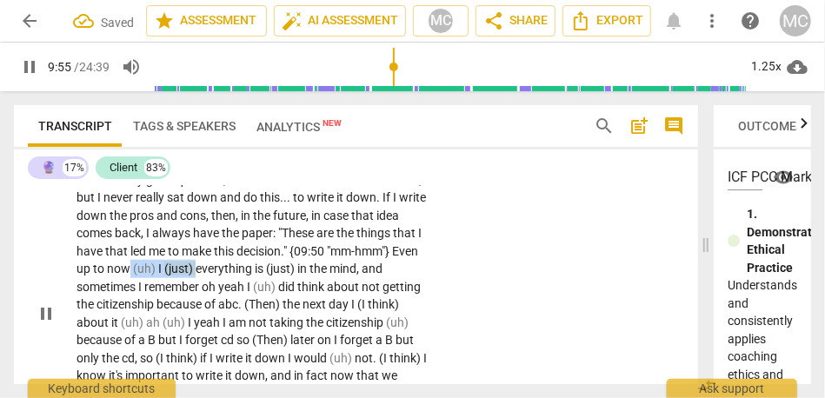
drag, startPoint x: 263, startPoint y: 337, endPoint x: 196, endPoint y: 334, distance: 67.9
click at [196, 334] on p "That's a very good question , because I seem to know the answer , but I never r…" at bounding box center [252, 313] width 350 height 285
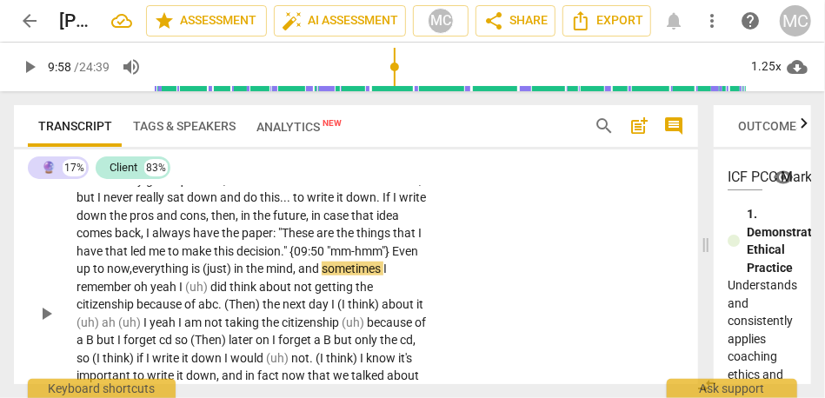
click at [234, 276] on span "(just)" at bounding box center [218, 269] width 31 height 14
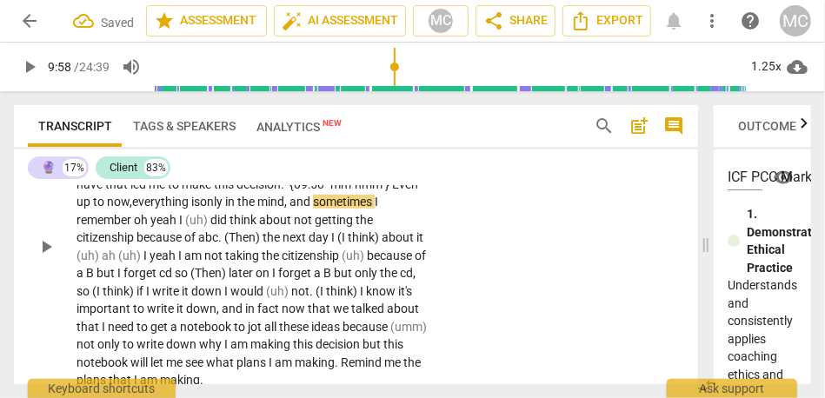
scroll to position [3165, 0]
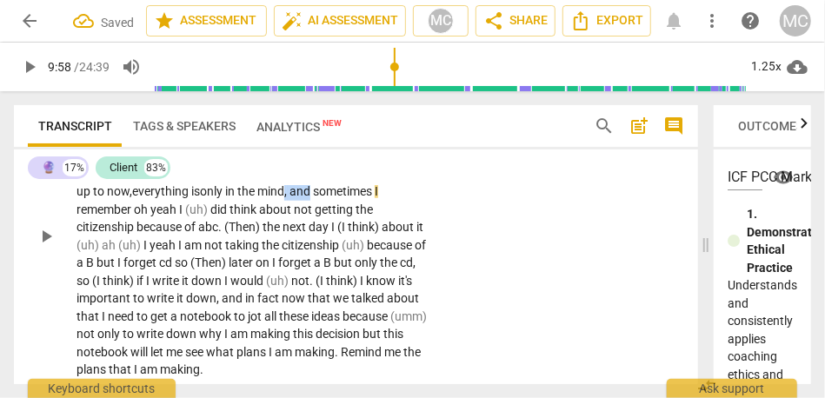
drag, startPoint x: 356, startPoint y: 263, endPoint x: 428, endPoint y: 263, distance: 71.3
click at [428, 263] on div "That's a very good question , because I seem to know the answer , but I never r…" at bounding box center [257, 236] width 361 height 285
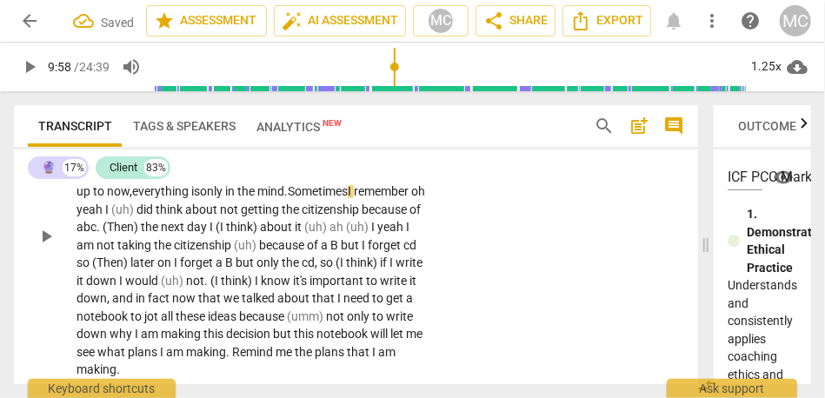
click at [288, 198] on span "Sometimes" at bounding box center [318, 191] width 60 height 14
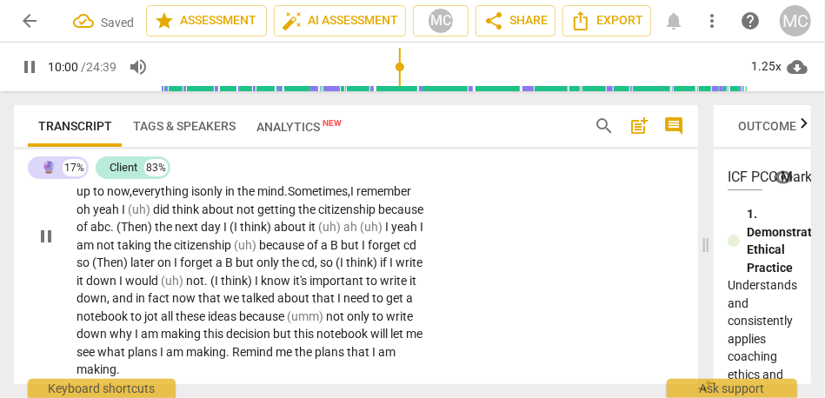
click at [356, 198] on span "remember" at bounding box center [383, 191] width 55 height 14
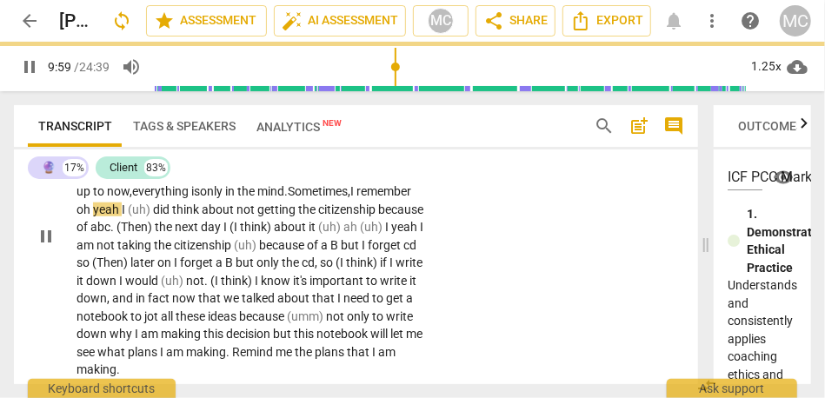
click at [93, 216] on span "oh" at bounding box center [85, 210] width 17 height 14
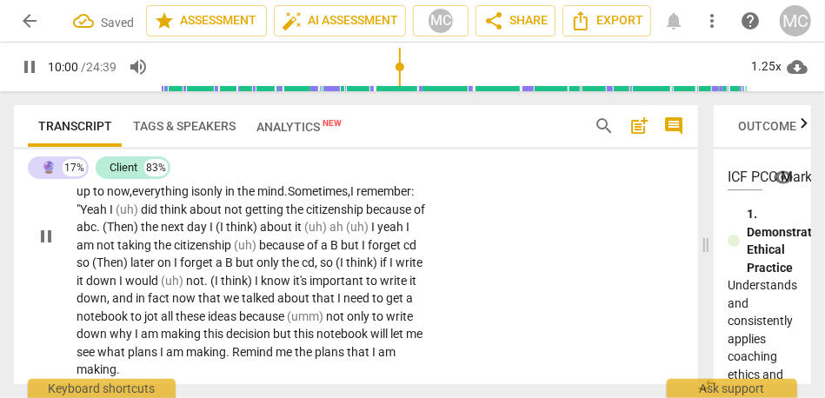
click at [160, 216] on span "did" at bounding box center [150, 210] width 19 height 14
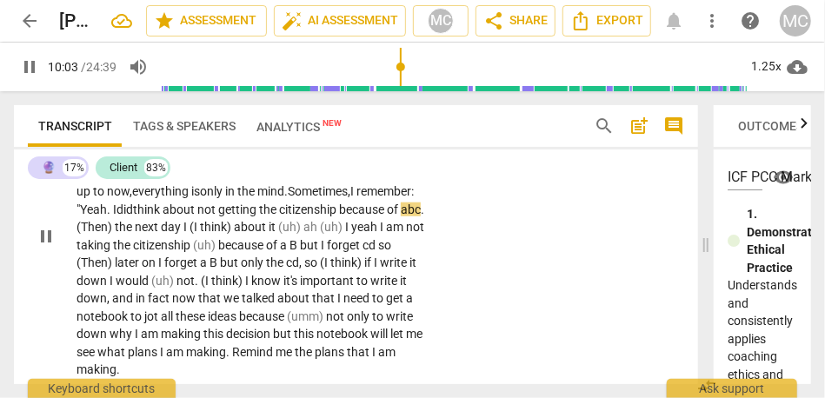
click at [163, 216] on span "think" at bounding box center [148, 210] width 30 height 14
click at [116, 216] on span "eah. I" at bounding box center [102, 210] width 30 height 14
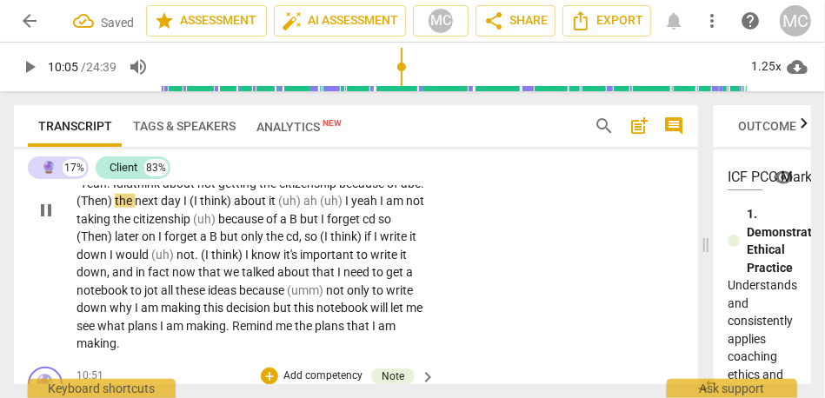
click at [163, 190] on span "think" at bounding box center [148, 183] width 30 height 14
click at [421, 190] on span "." at bounding box center [422, 183] width 3 height 14
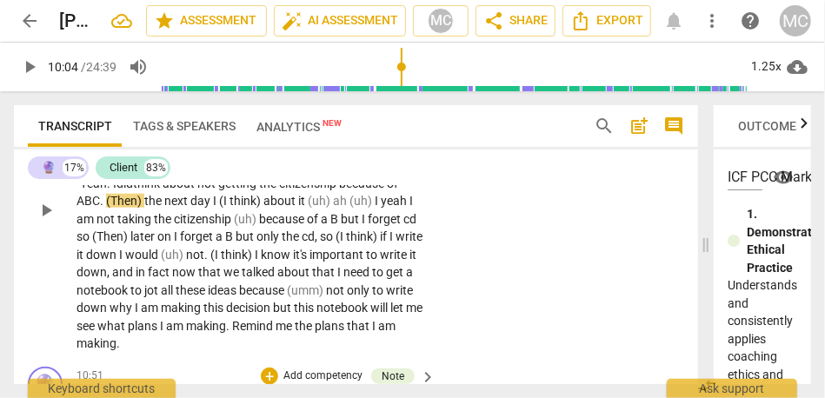
click at [144, 208] on span "(Then)" at bounding box center [125, 201] width 38 height 14
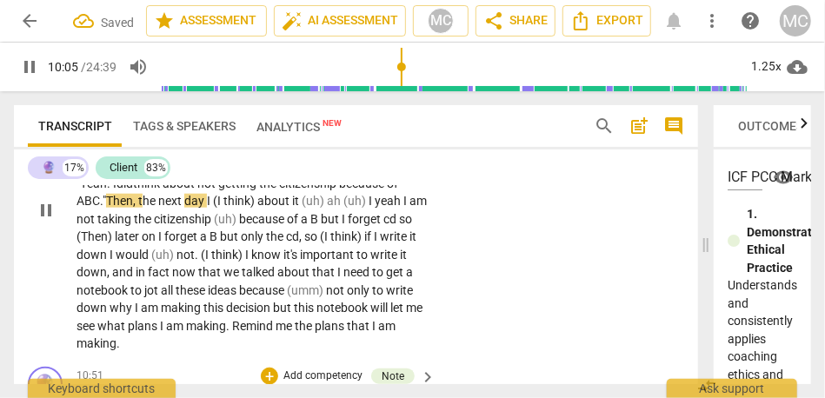
click at [213, 208] on span "I" at bounding box center [210, 201] width 6 height 14
click at [242, 208] on span "about" at bounding box center [259, 201] width 35 height 14
drag, startPoint x: 250, startPoint y: 289, endPoint x: 154, endPoint y: 288, distance: 95.6
click at [154, 288] on p "That's a very good question , because I seem to know the answer , but I never r…" at bounding box center [252, 210] width 350 height 285
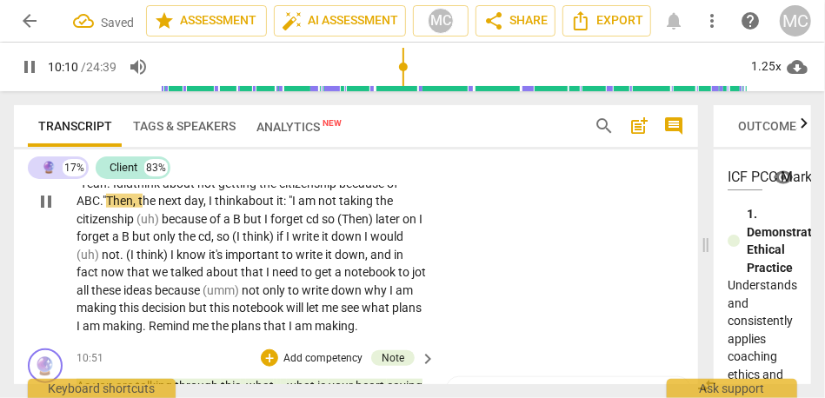
click at [162, 226] on span "(uh)" at bounding box center [148, 219] width 25 height 14
click at [218, 226] on span "B" at bounding box center [213, 219] width 10 height 14
click at [305, 226] on span "cd" at bounding box center [313, 219] width 16 height 14
click at [270, 226] on span "forget C and D. Then," at bounding box center [325, 219] width 110 height 14
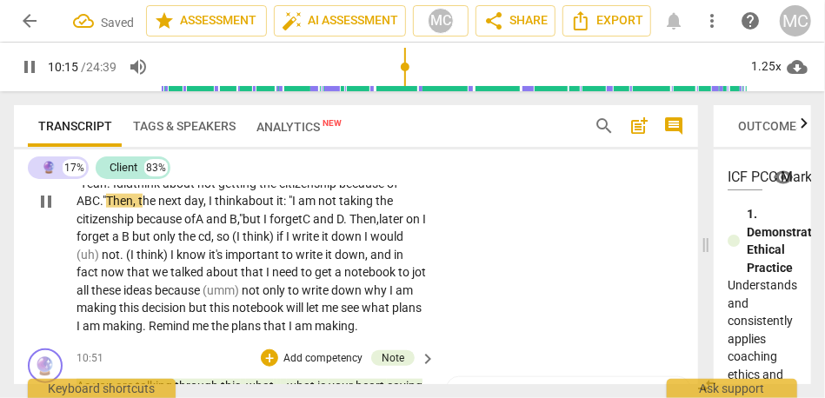
click at [406, 226] on span "on" at bounding box center [414, 219] width 17 height 14
click at [132, 243] on span "B" at bounding box center [127, 237] width 10 height 14
click at [175, 243] on span "but" at bounding box center [164, 237] width 21 height 14
click at [233, 243] on span "," at bounding box center [235, 237] width 5 height 14
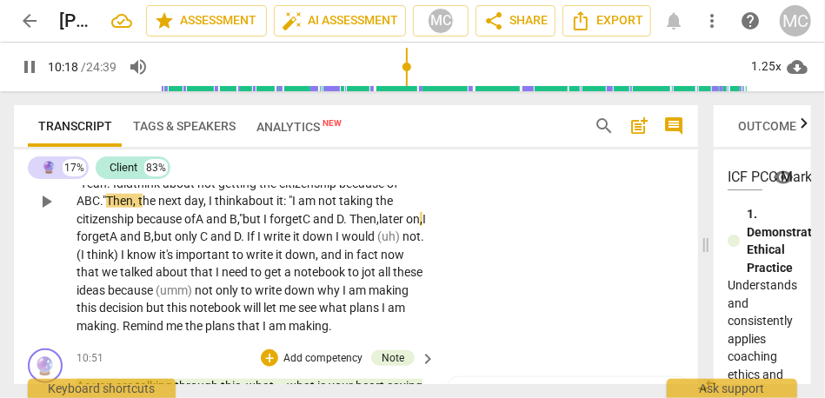
click at [270, 226] on span "forget C and D. Then," at bounding box center [325, 219] width 110 height 14
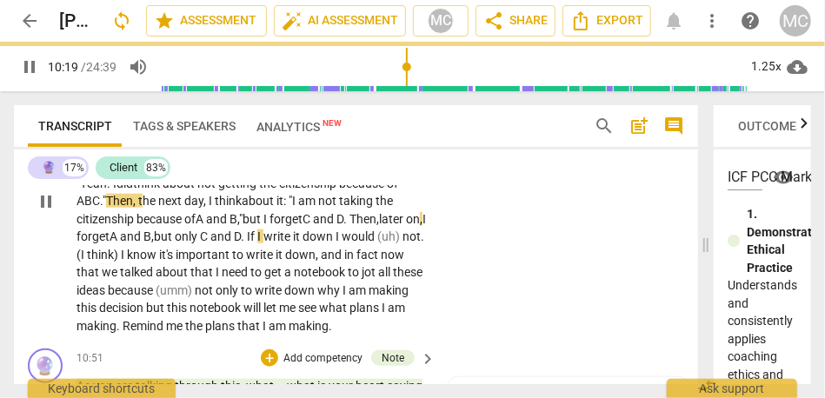
click at [336, 243] on span "I" at bounding box center [339, 237] width 6 height 14
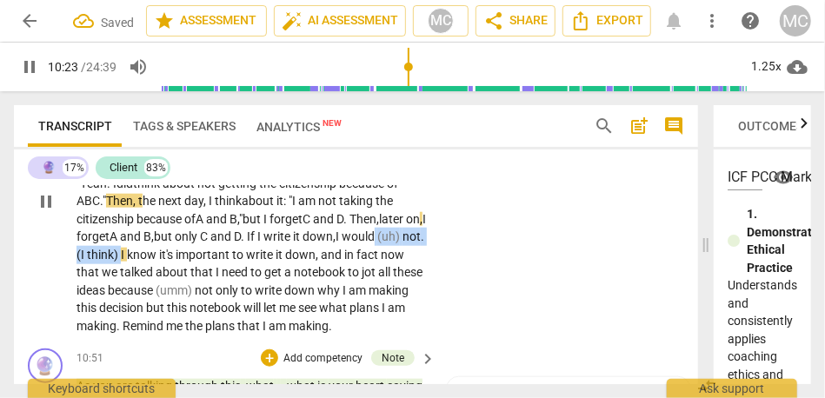
drag, startPoint x: 350, startPoint y: 329, endPoint x: 255, endPoint y: 325, distance: 95.7
click at [255, 325] on p "That's a very good question , because I seem to know the answer , but I never r…" at bounding box center [252, 202] width 350 height 268
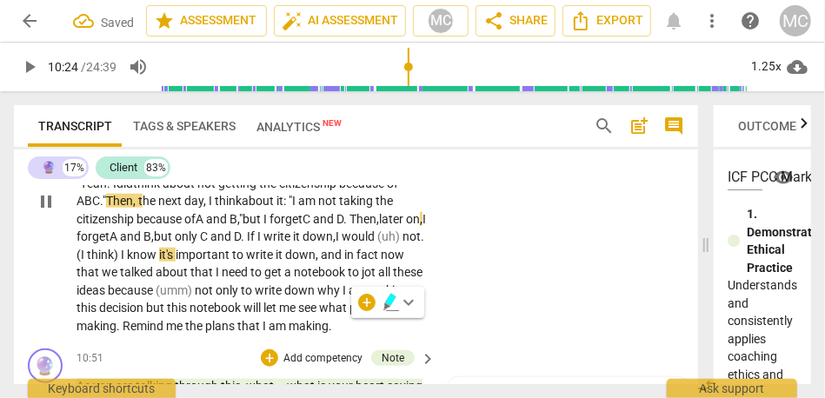
click at [102, 279] on span "that" at bounding box center [89, 272] width 25 height 14
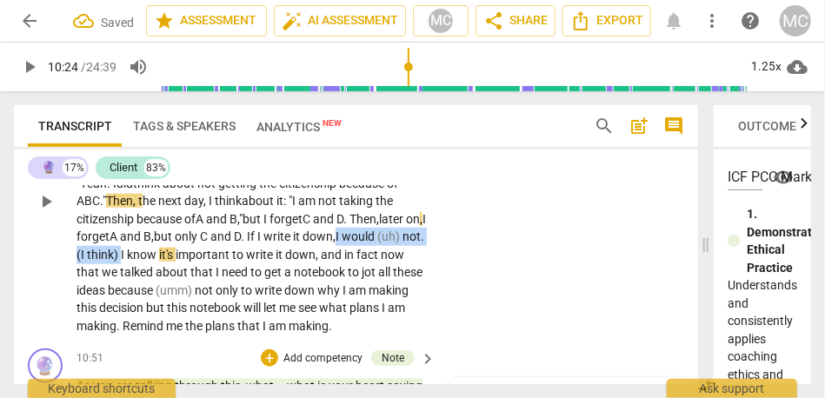
drag, startPoint x: 350, startPoint y: 326, endPoint x: 214, endPoint y: 318, distance: 136.7
click at [214, 318] on p "That's a very good question , because I seem to know the answer , but I never r…" at bounding box center [252, 202] width 350 height 268
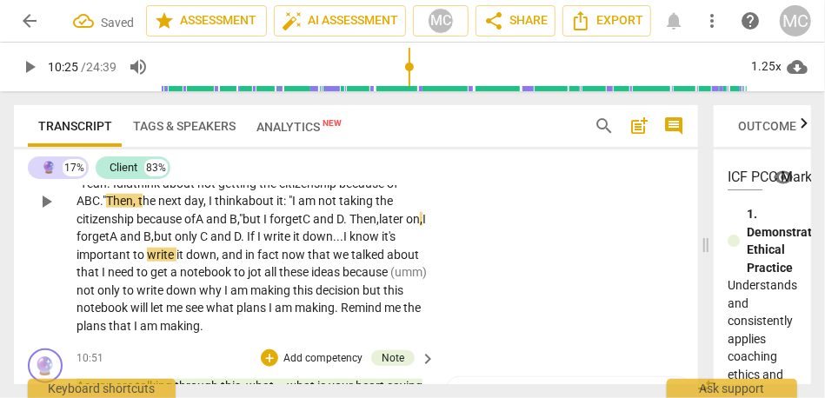
click at [343, 243] on span "I" at bounding box center [346, 237] width 6 height 14
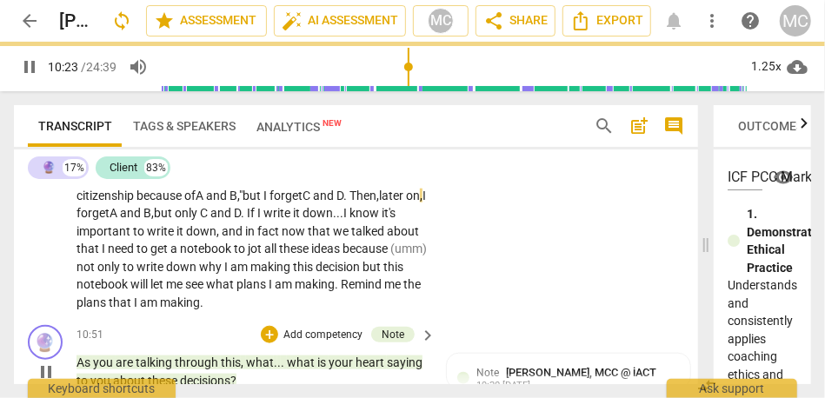
scroll to position [3219, 0]
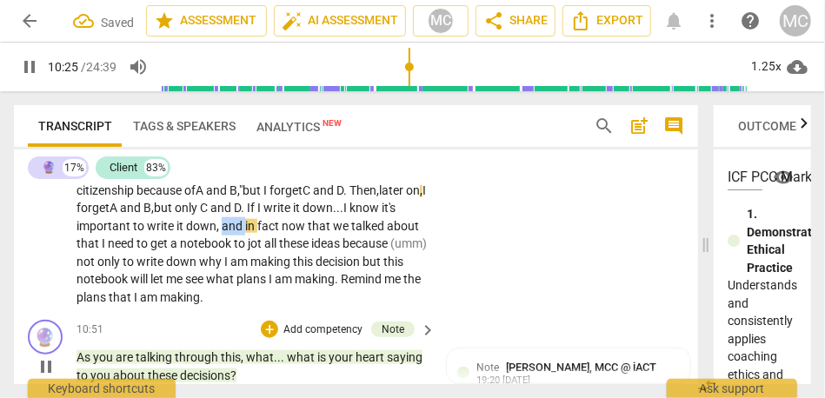
drag, startPoint x: 99, startPoint y: 315, endPoint x: 43, endPoint y: 316, distance: 55.6
click at [43, 314] on div "CL play_arrow pause 09:04 + Add competency keyboard_arrow_right That's a very g…" at bounding box center [356, 158] width 684 height 310
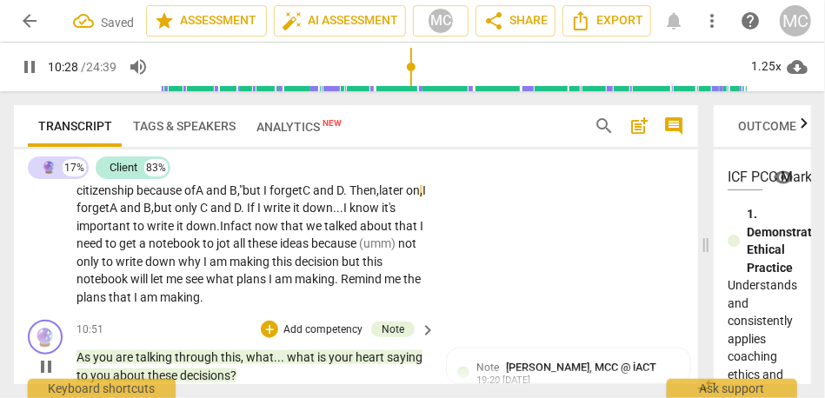
click at [186, 233] on span "down." at bounding box center [203, 226] width 34 height 14
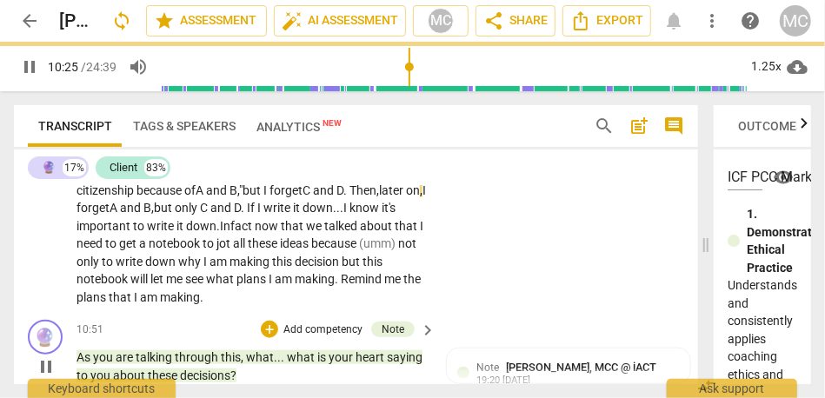
click at [230, 233] on span "fact" at bounding box center [242, 226] width 24 height 14
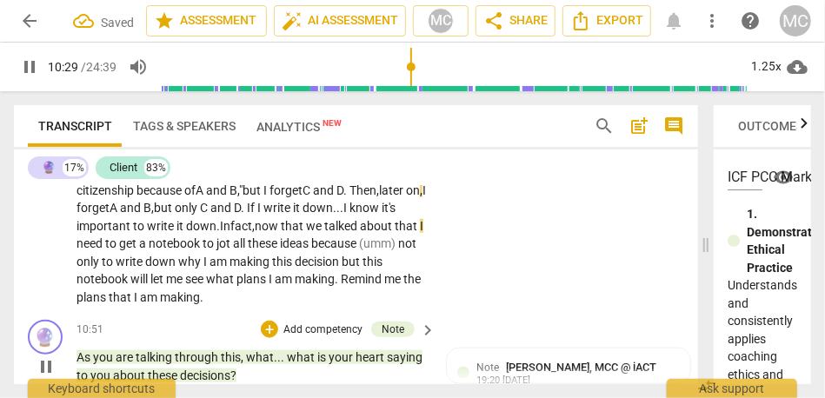
click at [395, 233] on span "that" at bounding box center [407, 226] width 25 height 14
click at [105, 250] on span "need" at bounding box center [91, 243] width 29 height 14
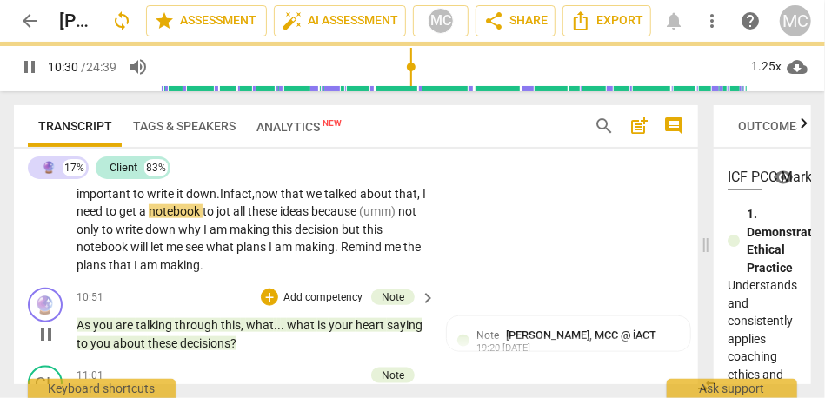
scroll to position [3257, 0]
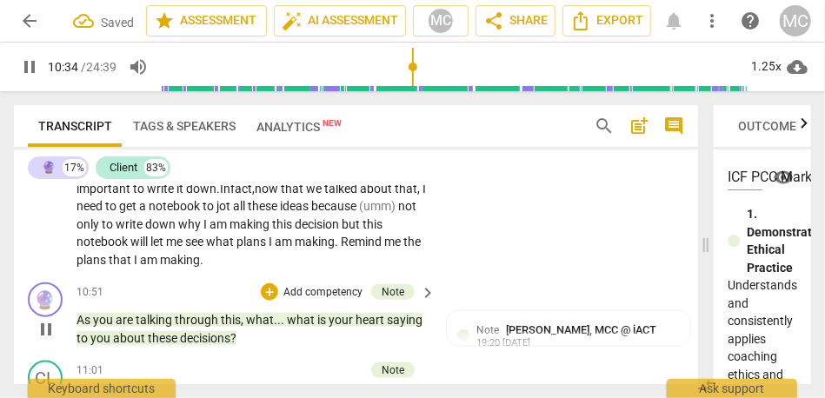
click at [149, 213] on span "notebook" at bounding box center [176, 206] width 54 height 14
click at [216, 213] on span "jot" at bounding box center [224, 206] width 17 height 14
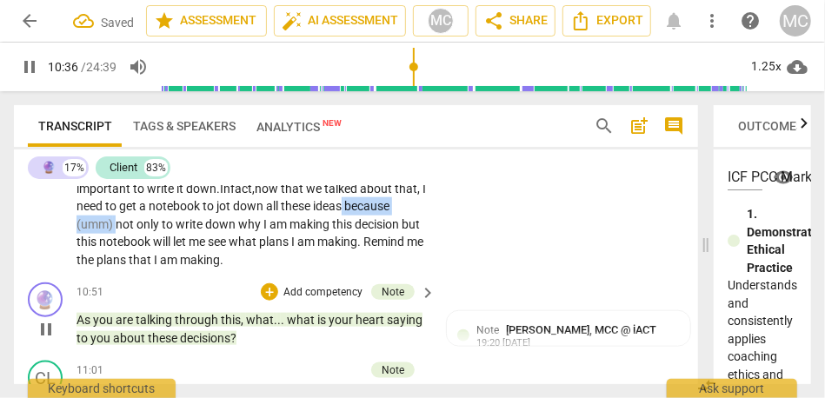
drag, startPoint x: 365, startPoint y: 296, endPoint x: 267, endPoint y: 295, distance: 98.3
click at [267, 270] on p "That's a very good question , because I seem to know the answer , but I never r…" at bounding box center [252, 136] width 350 height 268
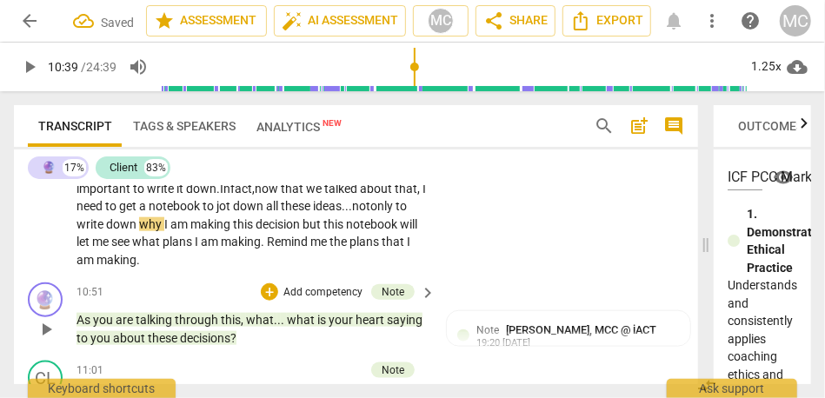
click at [309, 270] on p "That's a very good question , because I seem to know the answer , but I never r…" at bounding box center [252, 136] width 350 height 268
click at [370, 213] on span "only" at bounding box center [382, 206] width 25 height 14
click at [303, 231] on span "but" at bounding box center [313, 224] width 21 height 14
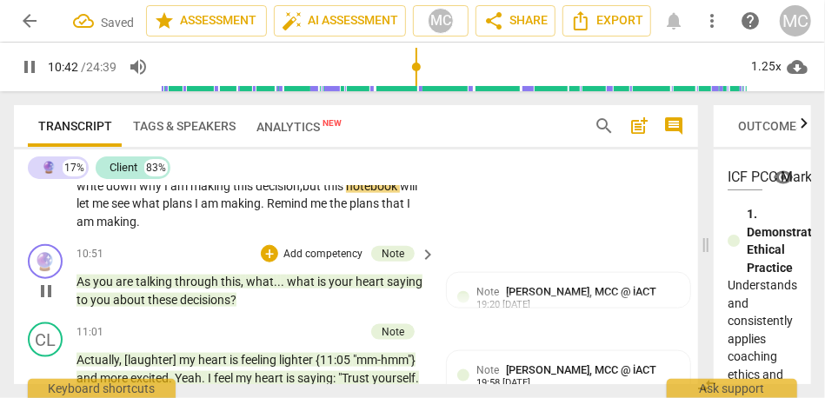
scroll to position [3298, 0]
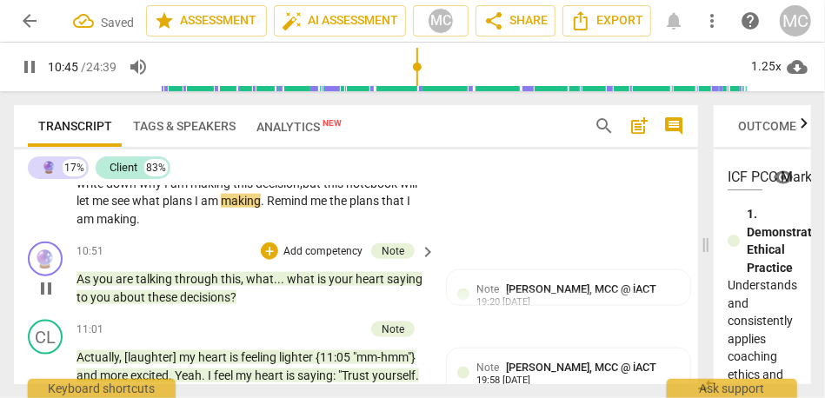
click at [267, 208] on span "Remind" at bounding box center [288, 201] width 43 height 14
click at [195, 208] on span "I" at bounding box center [198, 201] width 6 height 14
click at [267, 208] on span "Remind" at bounding box center [288, 201] width 43 height 14
click at [271, 208] on span "remind" at bounding box center [289, 201] width 37 height 14
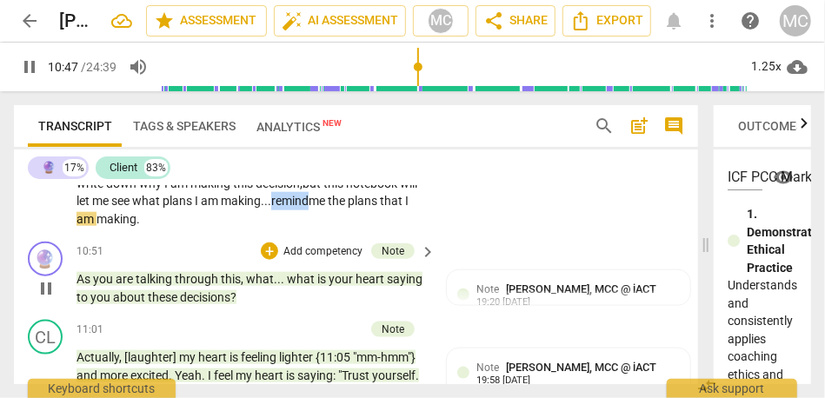
click at [271, 208] on span "remind" at bounding box center [289, 201] width 37 height 14
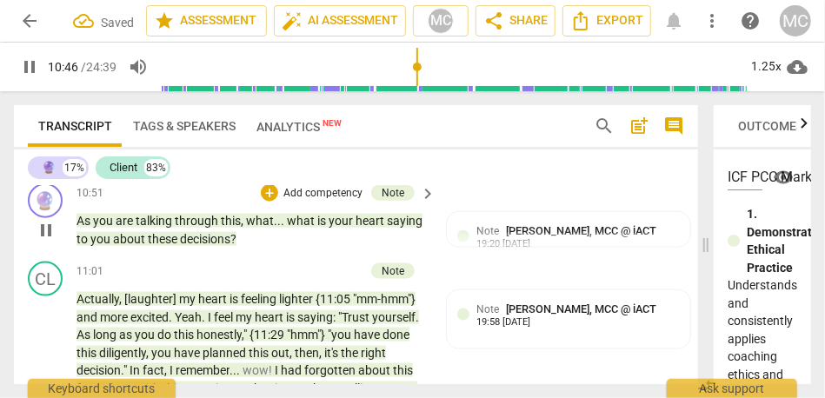
scroll to position [3392, 0]
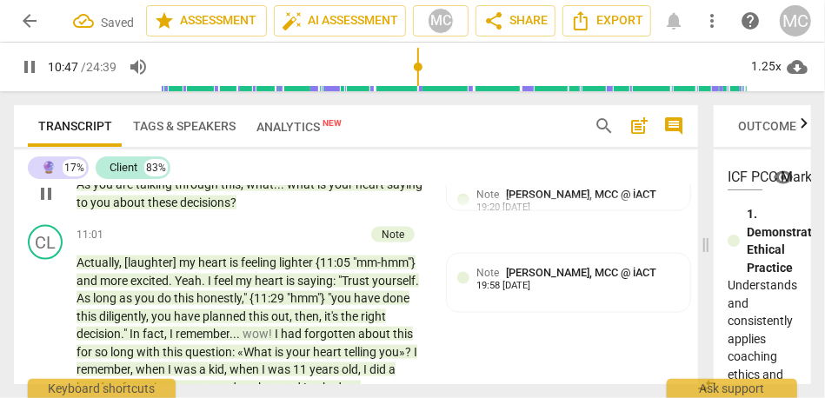
click at [519, 218] on div "🔮 play_arrow pause 10:51 + Add competency Note keyboard_arrow_right As you are …" at bounding box center [356, 179] width 684 height 78
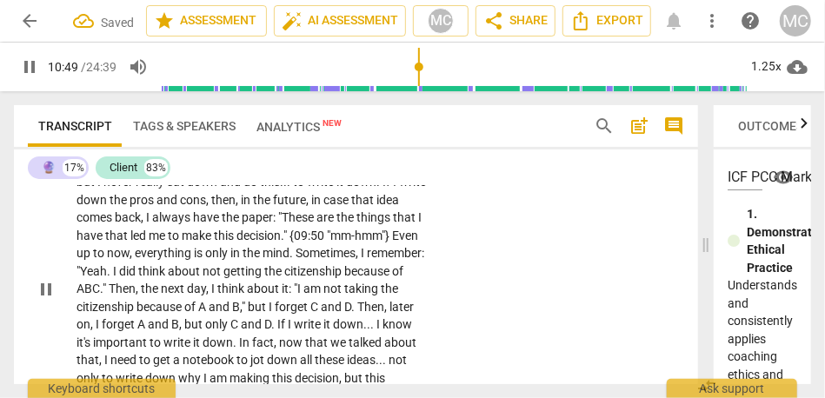
scroll to position [3099, 0]
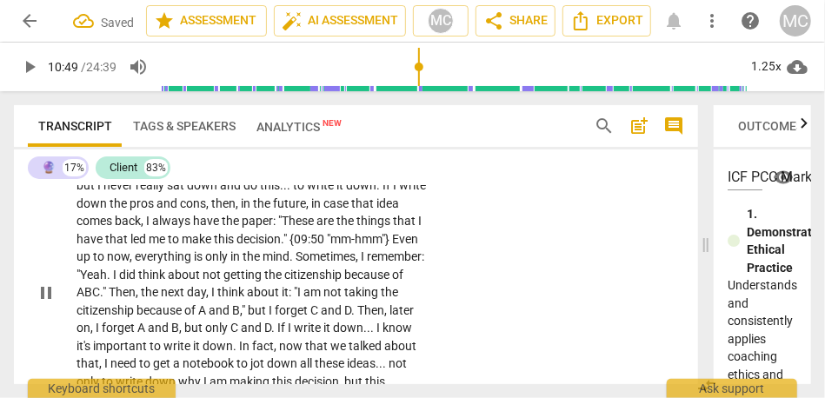
click at [375, 148] on p "Add competency" at bounding box center [373, 140] width 83 height 16
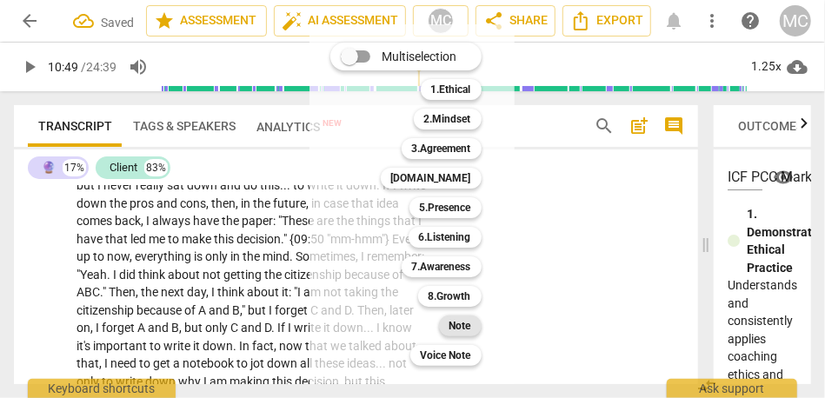
click at [460, 320] on b "Note" at bounding box center [460, 326] width 22 height 21
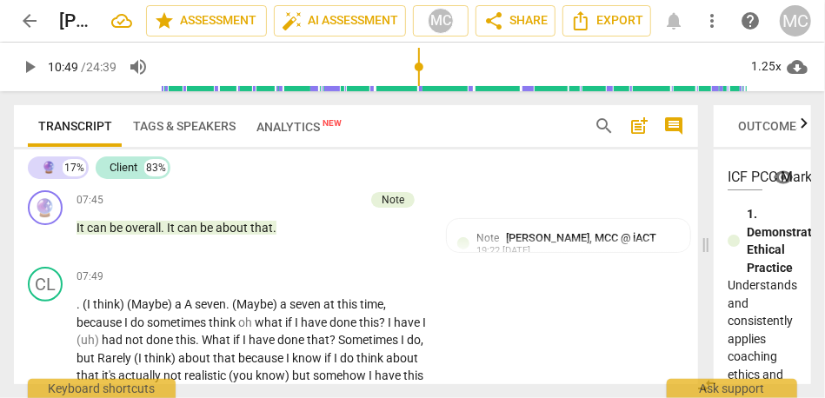
scroll to position [2668, 0]
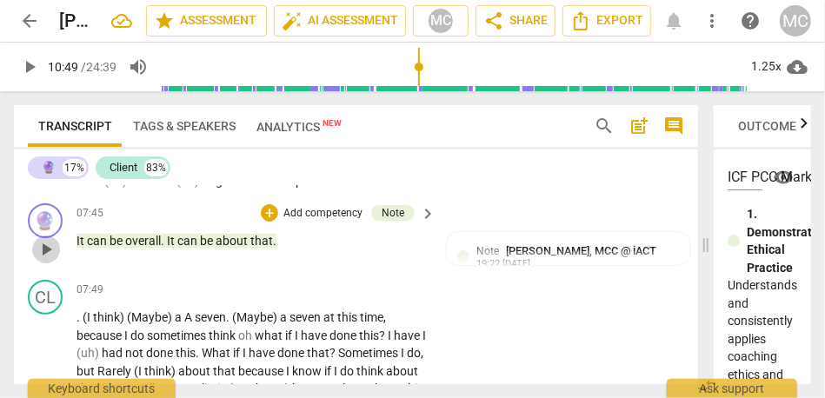
click at [45, 260] on span "play_arrow" at bounding box center [46, 249] width 21 height 21
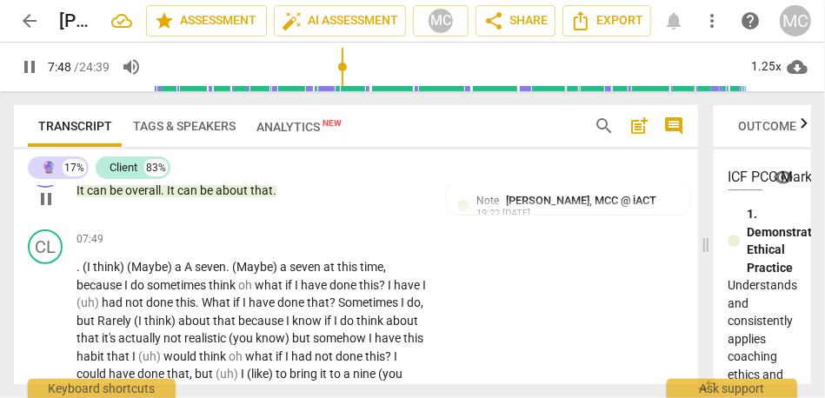
scroll to position [2702, 0]
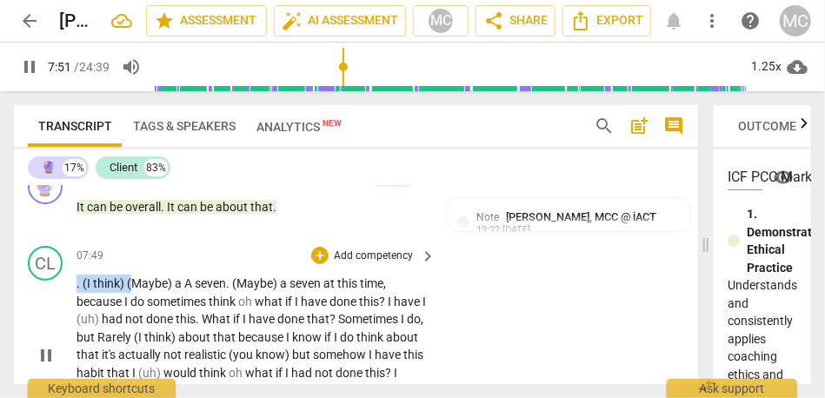
drag, startPoint x: 131, startPoint y: 337, endPoint x: 31, endPoint y: 338, distance: 100.0
click at [31, 338] on div "CL play_arrow pause 07:49 + Add competency keyboard_arrow_right . (I think) (Ma…" at bounding box center [356, 340] width 684 height 203
type input "472"
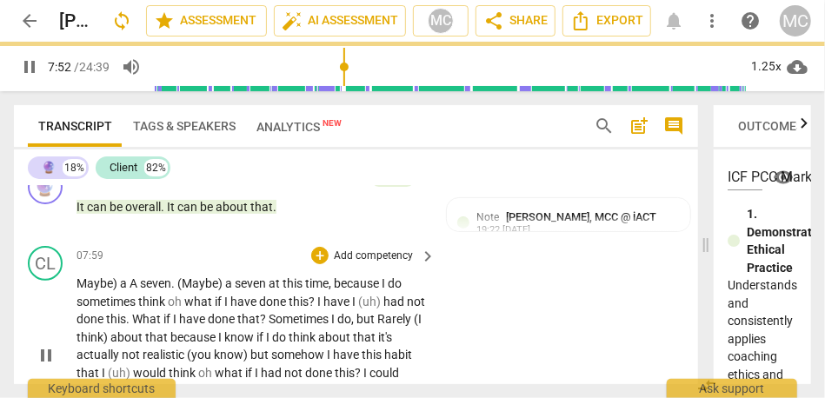
click at [472, 342] on div "CL play_arrow pause 07:59 + Add competency keyboard_arrow_right Maybe) a A seve…" at bounding box center [356, 340] width 684 height 203
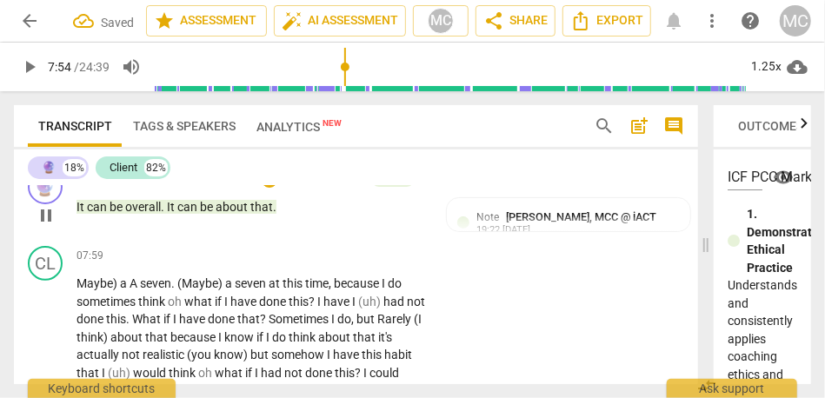
click at [223, 214] on span "about" at bounding box center [233, 207] width 35 height 14
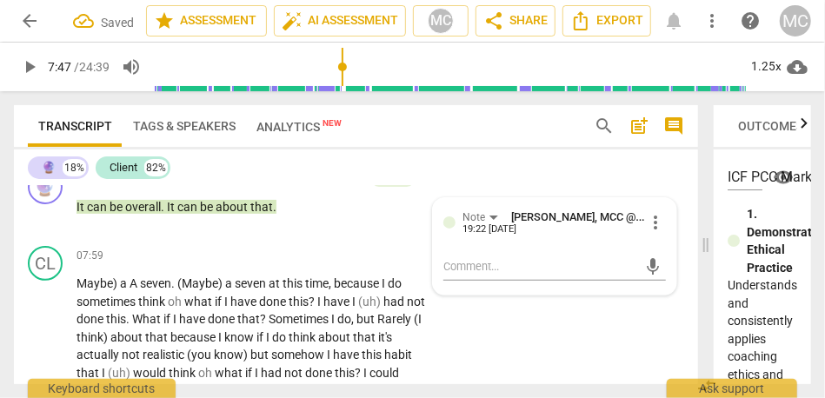
click at [267, 214] on span "that" at bounding box center [261, 207] width 23 height 14
type input "468"
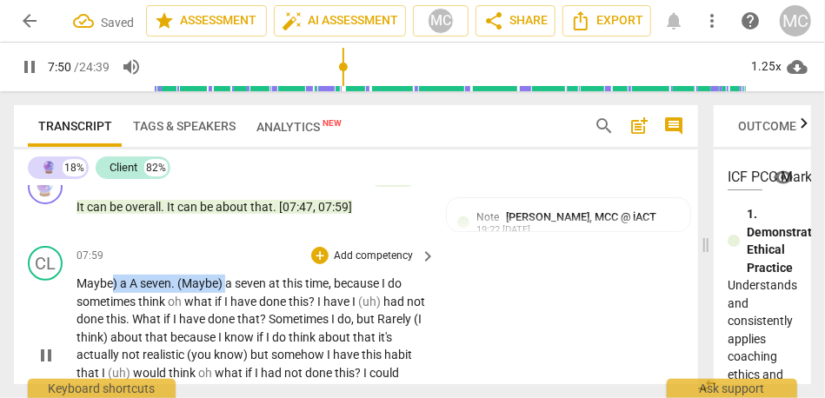
drag, startPoint x: 228, startPoint y: 336, endPoint x: 110, endPoint y: 335, distance: 117.4
click at [110, 335] on p "Maybe) a A seven . (Maybe) a seven at this time , because I do sometimes think …" at bounding box center [252, 355] width 350 height 161
type input "471"
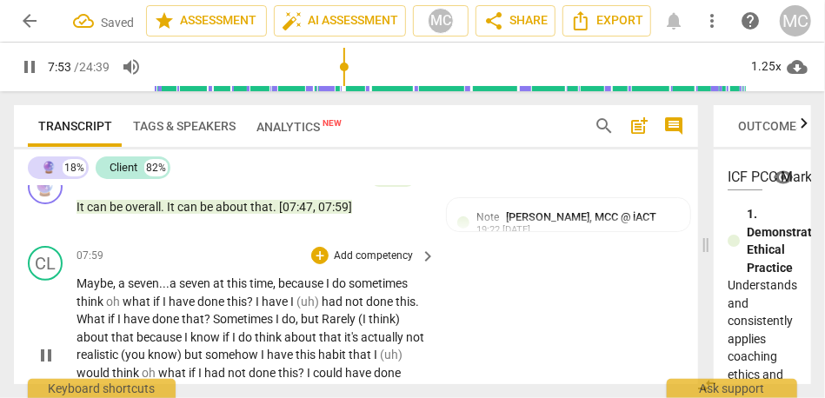
click at [474, 338] on div "CL play_arrow pause 07:59 + Add competency keyboard_arrow_right Maybe, a seven.…" at bounding box center [356, 340] width 684 height 203
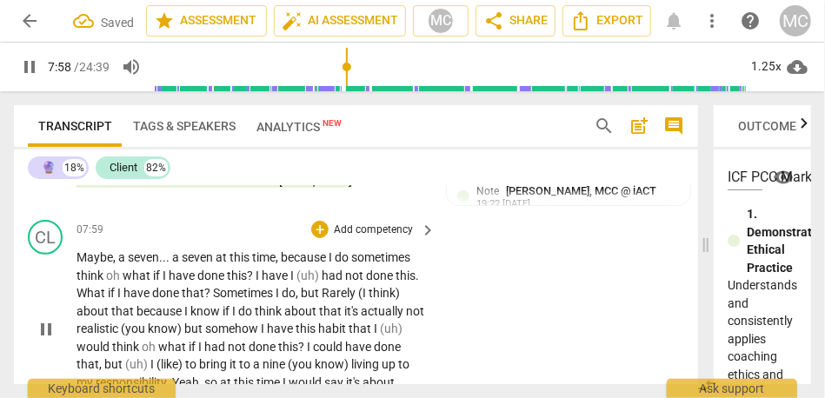
scroll to position [2745, 0]
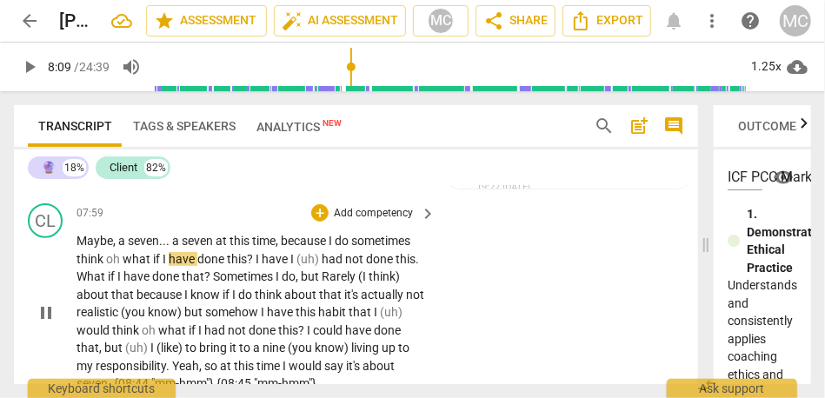
type input "490"
drag, startPoint x: 356, startPoint y: 296, endPoint x: 283, endPoint y: 296, distance: 72.2
click at [283, 296] on p "Maybe , a seven . . . a seven at this time , because I do sometimes think oh wh…" at bounding box center [252, 312] width 350 height 161
click at [341, 266] on span "had" at bounding box center [333, 259] width 23 height 14
drag, startPoint x: 331, startPoint y: 295, endPoint x: 274, endPoint y: 294, distance: 57.4
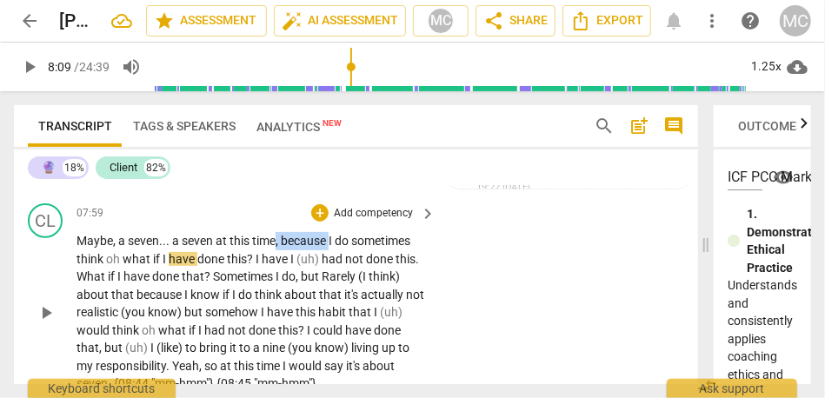
click at [274, 294] on p "Maybe , a seven . . . a seven at this time , because I do sometimes think oh wh…" at bounding box center [252, 312] width 350 height 161
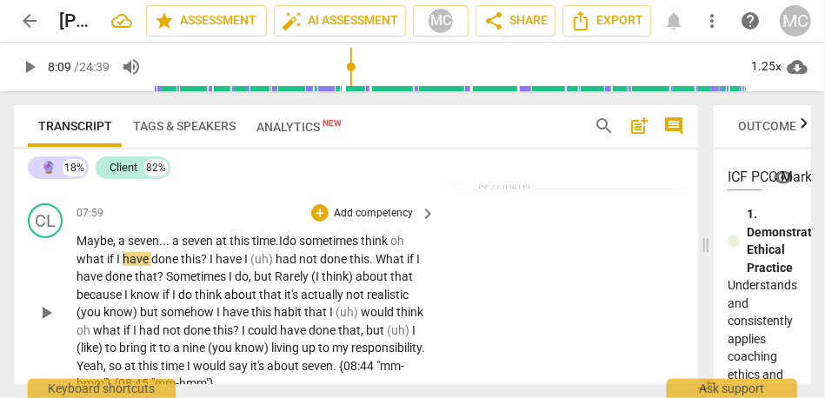
click at [299, 248] on span "do" at bounding box center [291, 241] width 17 height 14
click at [361, 248] on span "sometimes" at bounding box center [330, 241] width 62 height 14
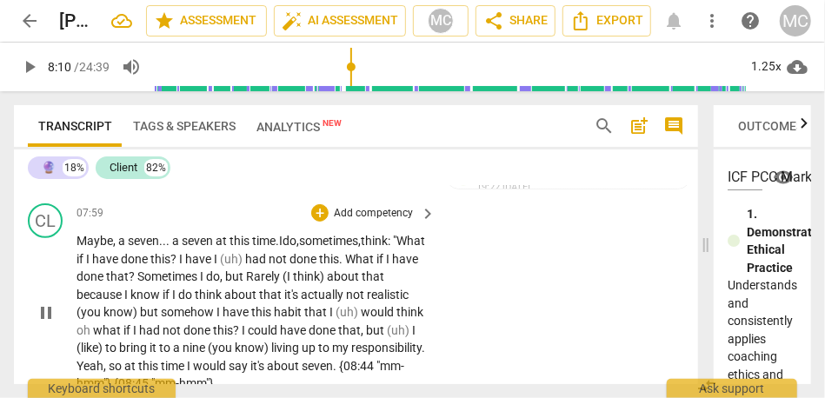
click at [383, 248] on span "think: "W" at bounding box center [384, 241] width 46 height 14
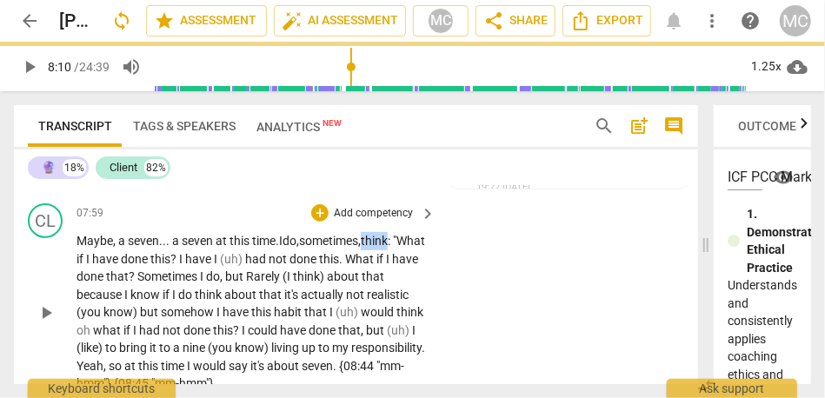
click at [383, 248] on span "think: "W" at bounding box center [384, 241] width 46 height 14
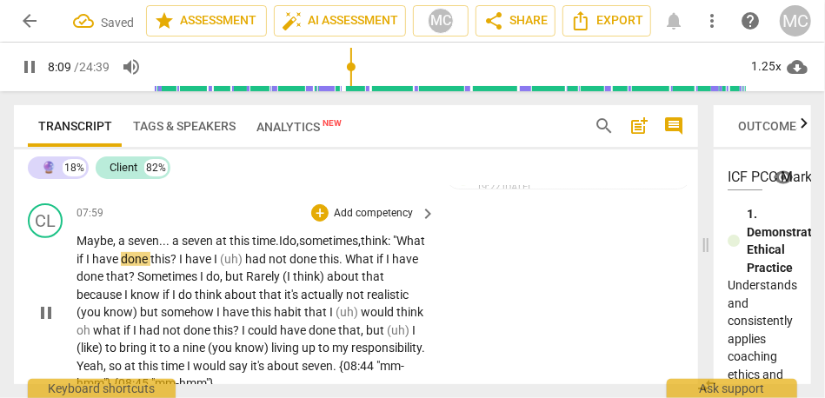
click at [185, 266] on span "I" at bounding box center [182, 259] width 6 height 14
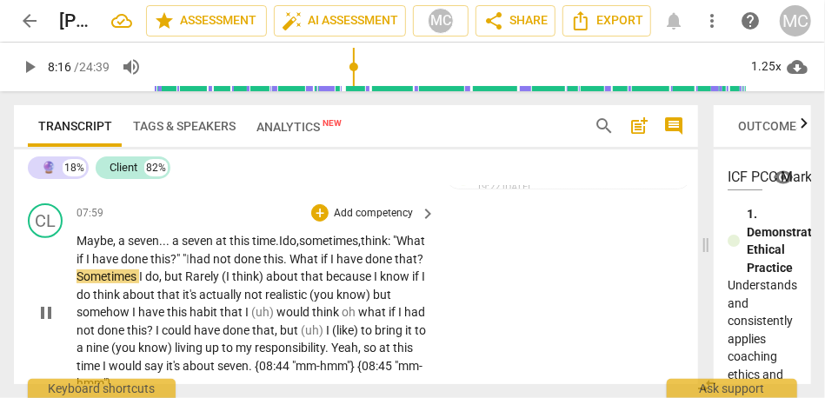
click at [213, 266] on span "had" at bounding box center [201, 259] width 23 height 14
click at [234, 266] on span "not" at bounding box center [223, 259] width 21 height 14
click at [321, 266] on span "What" at bounding box center [305, 259] width 31 height 14
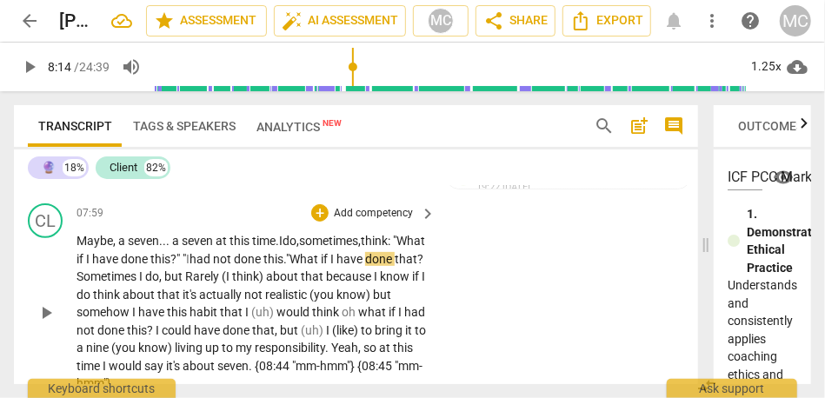
click at [150, 266] on span "done" at bounding box center [136, 259] width 30 height 14
click at [321, 266] on span "What" at bounding box center [305, 259] width 31 height 14
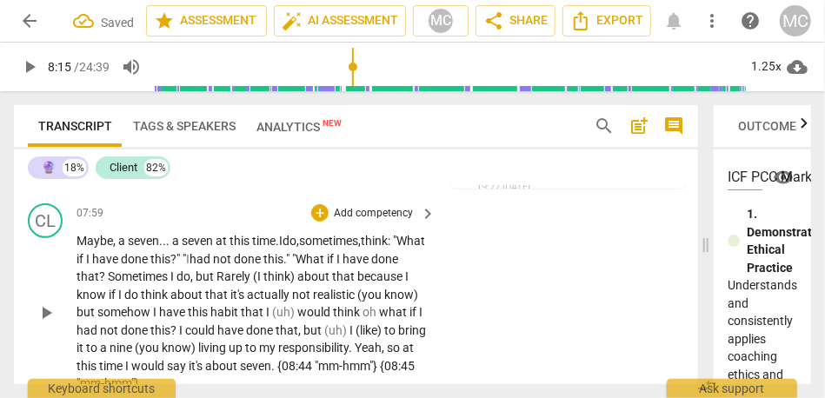
click at [327, 266] on span "What" at bounding box center [311, 259] width 31 height 14
click at [139, 283] on span "Sometimes" at bounding box center [139, 277] width 63 height 14
click at [217, 283] on span "but" at bounding box center [206, 277] width 21 height 14
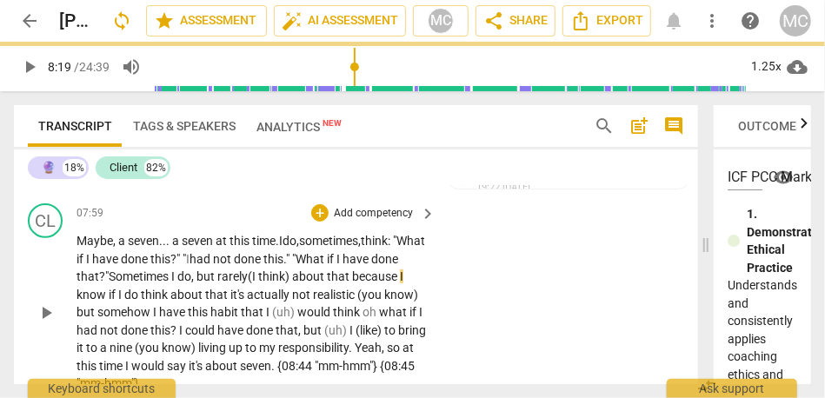
click at [258, 283] on span "(I" at bounding box center [253, 277] width 10 height 14
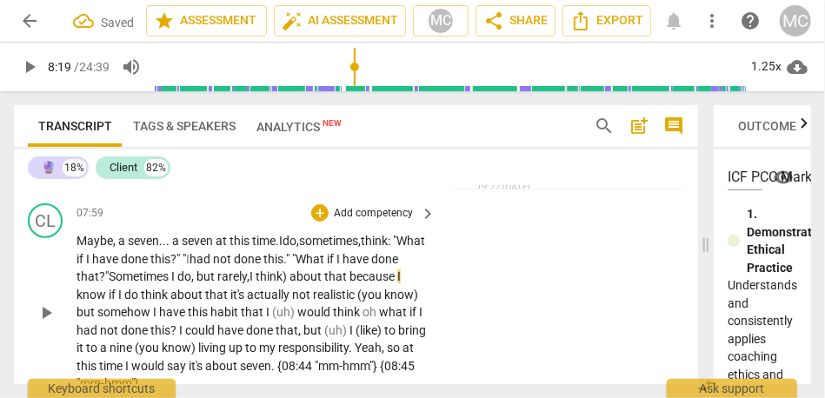
click at [290, 283] on span "think)" at bounding box center [273, 277] width 34 height 14
click at [285, 283] on span "think" at bounding box center [271, 277] width 30 height 14
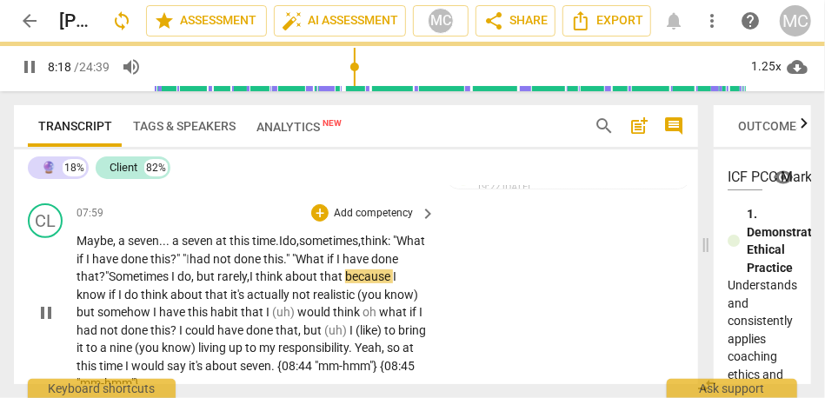
click at [345, 283] on span "that" at bounding box center [332, 277] width 25 height 14
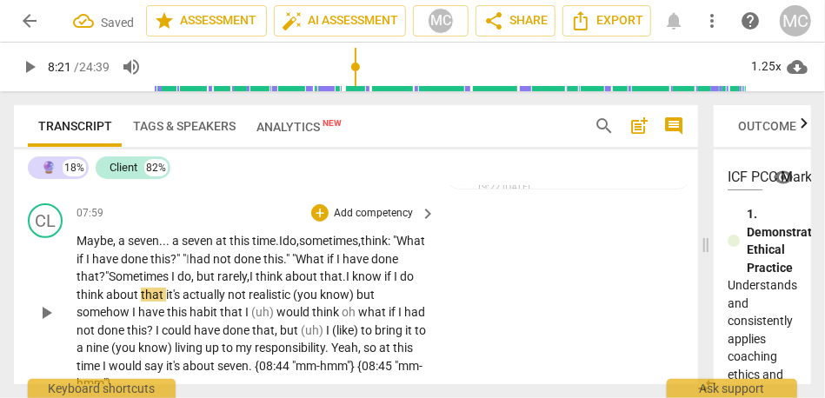
click at [384, 283] on span "know" at bounding box center [368, 277] width 32 height 14
click at [412, 283] on span "if" at bounding box center [417, 277] width 10 height 14
click at [183, 302] on span "that" at bounding box center [169, 295] width 25 height 14
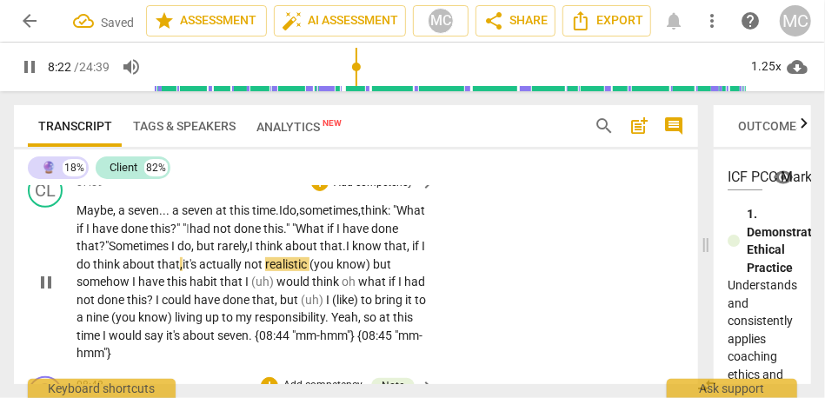
scroll to position [2777, 0]
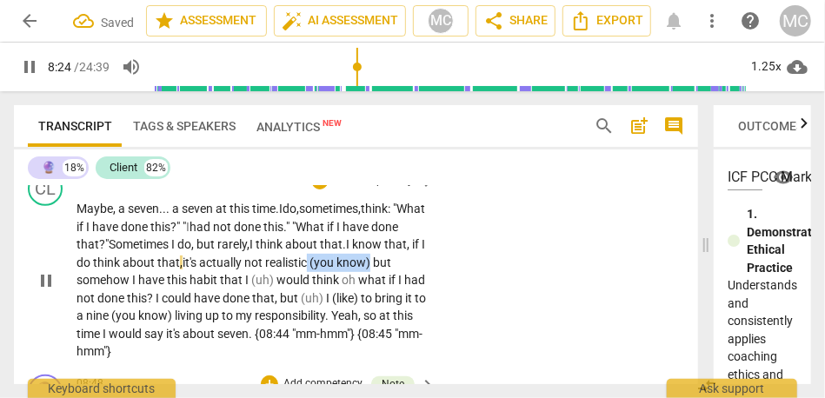
drag, startPoint x: 353, startPoint y: 315, endPoint x: 444, endPoint y: 313, distance: 91.3
click at [444, 313] on div "CL play_arrow pause 07:59 + Add competency keyboard_arrow_right Maybe , a seven…" at bounding box center [356, 265] width 684 height 203
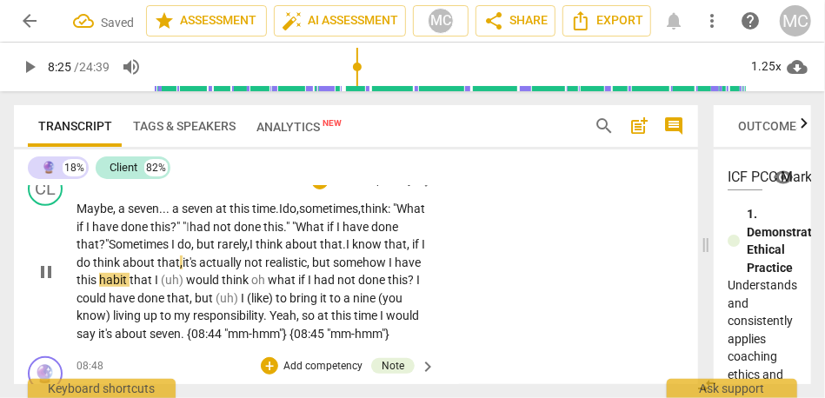
click at [333, 270] on span "but" at bounding box center [322, 263] width 21 height 14
click at [389, 270] on span "I" at bounding box center [392, 263] width 6 height 14
click at [222, 287] on span "would" at bounding box center [204, 280] width 36 height 14
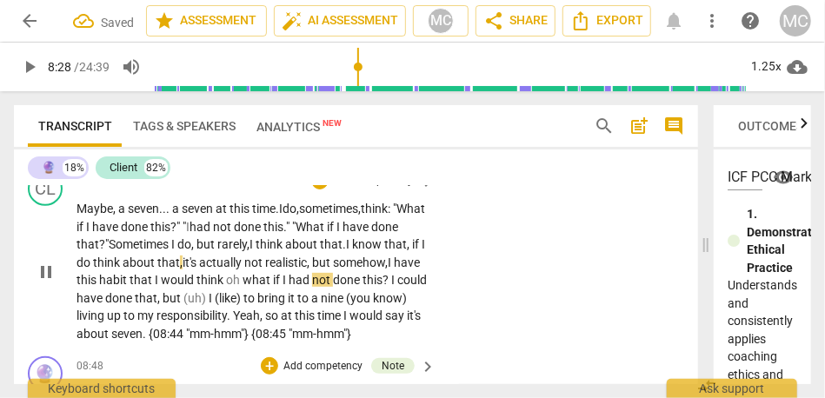
click at [226, 287] on span "think" at bounding box center [211, 280] width 30 height 14
click at [273, 287] on span "if" at bounding box center [268, 280] width 10 height 14
click at [382, 287] on span "I" at bounding box center [385, 280] width 6 height 14
click at [183, 305] on span "but" at bounding box center [173, 298] width 21 height 14
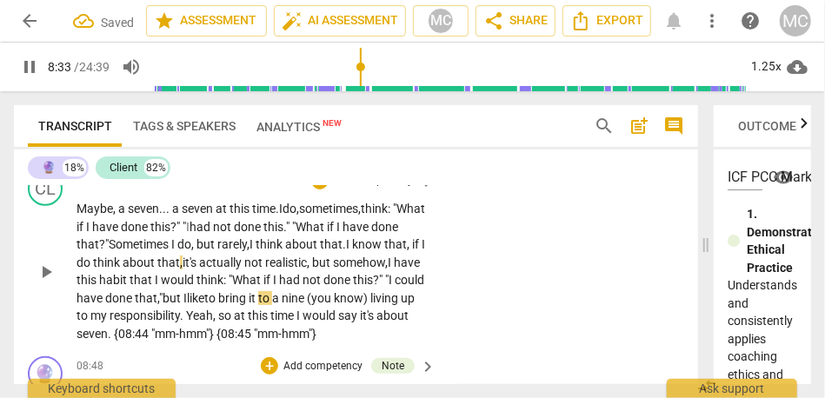
click at [410, 343] on p "Maybe , a seven . . . a seven at this time. I do, sometimes, think: "W hat if I…" at bounding box center [252, 271] width 350 height 143
click at [460, 341] on div "CL play_arrow pause 07:59 + Add competency keyboard_arrow_right Maybe , a seven…" at bounding box center [356, 256] width 684 height 185
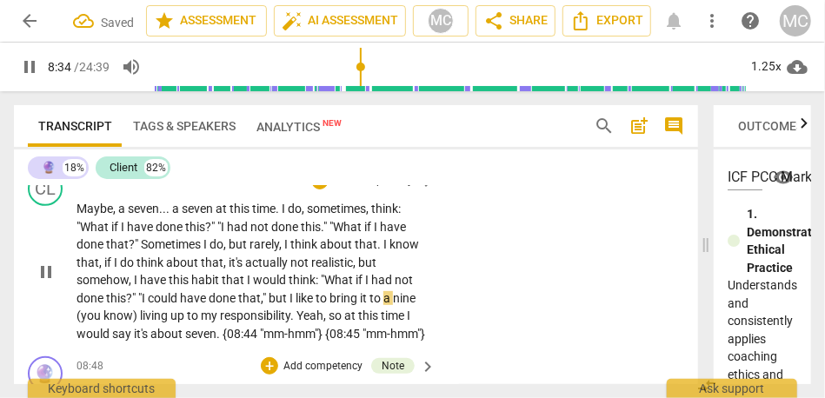
scroll to position [2812, 0]
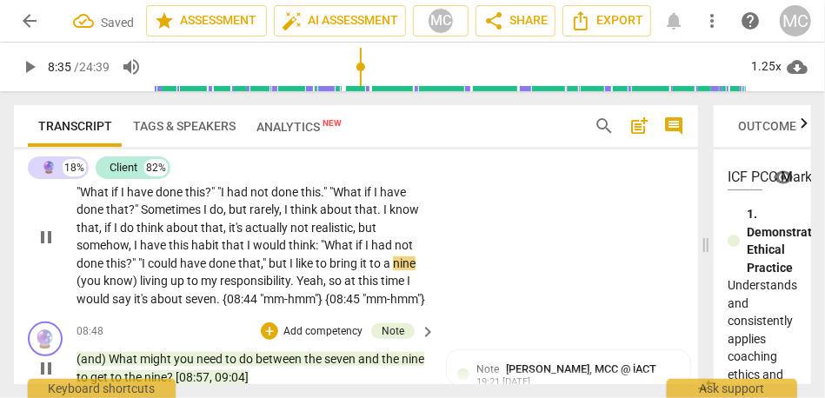
click at [297, 270] on span "like" at bounding box center [306, 263] width 20 height 14
click at [325, 270] on span "to" at bounding box center [323, 263] width 14 height 14
drag, startPoint x: 139, startPoint y: 334, endPoint x: 42, endPoint y: 335, distance: 97.4
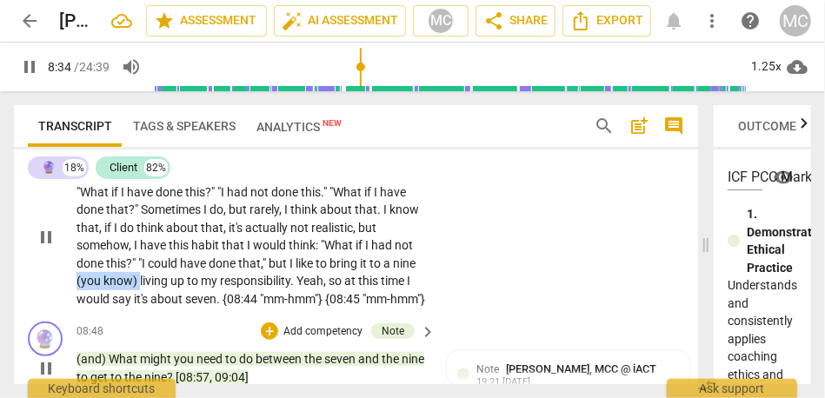
click at [42, 315] on div "CL play_arrow pause 07:59 + Add competency keyboard_arrow_right Maybe , a seven…" at bounding box center [356, 222] width 684 height 185
type input "515"
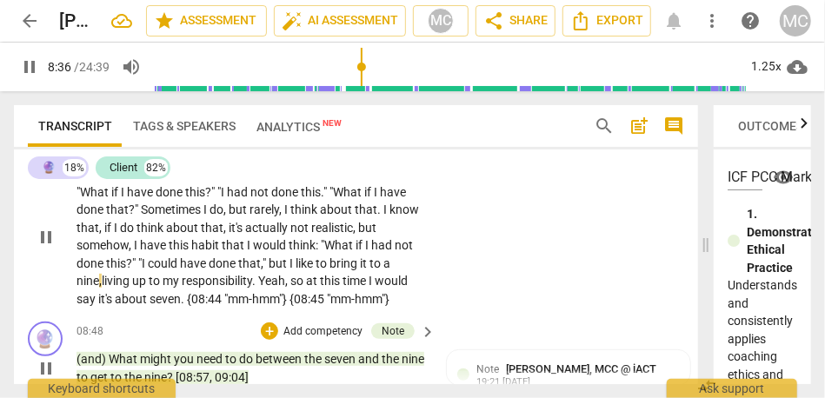
click at [342, 270] on span "bring" at bounding box center [344, 263] width 30 height 14
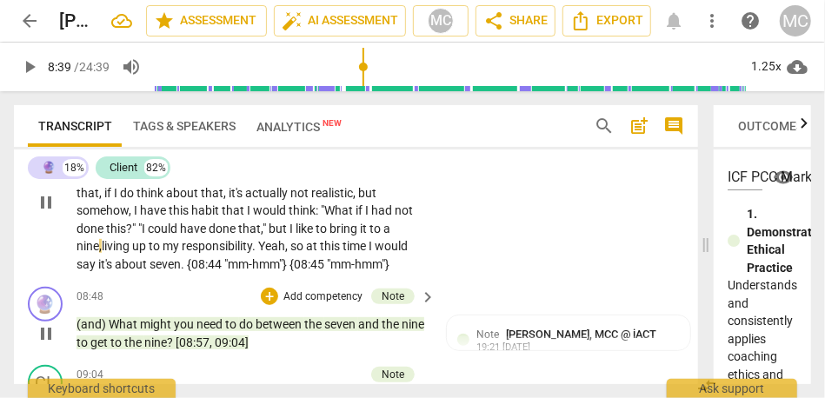
click at [109, 253] on span "living" at bounding box center [117, 246] width 30 height 14
click at [320, 253] on span "at" at bounding box center [321, 246] width 14 height 14
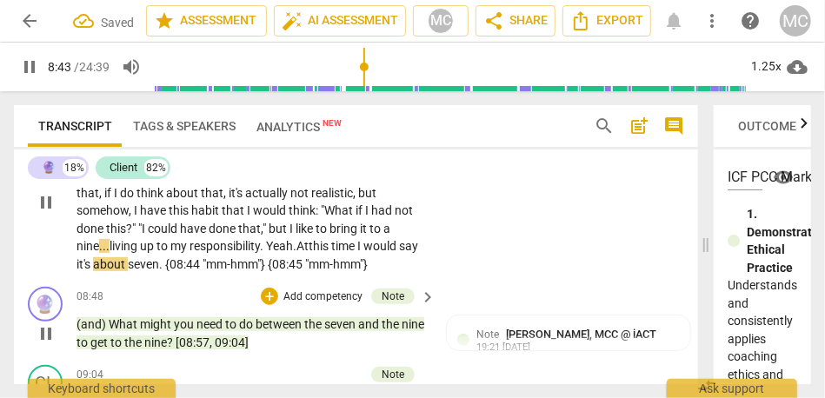
click at [235, 253] on span "responsibility" at bounding box center [225, 246] width 70 height 14
click at [363, 253] on span "I" at bounding box center [360, 246] width 6 height 14
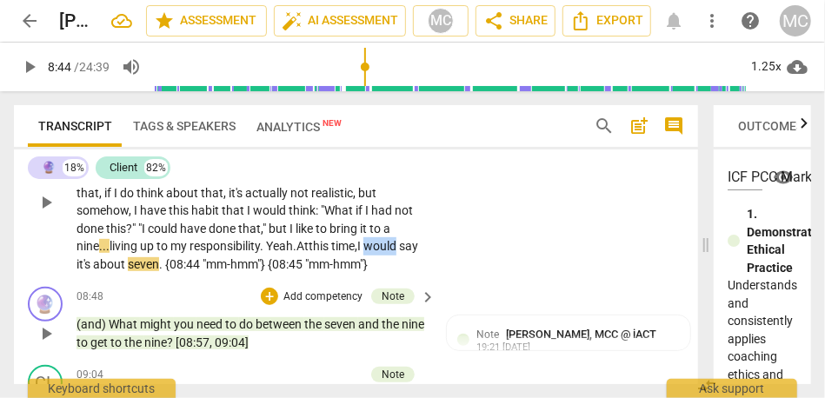
click at [363, 253] on span "I" at bounding box center [360, 246] width 6 height 14
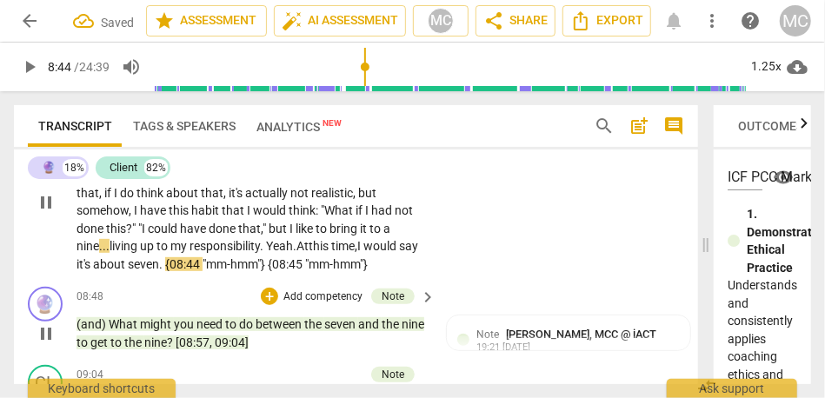
click at [152, 271] on span "seven" at bounding box center [143, 264] width 31 height 14
click at [489, 280] on div "CL play_arrow pause 07:59 + Add competency keyboard_arrow_right Maybe , a seven…" at bounding box center [356, 187] width 684 height 185
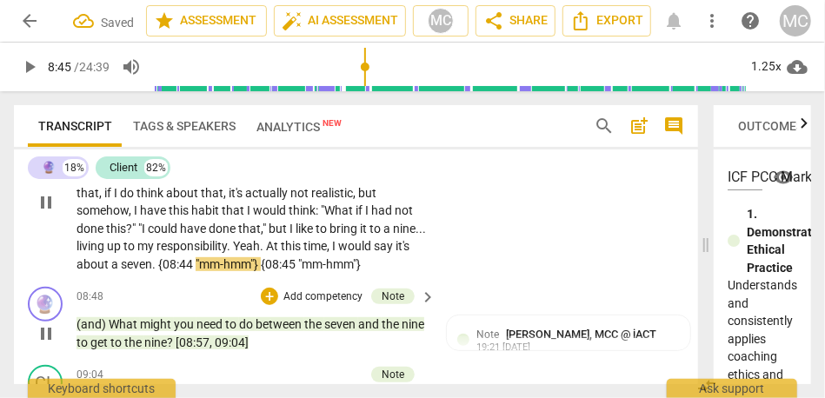
type input "525"
click at [152, 271] on span "seven" at bounding box center [136, 264] width 31 height 14
click at [156, 271] on span "seven" at bounding box center [139, 264] width 31 height 14
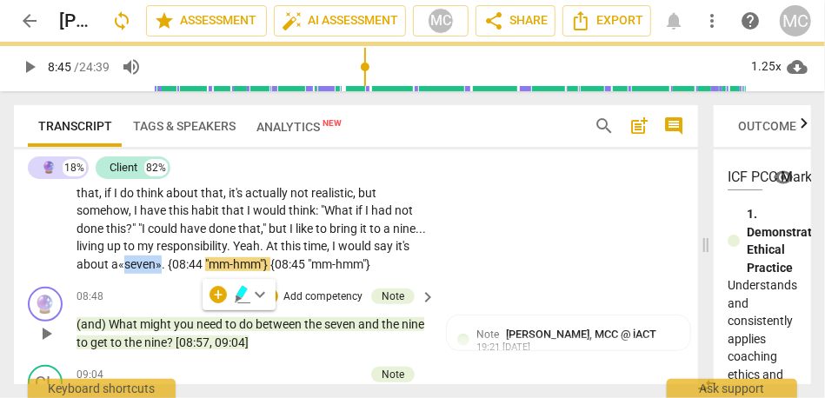
copy p "« seven»"
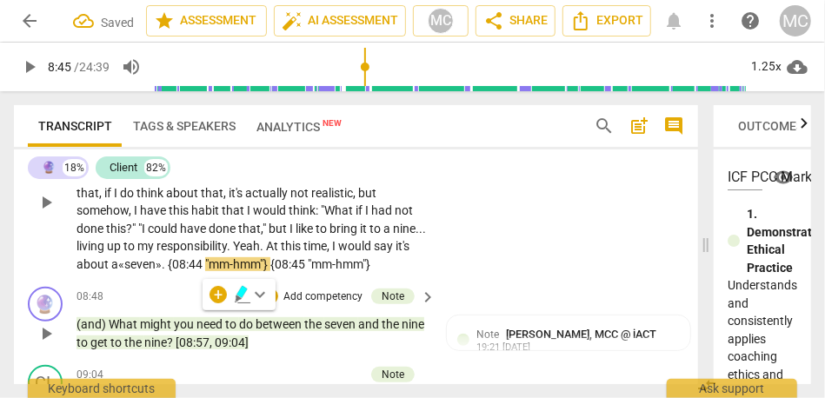
click at [158, 146] on span "seven" at bounding box center [143, 139] width 31 height 14
click at [223, 147] on span "seven" at bounding box center [211, 140] width 34 height 14
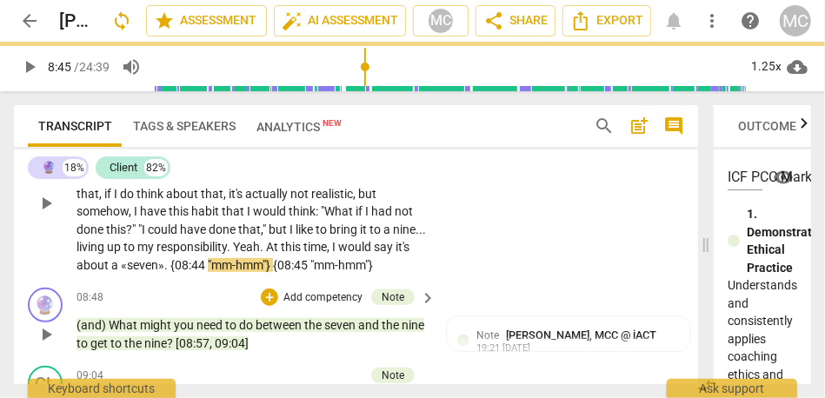
click at [488, 226] on div "CL play_arrow pause 07:59 + Add competency keyboard_arrow_right Maybe , a «seve…" at bounding box center [356, 188] width 684 height 185
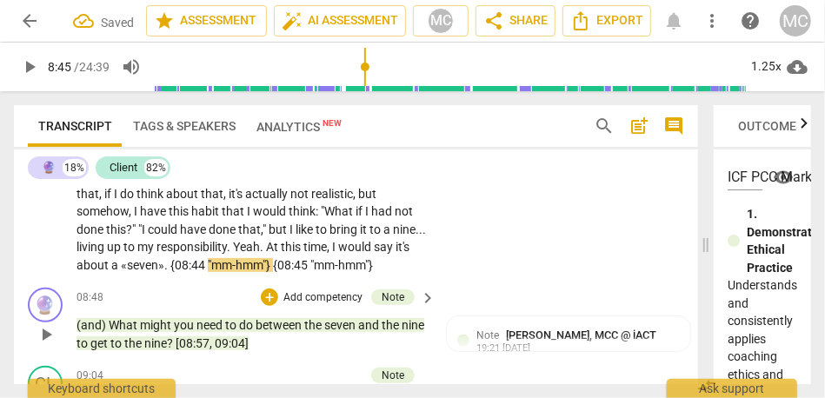
scroll to position [2789, 0]
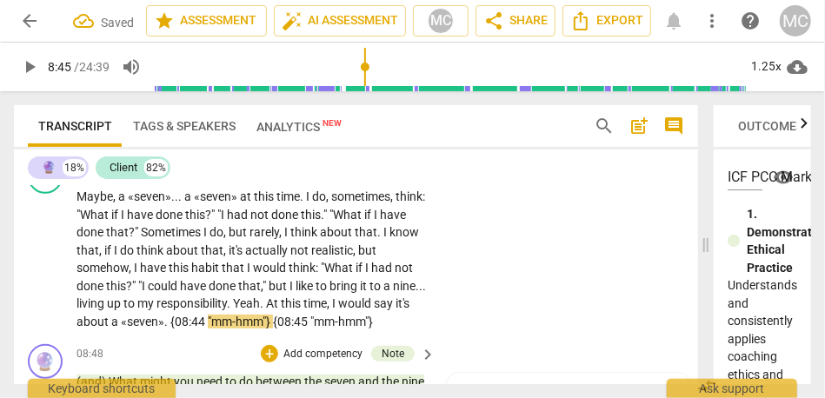
click at [378, 177] on p "Add competency" at bounding box center [373, 170] width 83 height 16
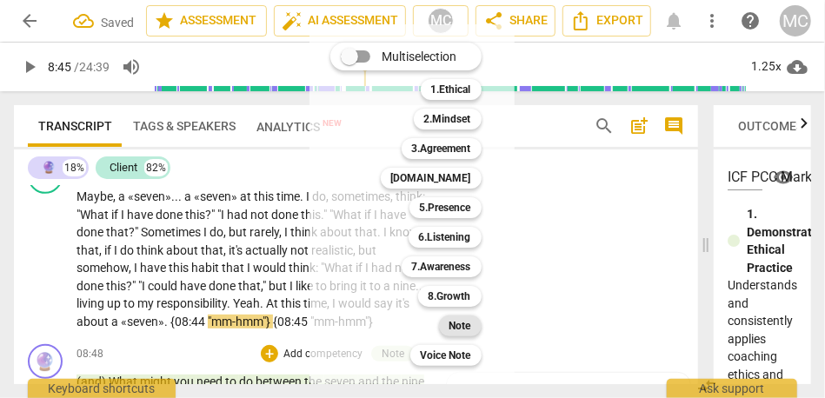
click at [468, 324] on b "Note" at bounding box center [460, 326] width 22 height 21
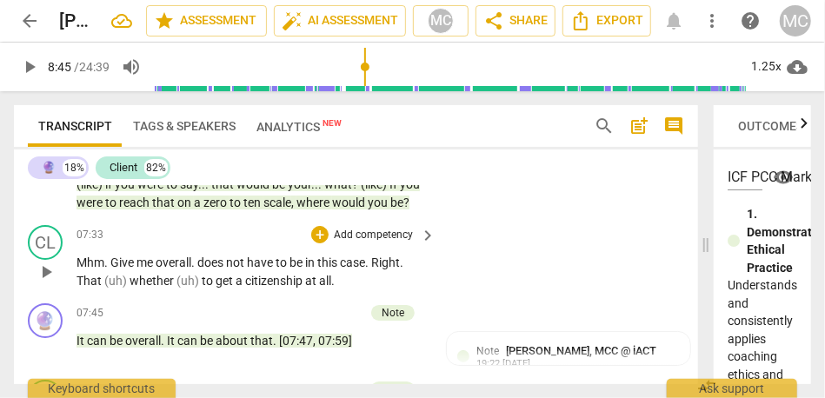
scroll to position [2567, 0]
click at [349, 210] on span "would" at bounding box center [350, 203] width 36 height 14
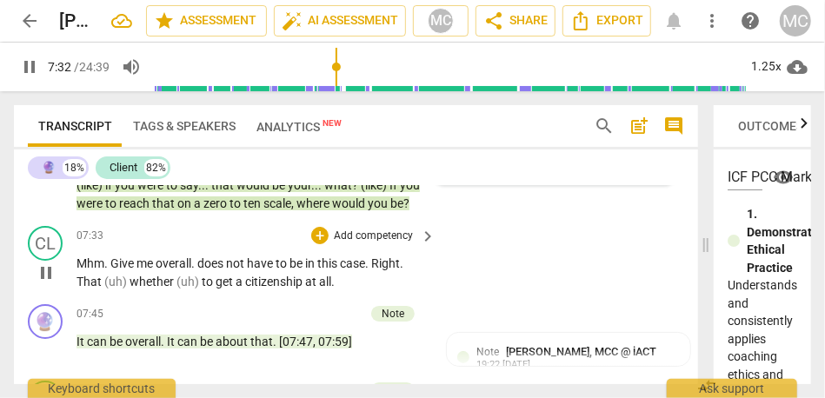
click at [117, 270] on span "Give" at bounding box center [123, 263] width 26 height 14
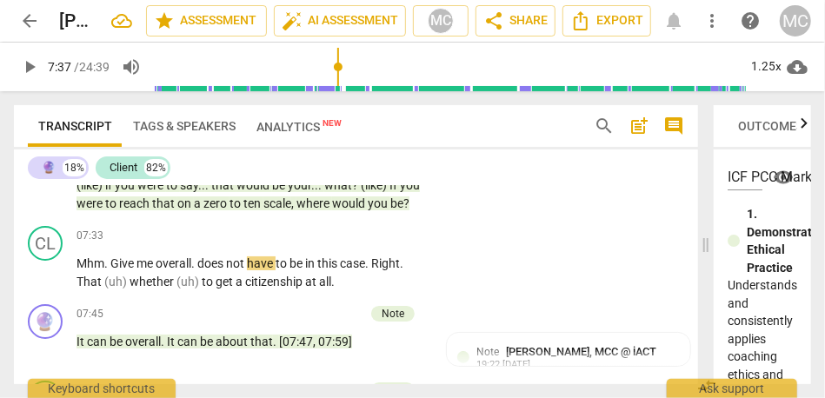
click at [374, 210] on span "you" at bounding box center [379, 203] width 23 height 14
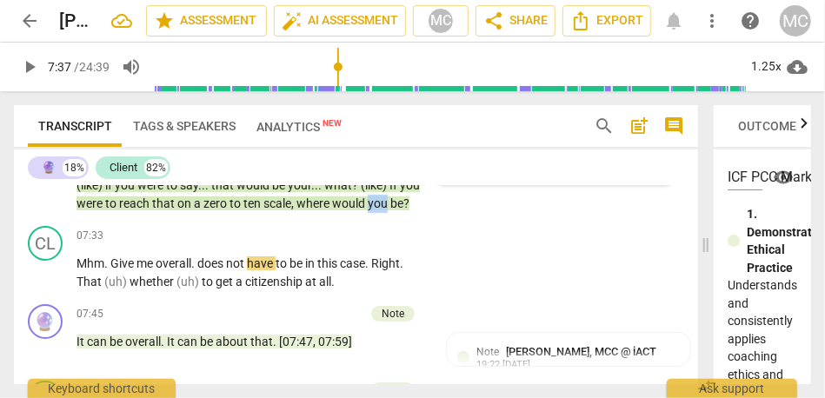
click at [374, 210] on span "you" at bounding box center [379, 203] width 23 height 14
click at [89, 270] on span "Mhm" at bounding box center [91, 263] width 28 height 14
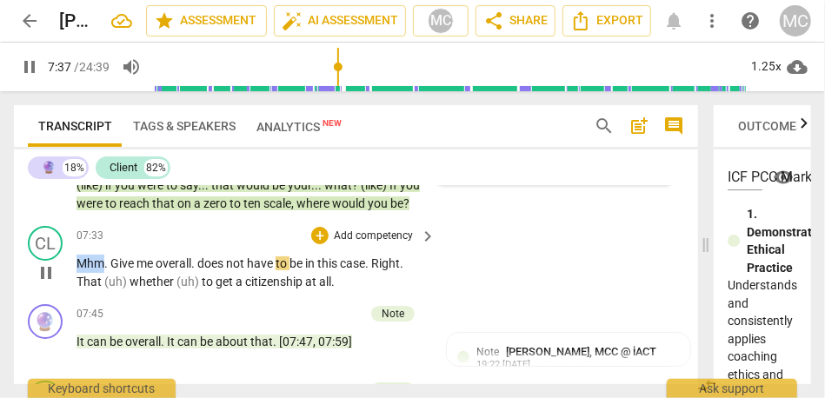
click at [89, 270] on span "Mhm" at bounding box center [91, 263] width 28 height 14
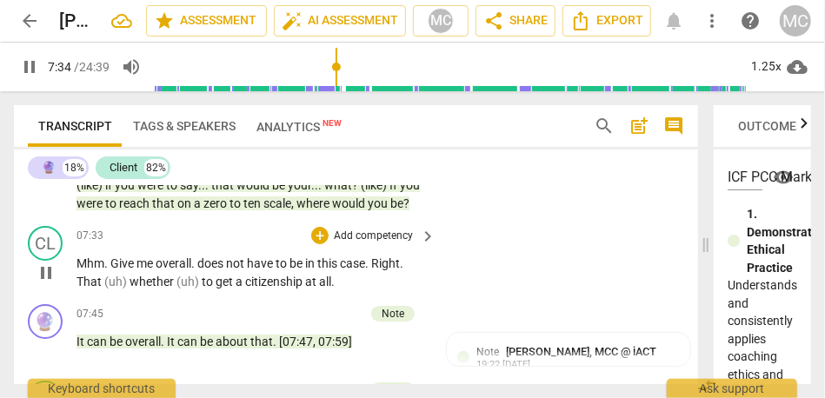
click at [132, 270] on span "Give" at bounding box center [123, 263] width 26 height 14
click at [120, 270] on span "Give" at bounding box center [123, 263] width 26 height 14
type input "456"
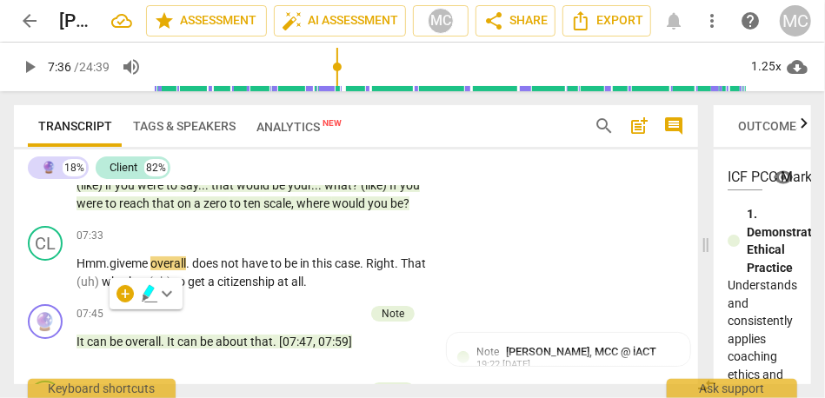
click at [348, 210] on span "would" at bounding box center [350, 203] width 36 height 14
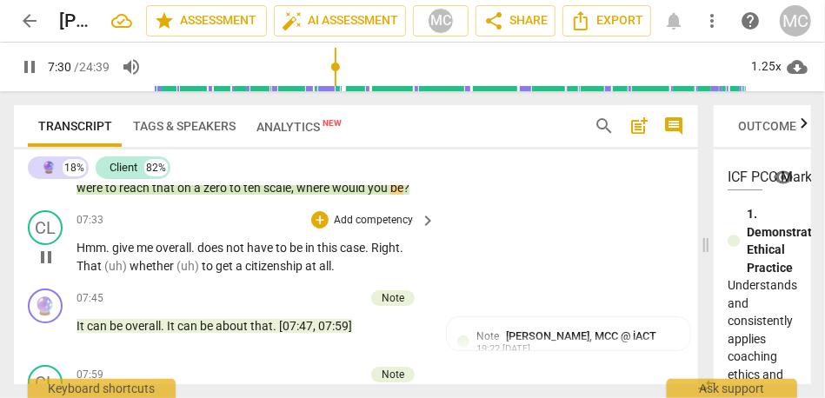
scroll to position [2595, 0]
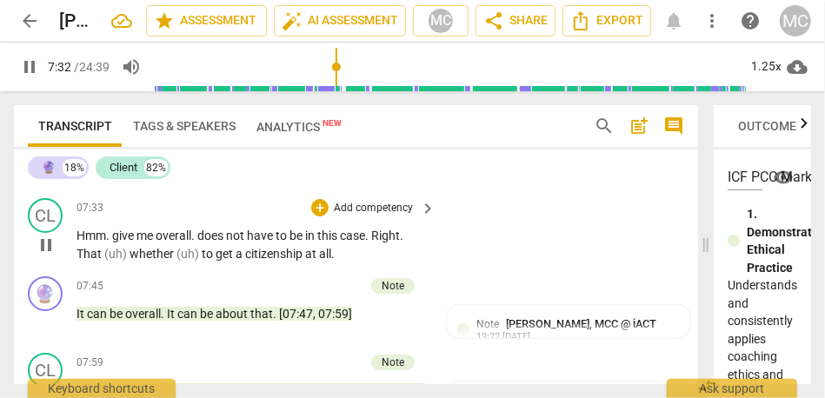
click at [113, 243] on span "give" at bounding box center [124, 236] width 24 height 14
type input "455"
paste p
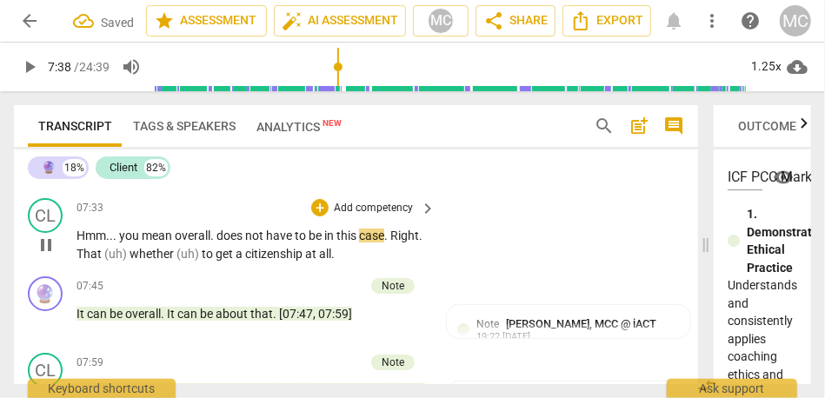
click at [163, 243] on span "Hmm... you mean" at bounding box center [125, 236] width 96 height 14
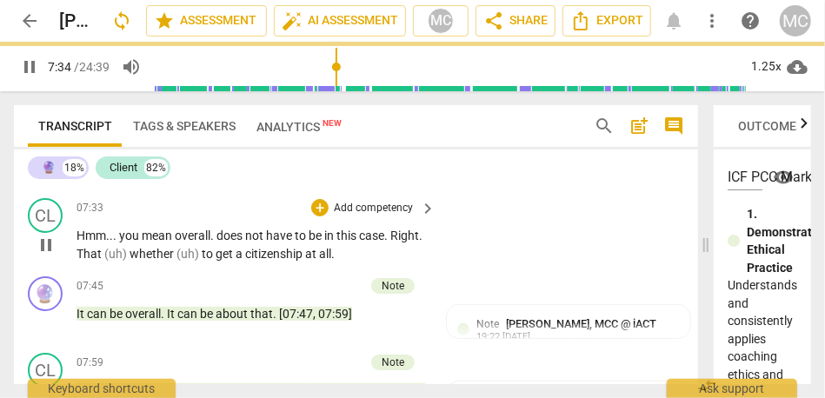
click at [216, 243] on span "does" at bounding box center [230, 236] width 29 height 14
click at [264, 243] on span "not" at bounding box center [253, 236] width 21 height 14
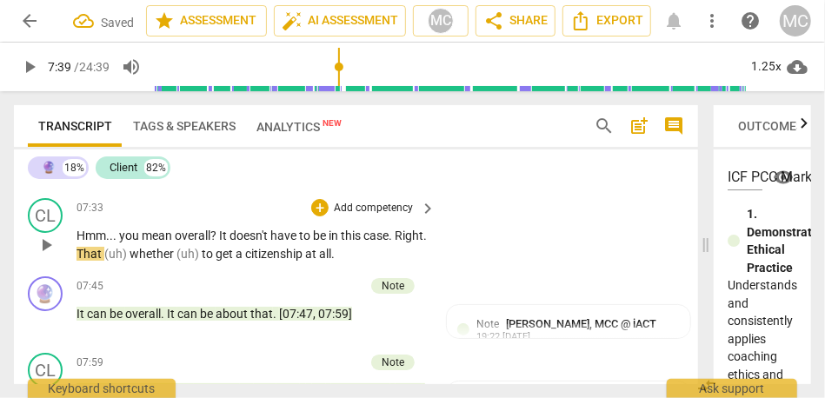
click at [400, 263] on p "Hmm... you mean overall? It doesn't have to be in this case . Right . That (uh)…" at bounding box center [252, 245] width 350 height 36
click at [104, 261] on span "That" at bounding box center [91, 254] width 28 height 14
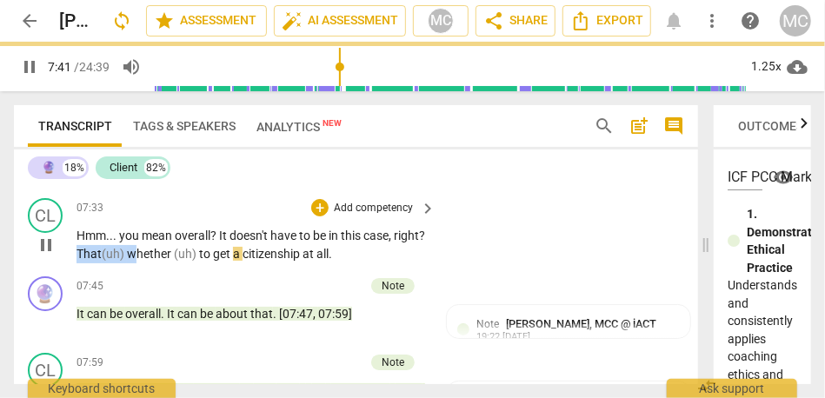
drag, startPoint x: 201, startPoint y: 306, endPoint x: 142, endPoint y: 305, distance: 59.1
click at [142, 263] on p "Hmm... you mean overall? It doesn't have to be in this case, right? That (uh) w…" at bounding box center [252, 245] width 350 height 36
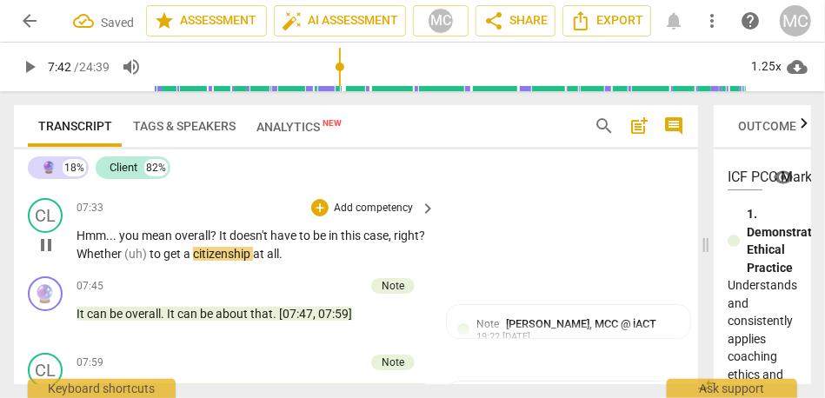
click at [163, 261] on span "to" at bounding box center [157, 254] width 14 height 14
click at [324, 263] on p "Hmm... you mean overall? It doesn't have to be in this case, right? W hether to…" at bounding box center [252, 245] width 350 height 36
click at [376, 216] on p "Add competency" at bounding box center [373, 209] width 83 height 16
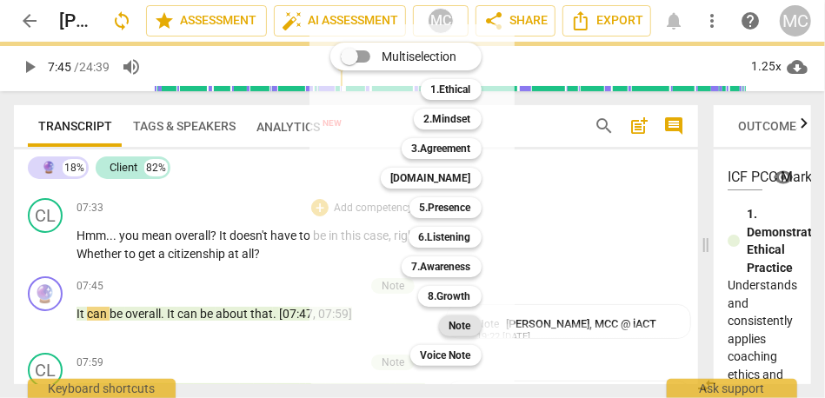
type input "466"
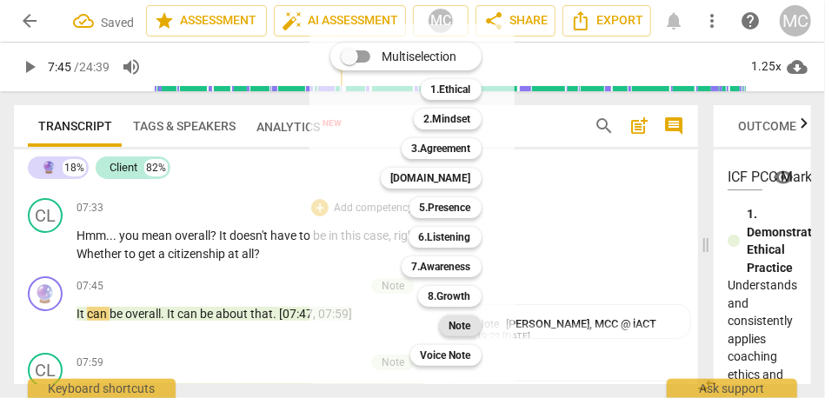
click at [456, 323] on b "Note" at bounding box center [460, 326] width 22 height 21
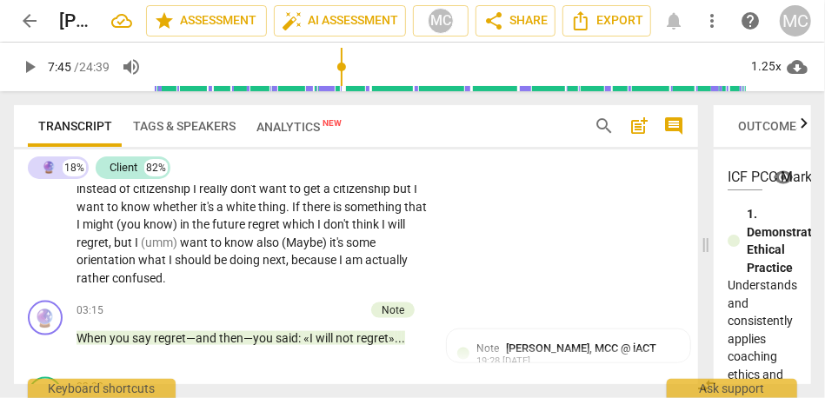
scroll to position [898, 0]
